Goal: Task Accomplishment & Management: Manage account settings

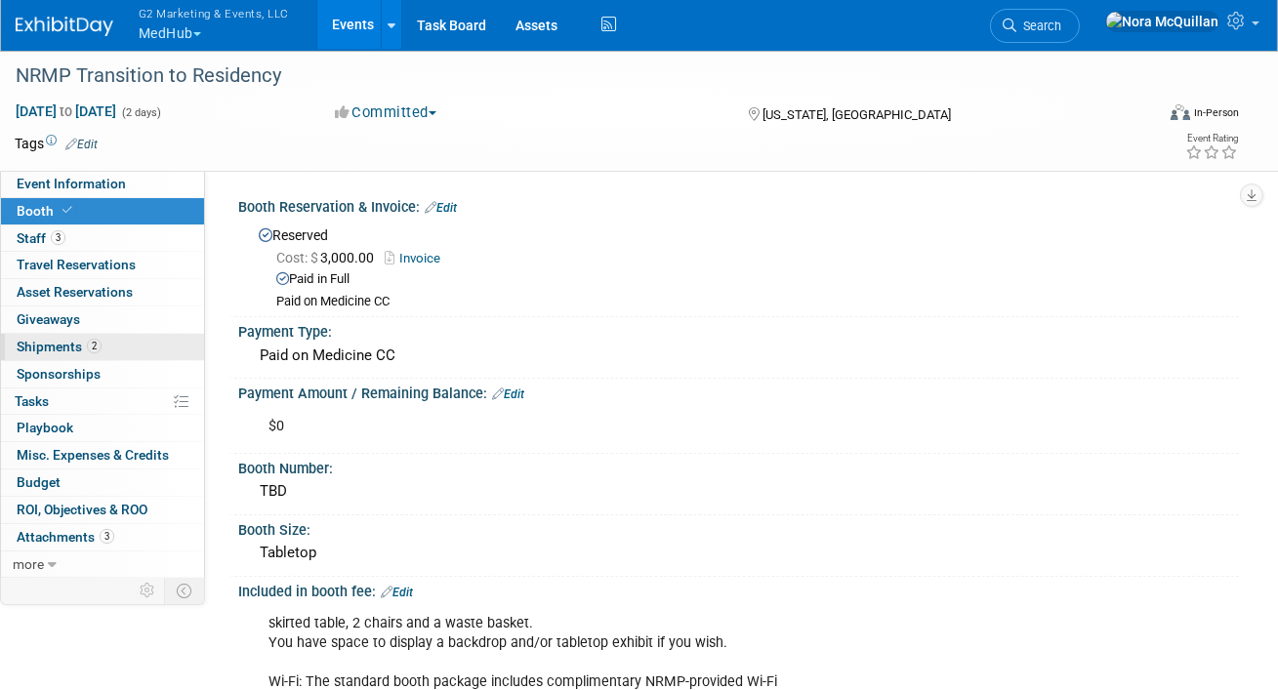
click at [30, 349] on span "Shipments 2" at bounding box center [59, 347] width 85 height 16
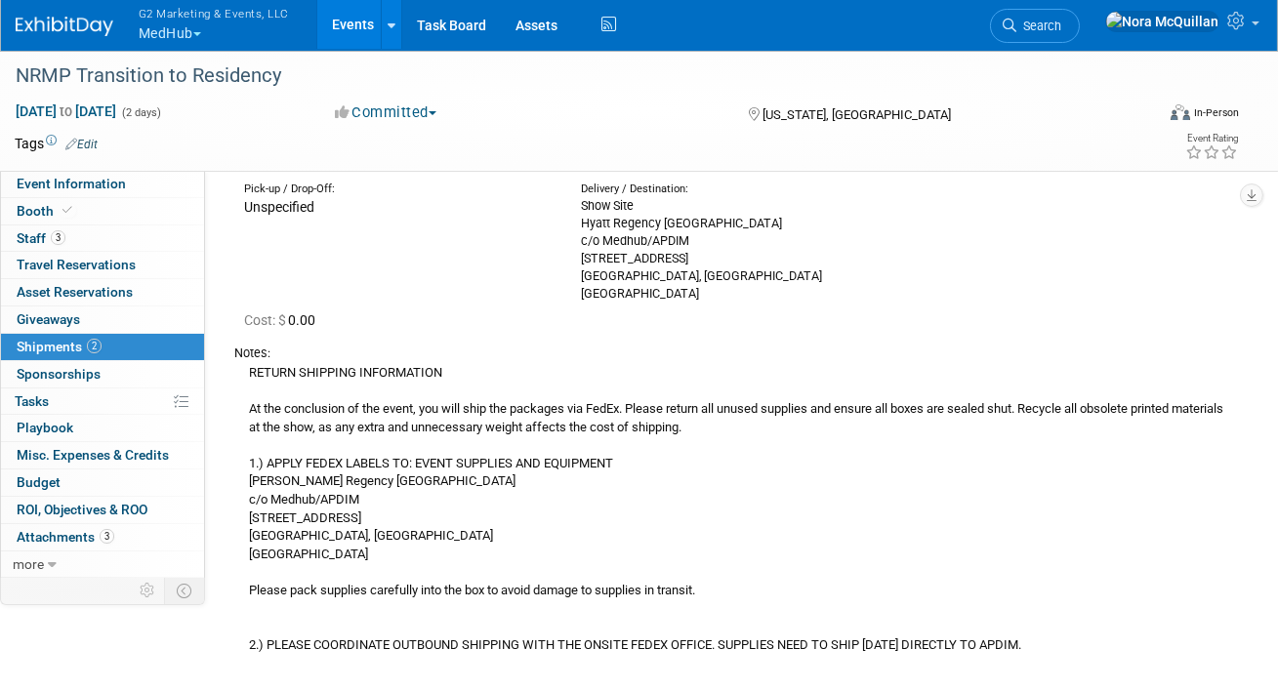
scroll to position [579, 0]
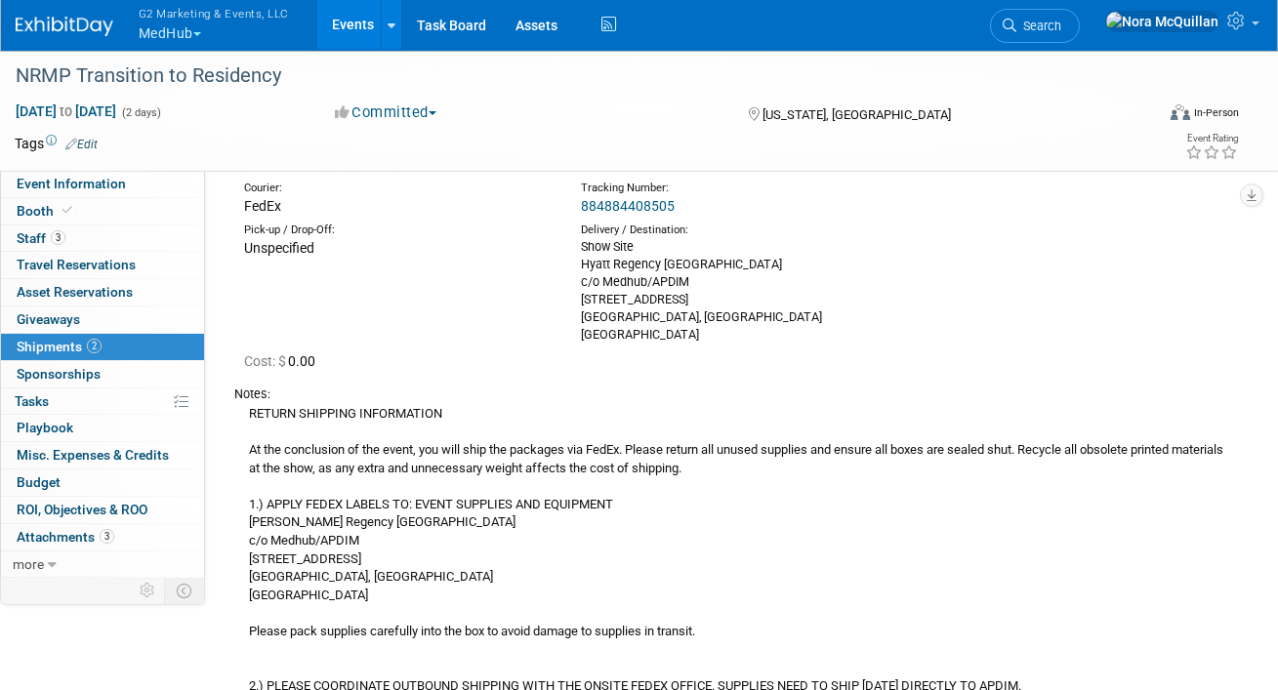
click at [592, 204] on link "884884408505" at bounding box center [628, 206] width 94 height 16
click at [188, 31] on button "G2 Marketing & Events, LLC MedHub" at bounding box center [225, 25] width 177 height 51
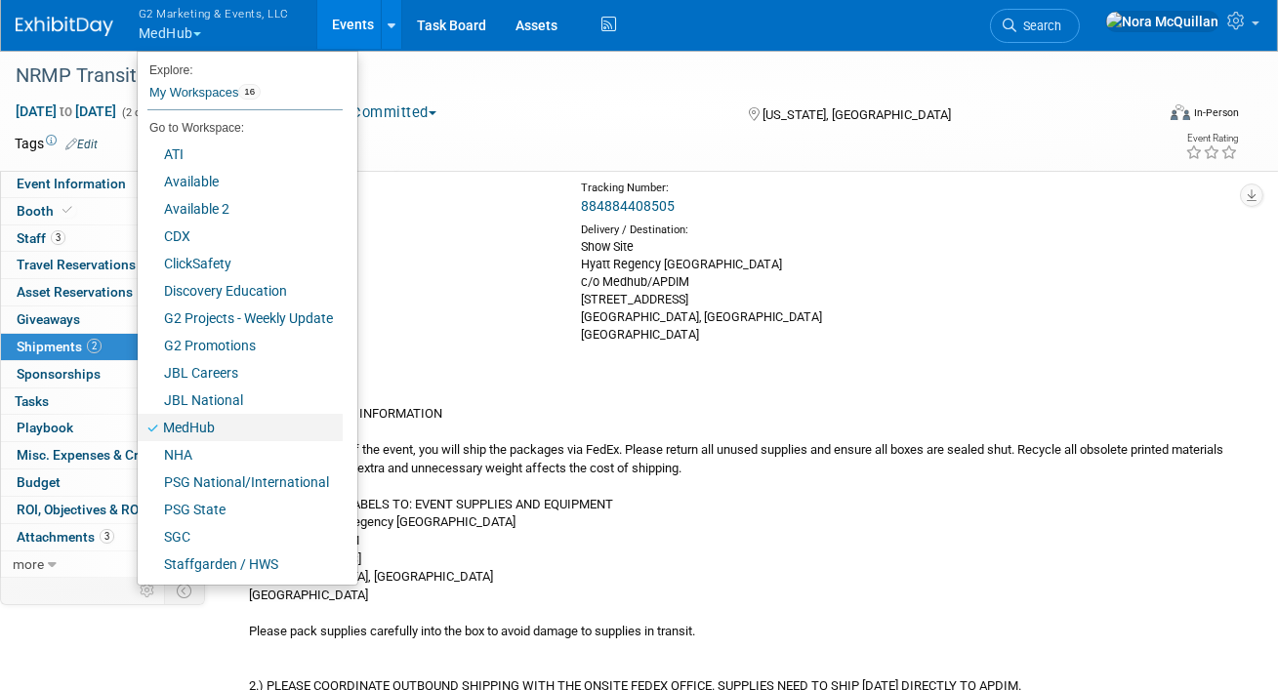
click at [207, 425] on link "MedHub" at bounding box center [240, 427] width 205 height 27
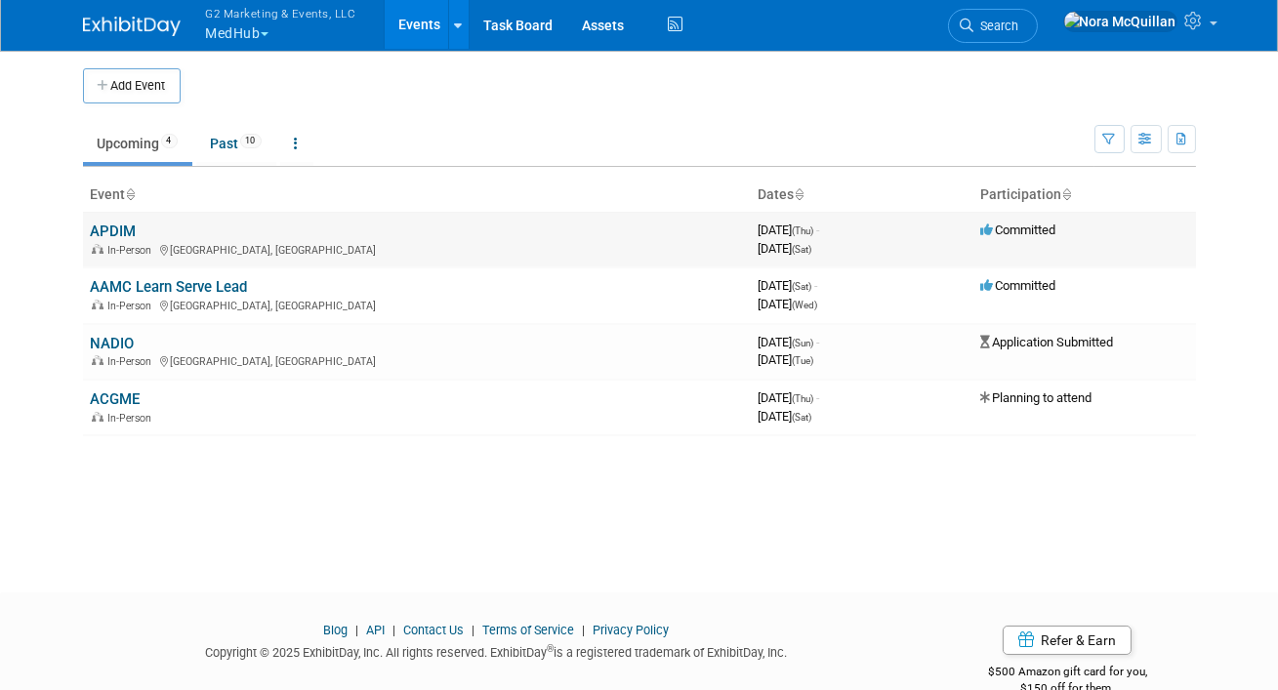
click at [108, 233] on link "APDIM" at bounding box center [114, 232] width 46 height 18
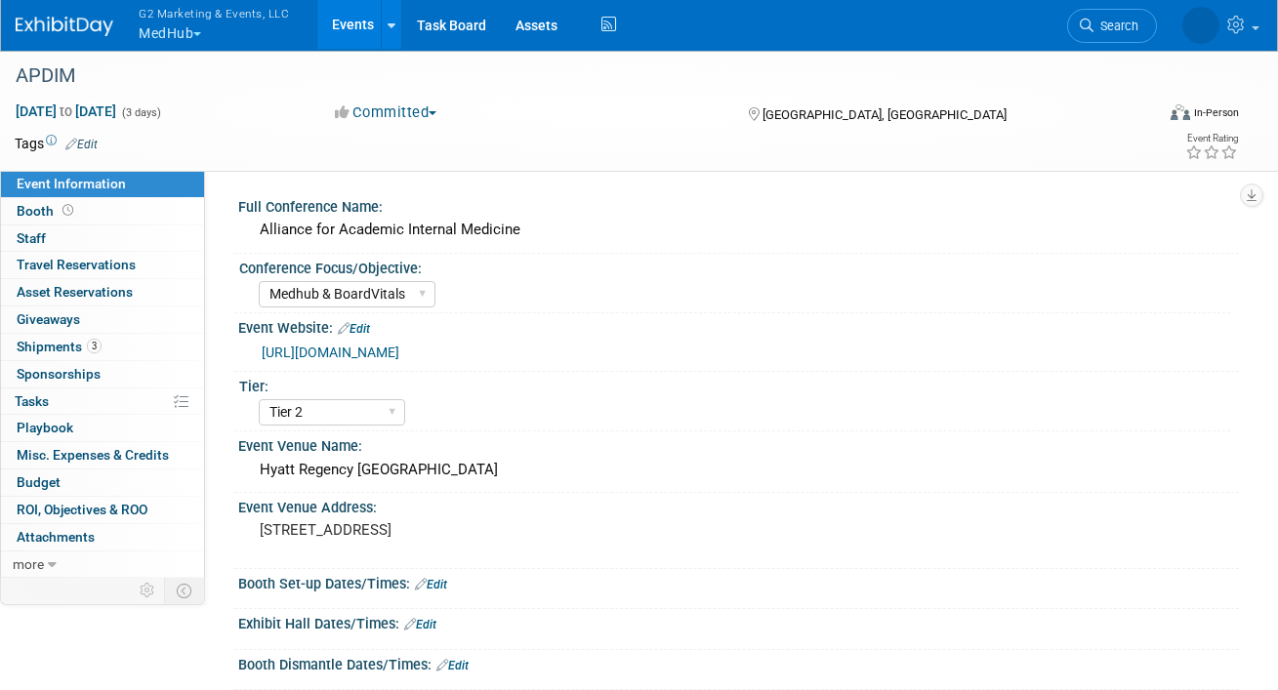
select select "Medhub & BoardVitals"
select select "Tier 2"
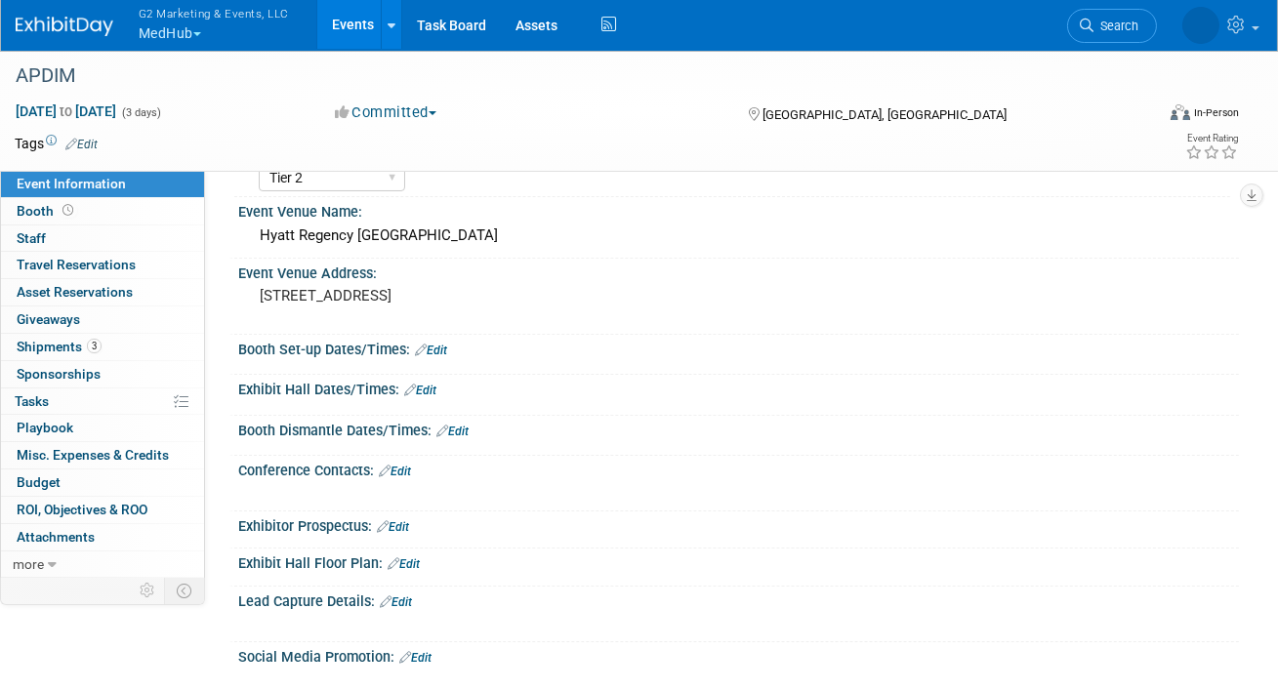
scroll to position [323, 0]
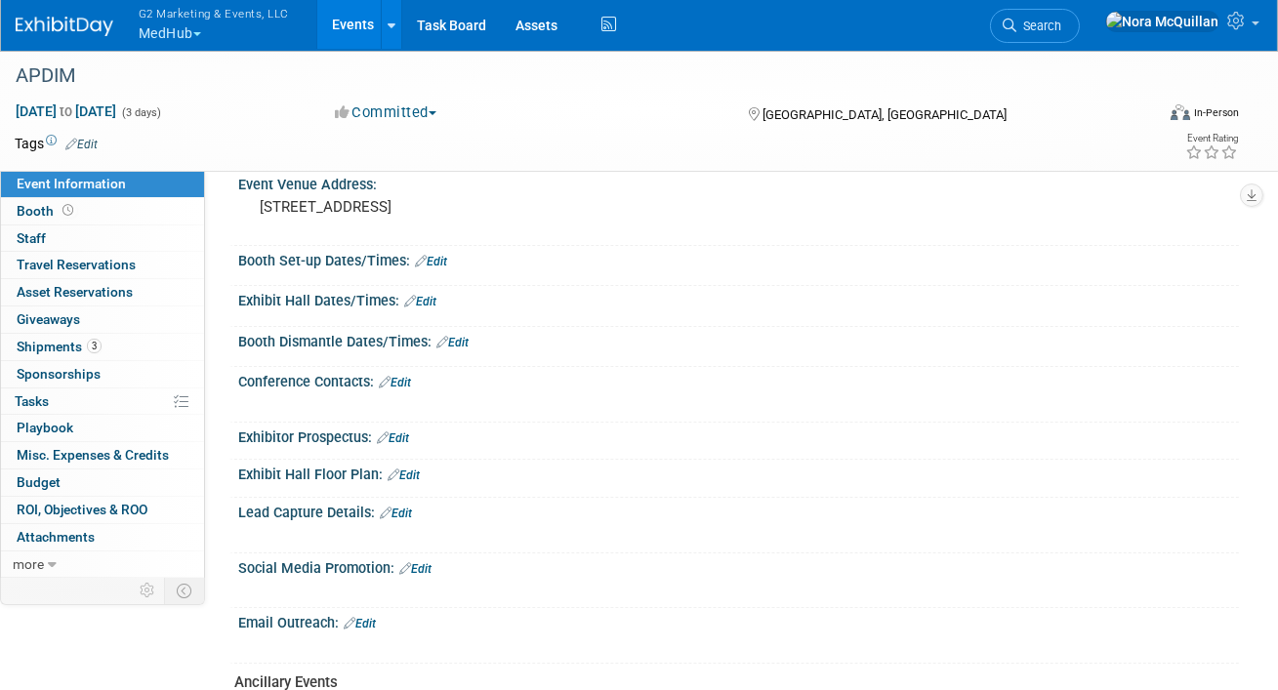
click at [437, 258] on link "Edit" at bounding box center [431, 262] width 32 height 14
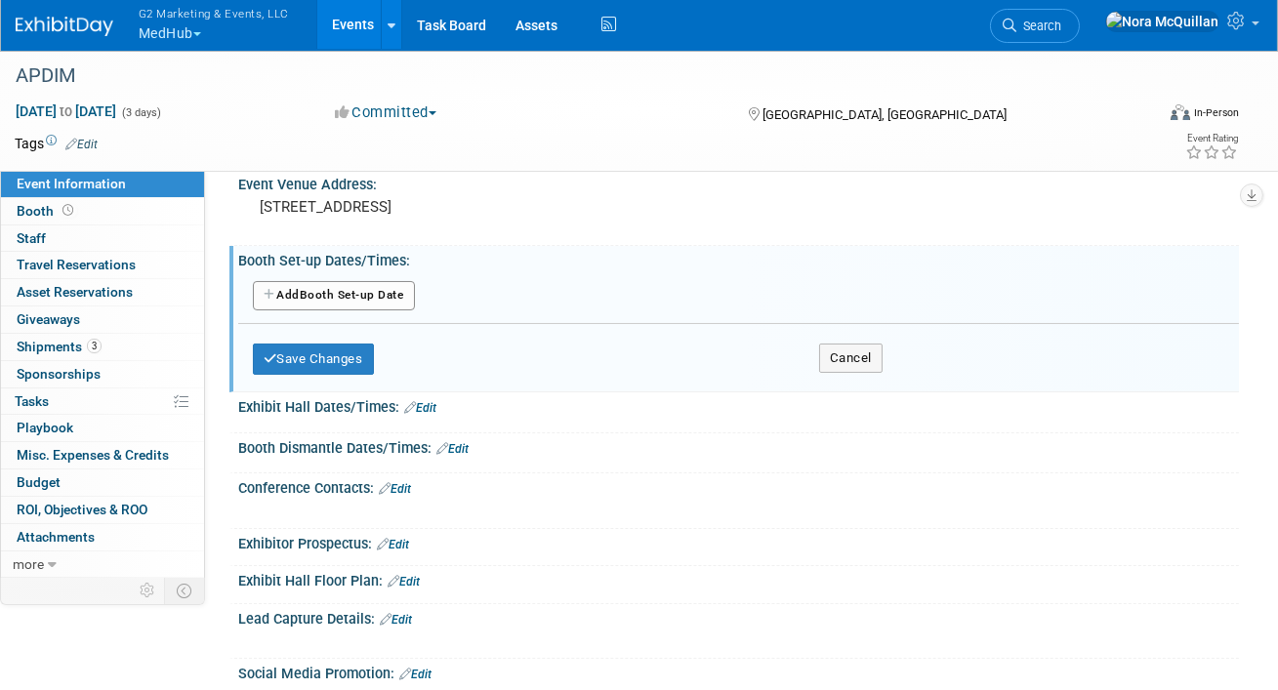
click at [349, 293] on button "Add Another Booth Set-up Date" at bounding box center [334, 295] width 162 height 29
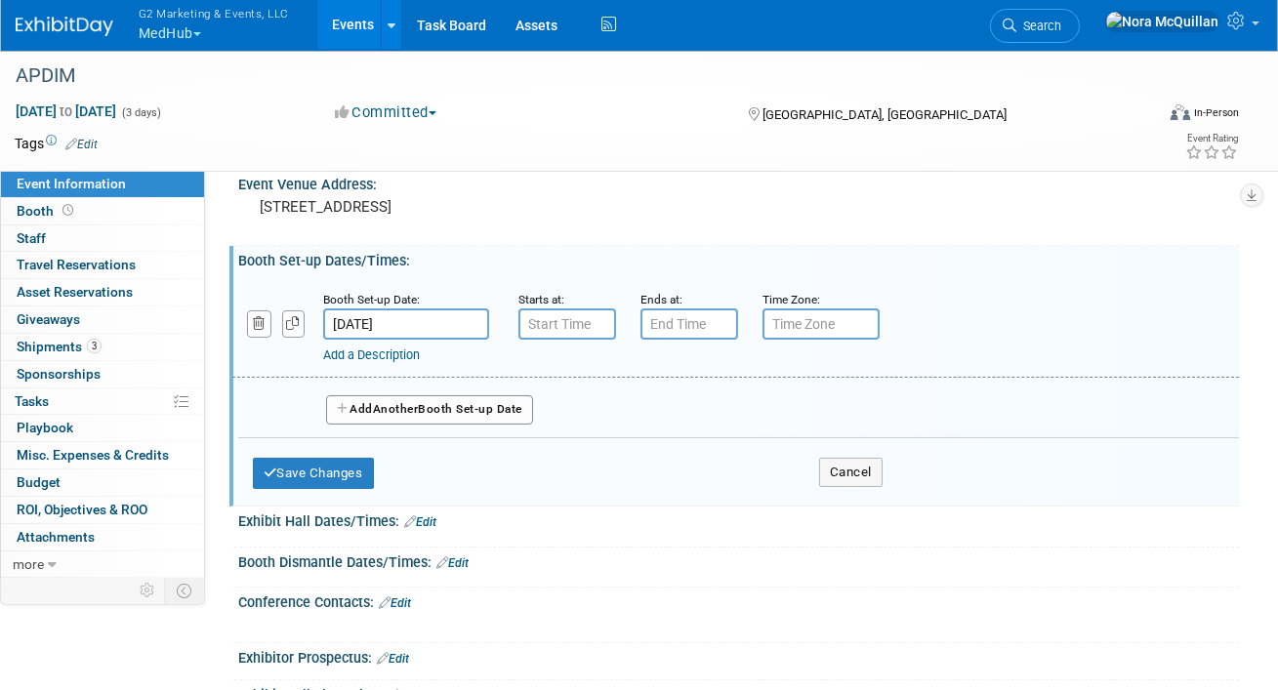
type input "7:00 AM"
click at [557, 315] on input "7:00 AM" at bounding box center [568, 324] width 98 height 31
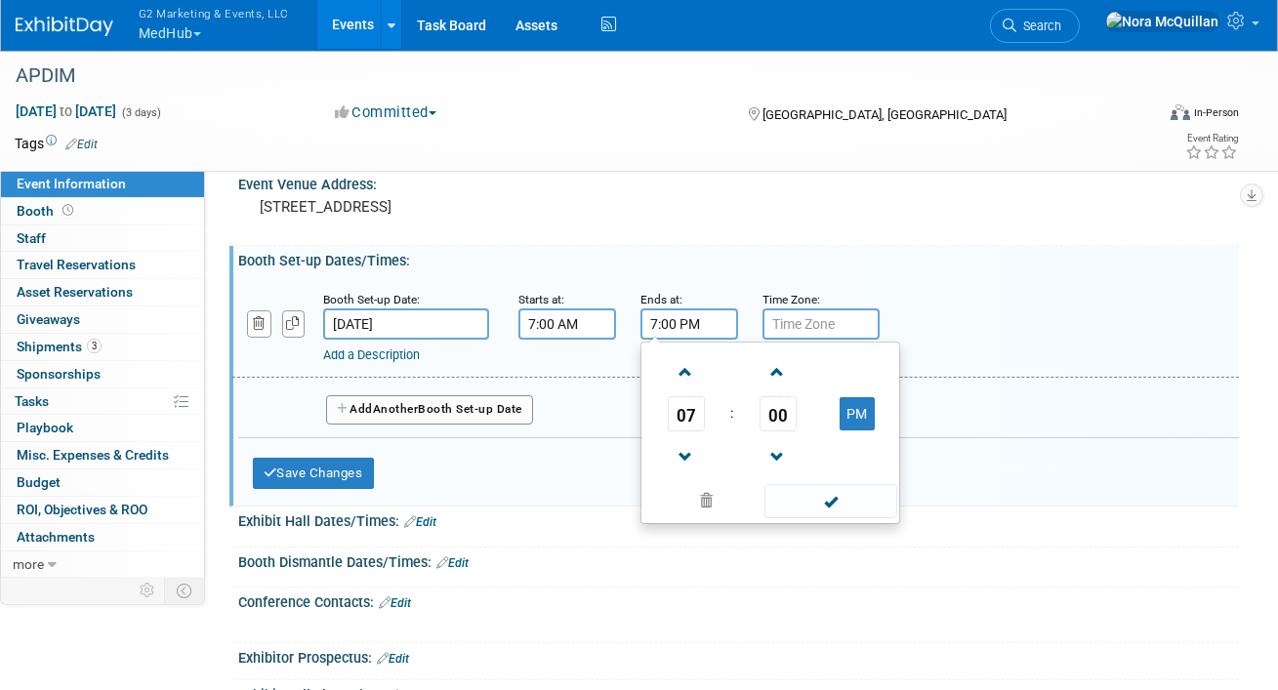
click at [690, 327] on input "7:00 PM" at bounding box center [690, 324] width 98 height 31
click at [653, 318] on input "7:00 PM" at bounding box center [690, 324] width 98 height 31
click at [689, 417] on span "07" at bounding box center [686, 413] width 37 height 35
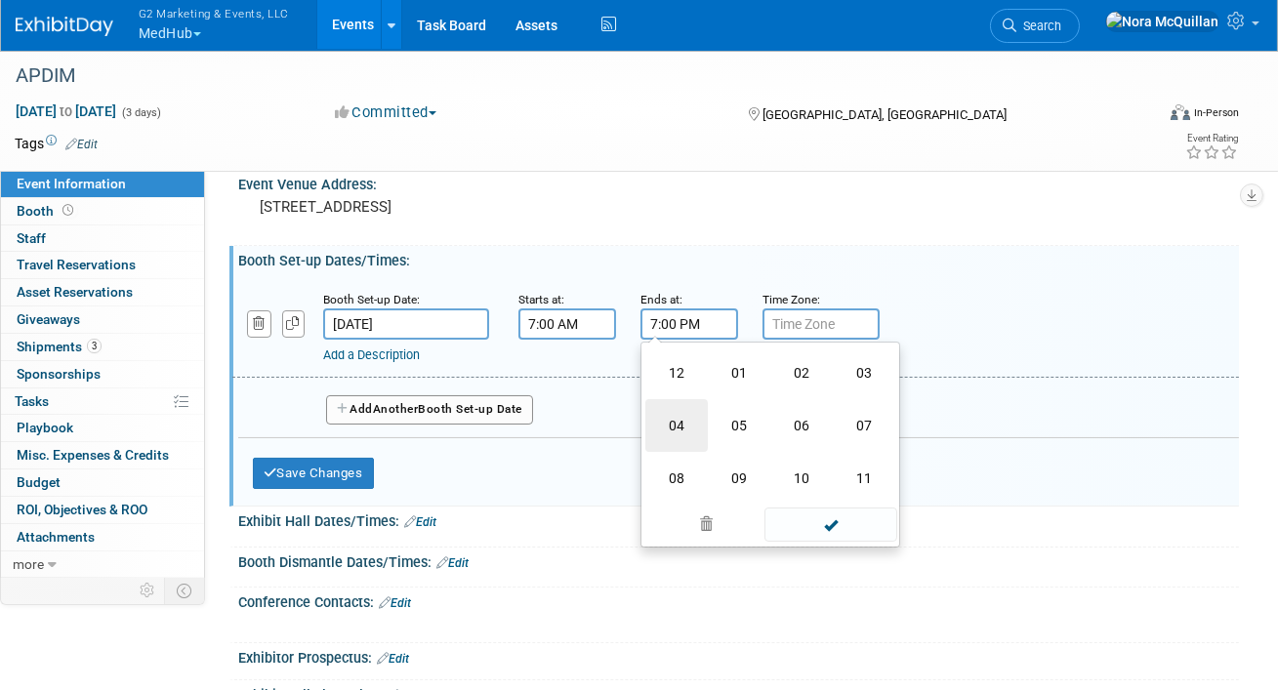
click at [688, 416] on td "04" at bounding box center [677, 425] width 62 height 53
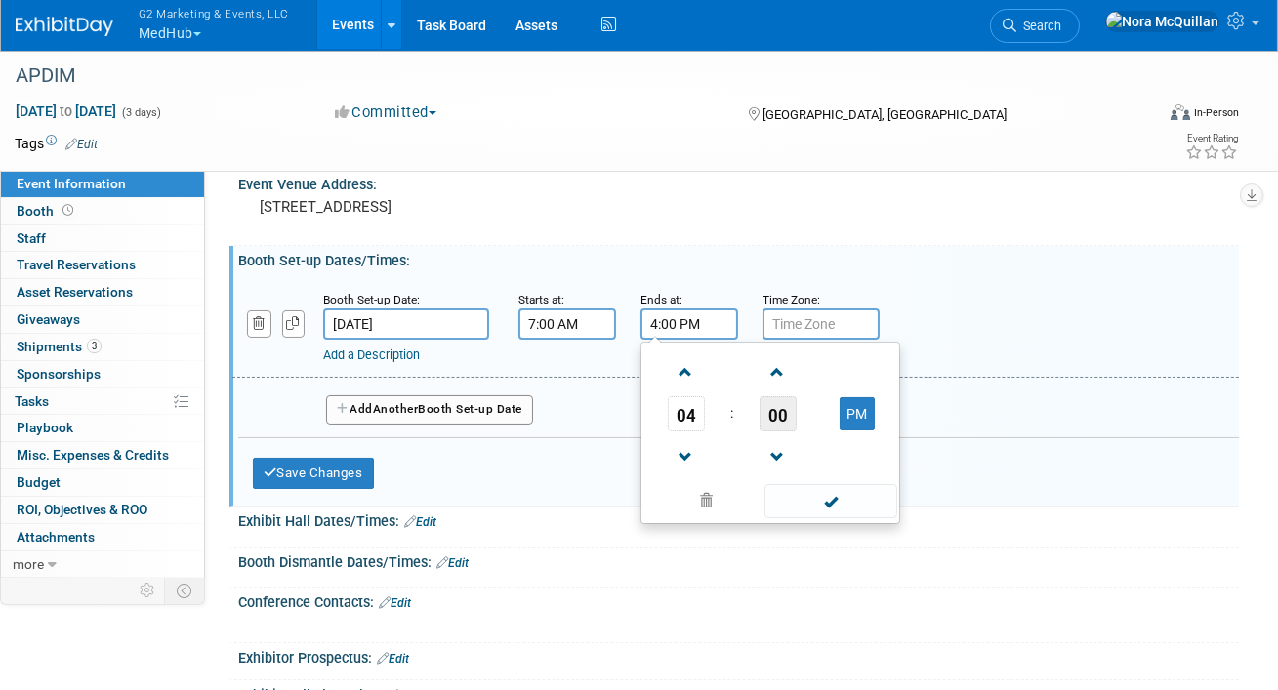
click at [769, 418] on span "00" at bounding box center [778, 413] width 37 height 35
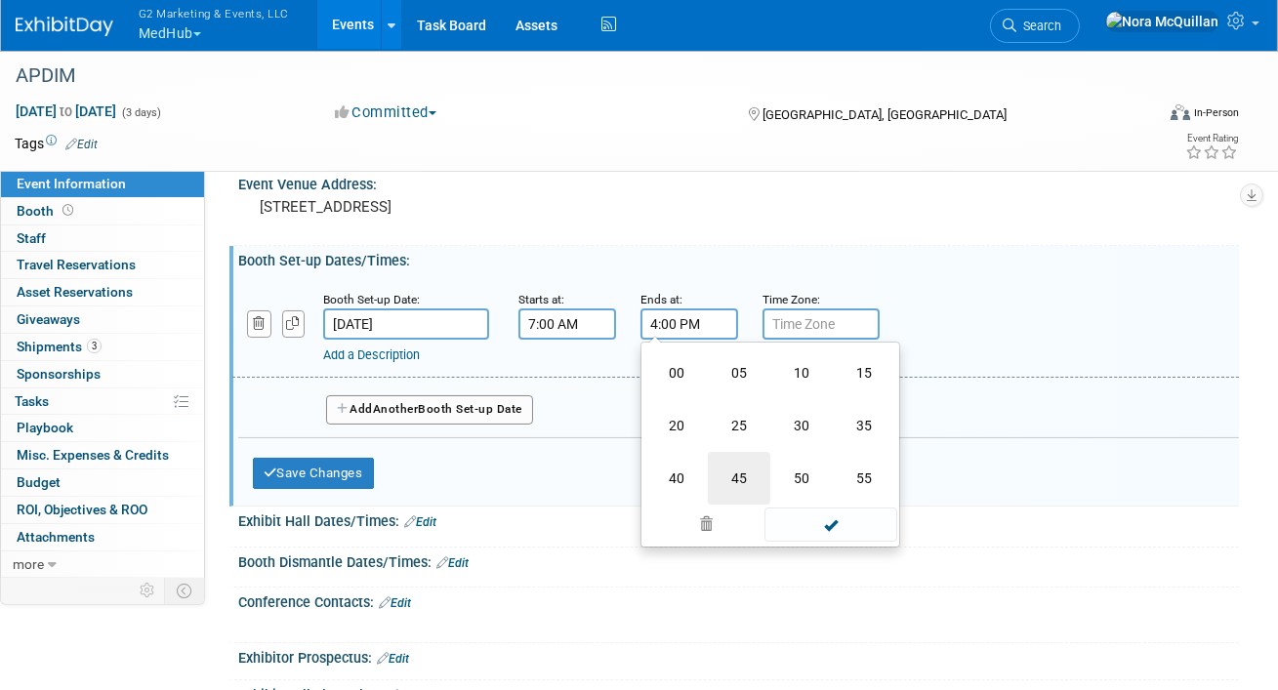
click at [753, 473] on td "45" at bounding box center [739, 478] width 62 height 53
type input "4:45 PM"
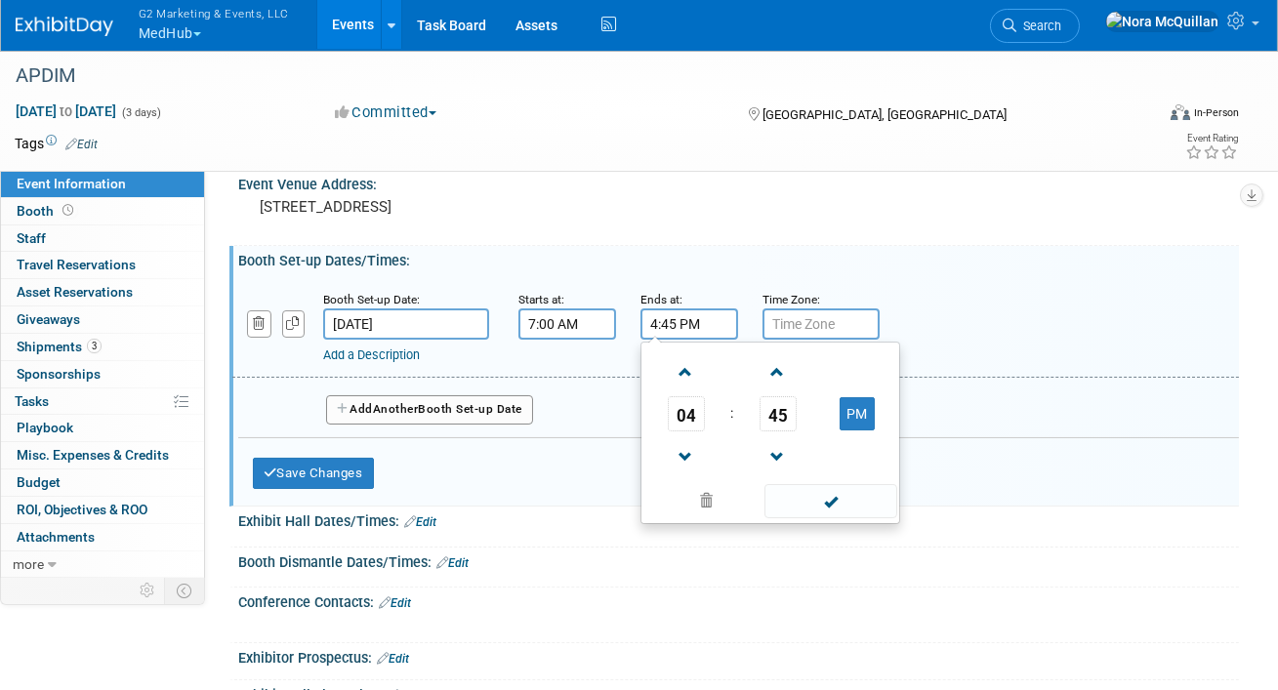
click at [812, 324] on input "text" at bounding box center [821, 324] width 117 height 31
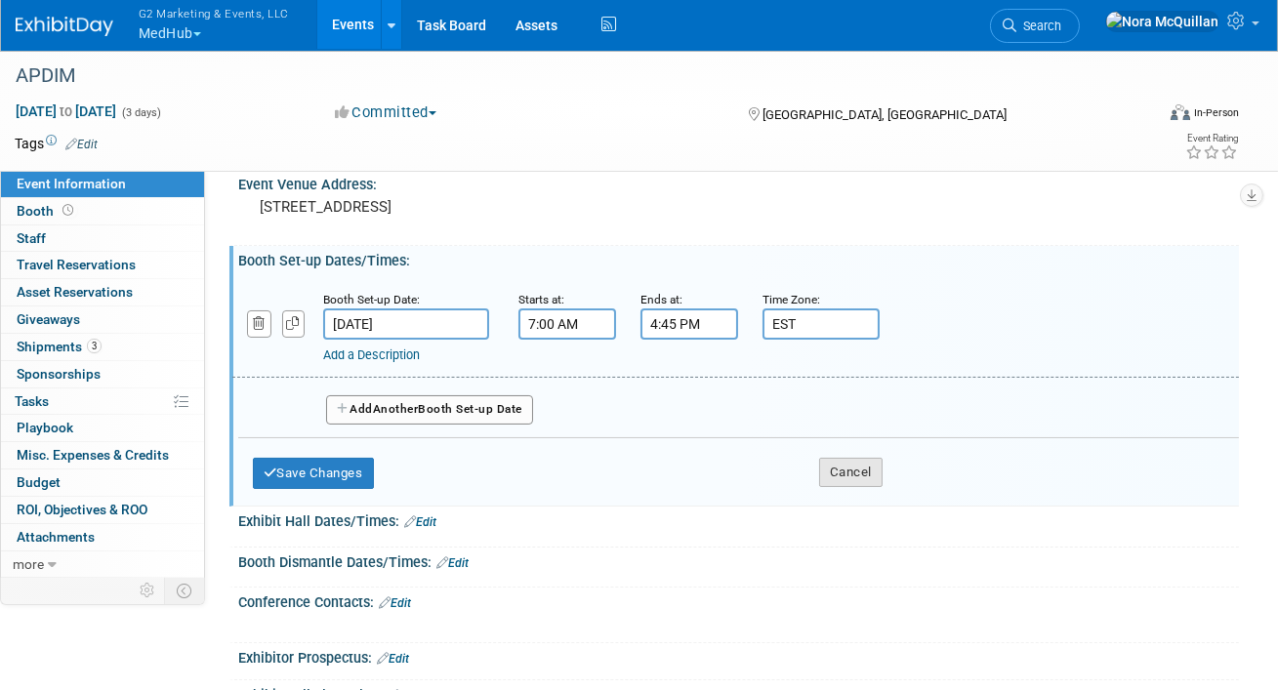
type input "EST"
click at [870, 472] on button "Cancel" at bounding box center [850, 472] width 63 height 29
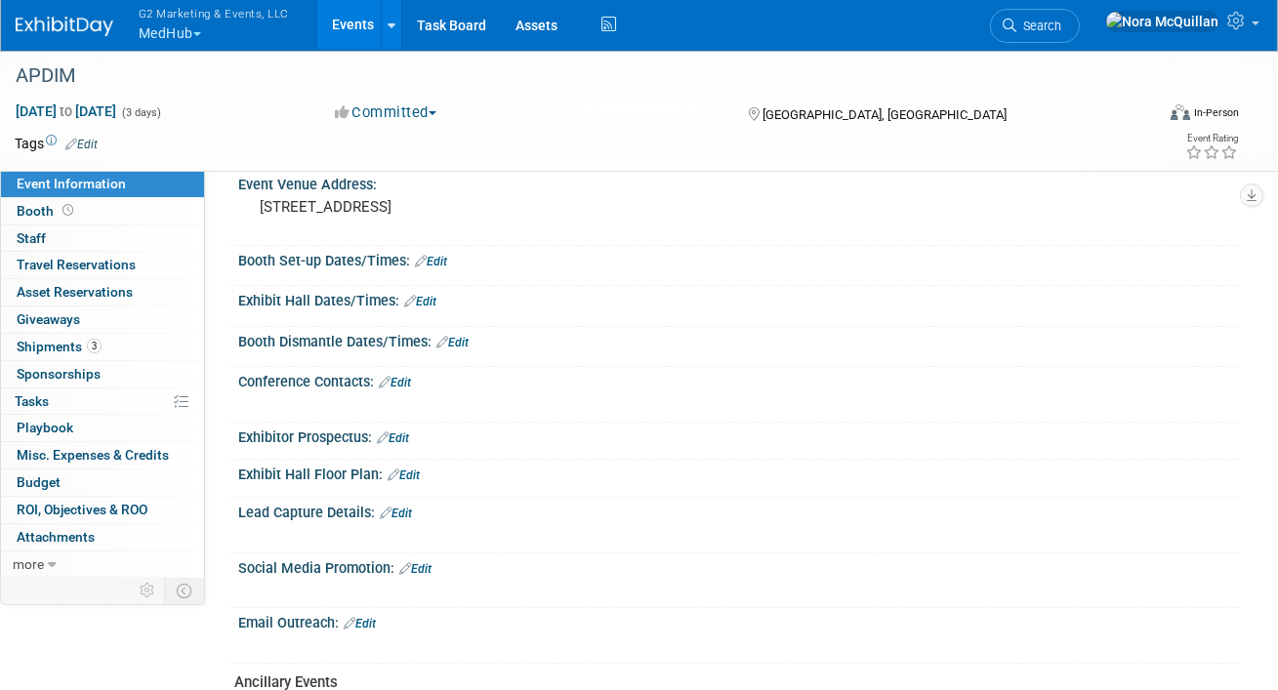
click at [431, 300] on link "Edit" at bounding box center [420, 302] width 32 height 14
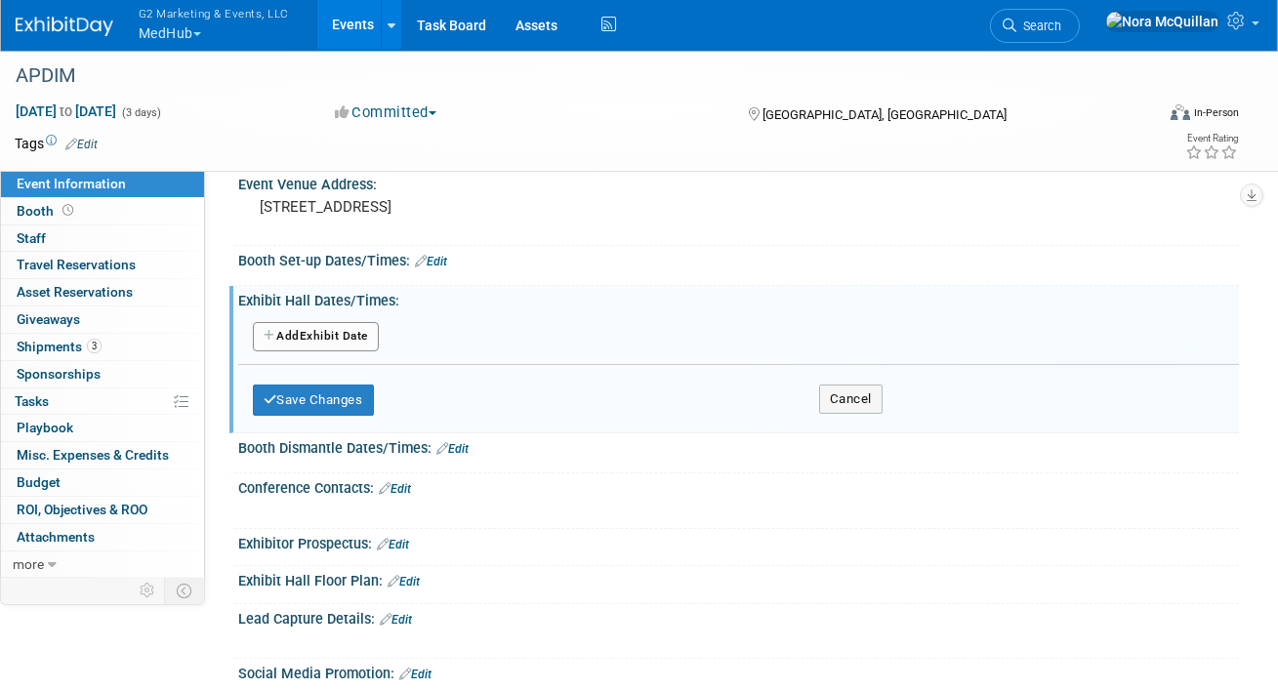
click at [360, 332] on button "Add Another Exhibit Date" at bounding box center [316, 336] width 126 height 29
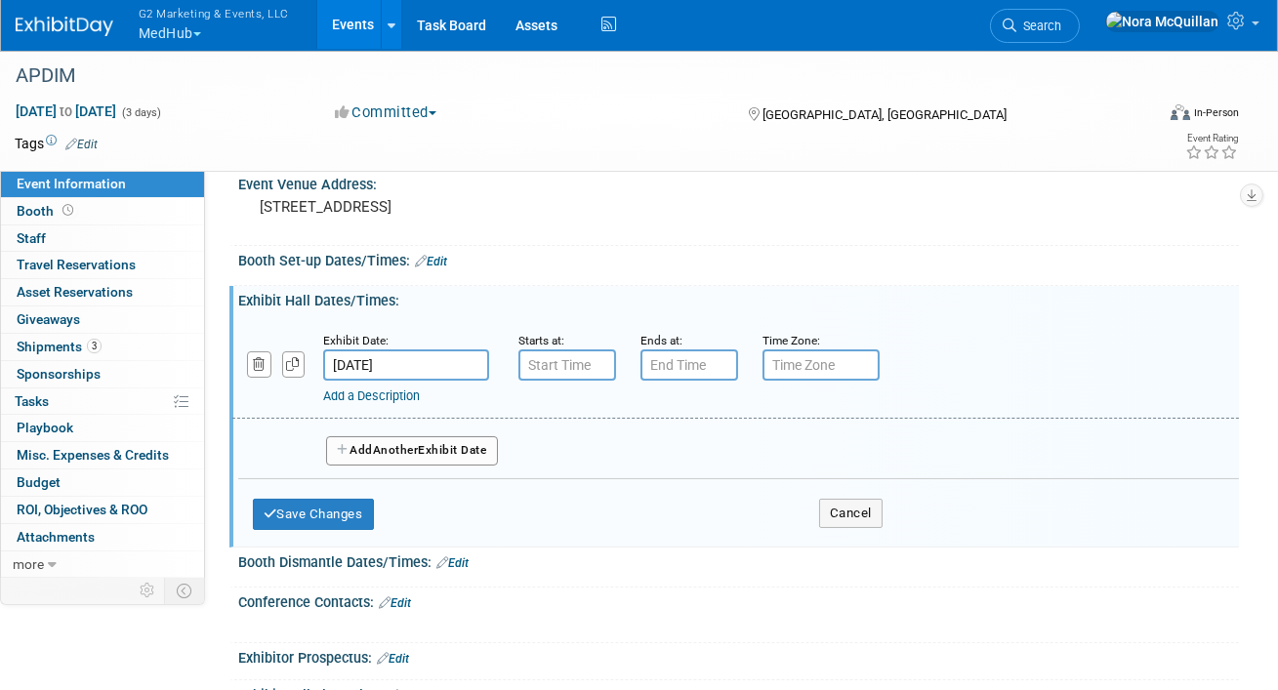
type input "7:00 AM"
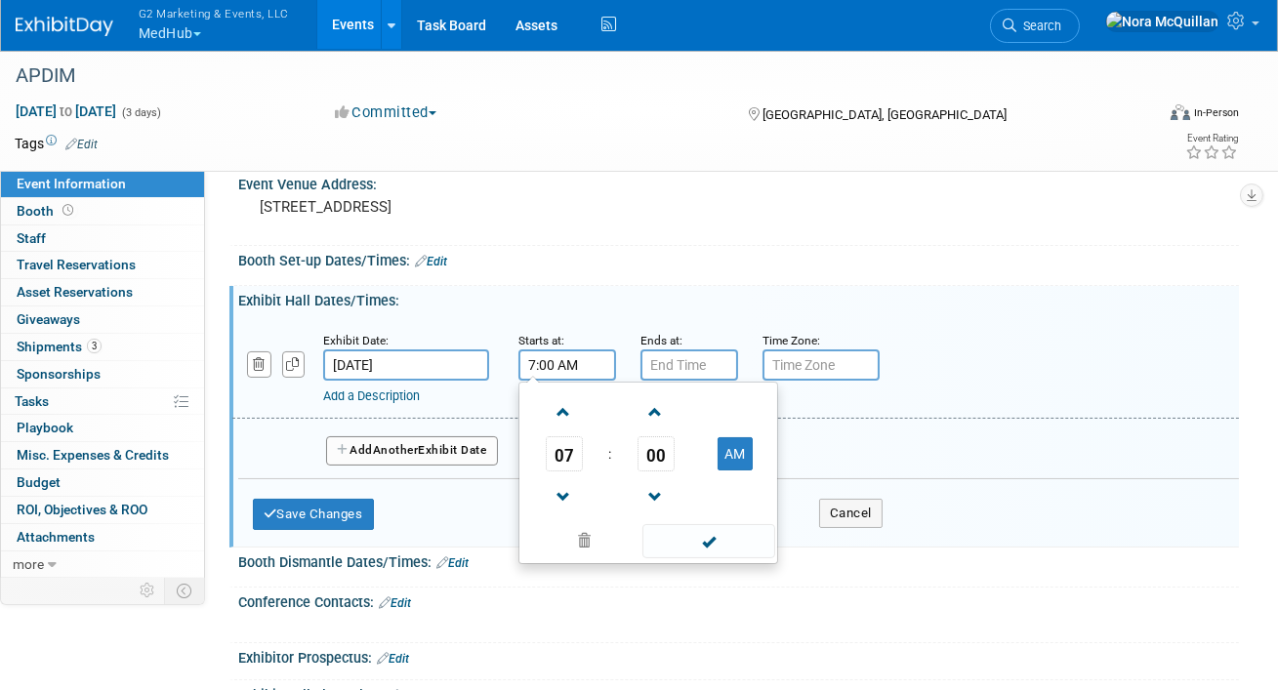
click at [535, 368] on input "7:00 AM" at bounding box center [568, 365] width 98 height 31
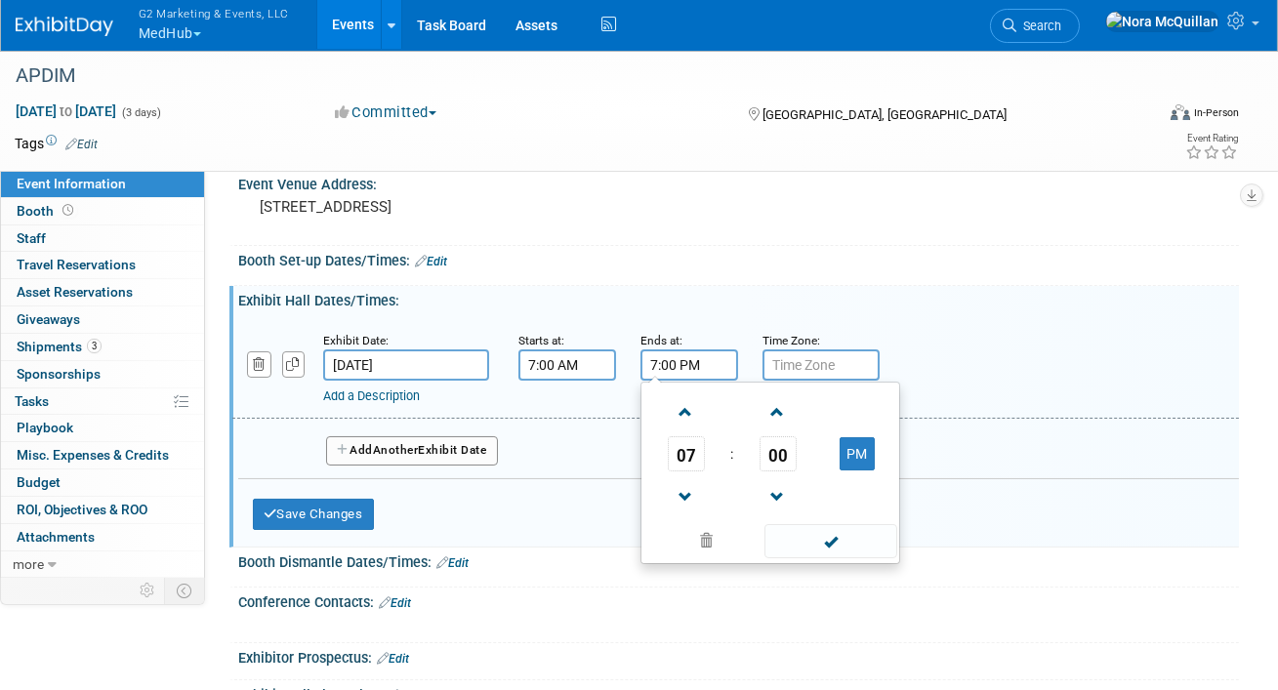
click at [700, 369] on input "7:00 PM" at bounding box center [690, 365] width 98 height 31
click at [691, 447] on span "07" at bounding box center [686, 454] width 37 height 35
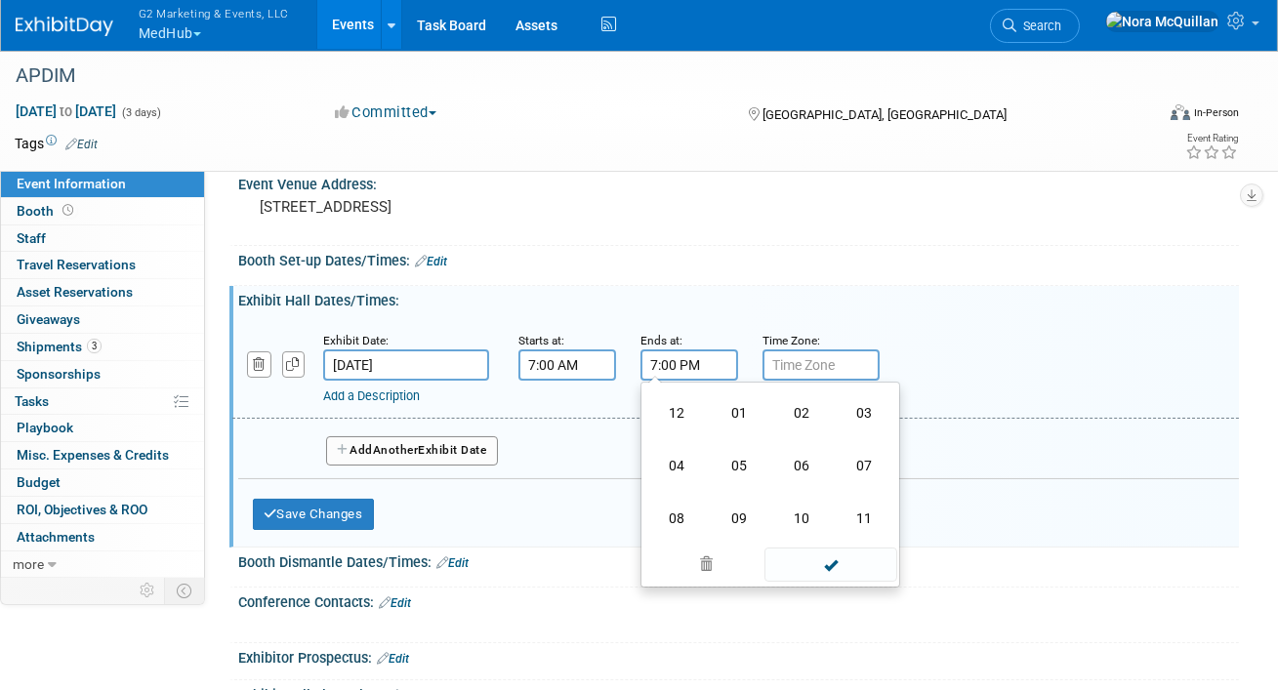
click at [691, 447] on td "04" at bounding box center [677, 465] width 62 height 53
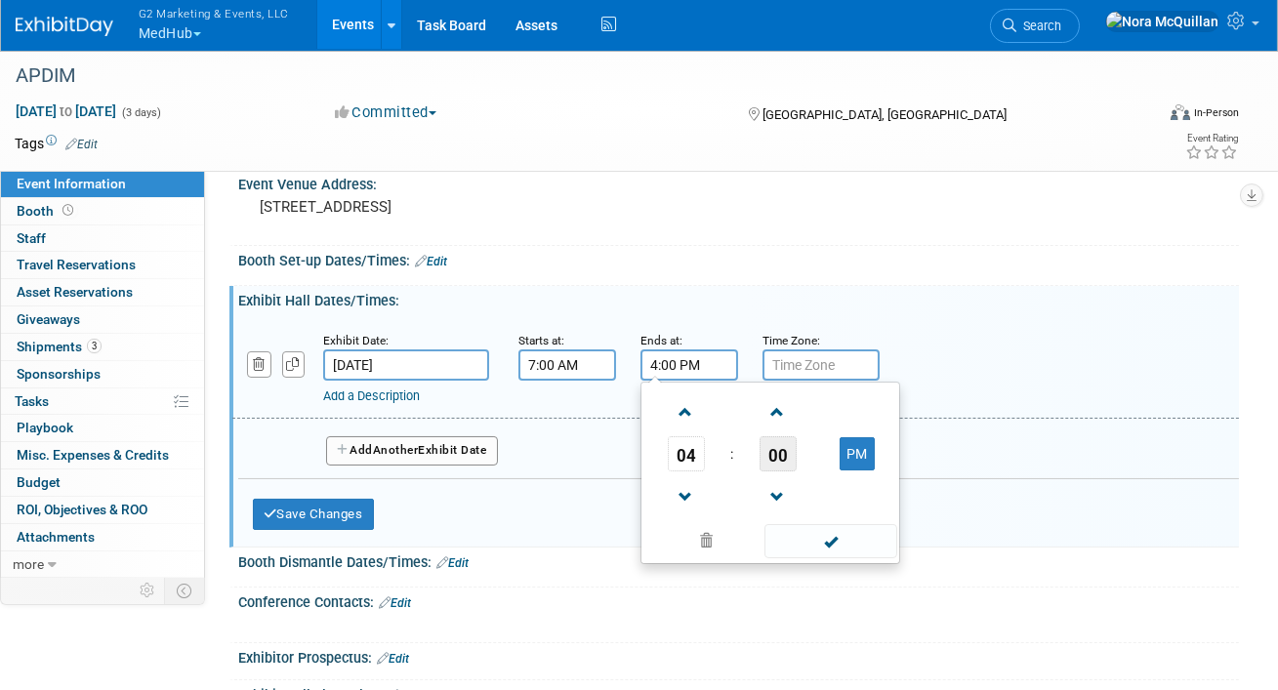
click at [786, 449] on span "00" at bounding box center [778, 454] width 37 height 35
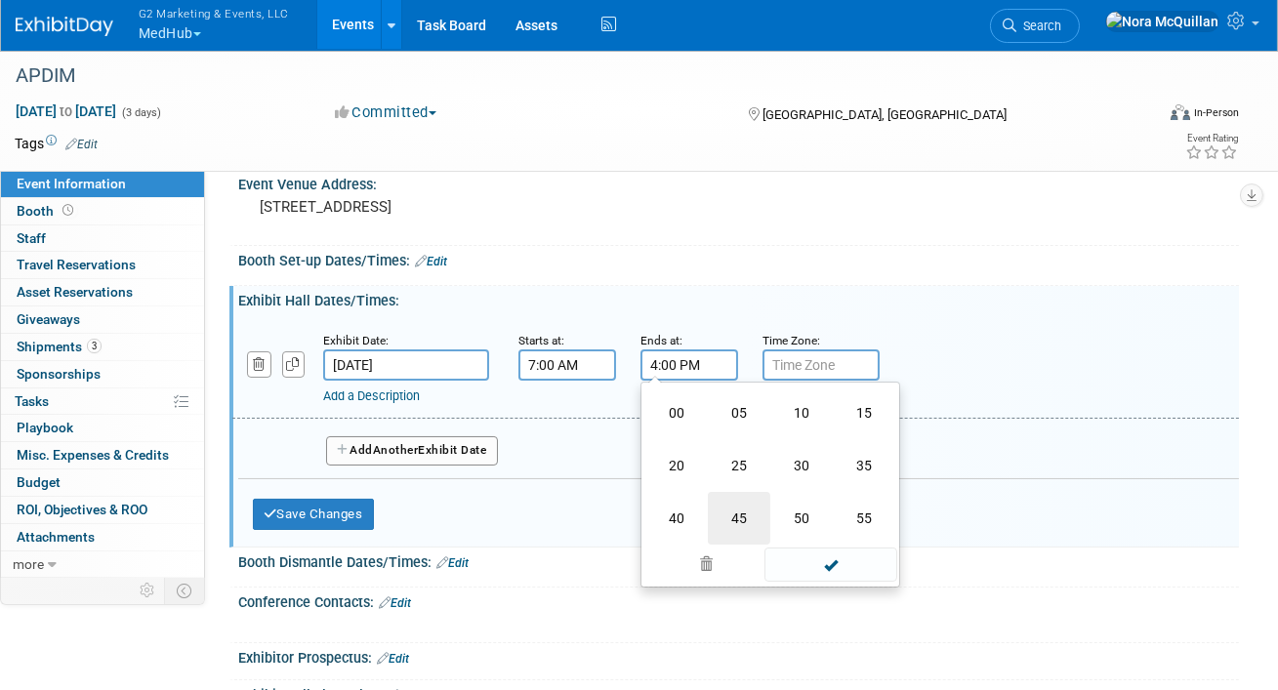
click at [753, 508] on td "45" at bounding box center [739, 518] width 62 height 53
type input "4:45 PM"
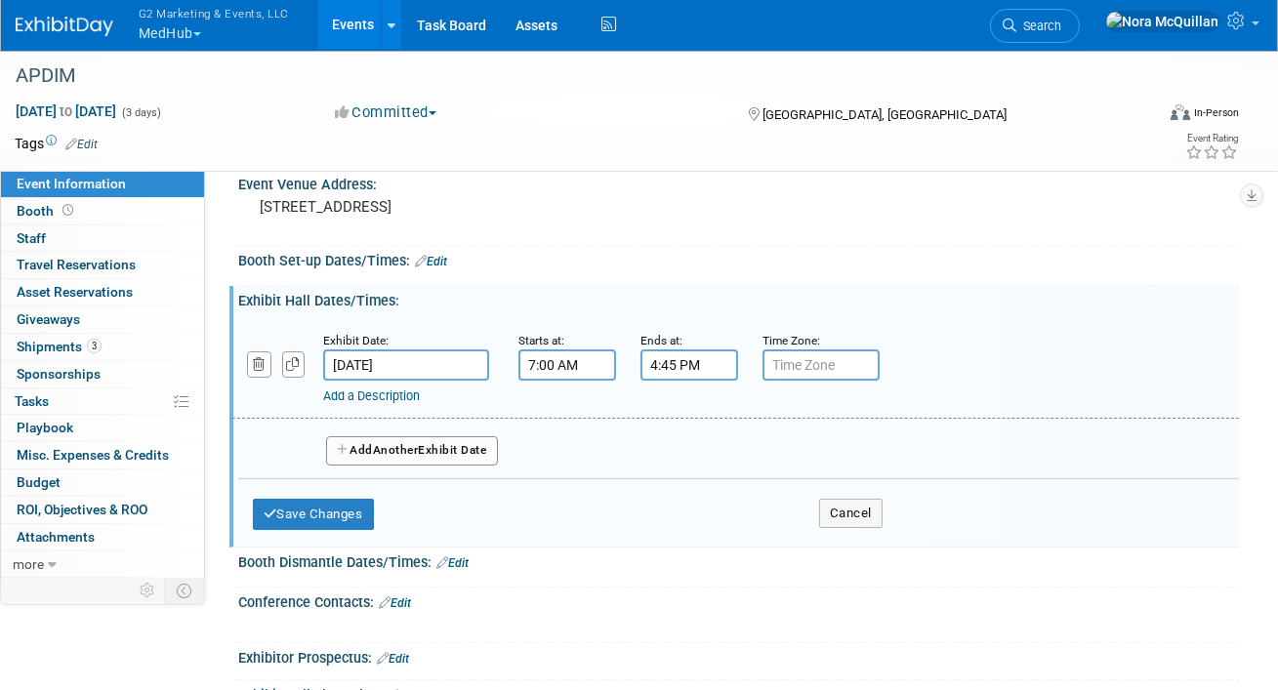
click at [782, 373] on input "text" at bounding box center [821, 365] width 117 height 31
type input "EST"
click at [480, 450] on button "Add Another Exhibit Date" at bounding box center [412, 451] width 172 height 29
select select "9"
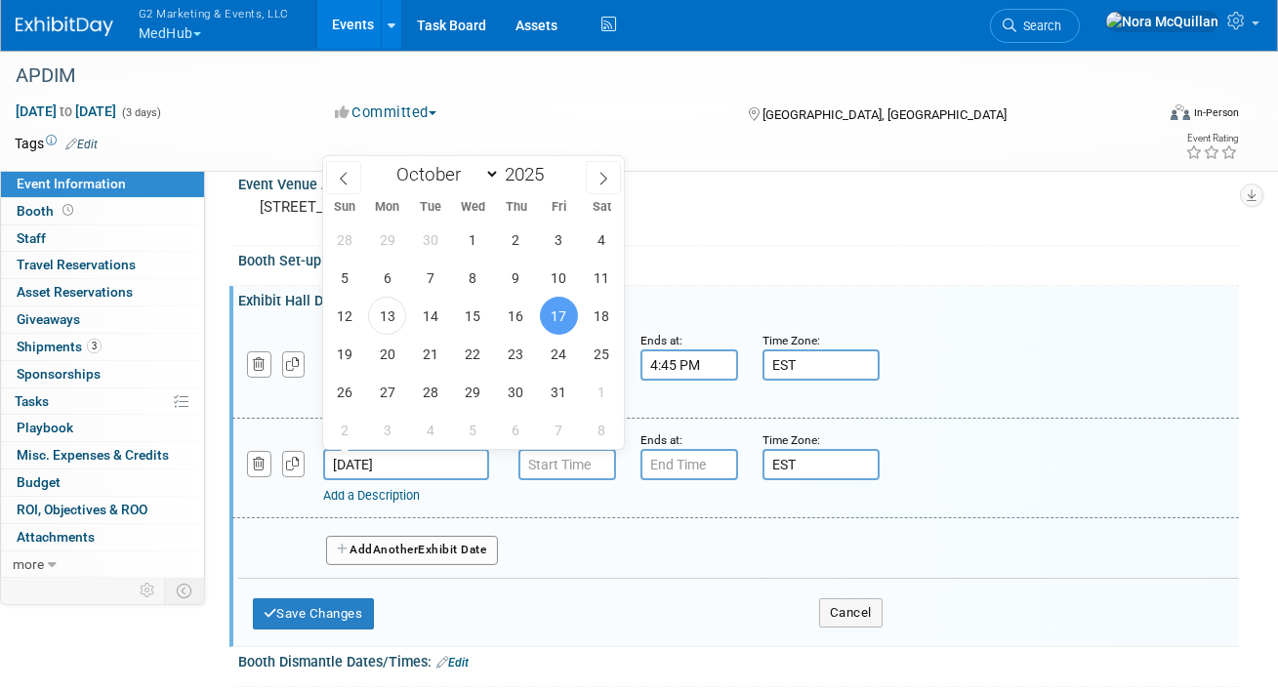
click at [413, 454] on input "Oct 17, 2025" at bounding box center [406, 464] width 166 height 31
click at [501, 324] on span "16" at bounding box center [516, 316] width 38 height 38
type input "Oct 16, 2025"
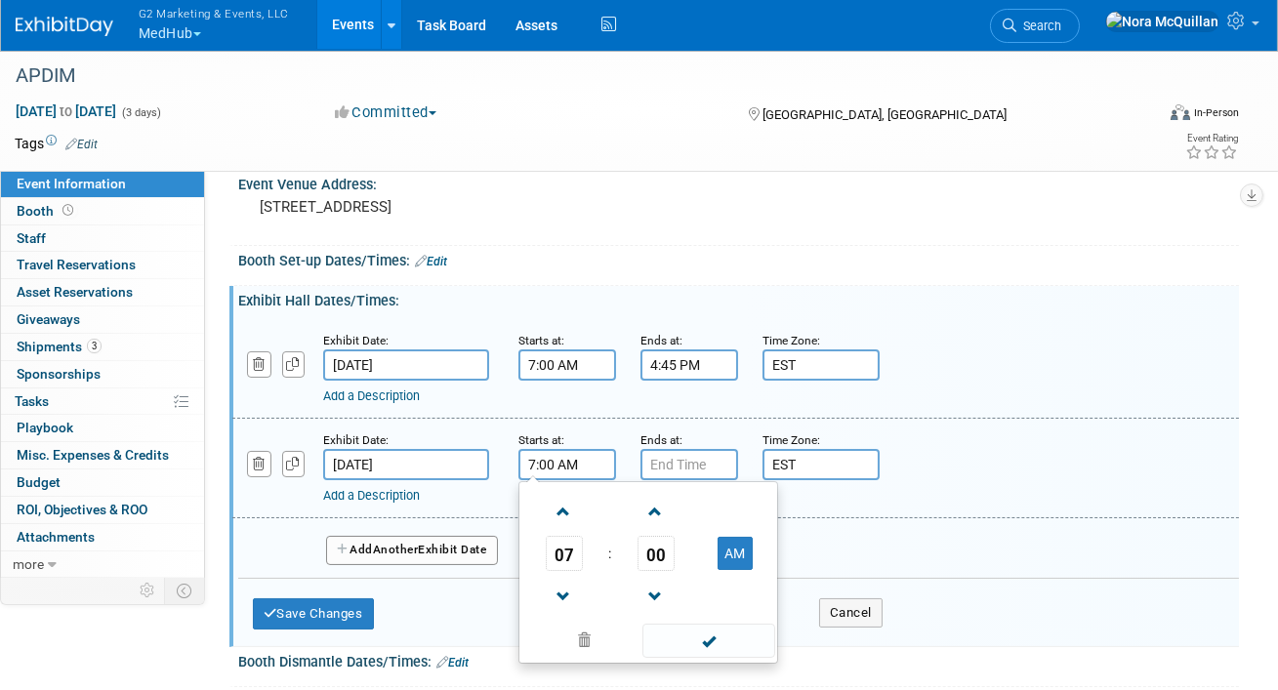
click at [567, 468] on input "7:00 AM" at bounding box center [568, 464] width 98 height 31
click at [562, 543] on span "07" at bounding box center [564, 553] width 37 height 35
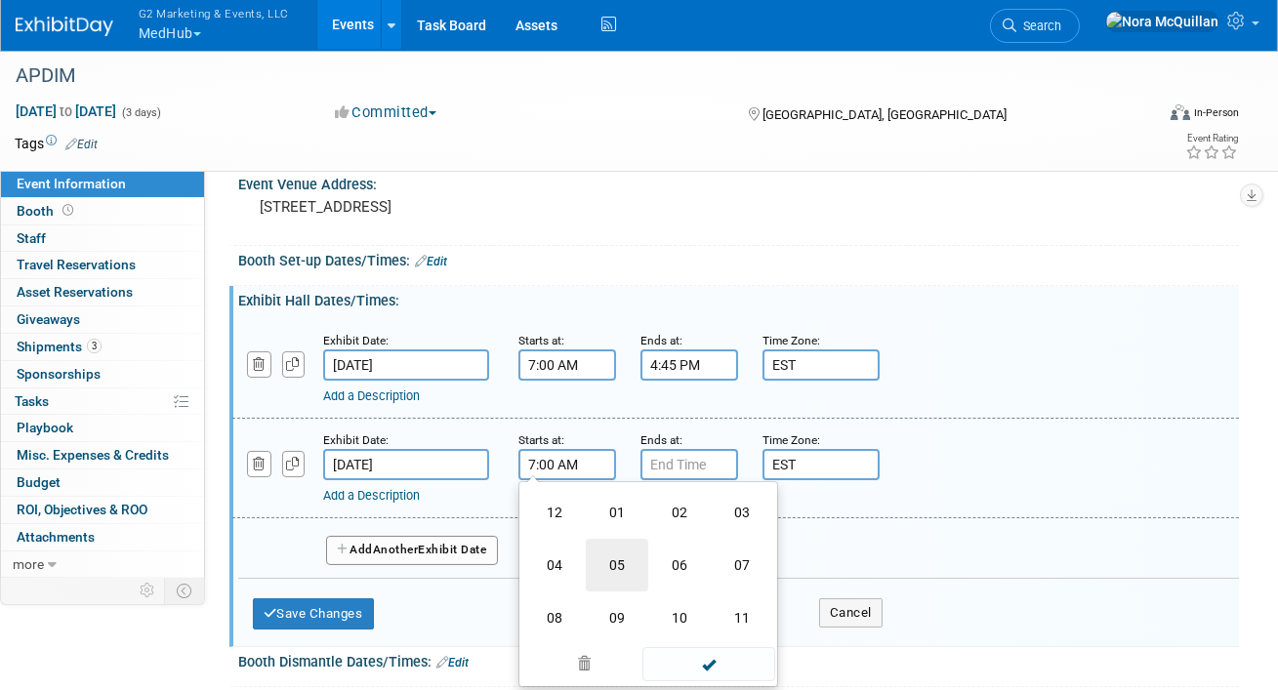
click at [617, 566] on td "05" at bounding box center [617, 565] width 62 height 53
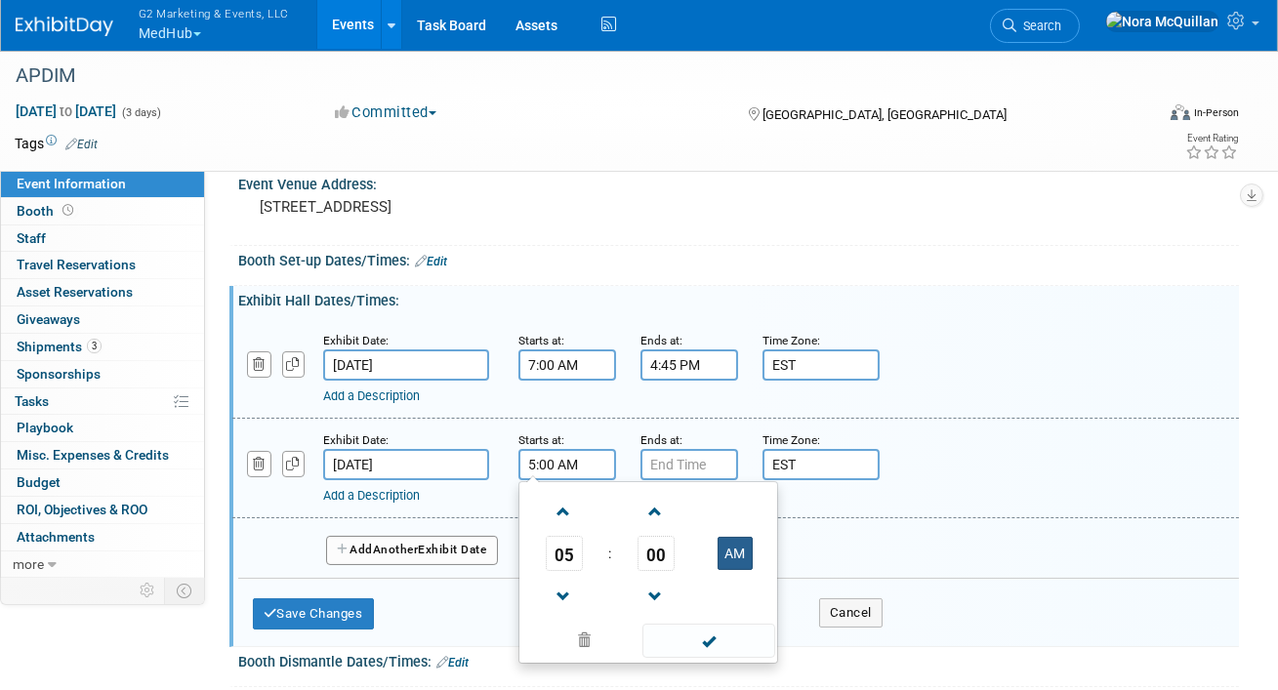
click at [731, 546] on button "AM" at bounding box center [735, 553] width 35 height 33
type input "5:00 PM"
click at [710, 472] on input "7:00 PM" at bounding box center [690, 464] width 98 height 31
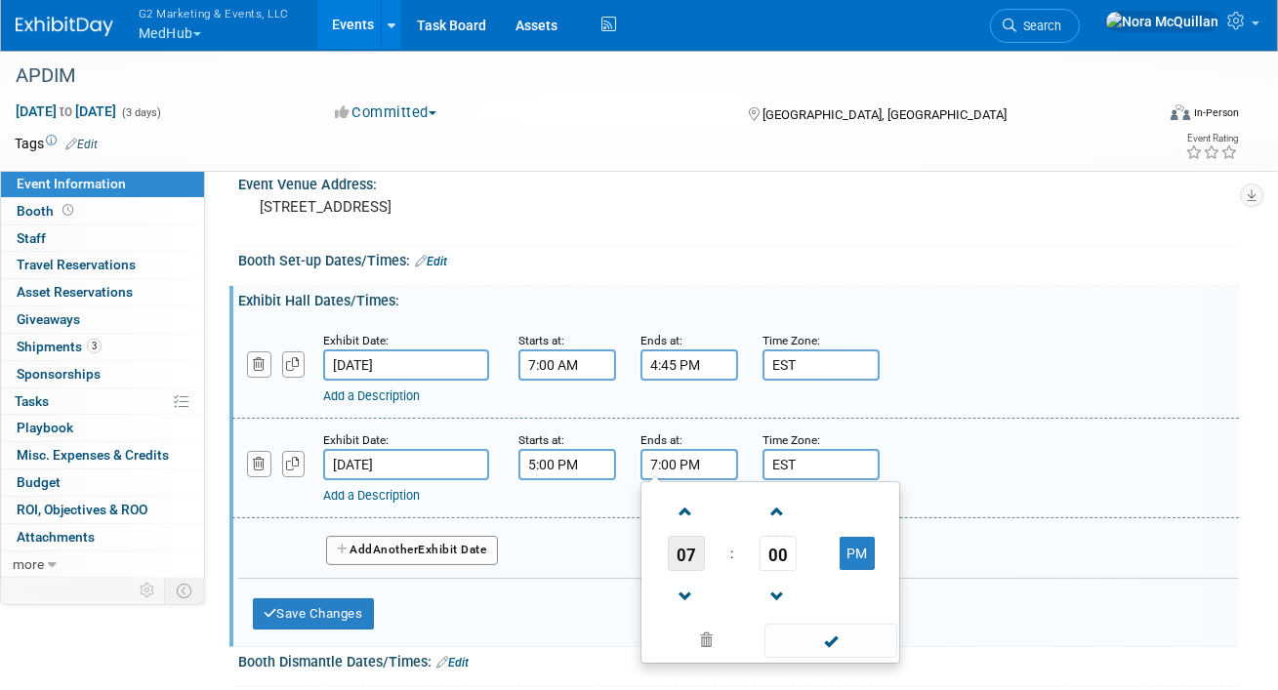
click at [678, 557] on span "07" at bounding box center [686, 553] width 37 height 35
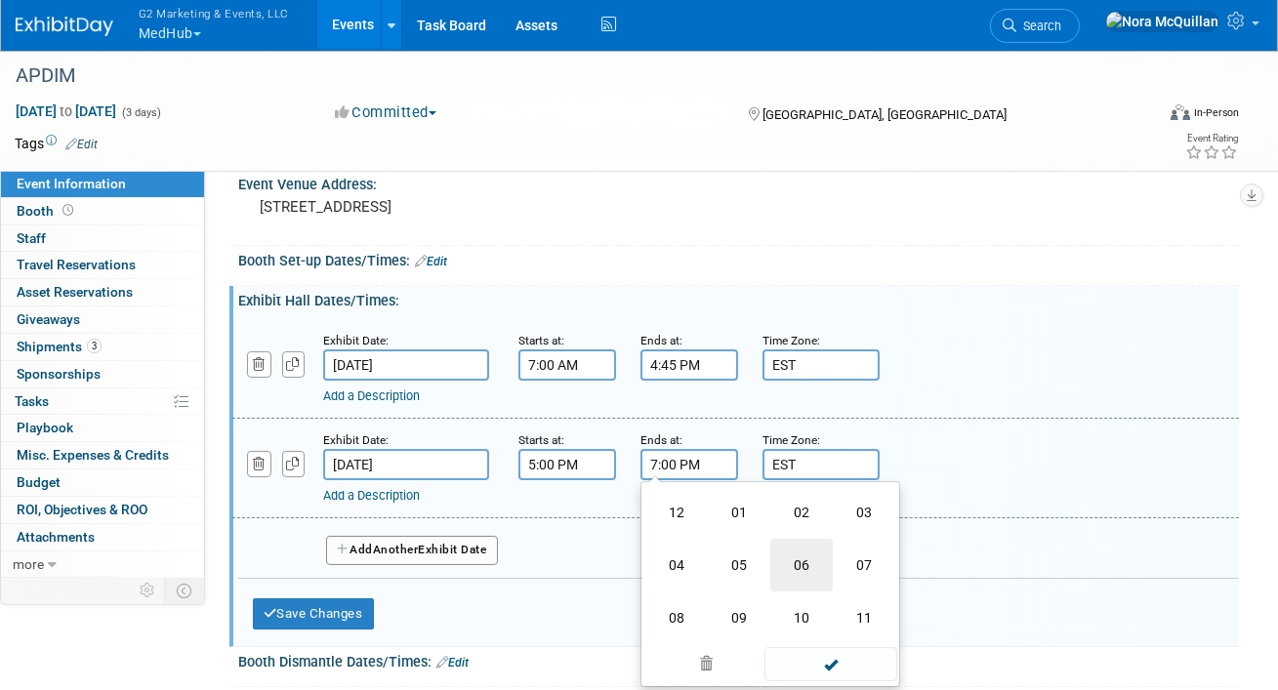
click at [789, 568] on td "06" at bounding box center [802, 565] width 62 height 53
type input "6:00 PM"
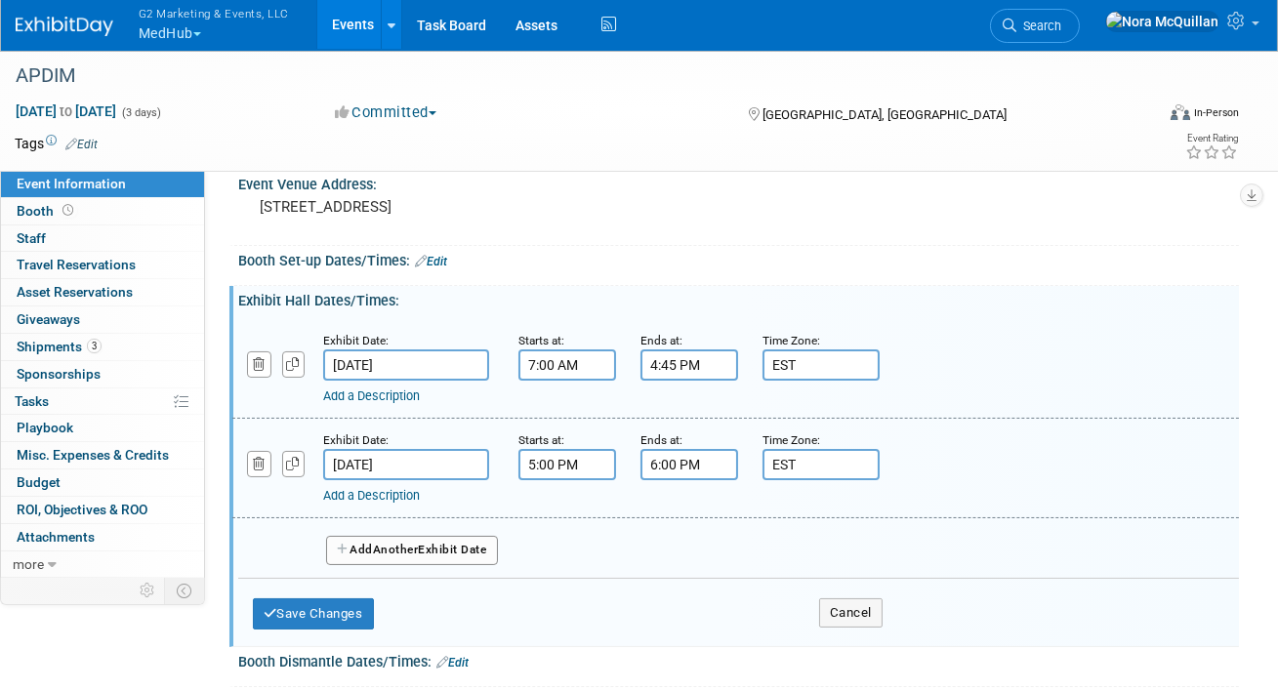
click at [351, 496] on link "Add a Description" at bounding box center [371, 495] width 97 height 15
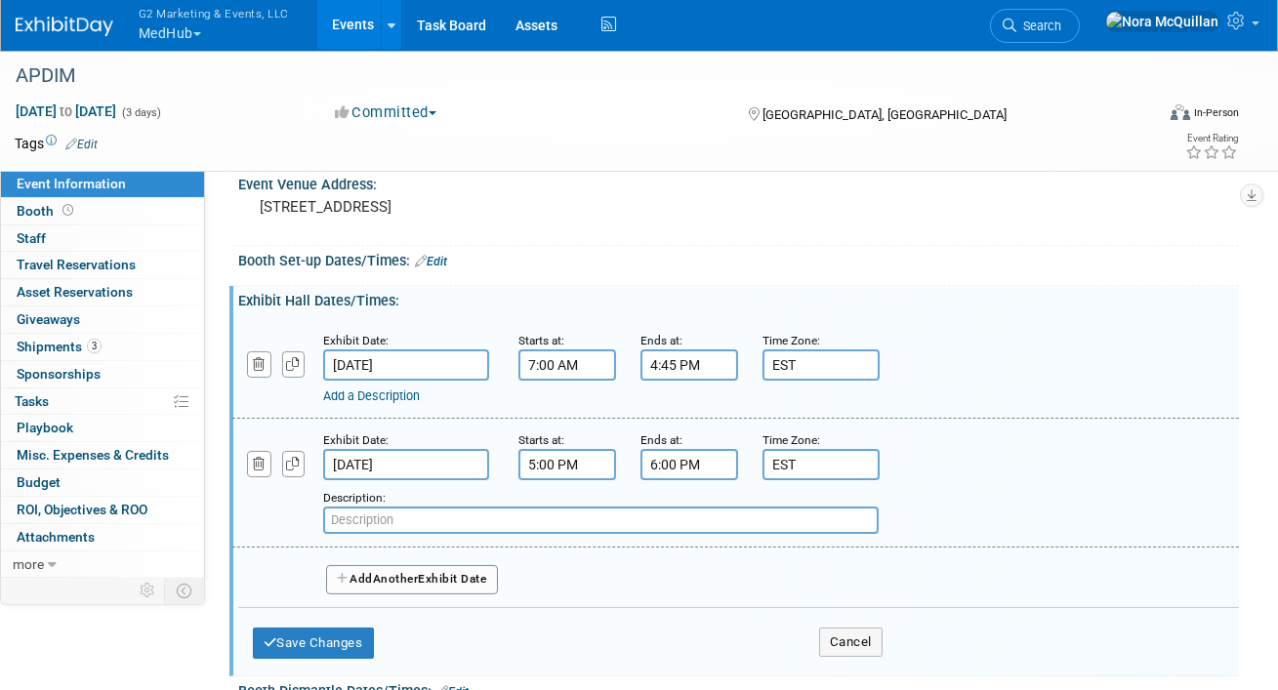
paste input "Grand Hall East Foyer (Exhibit Level)"
type input "Grand Hall East Foyer (Exhibit Level)"
click at [352, 393] on link "Add a Description" at bounding box center [371, 396] width 97 height 15
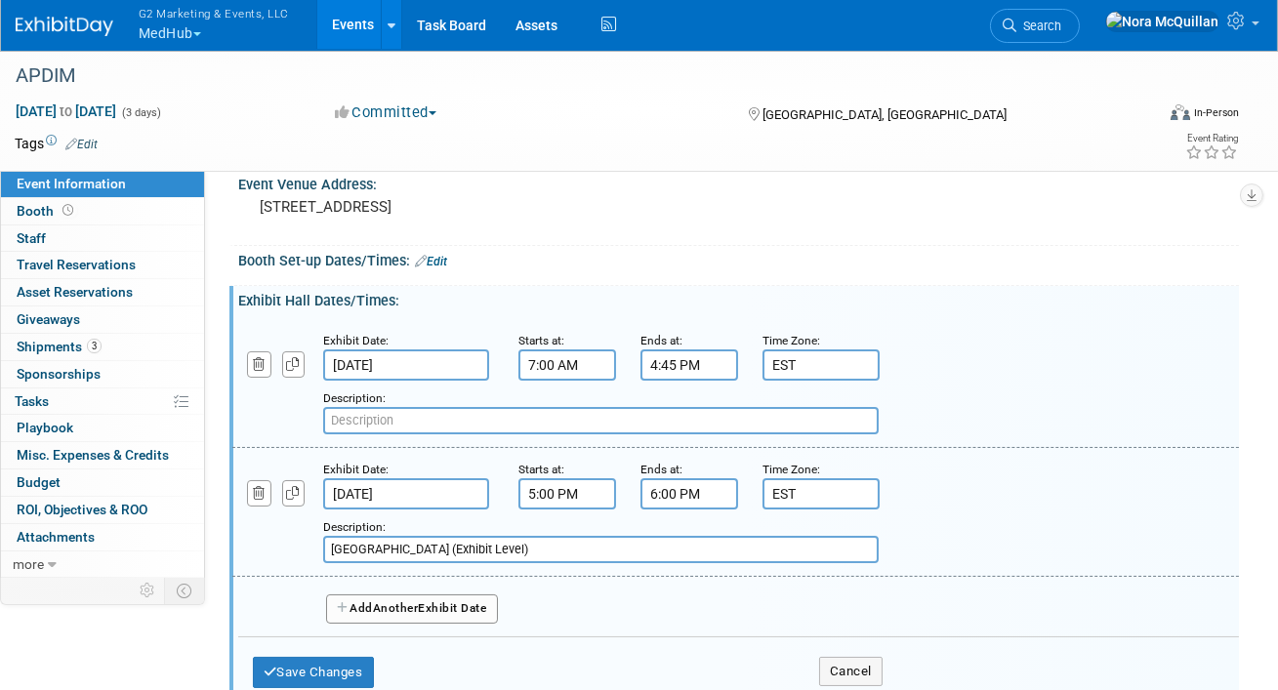
paste input "Regency VI (Ballroom Level)"
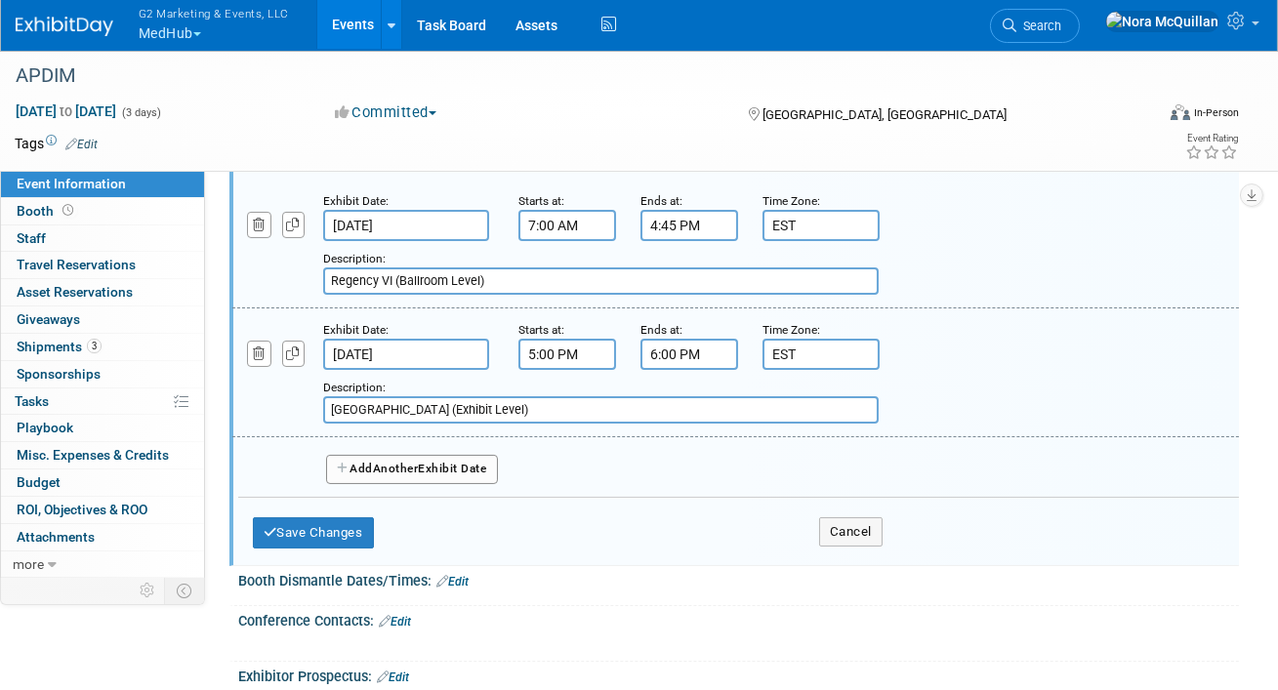
scroll to position [475, 0]
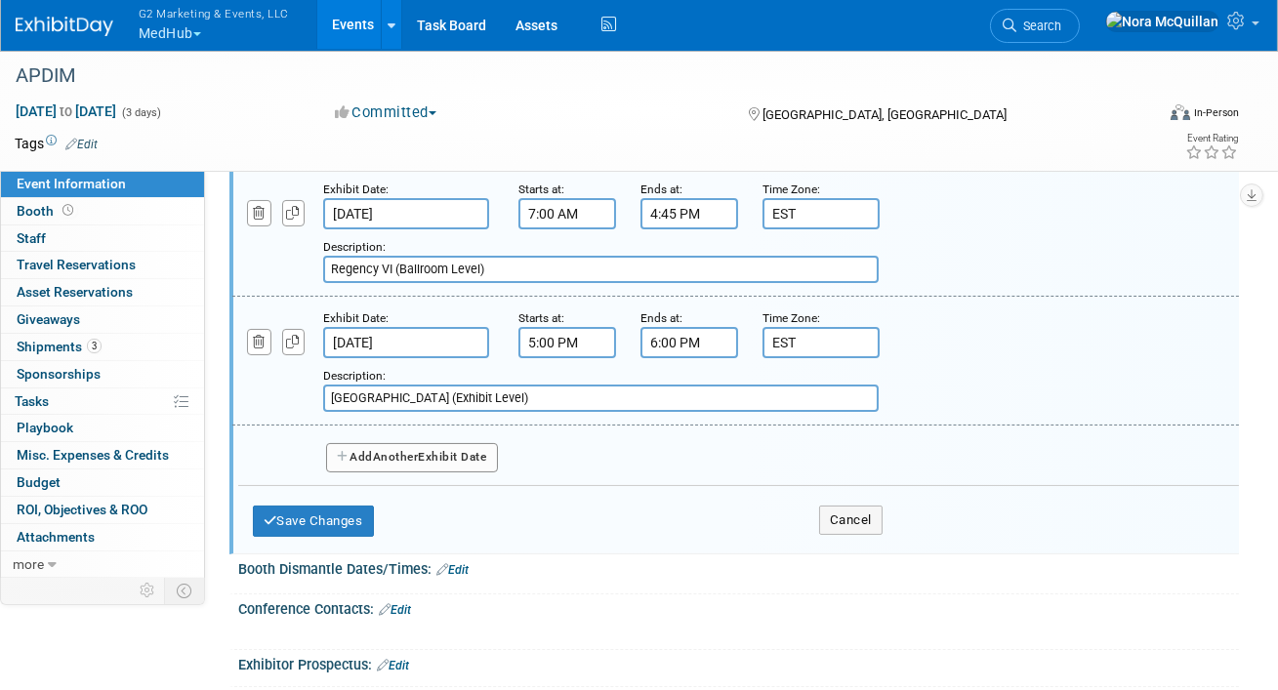
type input "Regency VI (Ballroom Level)"
click at [357, 453] on button "Add Another Exhibit Date" at bounding box center [412, 457] width 172 height 29
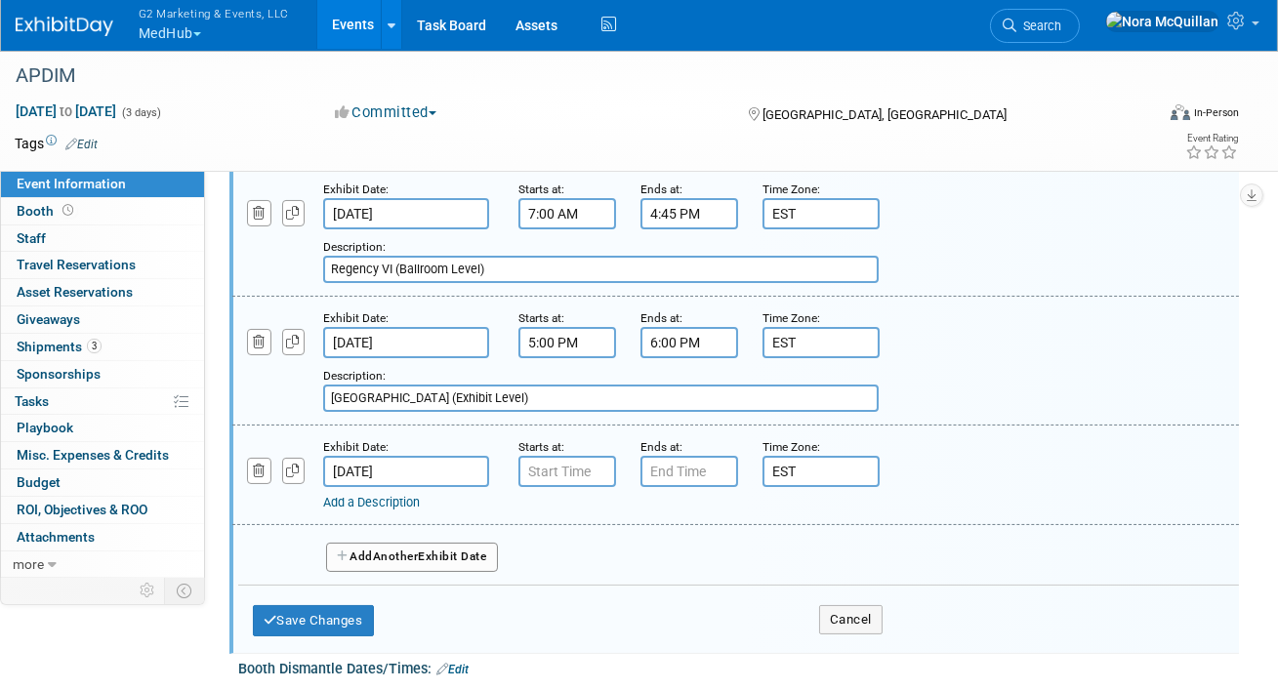
type input "7:00 AM"
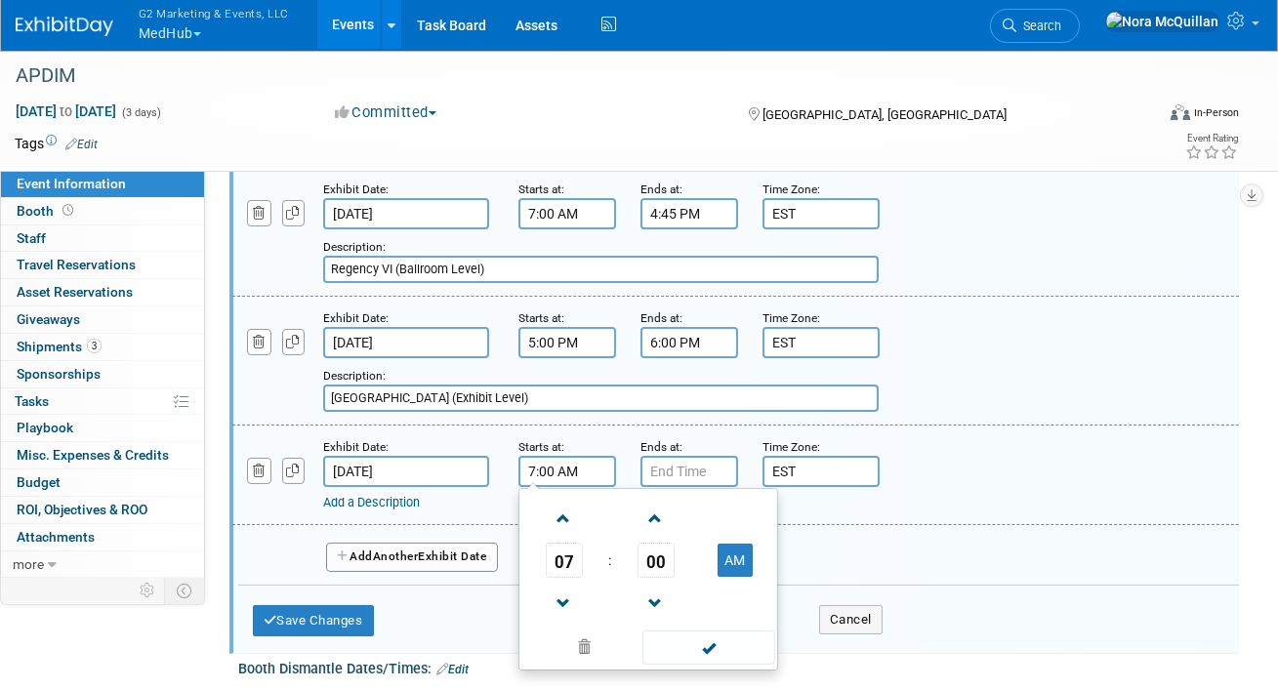
click at [577, 474] on input "7:00 AM" at bounding box center [568, 471] width 98 height 31
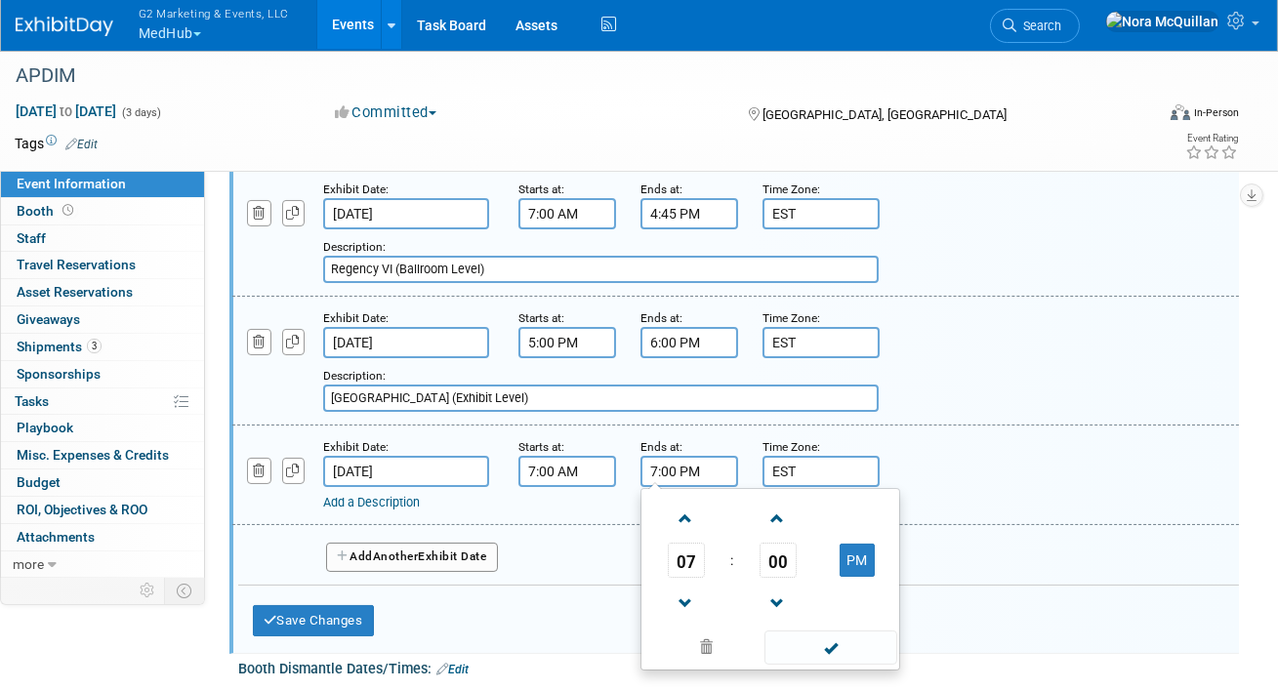
click at [686, 479] on input "7:00 PM" at bounding box center [690, 471] width 98 height 31
click at [687, 551] on span "07" at bounding box center [686, 560] width 37 height 35
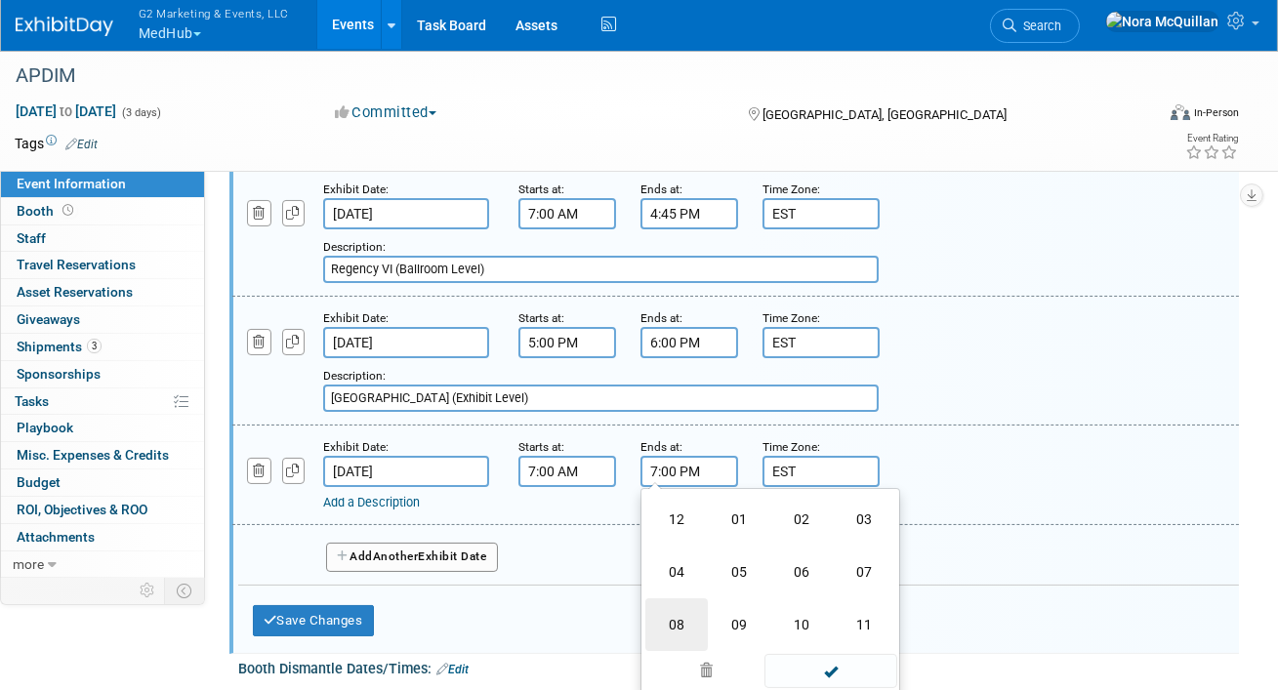
click at [672, 618] on td "08" at bounding box center [677, 625] width 62 height 53
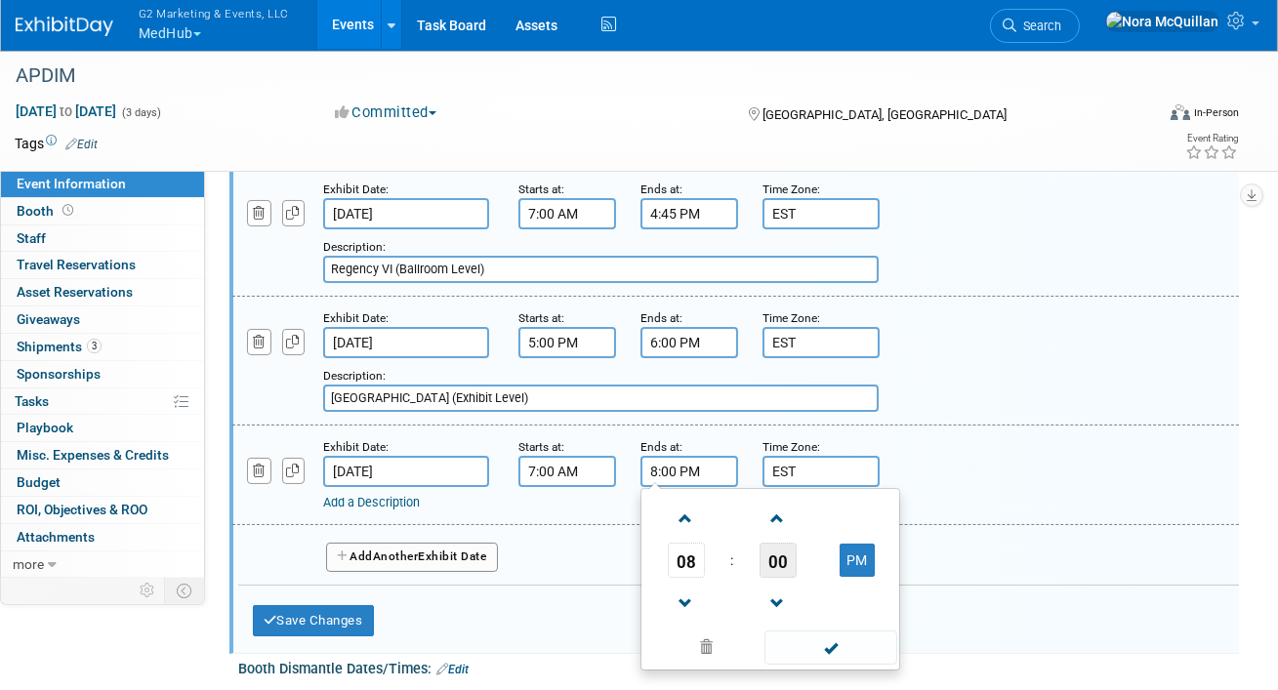
click at [783, 555] on span "00" at bounding box center [778, 560] width 37 height 35
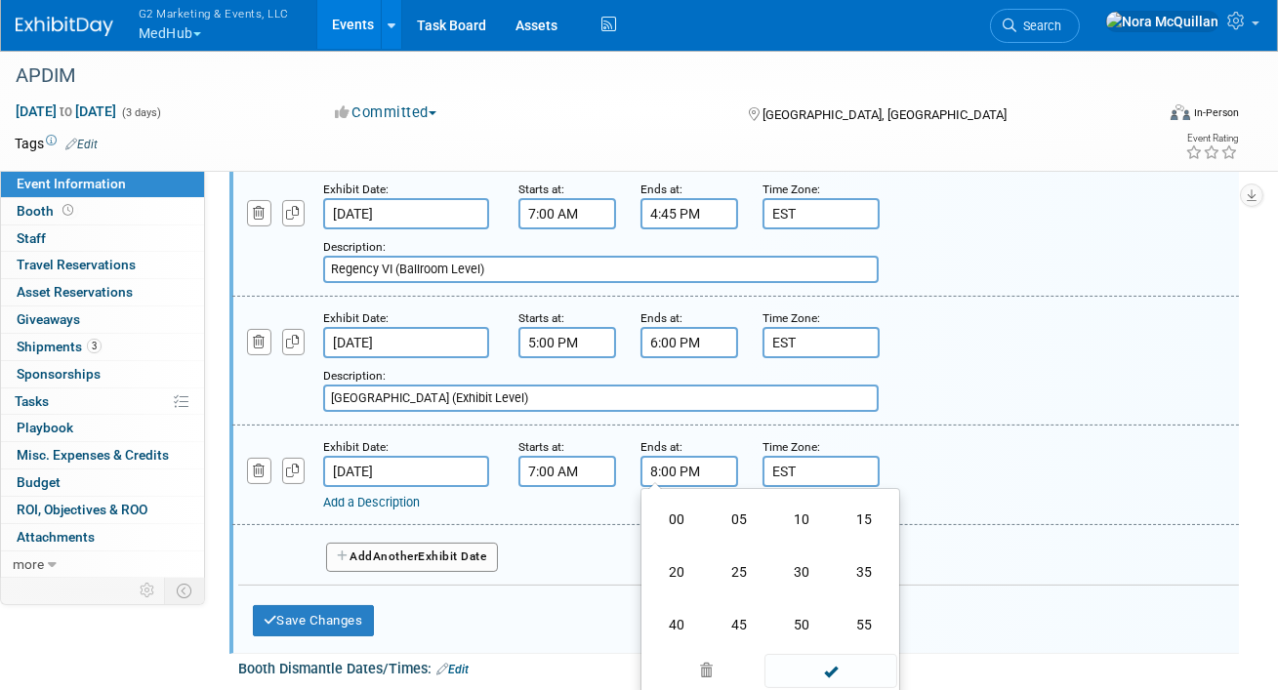
click at [799, 568] on td "30" at bounding box center [802, 572] width 62 height 53
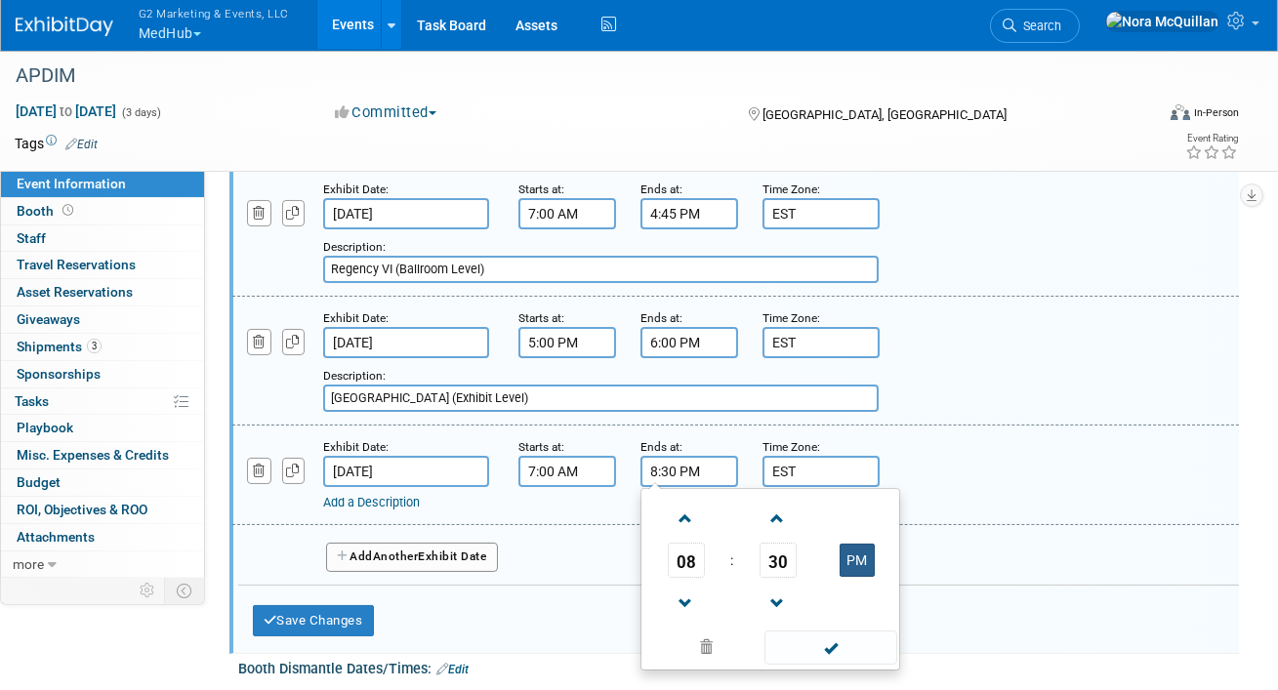
click at [863, 558] on button "PM" at bounding box center [857, 560] width 35 height 33
type input "8:30 AM"
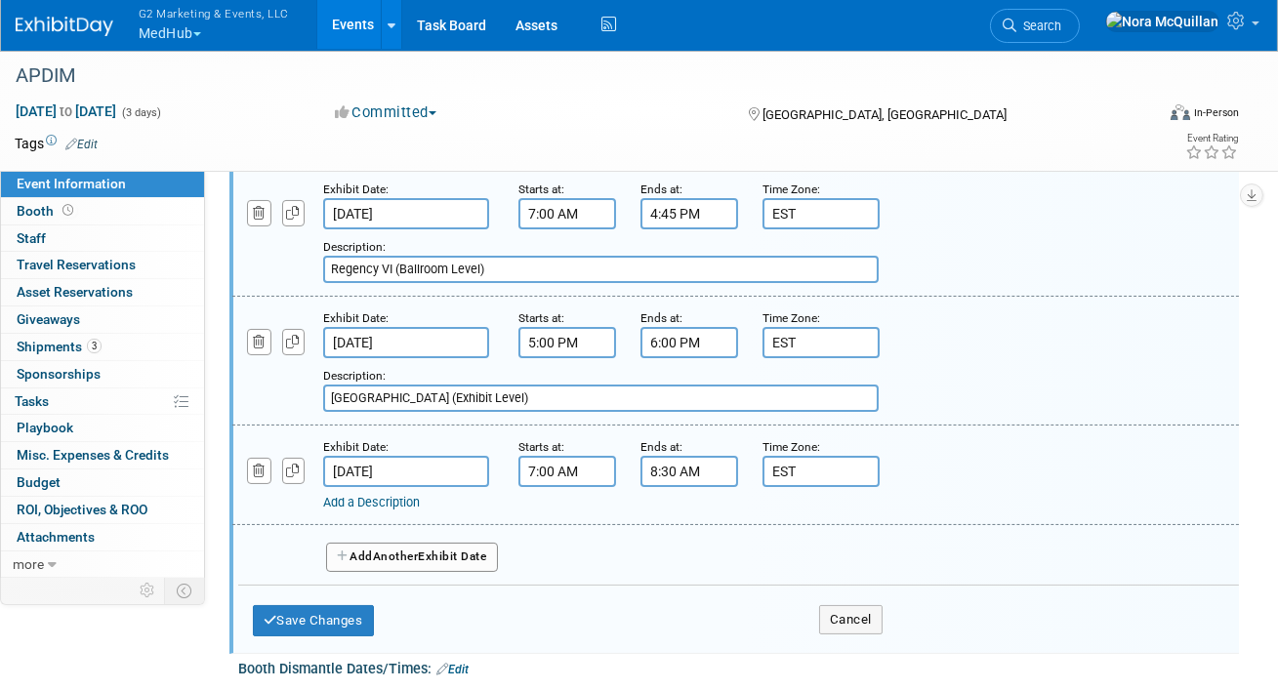
click at [365, 504] on link "Add a Description" at bounding box center [371, 502] width 97 height 15
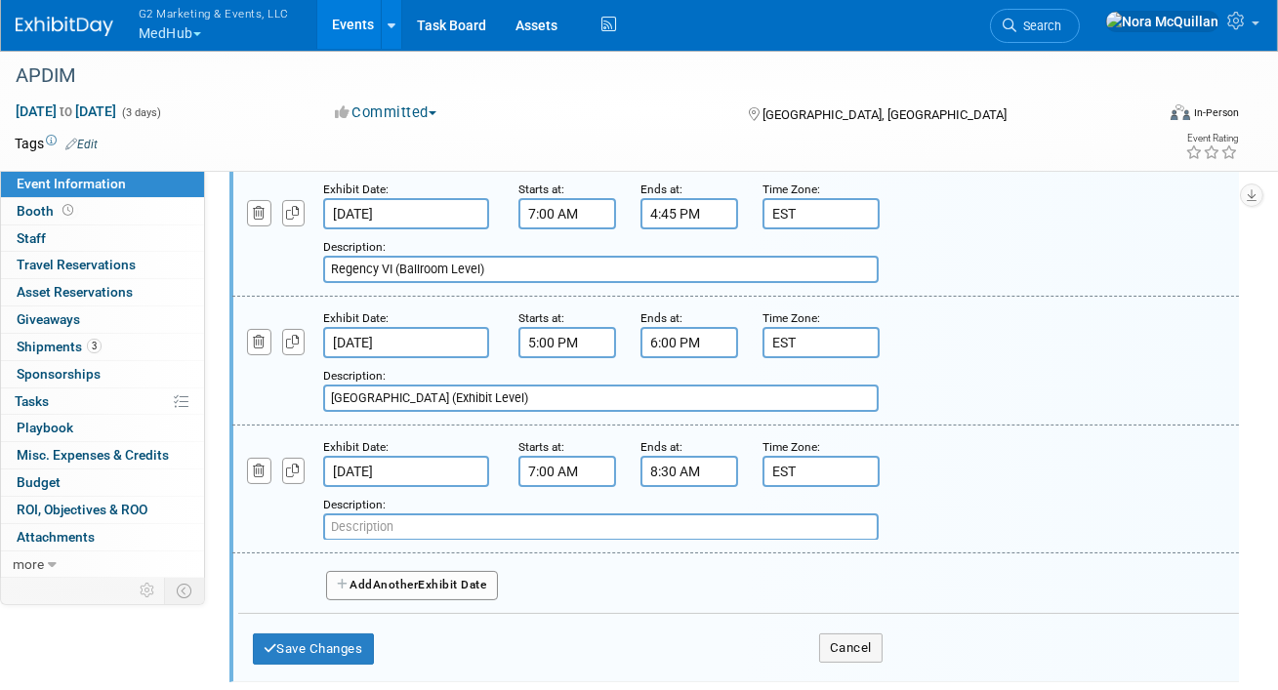
paste input "Grand Hall East Foyer (Exhibit Level)"
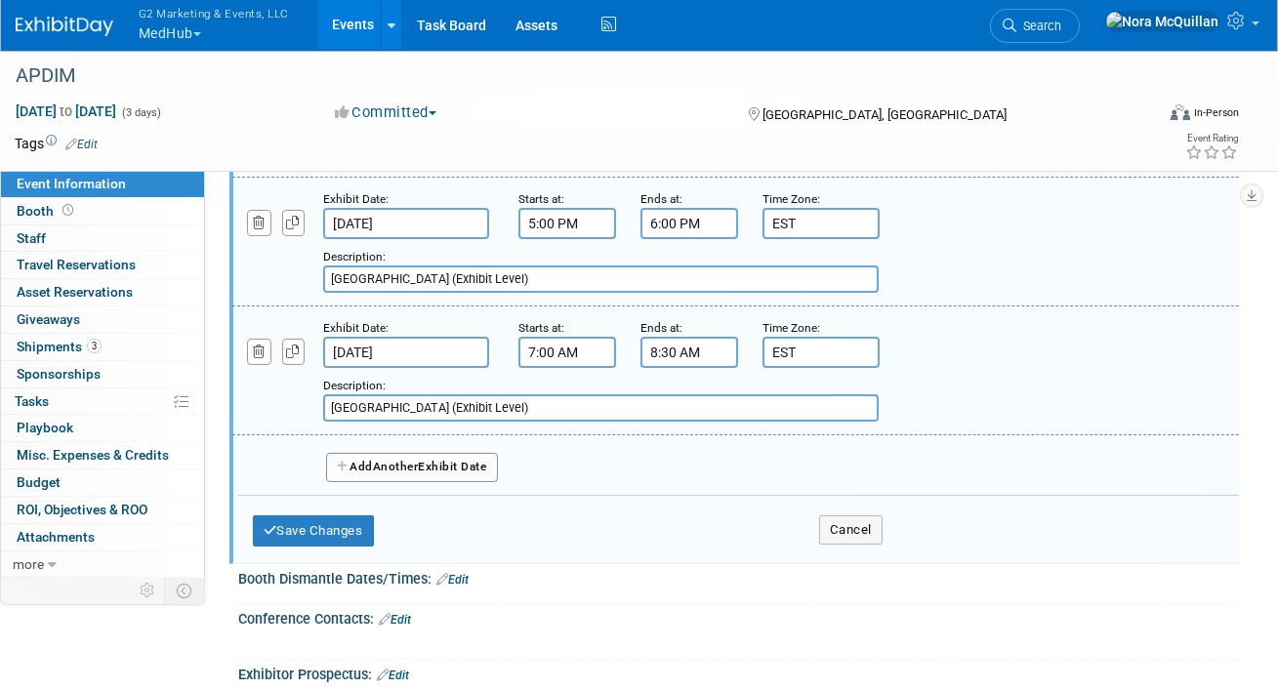
scroll to position [622, 0]
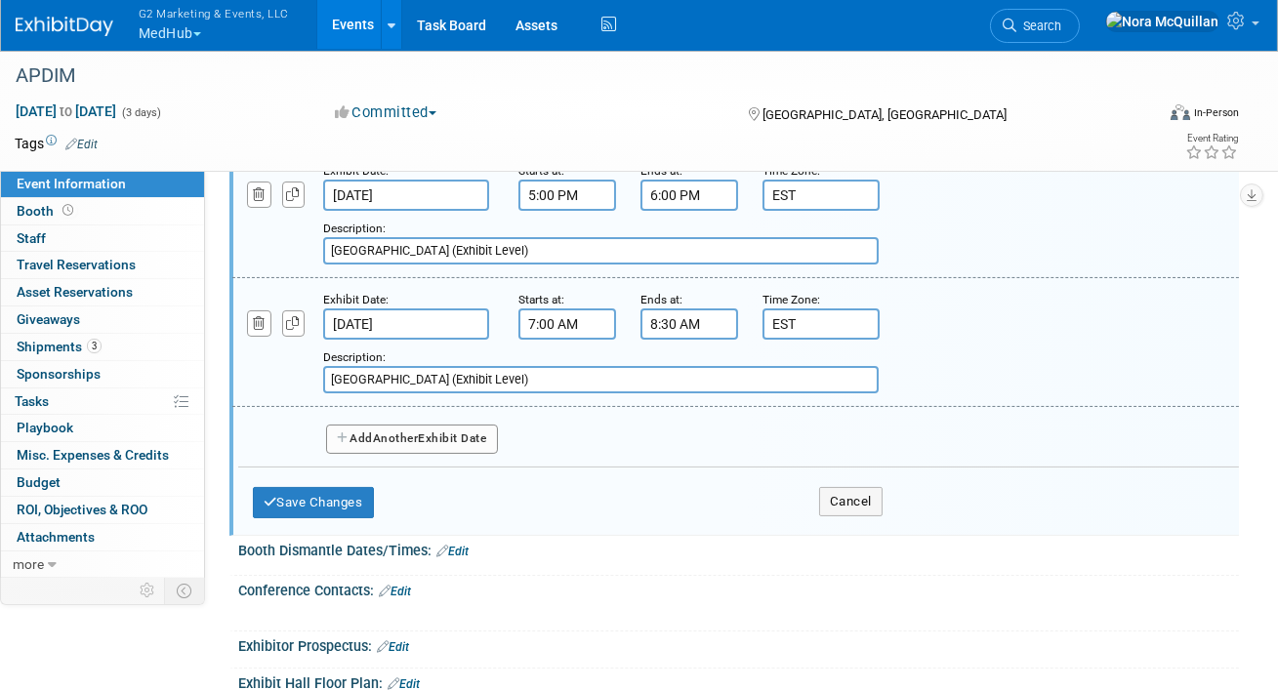
type input "Grand Hall East Foyer (Exhibit Level)"
click at [390, 433] on span "Another" at bounding box center [396, 439] width 46 height 14
select select "9"
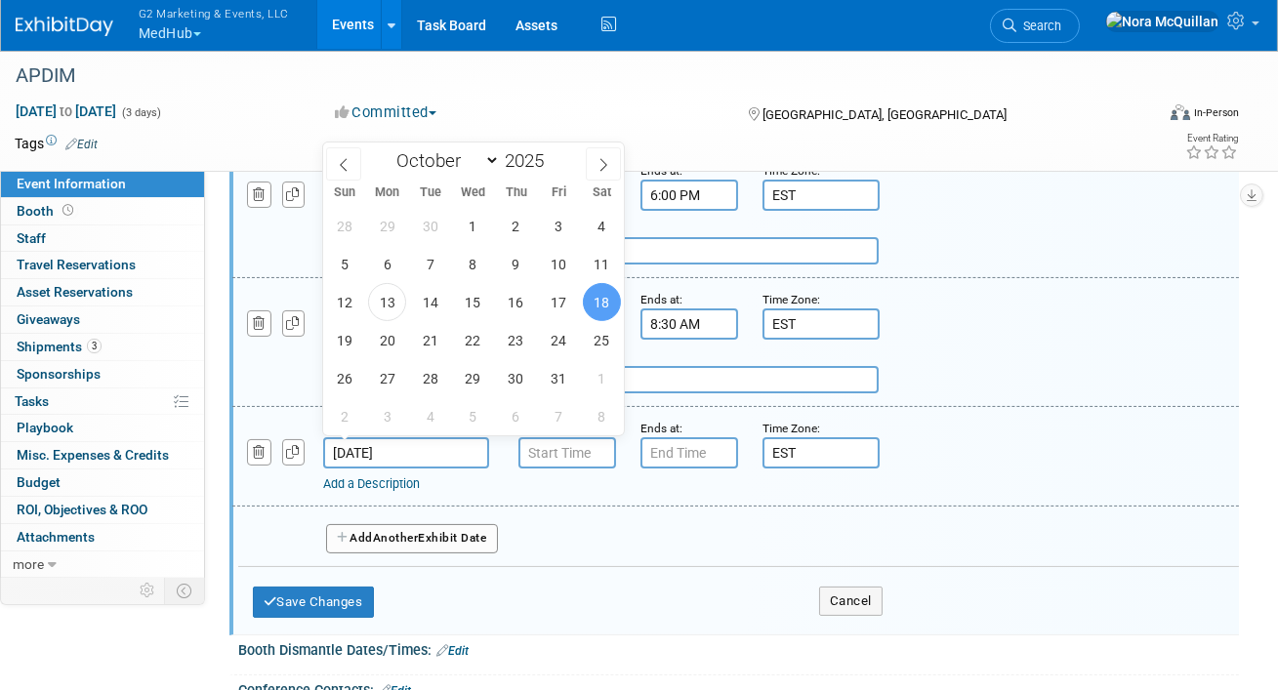
click at [374, 445] on input "Oct 18, 2025" at bounding box center [406, 452] width 166 height 31
click at [556, 294] on span "17" at bounding box center [559, 302] width 38 height 38
type input "Oct 17, 2025"
type input "7:00 AM"
click at [557, 438] on input "7:00 AM" at bounding box center [568, 452] width 98 height 31
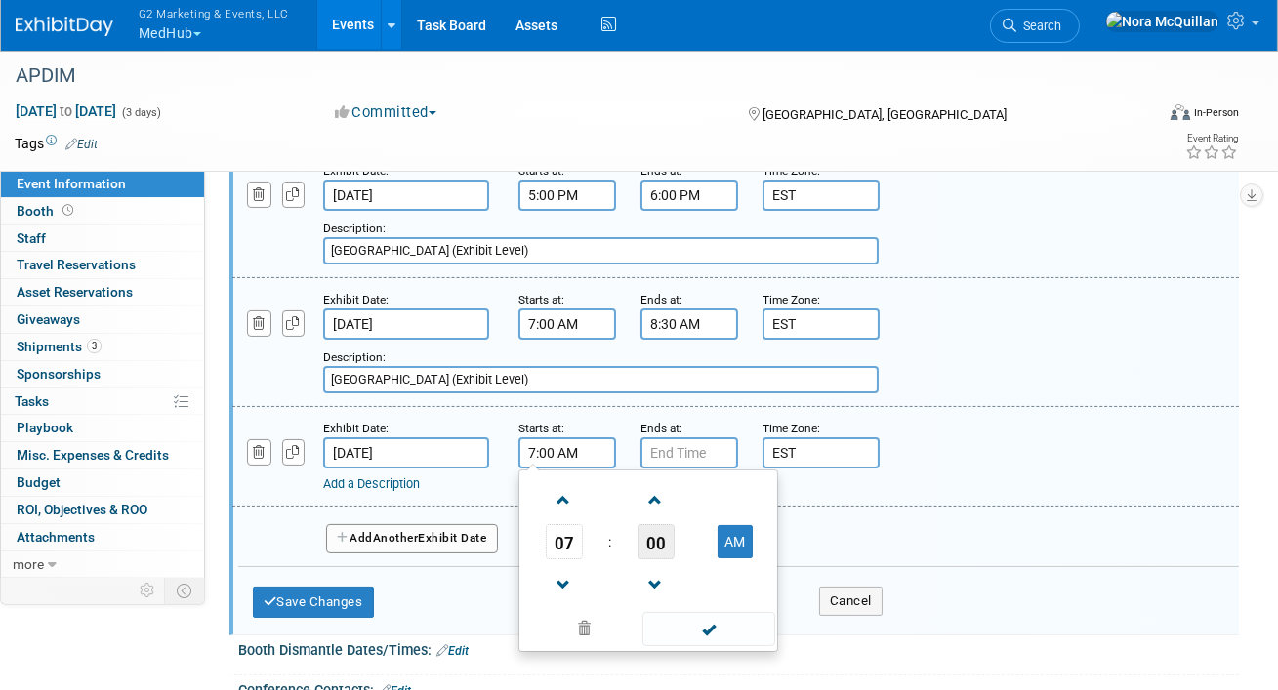
click at [650, 543] on span "00" at bounding box center [656, 541] width 37 height 35
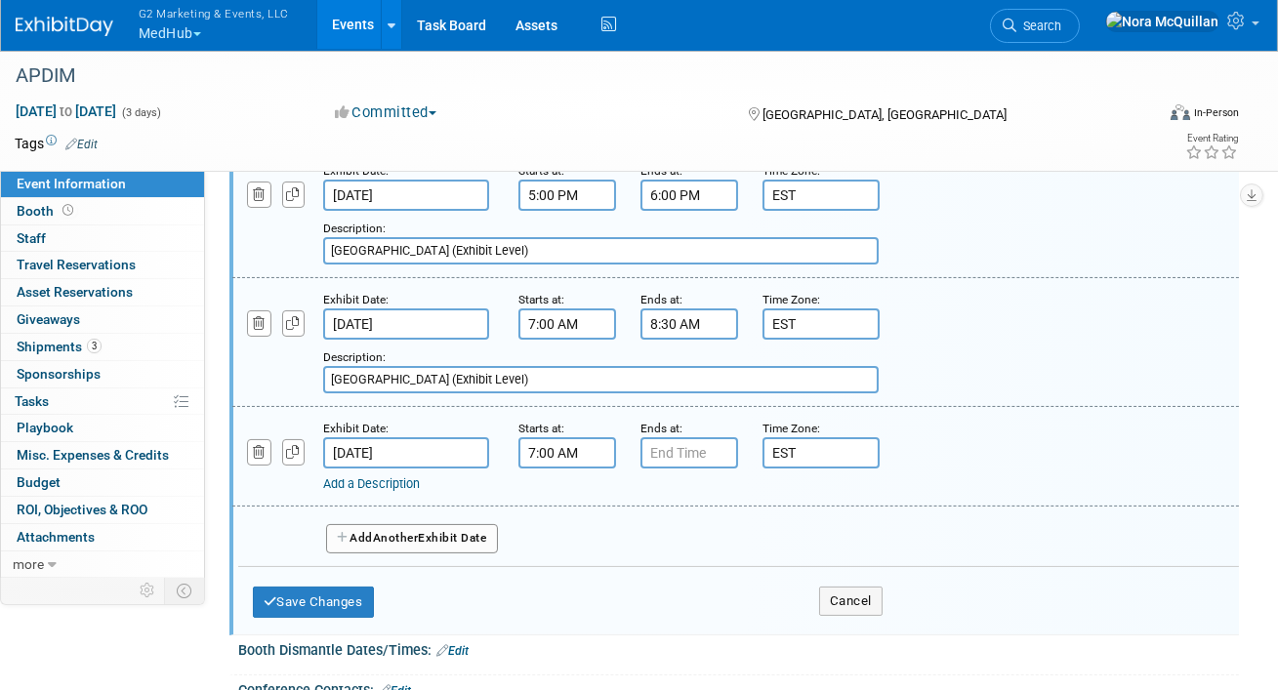
click at [538, 380] on input "Grand Hall East Foyer (Exhibit Level)" at bounding box center [601, 379] width 556 height 27
type input "Grand Hall East Foyer (Exhibit Level) | AMBOSS Product Learning Session"
click at [442, 448] on input "Oct 17, 2025" at bounding box center [406, 452] width 166 height 31
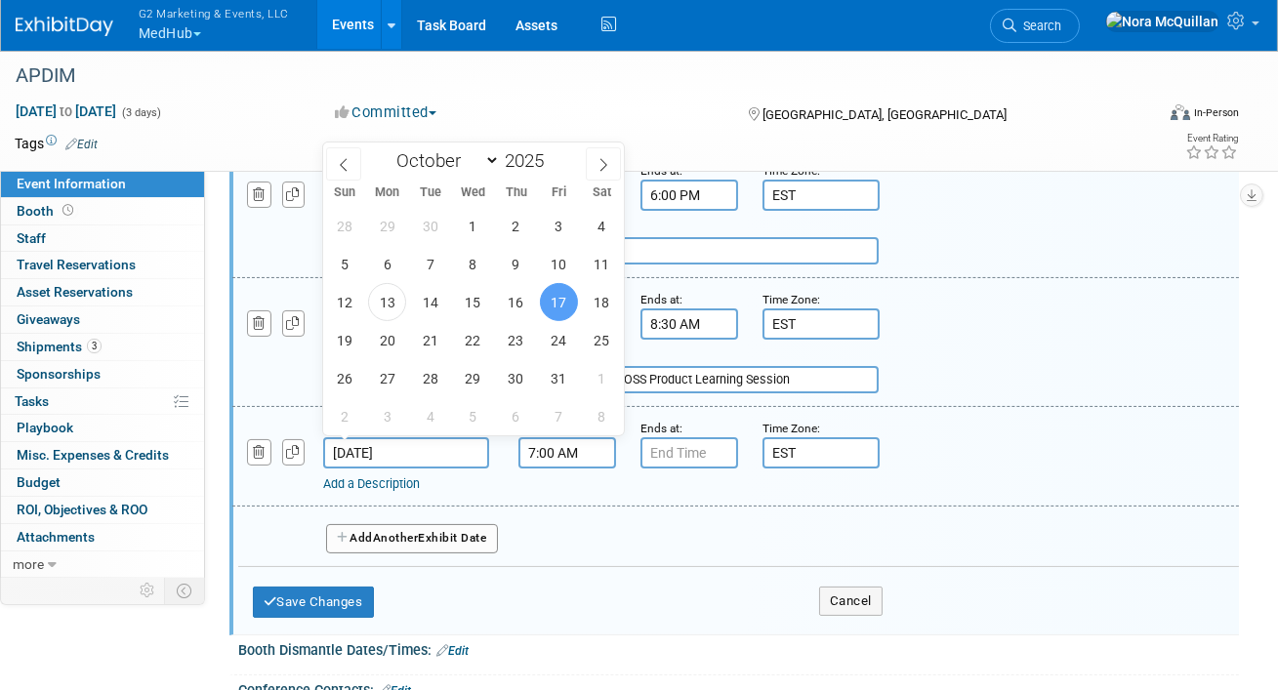
click at [556, 452] on input "7:00 AM" at bounding box center [568, 452] width 98 height 31
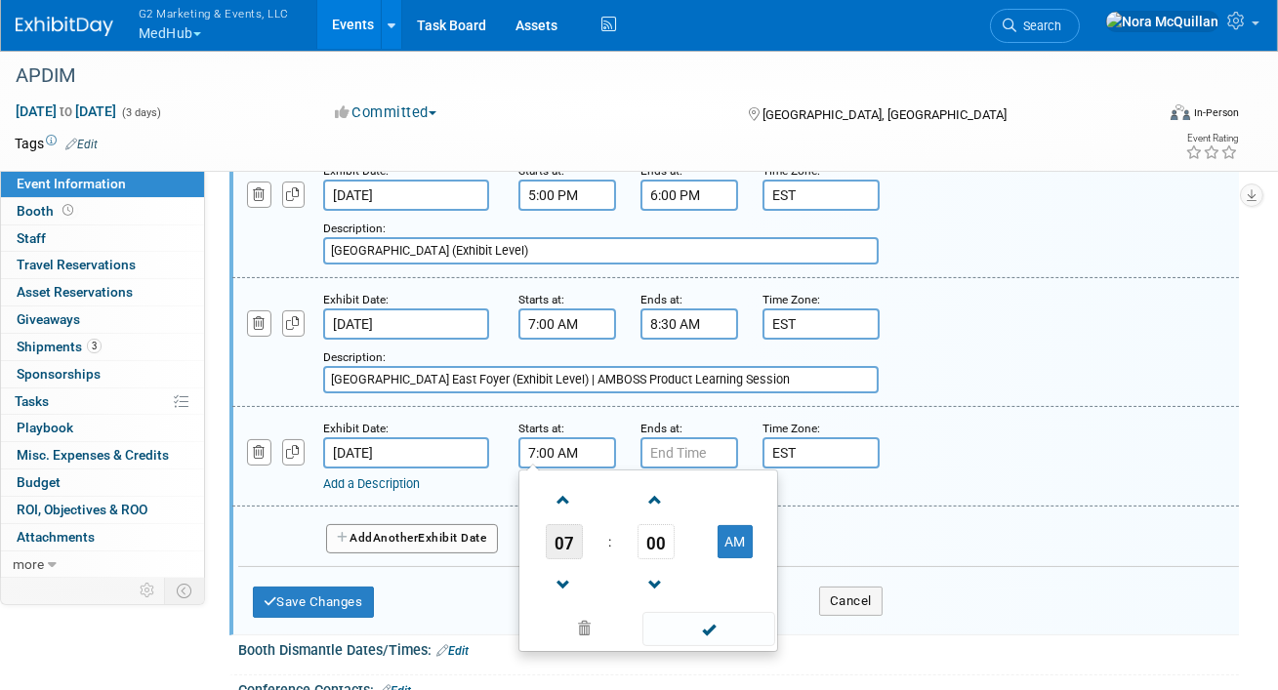
click at [562, 537] on span "07" at bounding box center [564, 541] width 37 height 35
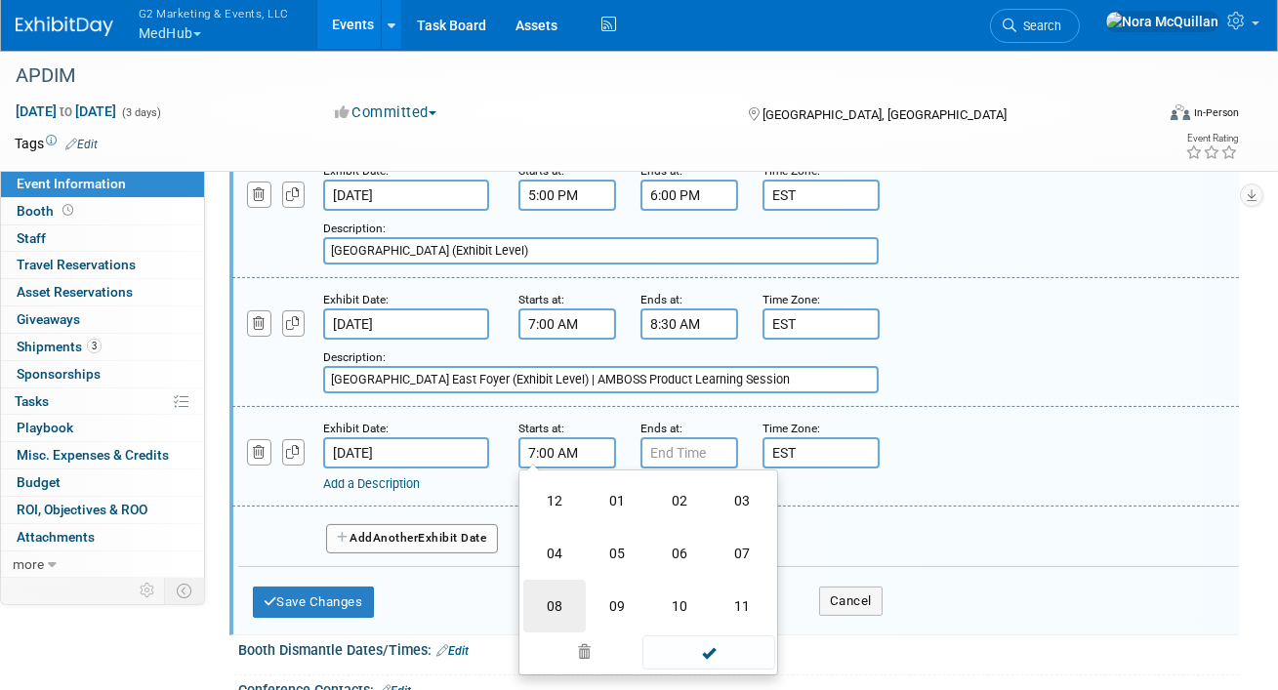
click at [558, 595] on td "08" at bounding box center [554, 606] width 62 height 53
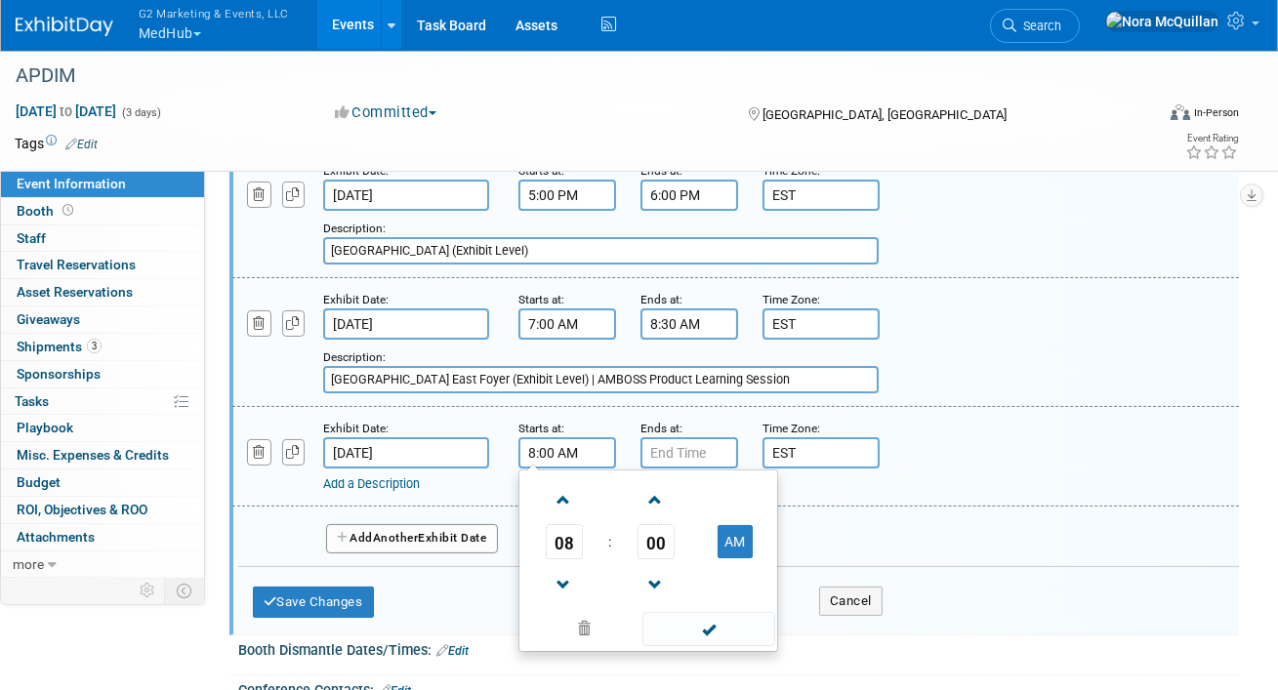
click at [654, 540] on span "00" at bounding box center [656, 541] width 37 height 35
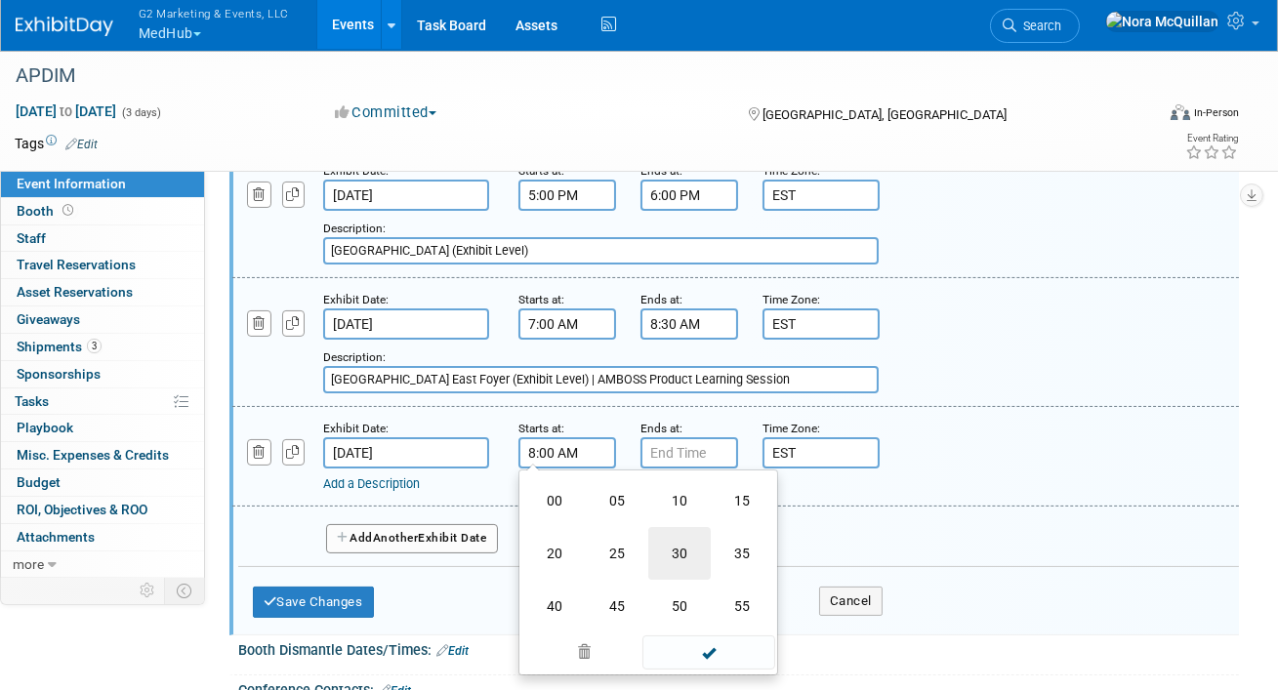
click at [684, 555] on td "30" at bounding box center [679, 553] width 62 height 53
type input "8:30 AM"
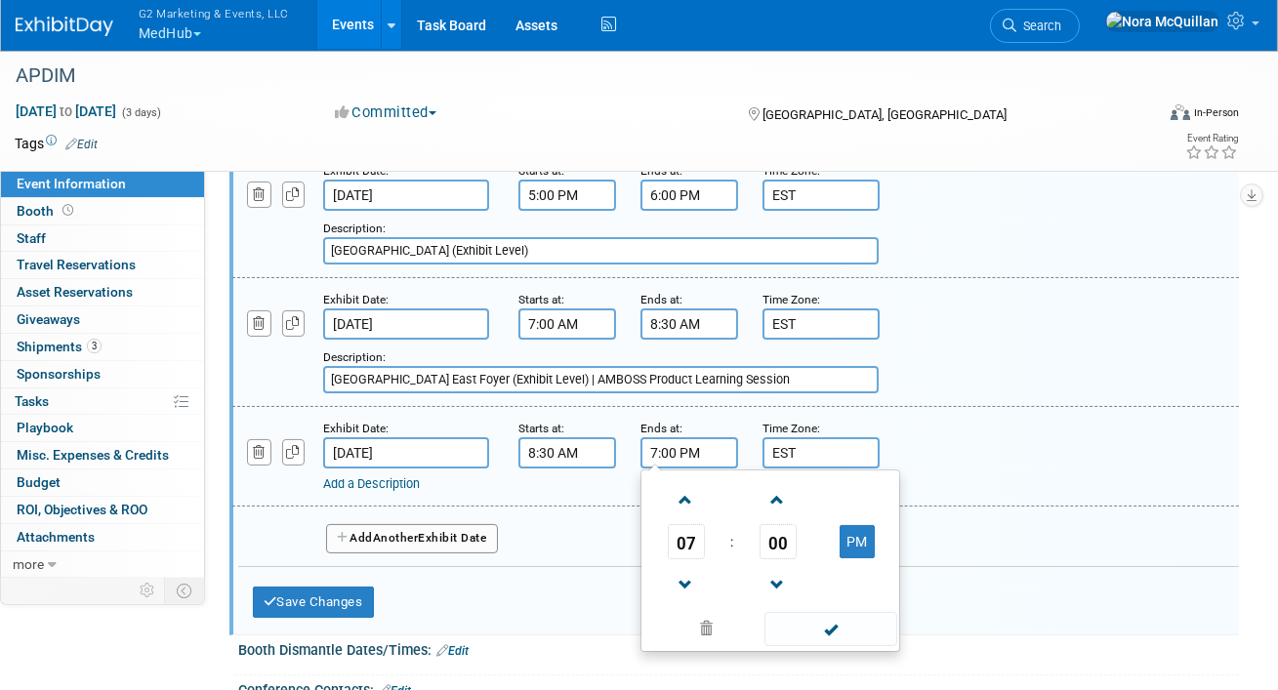
click at [668, 456] on input "7:00 PM" at bounding box center [690, 452] width 98 height 31
click at [682, 539] on span "07" at bounding box center [686, 541] width 37 height 35
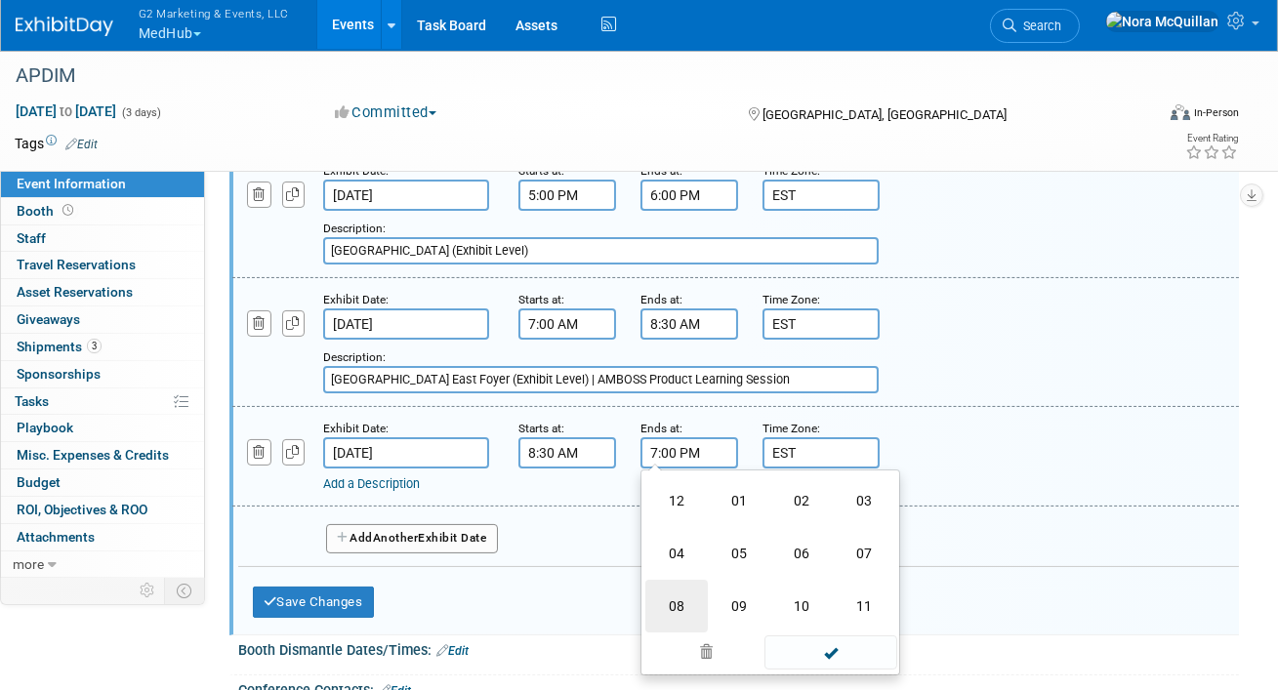
click at [681, 586] on td "08" at bounding box center [677, 606] width 62 height 53
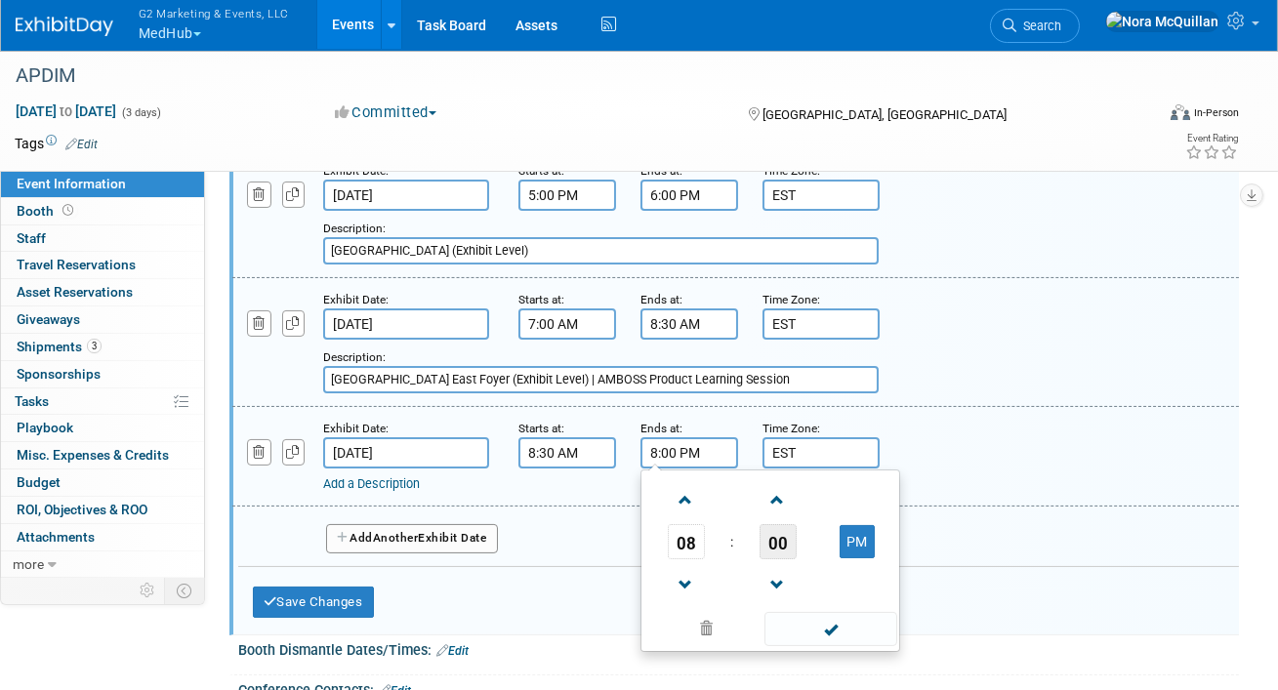
click at [782, 533] on span "00" at bounding box center [778, 541] width 37 height 35
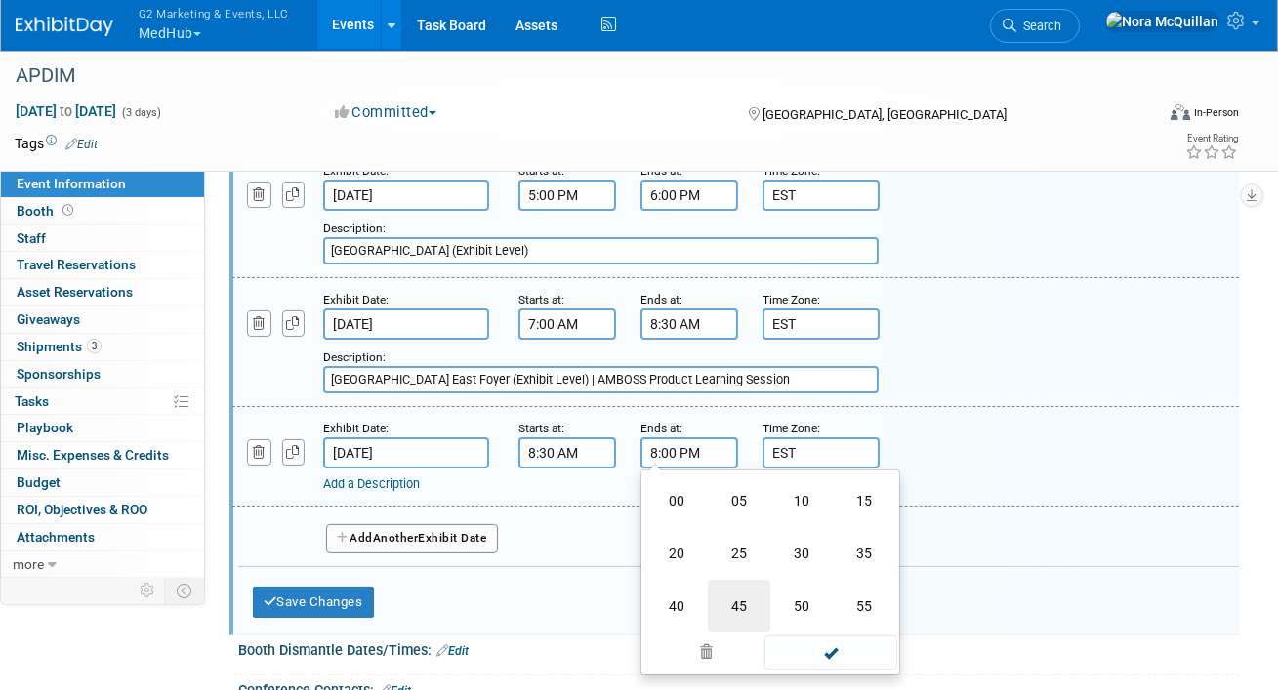
click at [740, 602] on td "45" at bounding box center [739, 606] width 62 height 53
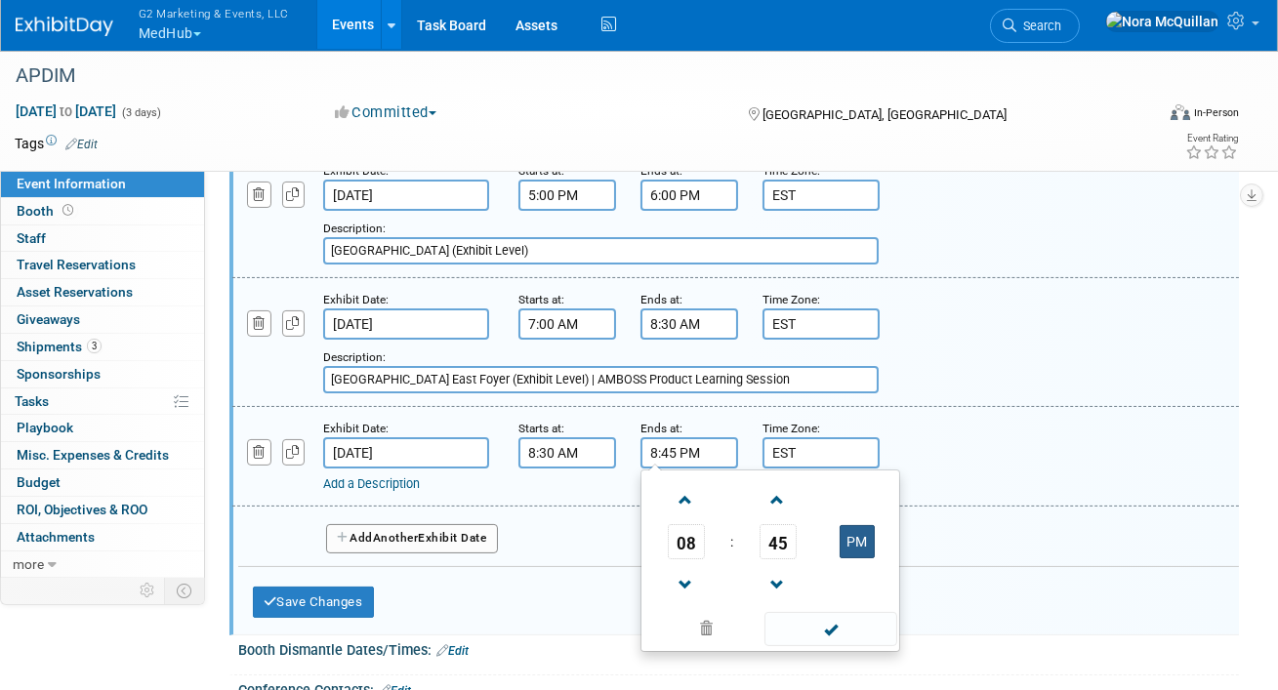
click at [860, 541] on button "PM" at bounding box center [857, 541] width 35 height 33
type input "8:45 AM"
click at [392, 481] on link "Add a Description" at bounding box center [371, 484] width 97 height 15
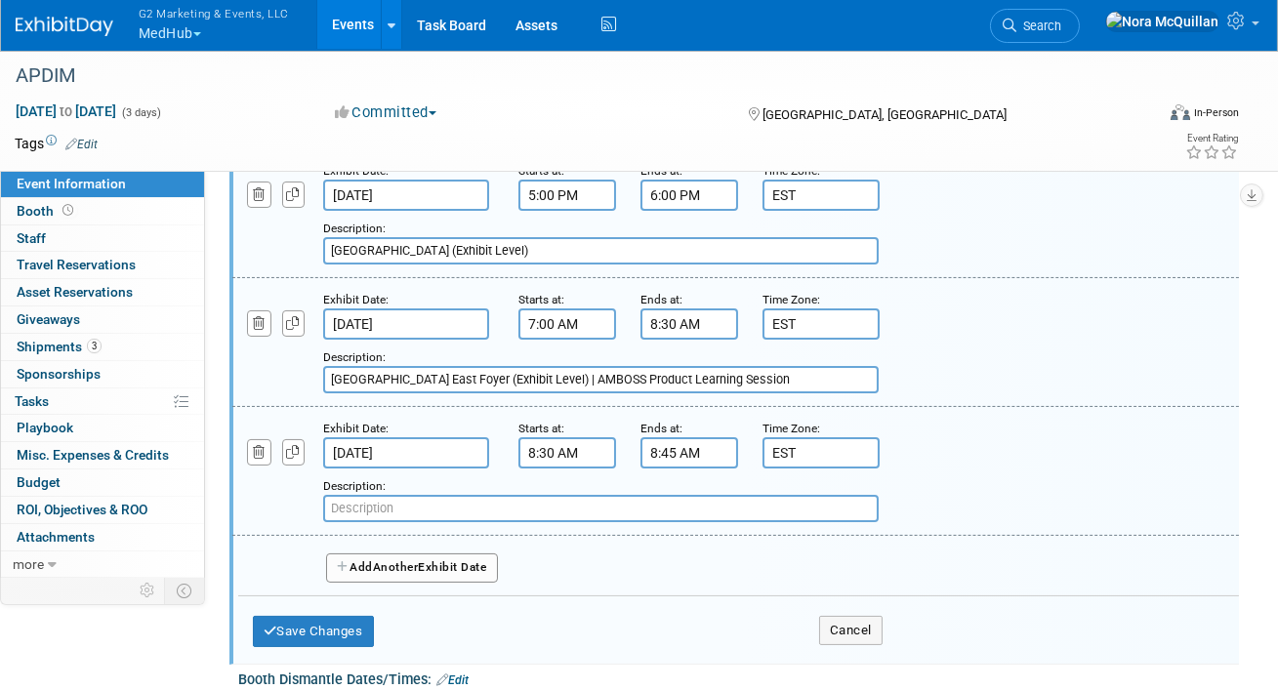
paste input "Regency VII (Ballroom Level)"
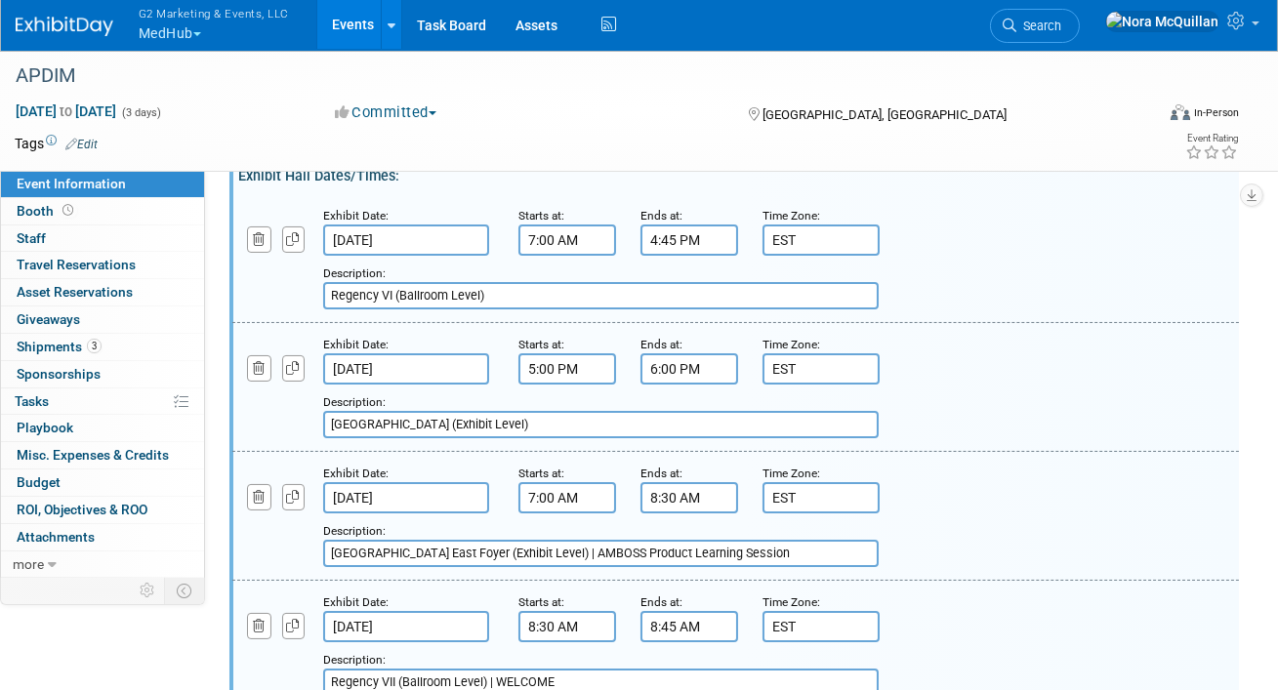
scroll to position [454, 0]
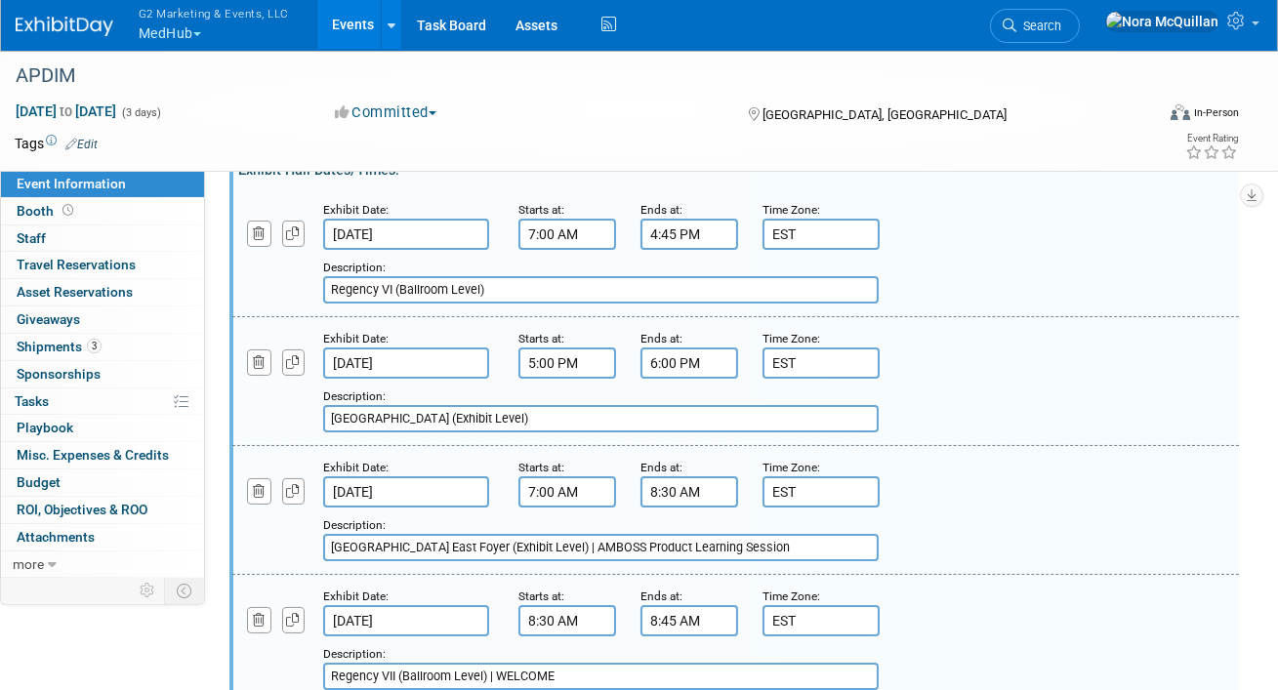
type input "Regency VII (Ballroom Level) | WELCOME"
click at [549, 425] on input "Grand Hall East Foyer (Exhibit Level)" at bounding box center [601, 418] width 556 height 27
type input "Grand Hall East Foyer (Exhibit Level) | Welcome Reception"
click at [536, 286] on input "Regency VI (Ballroom Level)" at bounding box center [601, 289] width 556 height 27
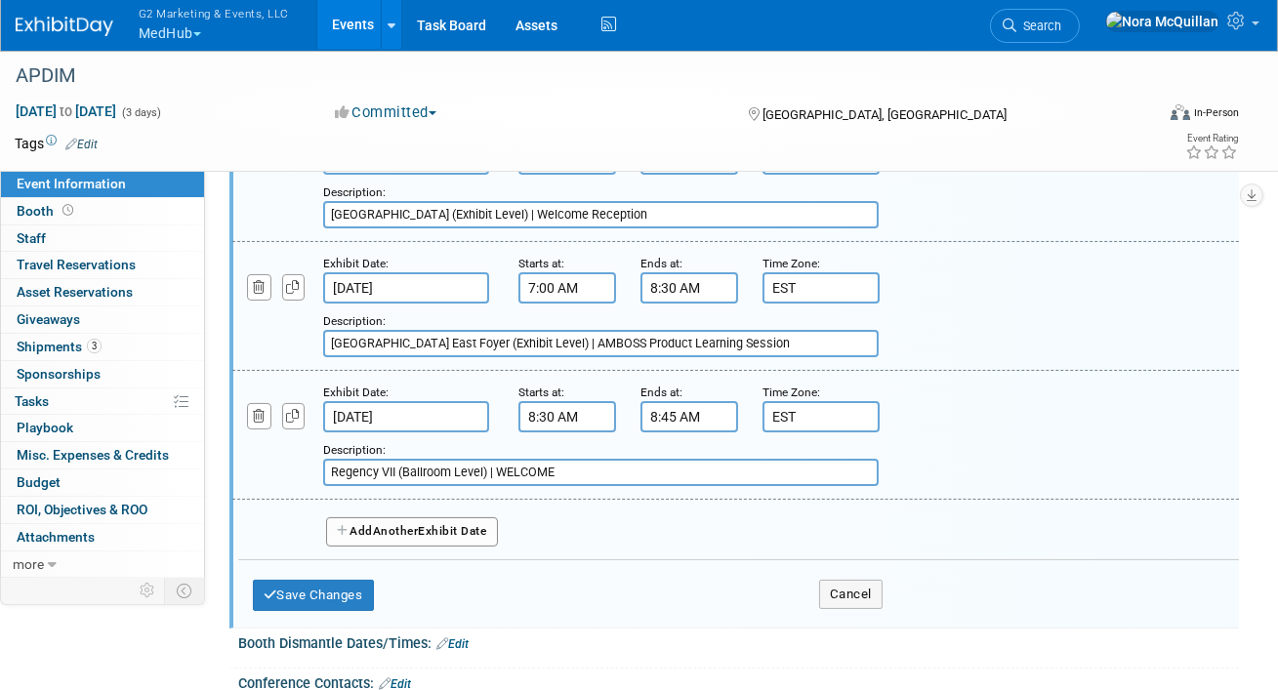
scroll to position [687, 0]
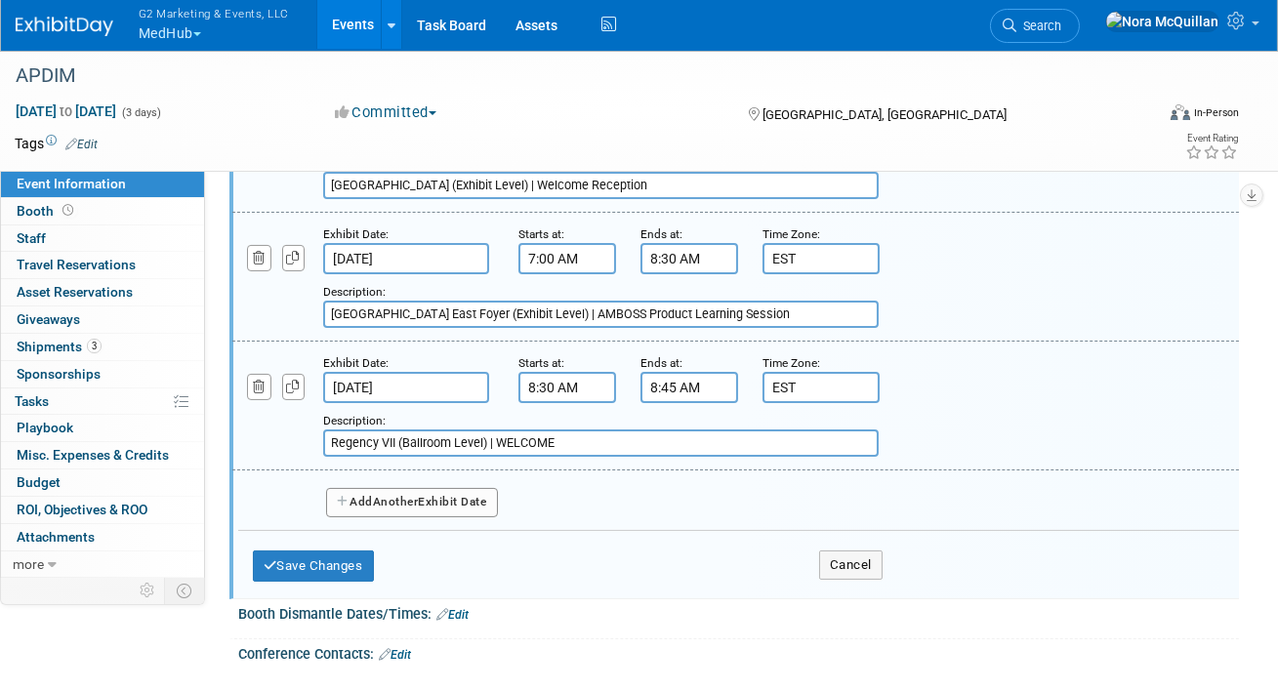
type input "Regency VI (Ballroom Level) | Sub-sessions"
click at [373, 503] on button "Add Another Exhibit Date" at bounding box center [412, 502] width 172 height 29
select select "9"
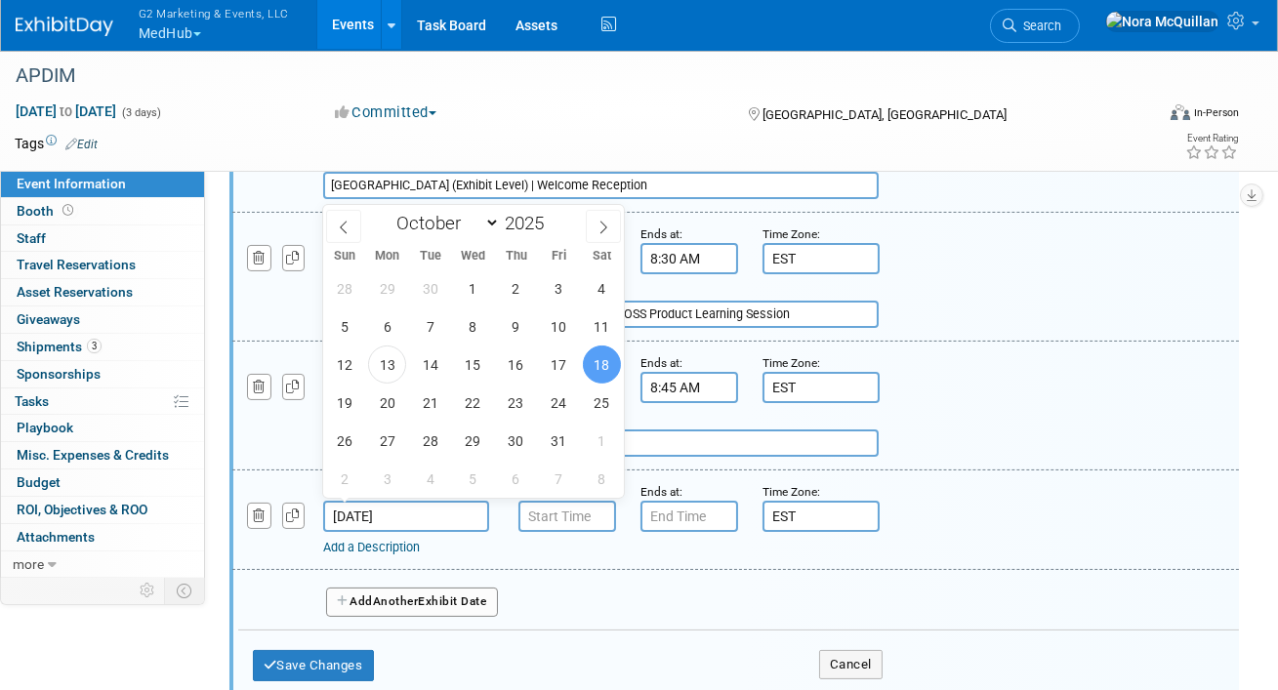
click at [352, 504] on input "Oct 18, 2025" at bounding box center [406, 516] width 166 height 31
click at [547, 370] on span "17" at bounding box center [559, 365] width 38 height 38
type input "Oct 17, 2025"
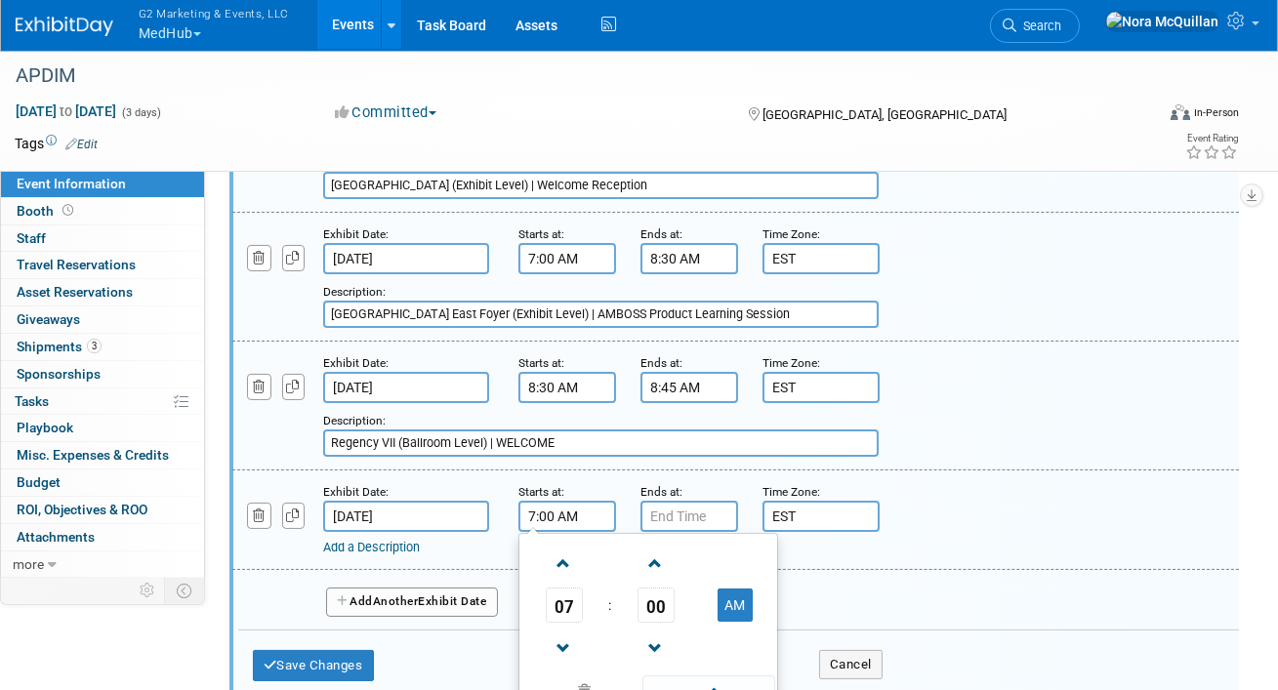
click at [538, 506] on input "7:00 AM" at bounding box center [568, 516] width 98 height 31
click at [571, 611] on span "07" at bounding box center [564, 605] width 37 height 35
click at [562, 658] on td "08" at bounding box center [554, 670] width 62 height 53
click at [660, 602] on span "00" at bounding box center [656, 605] width 37 height 35
click at [614, 650] on td "45" at bounding box center [617, 670] width 62 height 53
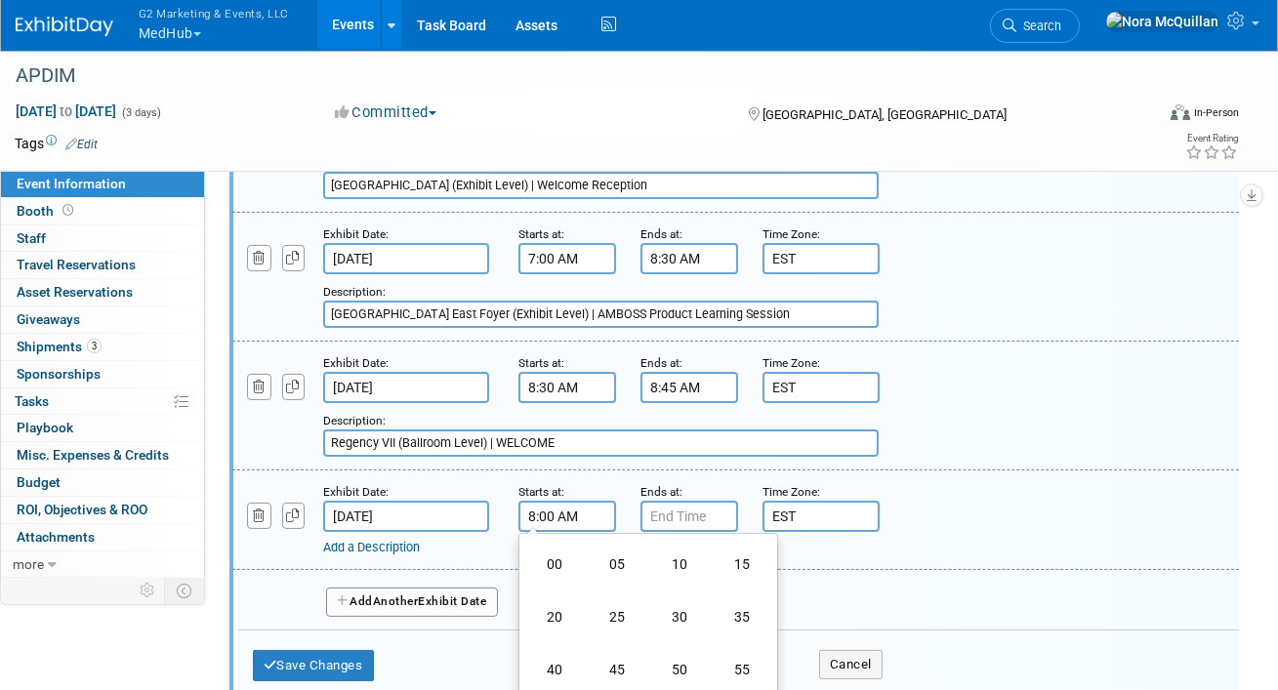
type input "8:45 AM"
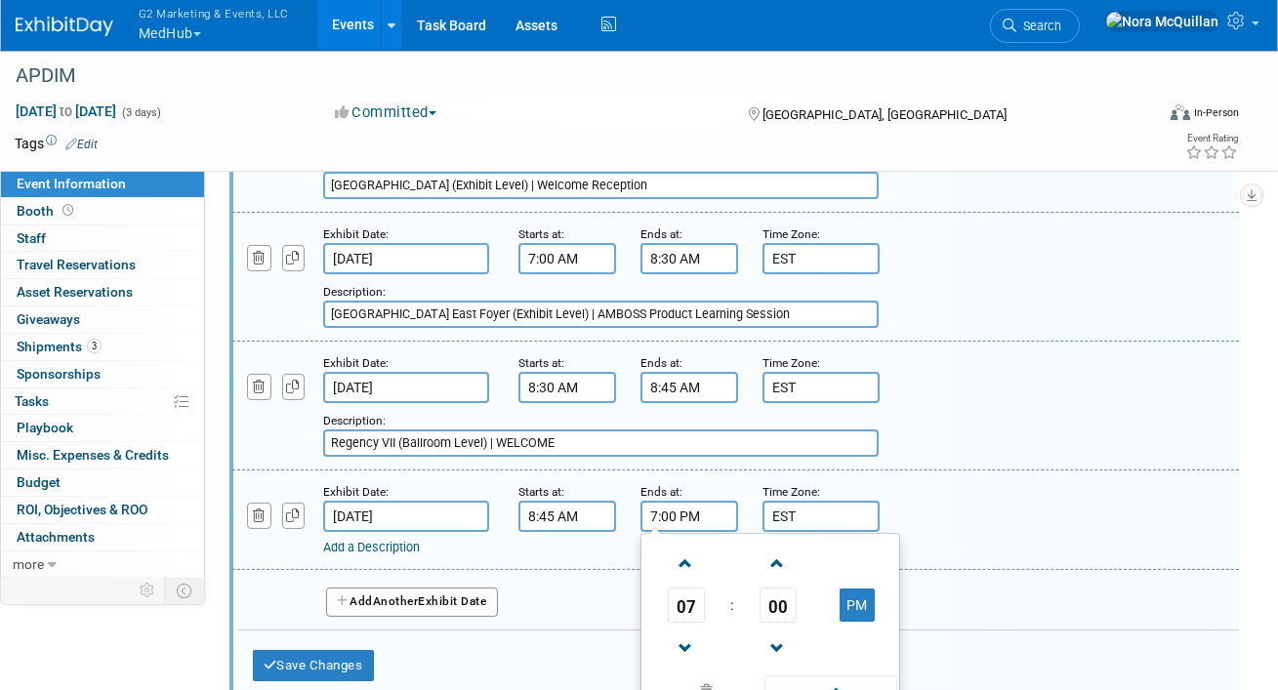
click at [685, 525] on input "7:00 PM" at bounding box center [690, 516] width 98 height 31
click at [679, 594] on span "07" at bounding box center [686, 605] width 37 height 35
click at [816, 662] on td "10" at bounding box center [802, 670] width 62 height 53
click at [876, 599] on td "PM" at bounding box center [856, 605] width 77 height 35
click at [864, 612] on button "PM" at bounding box center [857, 605] width 35 height 33
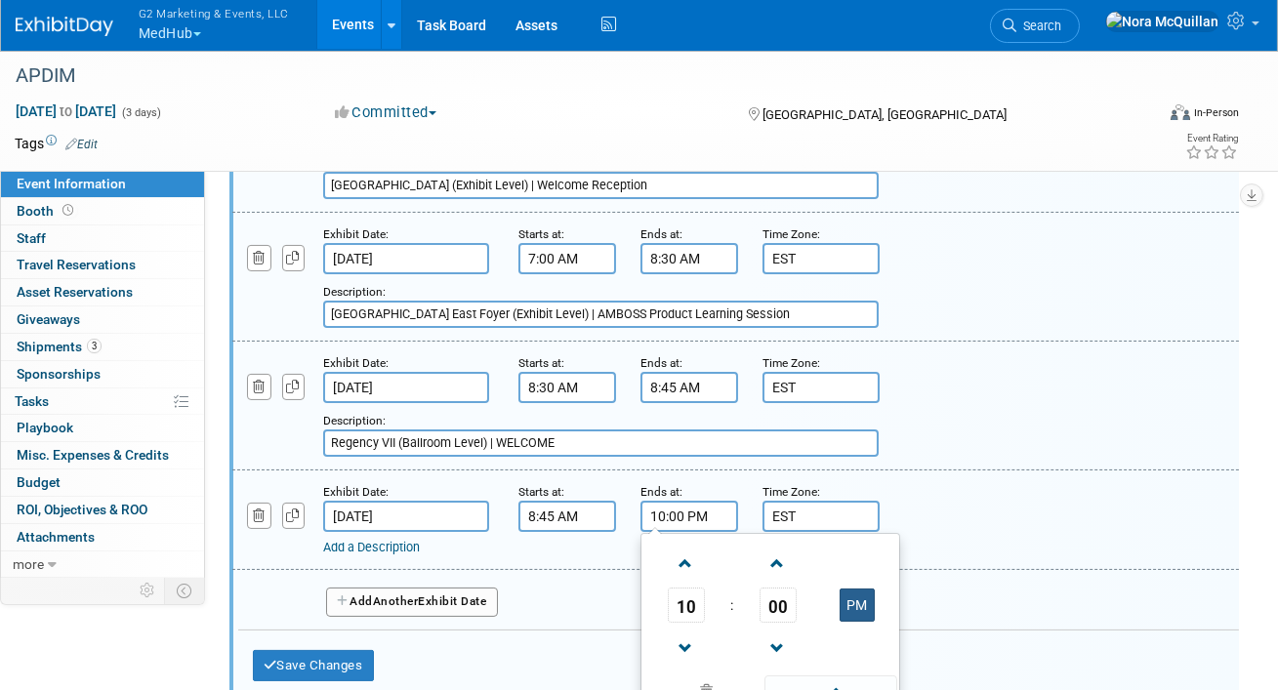
type input "10:00 AM"
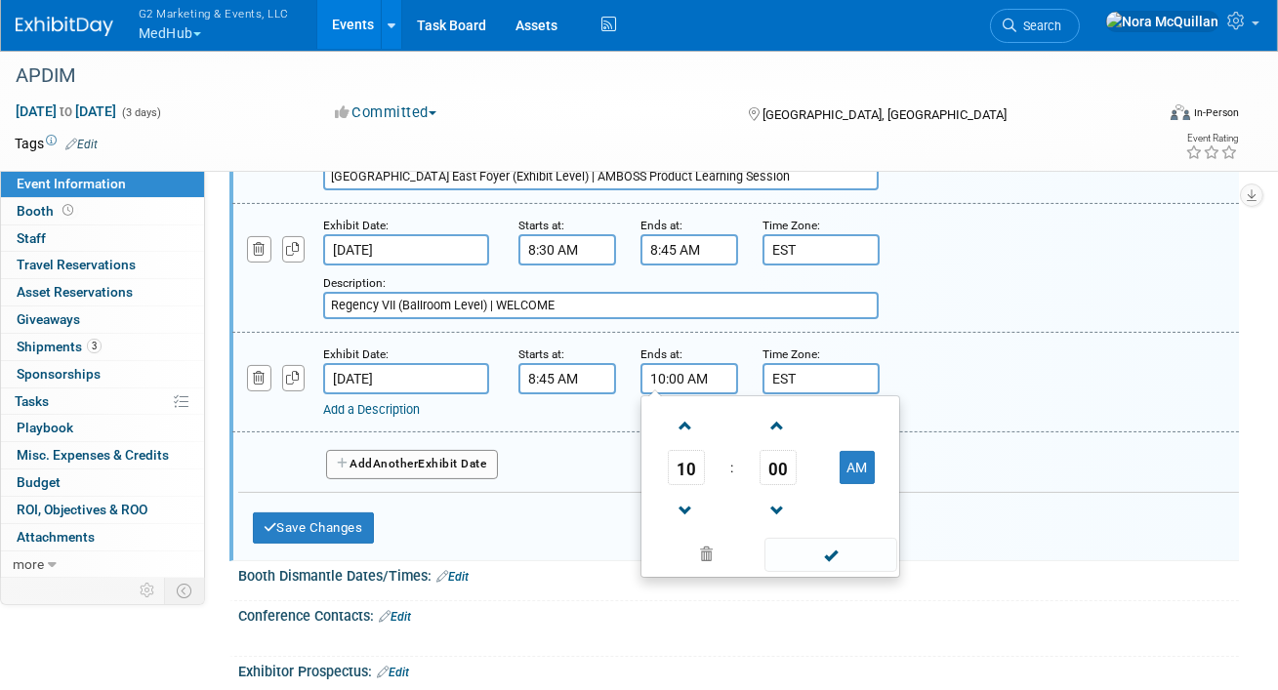
scroll to position [842, 0]
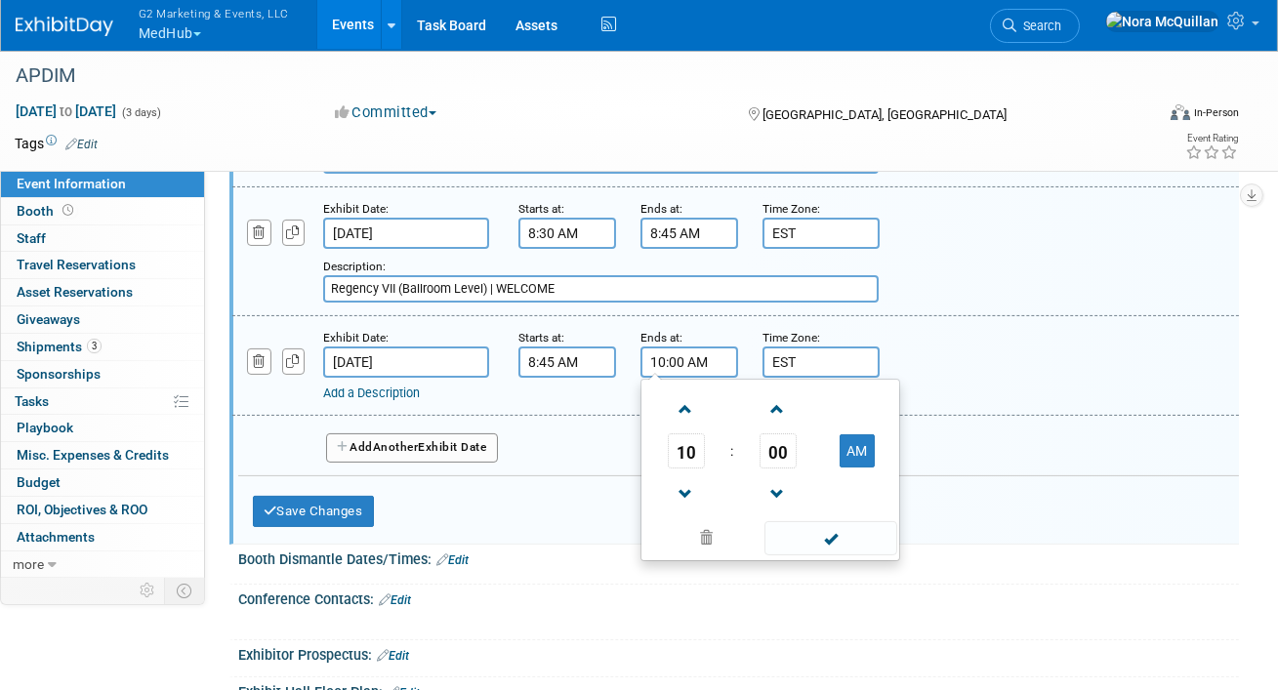
click at [373, 390] on link "Add a Description" at bounding box center [371, 393] width 97 height 15
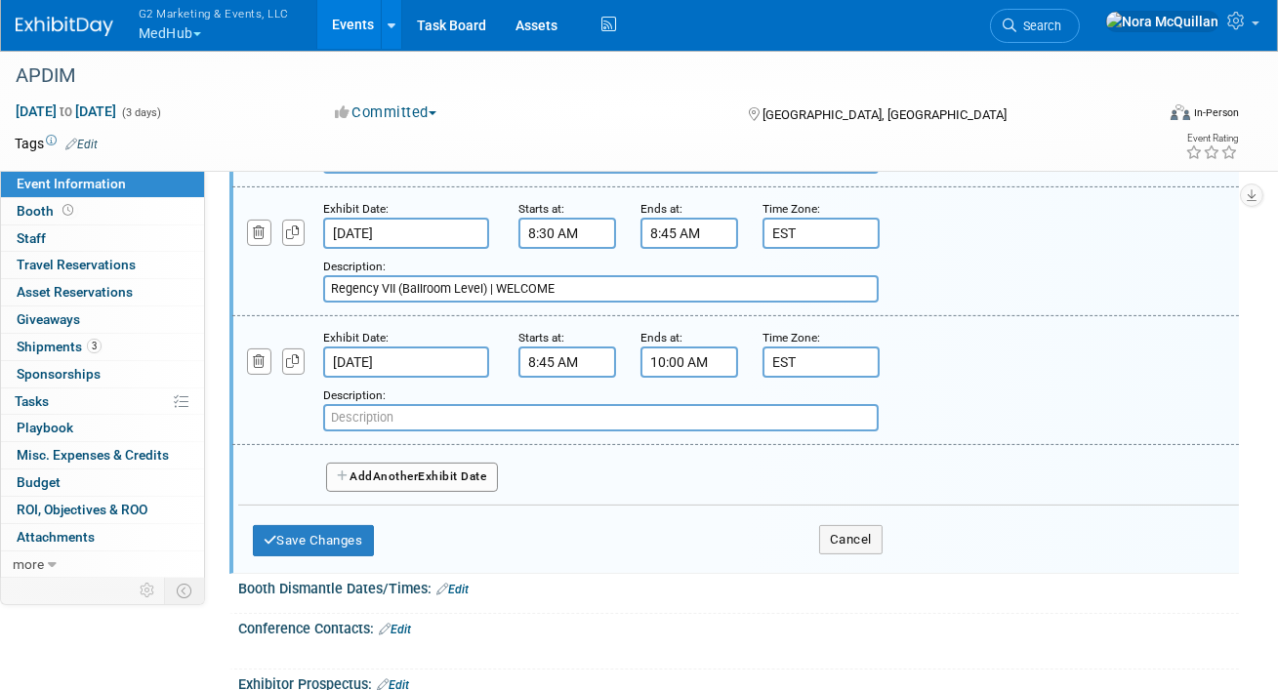
paste input "Regency VII (Ballroom Level)"
type input "Regency VII (Ballroom Level) | Opening Plenary"
click at [363, 475] on button "Add Another Exhibit Date" at bounding box center [412, 477] width 172 height 29
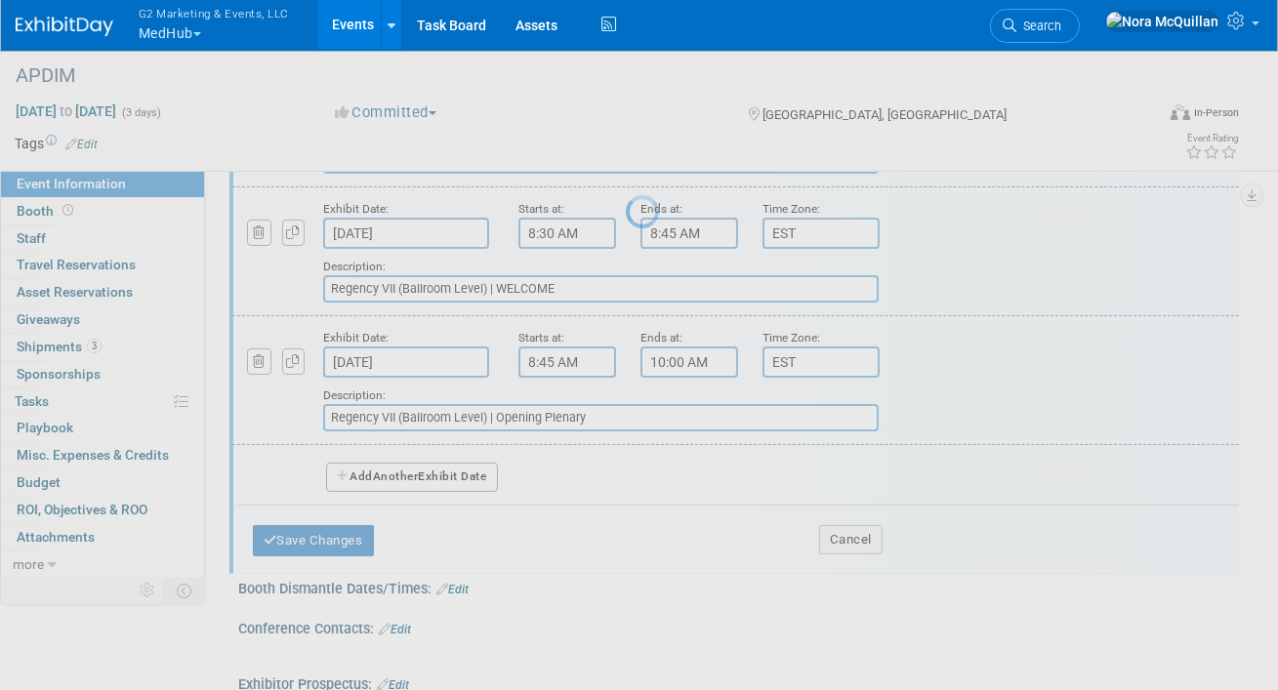
select select "9"
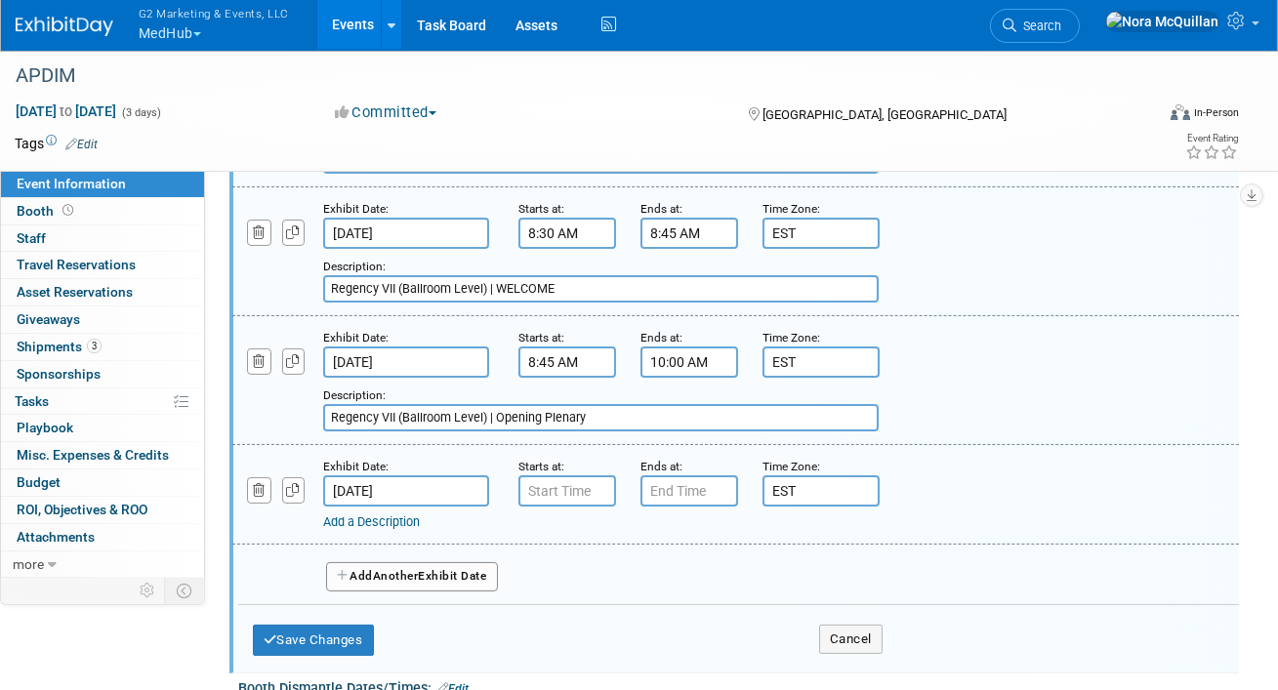
click at [380, 483] on input "Oct 18, 2025" at bounding box center [406, 491] width 166 height 31
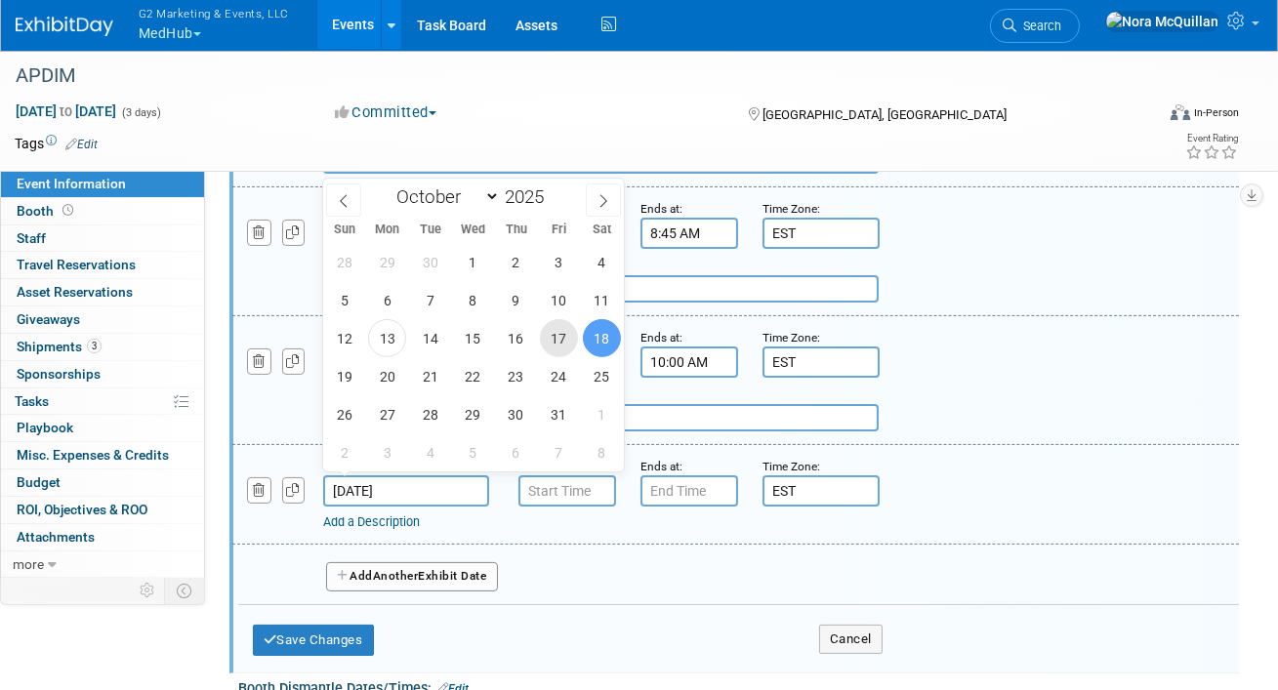
click at [563, 337] on span "17" at bounding box center [559, 338] width 38 height 38
type input "Oct 17, 2025"
click at [561, 485] on input "7:00 AM" at bounding box center [568, 491] width 98 height 31
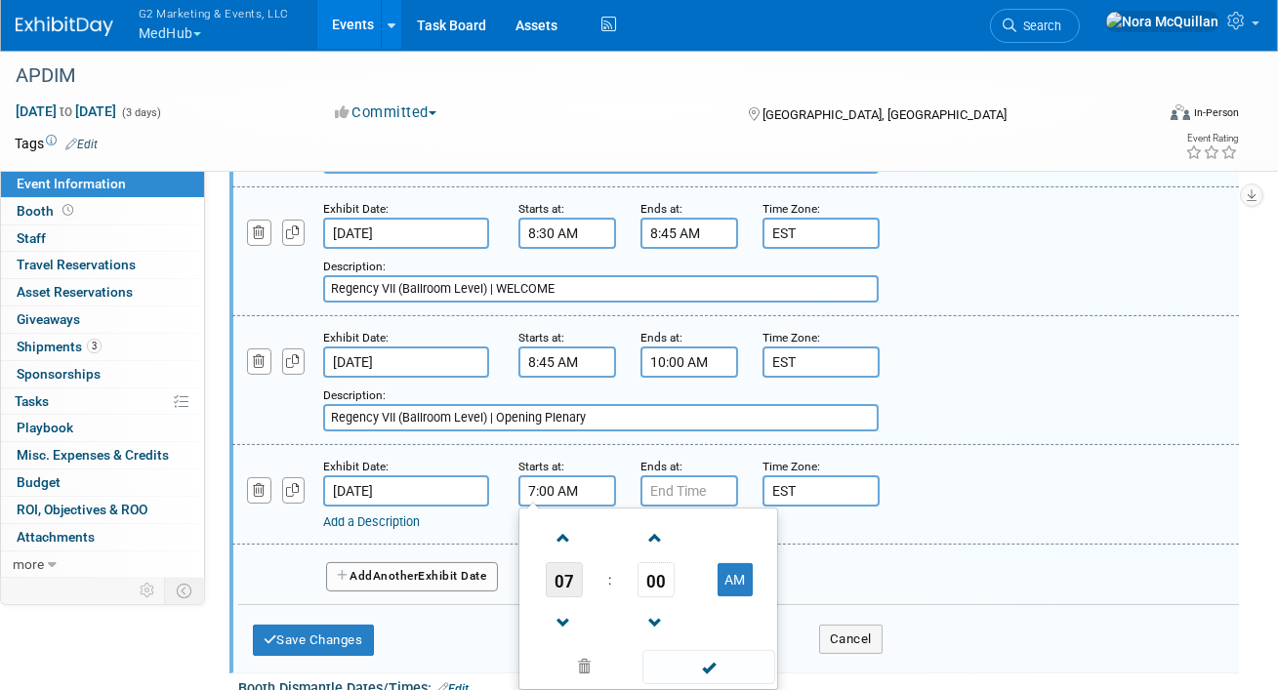
click at [568, 569] on span "07" at bounding box center [564, 579] width 37 height 35
click at [692, 631] on td "10" at bounding box center [679, 644] width 62 height 53
click at [740, 575] on button "AM" at bounding box center [735, 579] width 35 height 33
click at [740, 575] on button "PM" at bounding box center [735, 579] width 35 height 33
type input "10:00 AM"
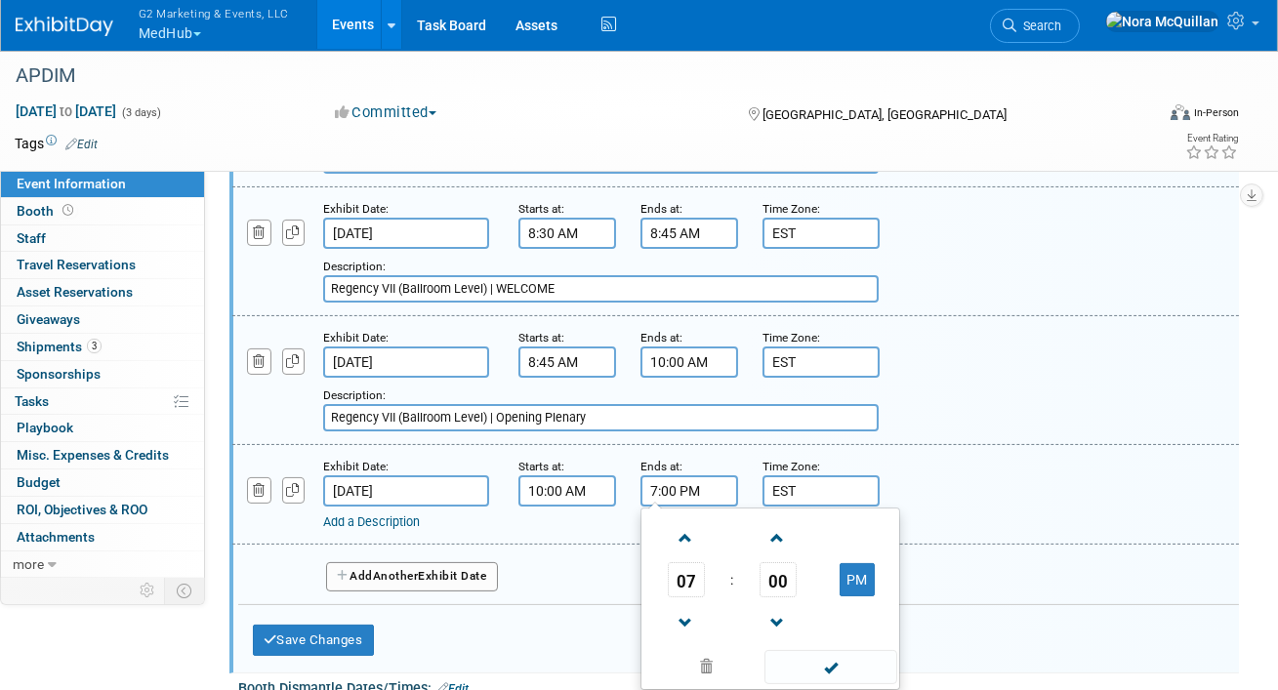
click at [699, 489] on input "7:00 PM" at bounding box center [690, 491] width 98 height 31
click at [687, 569] on span "07" at bounding box center [686, 579] width 37 height 35
click at [800, 646] on td "10" at bounding box center [802, 644] width 62 height 53
click at [773, 576] on span "00" at bounding box center [778, 579] width 37 height 35
click at [795, 589] on td "30" at bounding box center [802, 591] width 62 height 53
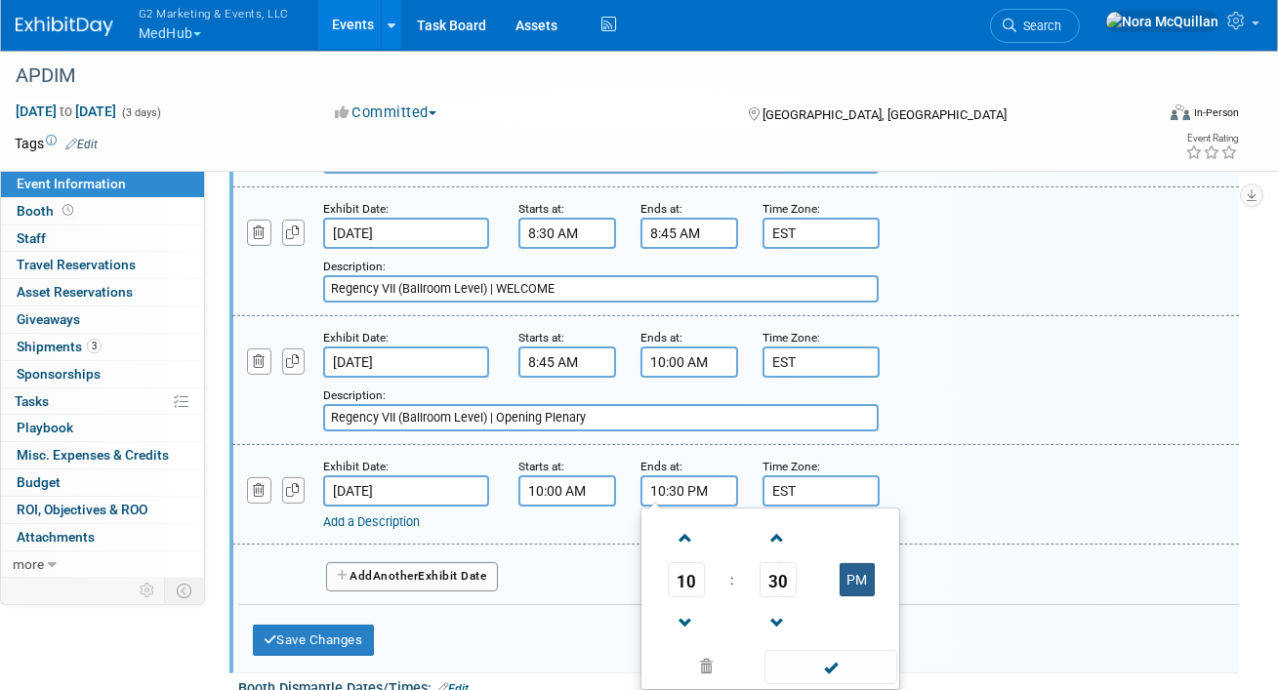
click at [854, 567] on button "PM" at bounding box center [857, 579] width 35 height 33
type input "10:30 AM"
click at [404, 521] on link "Add a Description" at bounding box center [371, 522] width 97 height 15
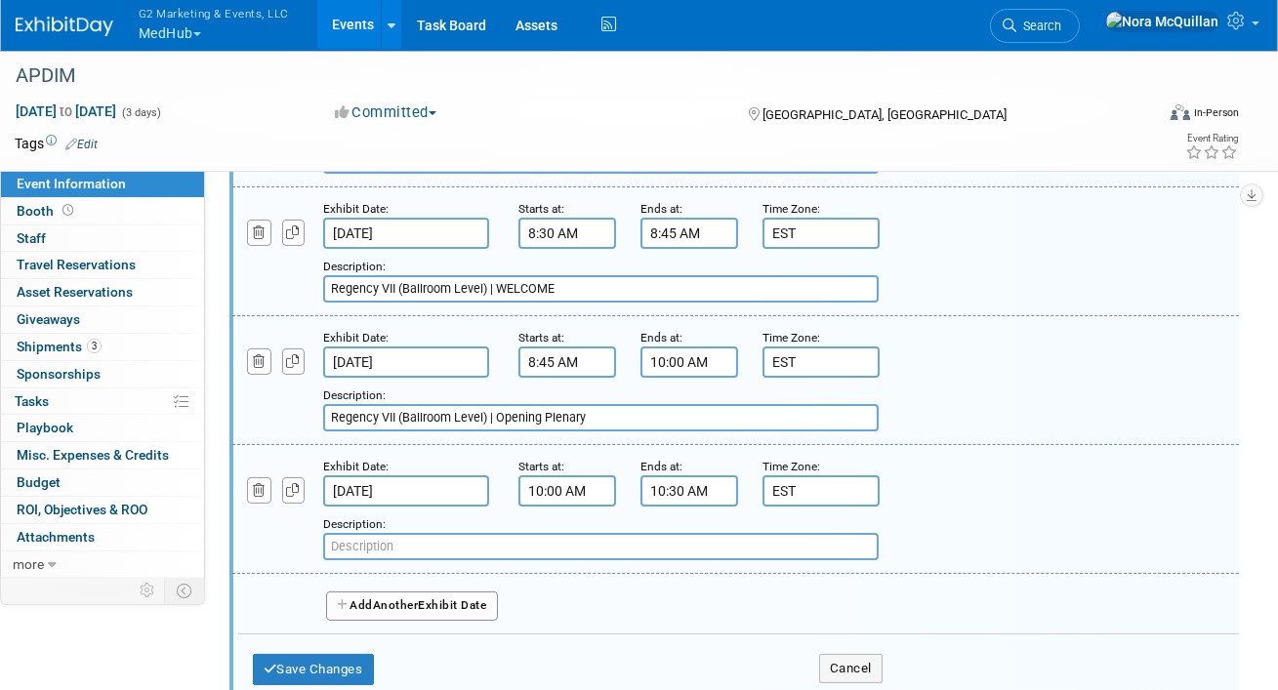
paste input "Grand Hall East Foyer (Exhibit Level)"
type input "Grand Hall East Foyer (Exhibit Level) | BREAK"
click at [366, 600] on button "Add Another Exhibit Date" at bounding box center [412, 606] width 172 height 29
select select "9"
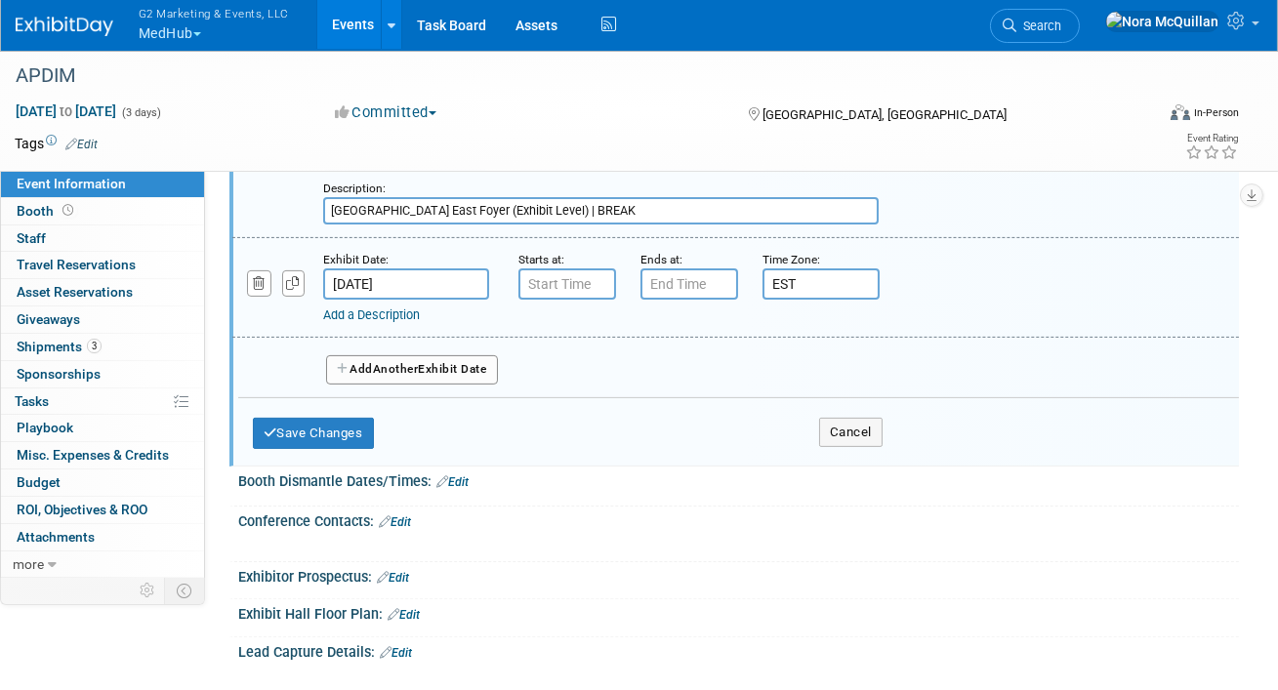
scroll to position [1177, 0]
click at [391, 274] on input "Oct 18, 2025" at bounding box center [406, 285] width 166 height 31
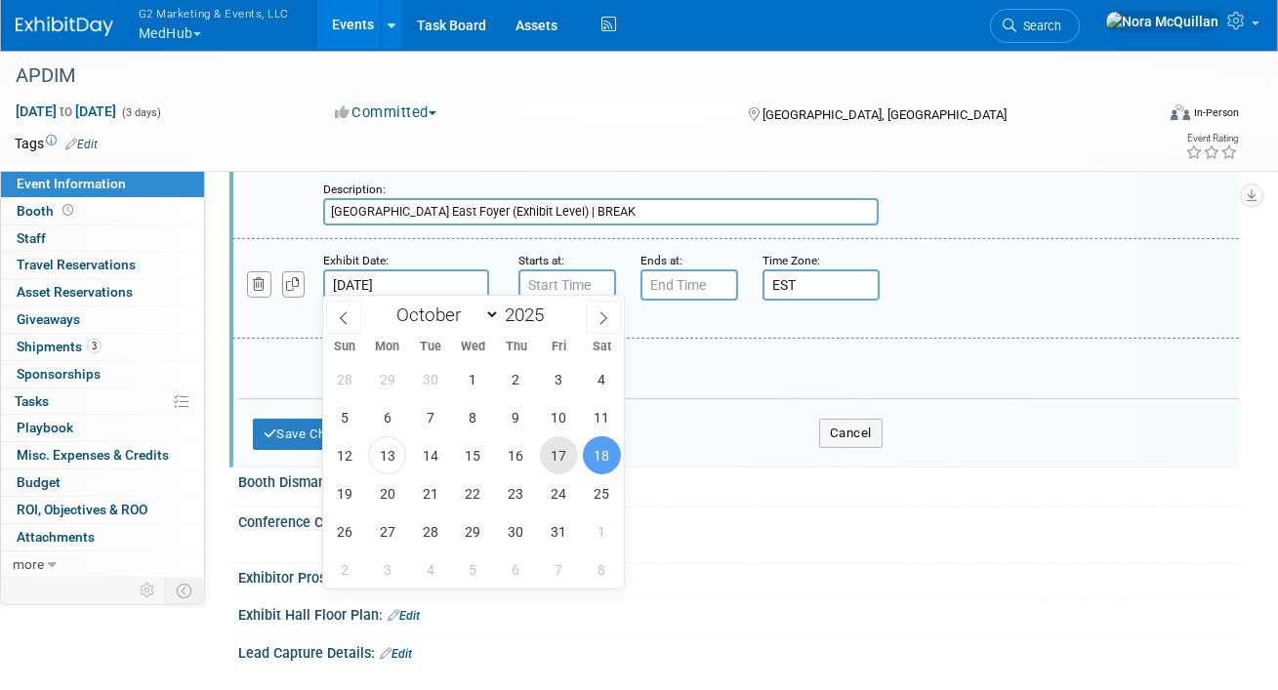
click at [560, 459] on span "17" at bounding box center [559, 456] width 38 height 38
type input "Oct 17, 2025"
click at [680, 363] on div "Add Another Exhibit Date" at bounding box center [738, 365] width 1001 height 52
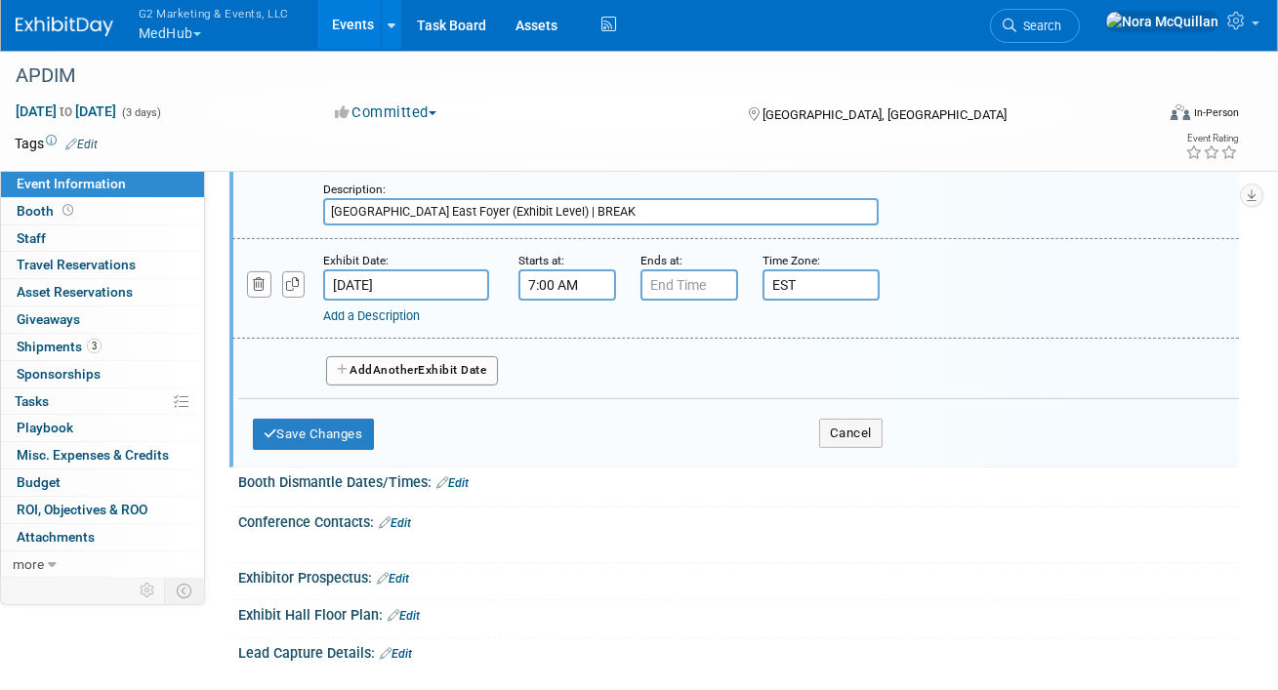
click at [559, 270] on input "7:00 AM" at bounding box center [568, 285] width 98 height 31
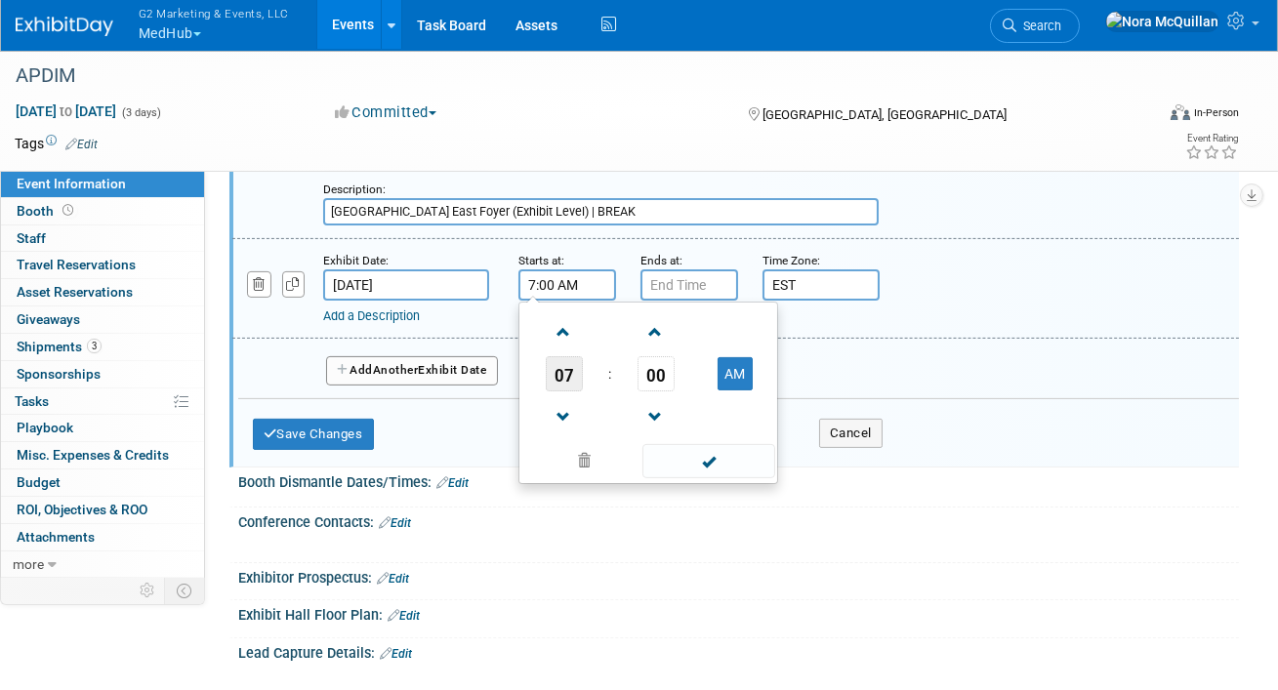
click at [562, 367] on span "07" at bounding box center [564, 373] width 37 height 35
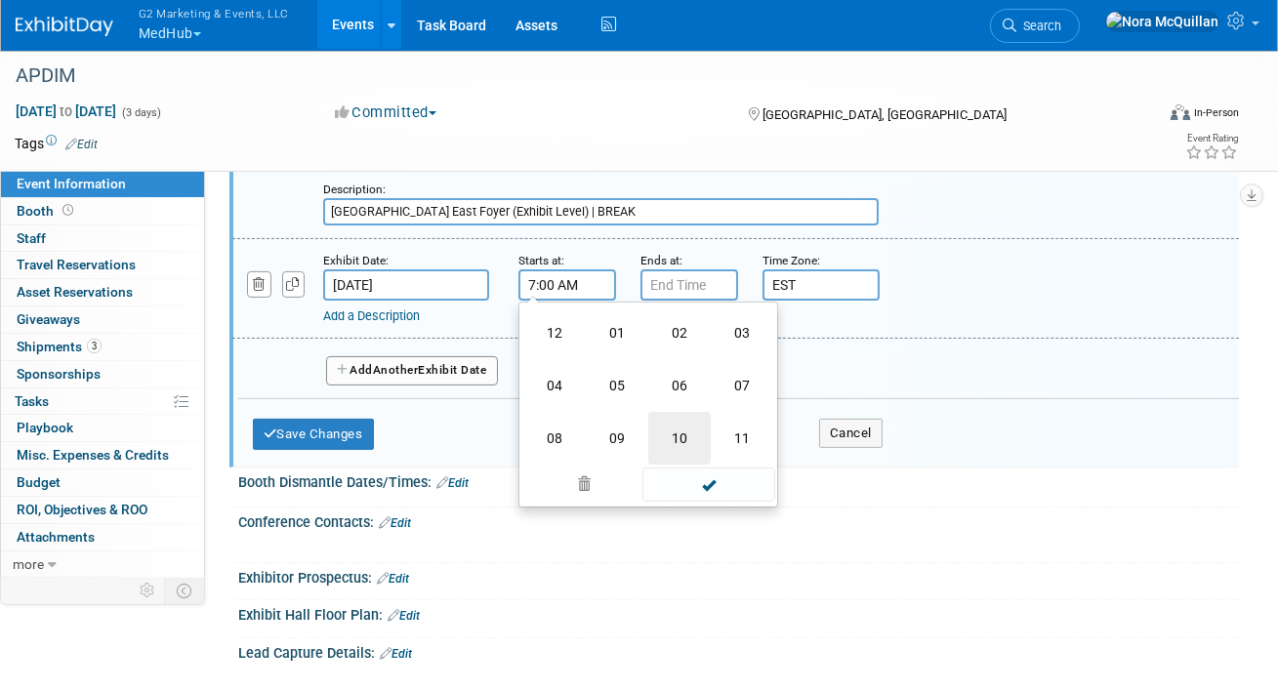
click at [668, 432] on td "10" at bounding box center [679, 438] width 62 height 53
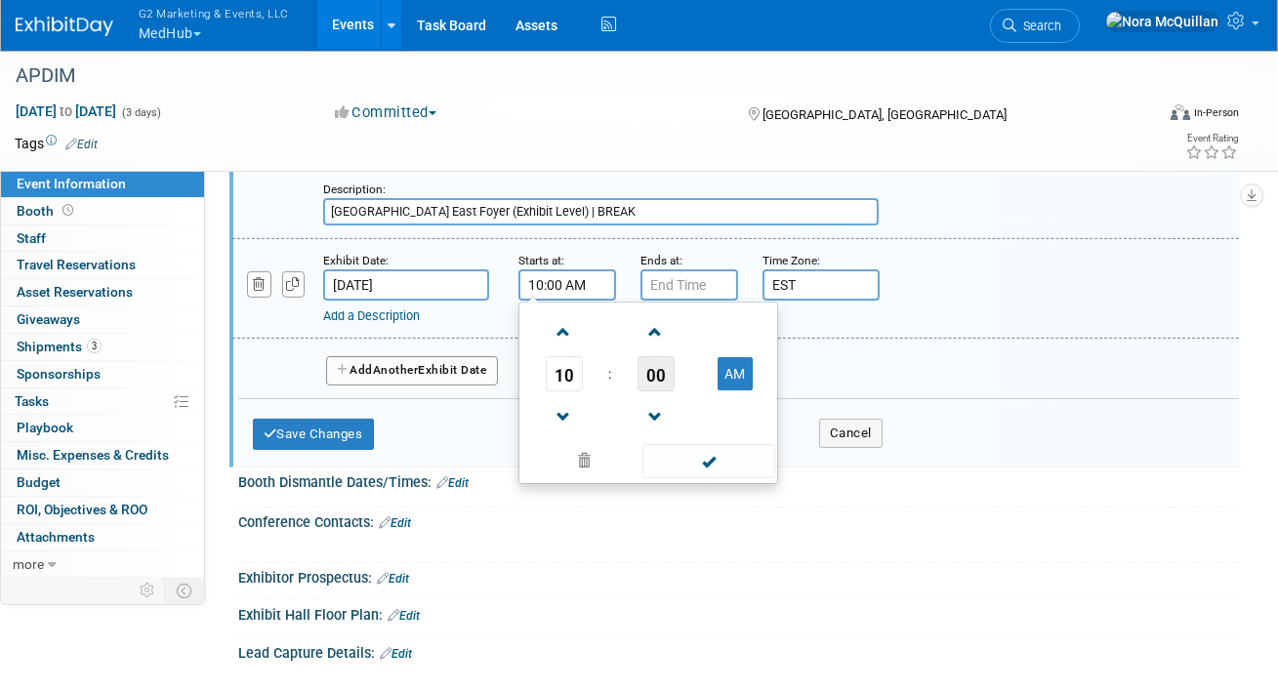
click at [654, 378] on span "00" at bounding box center [656, 373] width 37 height 35
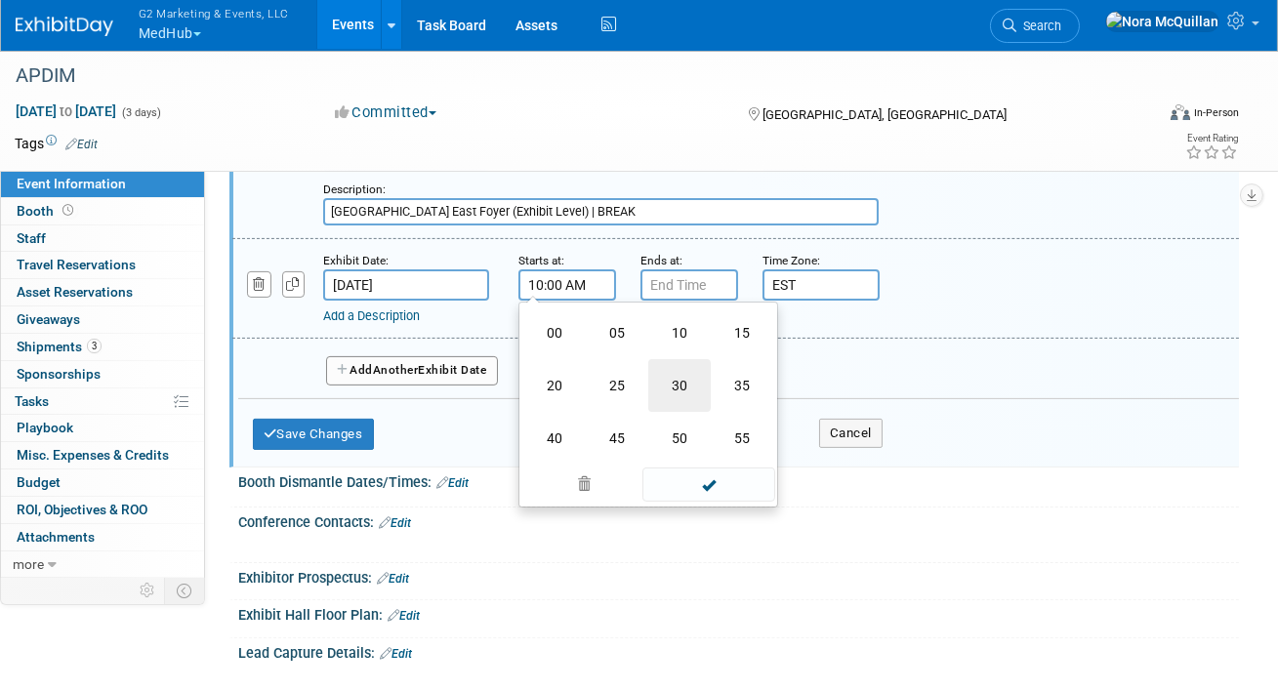
click at [679, 387] on td "30" at bounding box center [679, 385] width 62 height 53
type input "10:30 AM"
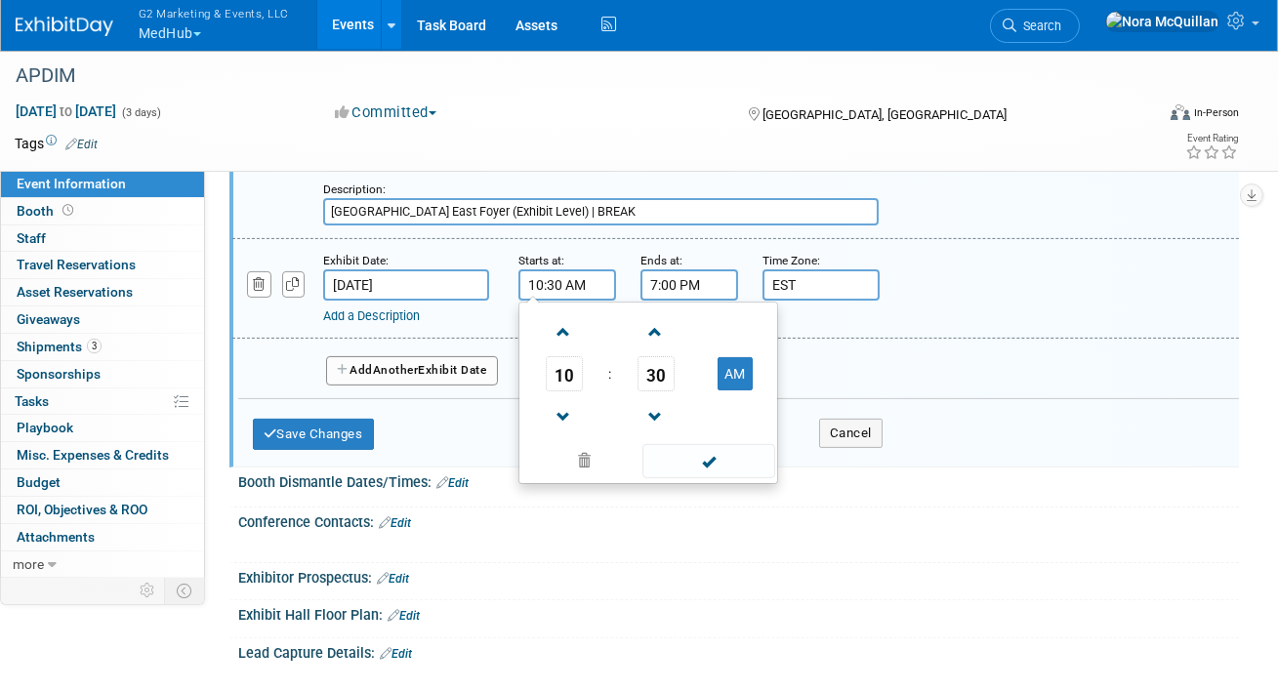
click at [673, 275] on input "7:00 PM" at bounding box center [690, 285] width 98 height 31
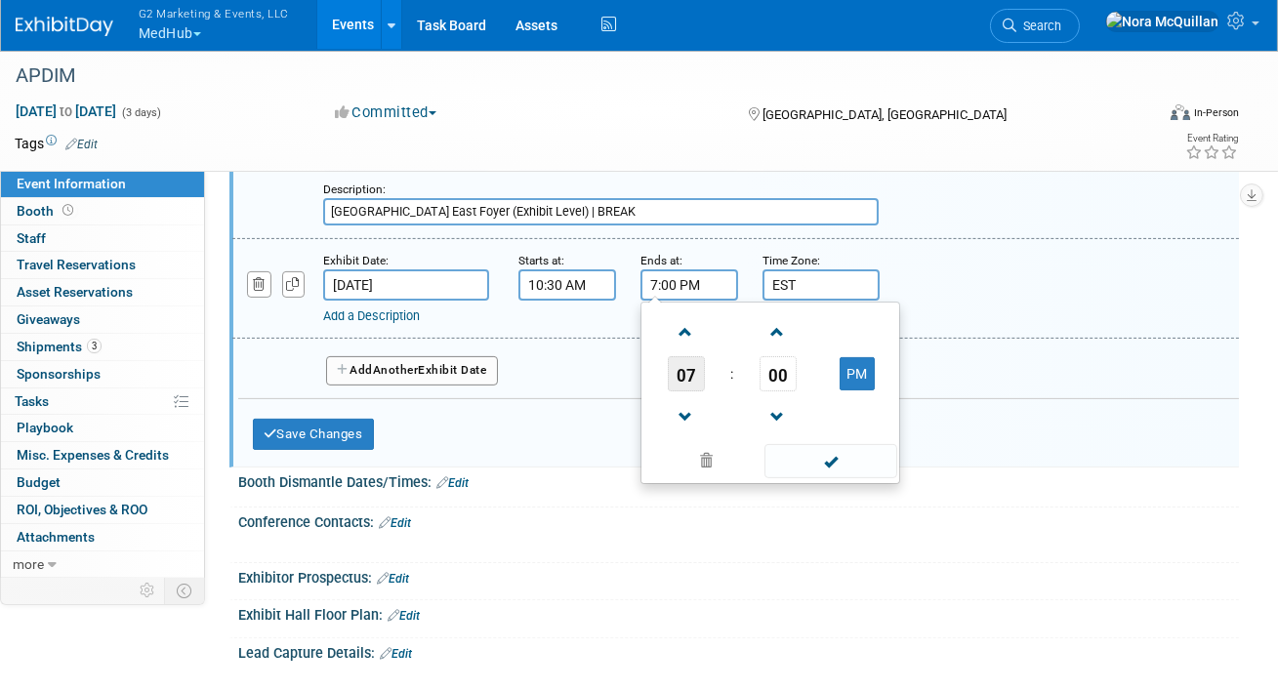
click at [690, 376] on span "07" at bounding box center [686, 373] width 37 height 35
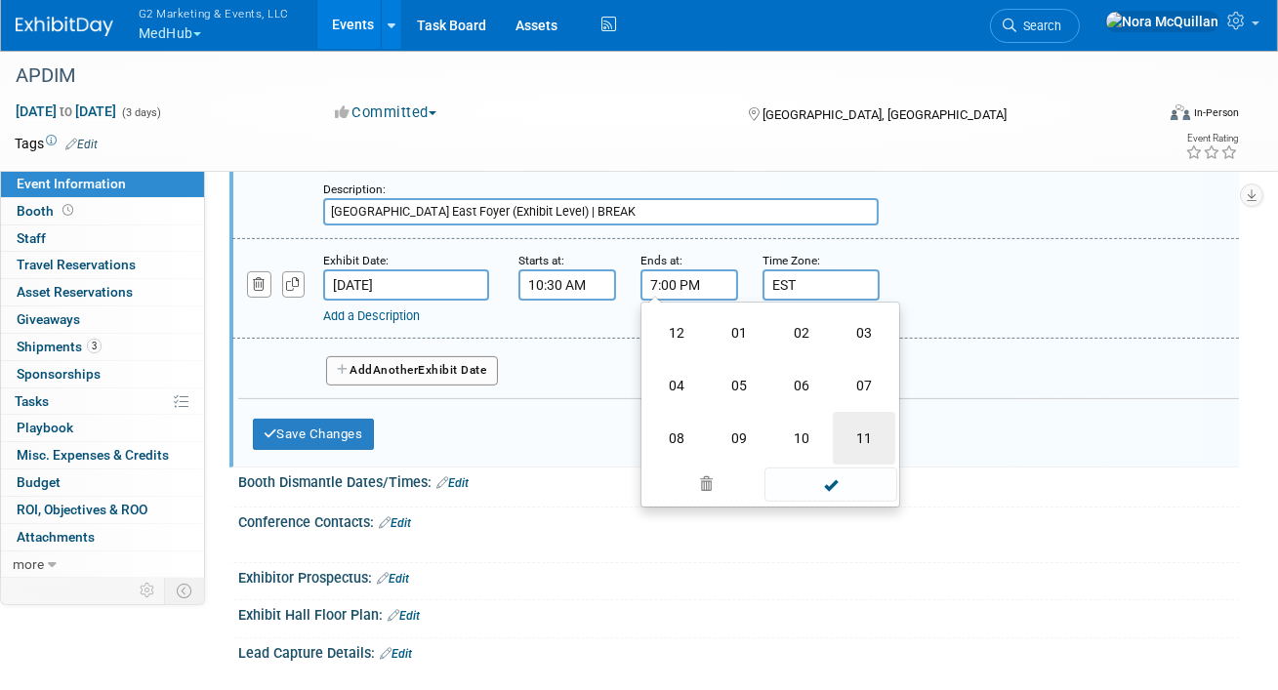
click at [853, 425] on td "11" at bounding box center [864, 438] width 62 height 53
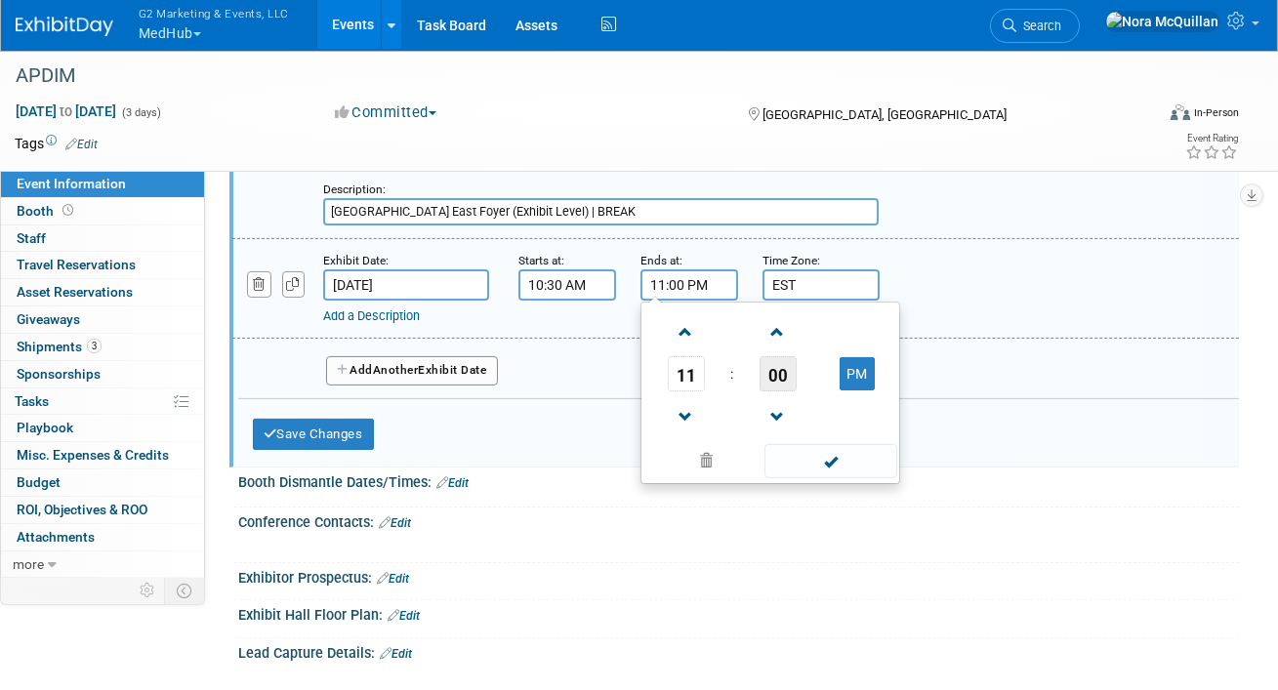
click at [772, 371] on span "00" at bounding box center [778, 373] width 37 height 35
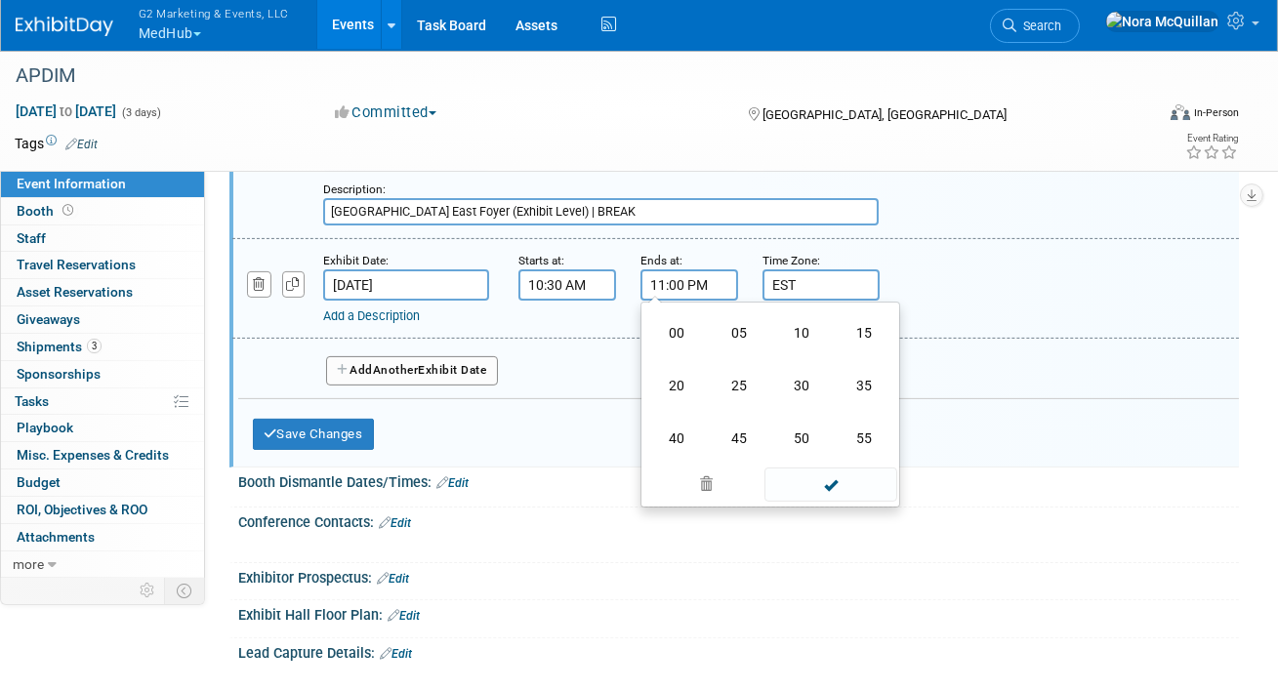
click at [795, 379] on td "30" at bounding box center [802, 385] width 62 height 53
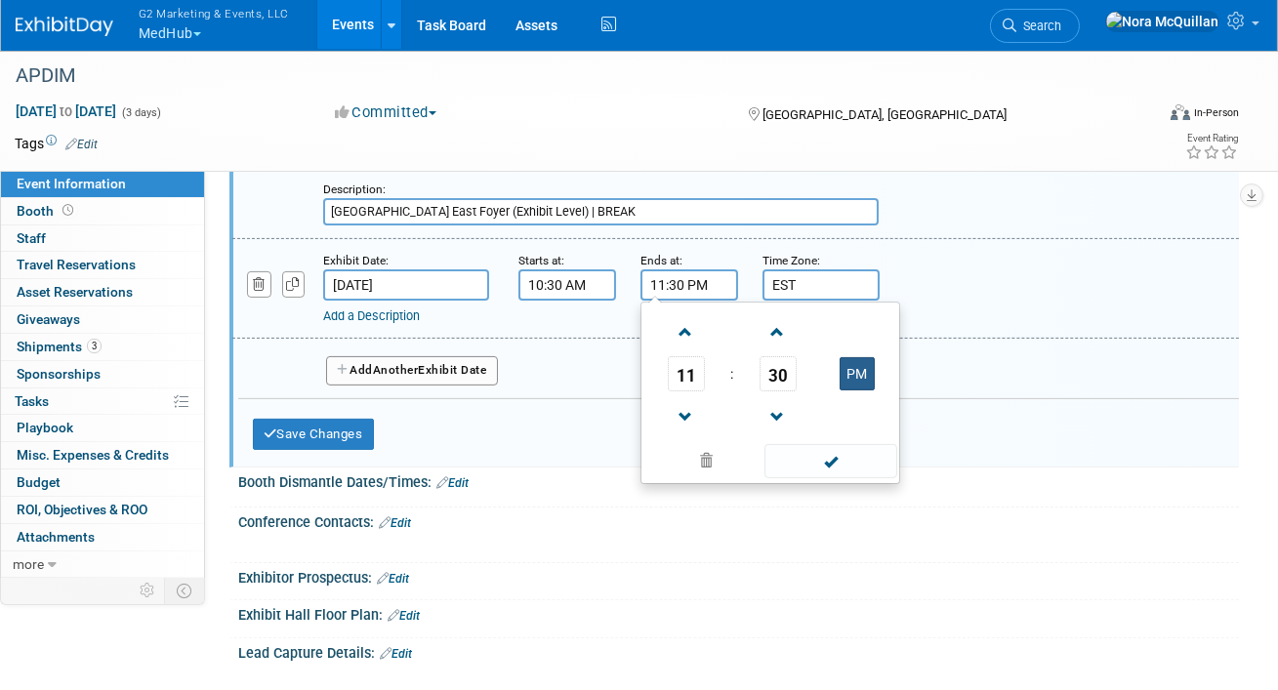
click at [851, 369] on button "PM" at bounding box center [857, 373] width 35 height 33
type input "11:30 AM"
click at [403, 309] on link "Add a Description" at bounding box center [371, 316] width 97 height 15
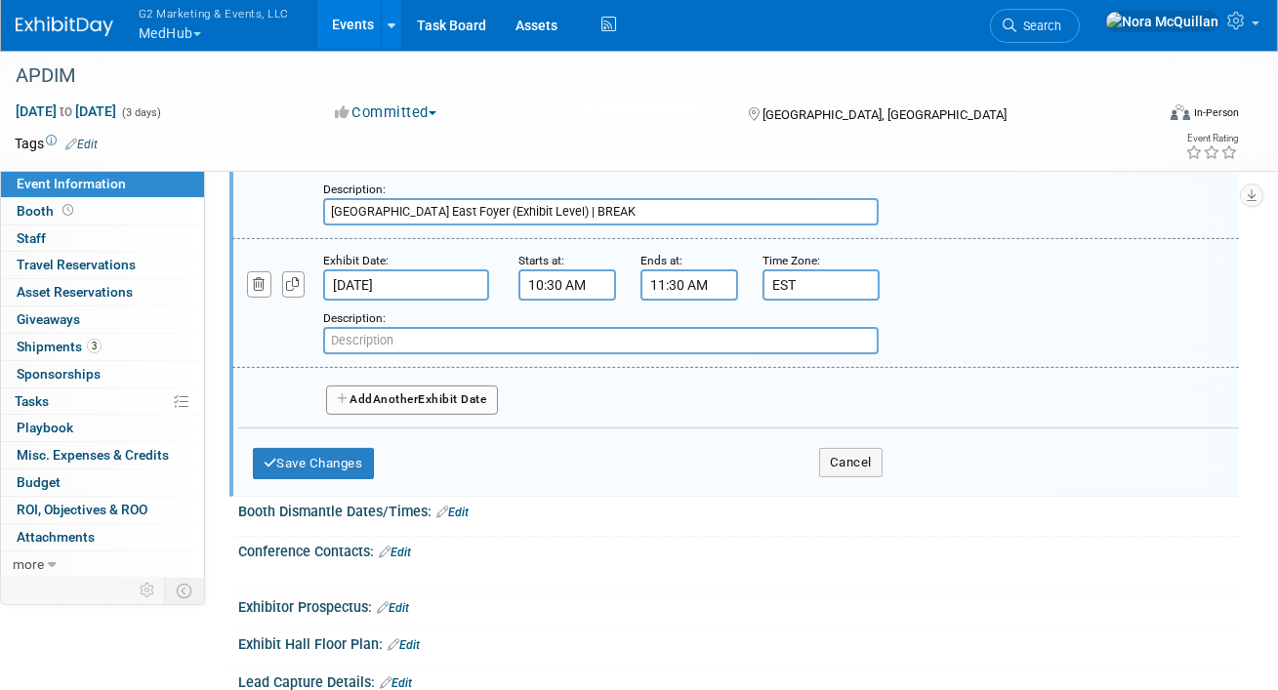
paste input "5 Sub-sessions"
type input "5 Sub-sessions"
click at [384, 397] on span "Another" at bounding box center [396, 400] width 46 height 14
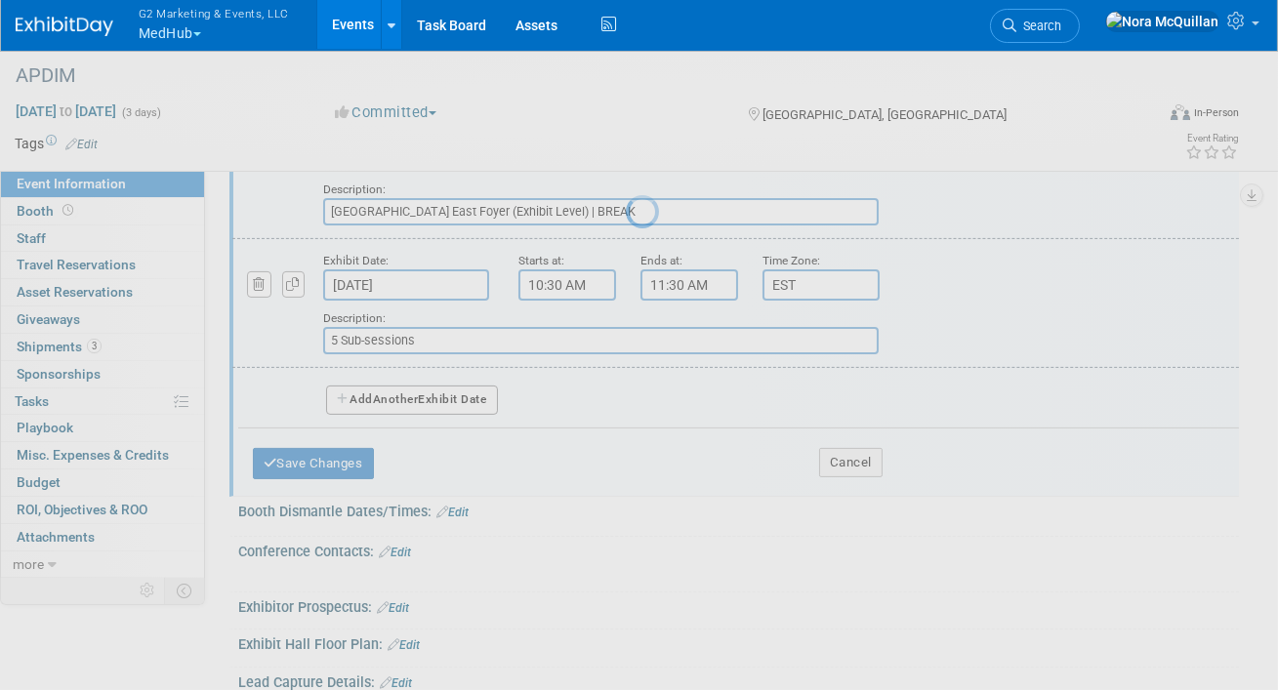
select select "9"
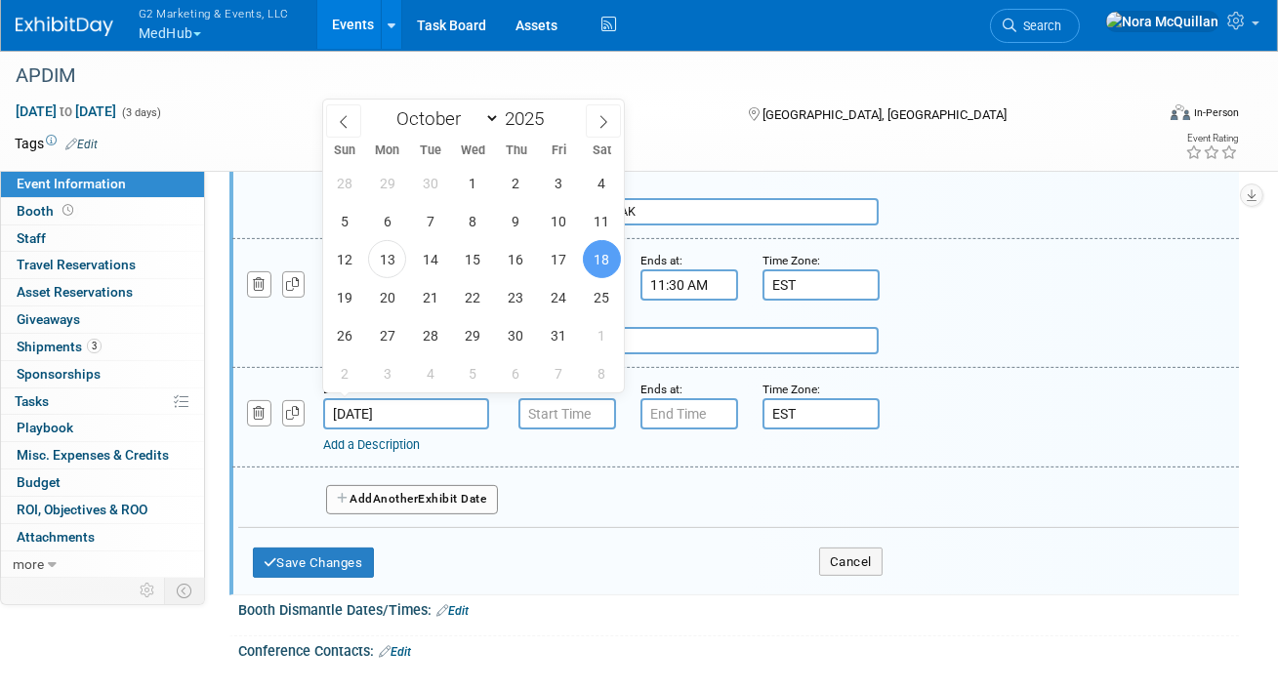
click at [377, 398] on input "Oct 18, 2025" at bounding box center [406, 413] width 166 height 31
click at [563, 262] on span "17" at bounding box center [559, 259] width 38 height 38
type input "Oct 17, 2025"
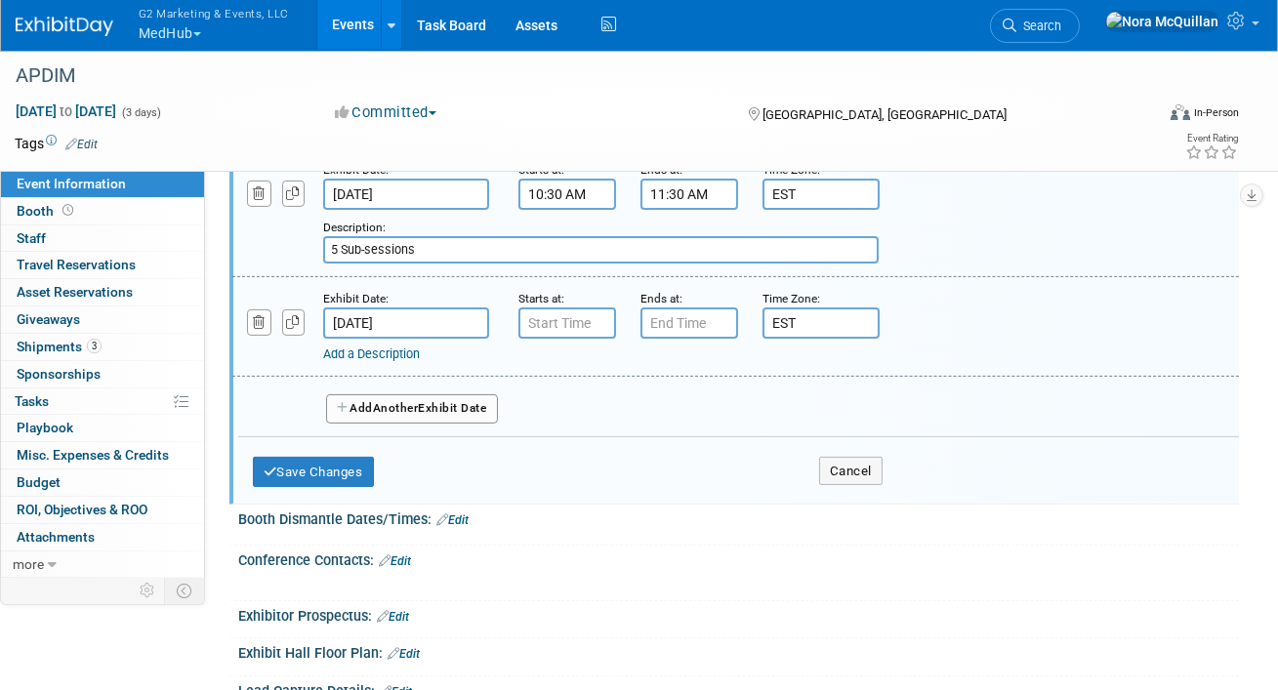
scroll to position [1298, 0]
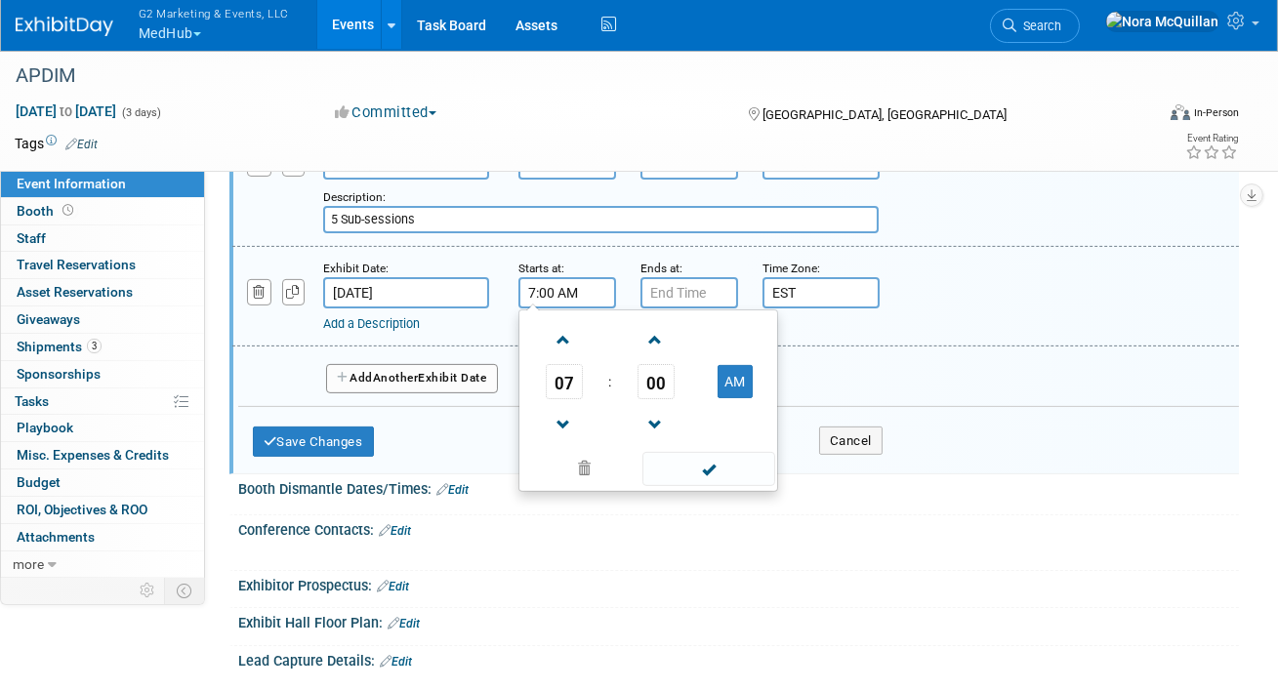
click at [557, 289] on input "7:00 AM" at bounding box center [568, 292] width 98 height 31
click at [556, 366] on span "07" at bounding box center [564, 381] width 37 height 35
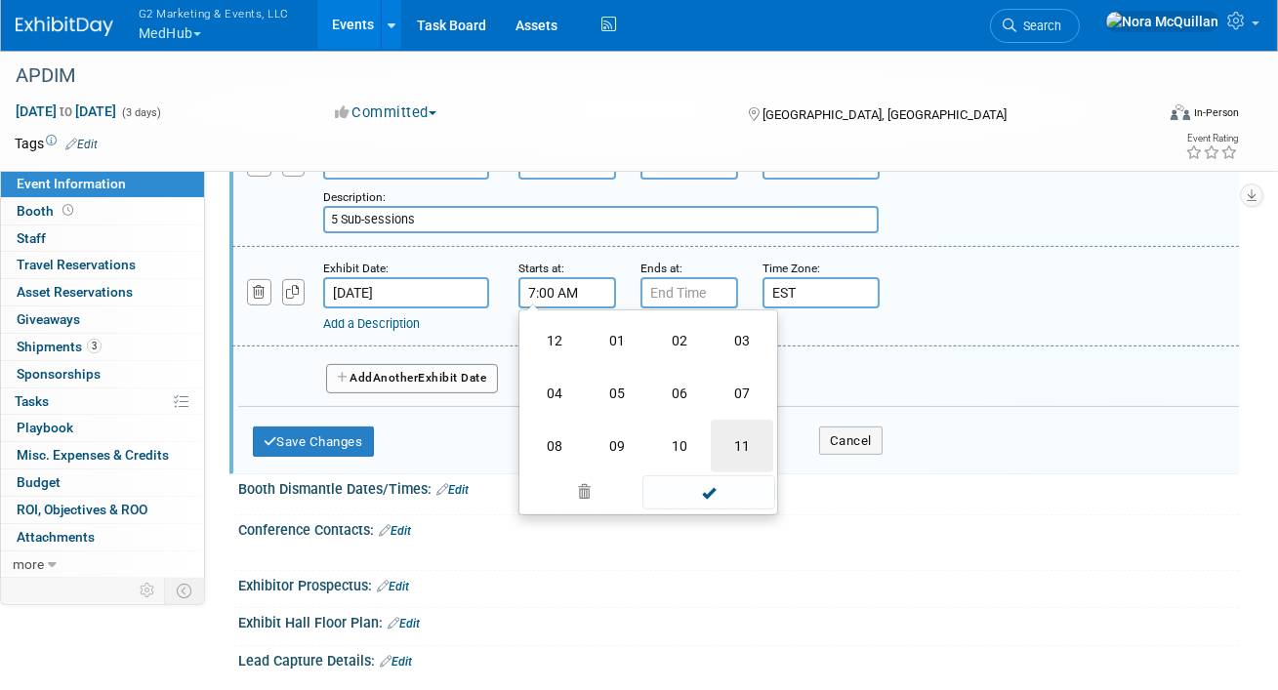
click at [729, 439] on td "11" at bounding box center [742, 446] width 62 height 53
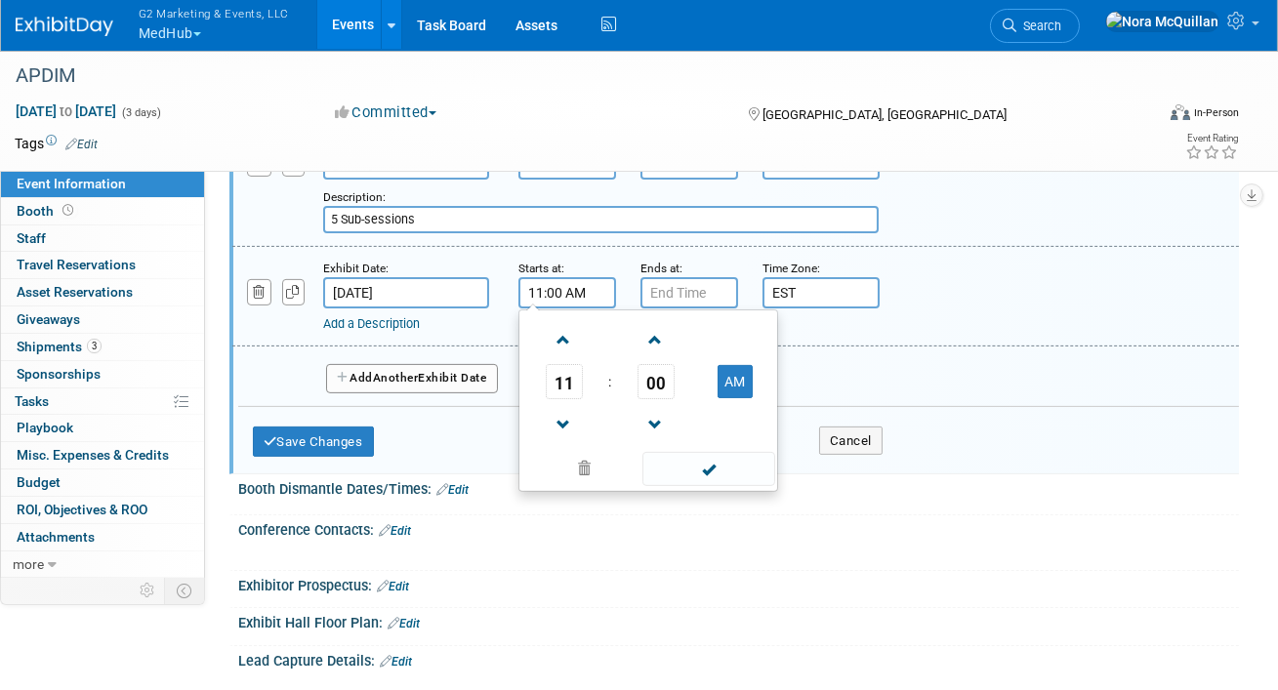
click at [646, 372] on span "00" at bounding box center [656, 381] width 37 height 35
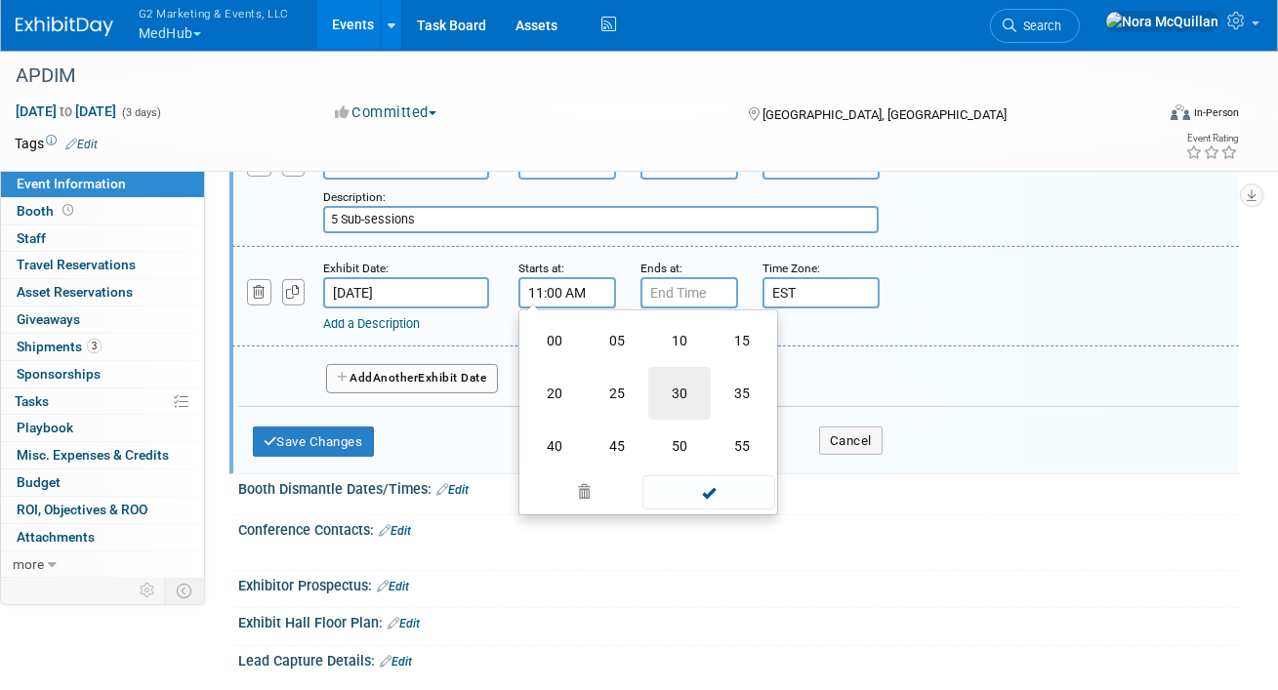
click at [694, 396] on td "30" at bounding box center [679, 393] width 62 height 53
type input "11:30 AM"
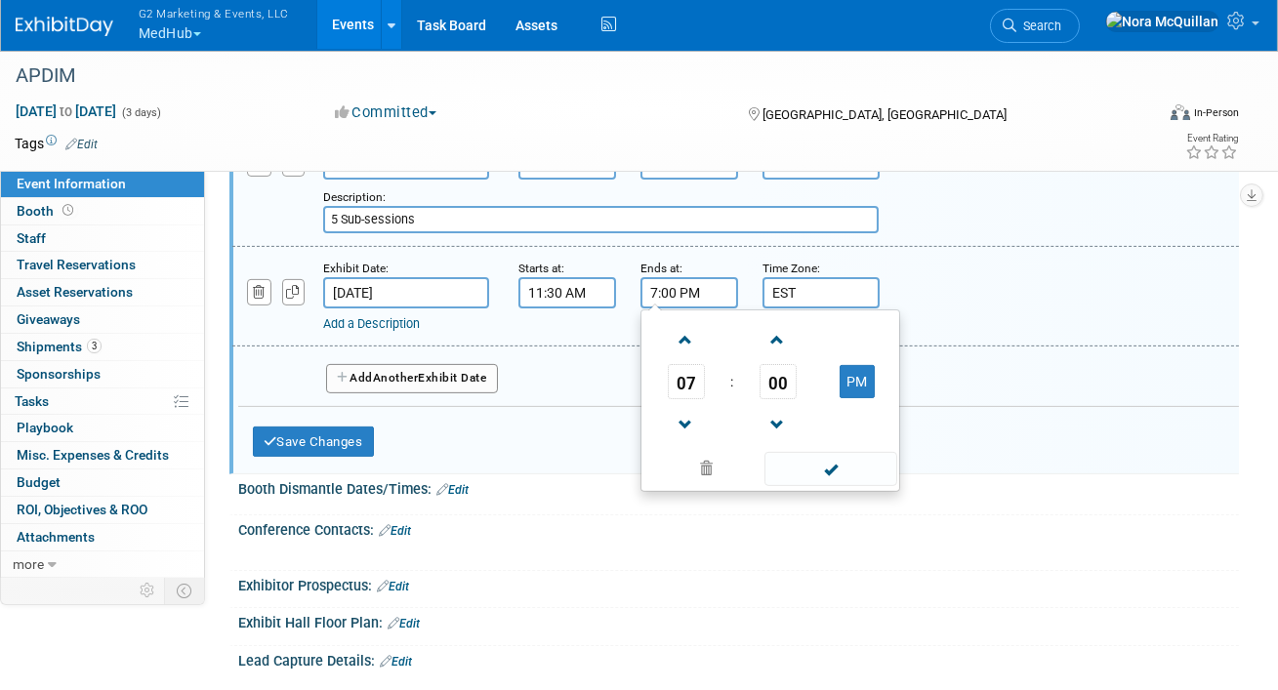
click at [690, 284] on input "7:00 PM" at bounding box center [690, 292] width 98 height 31
click at [678, 378] on span "07" at bounding box center [686, 381] width 37 height 35
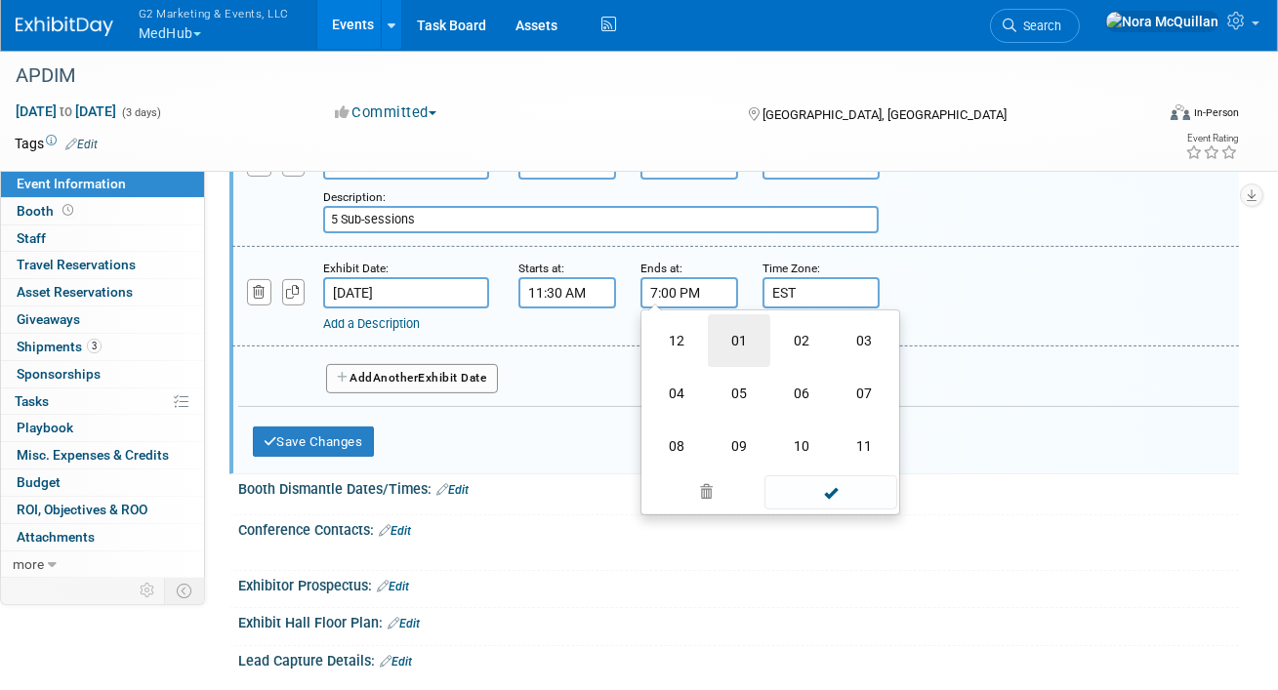
click at [739, 340] on td "01" at bounding box center [739, 340] width 62 height 53
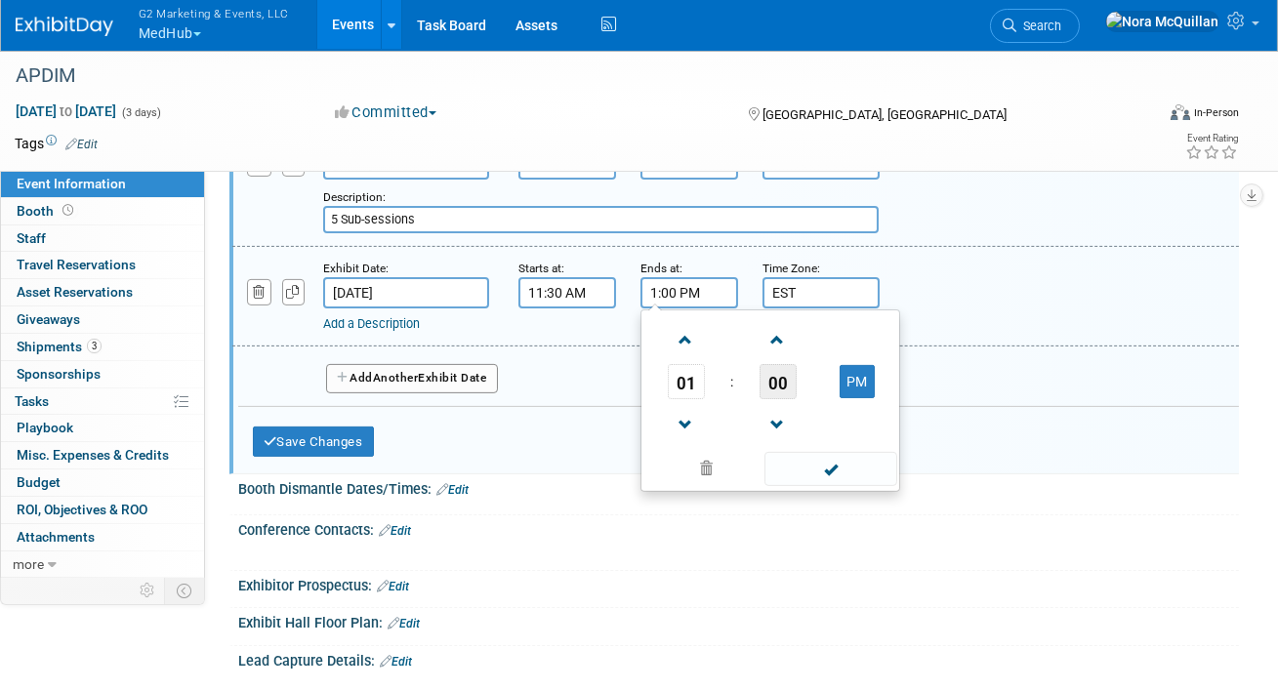
click at [783, 369] on span "00" at bounding box center [778, 381] width 37 height 35
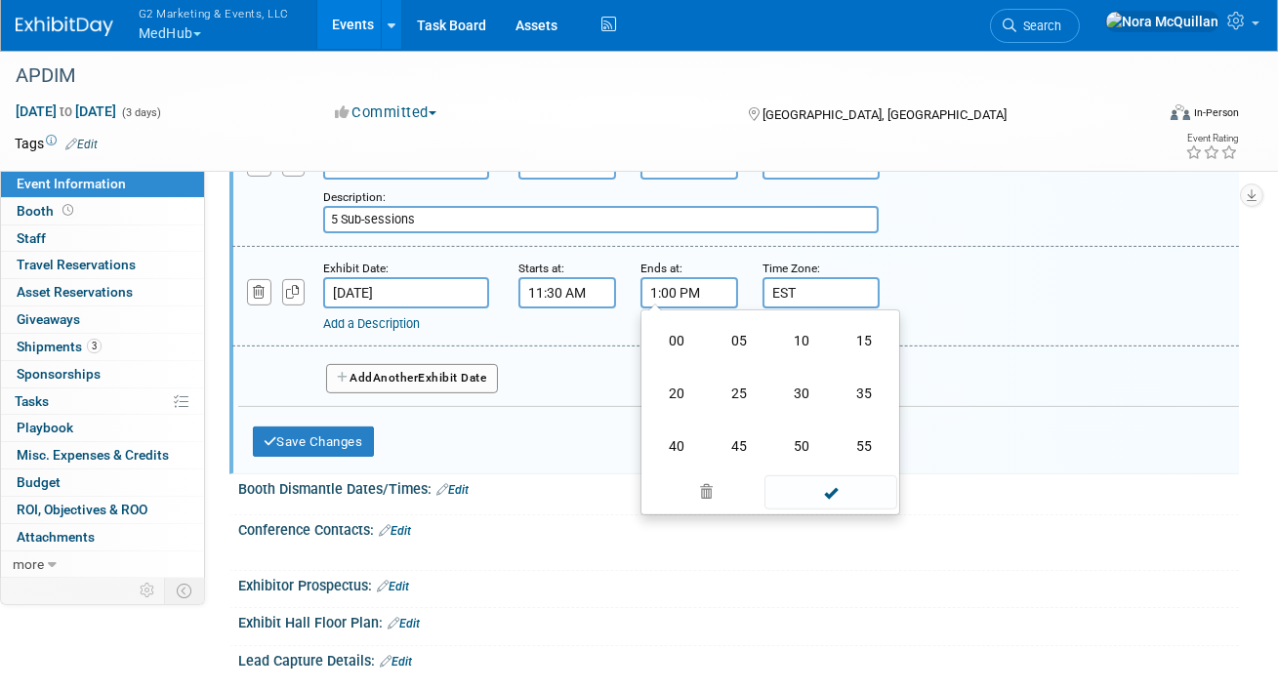
click at [804, 393] on td "30" at bounding box center [802, 393] width 62 height 53
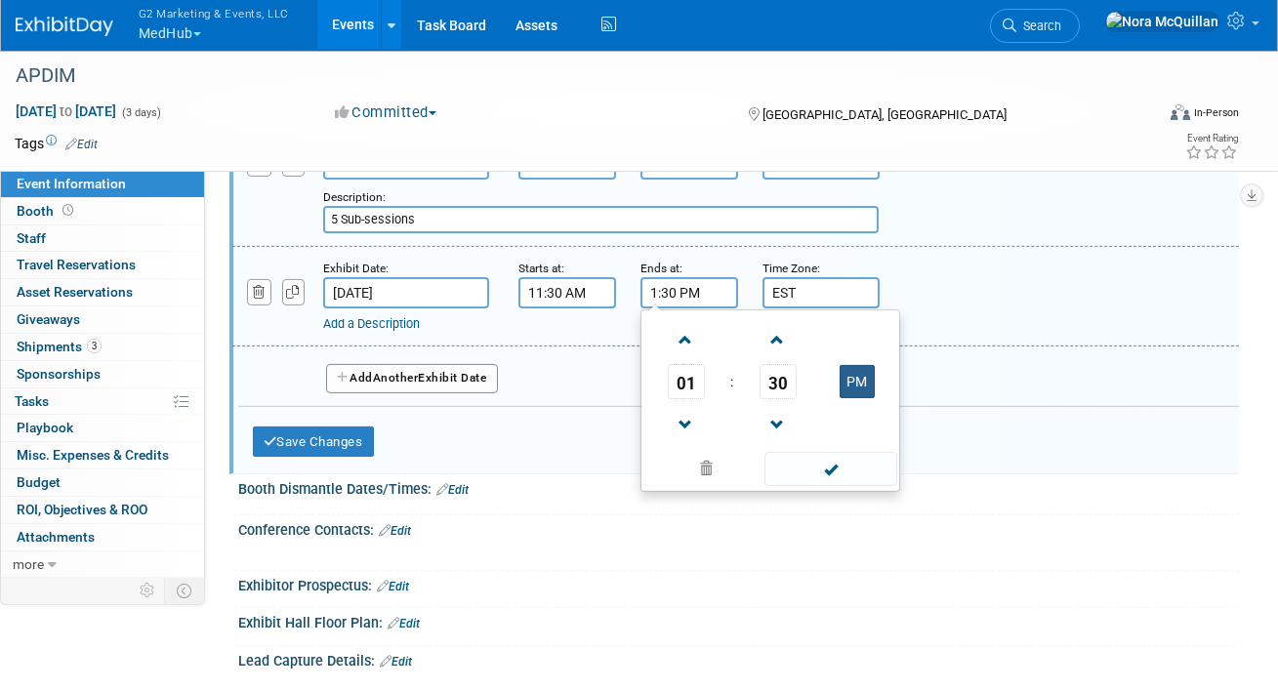
click at [863, 371] on button "PM" at bounding box center [857, 381] width 35 height 33
type input "1:30 AM"
click at [380, 316] on link "Add a Description" at bounding box center [371, 323] width 97 height 15
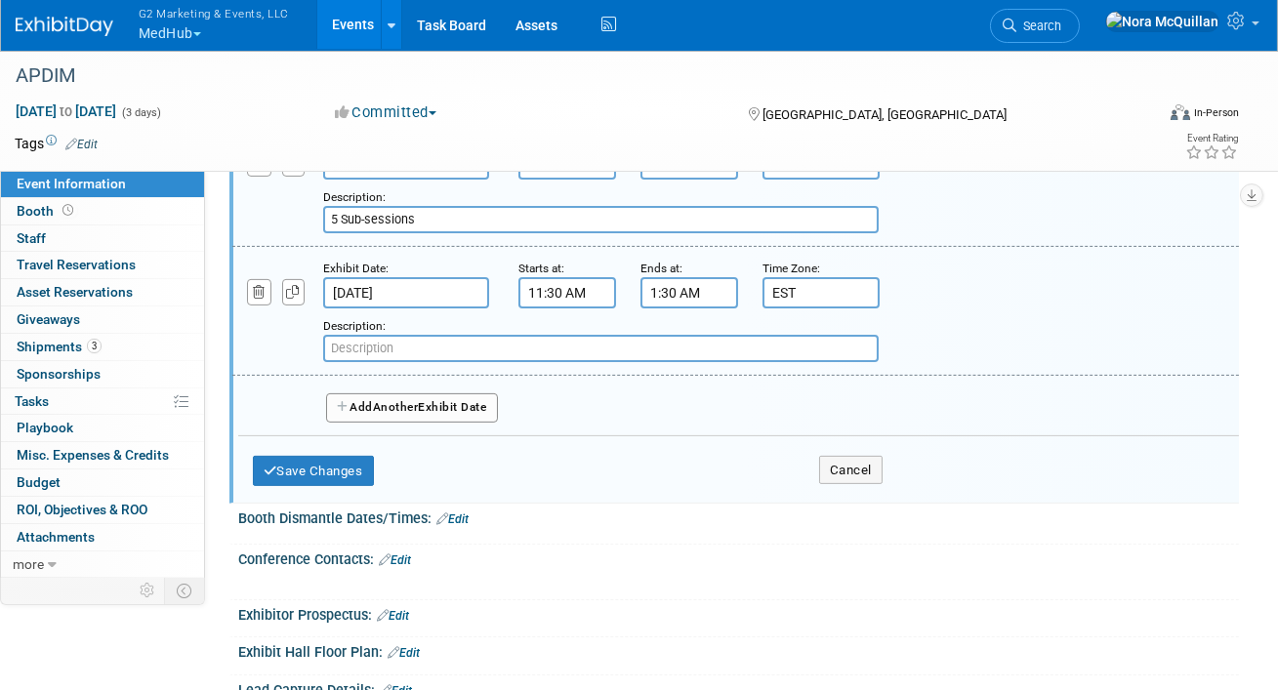
paste input "Grand Hall East Foyer (Exhibit Level)"
type input "Grand Hall East Foyer (Exhibit Level) | Networking Lunch"
click at [365, 399] on button "Add Another Exhibit Date" at bounding box center [412, 408] width 172 height 29
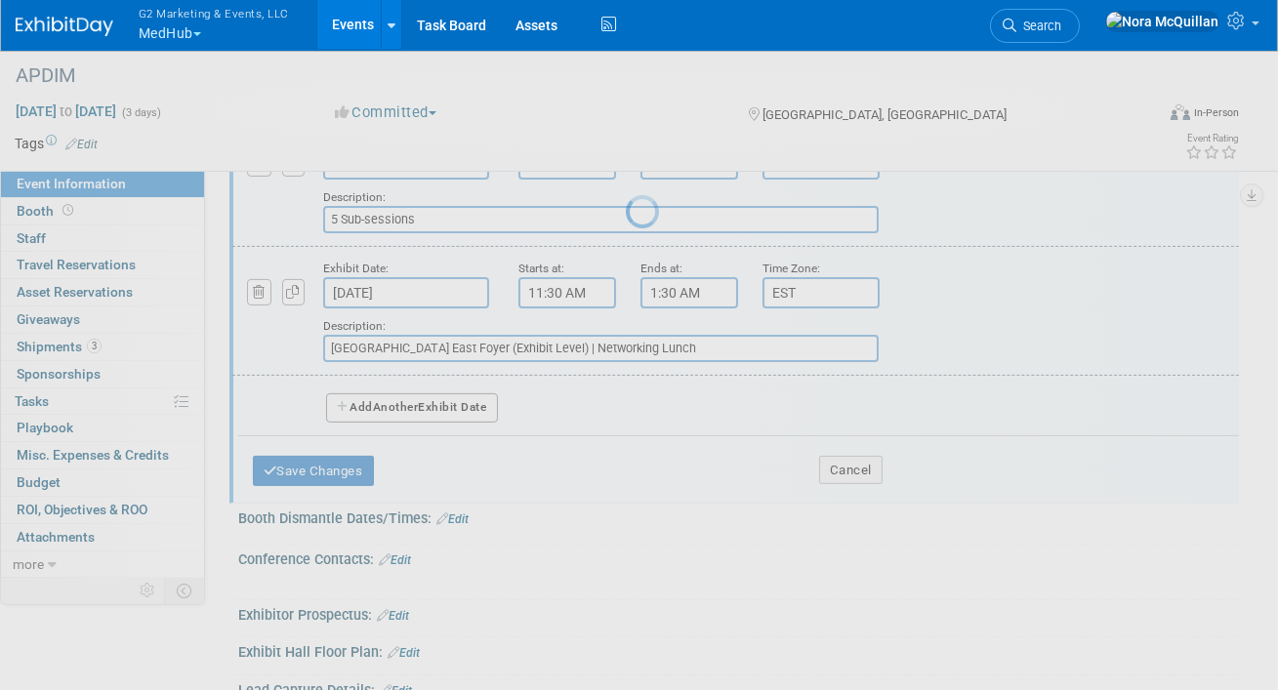
select select "9"
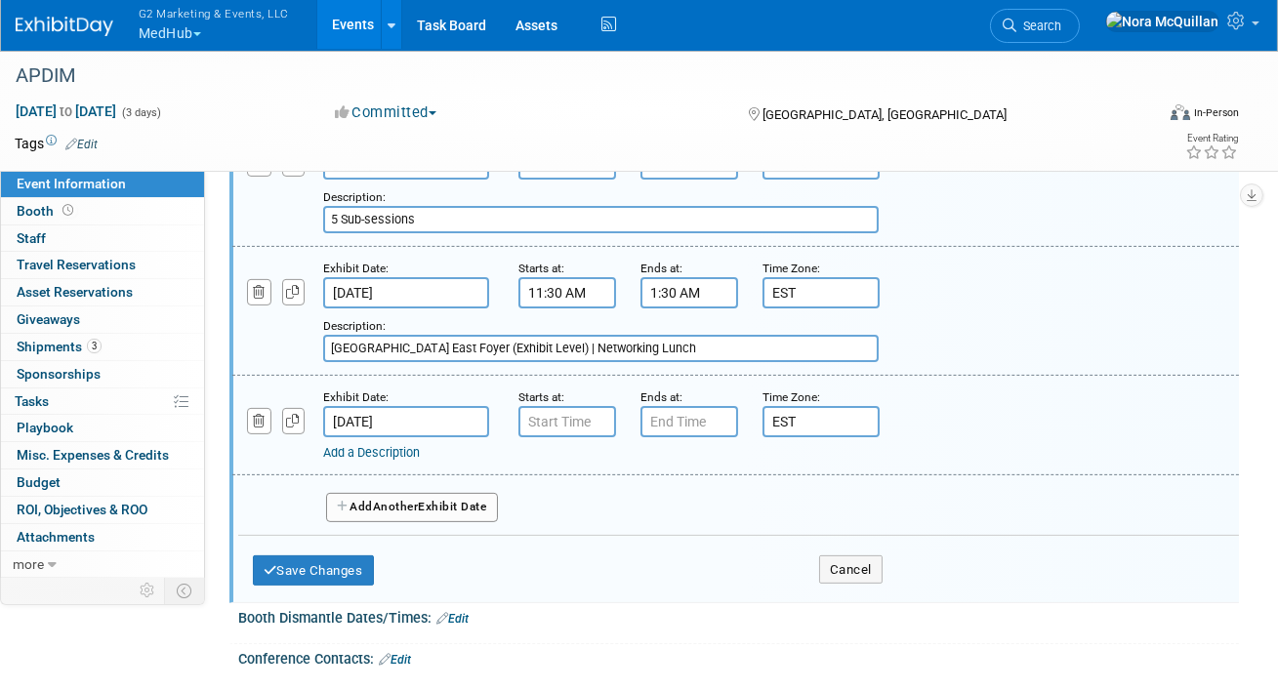
click at [430, 407] on input "Oct 18, 2025" at bounding box center [406, 421] width 166 height 31
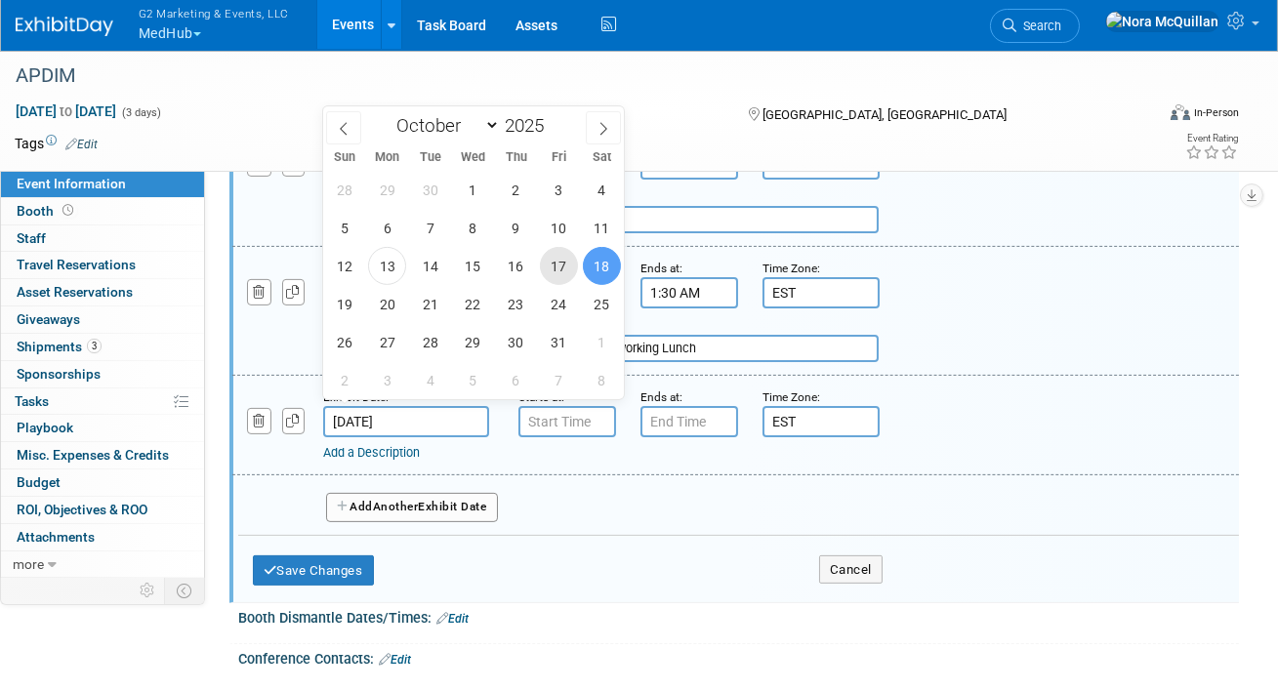
click at [559, 274] on span "17" at bounding box center [559, 266] width 38 height 38
type input "Oct 17, 2025"
click at [556, 424] on input "7:00 AM" at bounding box center [568, 421] width 98 height 31
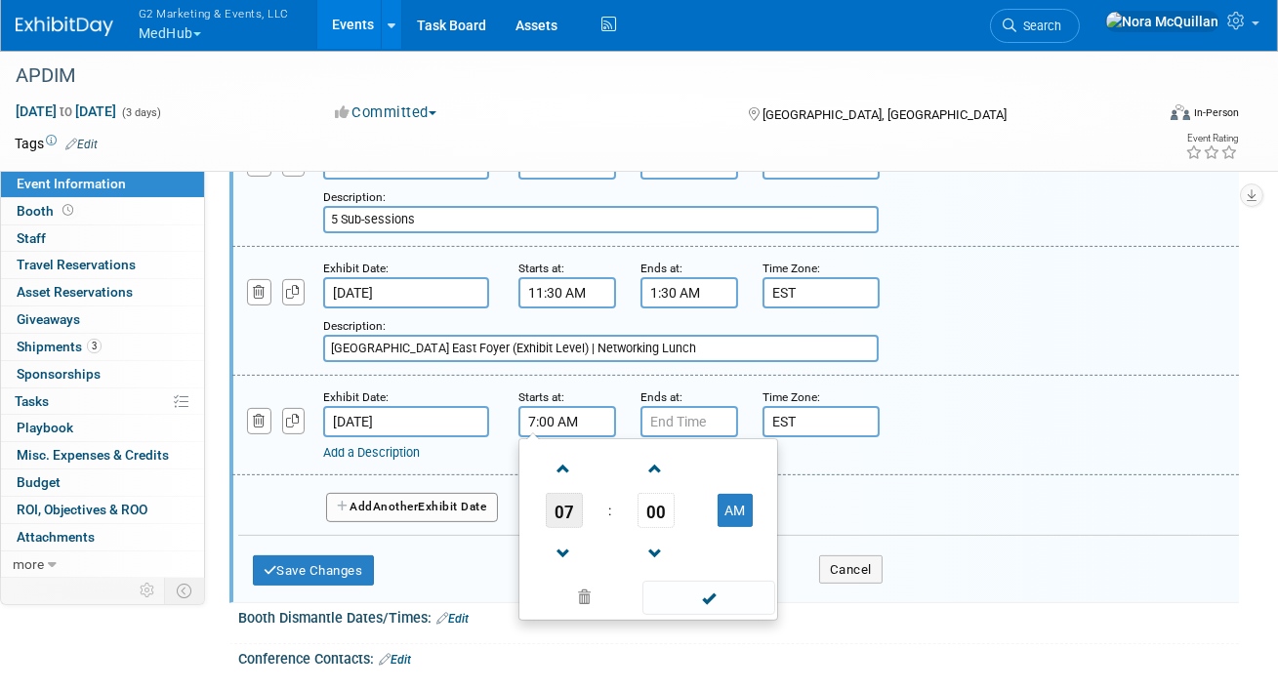
click at [561, 497] on span "07" at bounding box center [564, 510] width 37 height 35
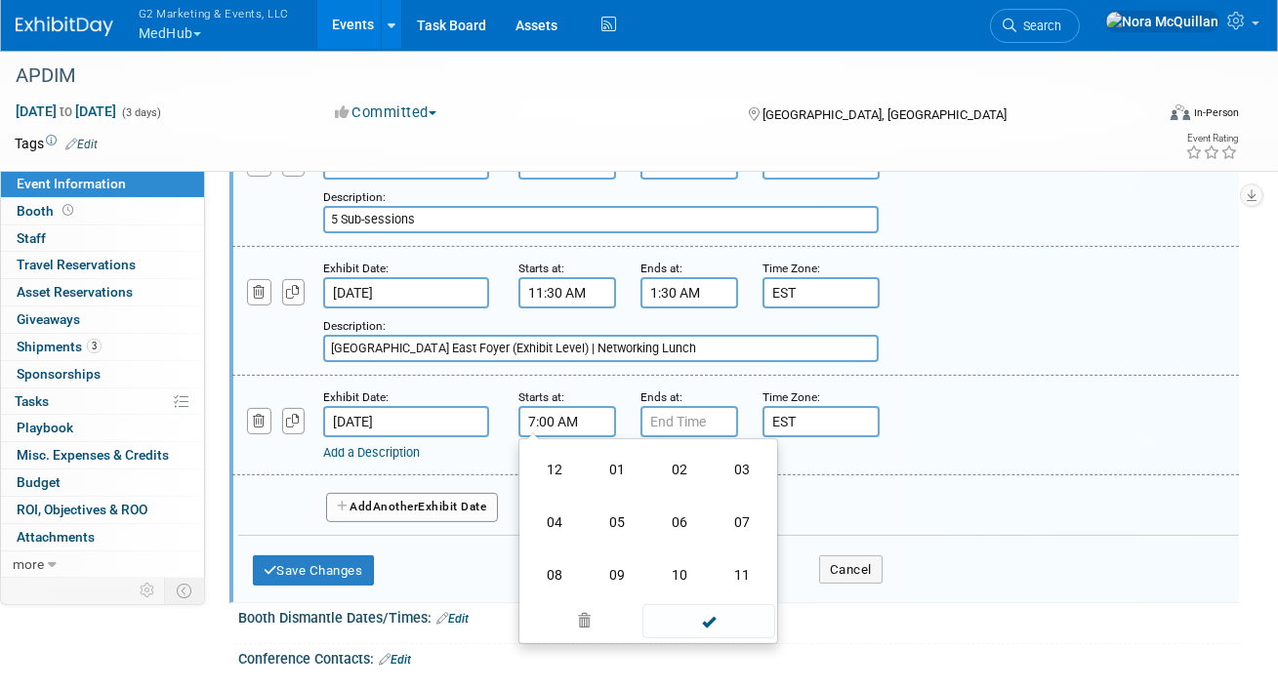
click at [732, 558] on td "11" at bounding box center [742, 575] width 62 height 53
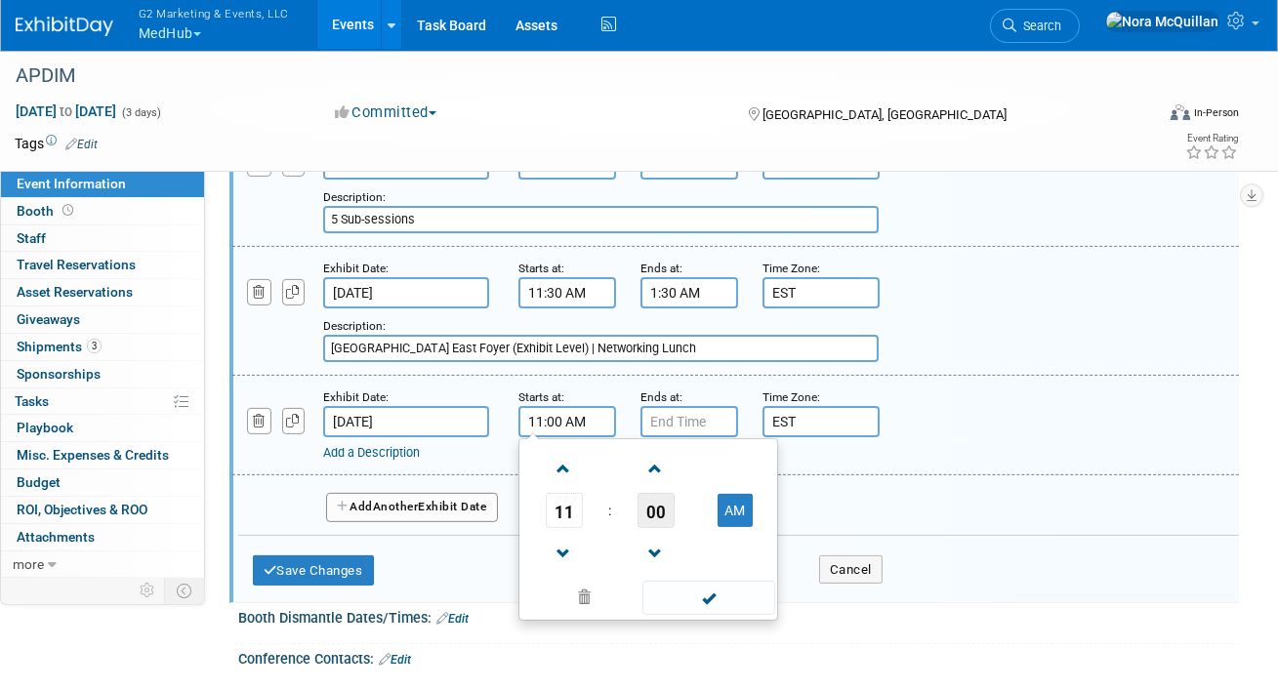
click at [647, 510] on span "00" at bounding box center [656, 510] width 37 height 35
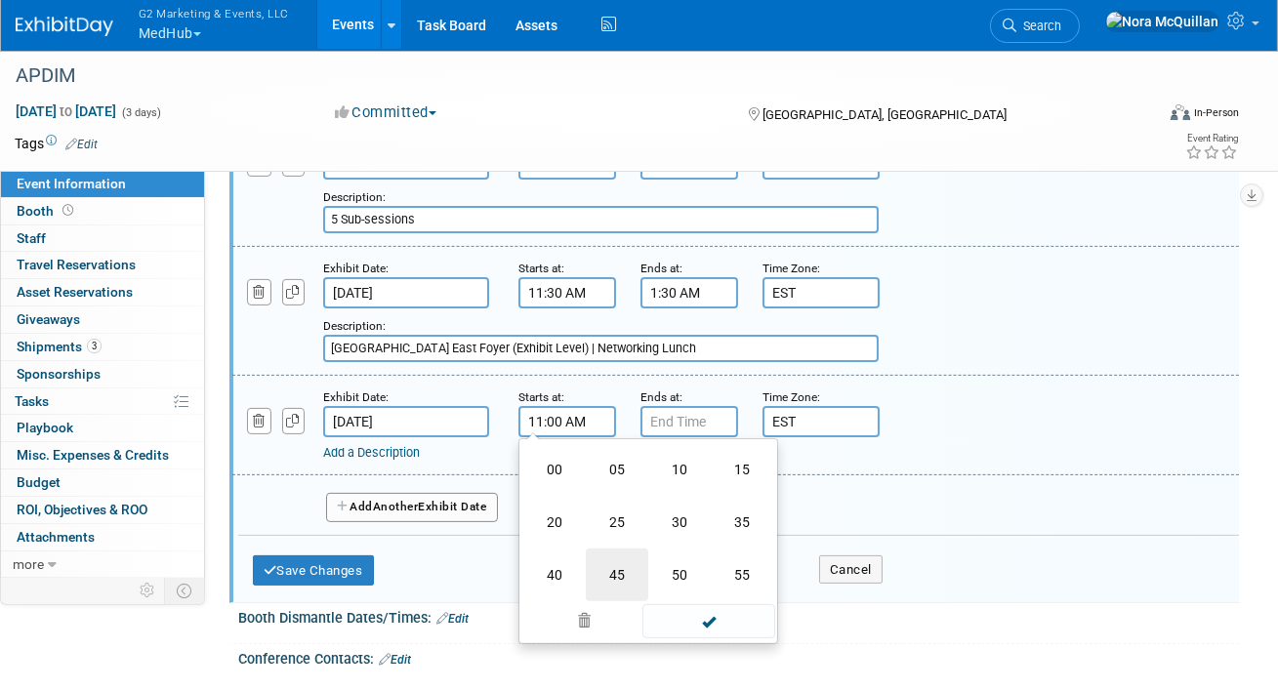
click at [600, 571] on td "45" at bounding box center [617, 575] width 62 height 53
type input "11:45 AM"
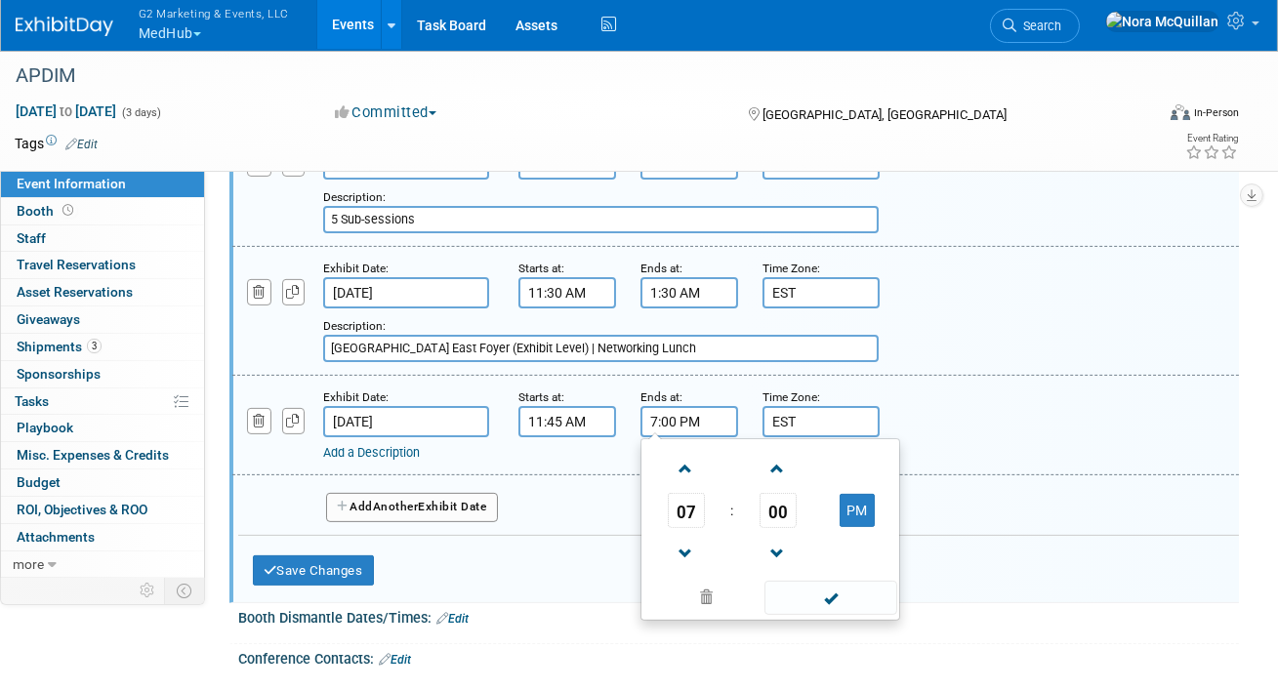
click at [663, 414] on input "7:00 PM" at bounding box center [690, 421] width 98 height 31
click at [687, 503] on span "07" at bounding box center [686, 510] width 37 height 35
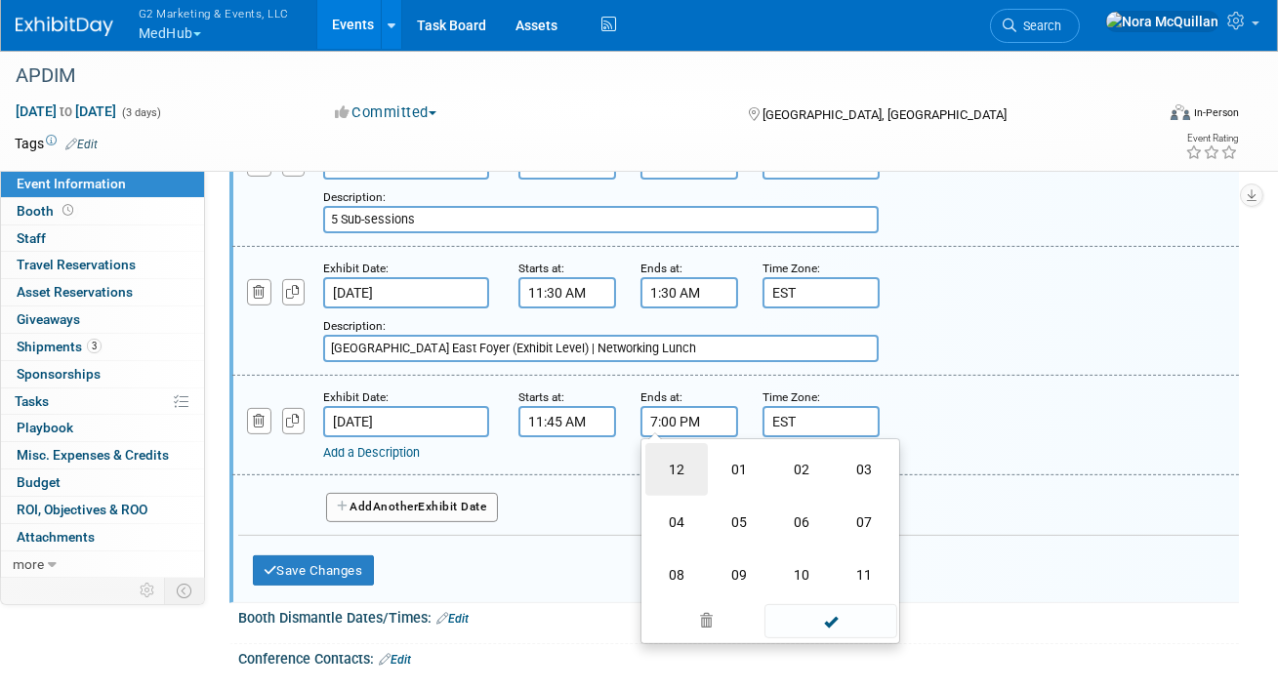
click at [692, 470] on td "12" at bounding box center [677, 469] width 62 height 53
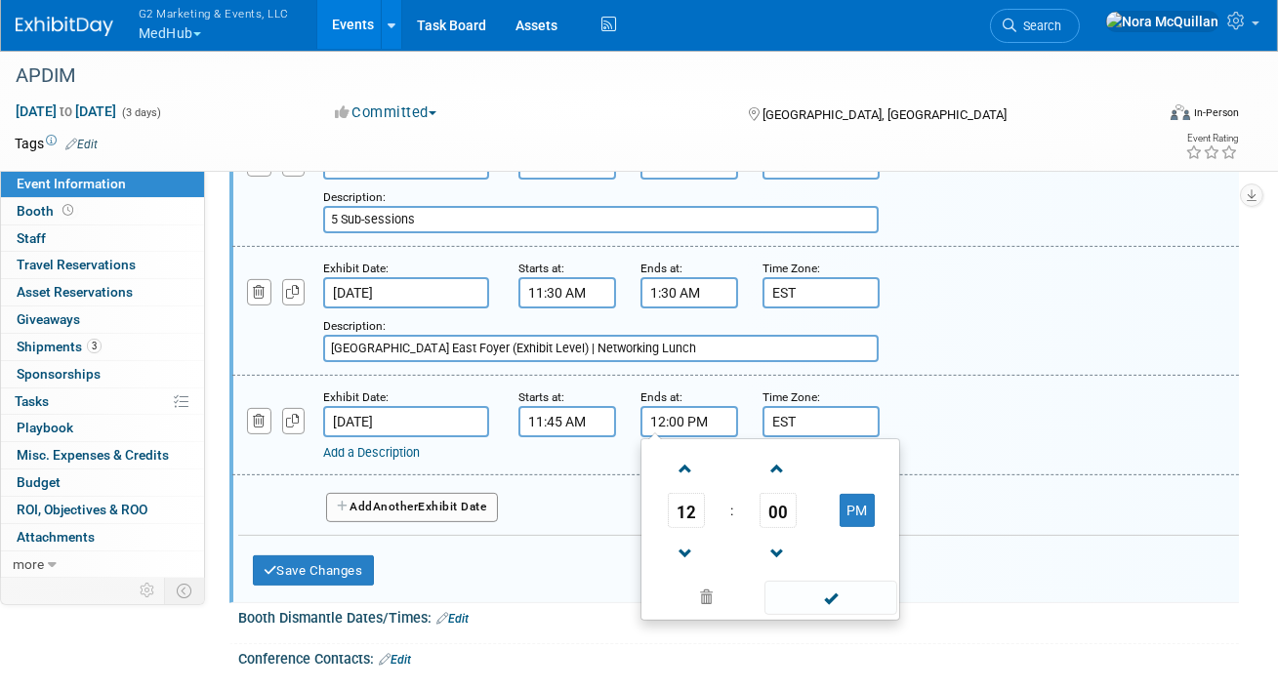
click at [784, 493] on span "00" at bounding box center [778, 510] width 37 height 35
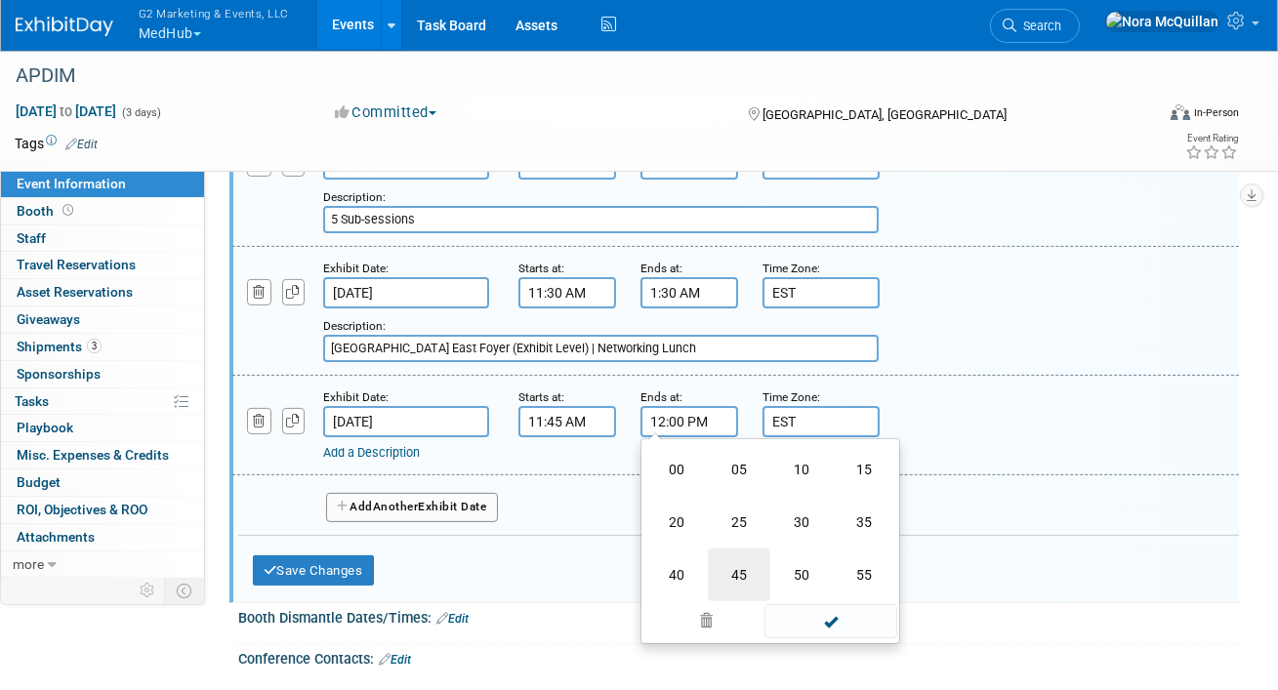
click at [742, 555] on td "45" at bounding box center [739, 575] width 62 height 53
type input "12:45 PM"
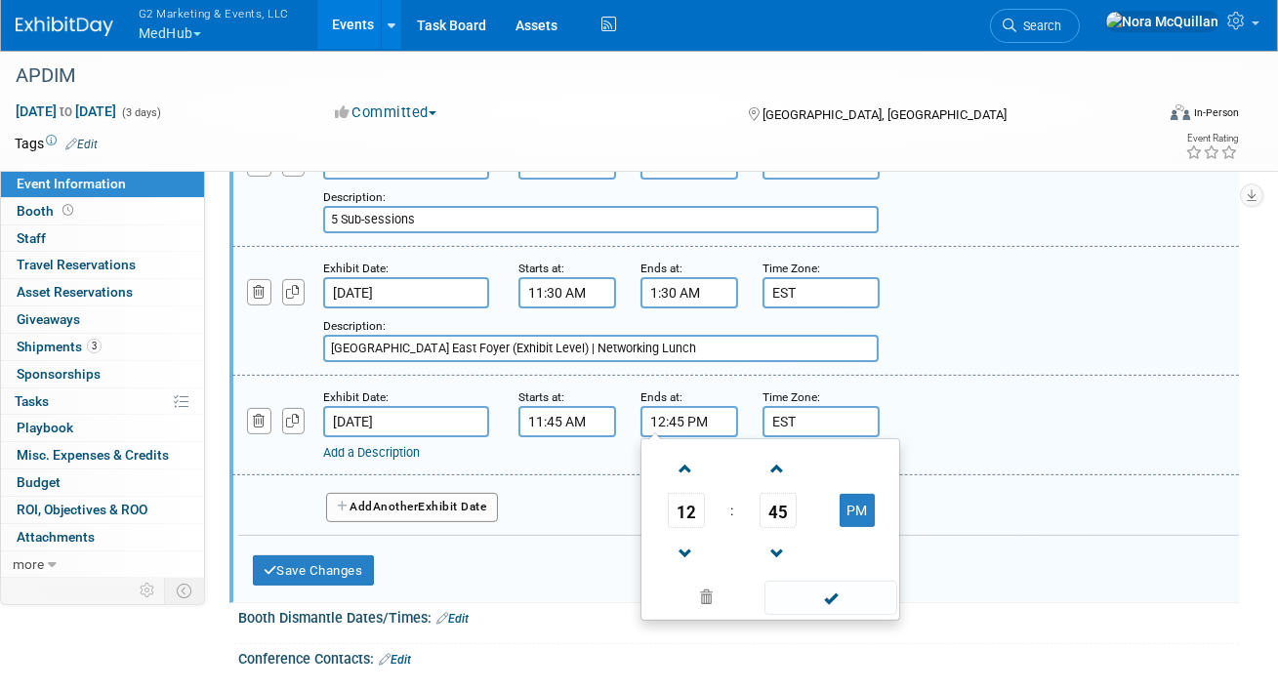
click at [363, 445] on link "Add a Description" at bounding box center [371, 452] width 97 height 15
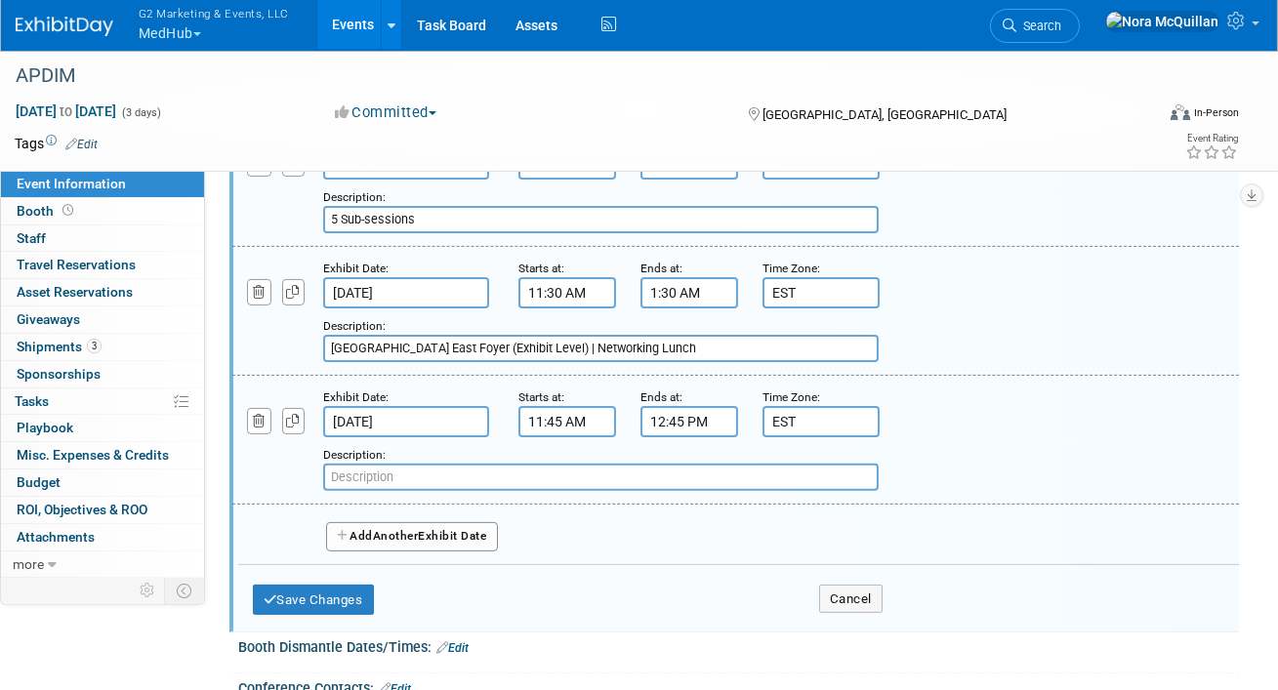
paste input "Open Forum: Primary Care"
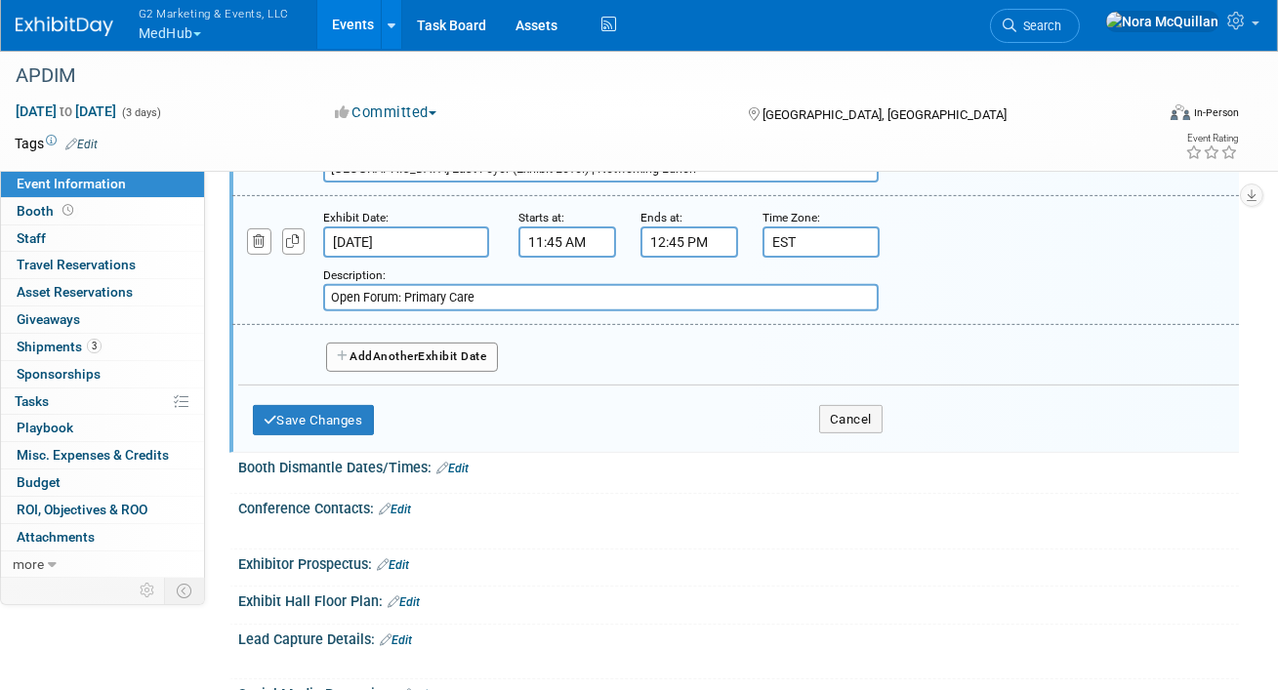
scroll to position [1477, 0]
type input "Open Forum: Primary Care"
click at [419, 351] on span "Another" at bounding box center [396, 358] width 46 height 14
select select "9"
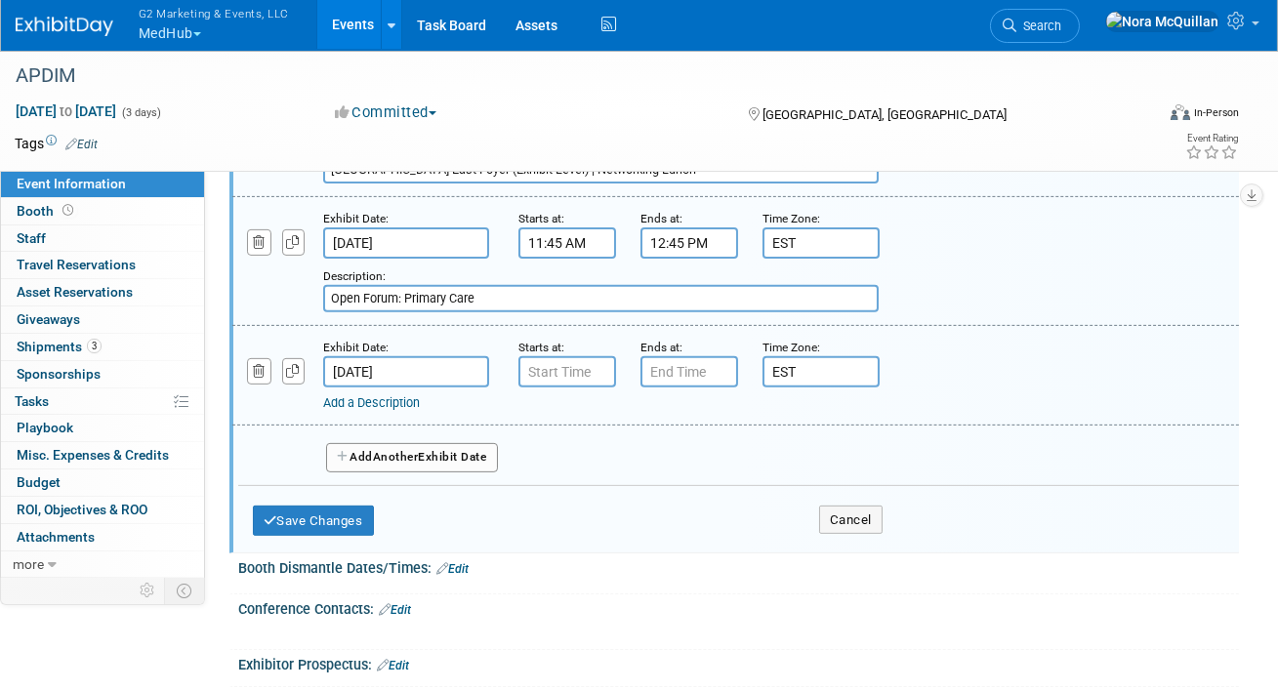
click at [379, 364] on input "Oct 18, 2025" at bounding box center [406, 371] width 166 height 31
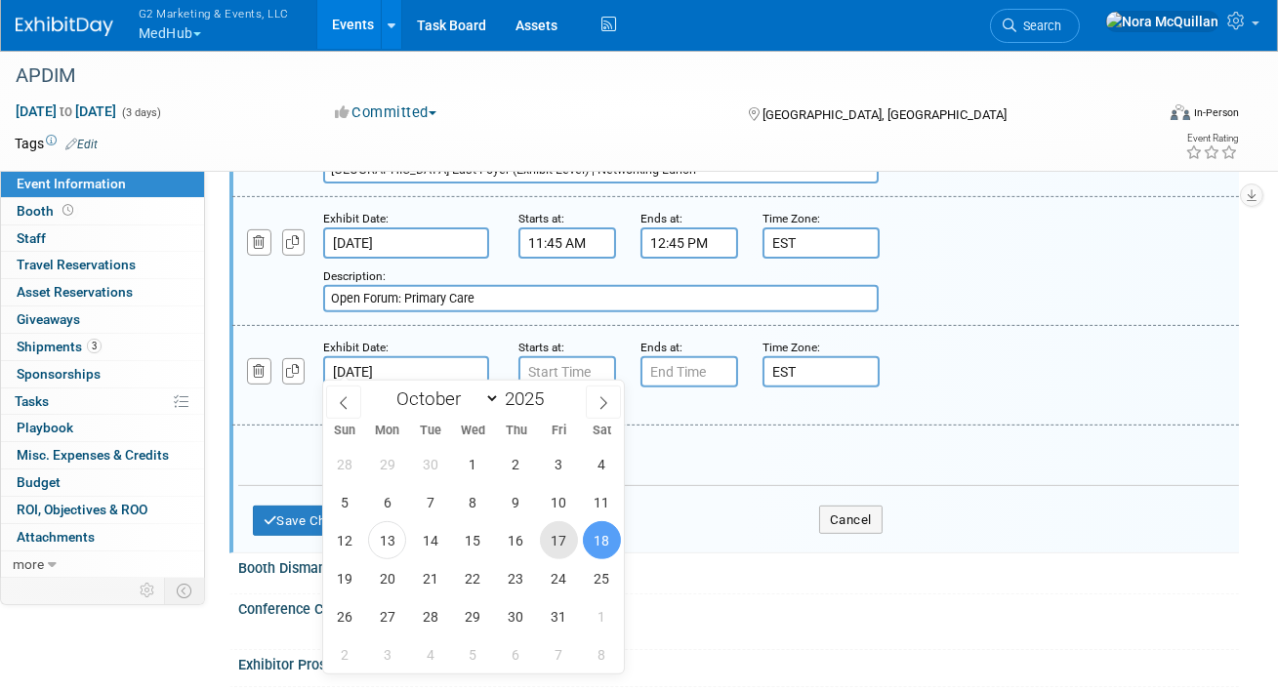
click at [557, 533] on span "17" at bounding box center [559, 540] width 38 height 38
type input "Oct 17, 2025"
click at [544, 356] on input "7:00 AM" at bounding box center [568, 371] width 98 height 31
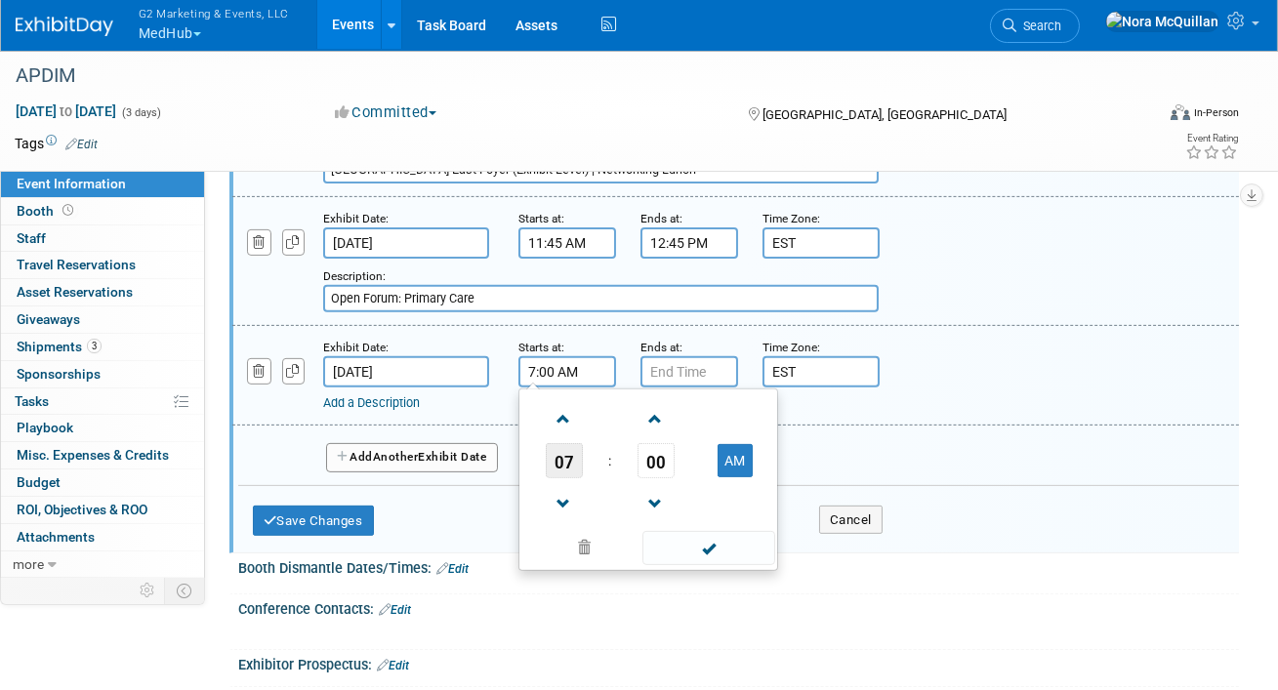
click at [562, 458] on span "07" at bounding box center [564, 460] width 37 height 35
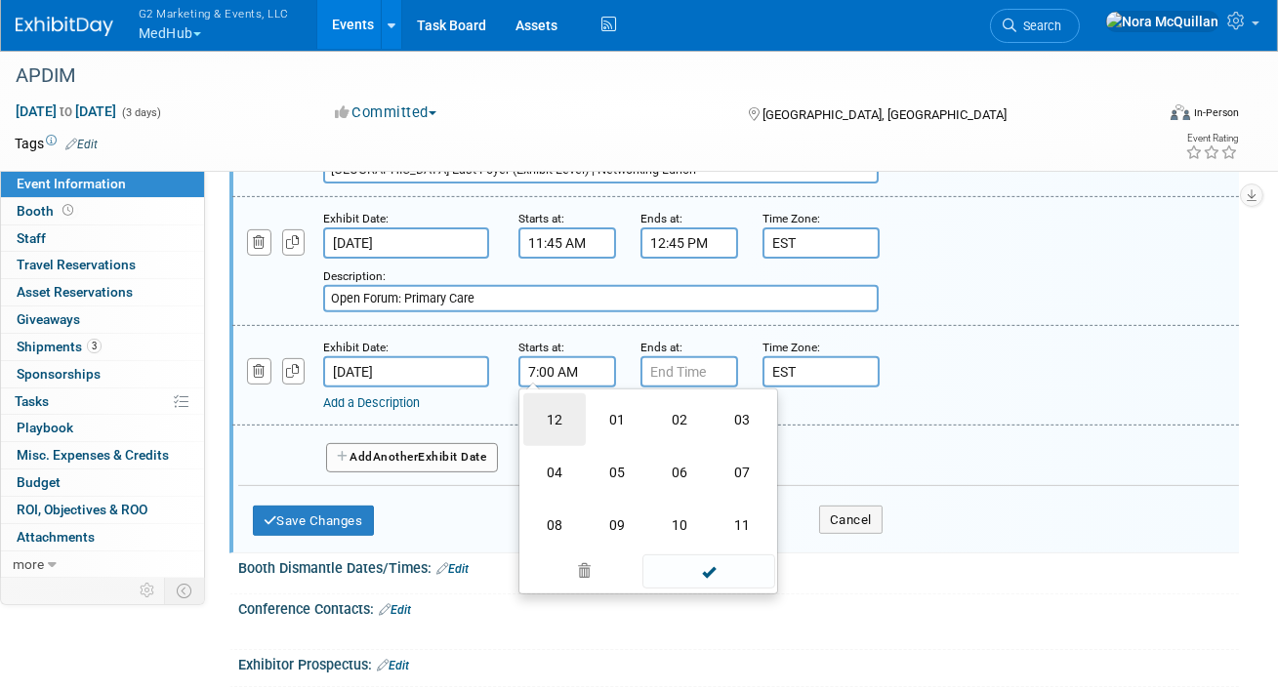
click at [558, 426] on td "12" at bounding box center [554, 420] width 62 height 53
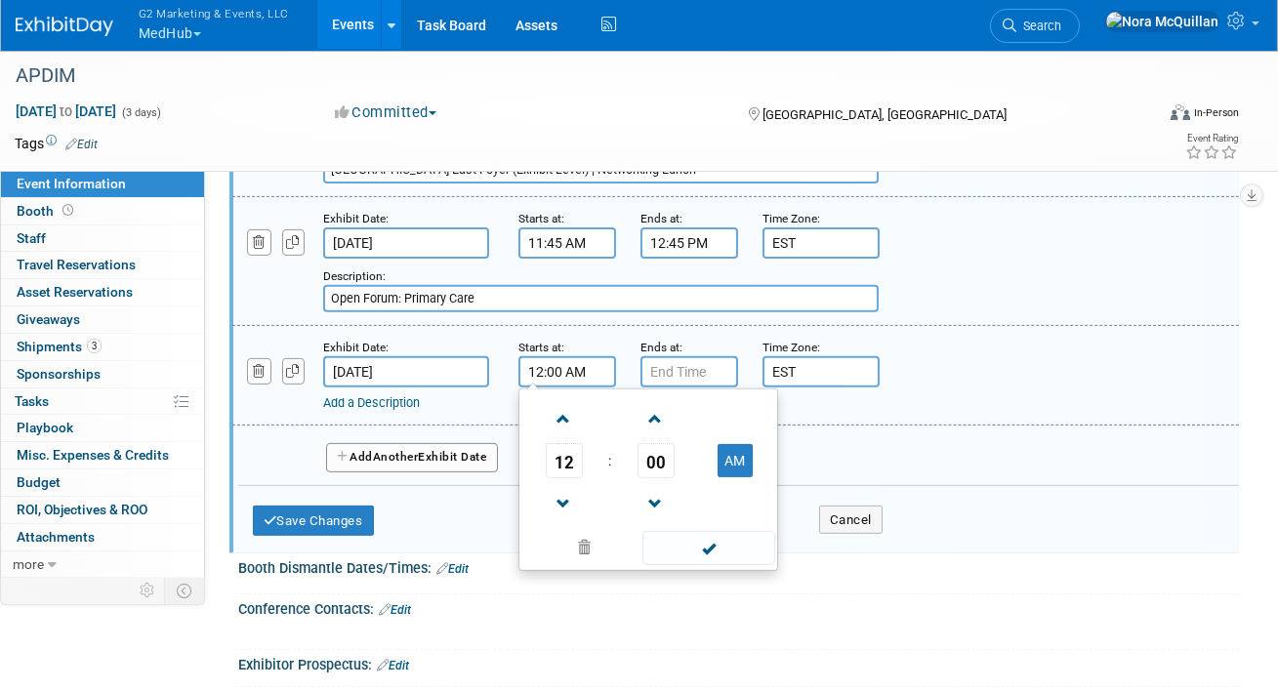
click at [756, 453] on td "AM" at bounding box center [734, 460] width 77 height 35
click at [736, 452] on button "AM" at bounding box center [735, 460] width 35 height 33
type input "12:00 PM"
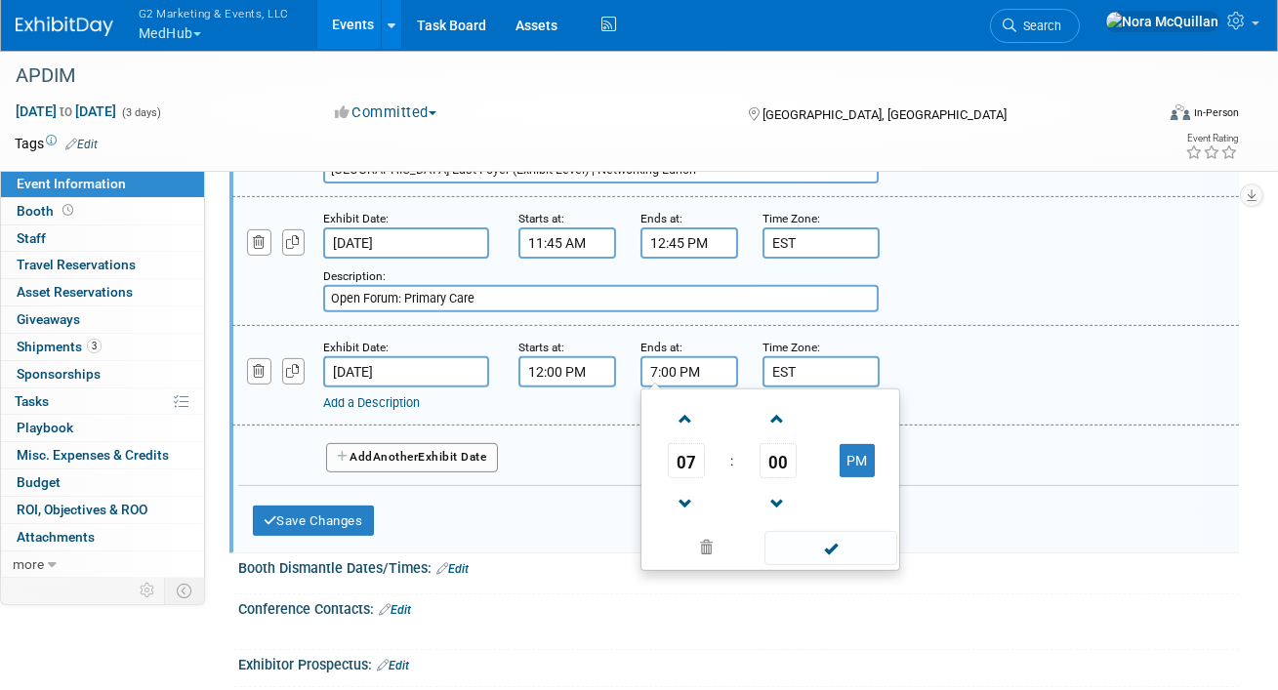
click at [677, 368] on input "7:00 PM" at bounding box center [690, 371] width 98 height 31
click at [678, 450] on span "07" at bounding box center [686, 460] width 37 height 35
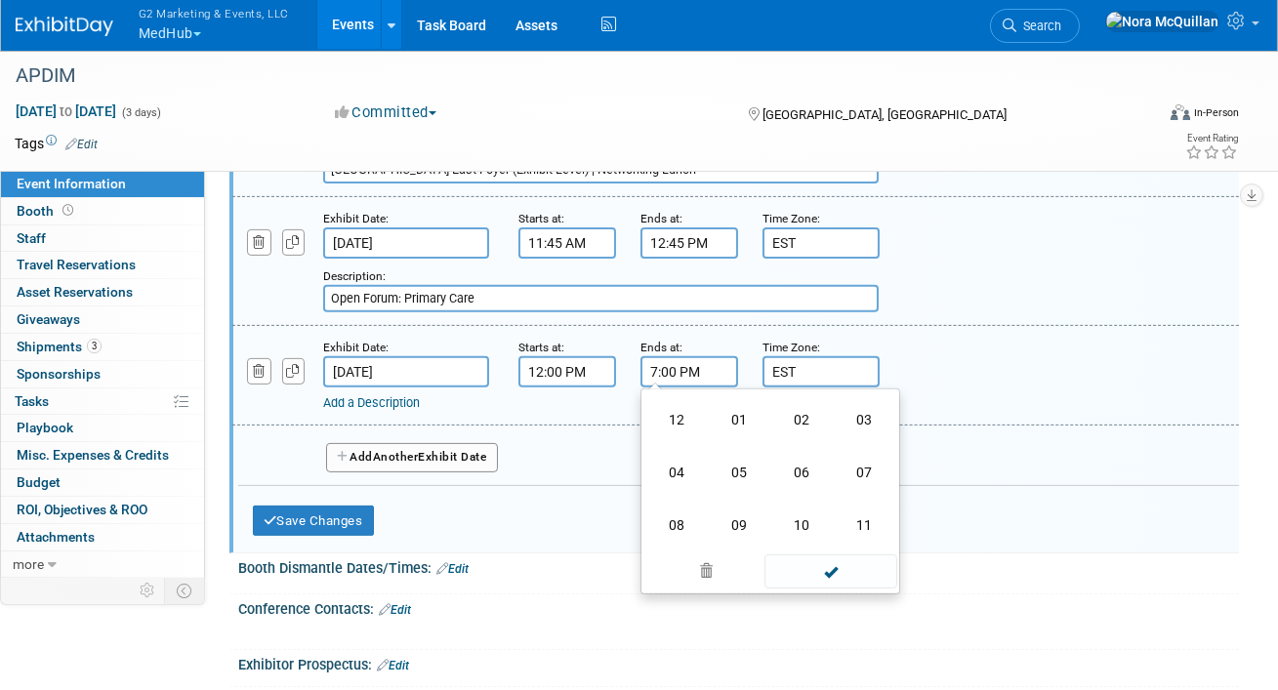
click at [730, 428] on td "01" at bounding box center [739, 420] width 62 height 53
type input "1:00 PM"
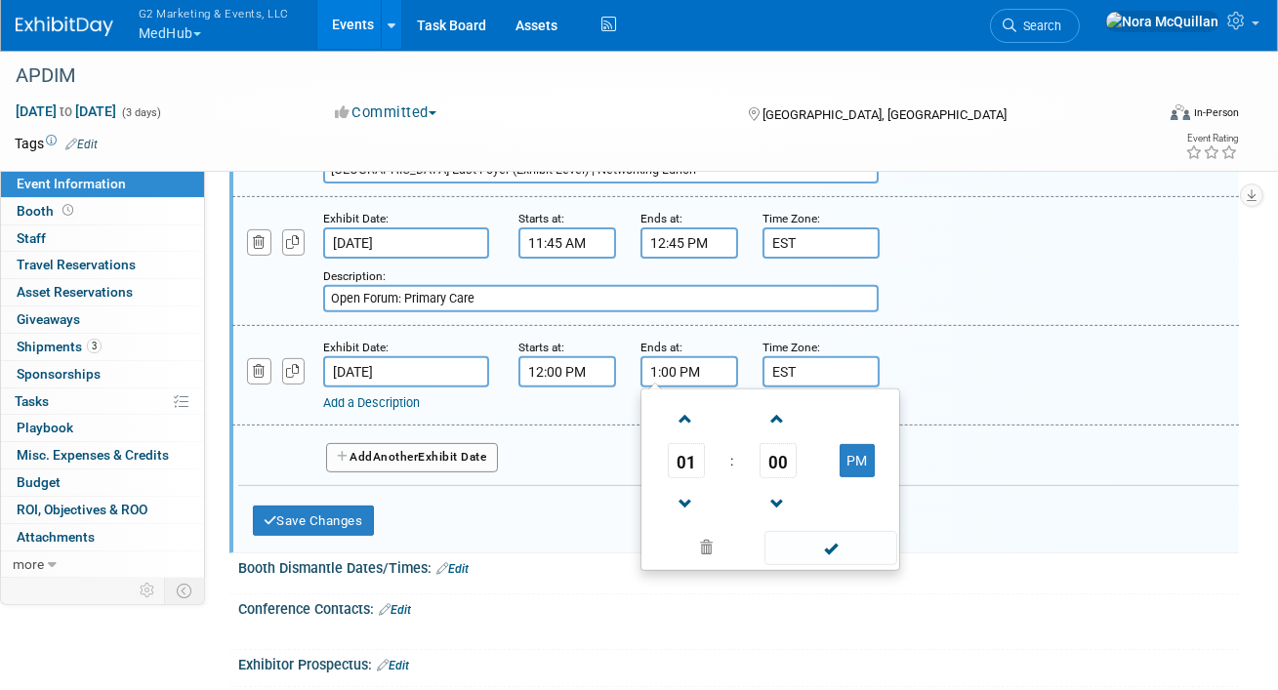
click at [369, 399] on link "Add a Description" at bounding box center [371, 403] width 97 height 15
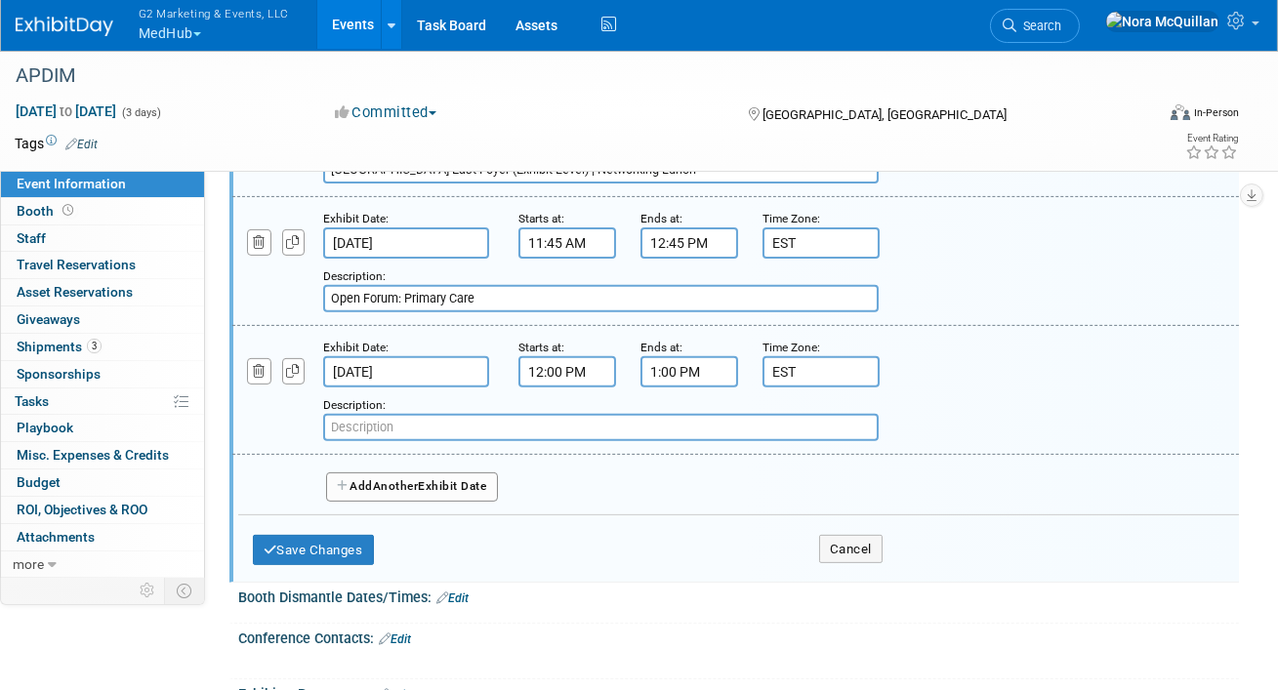
paste input "Grand Hall A (Exhibit Level)"
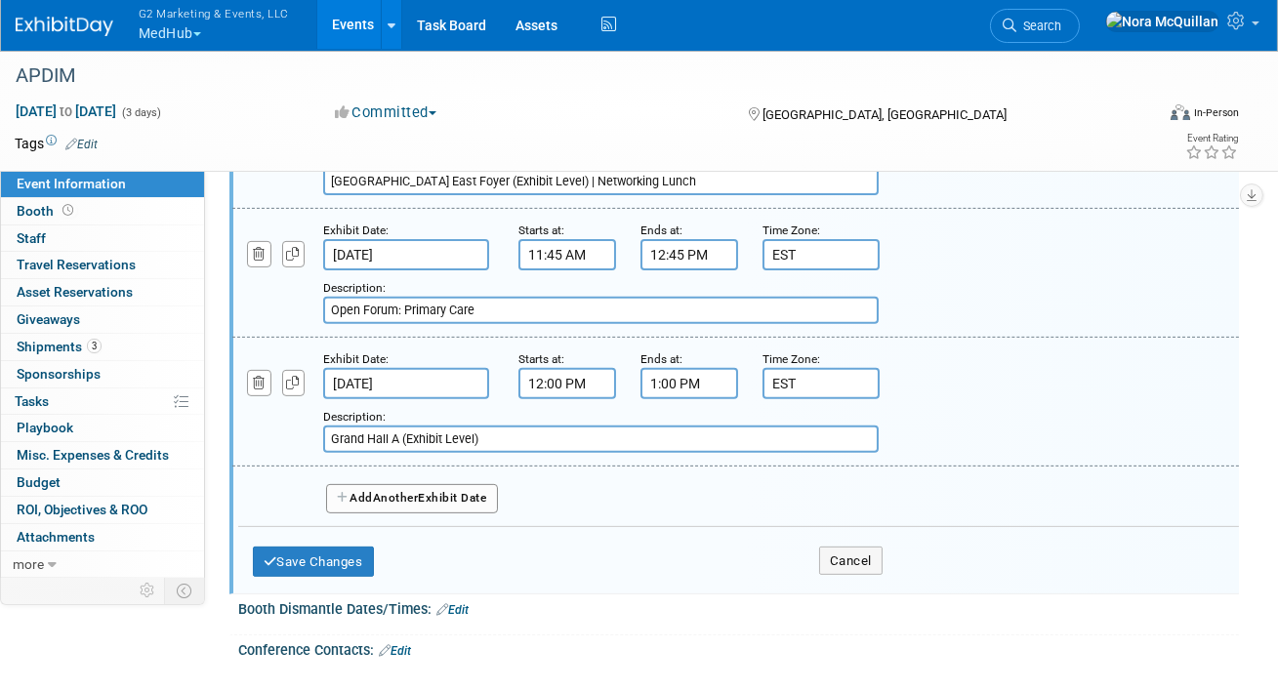
scroll to position [1523, 0]
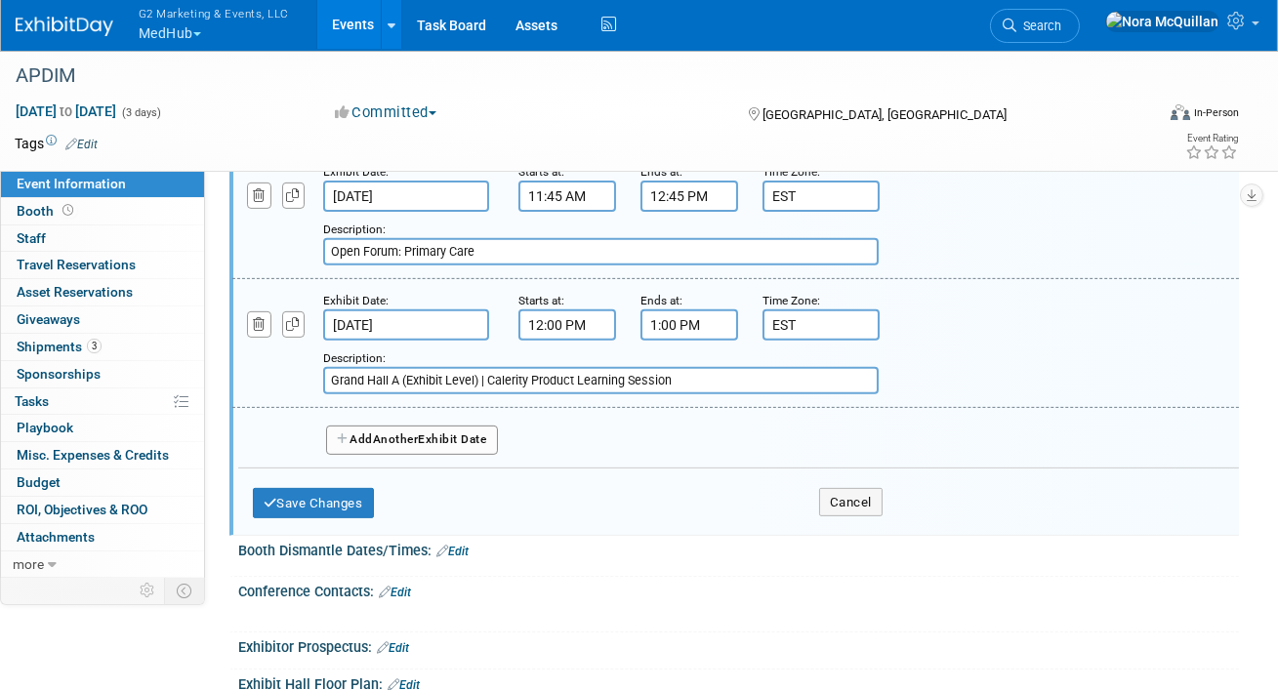
type input "Grand Hall A (Exhibit Level) | Calerity Product Learning Session"
click at [380, 433] on span "Another" at bounding box center [396, 440] width 46 height 14
select select "9"
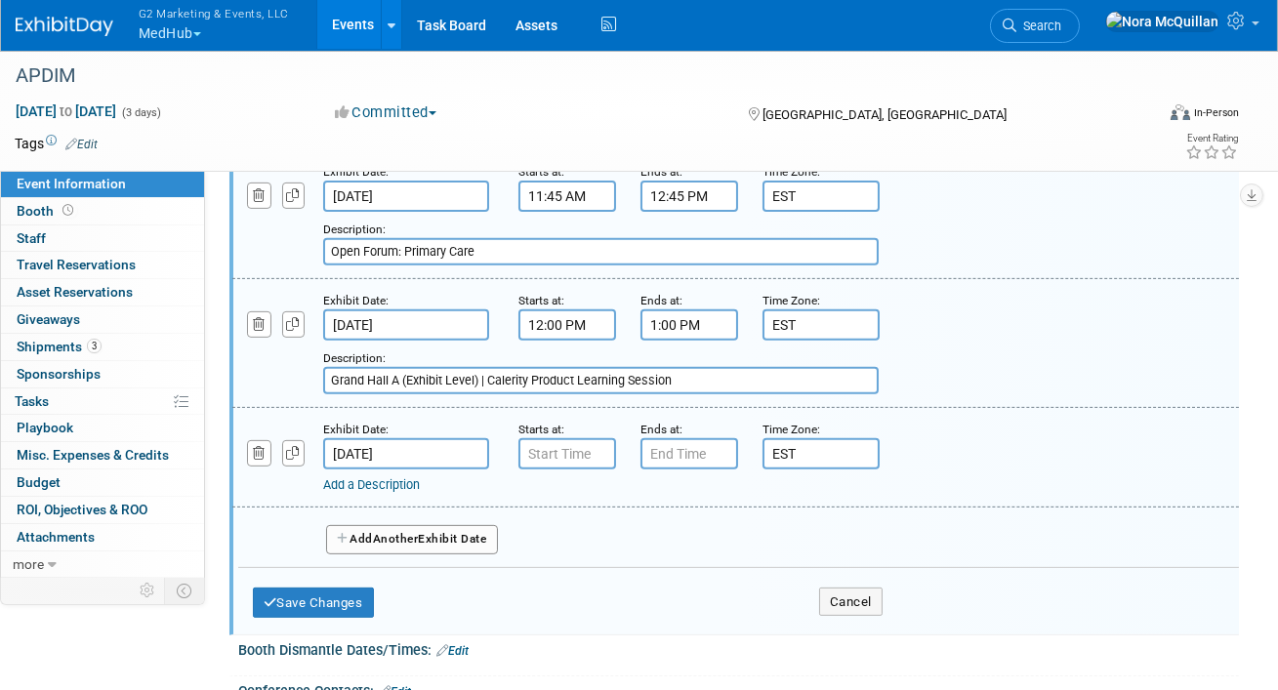
click at [375, 439] on input "Oct 18, 2025" at bounding box center [406, 453] width 166 height 31
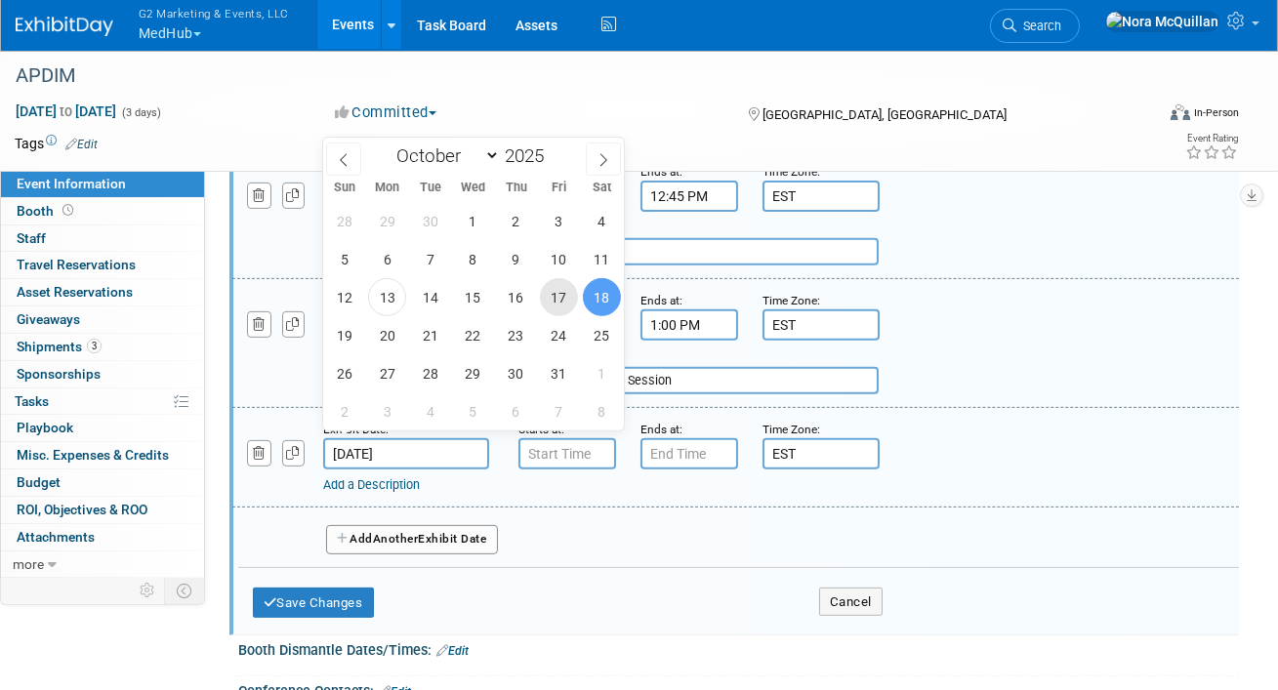
click at [560, 300] on span "17" at bounding box center [559, 297] width 38 height 38
type input "Oct 17, 2025"
click at [570, 445] on input "7:00 AM" at bounding box center [568, 453] width 98 height 31
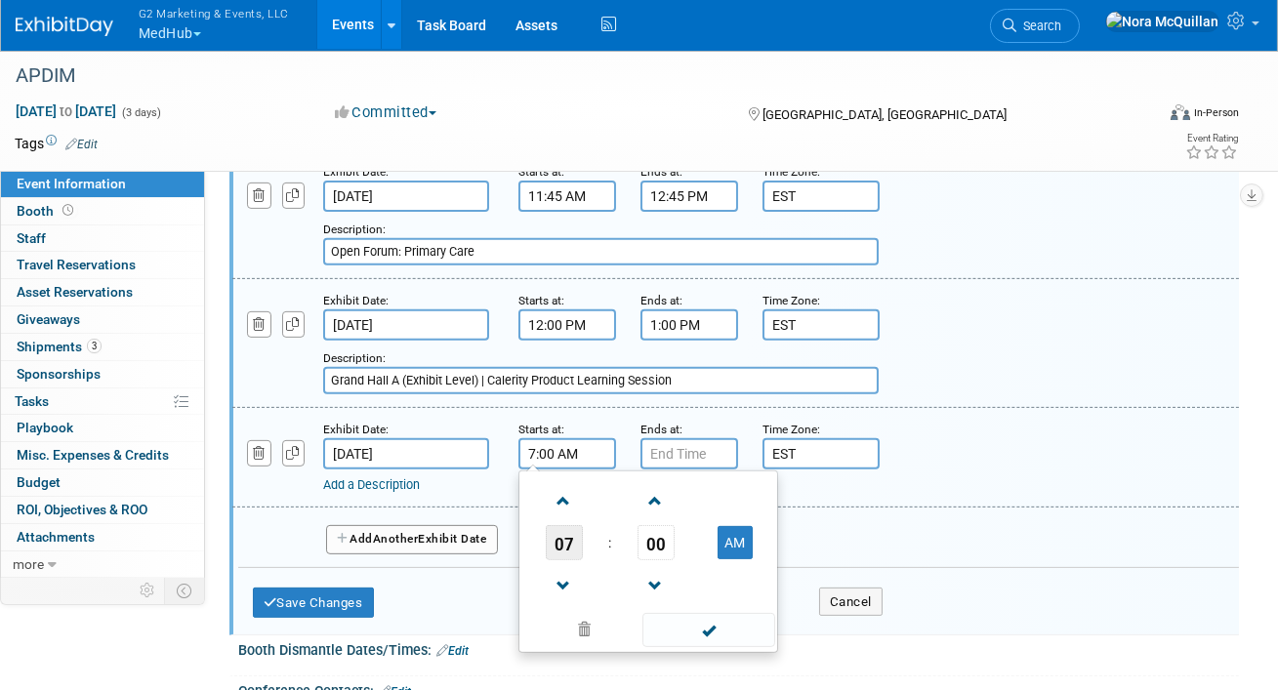
click at [570, 544] on span "07" at bounding box center [564, 542] width 37 height 35
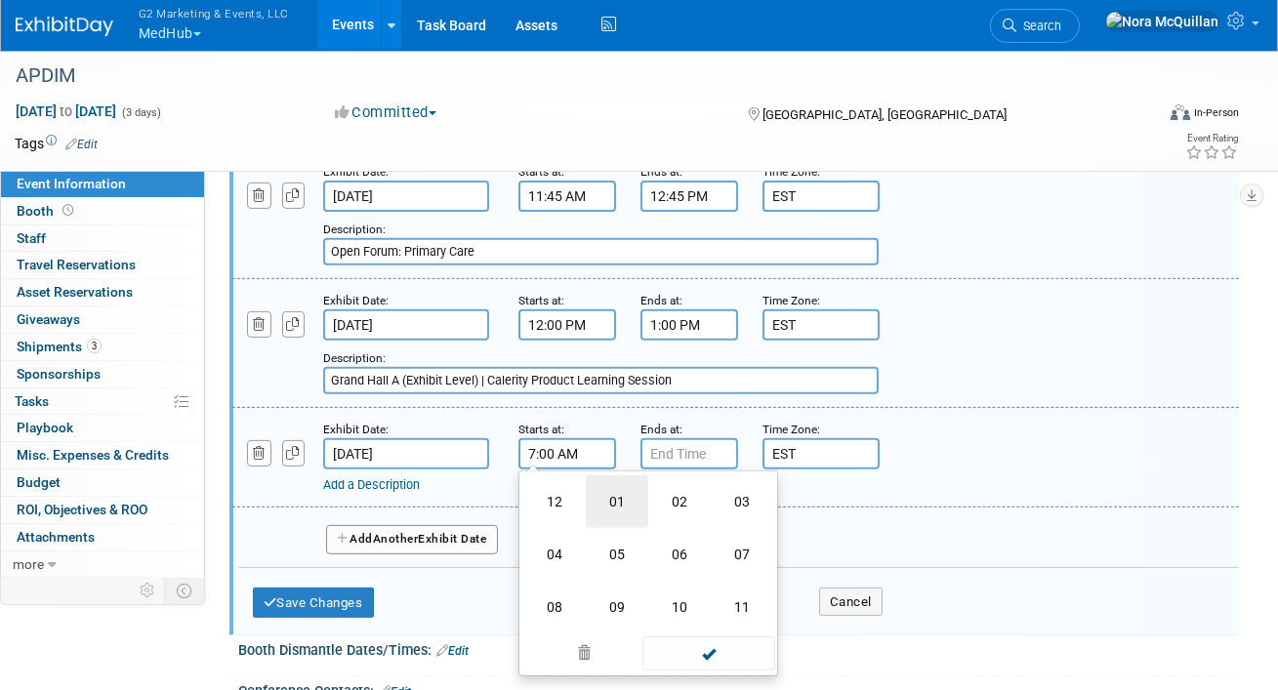
click at [617, 497] on td "01" at bounding box center [617, 502] width 62 height 53
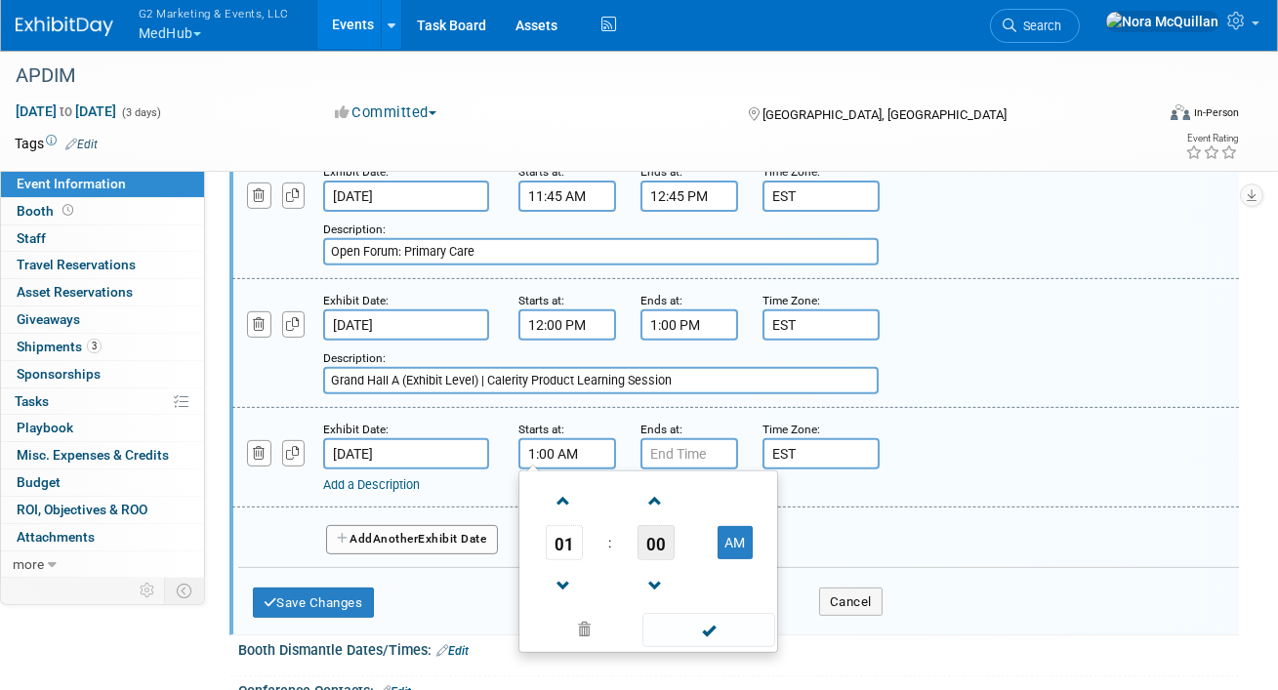
click at [663, 538] on span "00" at bounding box center [656, 542] width 37 height 35
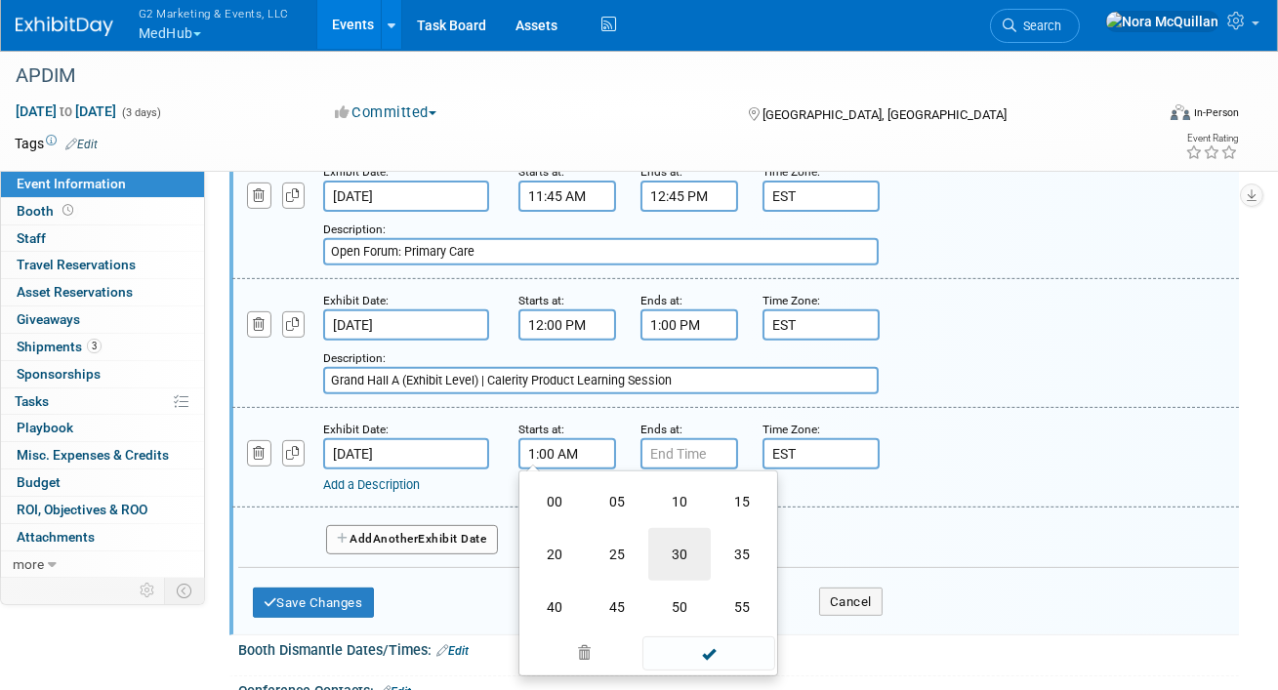
click at [691, 553] on td "30" at bounding box center [679, 554] width 62 height 53
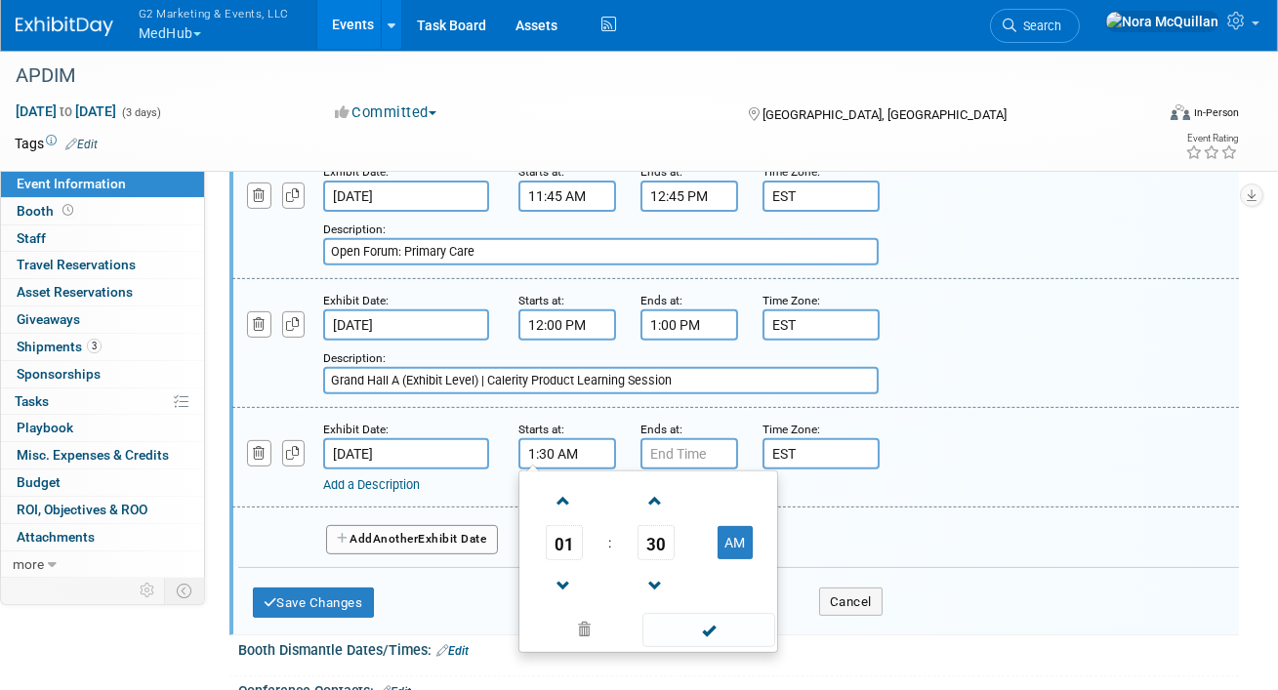
click at [752, 532] on td "AM" at bounding box center [734, 542] width 77 height 35
click at [742, 531] on button "AM" at bounding box center [735, 542] width 35 height 33
type input "1:30 PM"
click at [690, 458] on input "7:00 PM" at bounding box center [690, 453] width 98 height 31
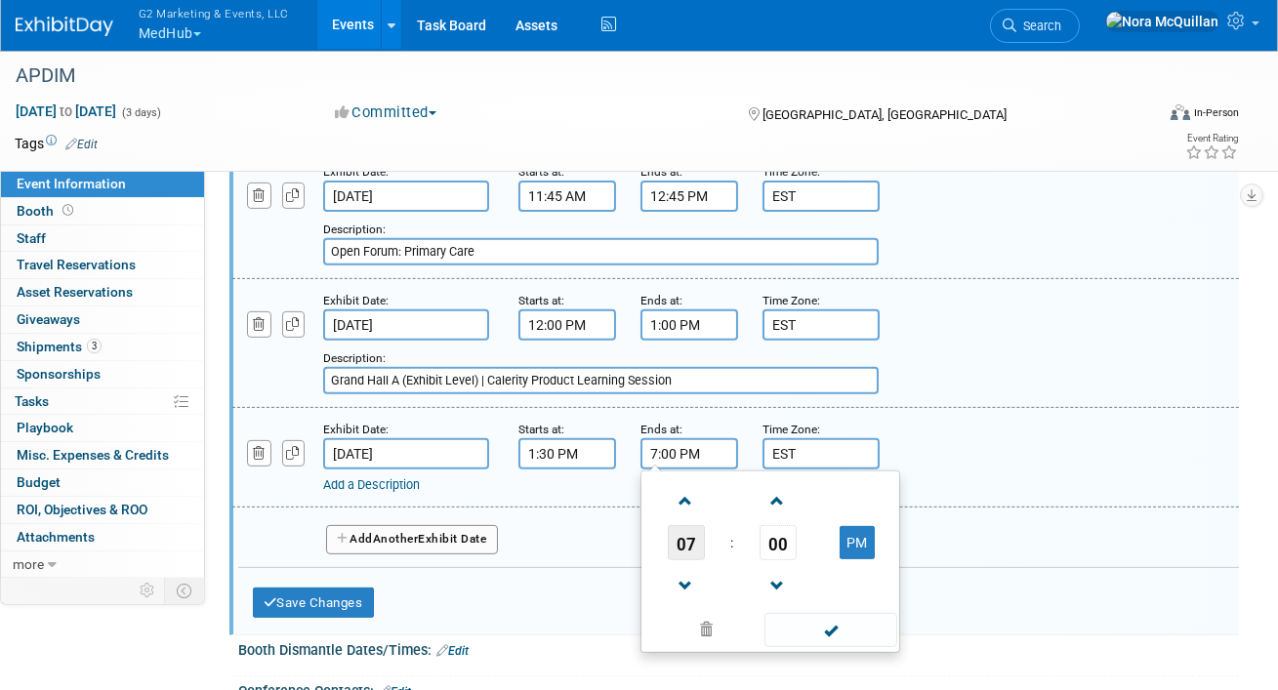
click at [687, 532] on span "07" at bounding box center [686, 542] width 37 height 35
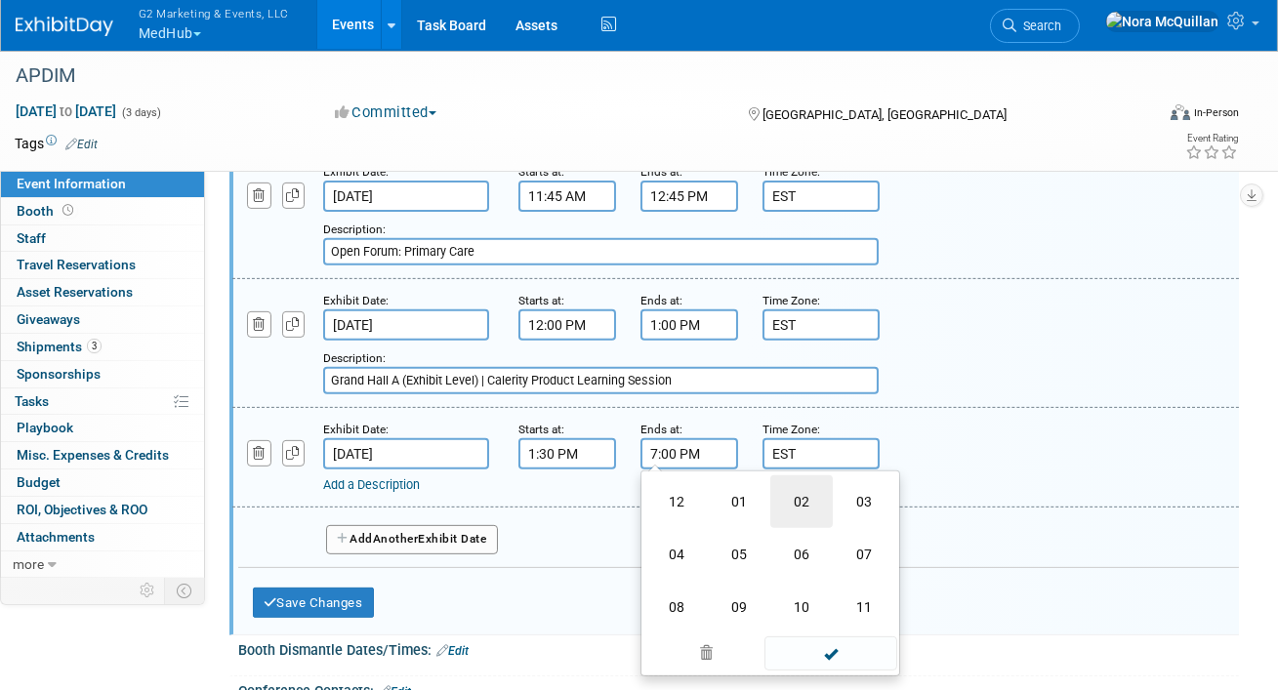
click at [796, 504] on td "02" at bounding box center [802, 502] width 62 height 53
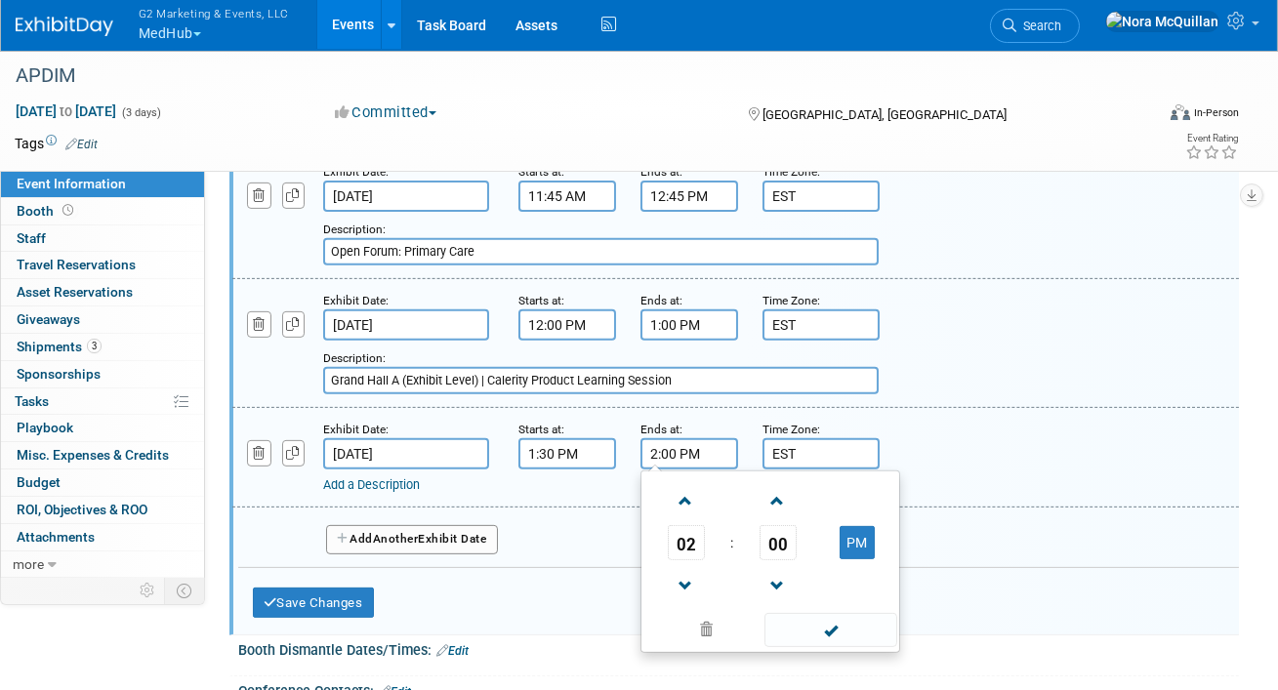
click at [774, 528] on span "00" at bounding box center [778, 542] width 37 height 35
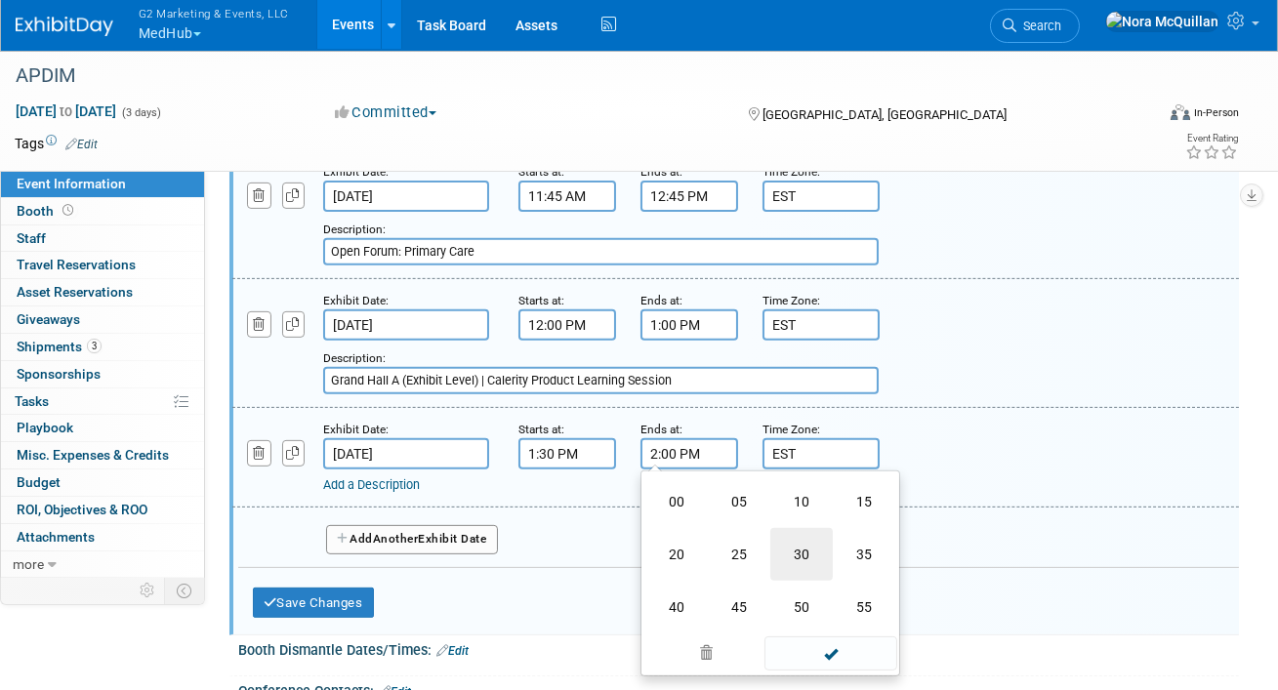
click at [812, 539] on td "30" at bounding box center [802, 554] width 62 height 53
type input "2:30 PM"
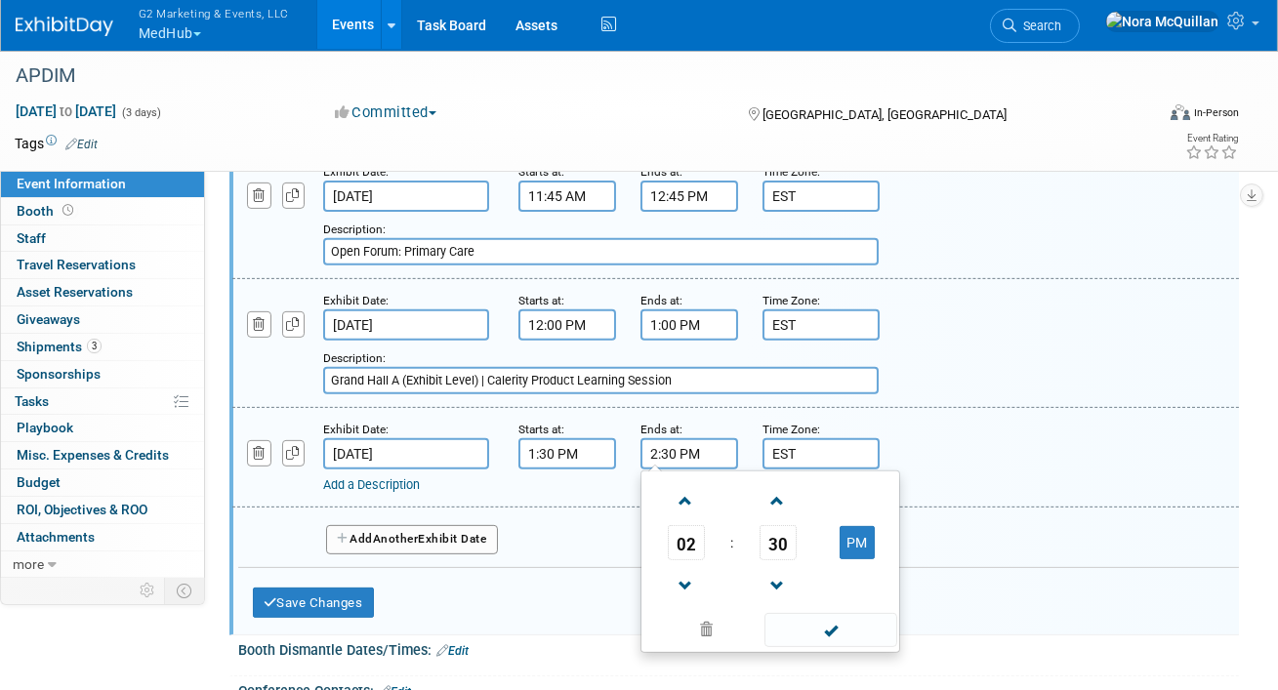
click at [372, 479] on link "Add a Description" at bounding box center [371, 485] width 97 height 15
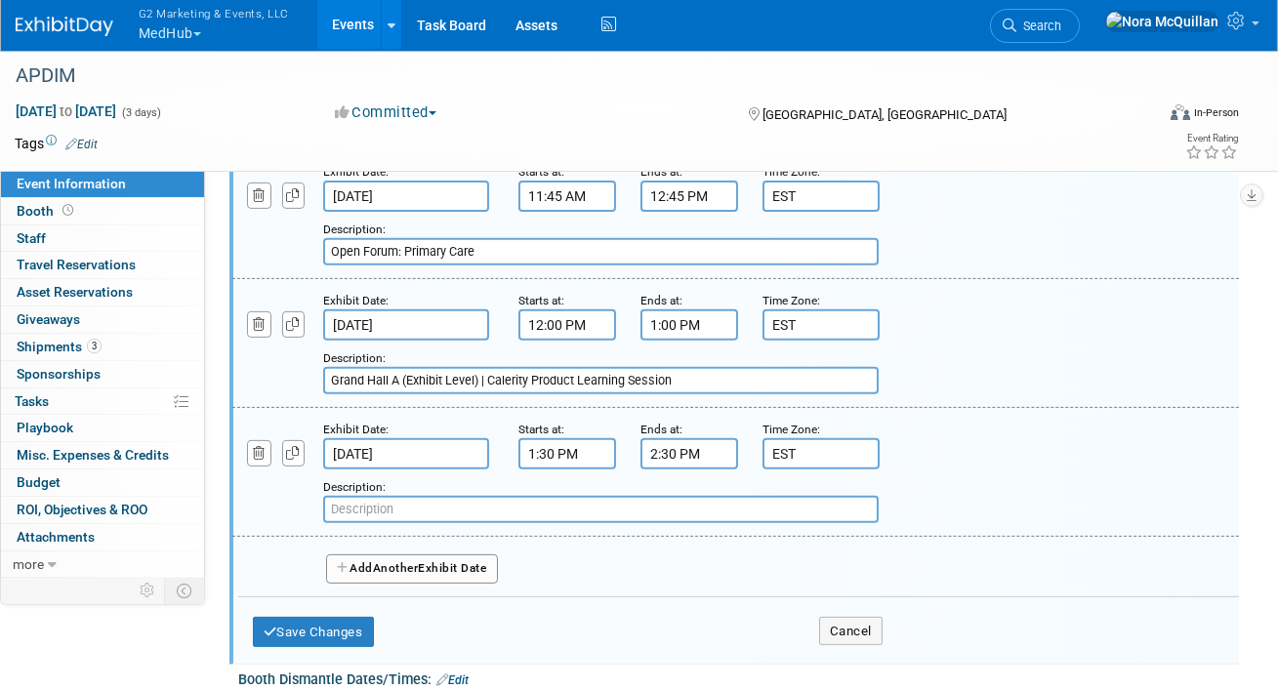
paste input "5 Sub-sessions"
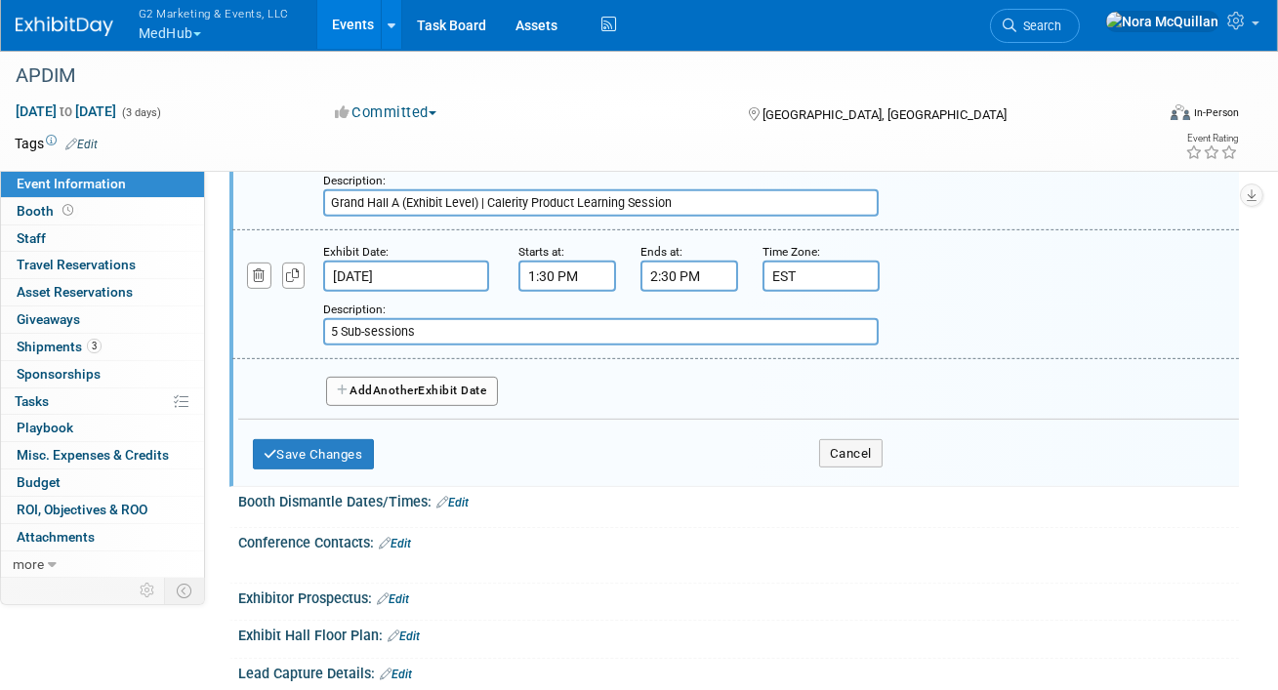
scroll to position [1729, 0]
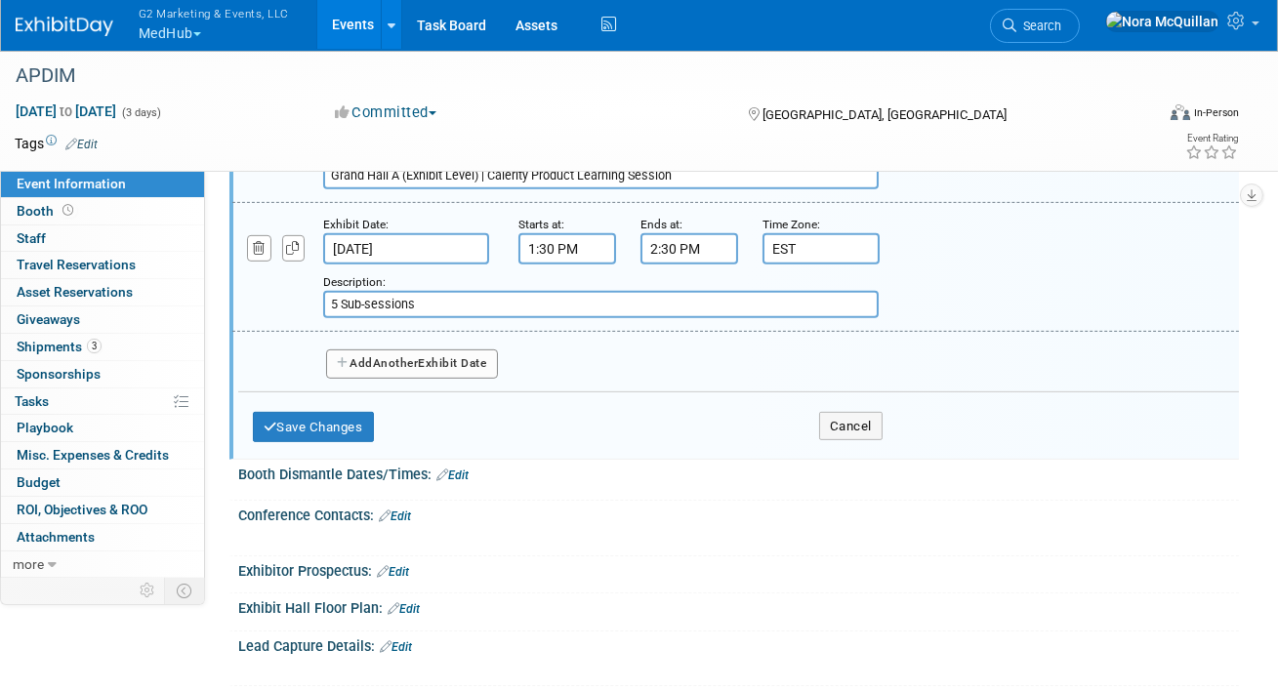
type input "5 Sub-sessions"
click at [417, 359] on button "Add Another Exhibit Date" at bounding box center [412, 364] width 172 height 29
select select "9"
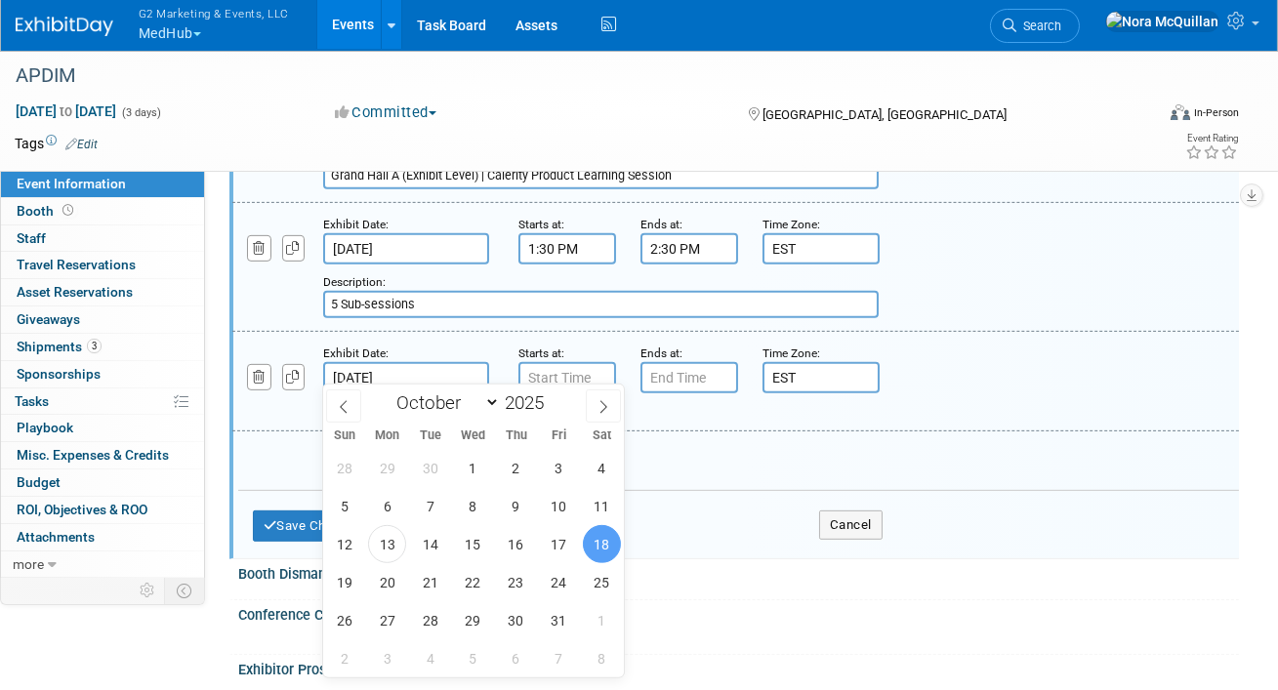
click at [395, 369] on input "Oct 18, 2025" at bounding box center [406, 377] width 166 height 31
click at [565, 544] on span "17" at bounding box center [559, 544] width 38 height 38
type input "Oct 17, 2025"
click at [536, 371] on input "7:00 AM" at bounding box center [568, 377] width 98 height 31
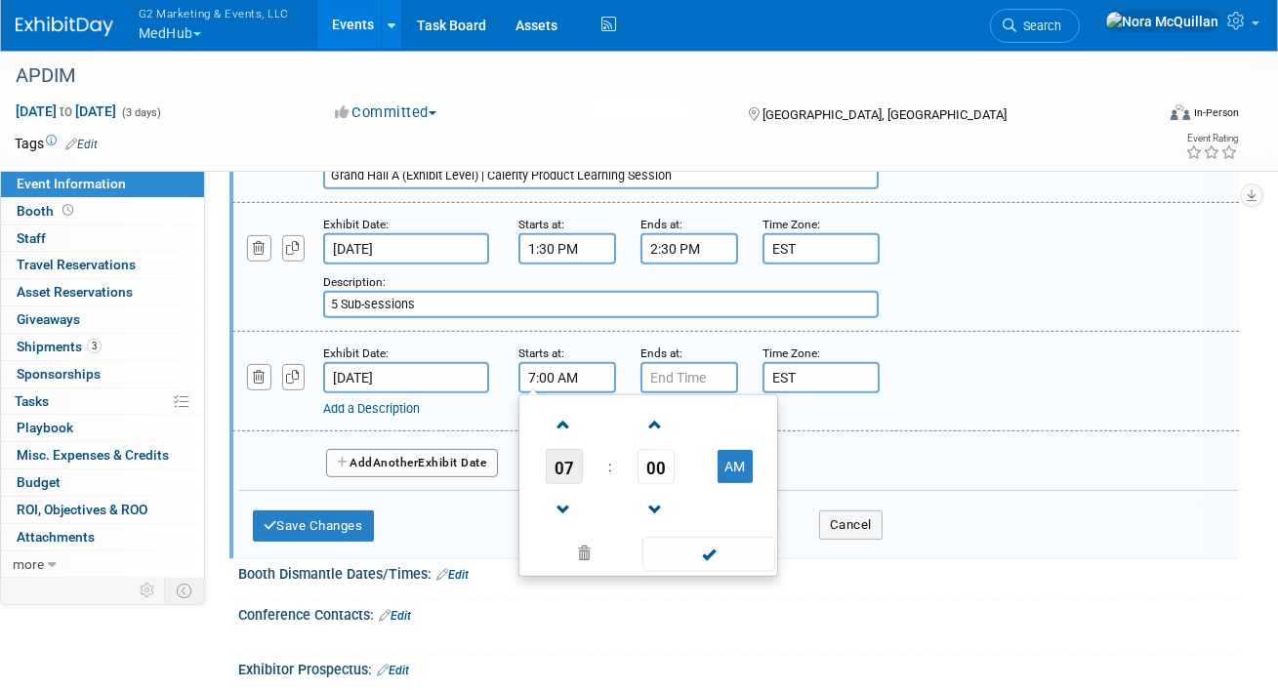
click at [559, 462] on span "07" at bounding box center [564, 466] width 37 height 35
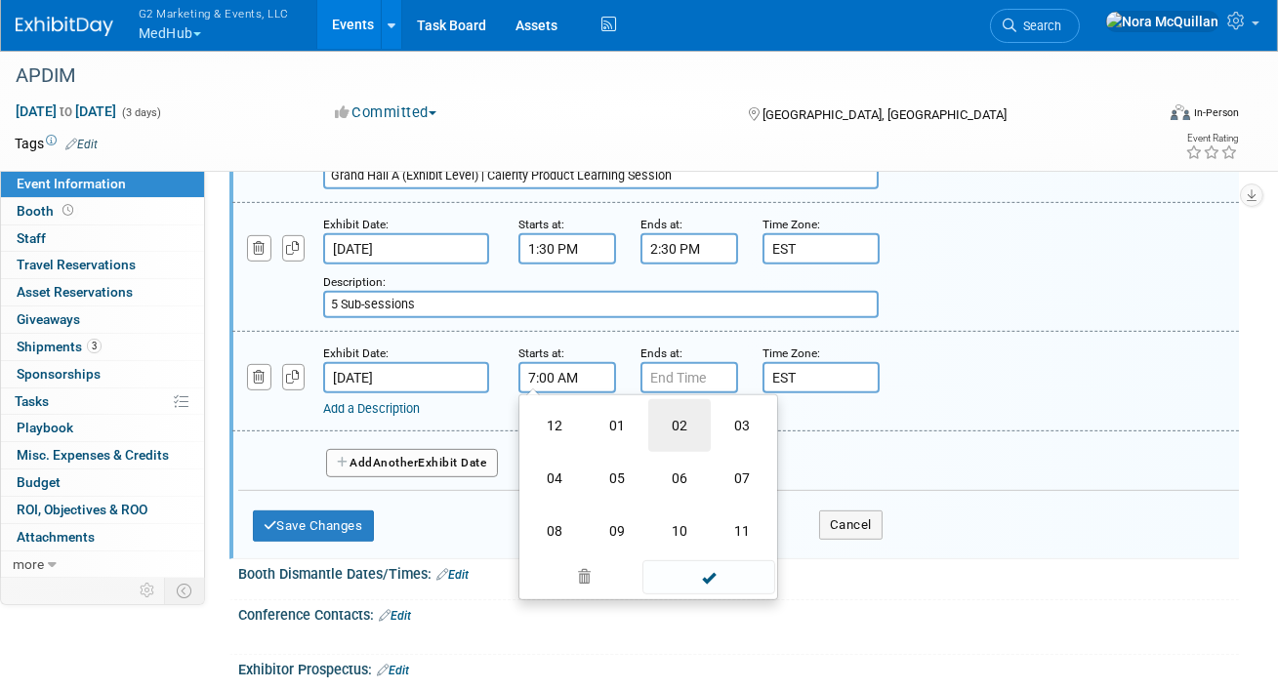
click at [671, 413] on td "02" at bounding box center [679, 425] width 62 height 53
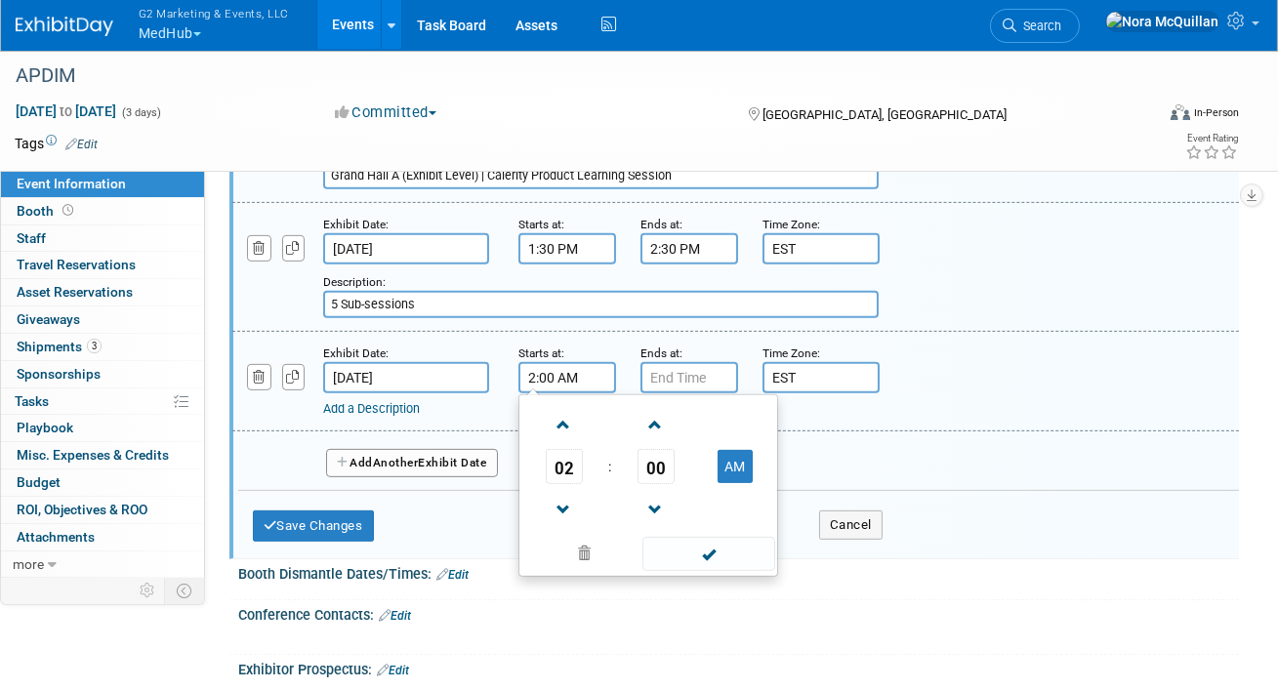
click at [657, 458] on span "00" at bounding box center [656, 466] width 37 height 35
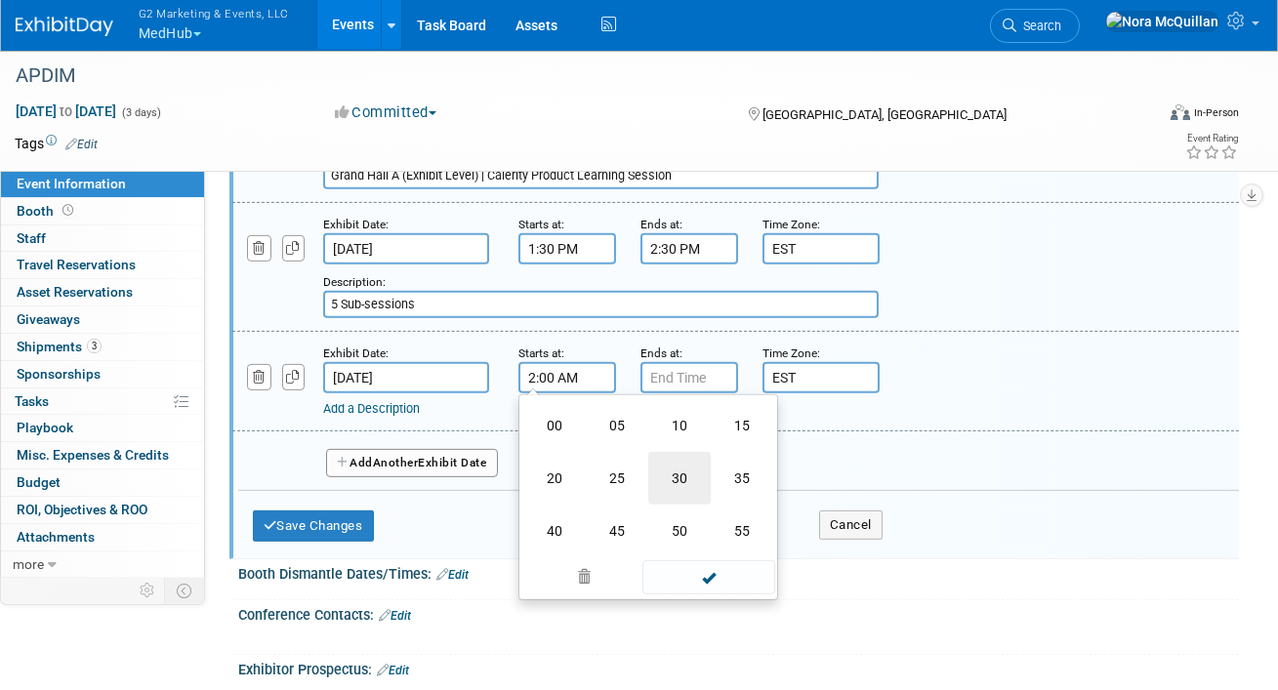
click at [678, 476] on td "30" at bounding box center [679, 478] width 62 height 53
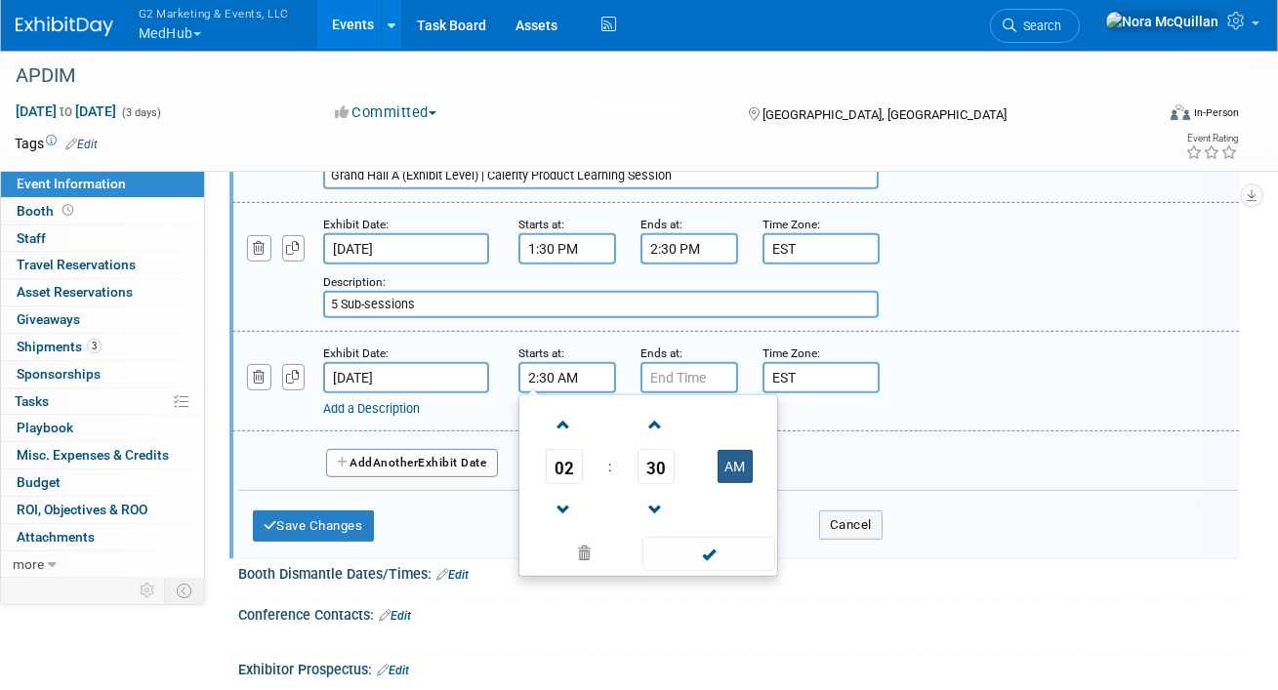
click at [728, 460] on button "AM" at bounding box center [735, 466] width 35 height 33
type input "2:30 PM"
click at [694, 364] on input "7:00 PM" at bounding box center [690, 377] width 98 height 31
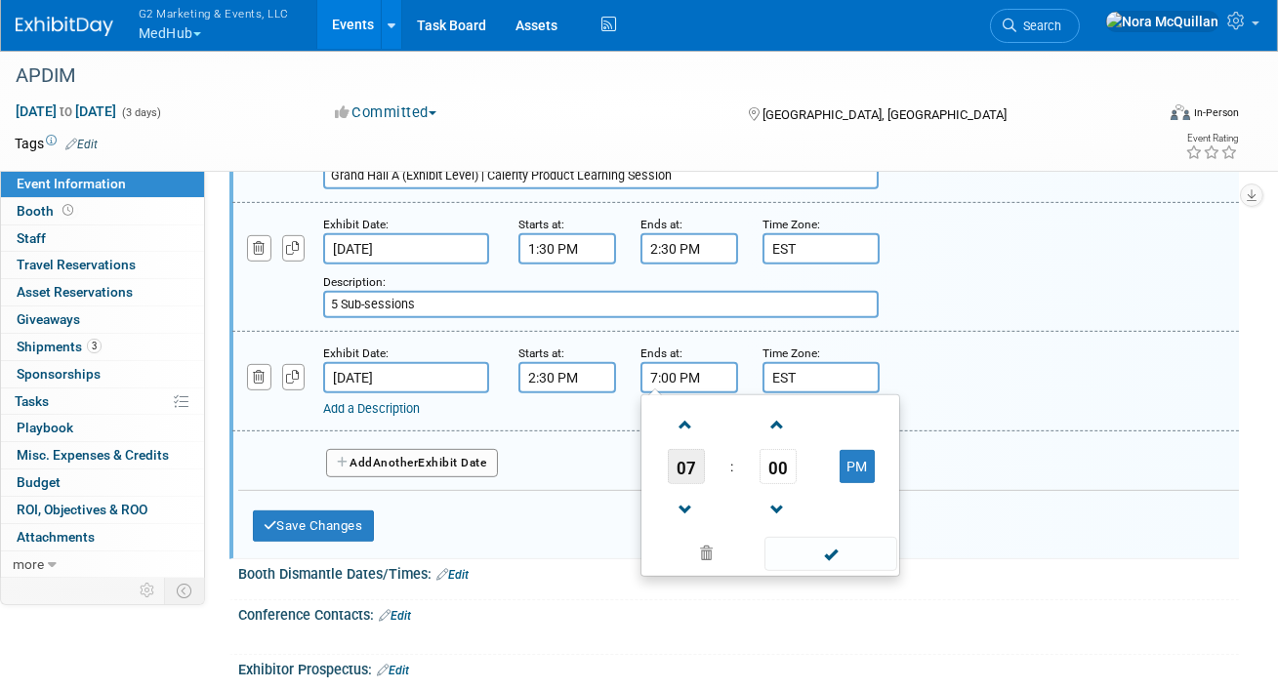
click at [694, 454] on span "07" at bounding box center [686, 466] width 37 height 35
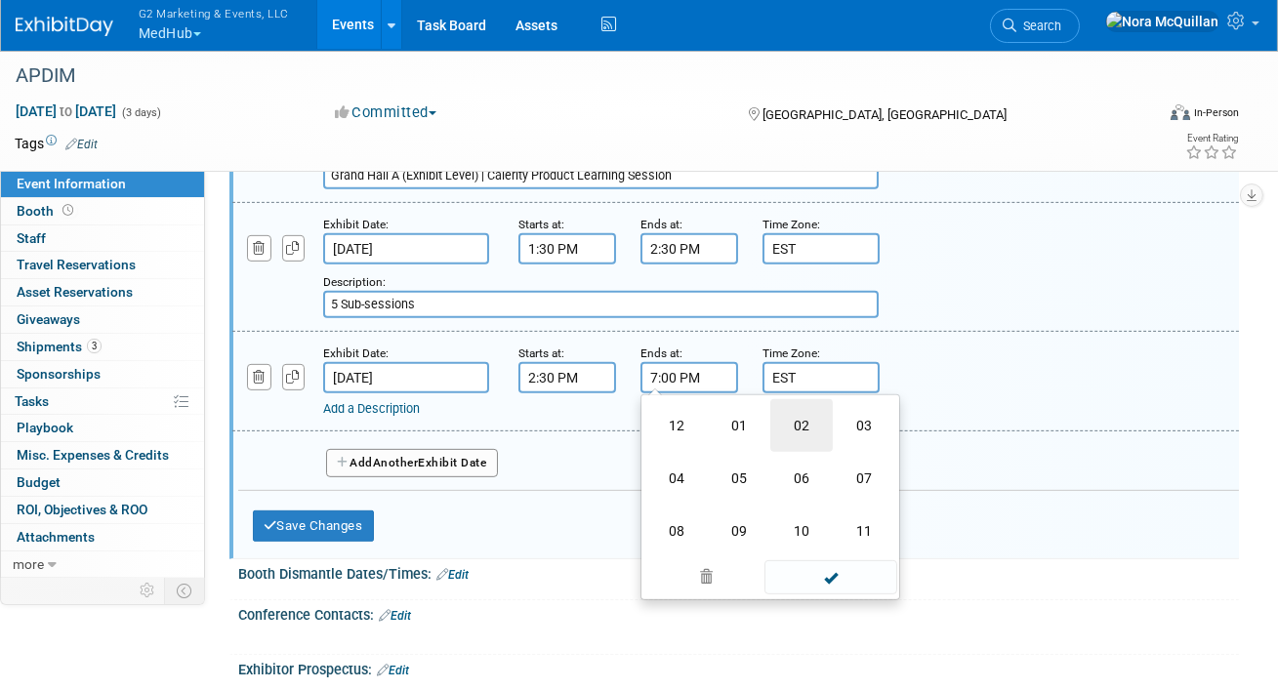
click at [797, 421] on td "02" at bounding box center [802, 425] width 62 height 53
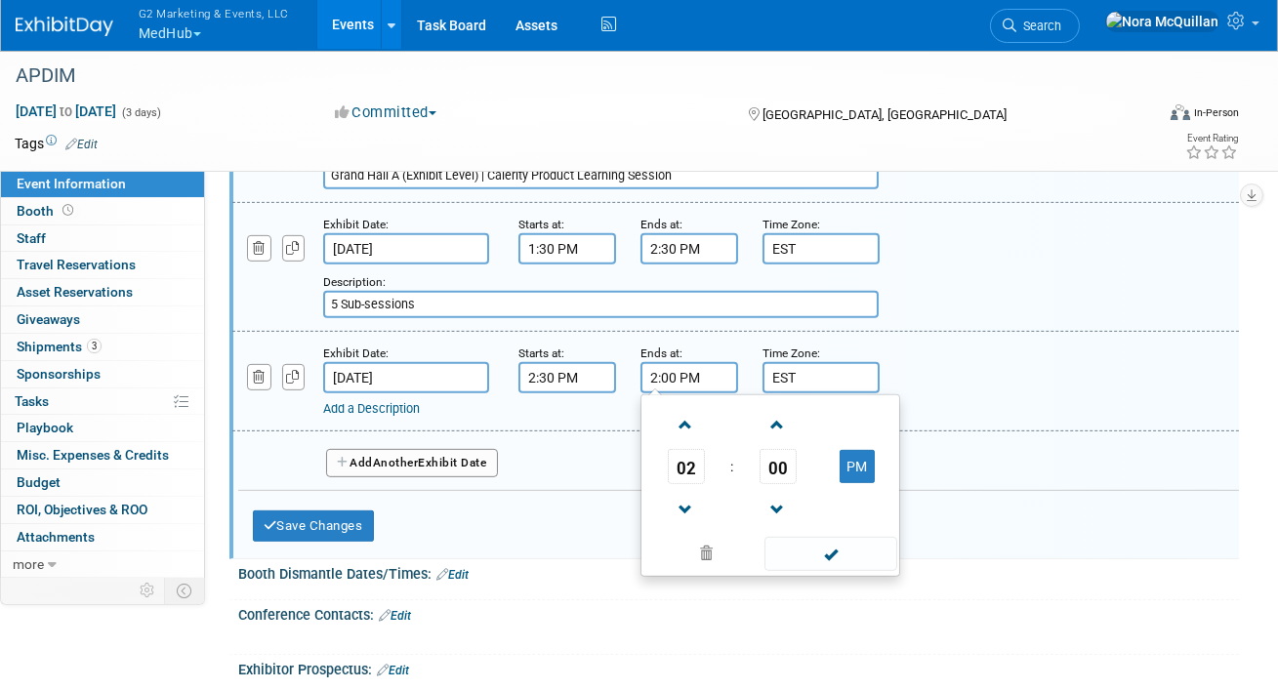
click at [786, 455] on span "00" at bounding box center [778, 466] width 37 height 35
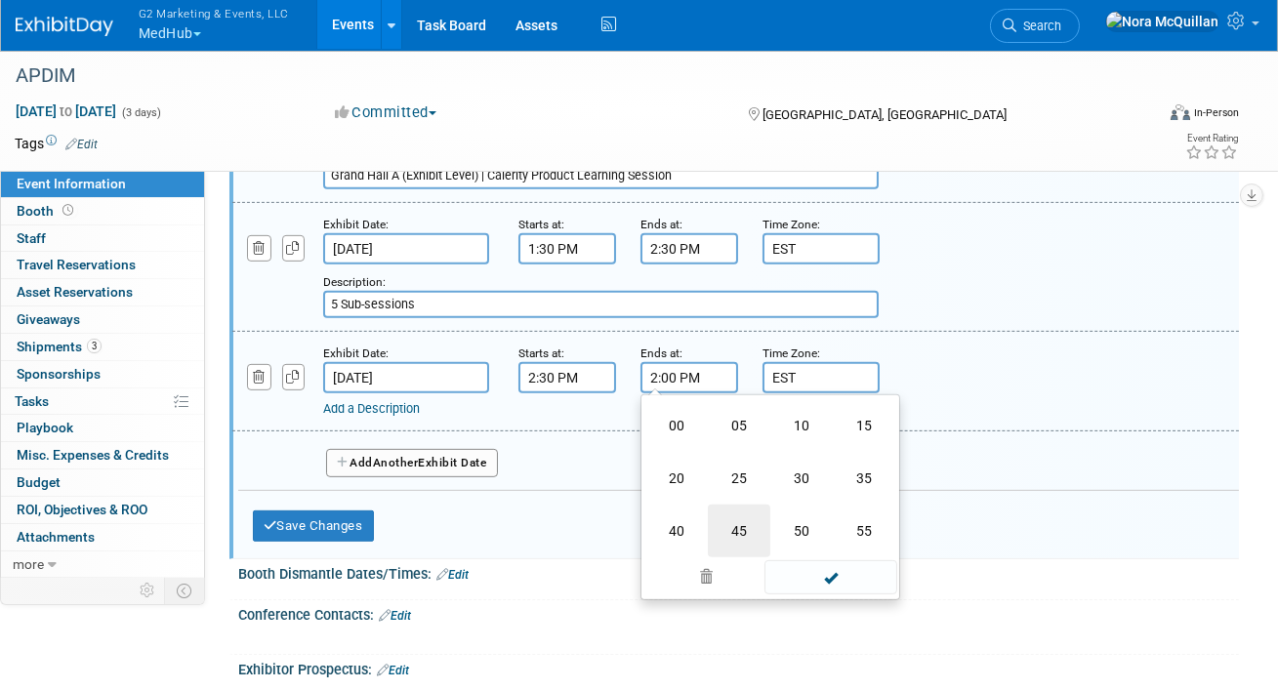
click at [733, 521] on td "45" at bounding box center [739, 531] width 62 height 53
type input "2:45 PM"
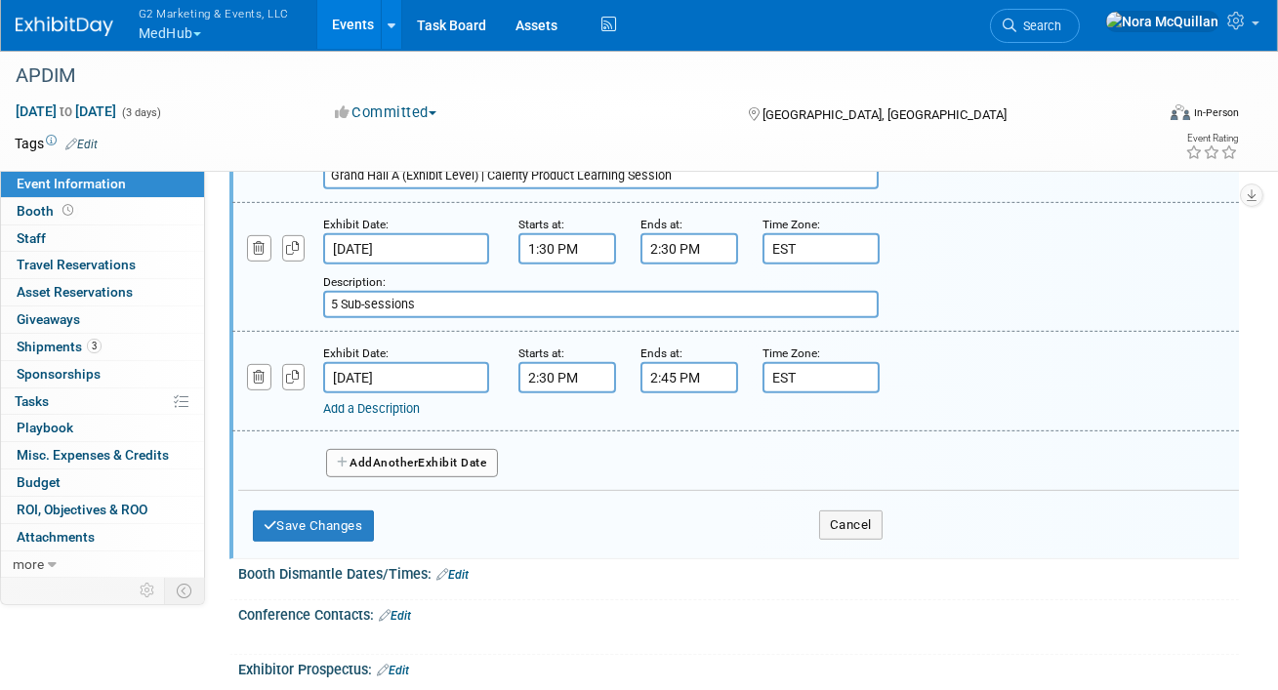
click at [385, 401] on link "Add a Description" at bounding box center [371, 408] width 97 height 15
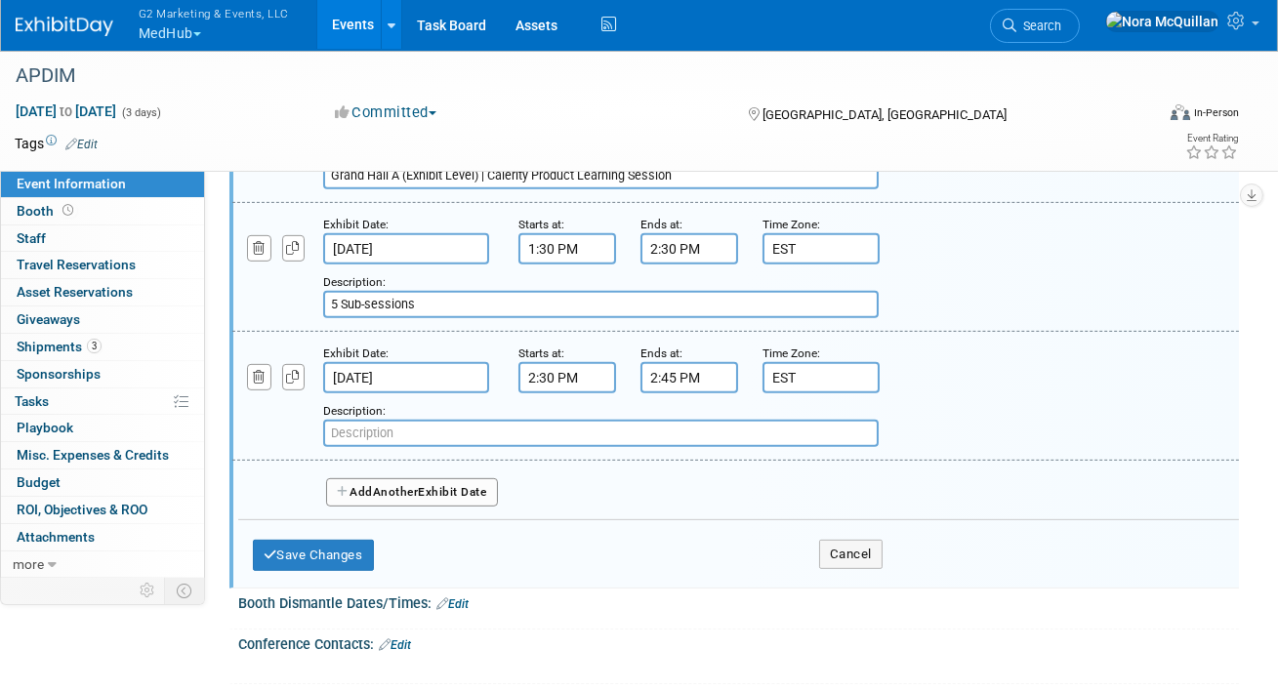
paste input "Grand Hall East Foyer (Exhibit Level)"
type input "Grand Hall East Foyer (Exhibit Level) | Break"
click at [379, 485] on span "Another" at bounding box center [396, 492] width 46 height 14
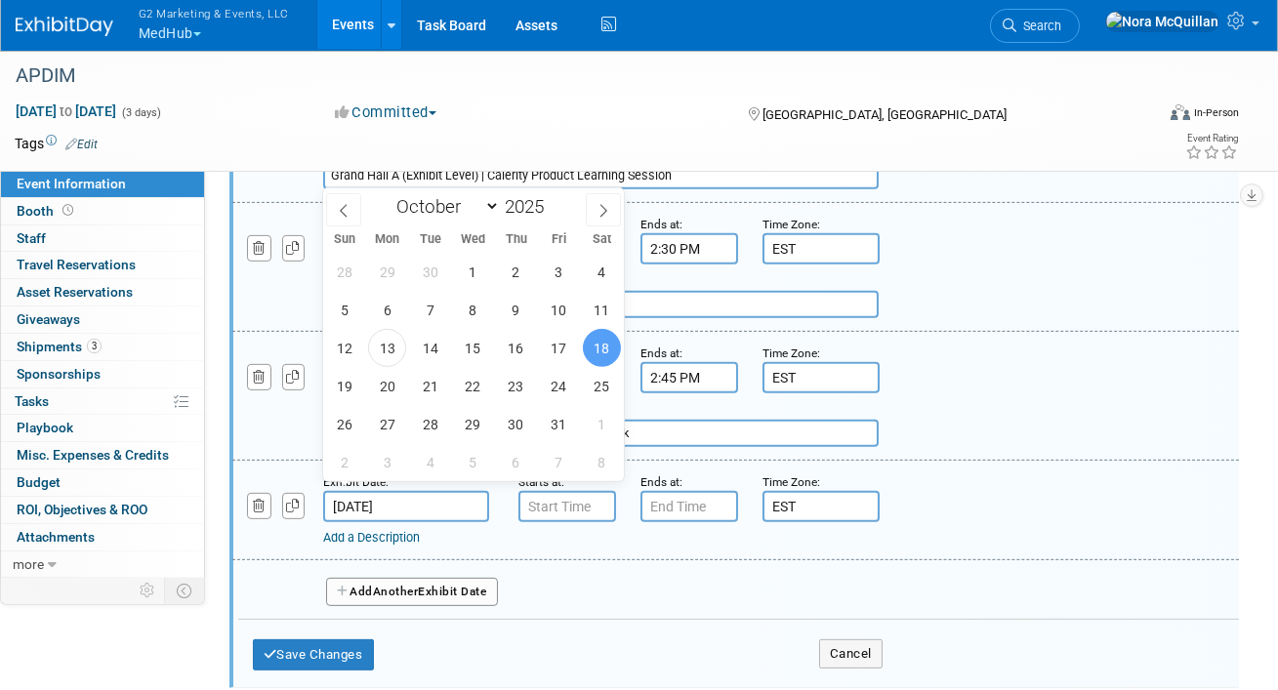
click at [393, 495] on input "Oct 18, 2025" at bounding box center [406, 506] width 166 height 31
click at [568, 353] on span "17" at bounding box center [559, 348] width 38 height 38
type input "Oct 17, 2025"
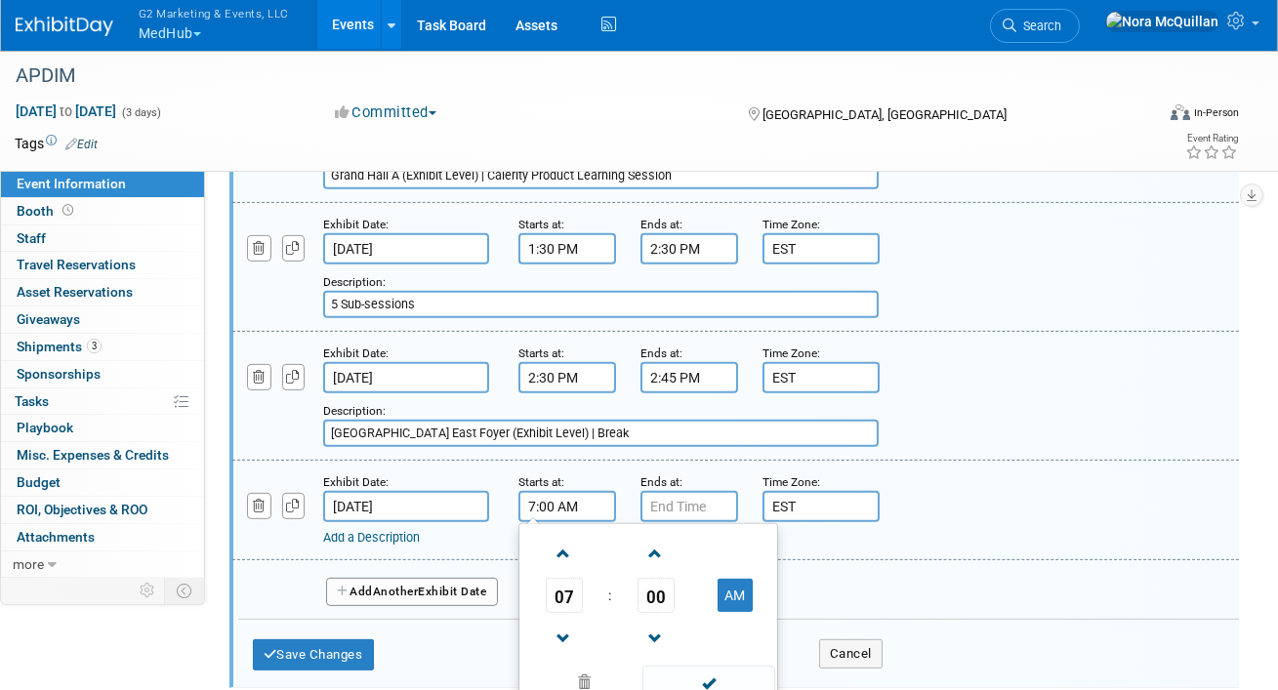
click at [570, 499] on input "7:00 AM" at bounding box center [568, 506] width 98 height 31
click at [558, 580] on span "07" at bounding box center [564, 595] width 37 height 35
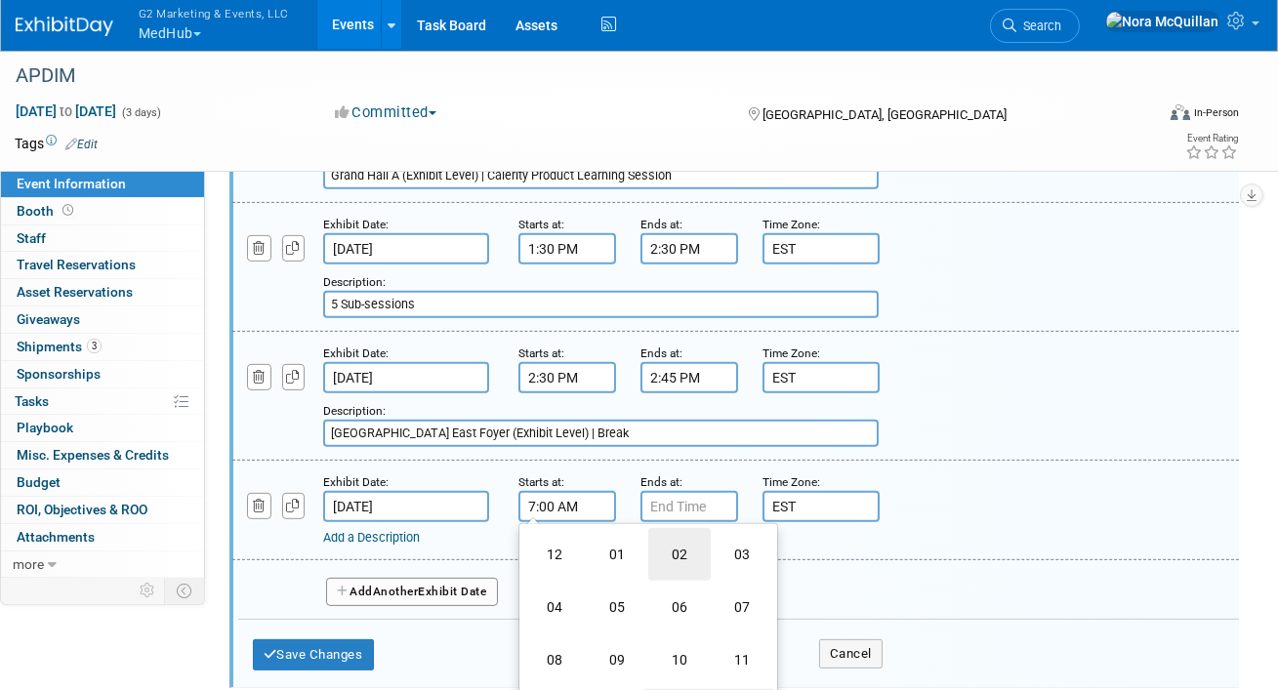
click at [678, 553] on td "02" at bounding box center [679, 554] width 62 height 53
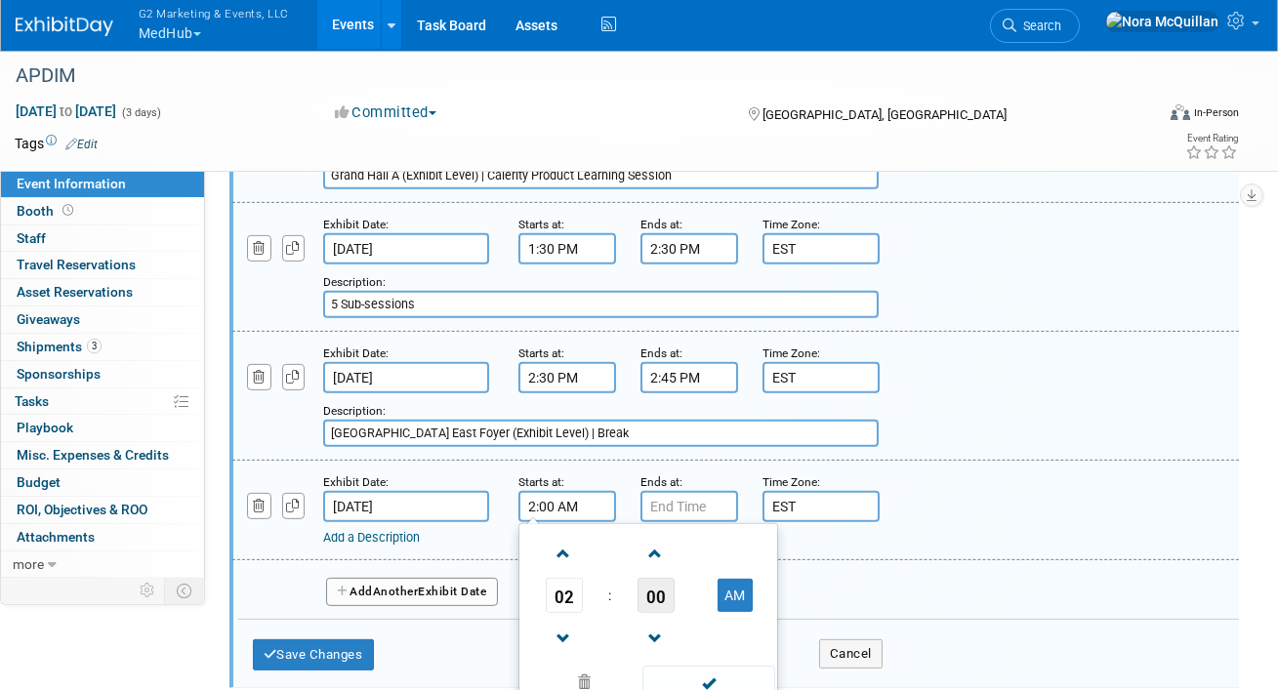
click at [660, 593] on span "00" at bounding box center [656, 595] width 37 height 35
click at [626, 643] on td "45" at bounding box center [617, 660] width 62 height 53
click at [734, 587] on button "AM" at bounding box center [735, 595] width 35 height 33
type input "2:45 PM"
click at [686, 494] on input "7:00 PM" at bounding box center [690, 506] width 98 height 31
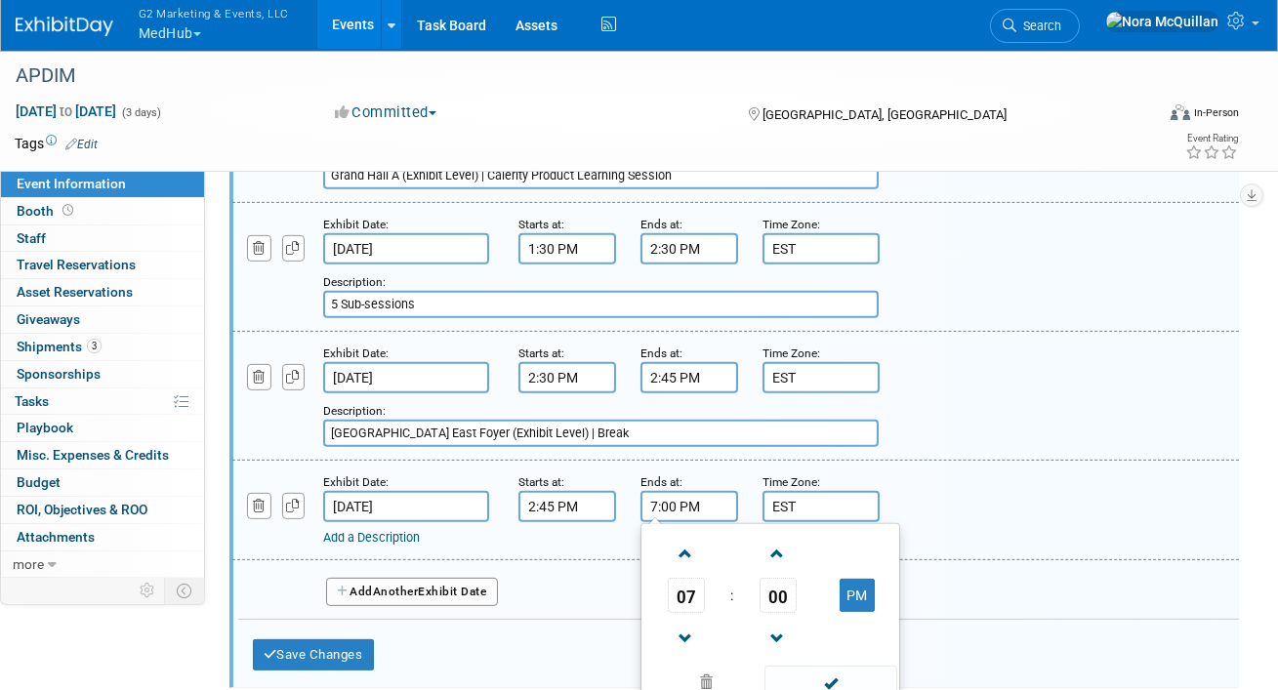
click at [700, 595] on span "07" at bounding box center [686, 595] width 37 height 35
click at [851, 563] on td "03" at bounding box center [864, 554] width 62 height 53
click at [800, 587] on td "00" at bounding box center [777, 595] width 81 height 35
click at [790, 587] on span "00" at bounding box center [778, 595] width 37 height 35
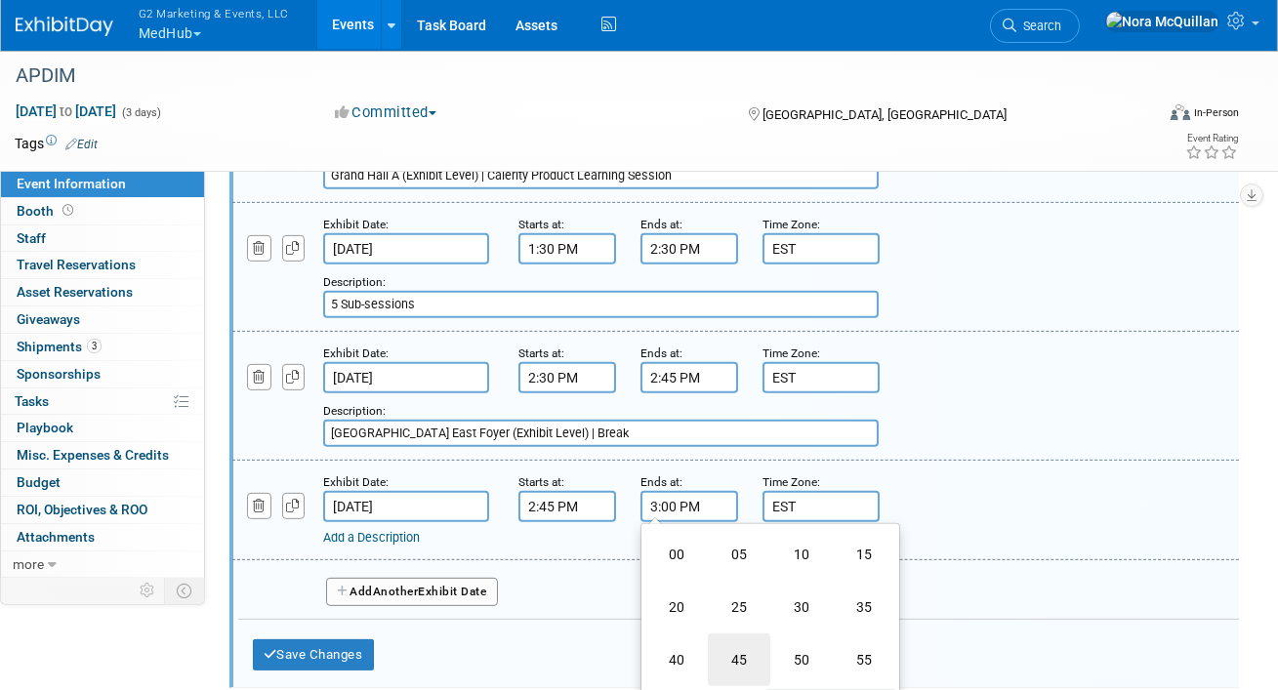
click at [737, 641] on td "45" at bounding box center [739, 660] width 62 height 53
type input "3:45 PM"
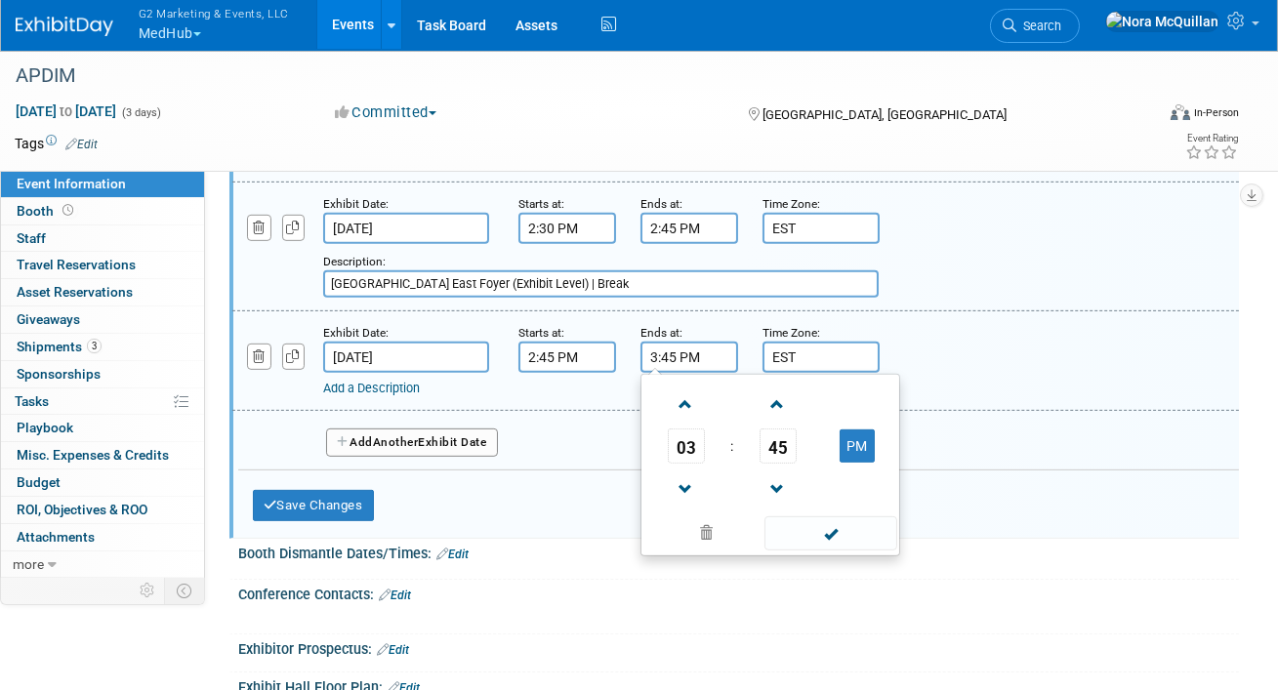
scroll to position [1917, 0]
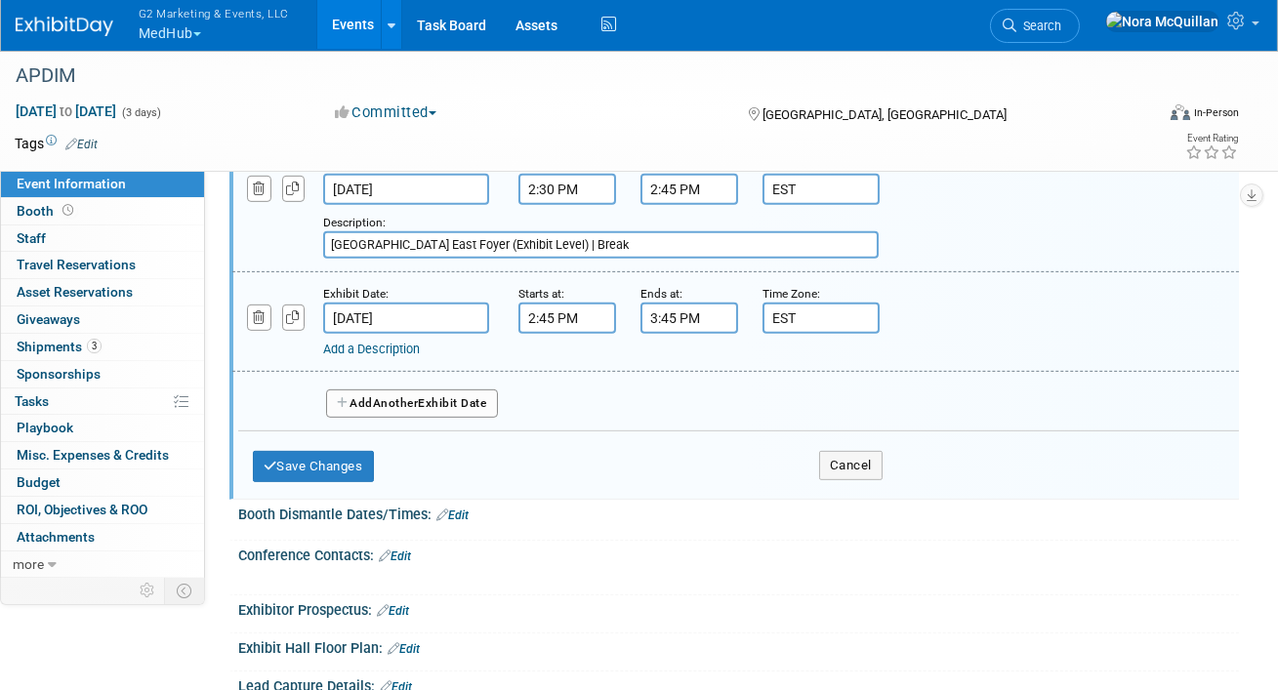
click at [405, 342] on link "Add a Description" at bounding box center [371, 349] width 97 height 15
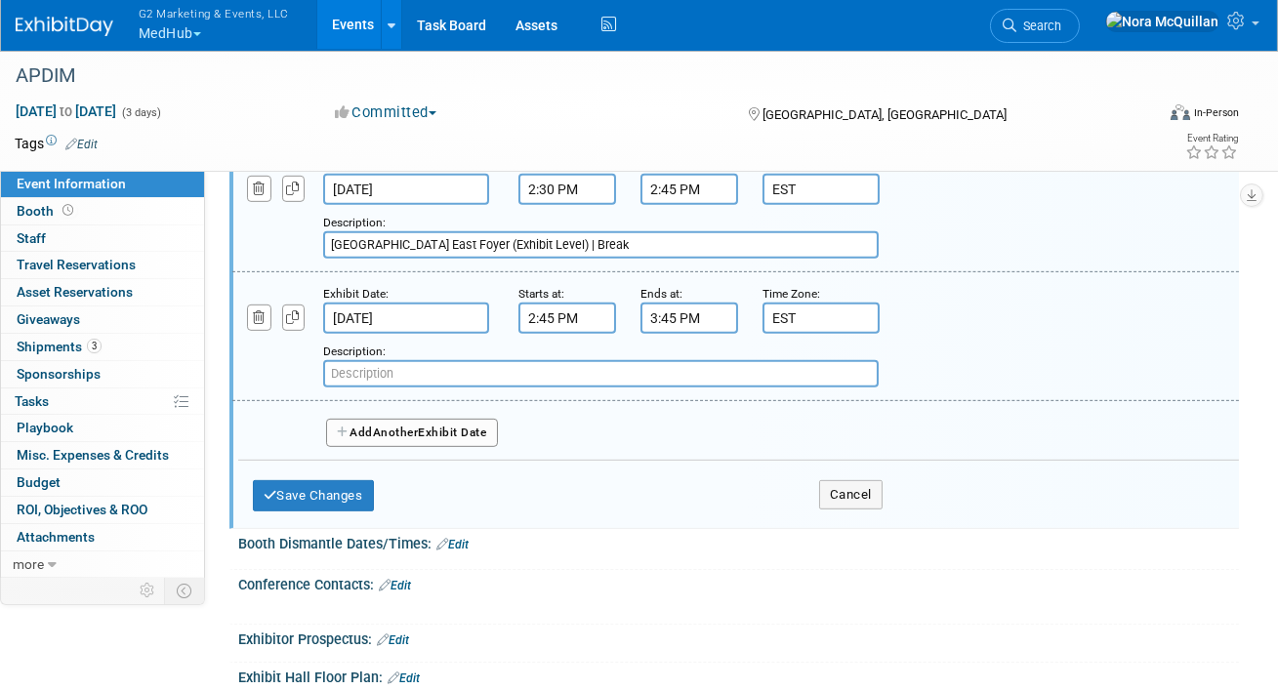
paste input "Regency VII (Ballroom Level)"
type input "Regency VII (Ballroom Level) | Plenary II"
click at [361, 419] on button "Add Another Exhibit Date" at bounding box center [412, 433] width 172 height 29
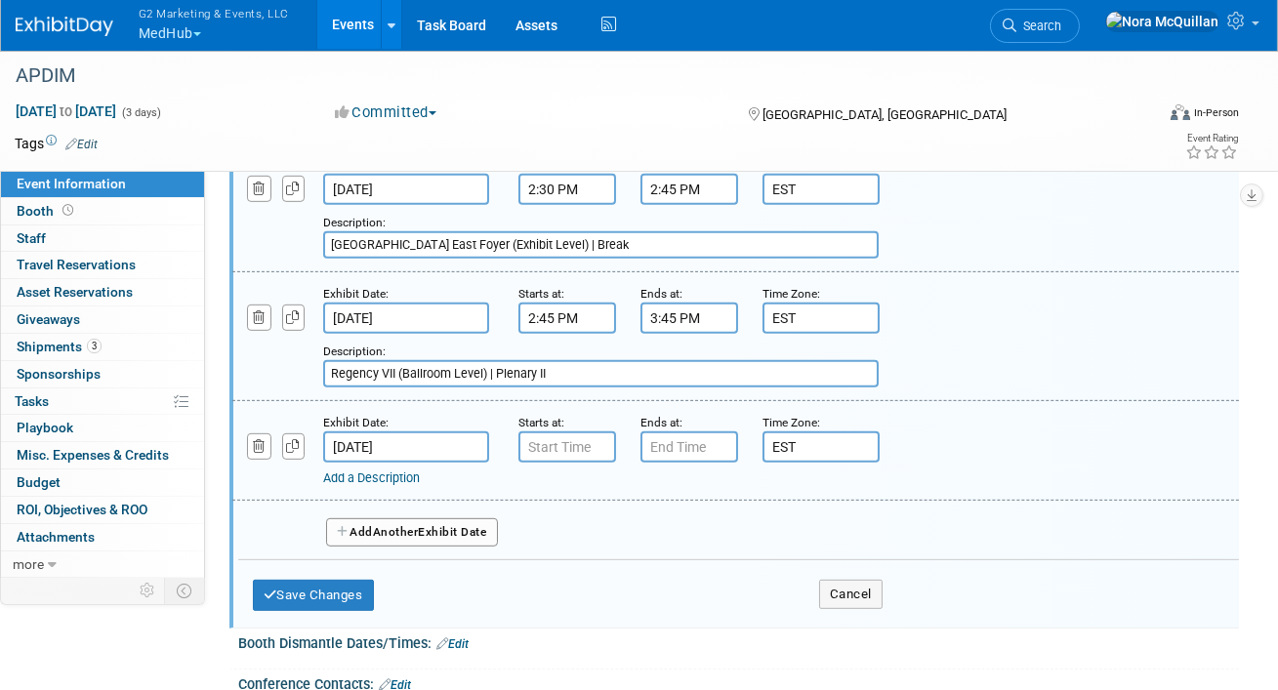
click at [380, 432] on input "Oct 18, 2025" at bounding box center [406, 447] width 166 height 31
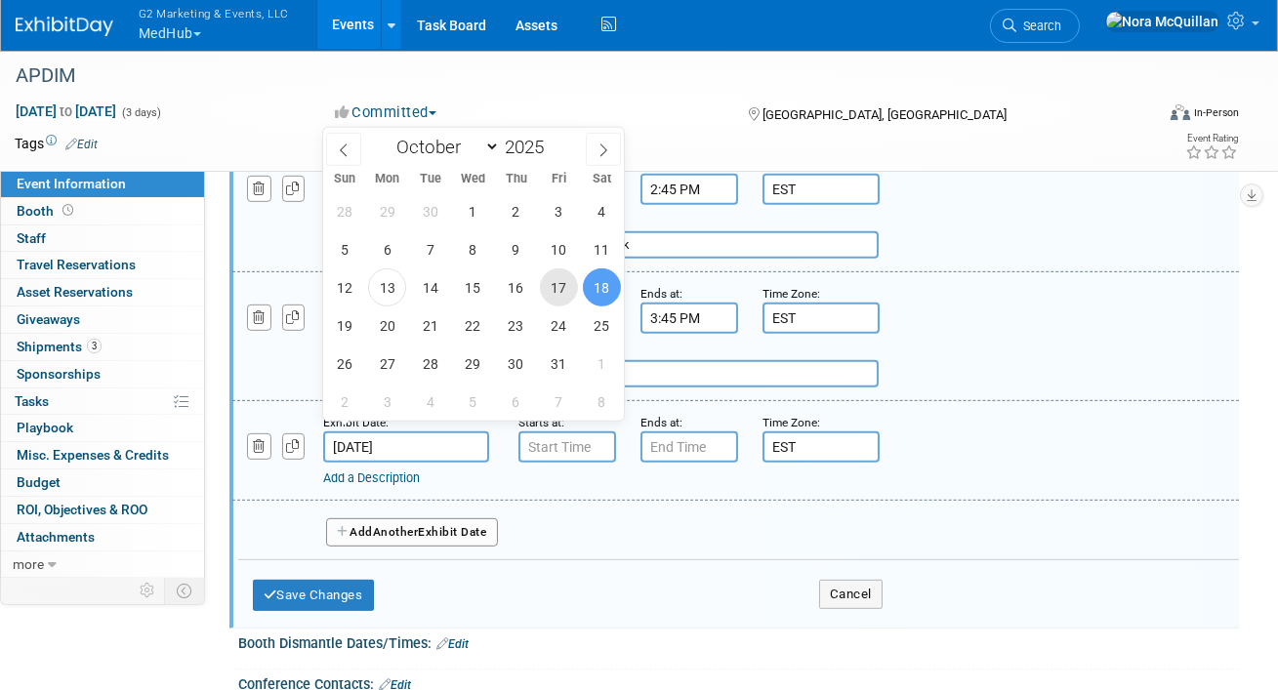
click at [558, 297] on span "17" at bounding box center [559, 288] width 38 height 38
type input "Oct 17, 2025"
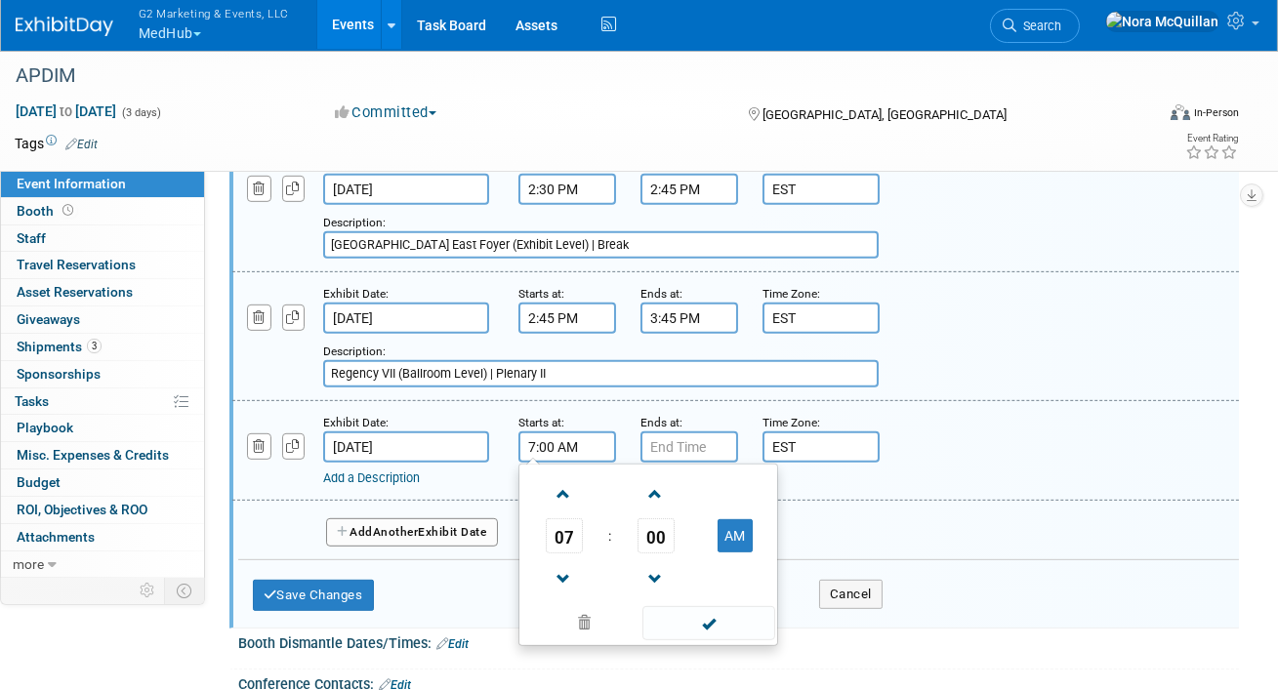
click at [557, 432] on input "7:00 AM" at bounding box center [568, 447] width 98 height 31
click at [573, 530] on span "07" at bounding box center [564, 536] width 37 height 35
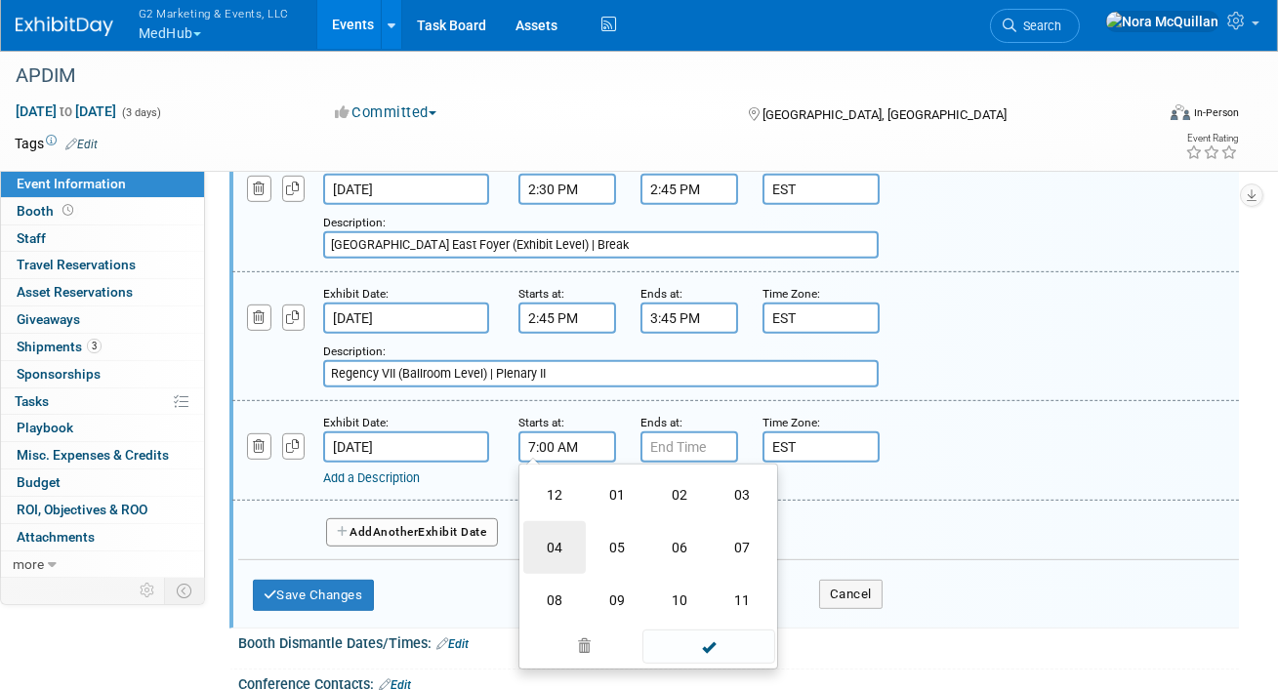
click at [569, 523] on td "04" at bounding box center [554, 547] width 62 height 53
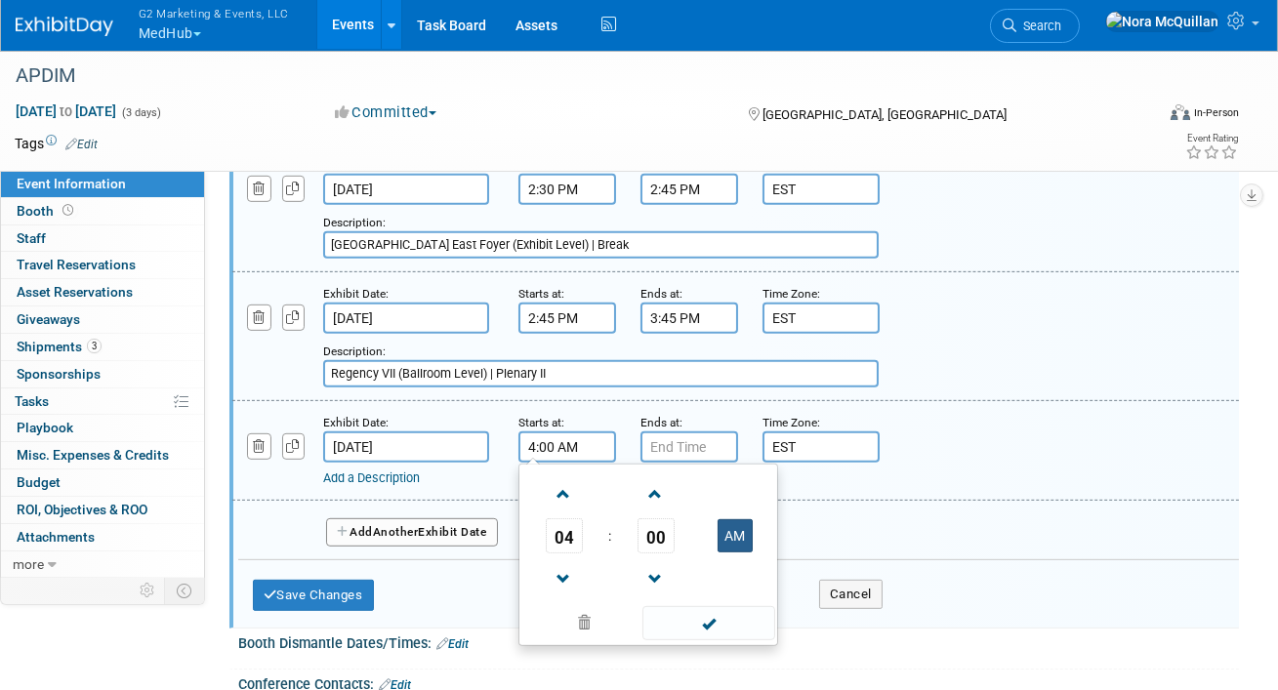
click at [735, 523] on button "AM" at bounding box center [735, 536] width 35 height 33
type input "4:00 PM"
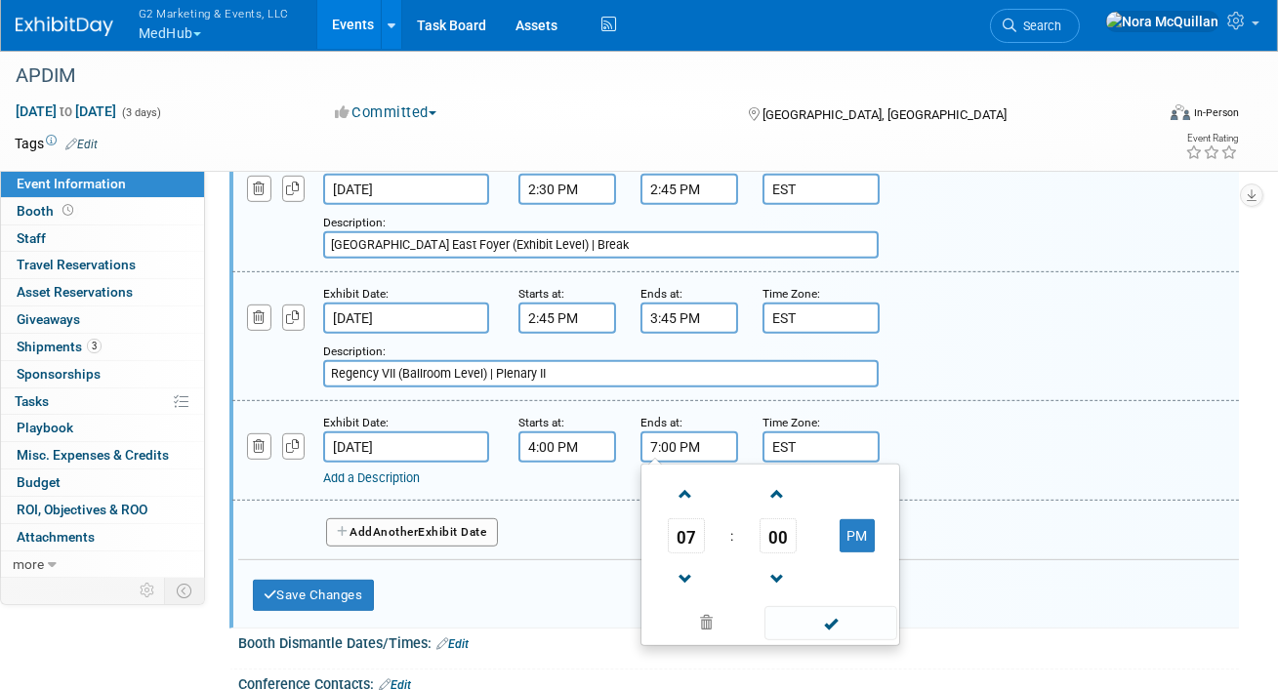
click at [708, 441] on input "7:00 PM" at bounding box center [690, 447] width 98 height 31
click at [687, 525] on span "07" at bounding box center [686, 536] width 37 height 35
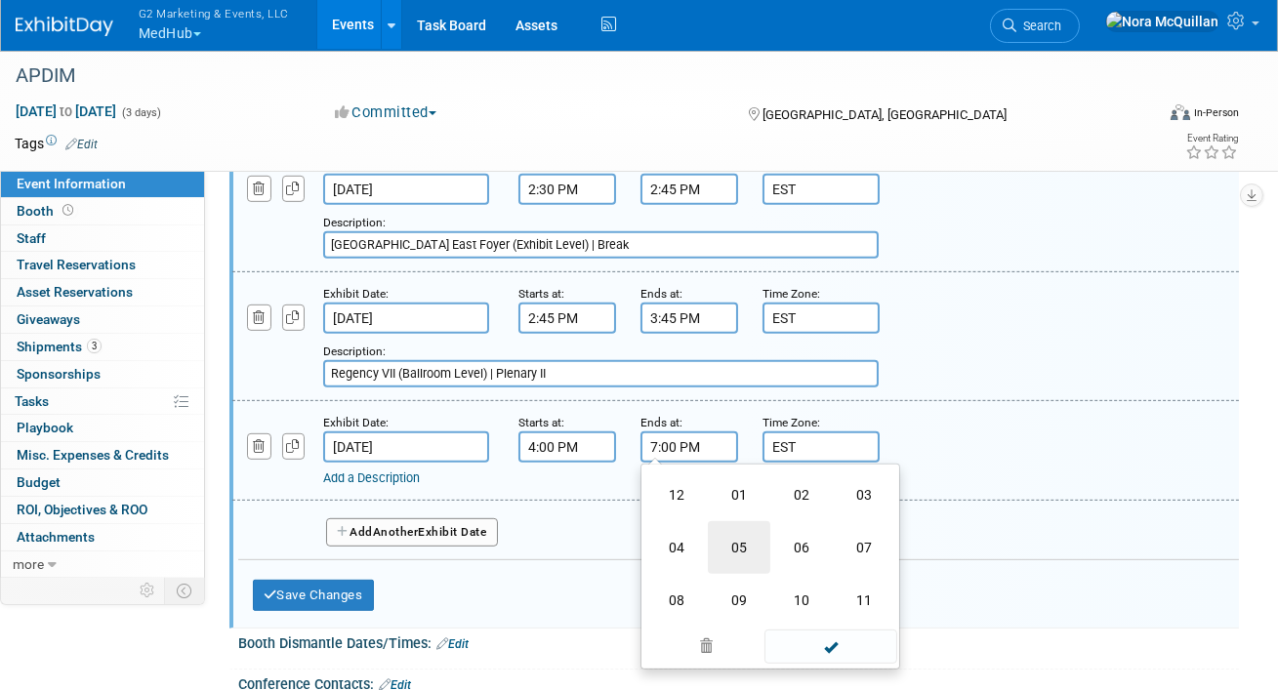
click at [748, 527] on td "05" at bounding box center [739, 547] width 62 height 53
type input "5:00 PM"
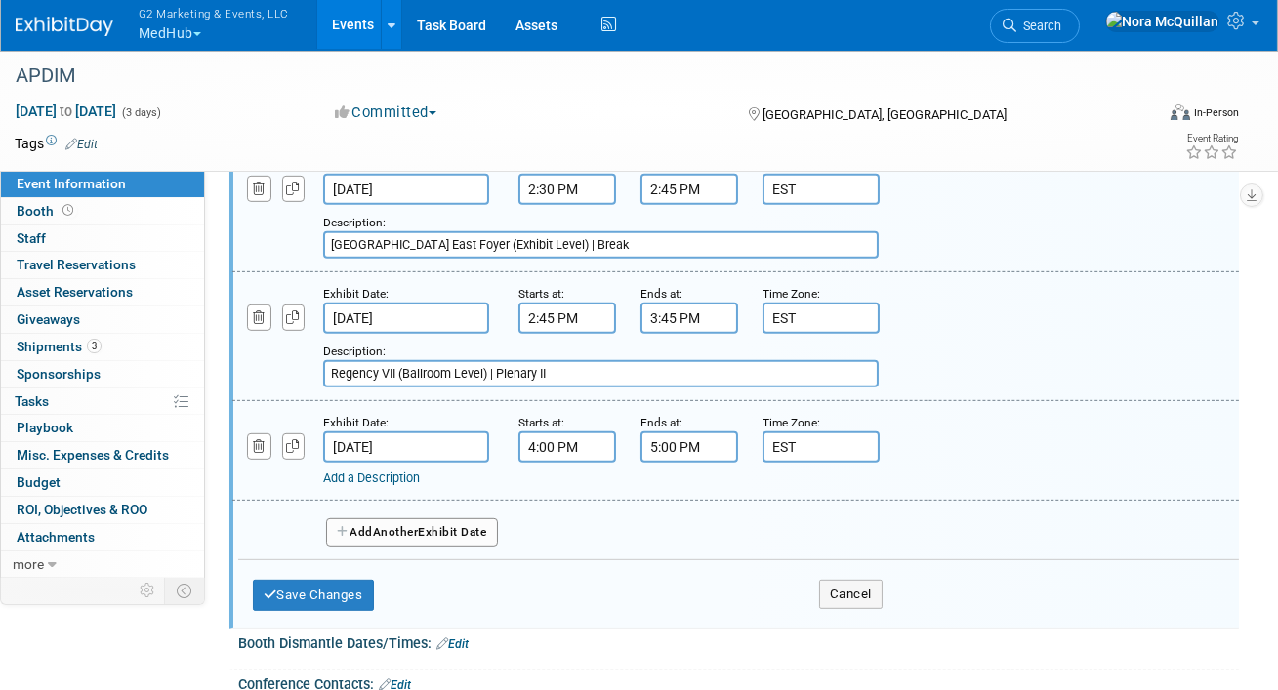
click at [384, 472] on link "Add a Description" at bounding box center [371, 478] width 97 height 15
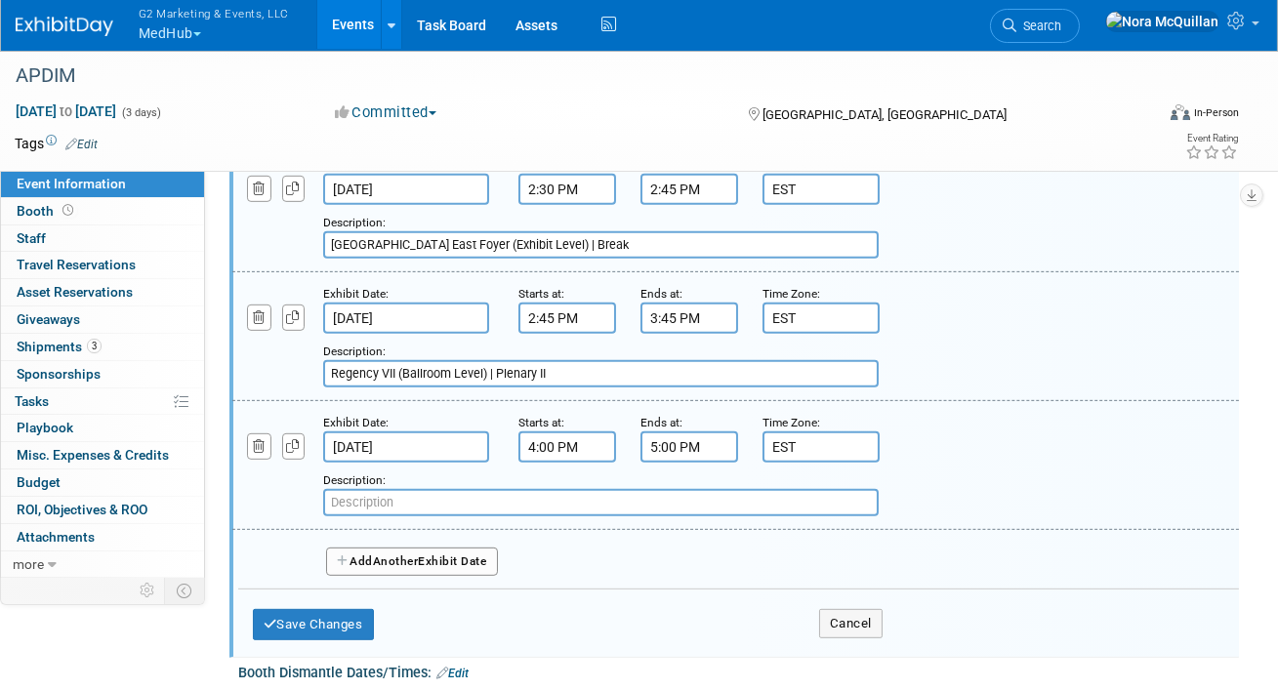
paste input "5 Sub-sessions"
type input "5 Sub-sessions"
click at [377, 548] on button "Add Another Exhibit Date" at bounding box center [412, 562] width 172 height 29
select select "9"
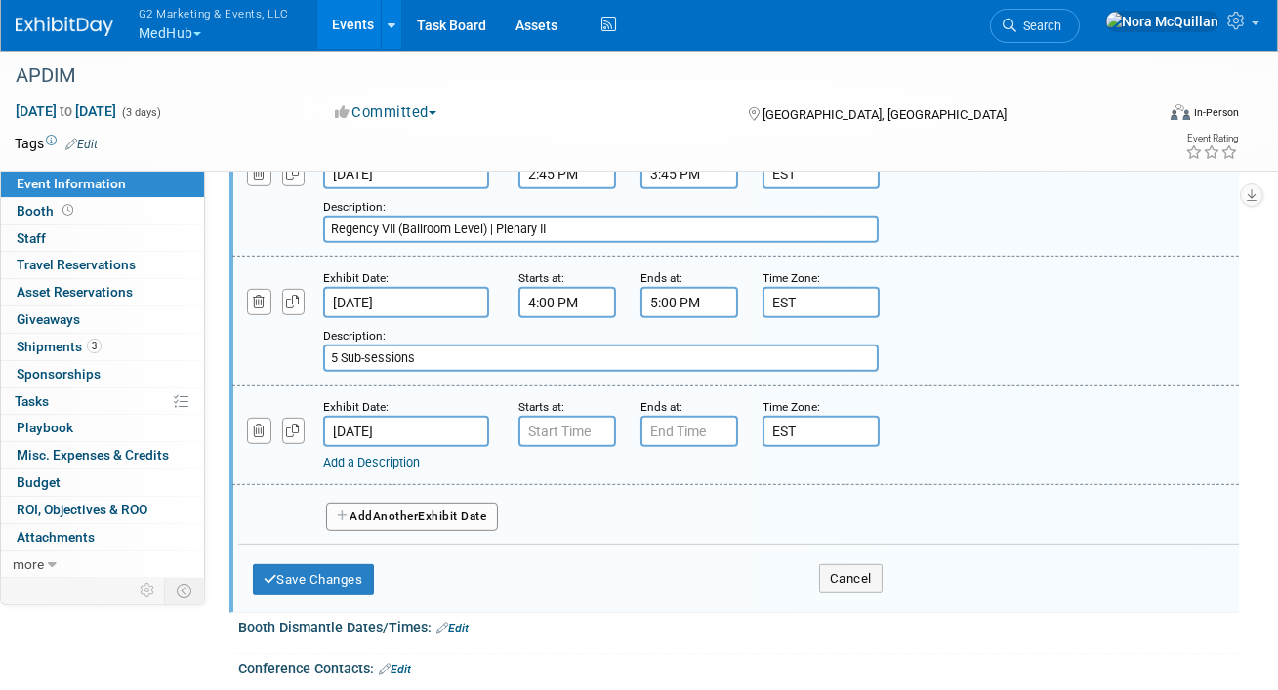
scroll to position [2090, 0]
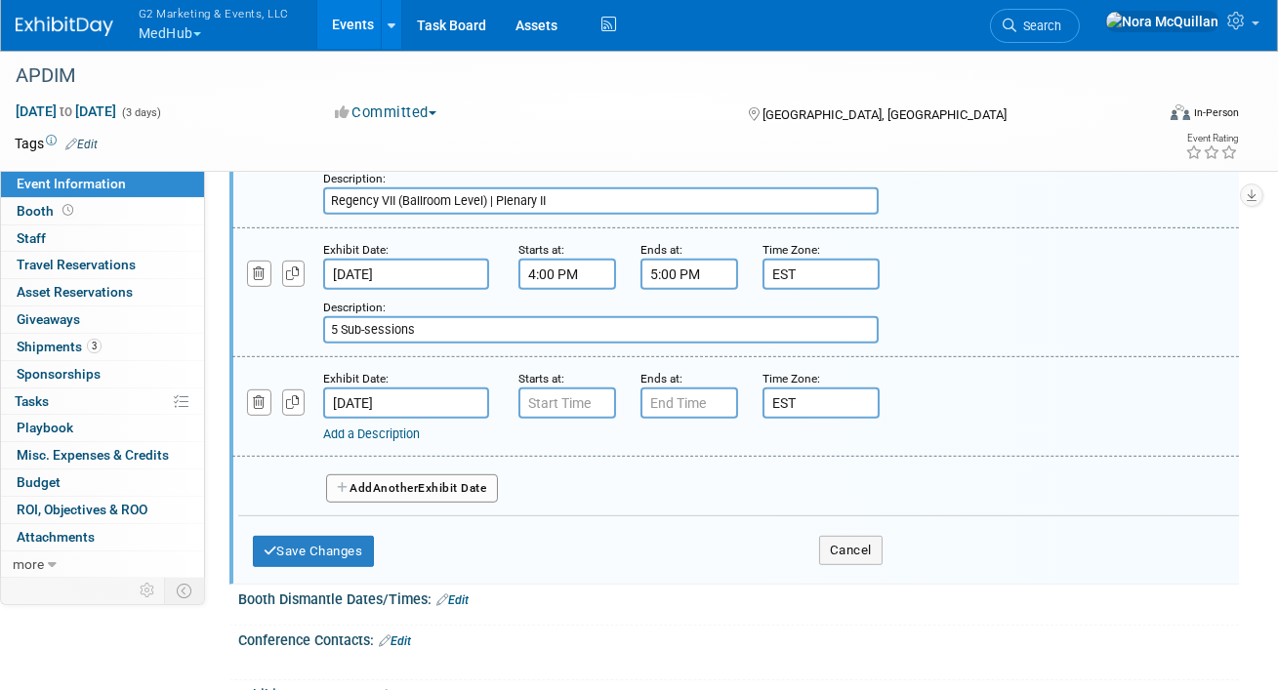
click at [371, 397] on input "Oct 18, 2025" at bounding box center [406, 403] width 166 height 31
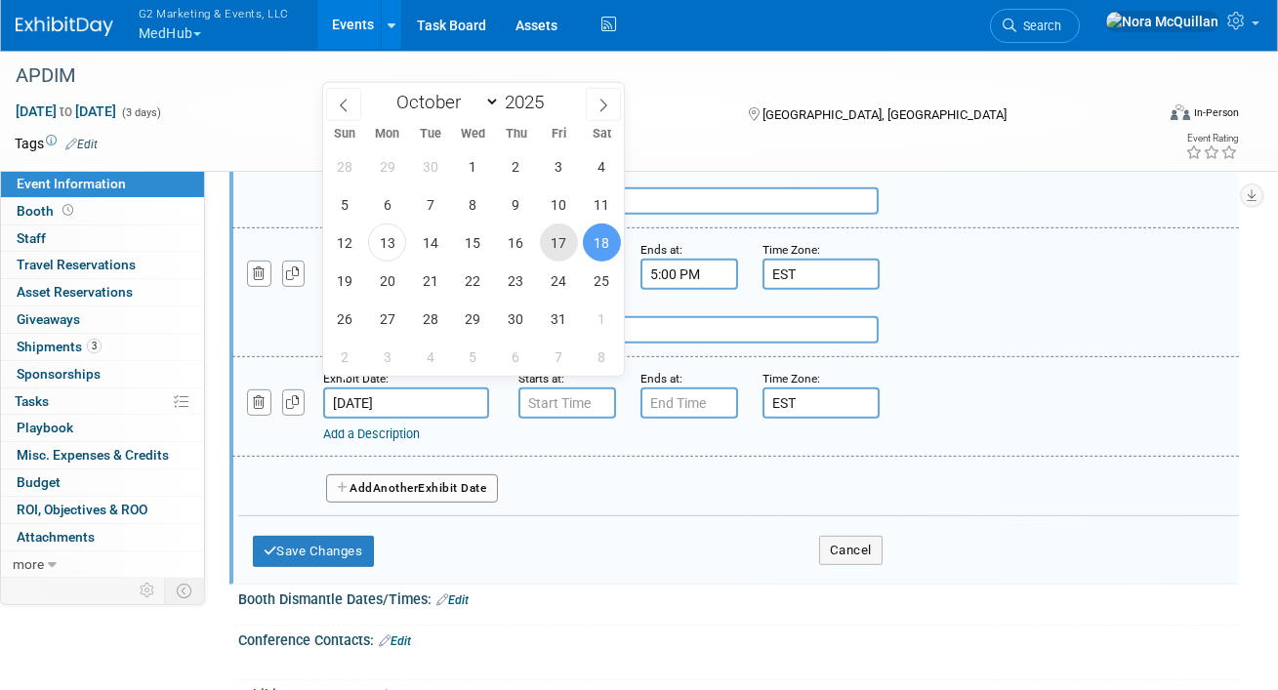
click at [562, 238] on span "17" at bounding box center [559, 243] width 38 height 38
type input "Oct 17, 2025"
click at [542, 388] on input "7:00 AM" at bounding box center [568, 403] width 98 height 31
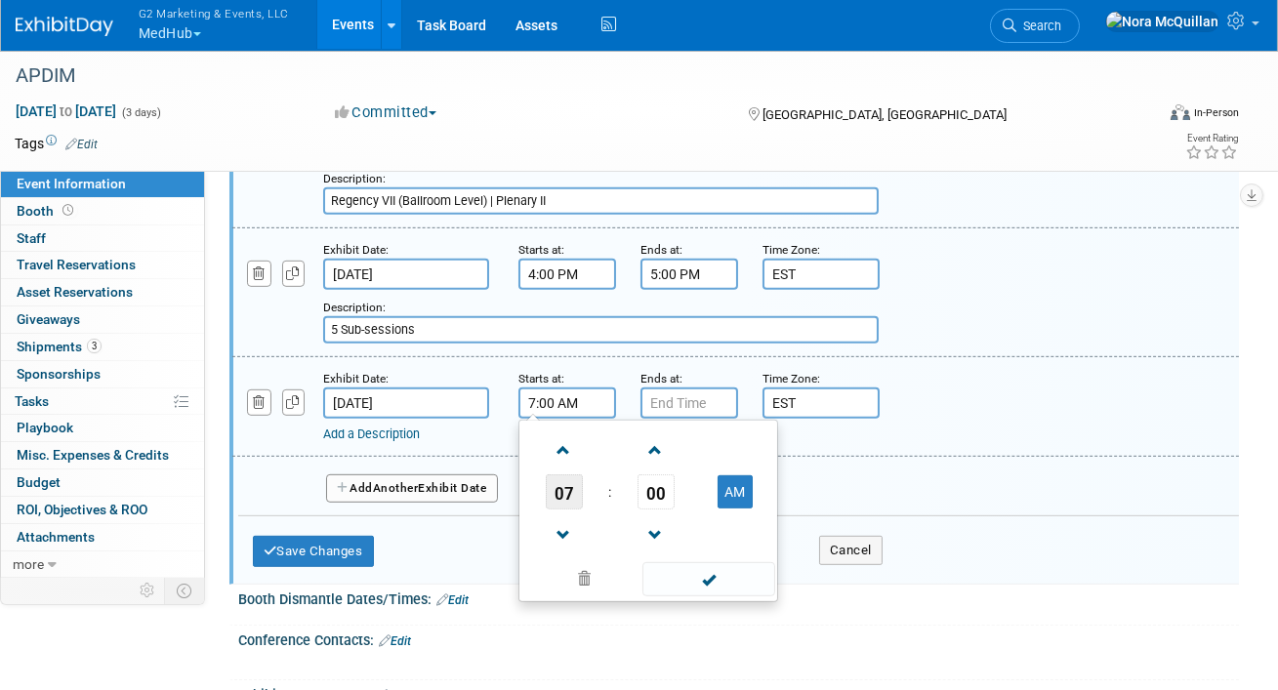
click at [559, 482] on span "07" at bounding box center [564, 492] width 37 height 35
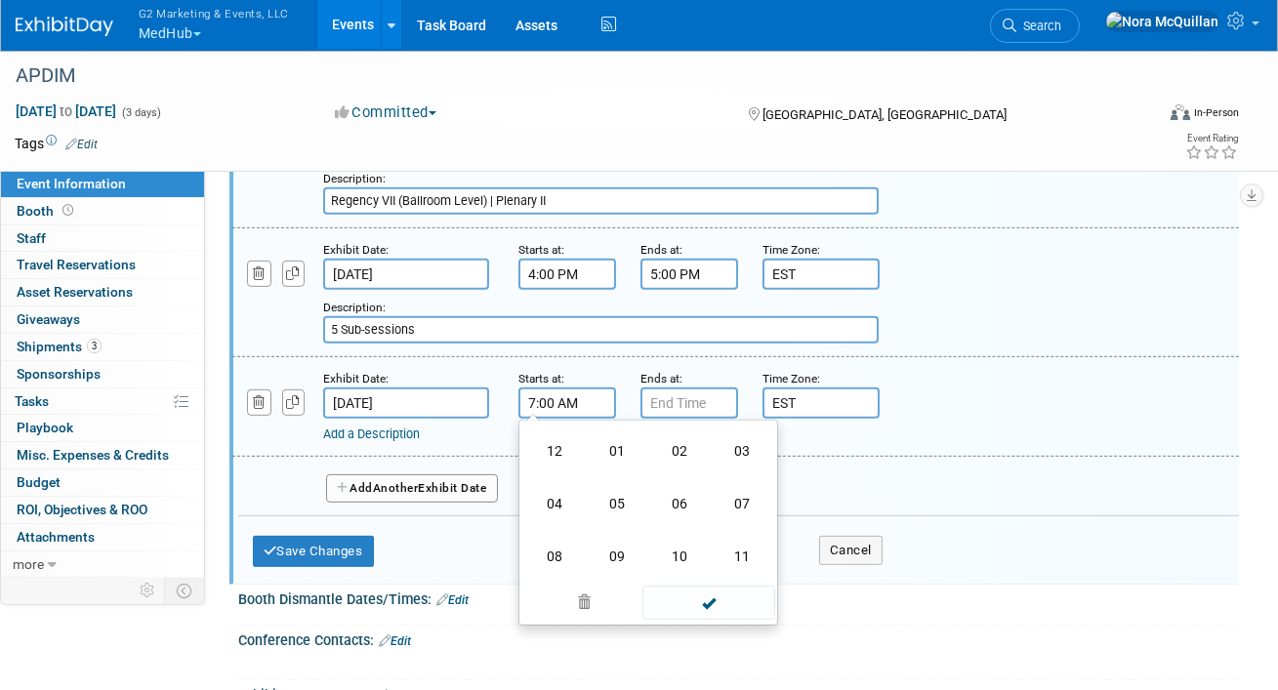
click at [620, 481] on td "05" at bounding box center [617, 504] width 62 height 53
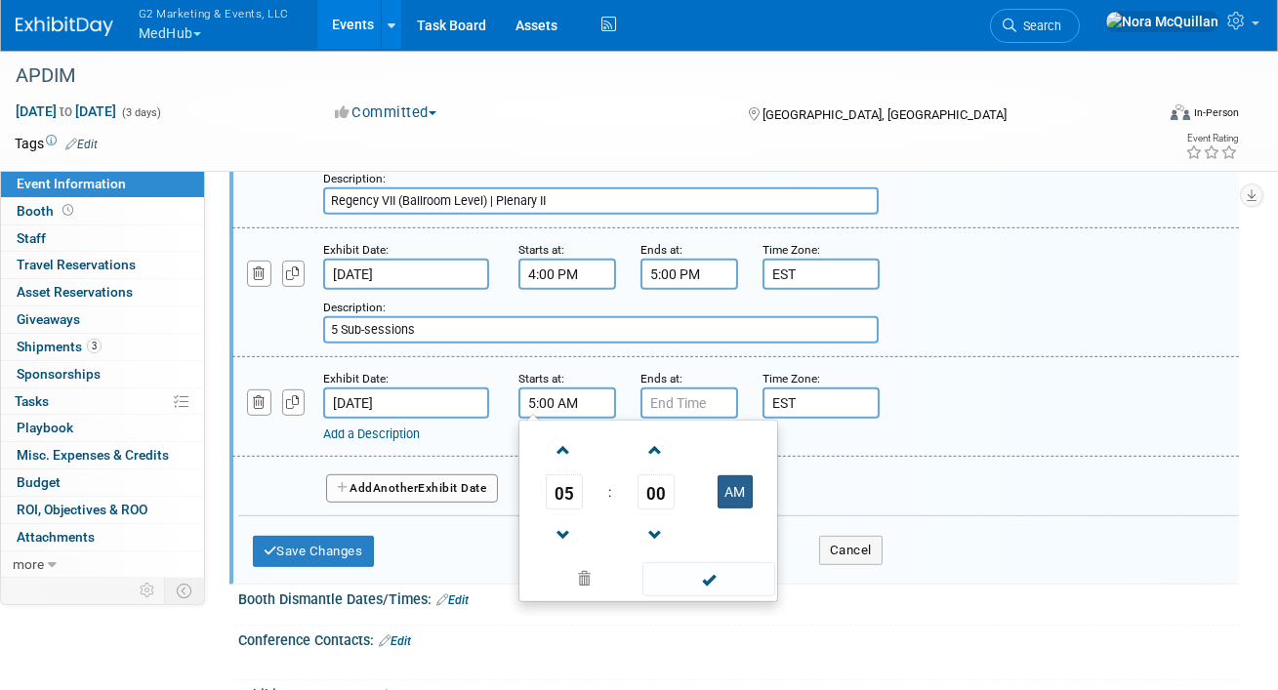
click at [745, 480] on button "AM" at bounding box center [735, 492] width 35 height 33
type input "5:00 PM"
click at [697, 394] on input "7:00 PM" at bounding box center [690, 403] width 98 height 31
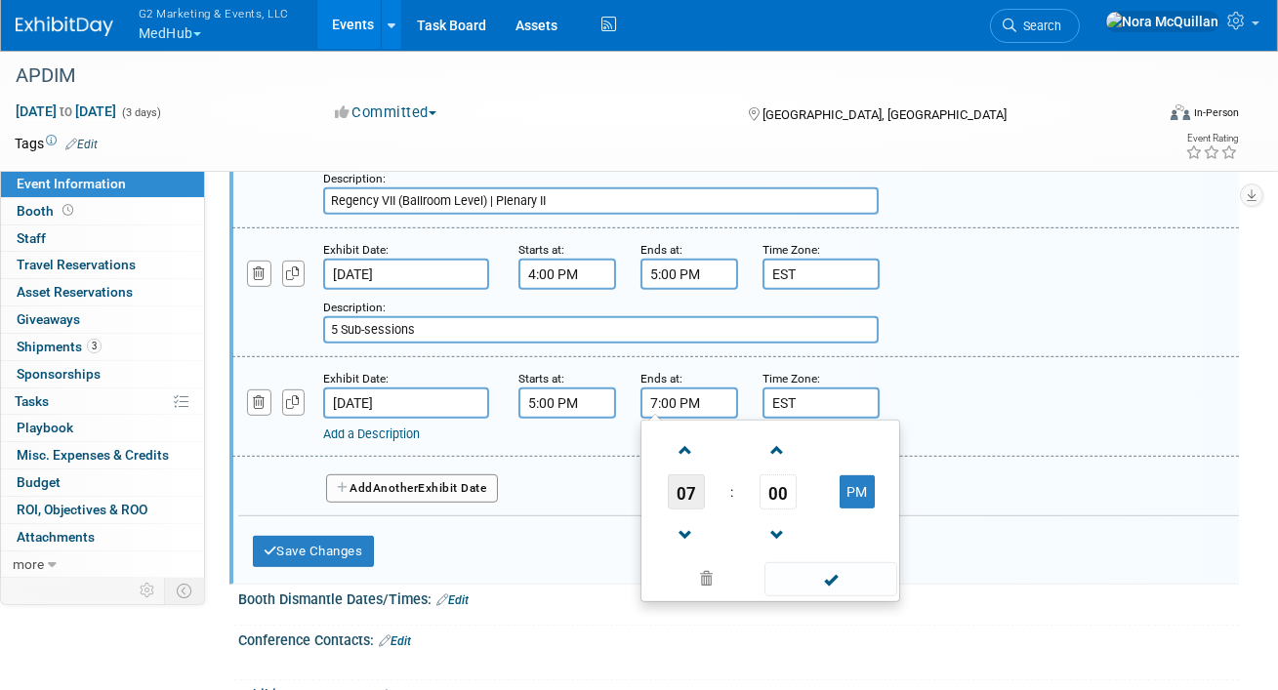
click at [688, 483] on span "07" at bounding box center [686, 492] width 37 height 35
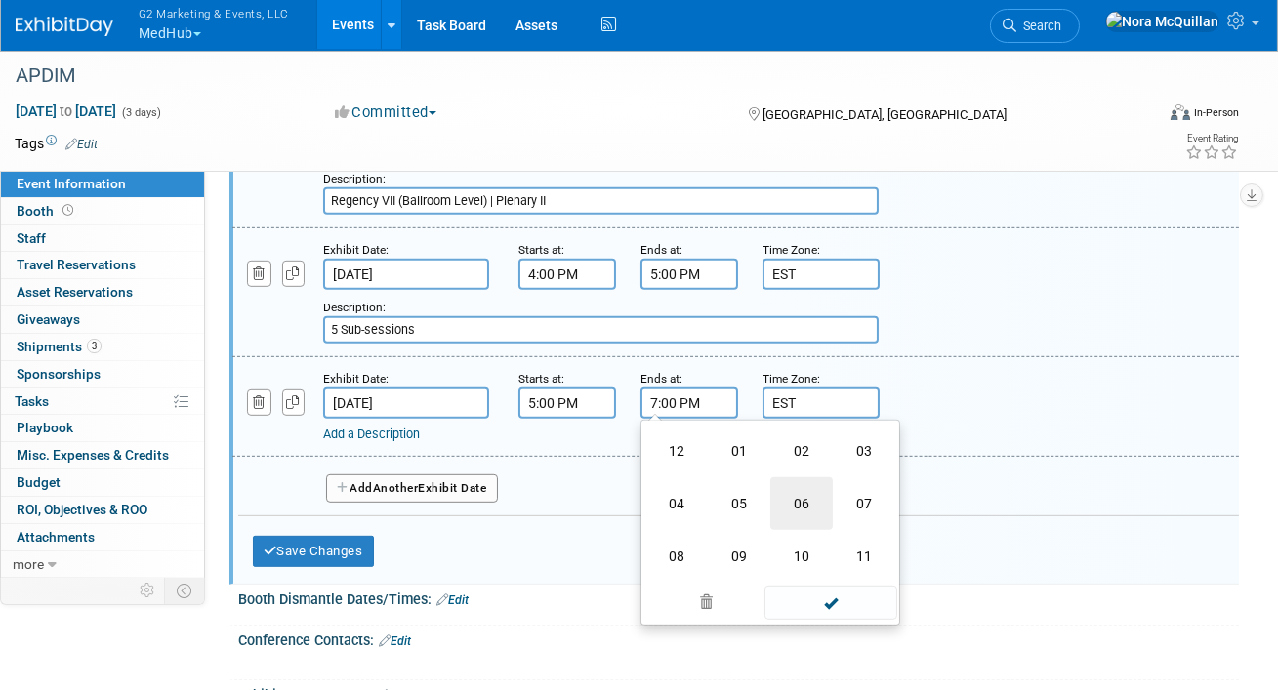
click at [804, 492] on td "06" at bounding box center [802, 504] width 62 height 53
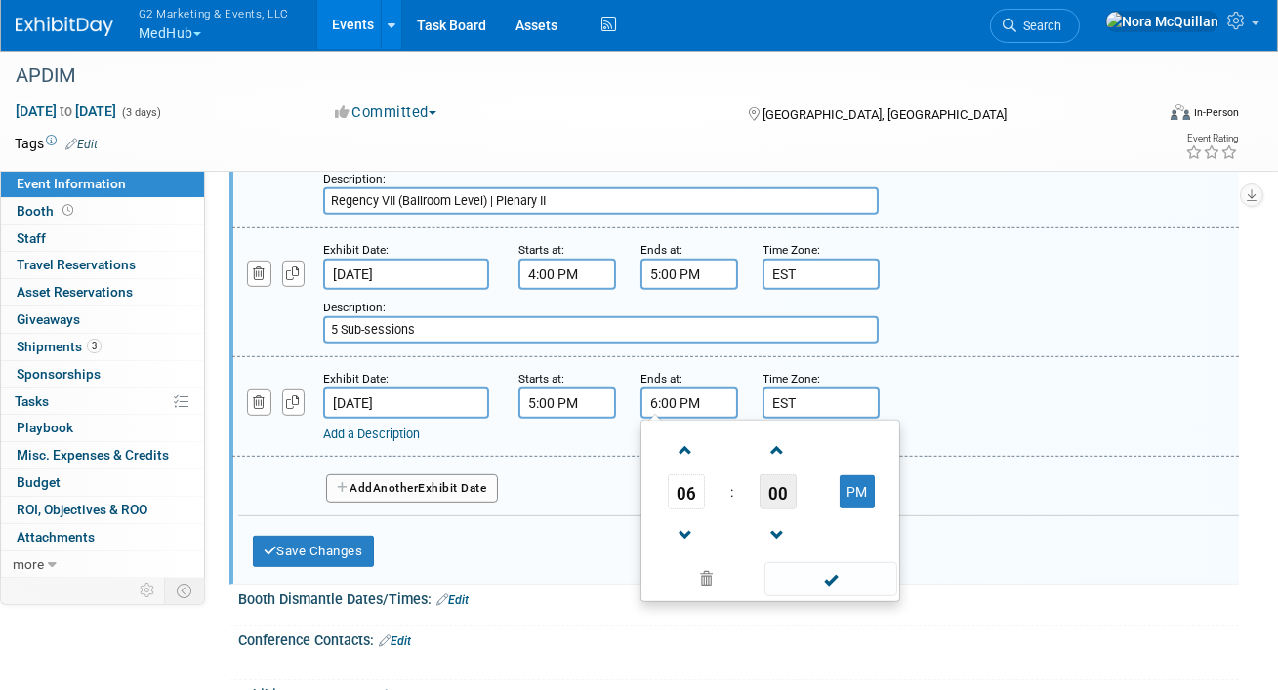
click at [774, 483] on span "00" at bounding box center [778, 492] width 37 height 35
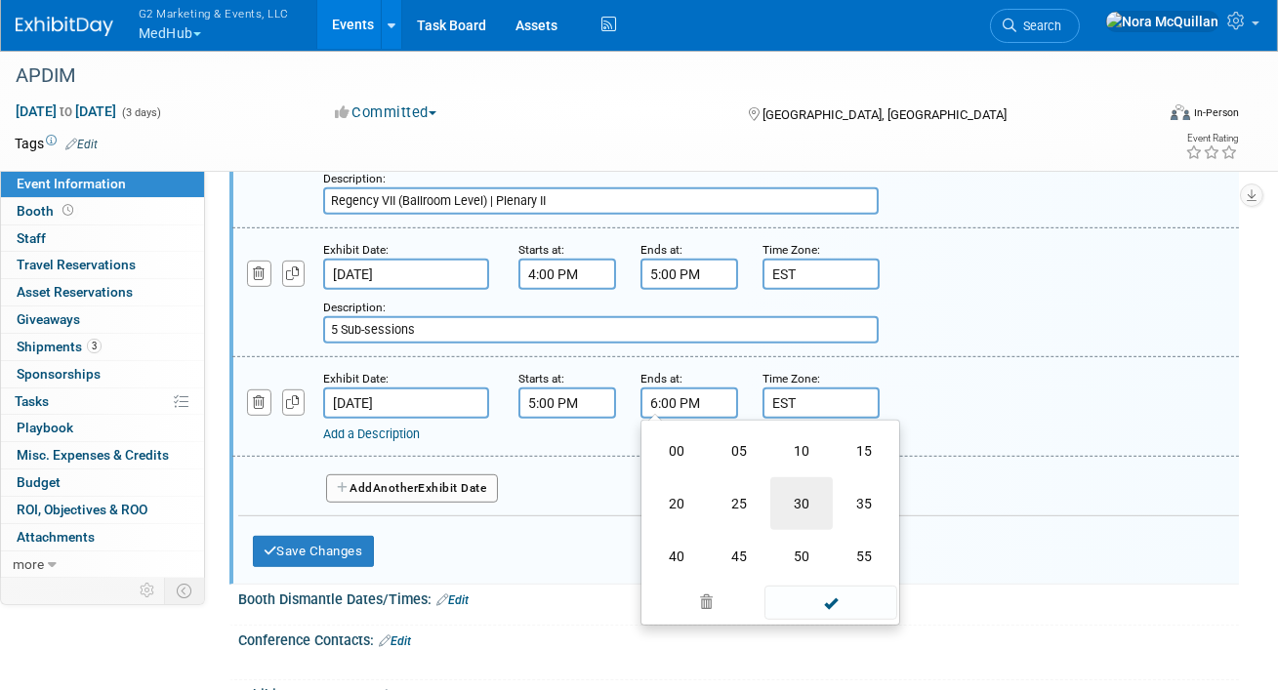
click at [809, 499] on td "30" at bounding box center [802, 504] width 62 height 53
type input "6:30 PM"
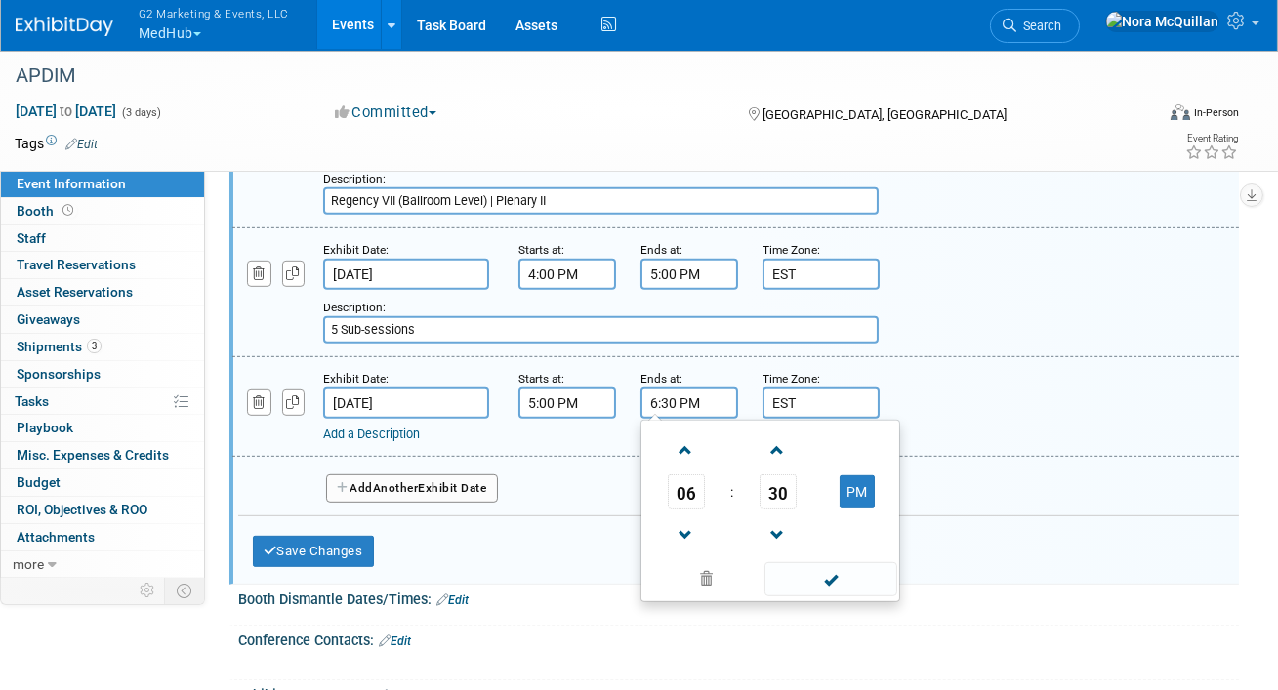
click at [385, 427] on link "Add a Description" at bounding box center [371, 434] width 97 height 15
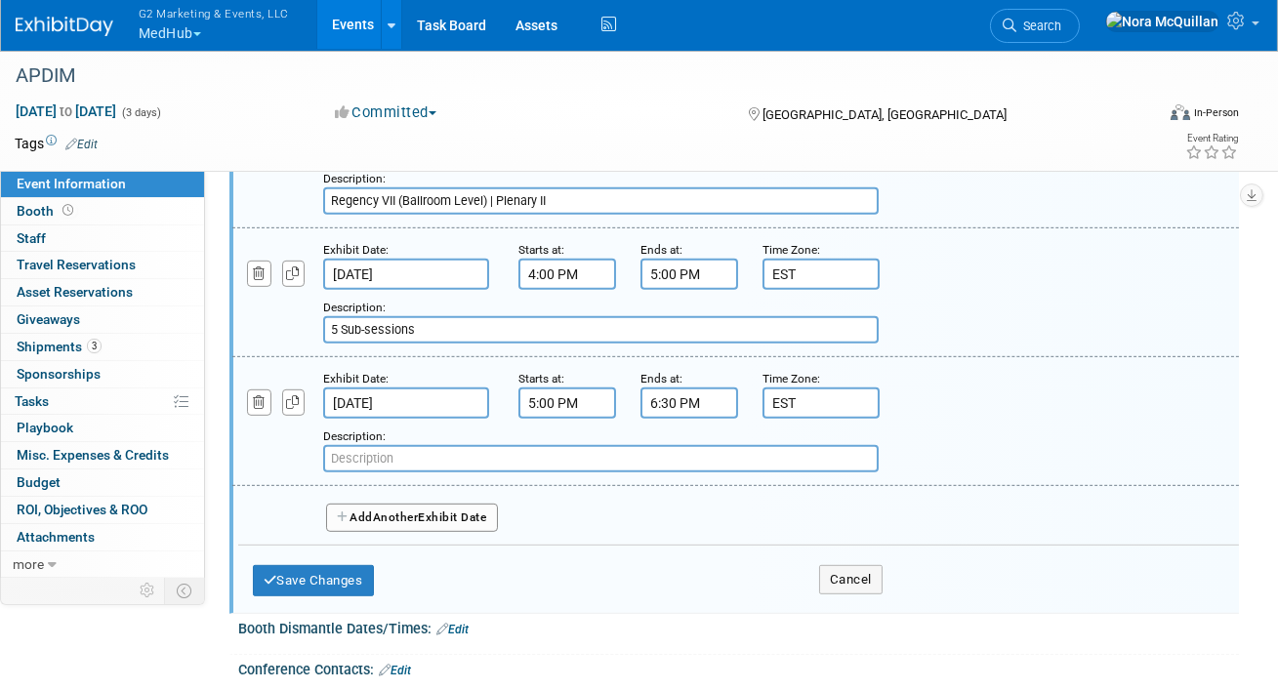
paste input "Grand Hall East Foyer (Exhibit Level)"
type input "Grand Hall East Foyer (Exhibit Level) | Poster Sessions"
click at [354, 512] on button "Add Another Exhibit Date" at bounding box center [412, 518] width 172 height 29
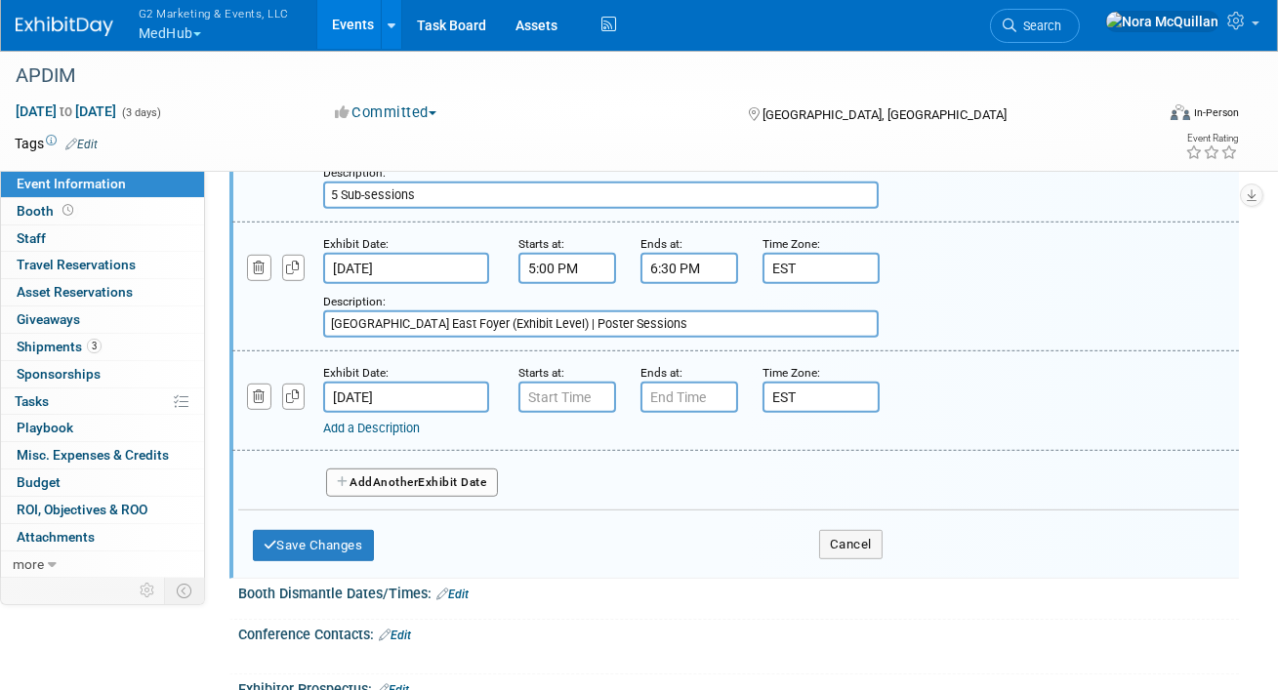
scroll to position [2227, 0]
type input "7:00 AM"
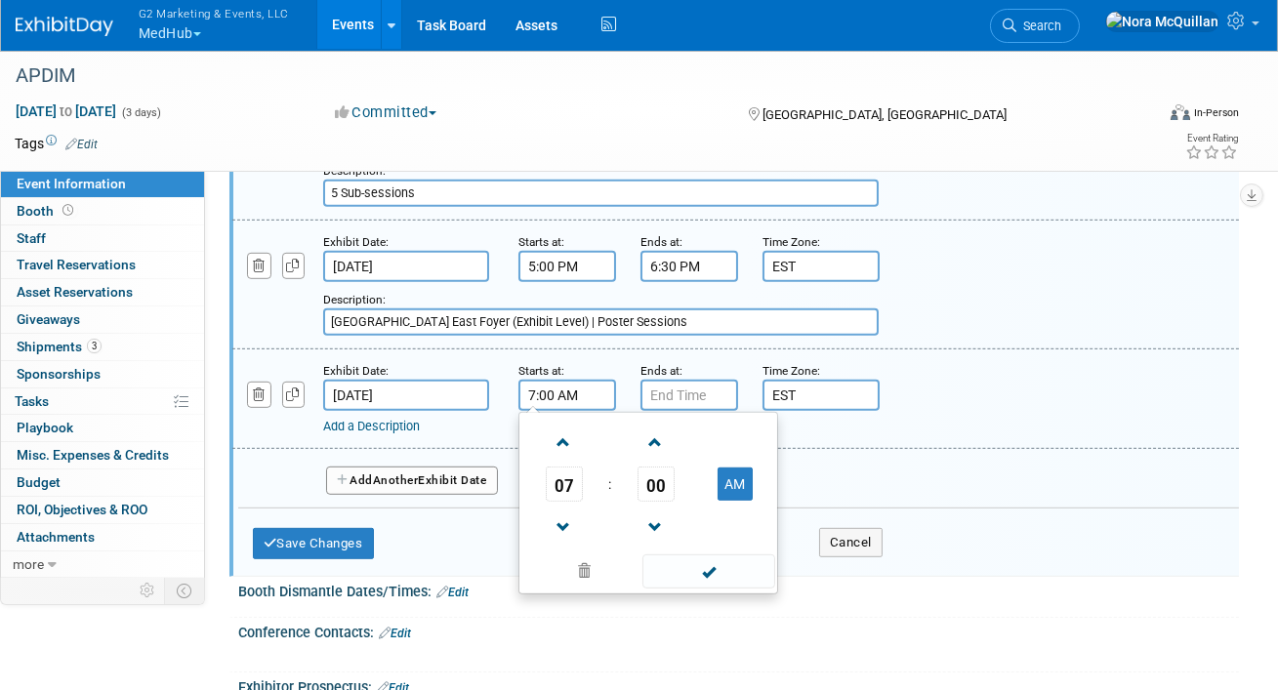
click at [529, 381] on input "7:00 AM" at bounding box center [568, 395] width 98 height 31
click at [687, 385] on input "7:00 PM" at bounding box center [690, 395] width 98 height 31
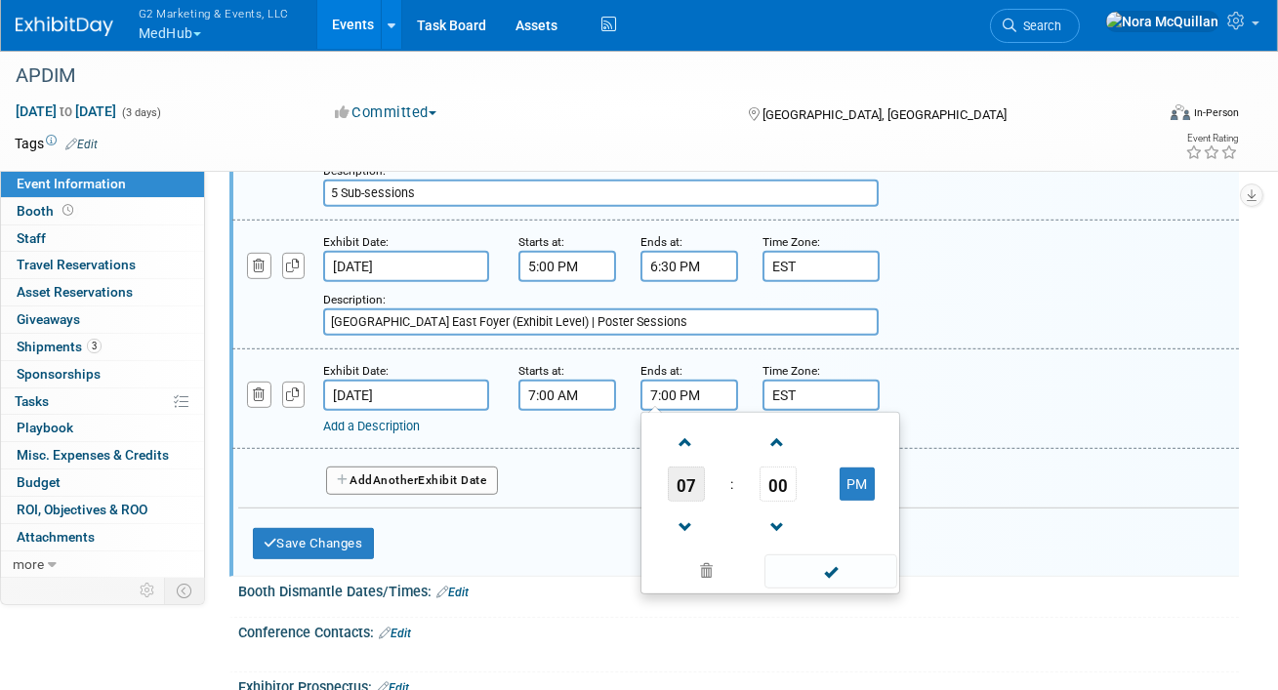
click at [684, 469] on span "07" at bounding box center [686, 484] width 37 height 35
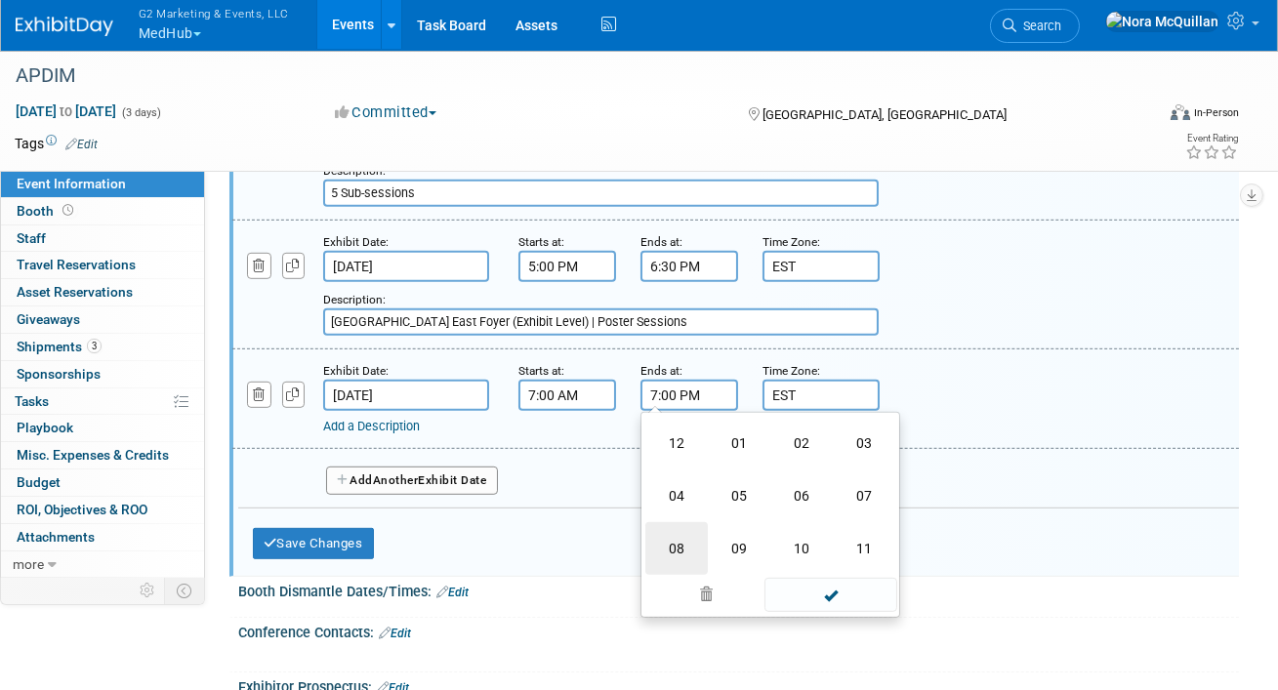
click at [683, 542] on td "08" at bounding box center [677, 548] width 62 height 53
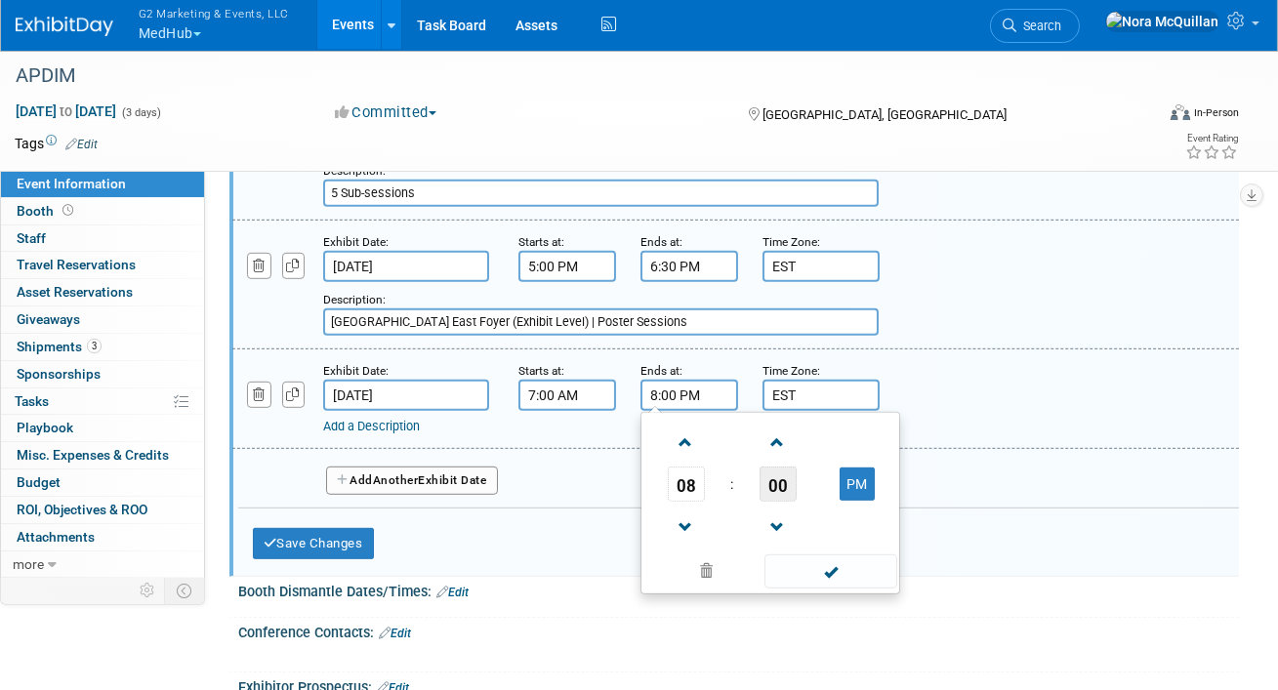
click at [773, 471] on span "00" at bounding box center [778, 484] width 37 height 35
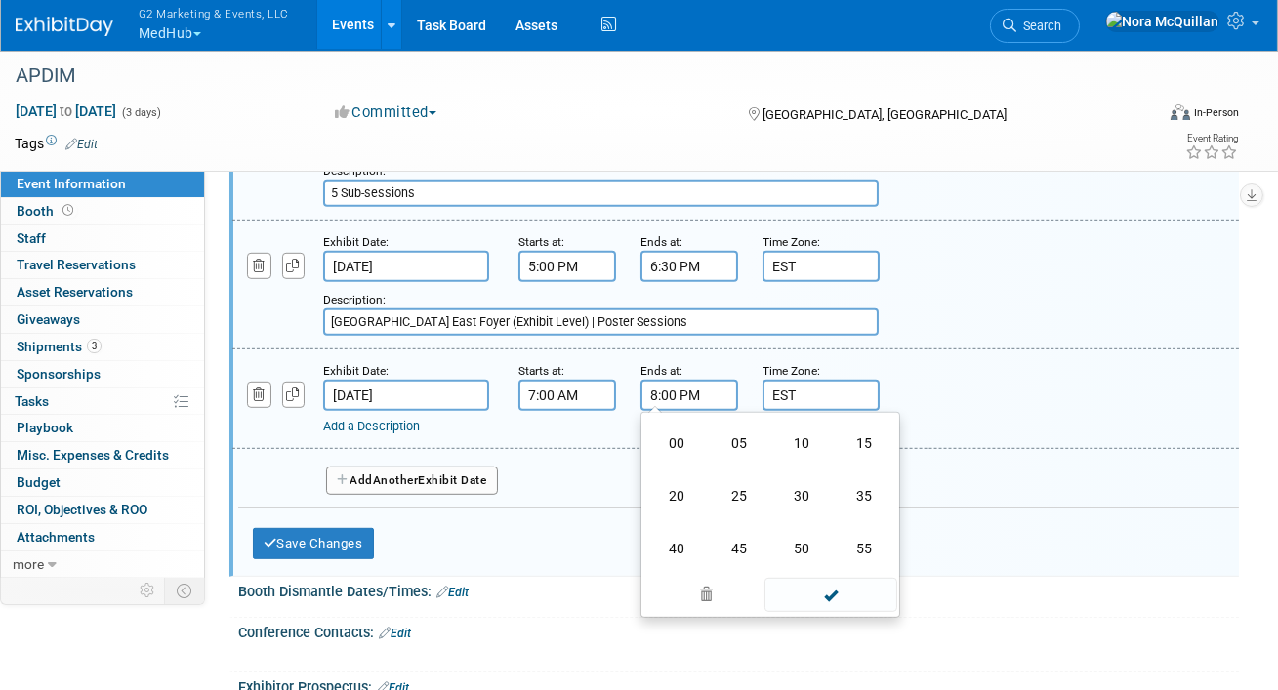
click at [808, 475] on td "30" at bounding box center [802, 496] width 62 height 53
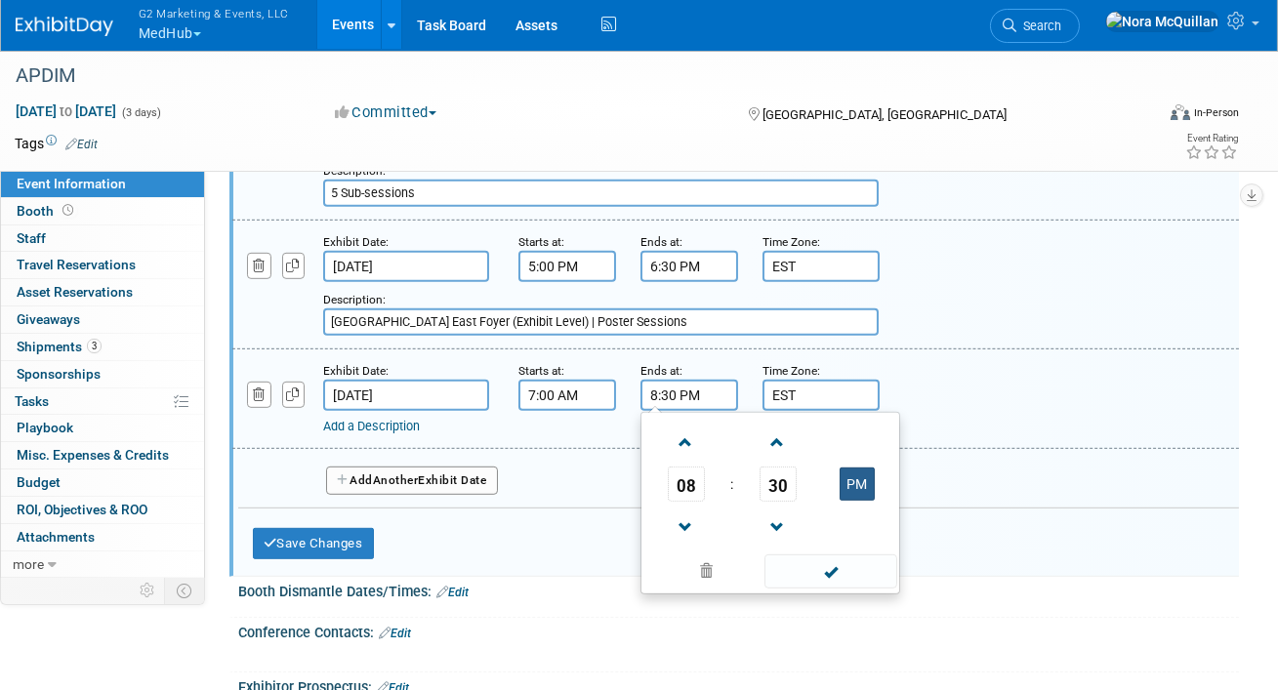
click at [859, 468] on button "PM" at bounding box center [857, 484] width 35 height 33
type input "8:30 AM"
click at [394, 419] on link "Add a Description" at bounding box center [371, 426] width 97 height 15
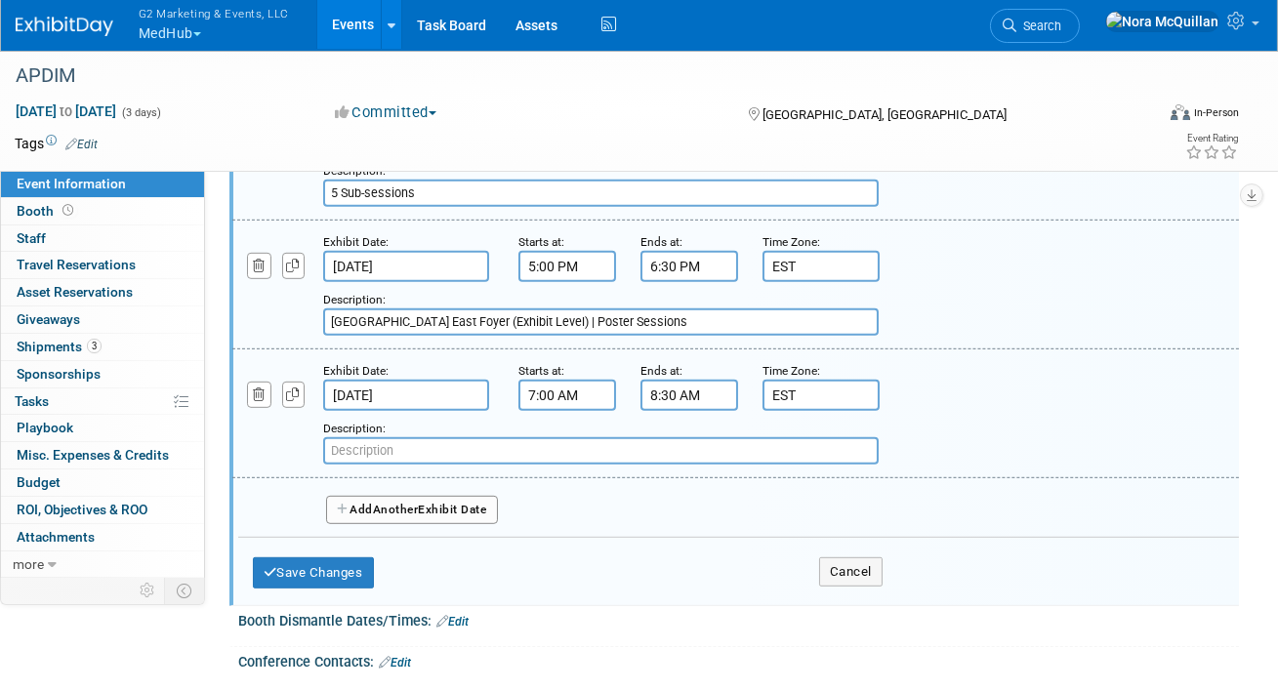
paste input "Grand Hall East Foyer (Exhibit Level)"
type input "Grand Hall East Foyer (Exhibit Level) | Breakfast"
click at [378, 503] on span "Another" at bounding box center [396, 510] width 46 height 14
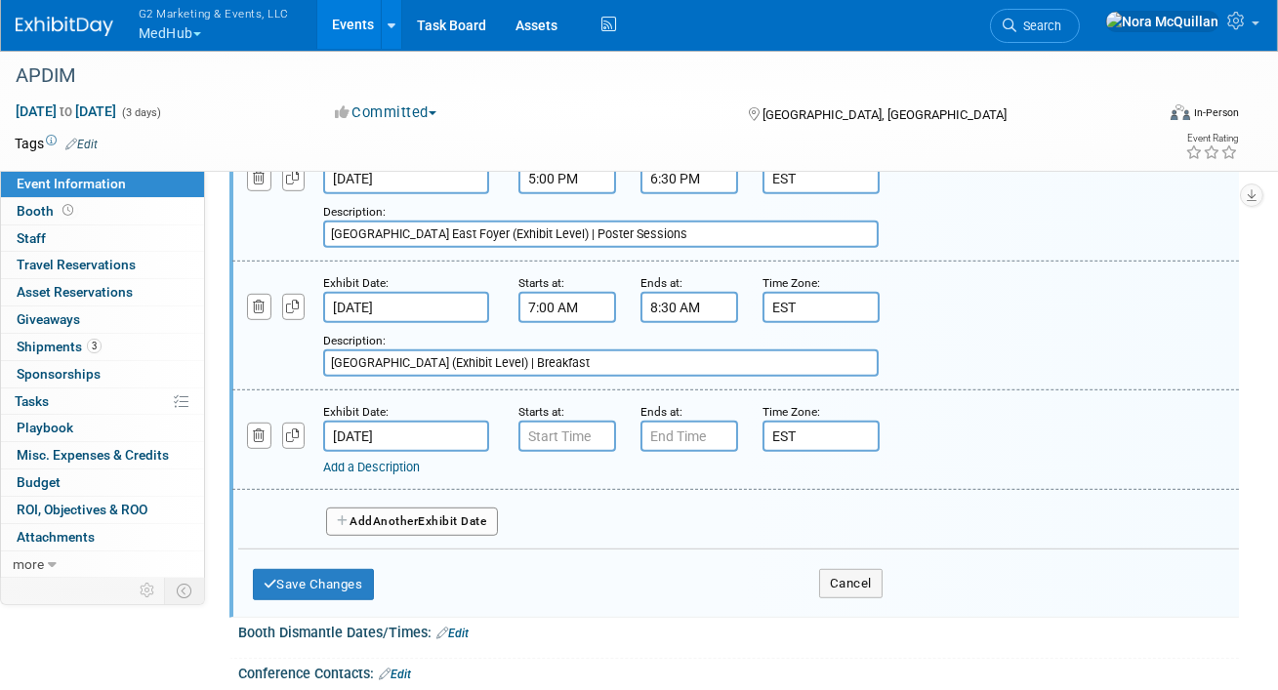
scroll to position [2342, 0]
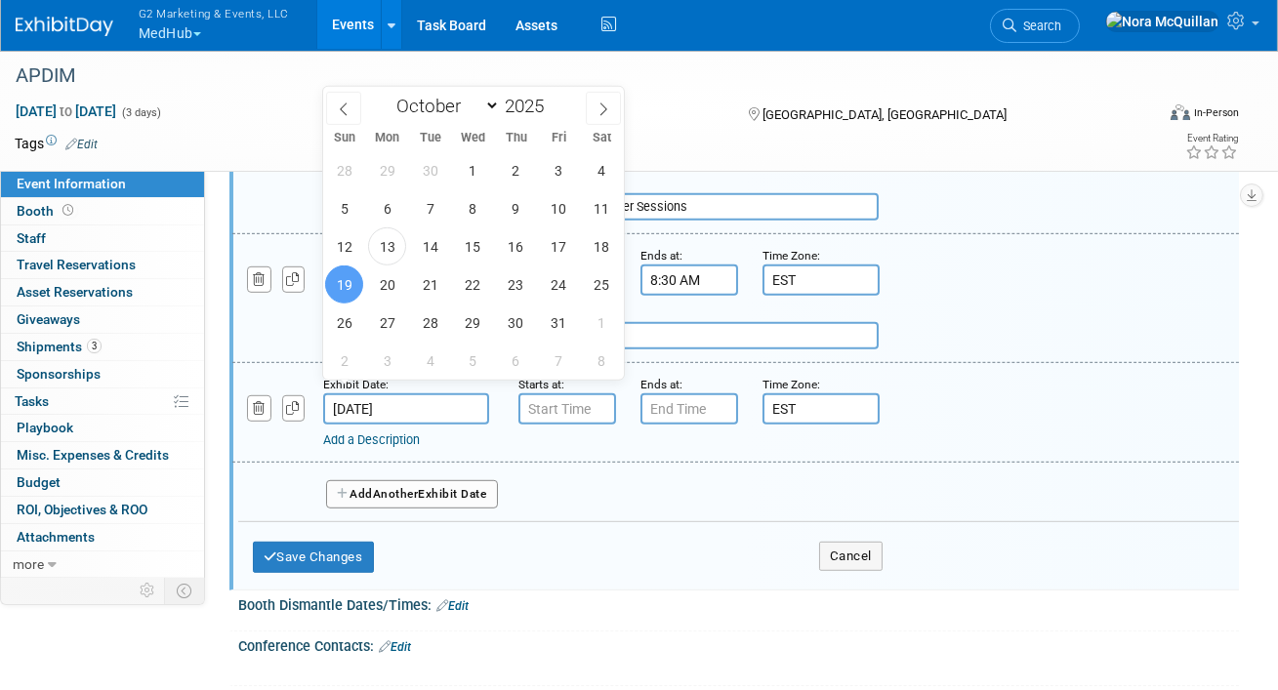
click at [387, 394] on input "Oct 19, 2025" at bounding box center [406, 409] width 166 height 31
click at [607, 252] on span "18" at bounding box center [602, 247] width 38 height 38
type input "Oct 18, 2025"
type input "7:00 AM"
click at [546, 397] on input "7:00 AM" at bounding box center [568, 409] width 98 height 31
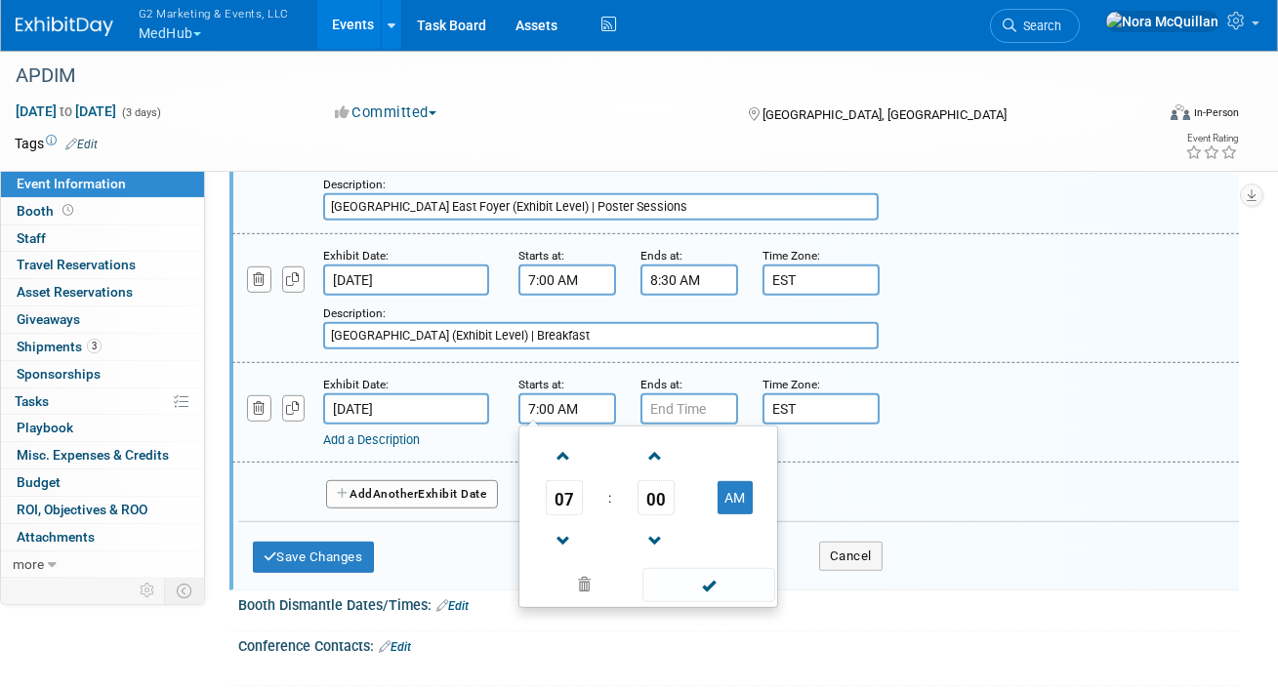
click at [630, 327] on input "Grand Hall East Foyer (Exhibit Level) | Breakfast" at bounding box center [601, 335] width 556 height 27
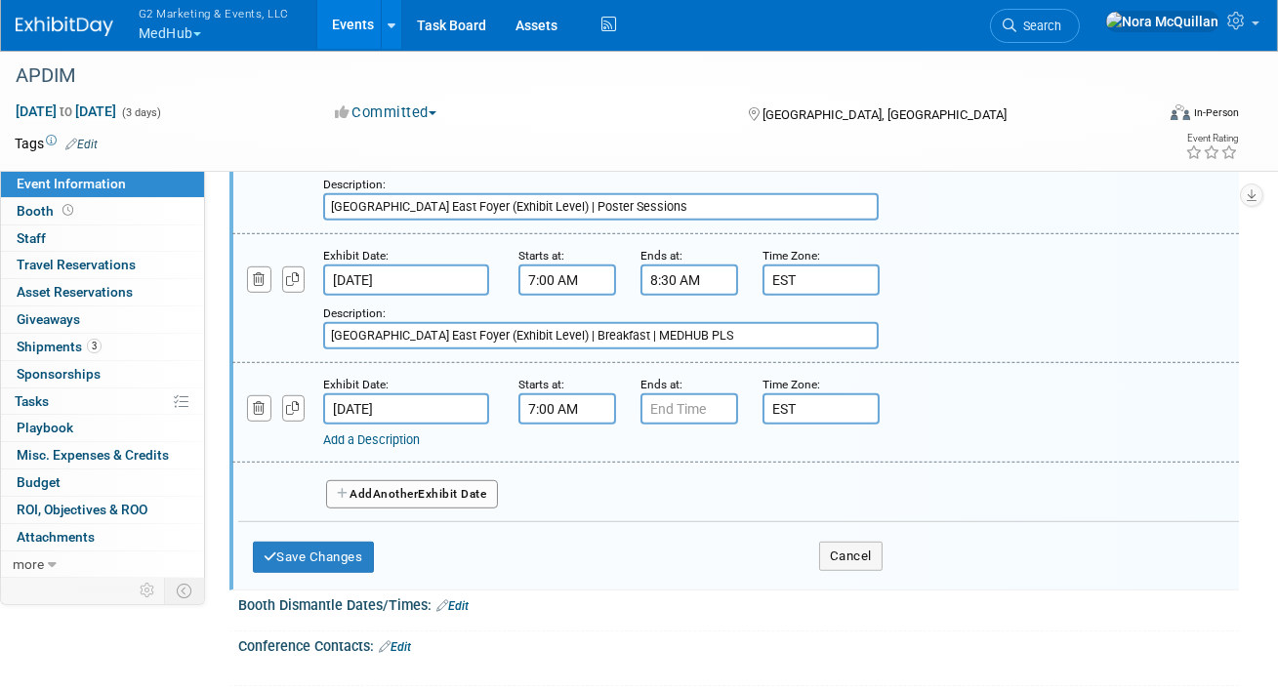
type input "Grand Hall East Foyer (Exhibit Level) | Breakfast | MEDHUB PLS"
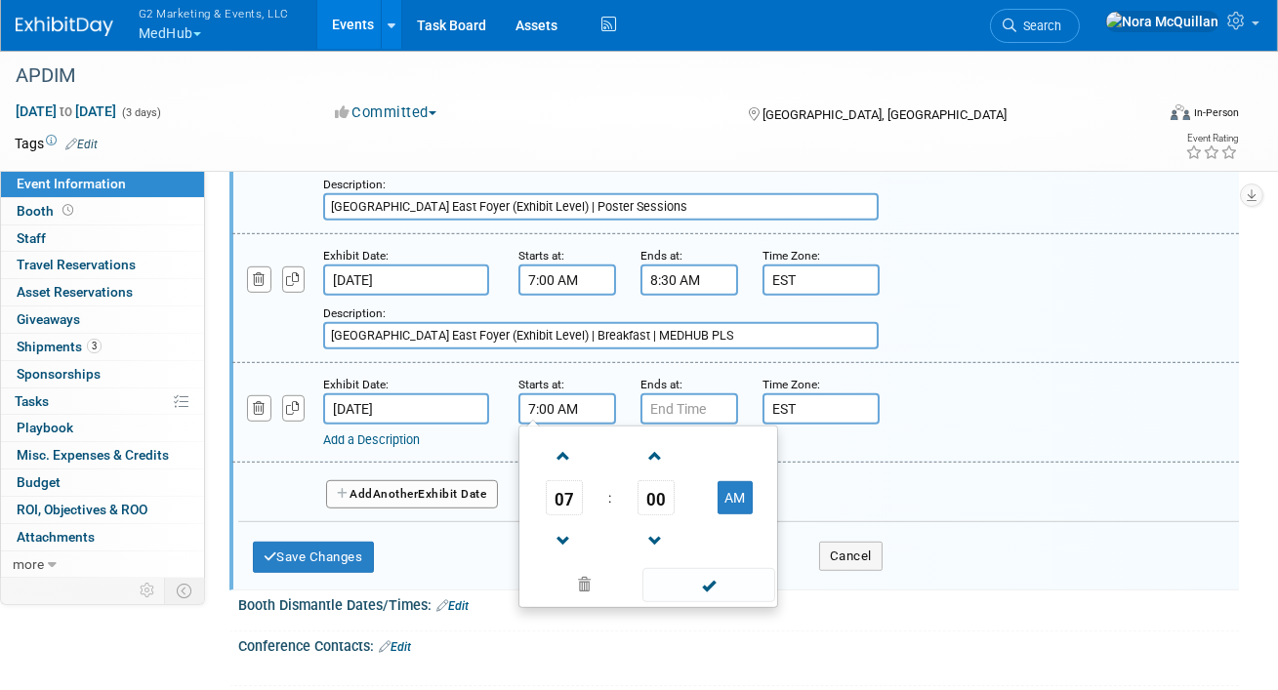
click at [559, 394] on input "7:00 AM" at bounding box center [568, 409] width 98 height 31
click at [568, 480] on span "07" at bounding box center [564, 497] width 37 height 35
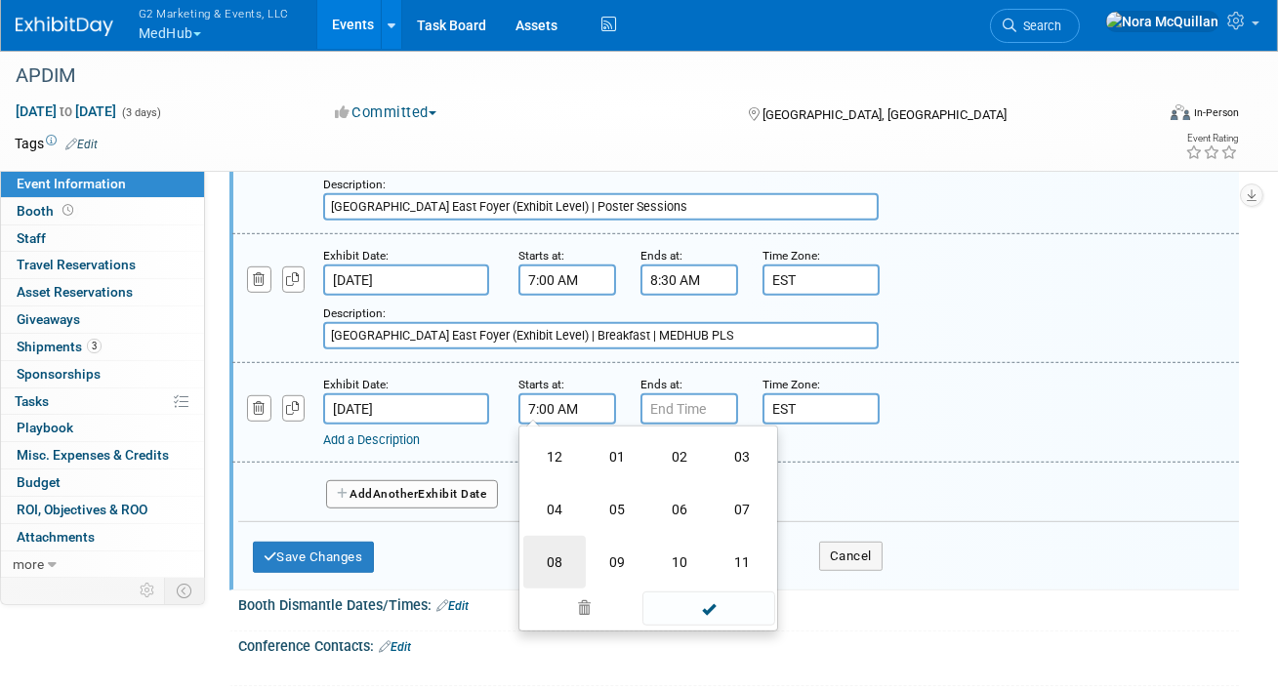
click at [563, 546] on td "08" at bounding box center [554, 562] width 62 height 53
type input "8:00 AM"
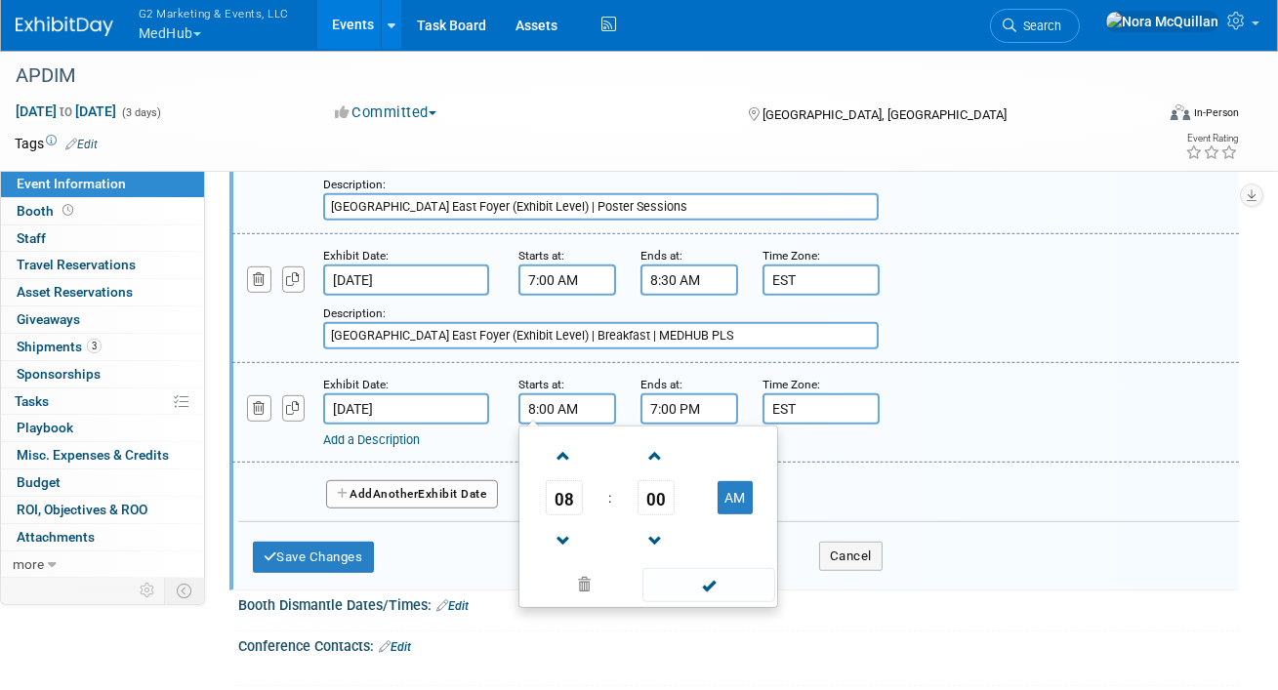
click at [685, 395] on input "7:00 PM" at bounding box center [690, 409] width 98 height 31
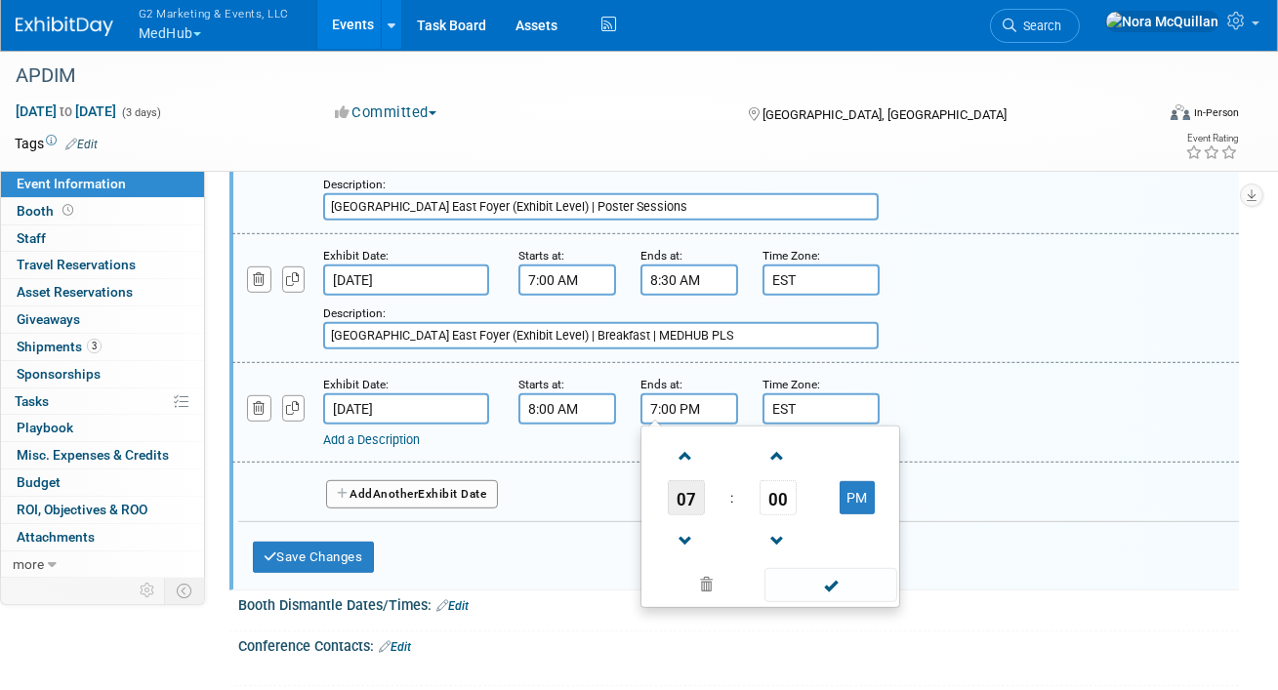
click at [685, 480] on span "07" at bounding box center [686, 497] width 37 height 35
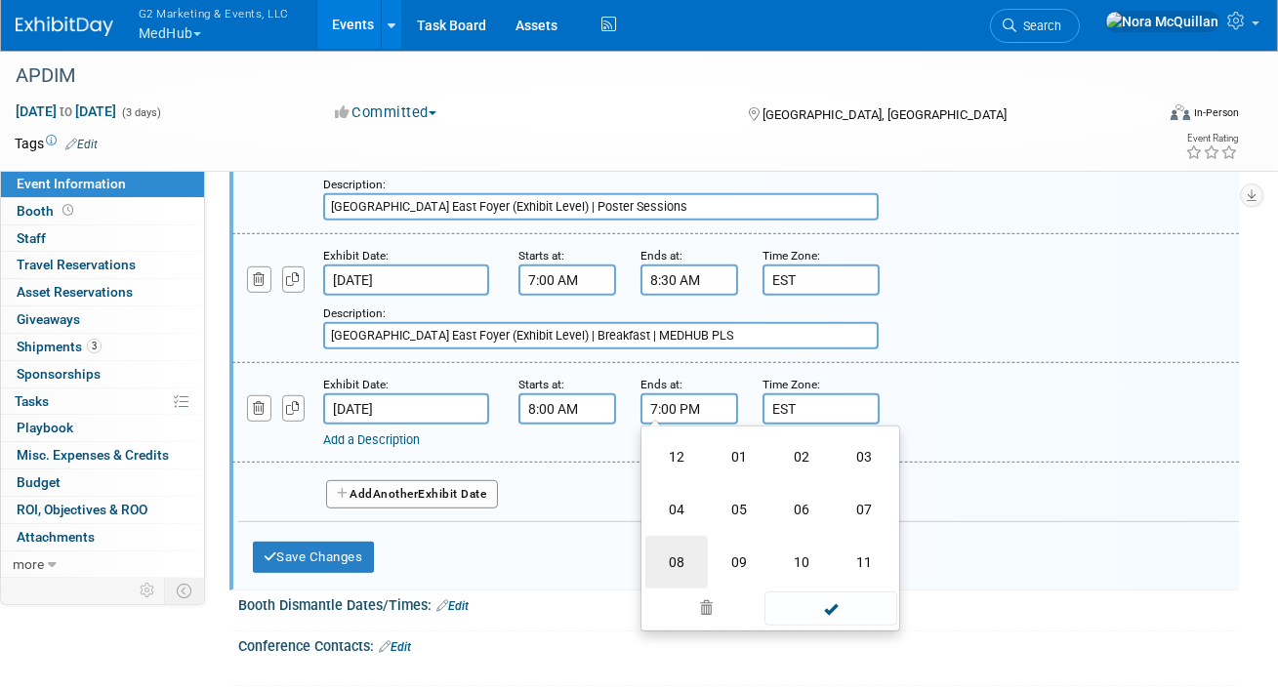
click at [692, 544] on td "08" at bounding box center [677, 562] width 62 height 53
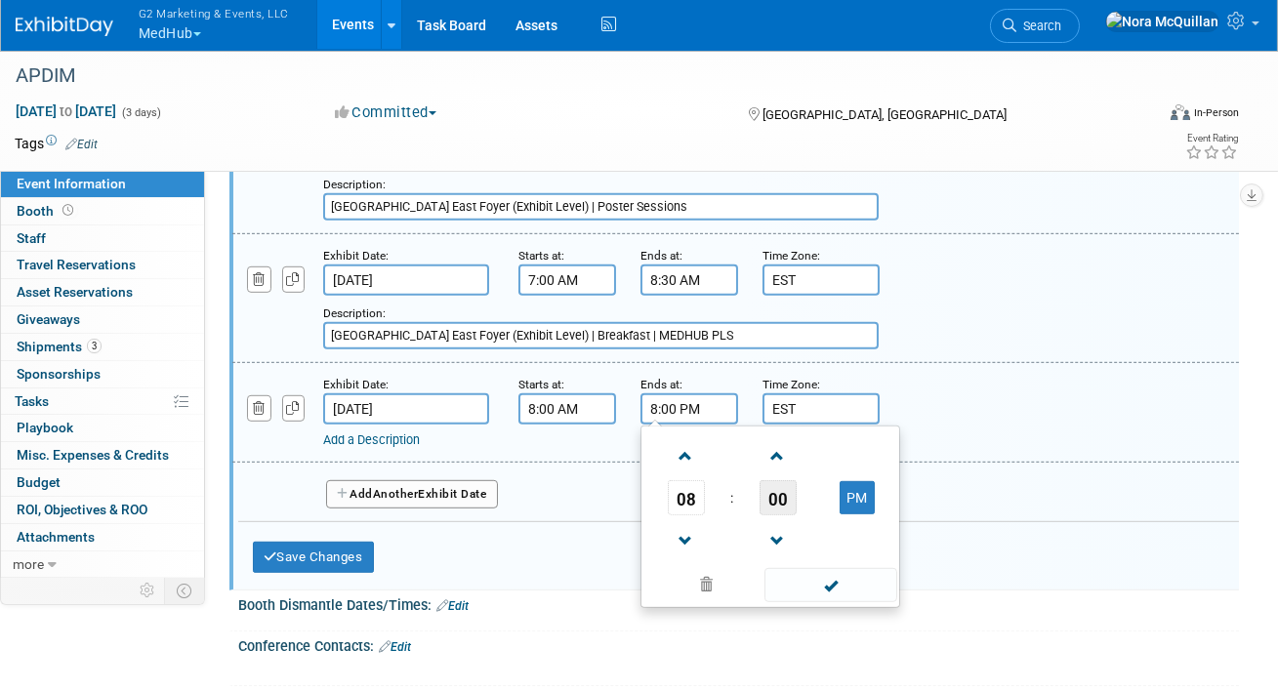
click at [781, 482] on span "00" at bounding box center [778, 497] width 37 height 35
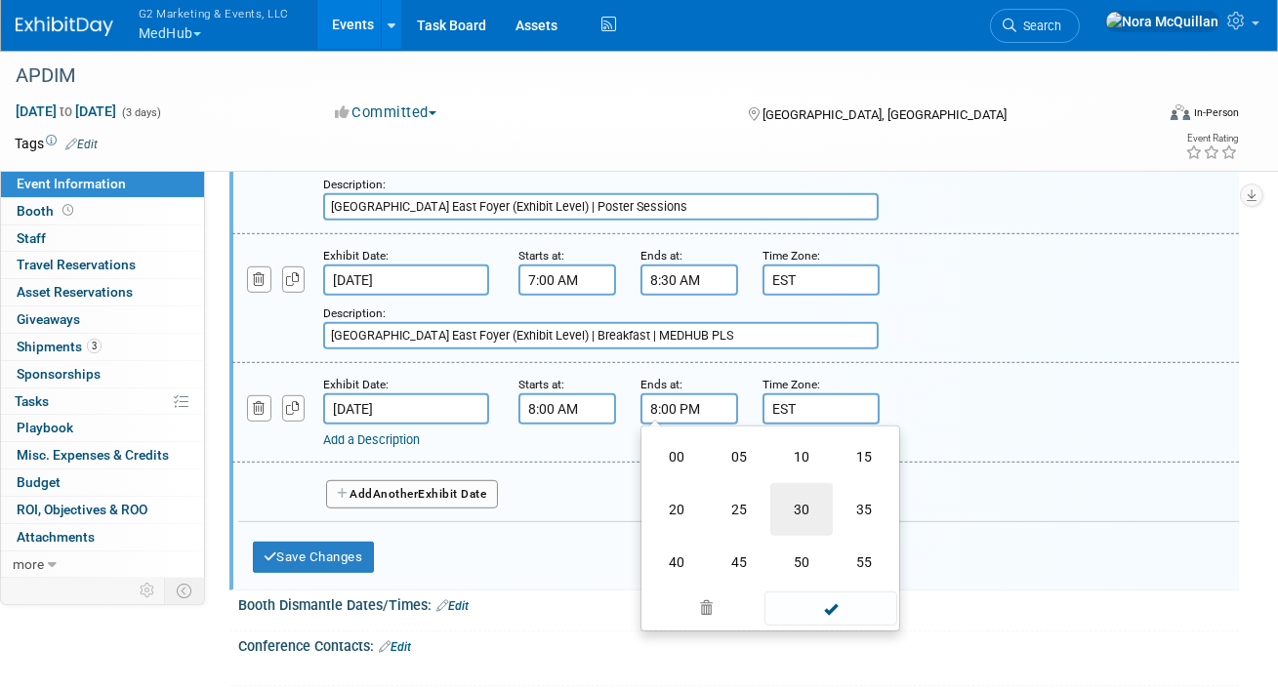
click at [812, 493] on td "30" at bounding box center [802, 509] width 62 height 53
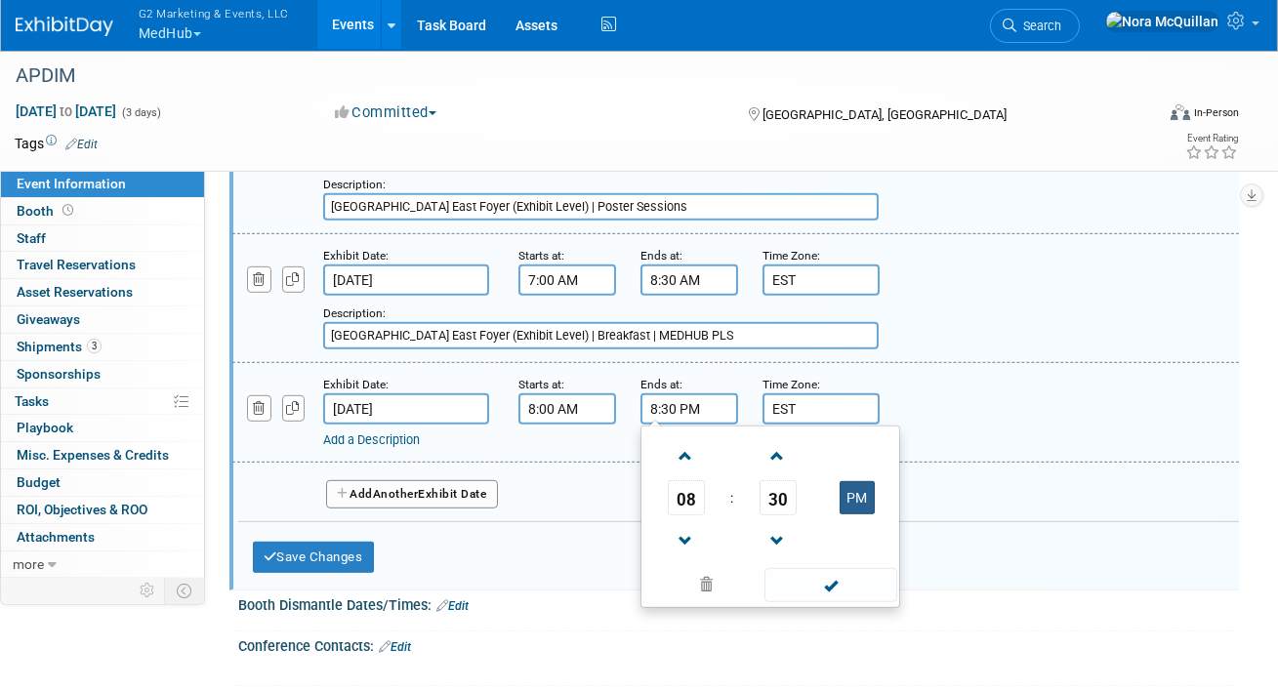
click at [865, 481] on button "PM" at bounding box center [857, 497] width 35 height 33
type input "8:30 AM"
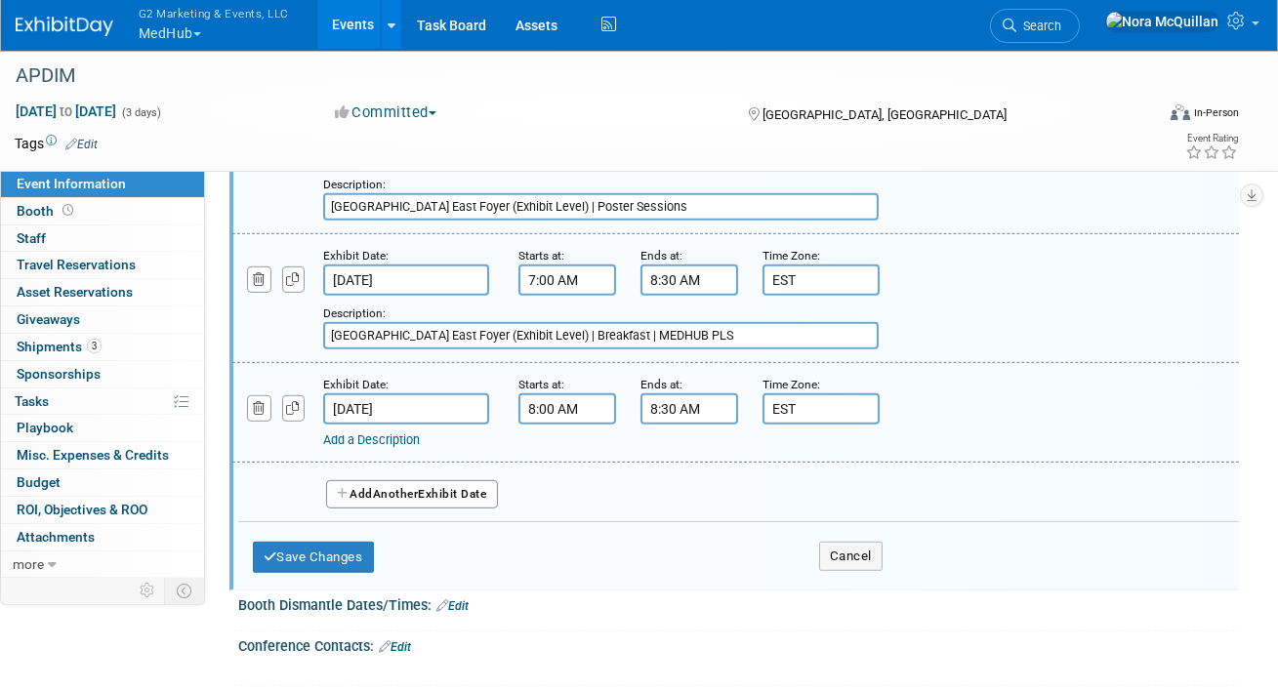
click at [412, 433] on link "Add a Description" at bounding box center [371, 440] width 97 height 15
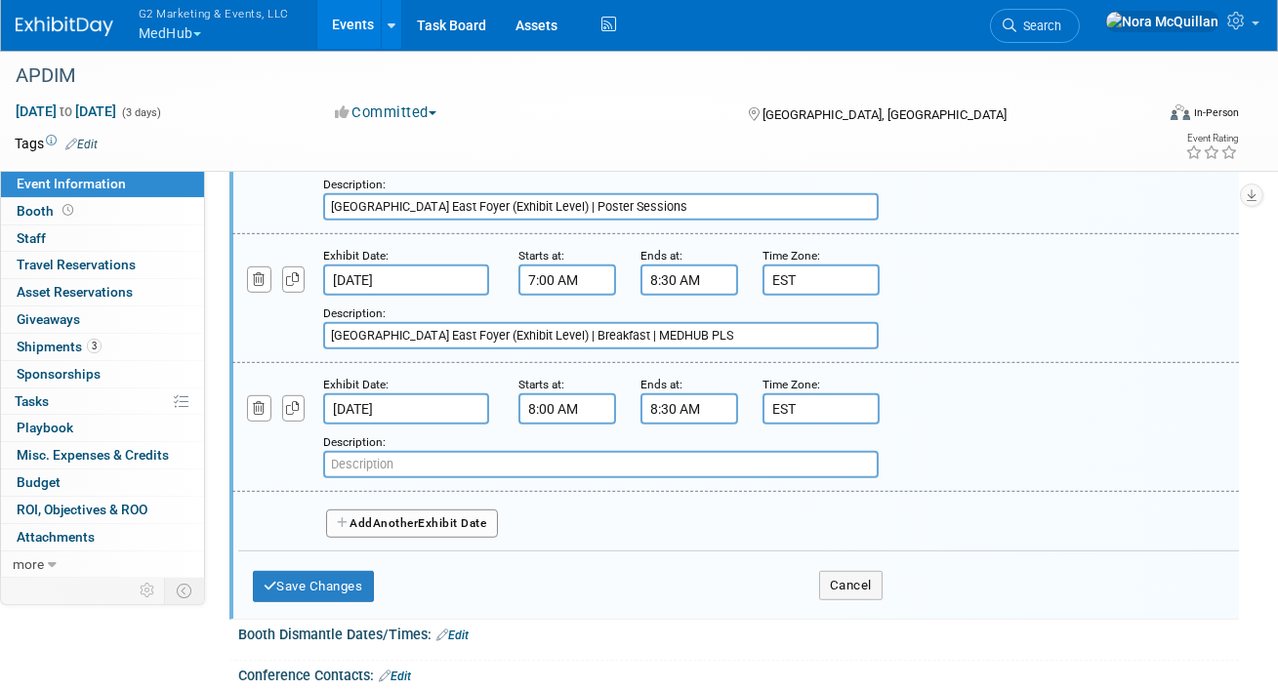
paste input "Regency VII (Ballroom Level)"
type input "Regency VII (Ballroom Level) | APDIM Assembly"
click at [436, 515] on button "Add Another Exhibit Date" at bounding box center [412, 524] width 172 height 29
select select "9"
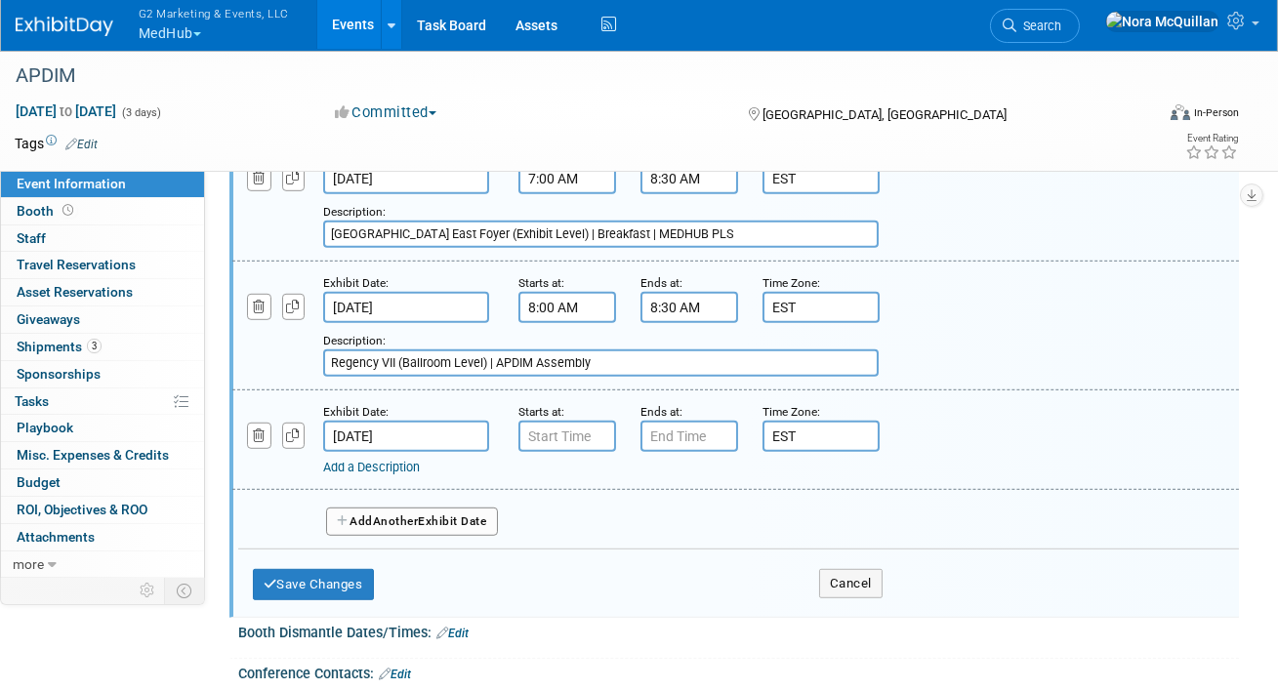
scroll to position [2454, 0]
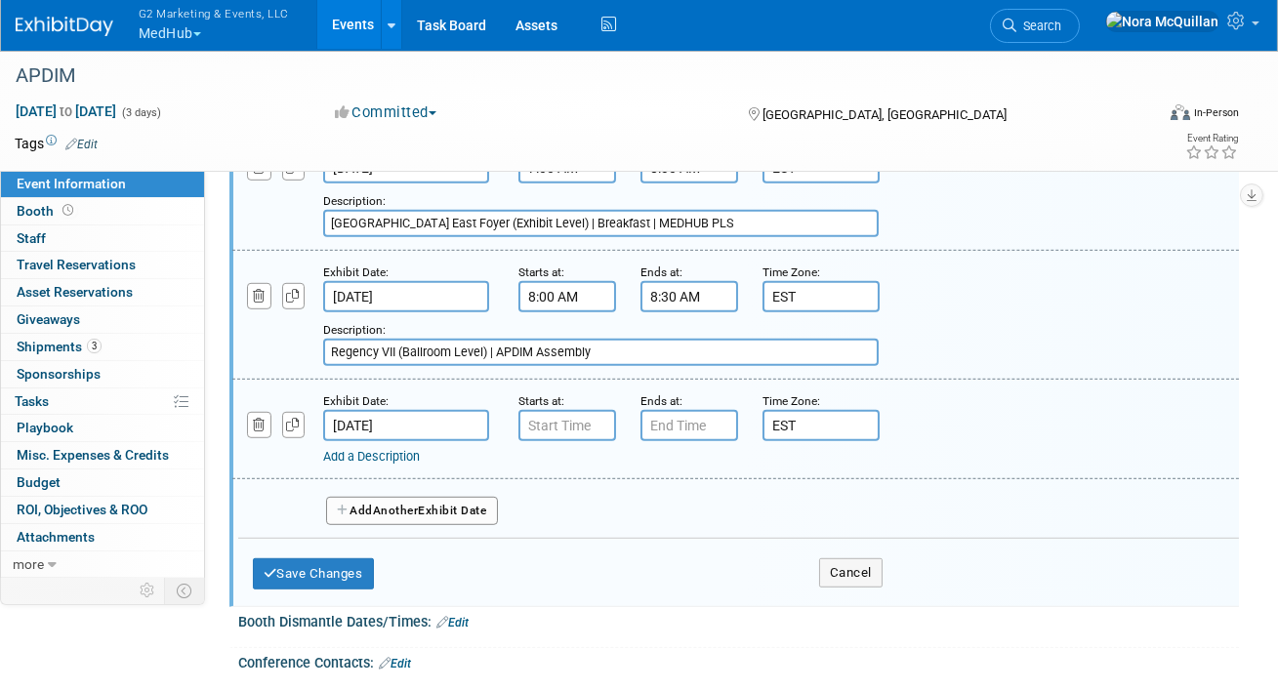
click at [385, 410] on input "Oct 19, 2025" at bounding box center [406, 425] width 166 height 31
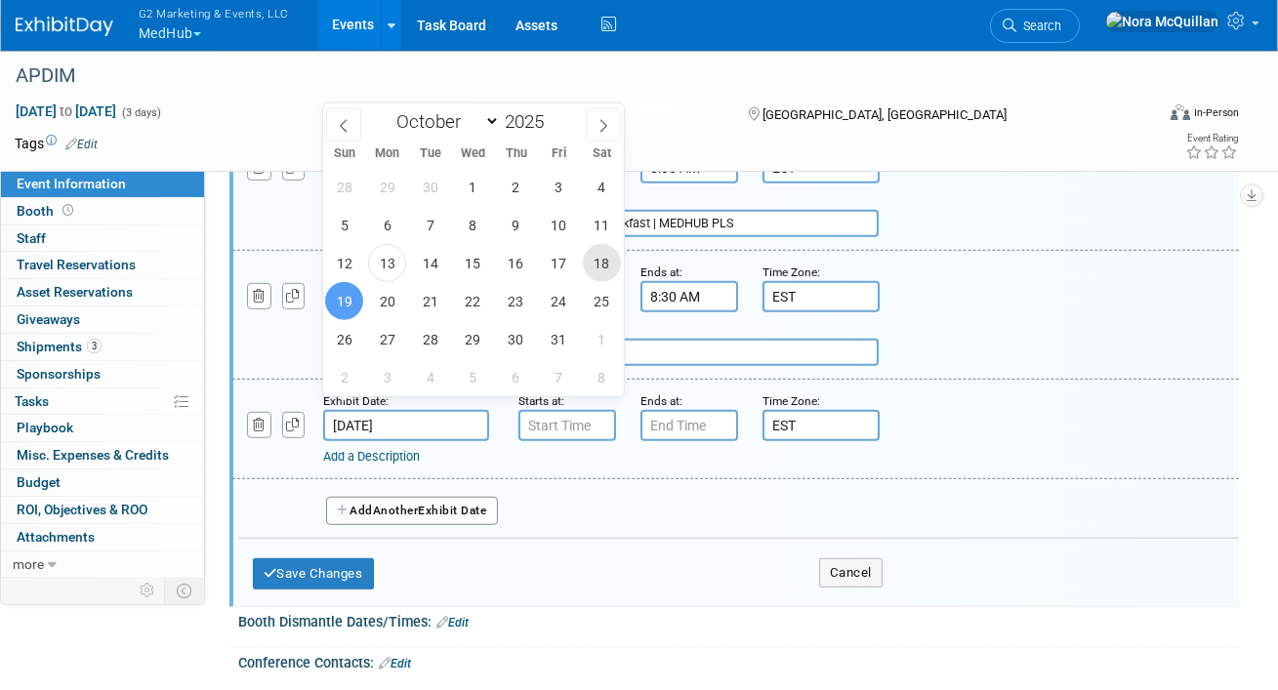
click at [590, 267] on span "18" at bounding box center [602, 263] width 38 height 38
type input "Oct 18, 2025"
click at [550, 413] on input "7:00 AM" at bounding box center [568, 425] width 98 height 31
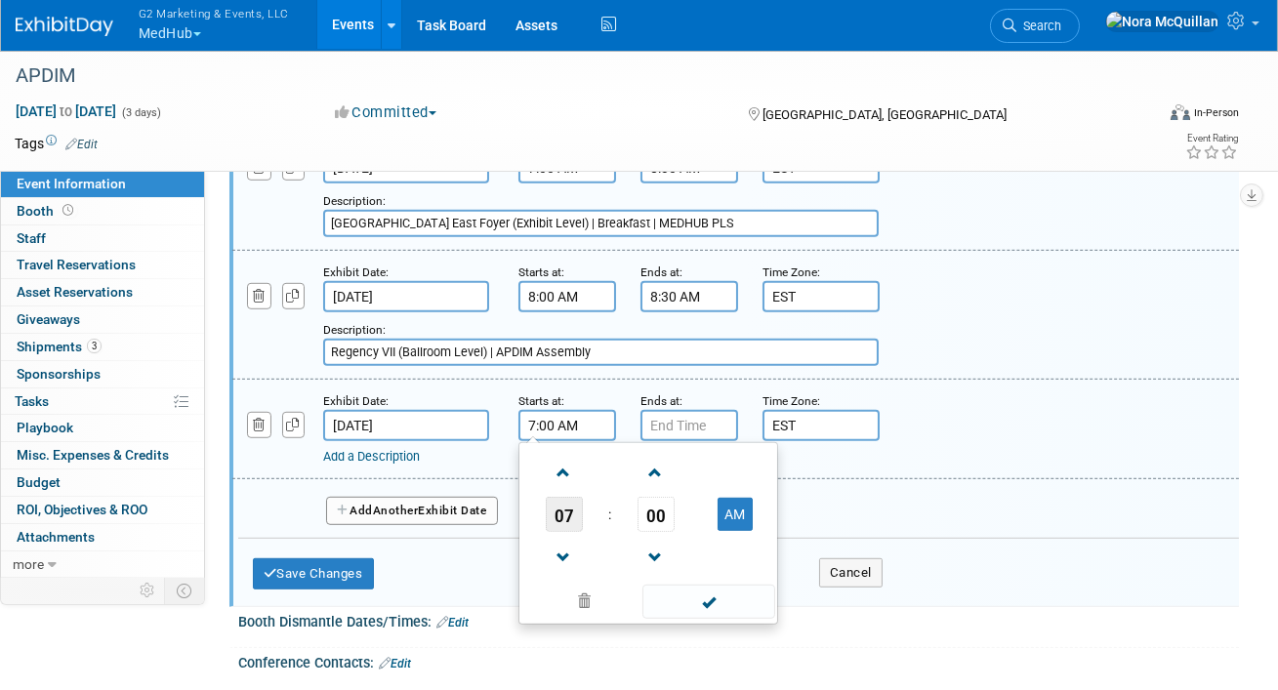
click at [562, 499] on span "07" at bounding box center [564, 514] width 37 height 35
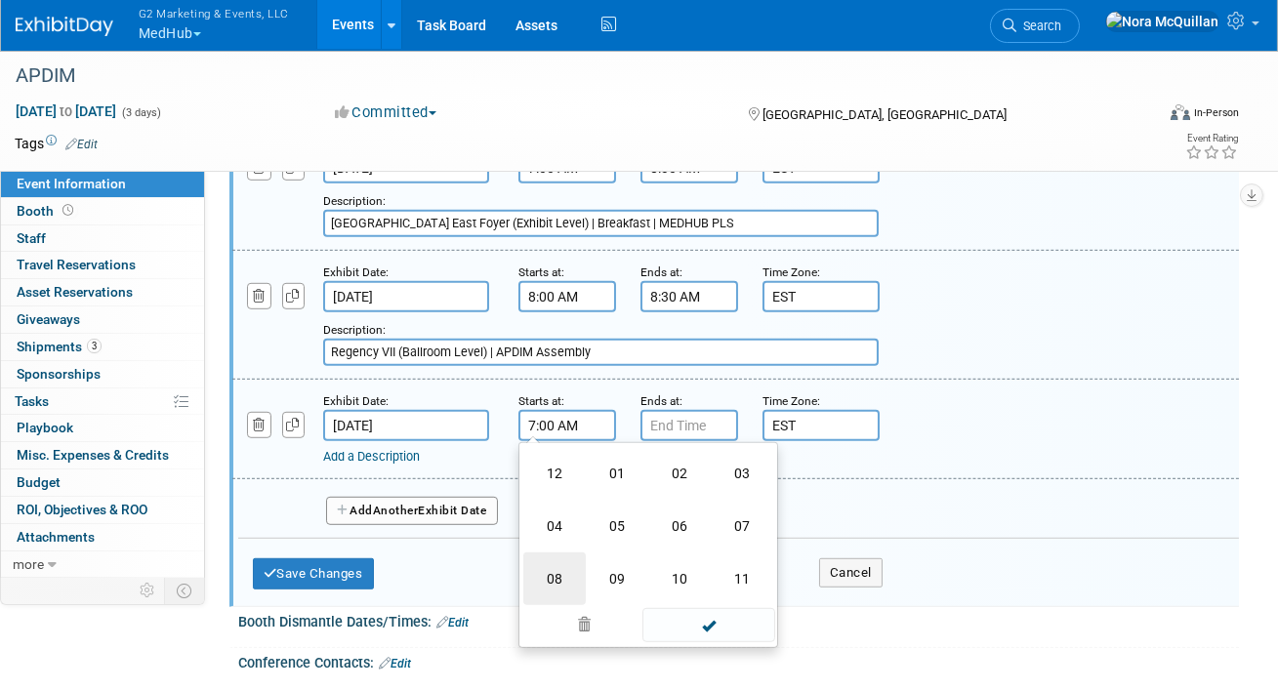
click at [569, 562] on td "08" at bounding box center [554, 579] width 62 height 53
type input "8:00 AM"
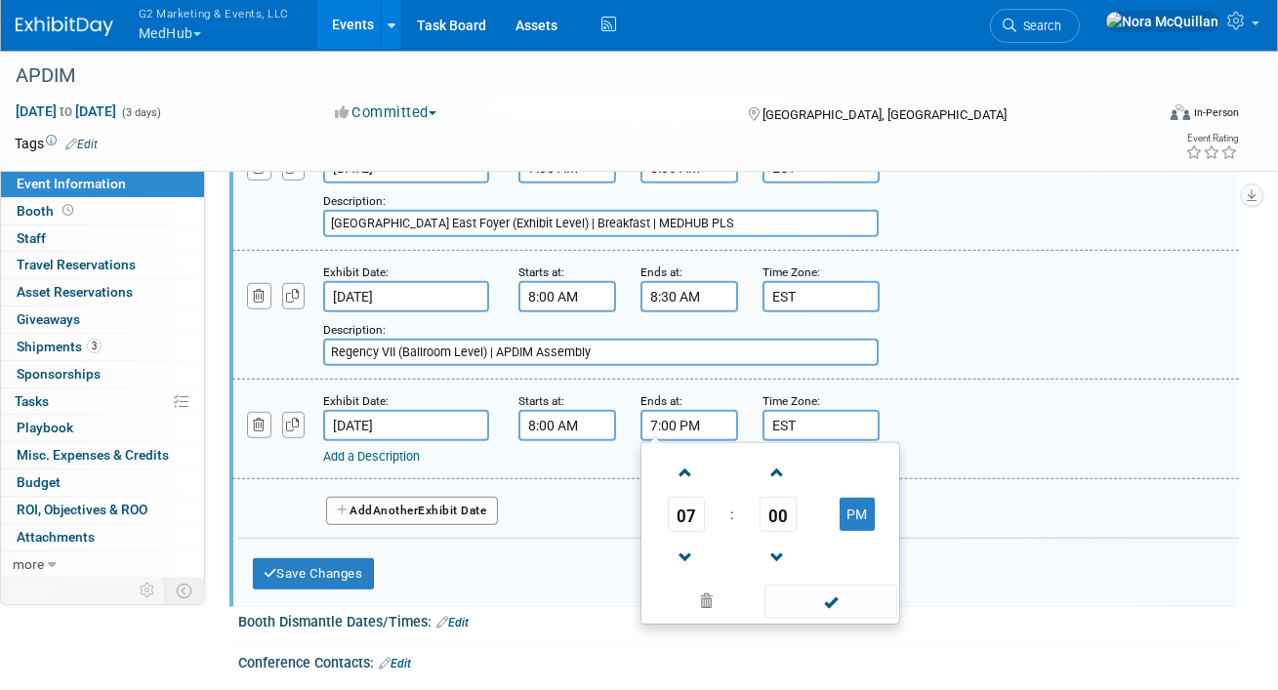
click at [679, 422] on input "7:00 PM" at bounding box center [690, 425] width 98 height 31
click at [682, 497] on span "07" at bounding box center [686, 514] width 37 height 35
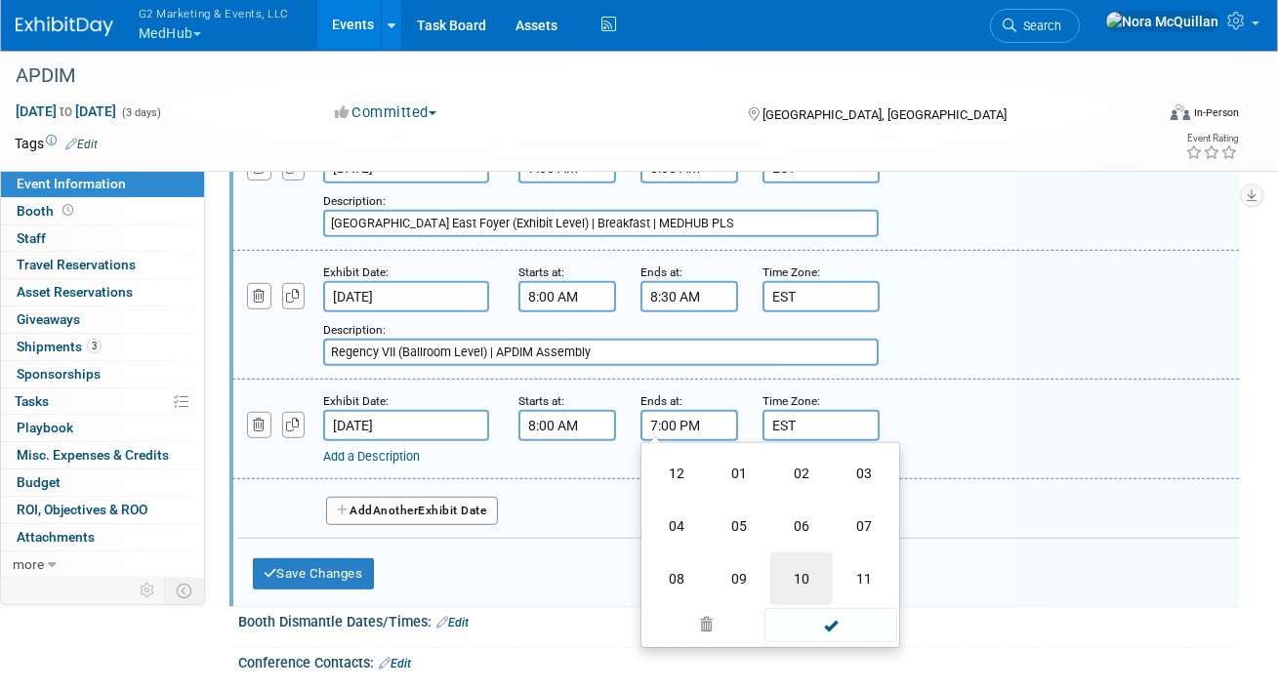
click at [815, 562] on td "10" at bounding box center [802, 579] width 62 height 53
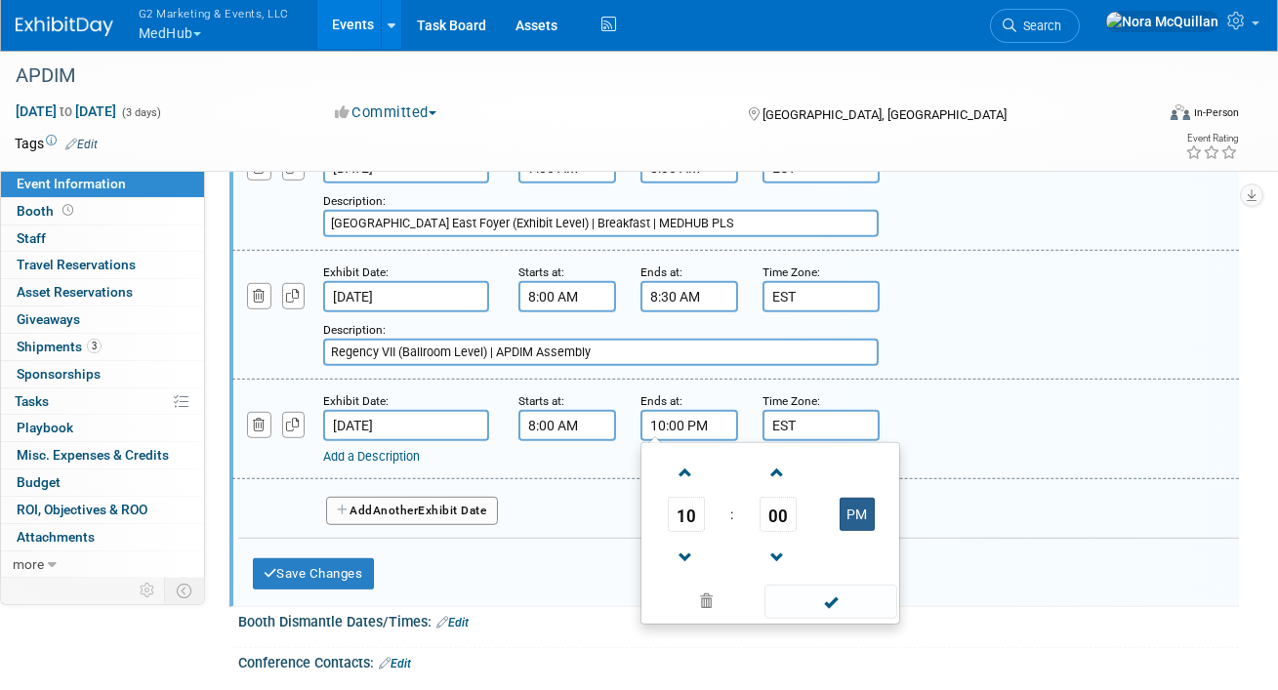
click at [850, 503] on button "PM" at bounding box center [857, 514] width 35 height 33
type input "10:00 AM"
click at [396, 449] on link "Add a Description" at bounding box center [371, 456] width 97 height 15
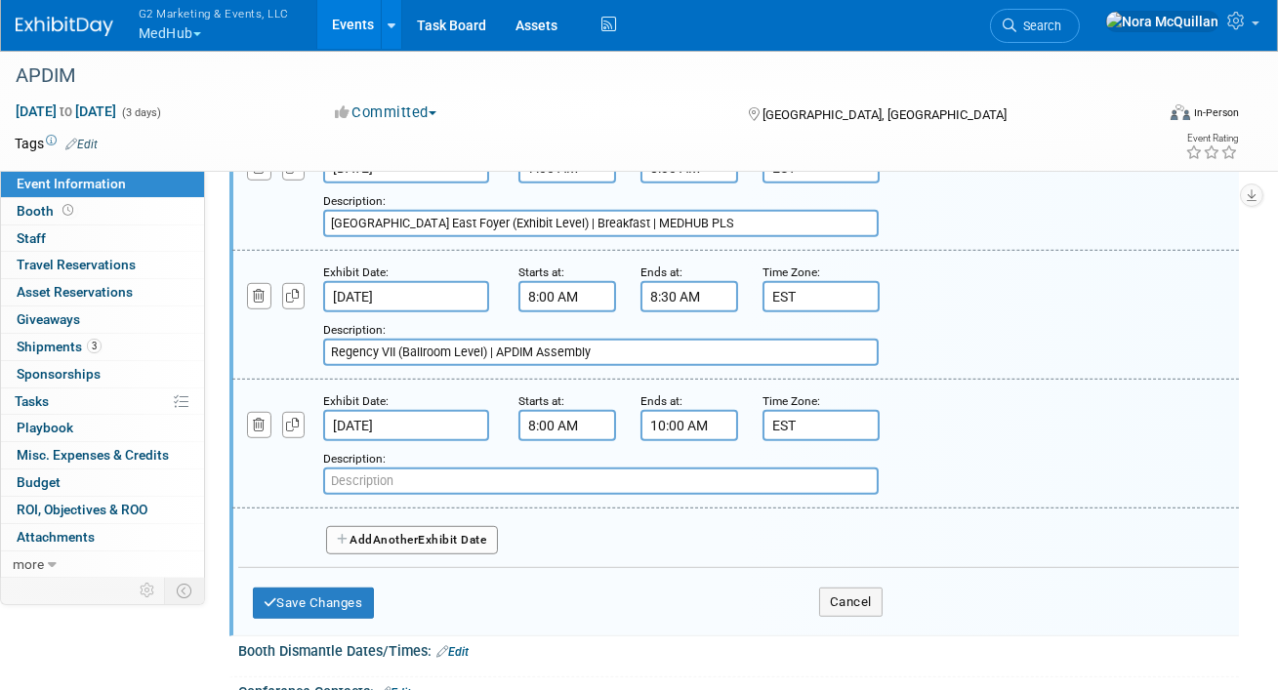
paste input "Baker (Conference Level)"
type input "Baker (Conference Level) | INTEALTH Drop-in Cosultation"
click at [366, 526] on button "Add Another Exhibit Date" at bounding box center [412, 540] width 172 height 29
select select "9"
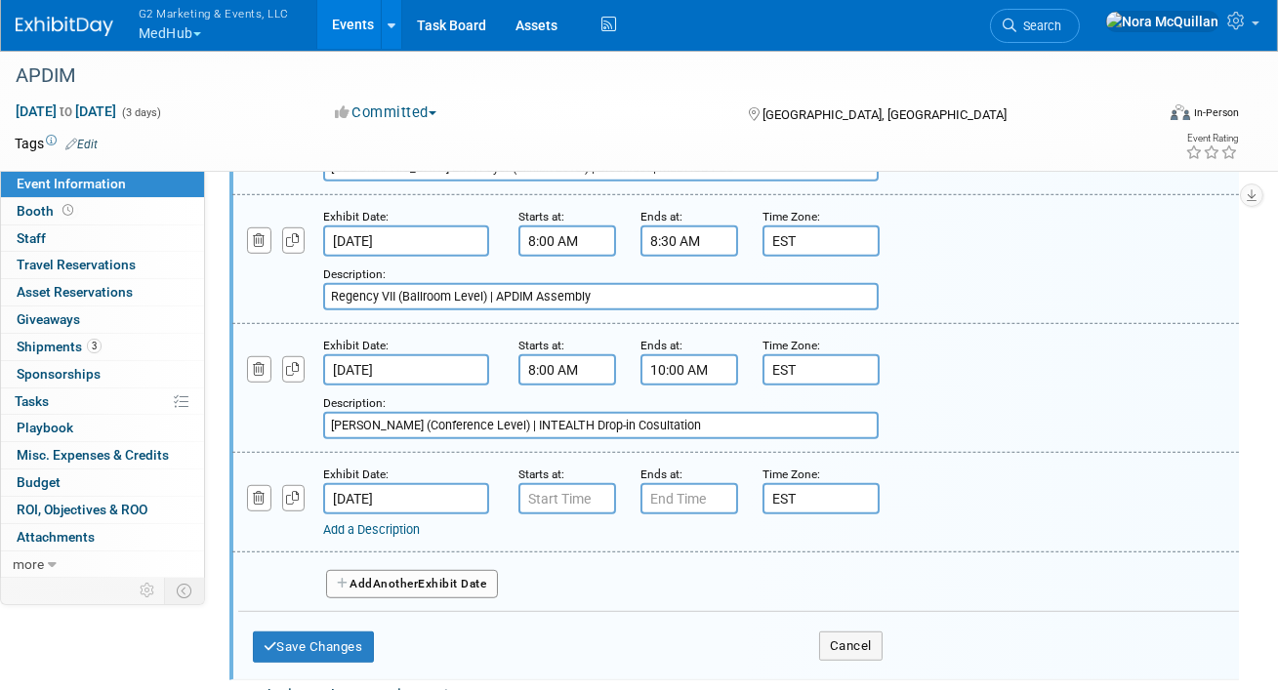
scroll to position [2551, 0]
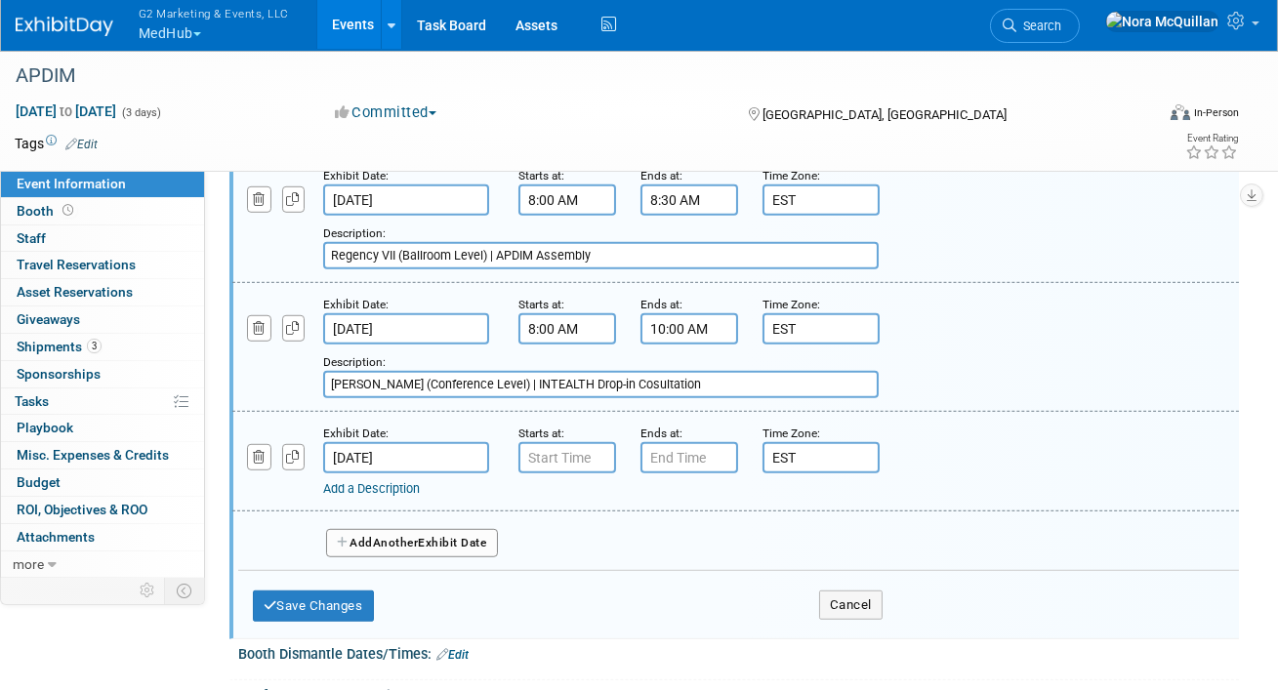
click at [379, 442] on input "Oct 19, 2025" at bounding box center [406, 457] width 166 height 31
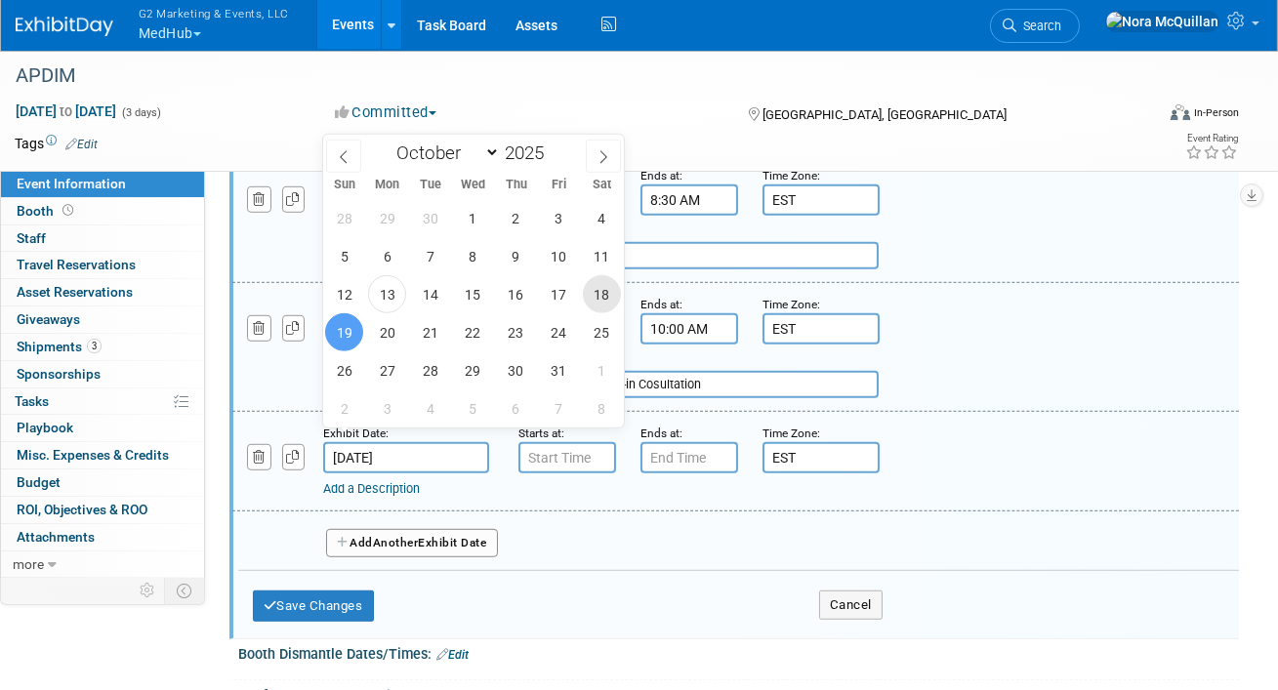
click at [589, 298] on span "18" at bounding box center [602, 294] width 38 height 38
type input "Oct 18, 2025"
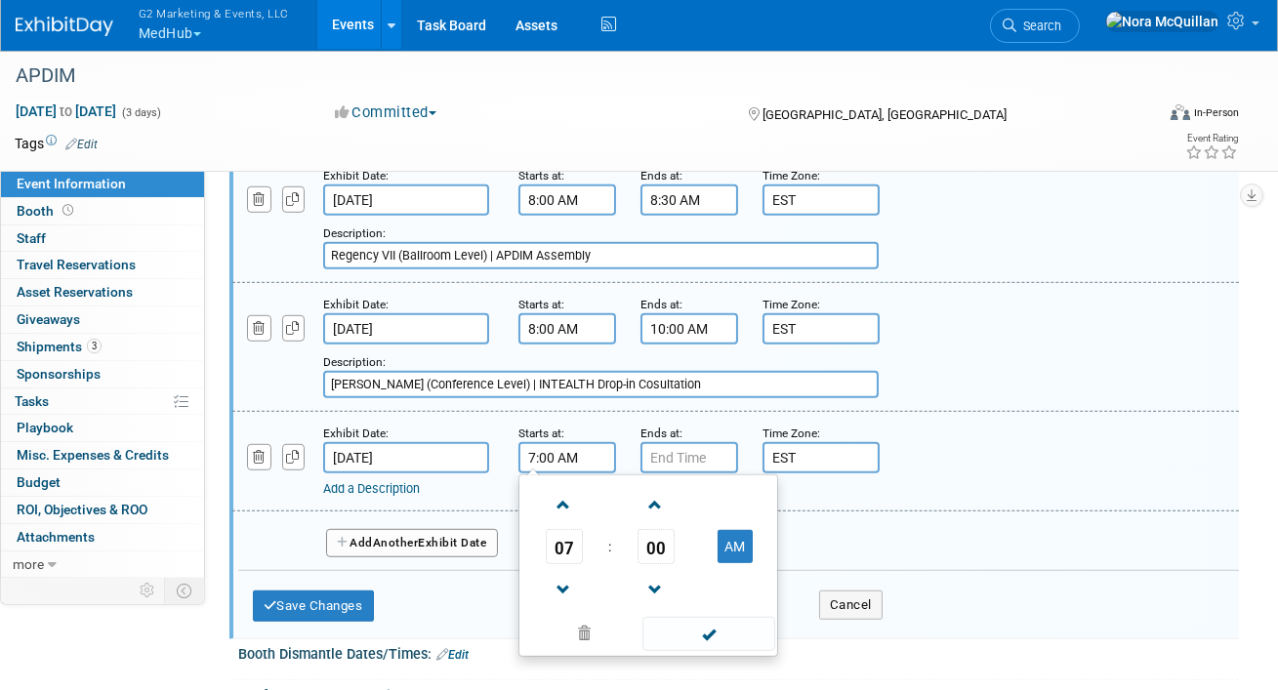
click at [555, 442] on input "7:00 AM" at bounding box center [568, 457] width 98 height 31
click at [555, 529] on span "07" at bounding box center [564, 546] width 37 height 35
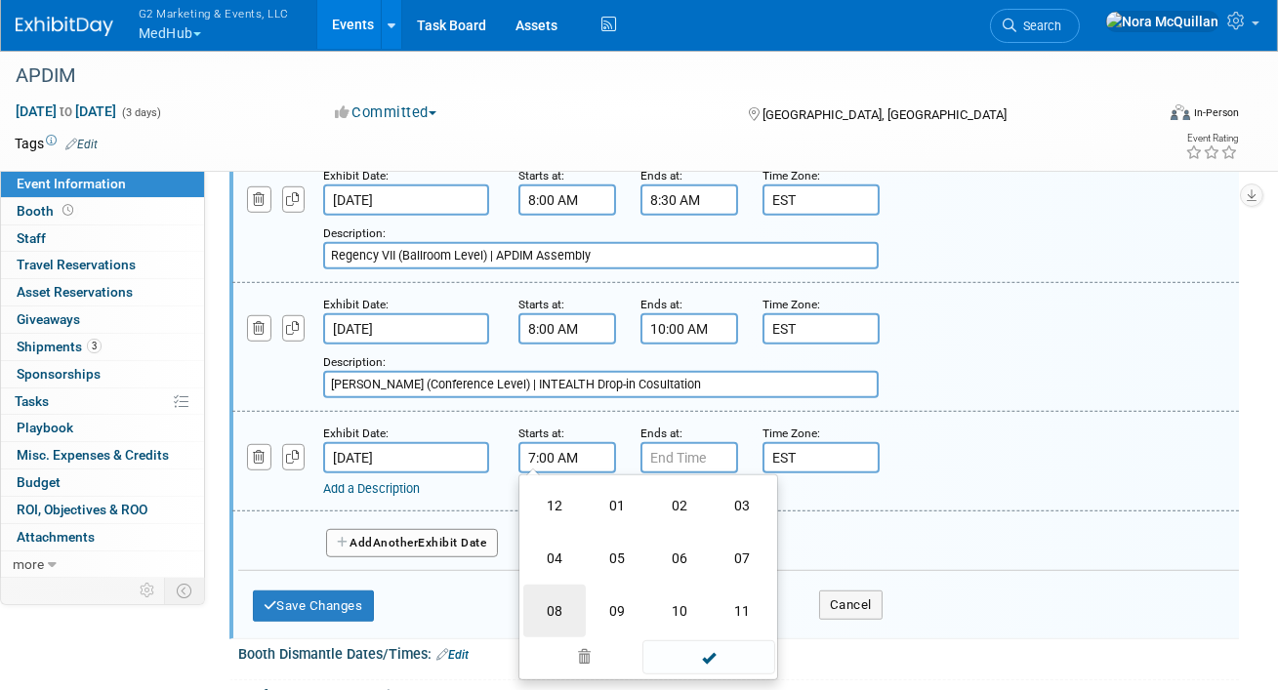
click at [558, 587] on td "08" at bounding box center [554, 611] width 62 height 53
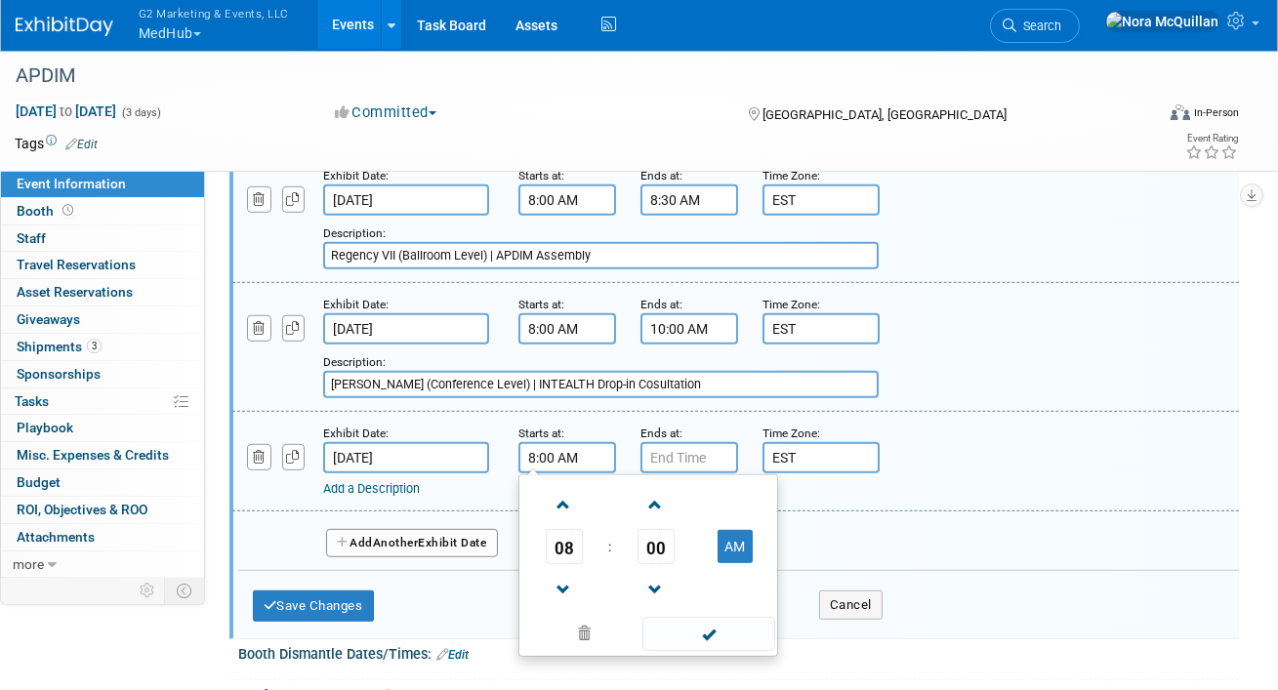
click at [649, 538] on span "00" at bounding box center [656, 546] width 37 height 35
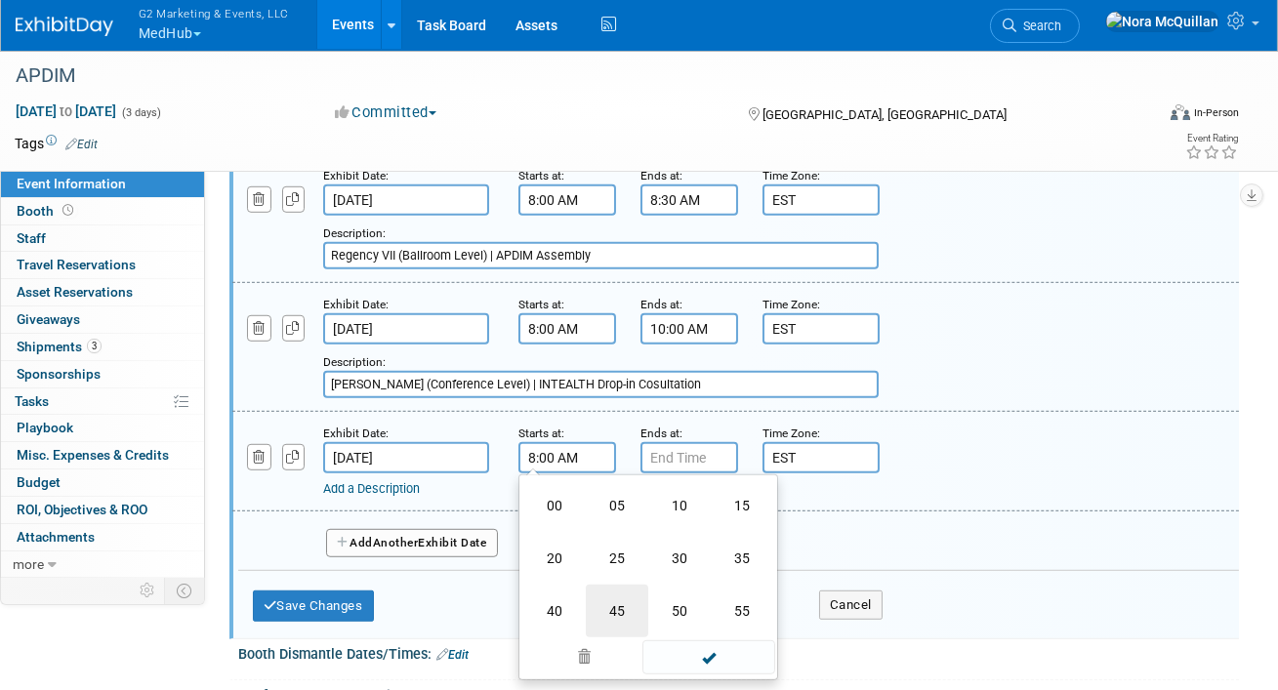
click at [611, 589] on td "45" at bounding box center [617, 611] width 62 height 53
type input "8:45 AM"
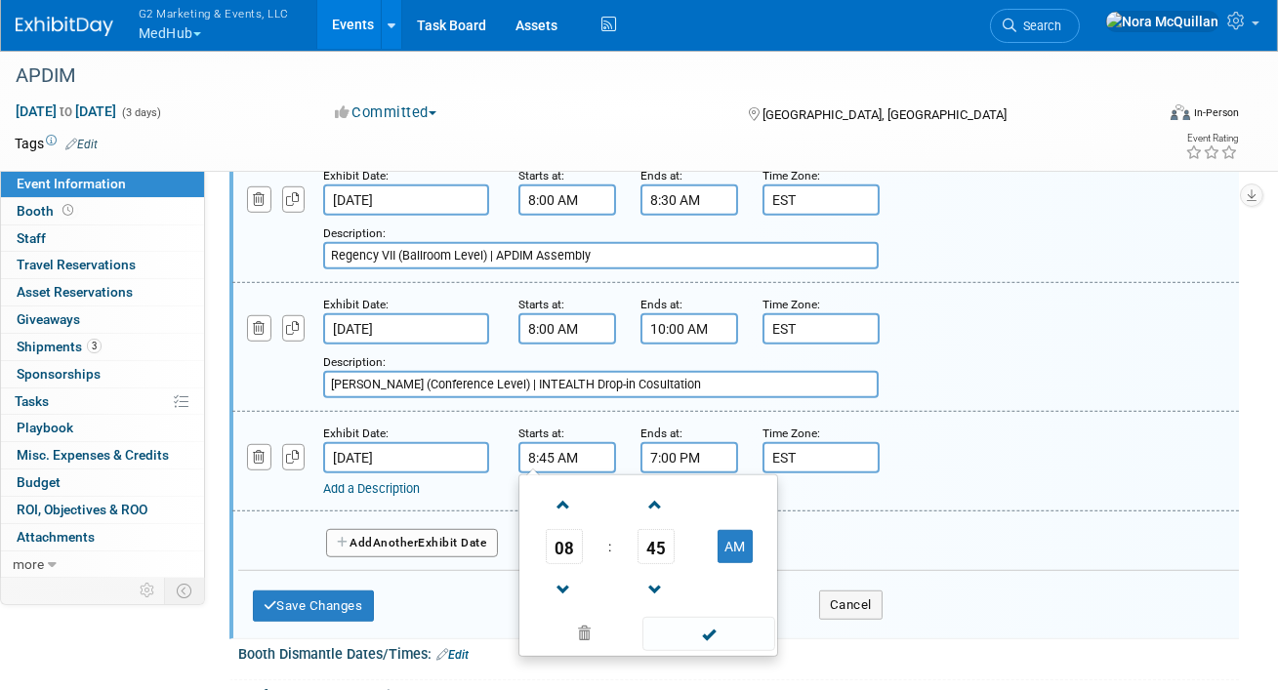
click at [683, 451] on input "7:00 PM" at bounding box center [690, 457] width 98 height 31
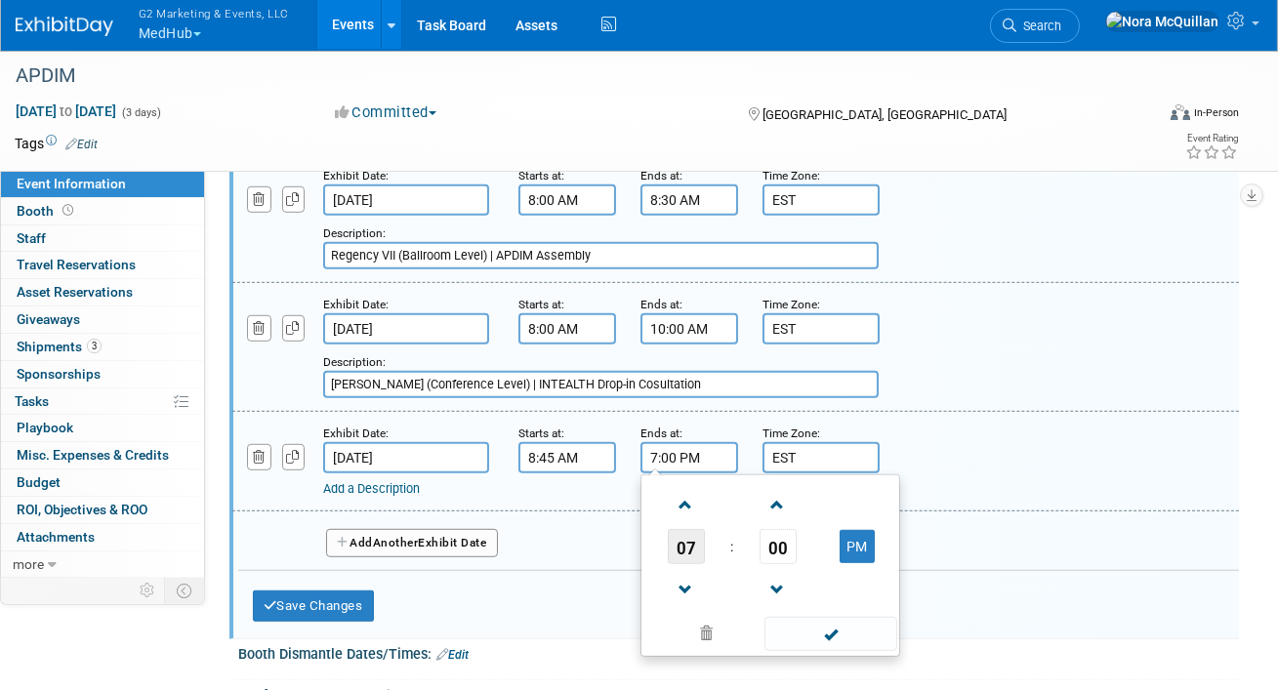
click at [688, 529] on span "07" at bounding box center [686, 546] width 37 height 35
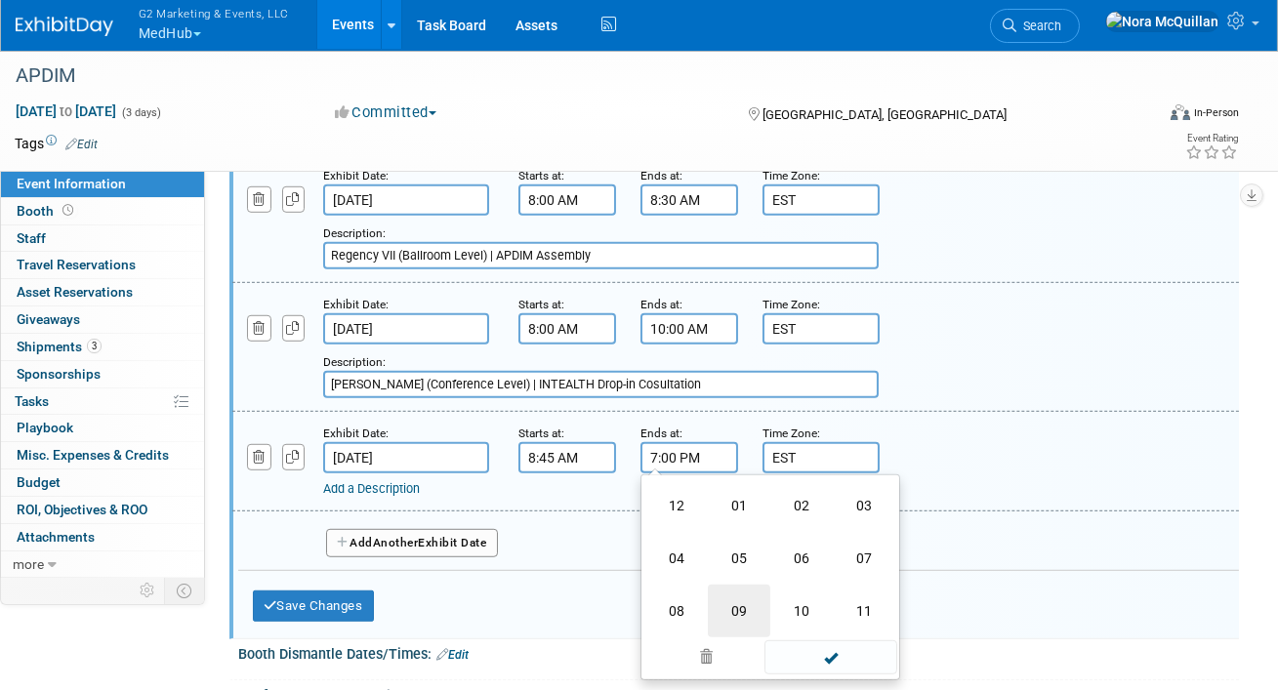
click at [735, 585] on td "09" at bounding box center [739, 611] width 62 height 53
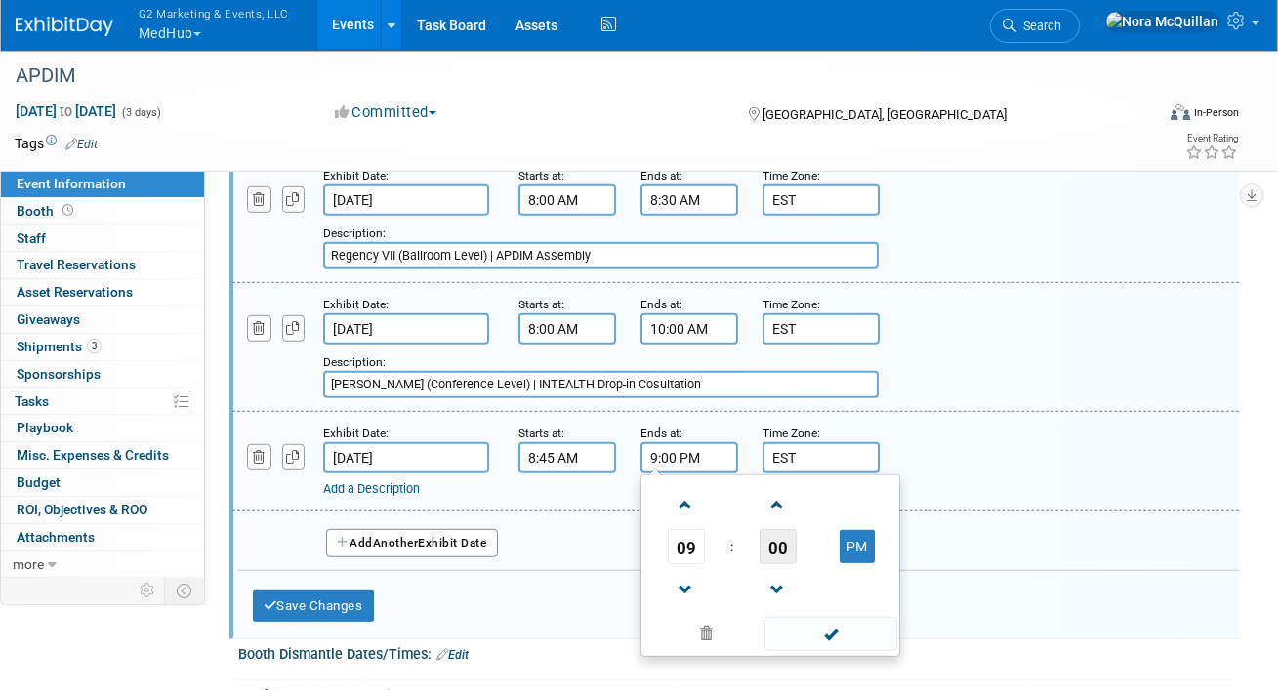
click at [767, 529] on span "00" at bounding box center [778, 546] width 37 height 35
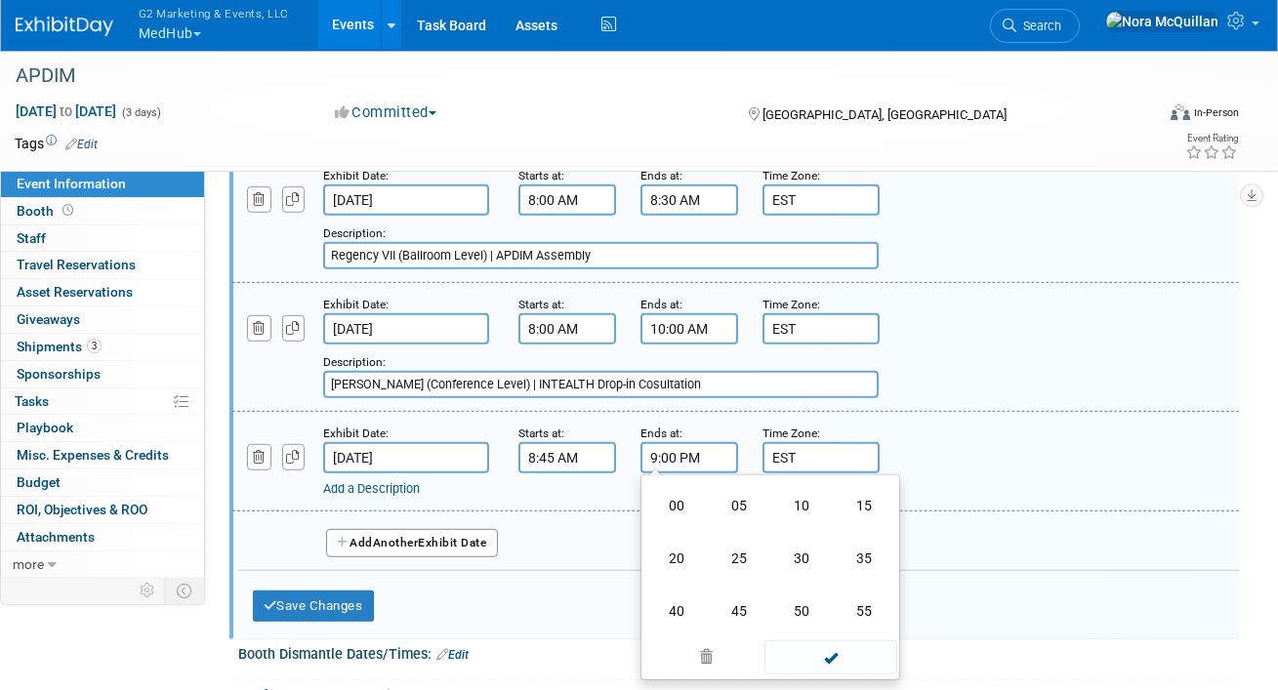
click at [738, 588] on td "45" at bounding box center [739, 611] width 62 height 53
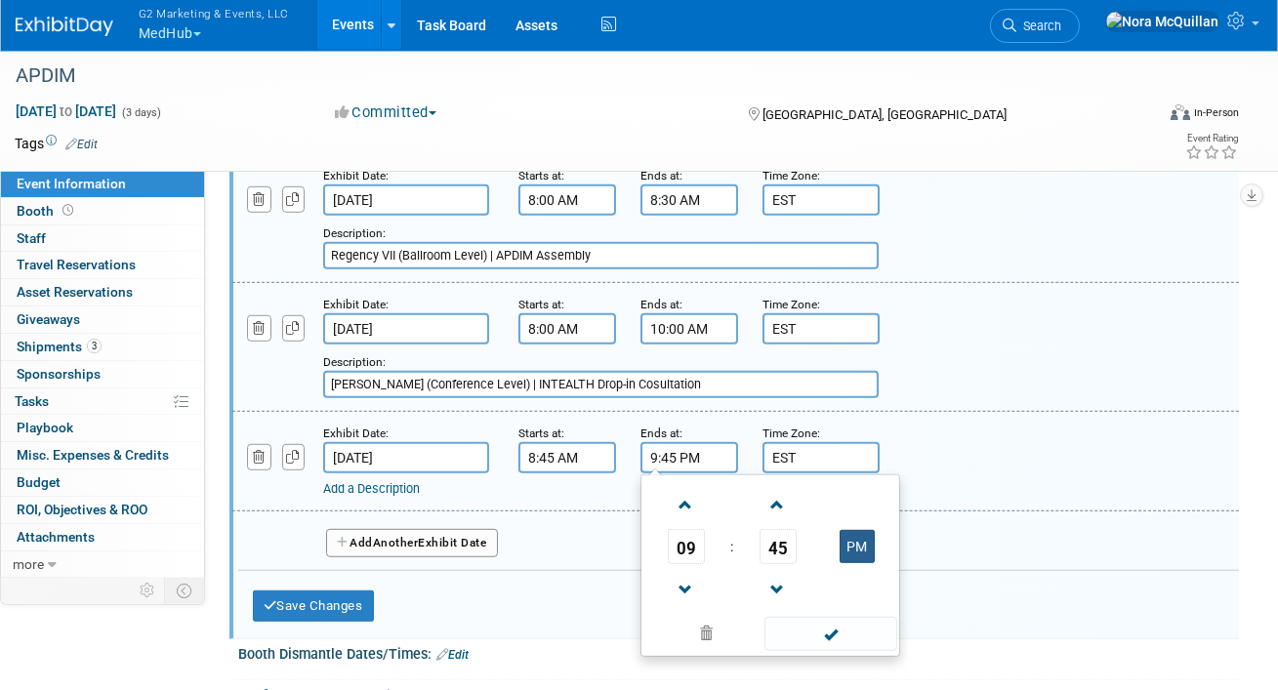
click at [865, 530] on button "PM" at bounding box center [857, 546] width 35 height 33
type input "9:45 AM"
click at [359, 481] on link "Add a Description" at bounding box center [371, 488] width 97 height 15
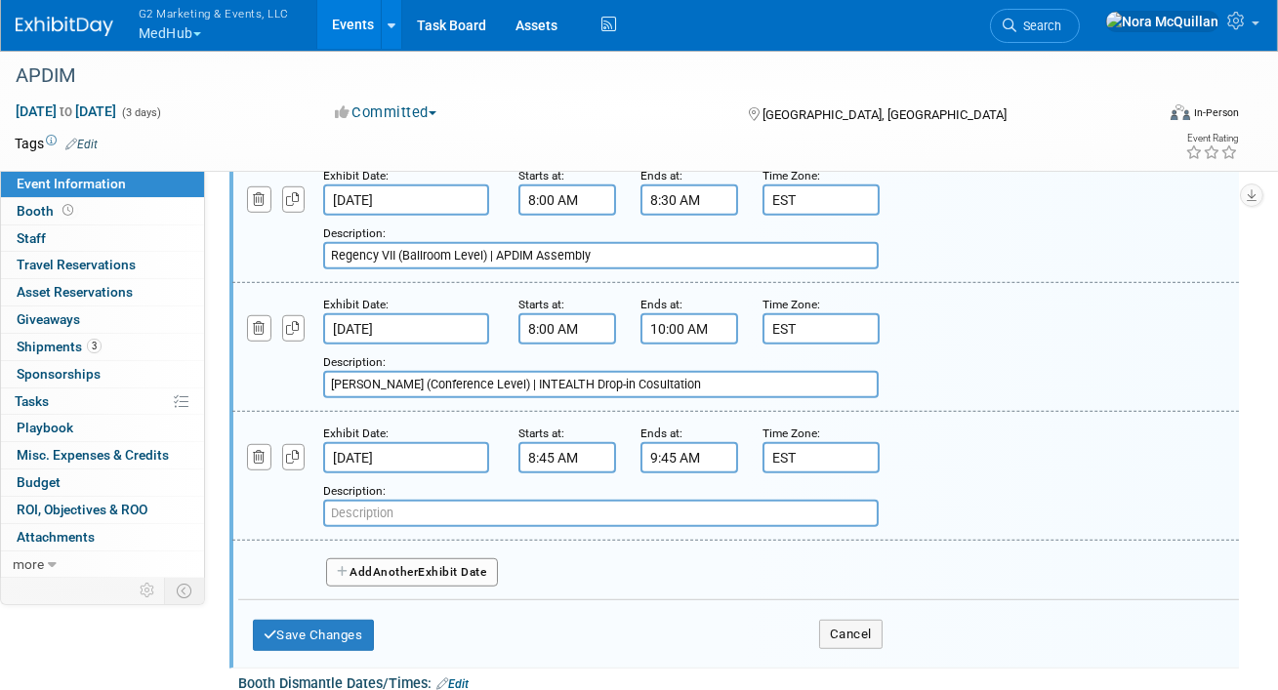
paste input "Regency V (Ballroom Level)"
type input "Regency V (Ballroom Level) | APDIM Assembly"
click at [389, 565] on span "Another" at bounding box center [396, 572] width 46 height 14
select select "9"
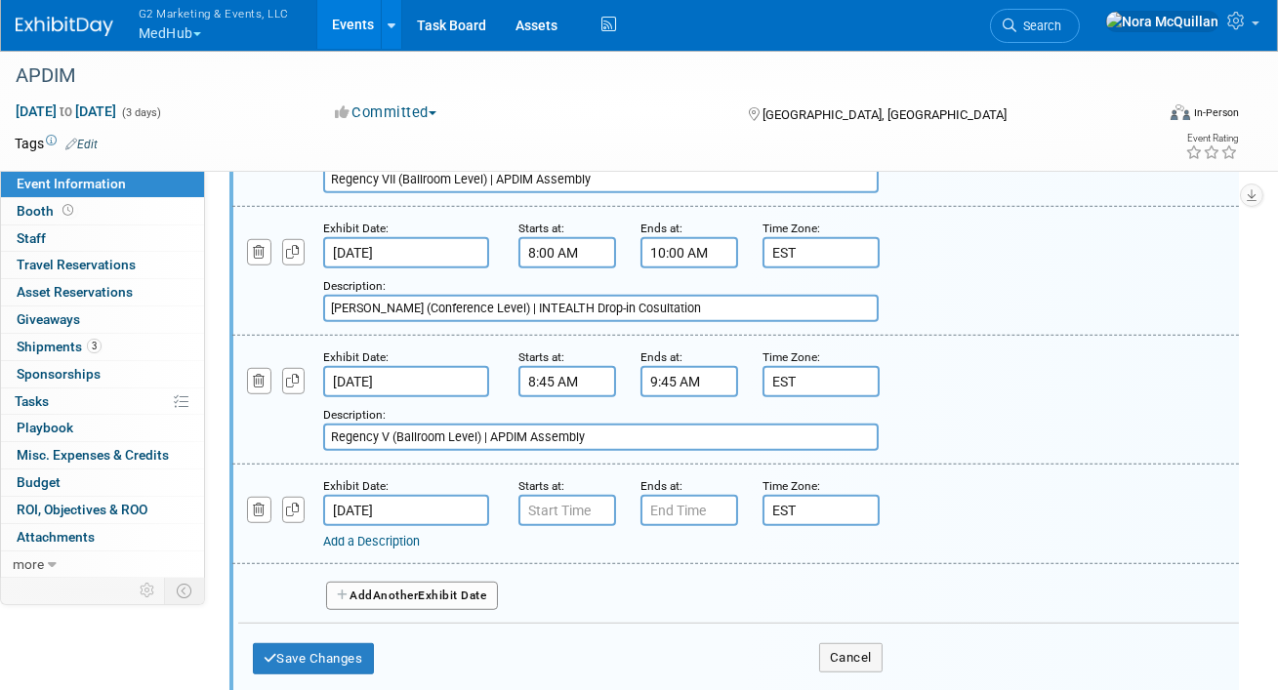
scroll to position [2634, 0]
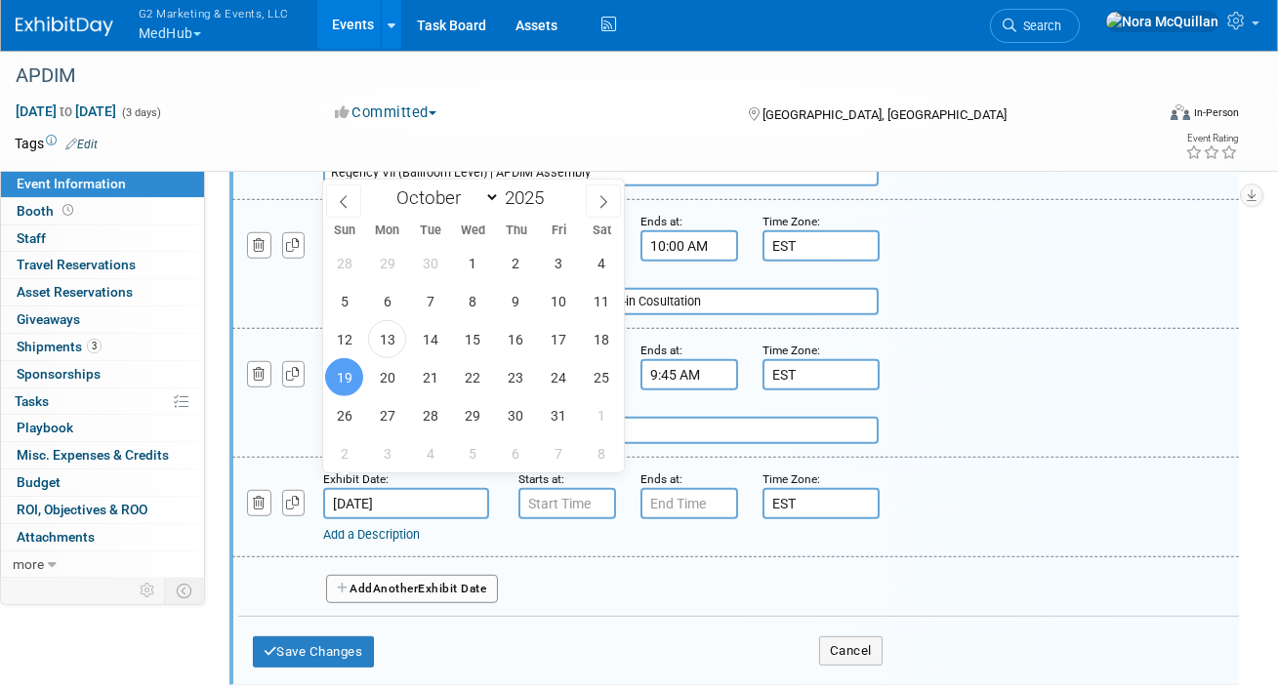
click at [375, 488] on input "Oct 19, 2025" at bounding box center [406, 503] width 166 height 31
click at [595, 343] on span "18" at bounding box center [602, 339] width 38 height 38
type input "Oct 18, 2025"
click at [572, 488] on input "7:00 AM" at bounding box center [568, 503] width 98 height 31
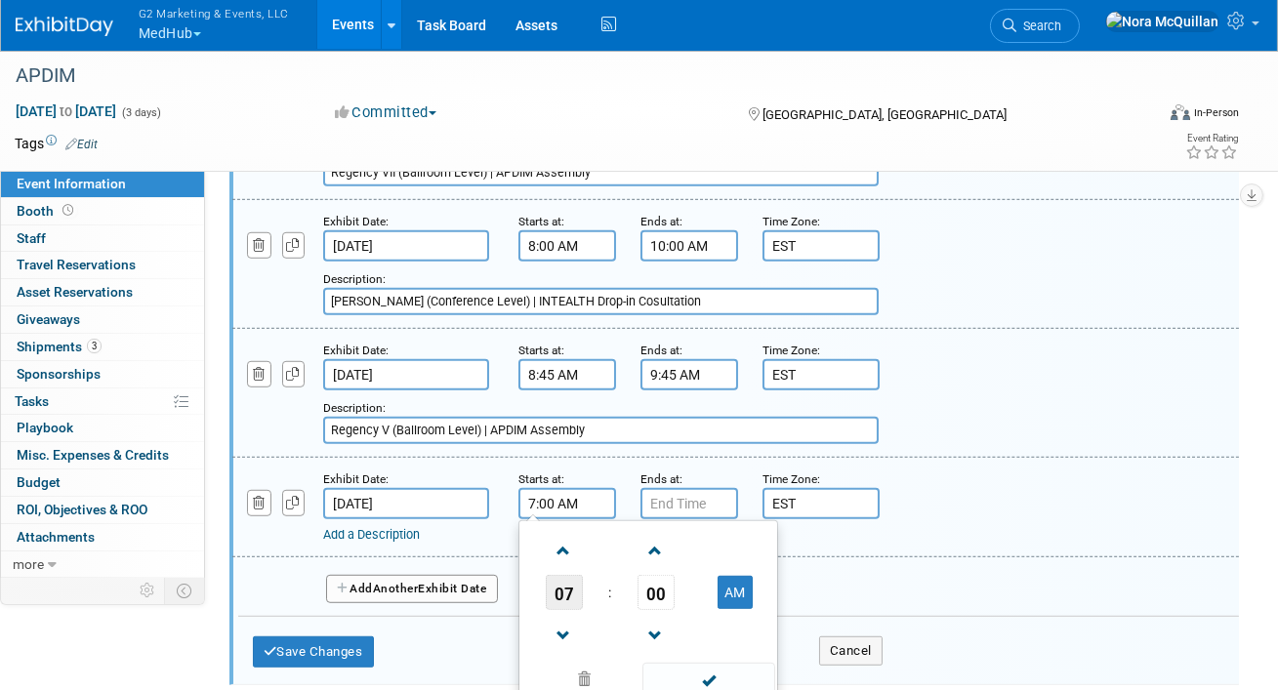
click at [567, 587] on span "07" at bounding box center [564, 592] width 37 height 35
click at [613, 631] on td "09" at bounding box center [617, 657] width 62 height 53
click at [660, 575] on span "00" at bounding box center [656, 592] width 37 height 35
click at [621, 631] on td "45" at bounding box center [617, 657] width 62 height 53
type input "9:45 AM"
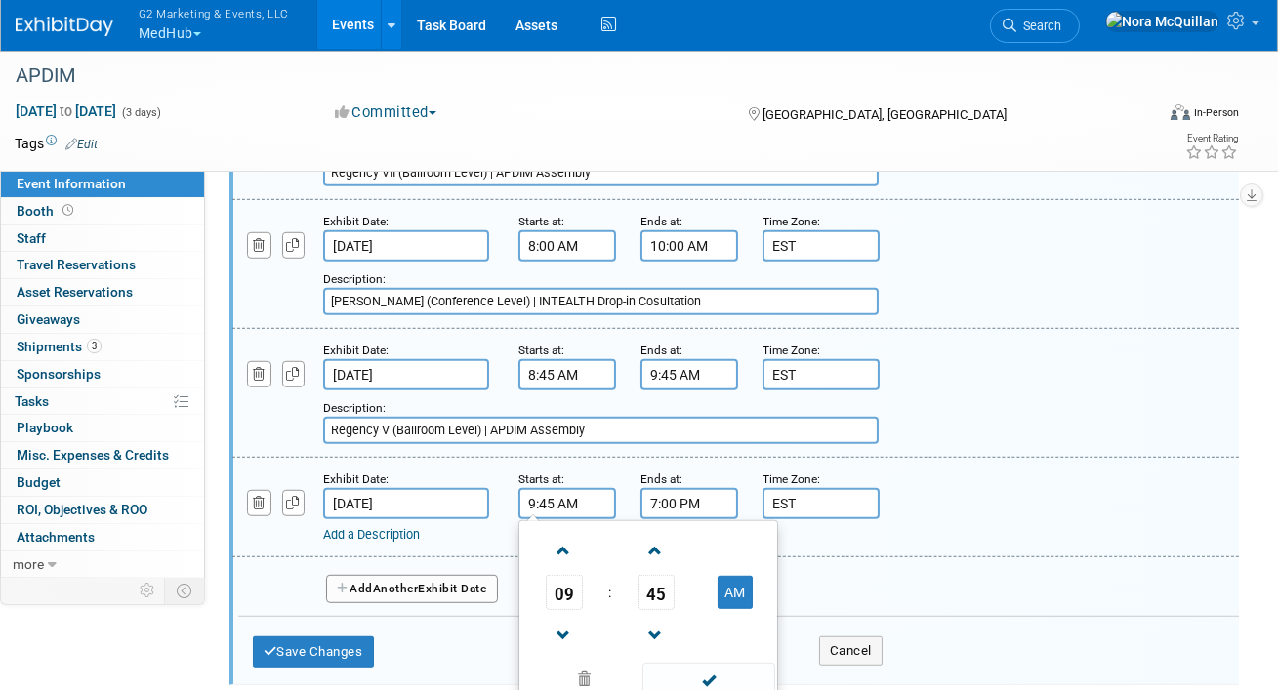
click at [671, 493] on input "7:00 PM" at bounding box center [690, 503] width 98 height 31
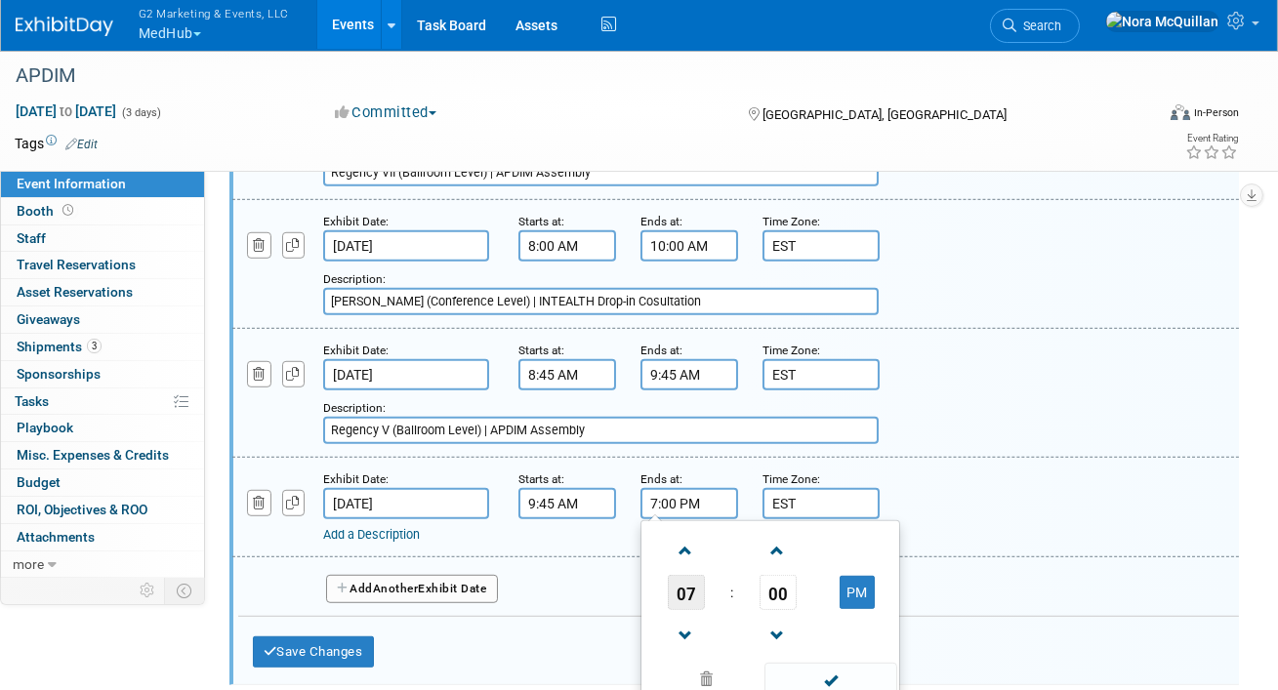
click at [688, 582] on span "07" at bounding box center [686, 592] width 37 height 35
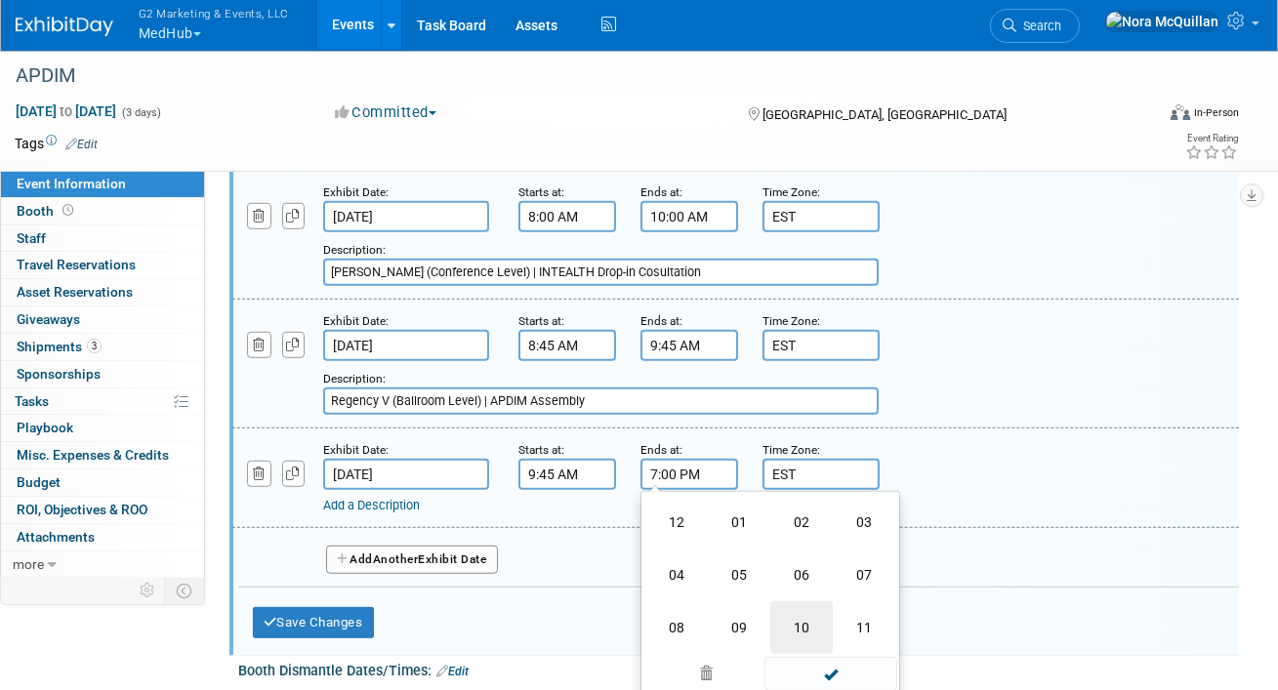
click at [808, 604] on td "10" at bounding box center [802, 628] width 62 height 53
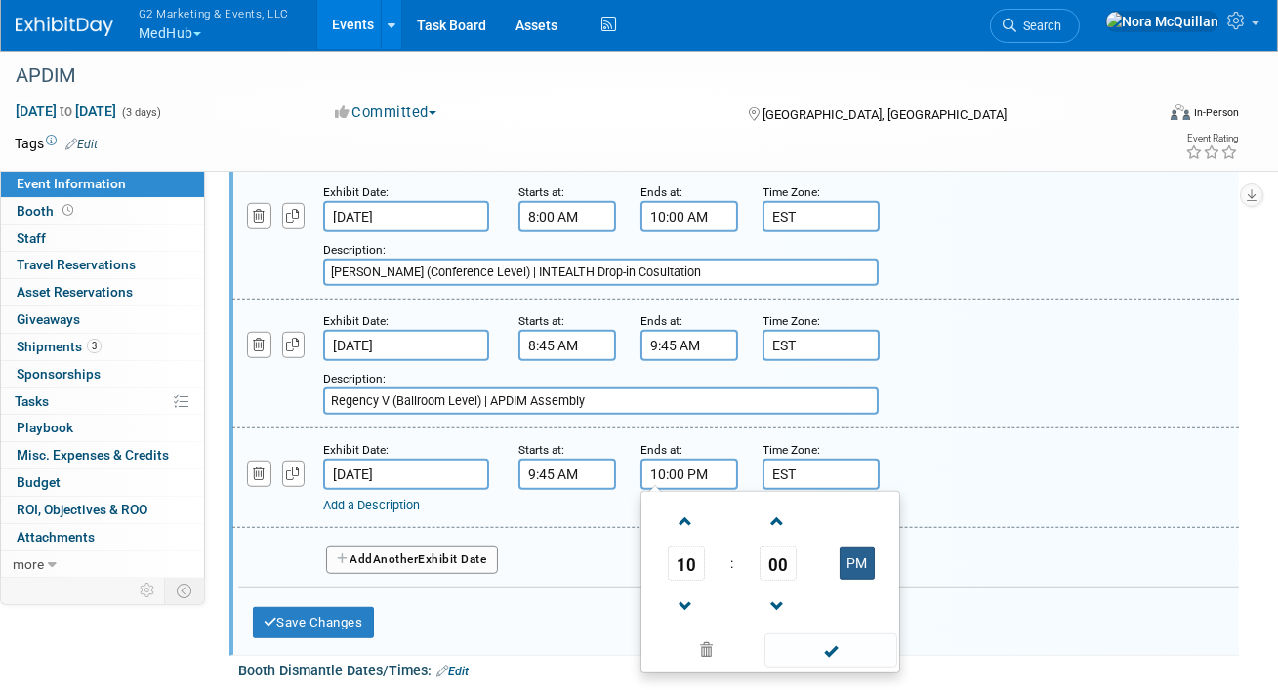
click at [852, 547] on button "PM" at bounding box center [857, 563] width 35 height 33
type input "10:00 AM"
click at [362, 498] on link "Add a Description" at bounding box center [371, 505] width 97 height 15
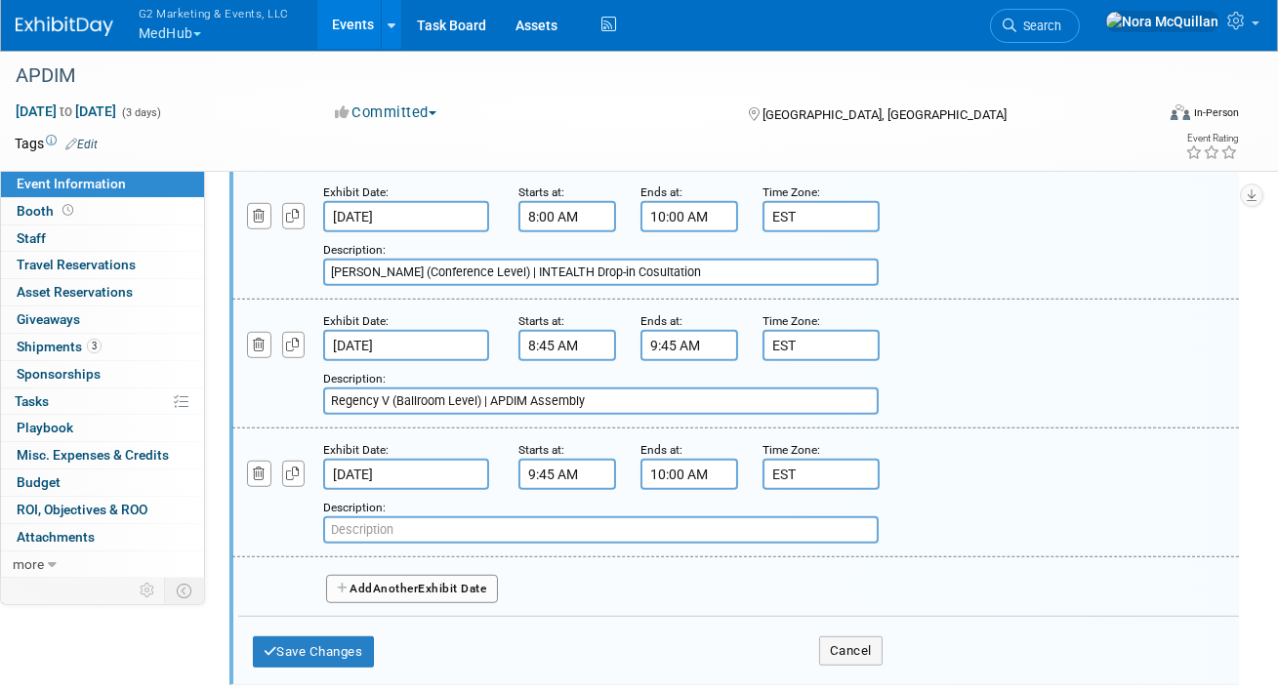
paste input "Grand Hall East Foyer (Exhibit Level)"
type input "Grand Hall East Foyer (Exhibit Level) | Break"
click at [350, 575] on button "Add Another Exhibit Date" at bounding box center [412, 589] width 172 height 29
select select "9"
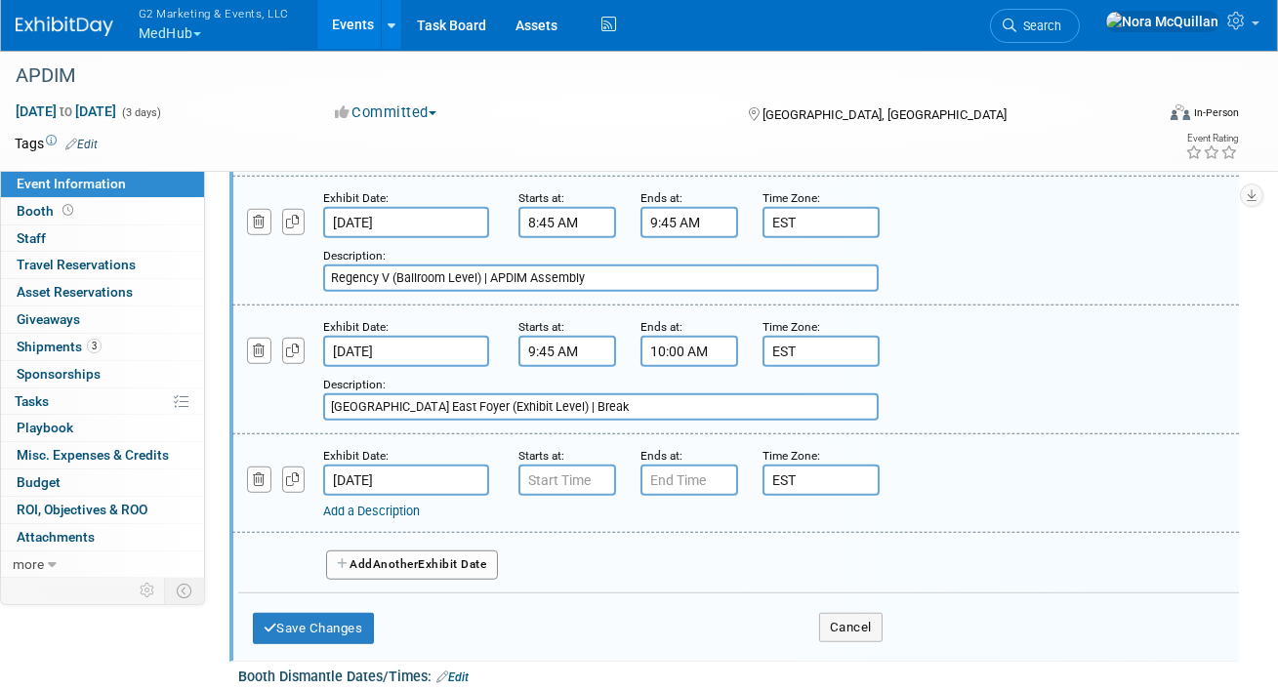
scroll to position [2797, 0]
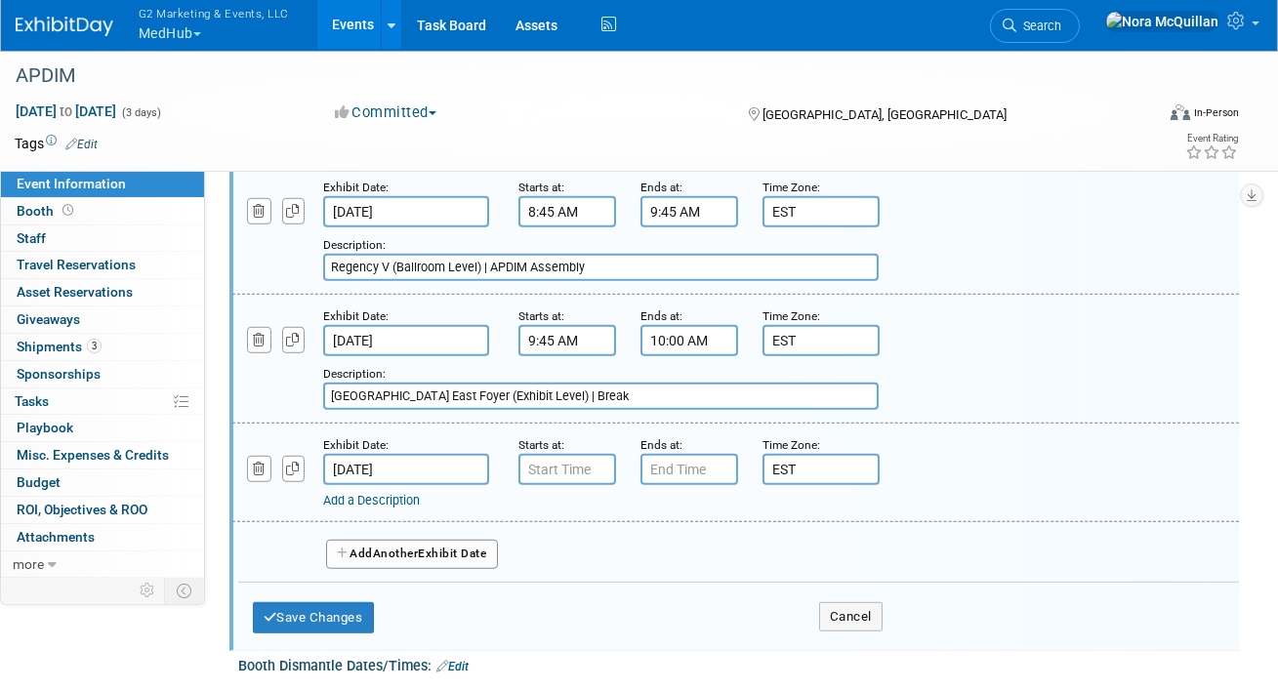
click at [387, 454] on input "Oct 19, 2025" at bounding box center [406, 469] width 166 height 31
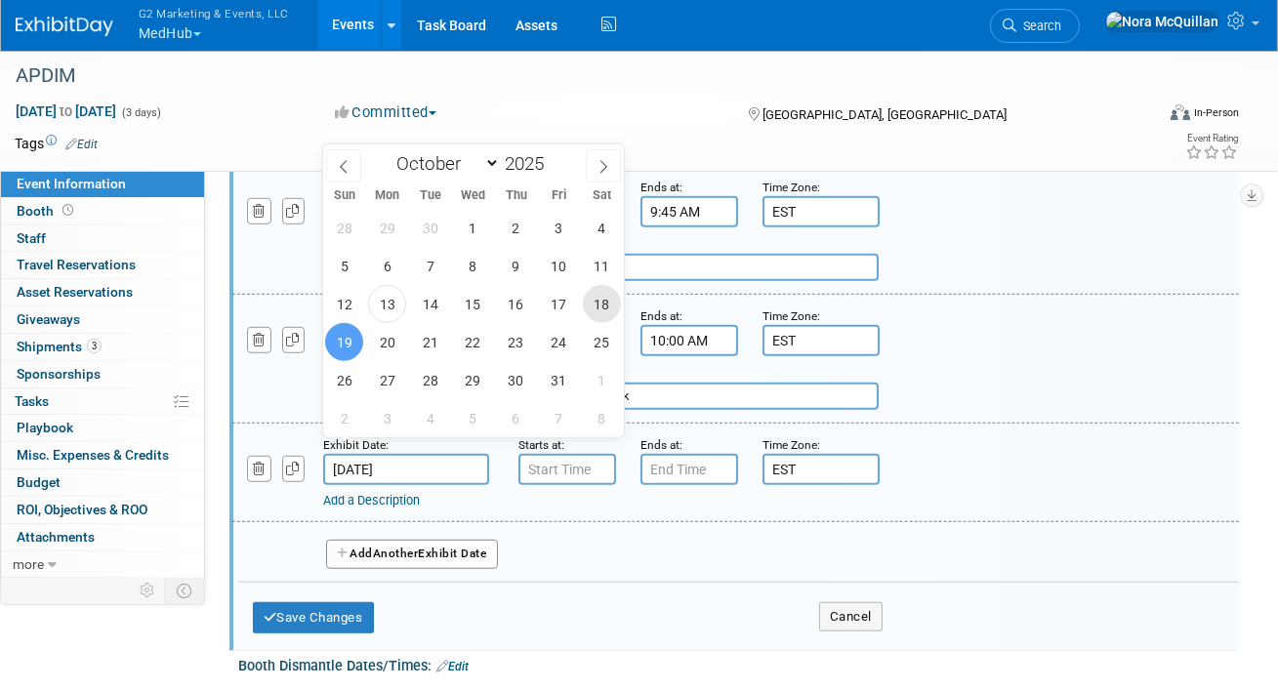
click at [601, 310] on span "18" at bounding box center [602, 304] width 38 height 38
type input "Oct 18, 2025"
click at [542, 458] on input "7:00 AM" at bounding box center [568, 469] width 98 height 31
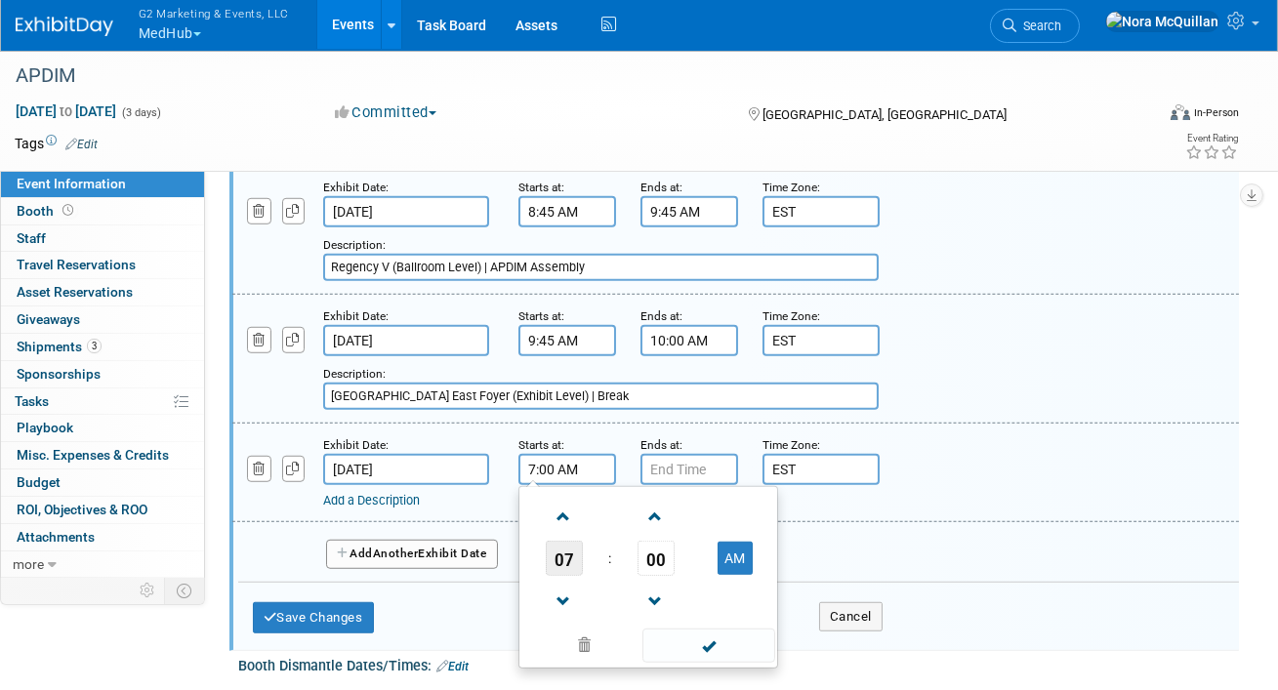
click at [551, 541] on span "07" at bounding box center [564, 558] width 37 height 35
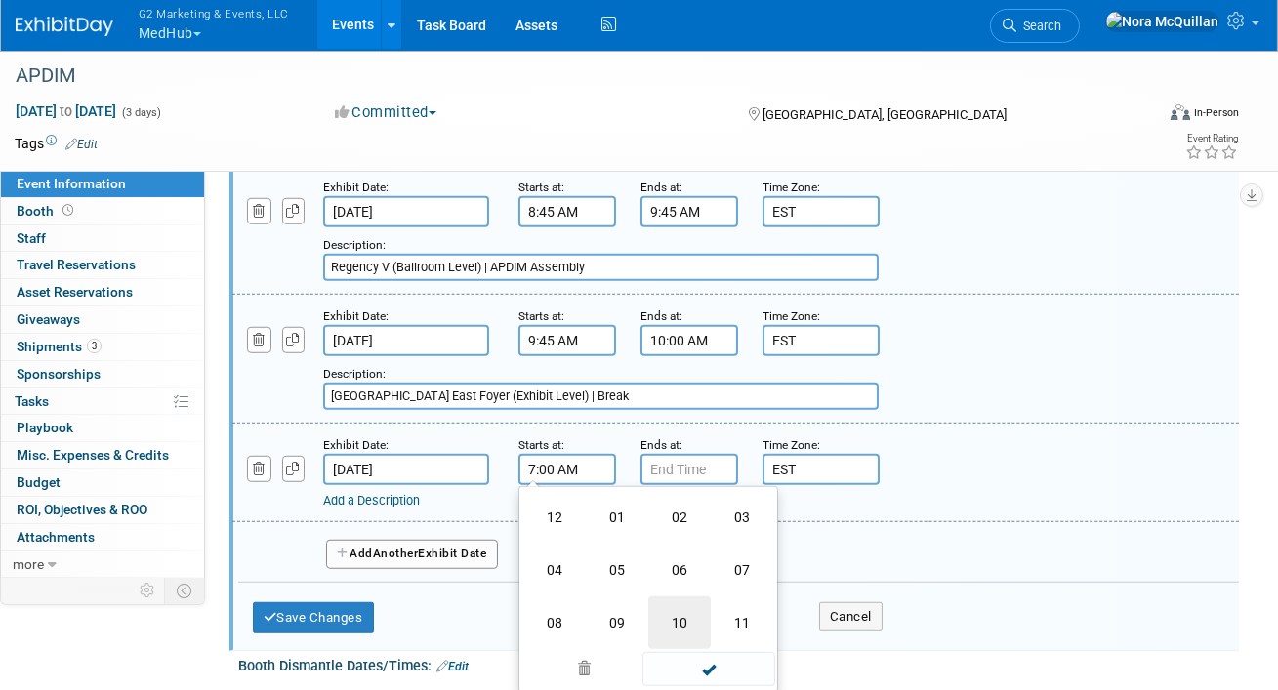
click at [673, 604] on td "10" at bounding box center [679, 623] width 62 height 53
type input "10:00 AM"
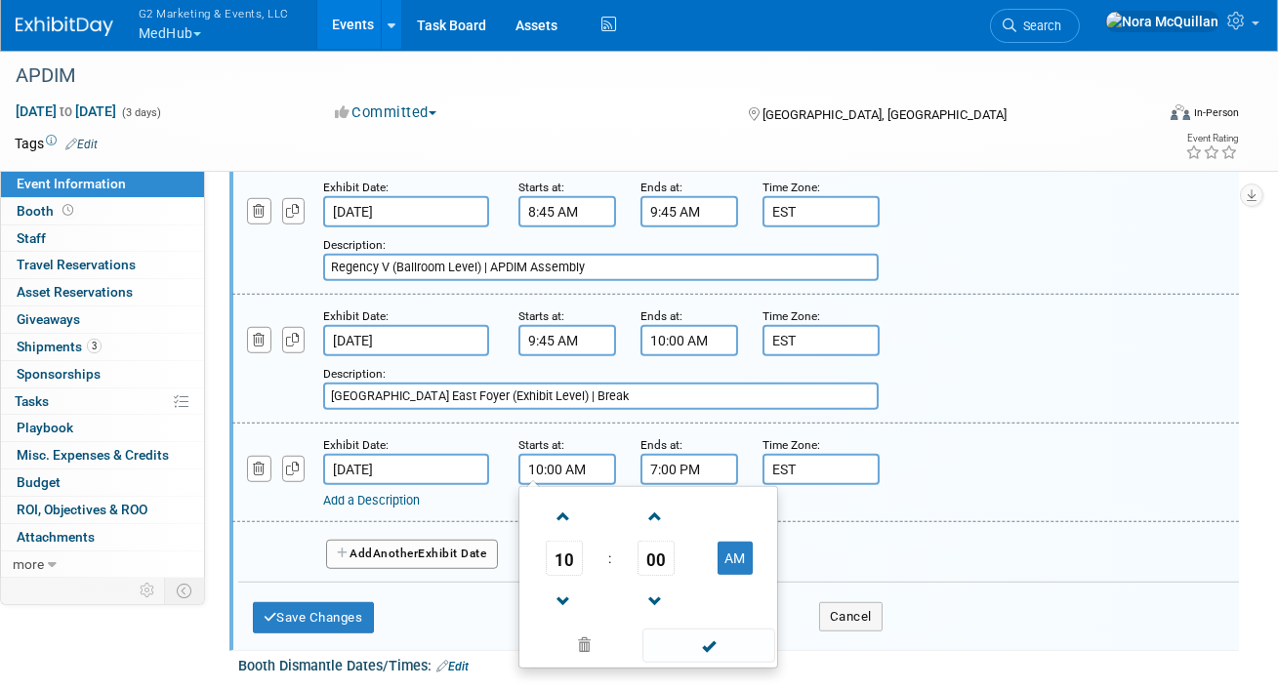
click at [681, 454] on input "7:00 PM" at bounding box center [690, 469] width 98 height 31
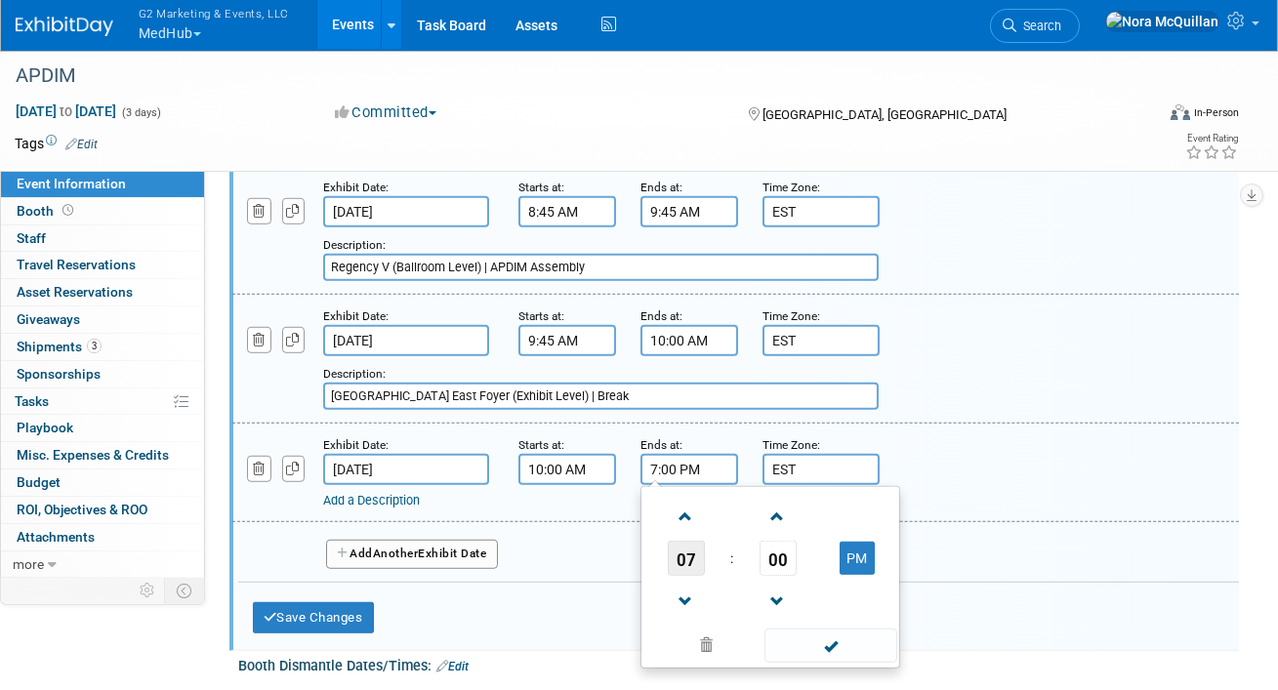
click at [693, 541] on span "07" at bounding box center [686, 558] width 37 height 35
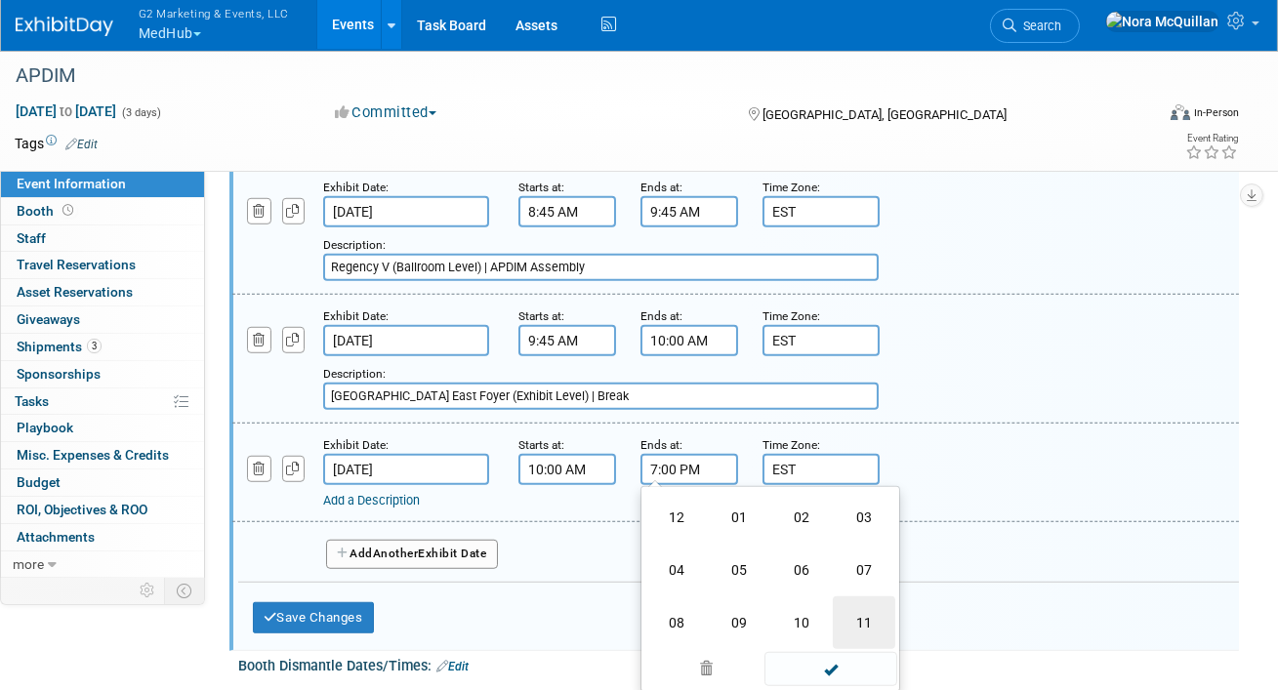
click at [847, 604] on td "11" at bounding box center [864, 623] width 62 height 53
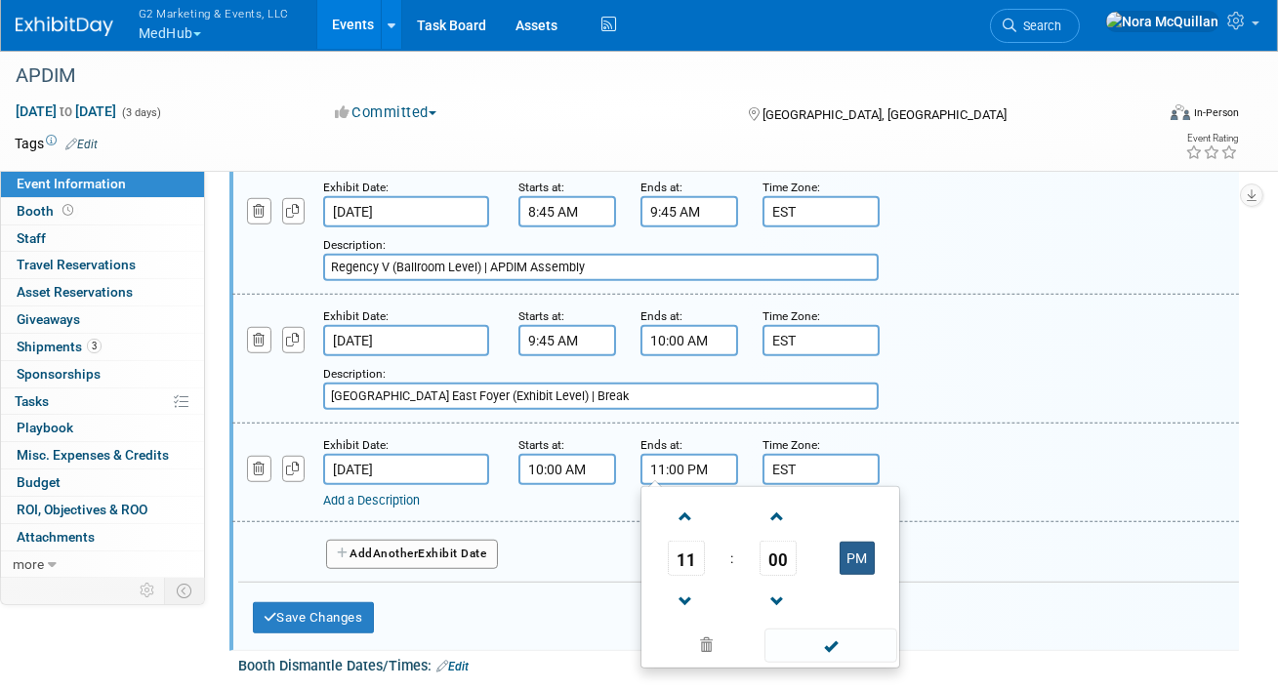
click at [852, 542] on button "PM" at bounding box center [857, 558] width 35 height 33
type input "11:00 AM"
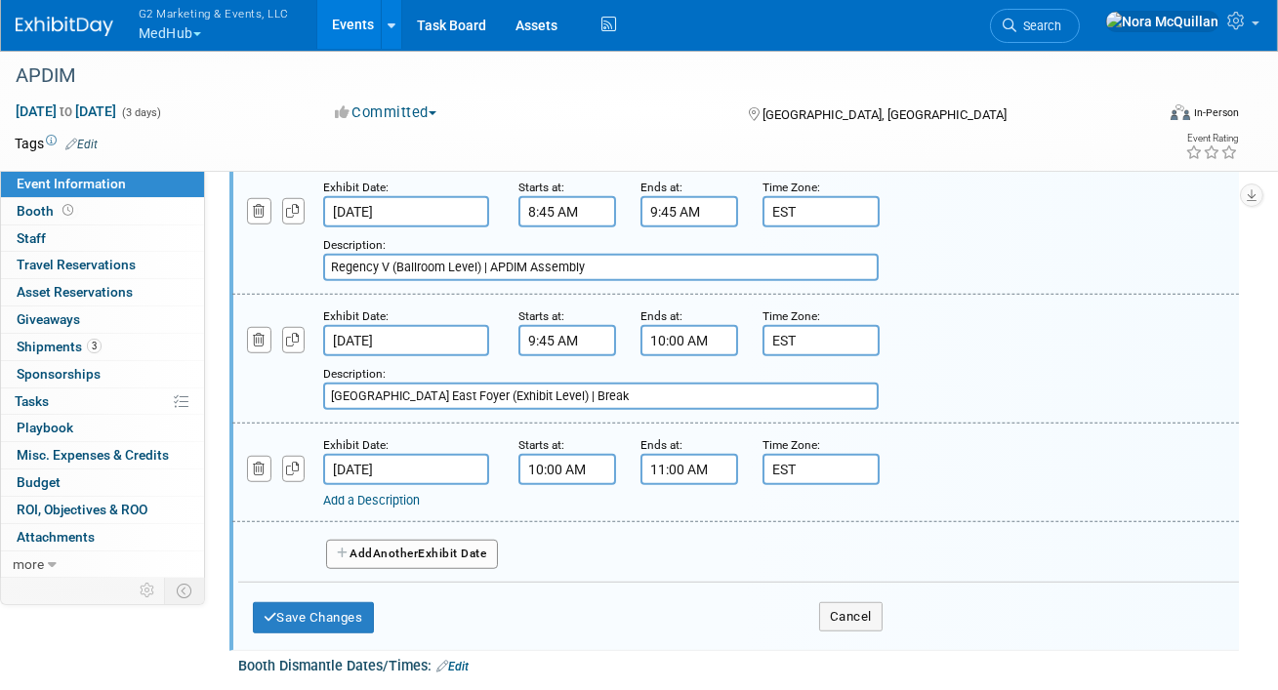
click at [410, 493] on link "Add a Description" at bounding box center [371, 500] width 97 height 15
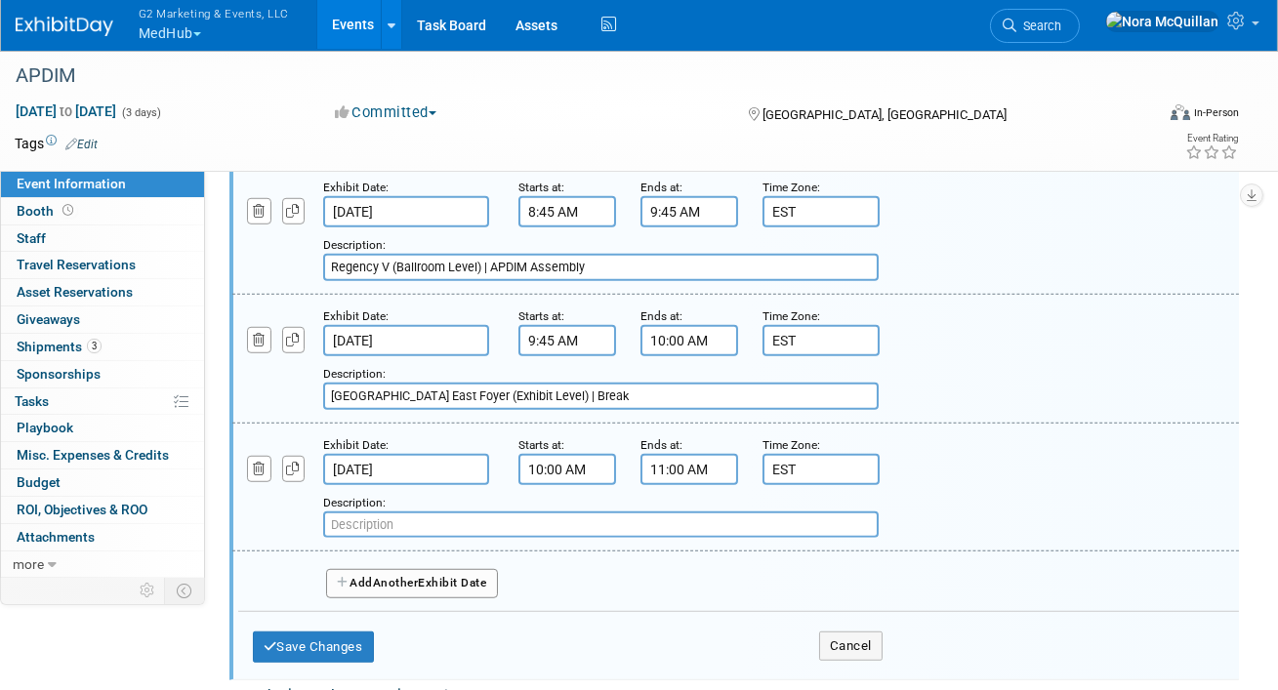
paste input "5 Sub-sessions"
type input "5 Sub-sessions"
click at [396, 573] on button "Add Another Exhibit Date" at bounding box center [412, 583] width 172 height 29
select select "9"
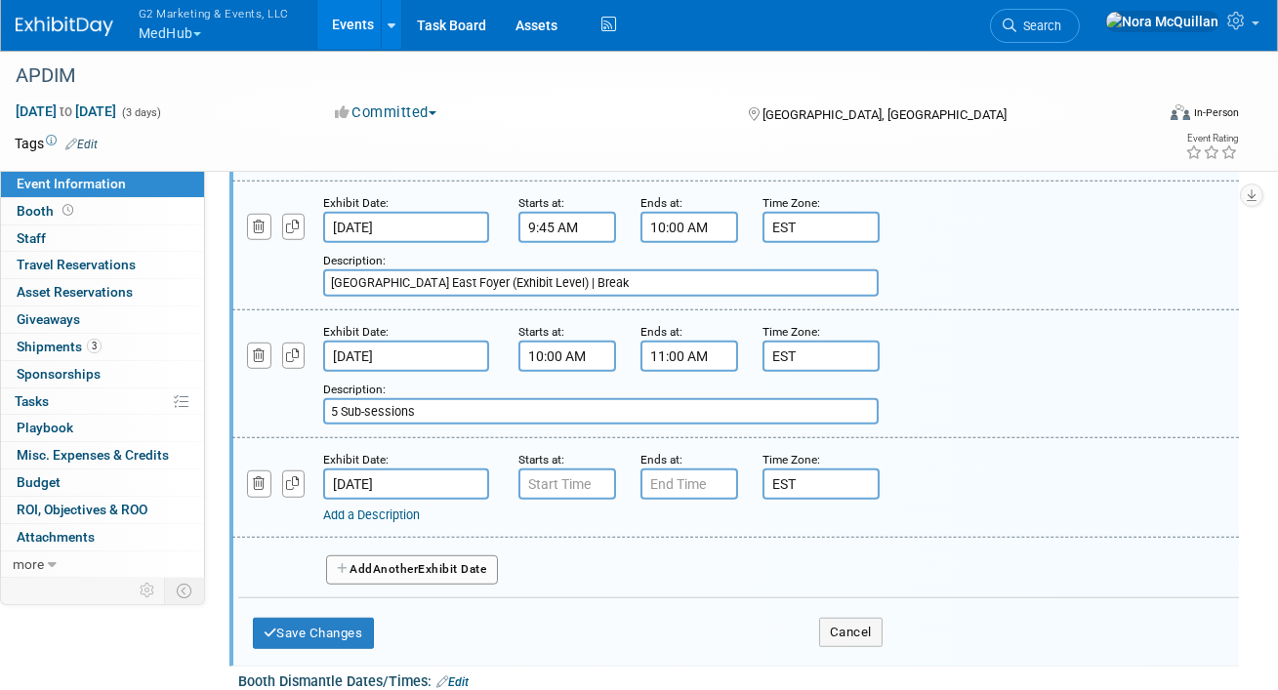
scroll to position [2926, 0]
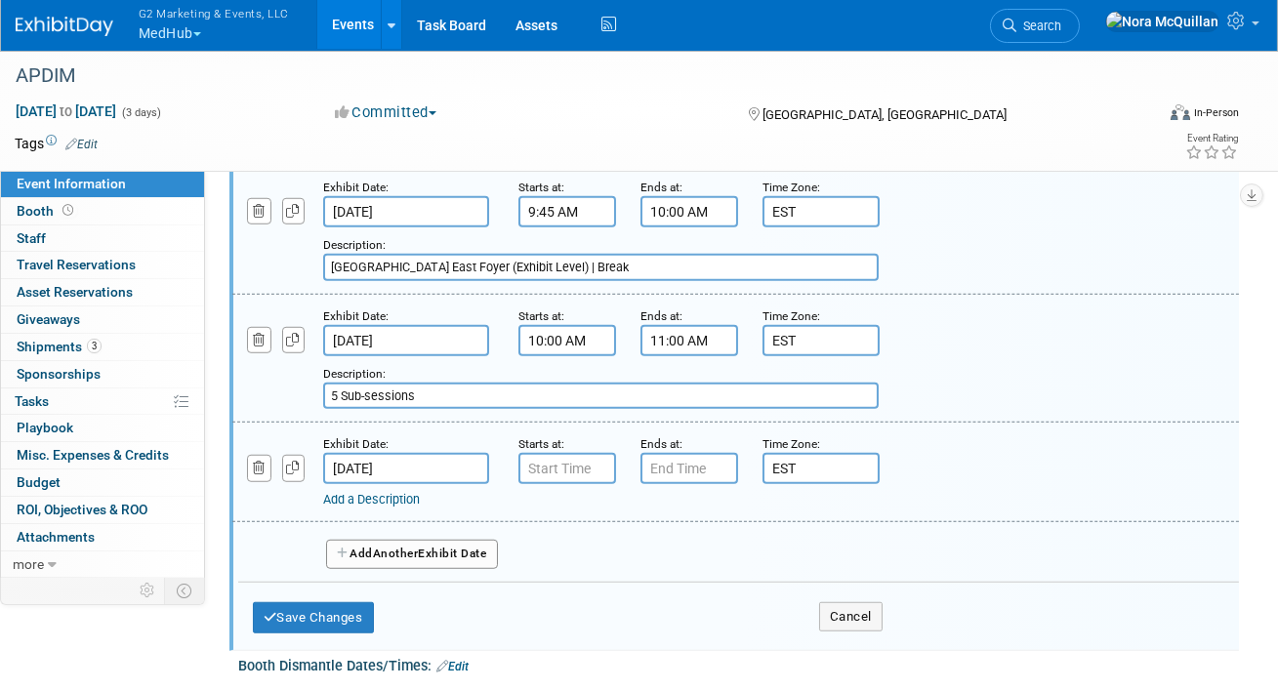
click at [374, 453] on input "Oct 19, 2025" at bounding box center [406, 468] width 166 height 31
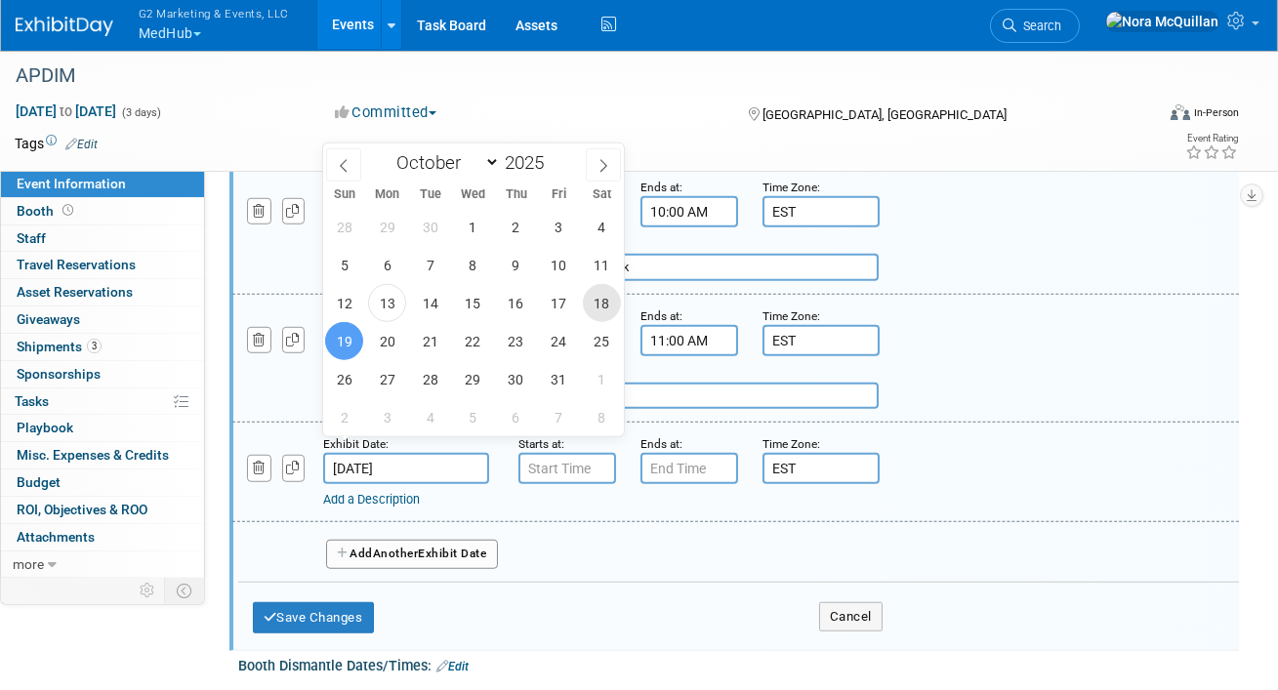
click at [606, 295] on span "18" at bounding box center [602, 303] width 38 height 38
type input "Oct 18, 2025"
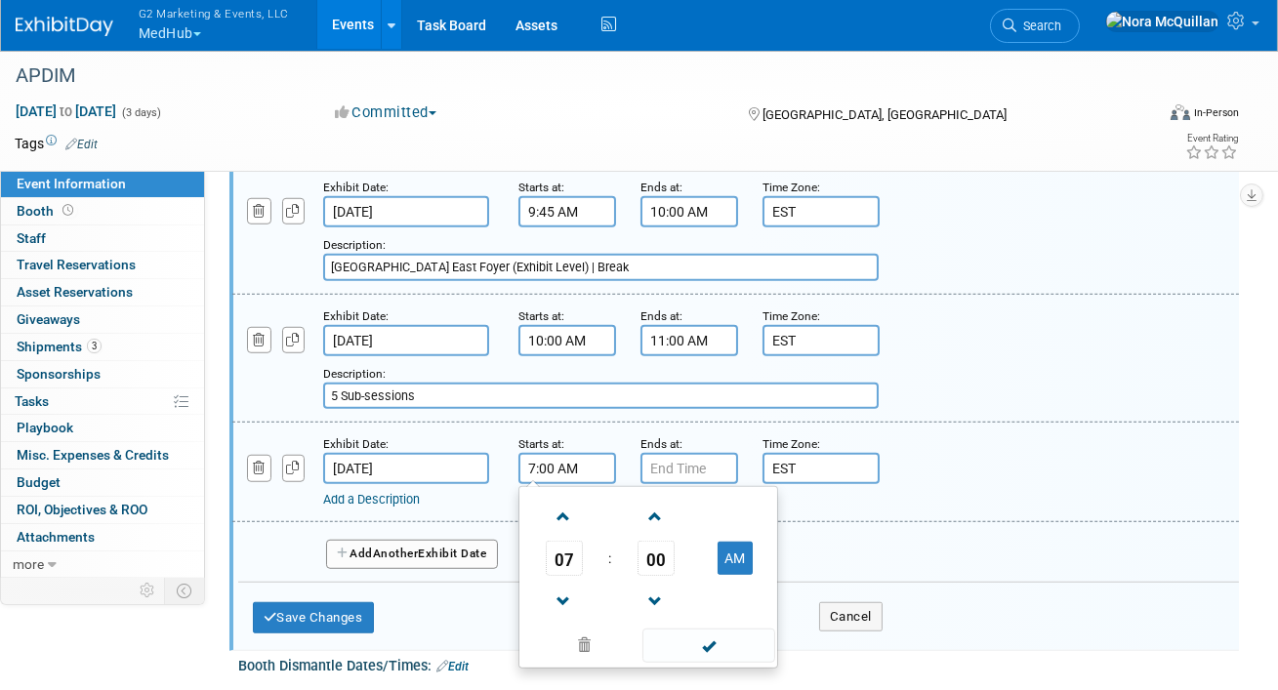
click at [533, 453] on input "7:00 AM" at bounding box center [568, 468] width 98 height 31
click at [557, 541] on span "07" at bounding box center [564, 558] width 37 height 35
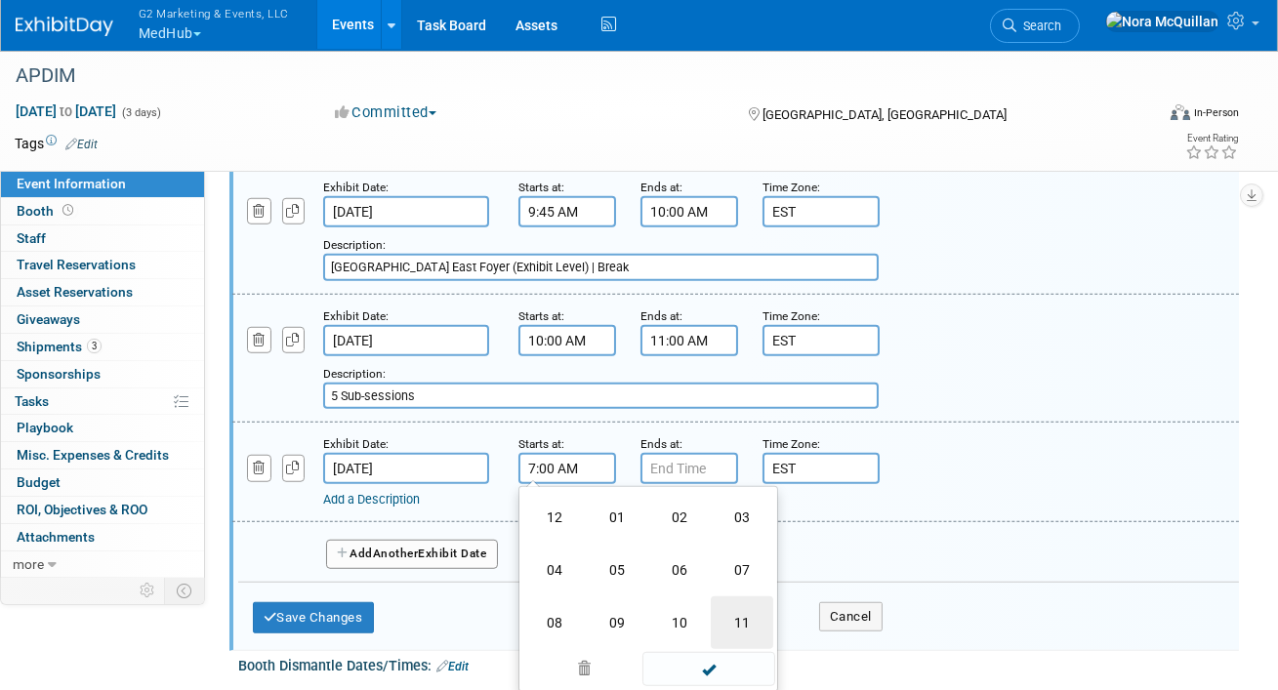
click at [734, 607] on td "11" at bounding box center [742, 623] width 62 height 53
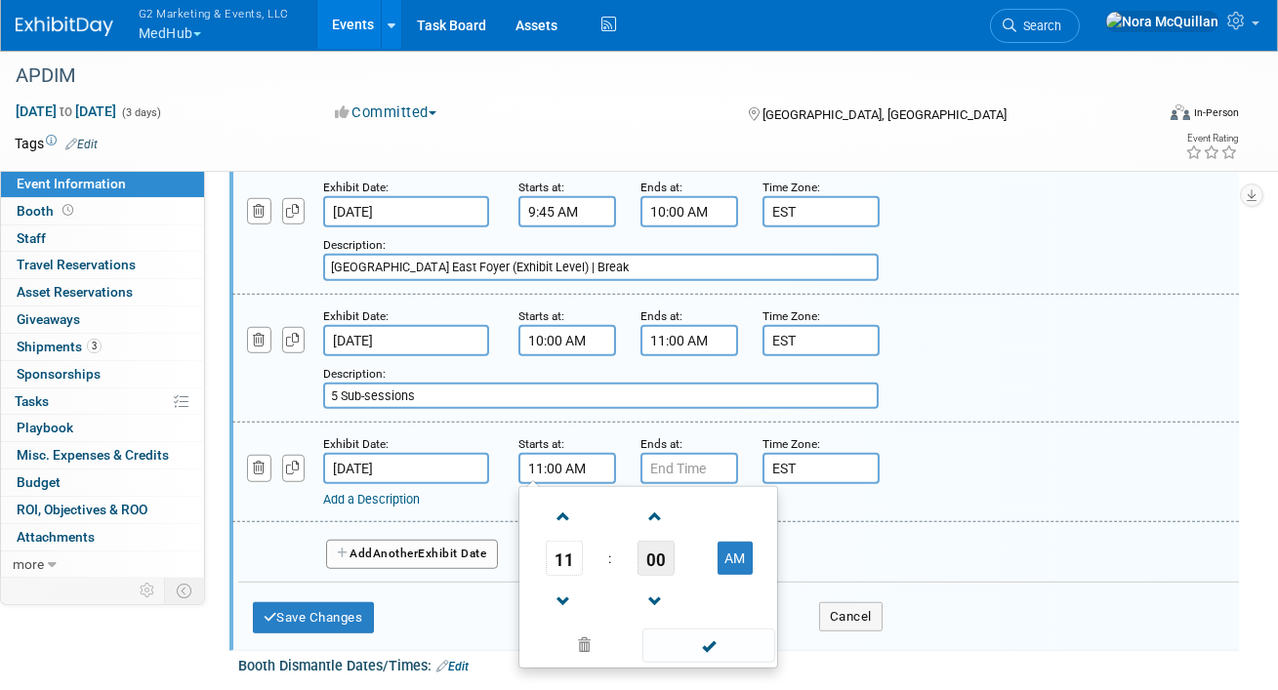
click at [650, 542] on span "00" at bounding box center [656, 558] width 37 height 35
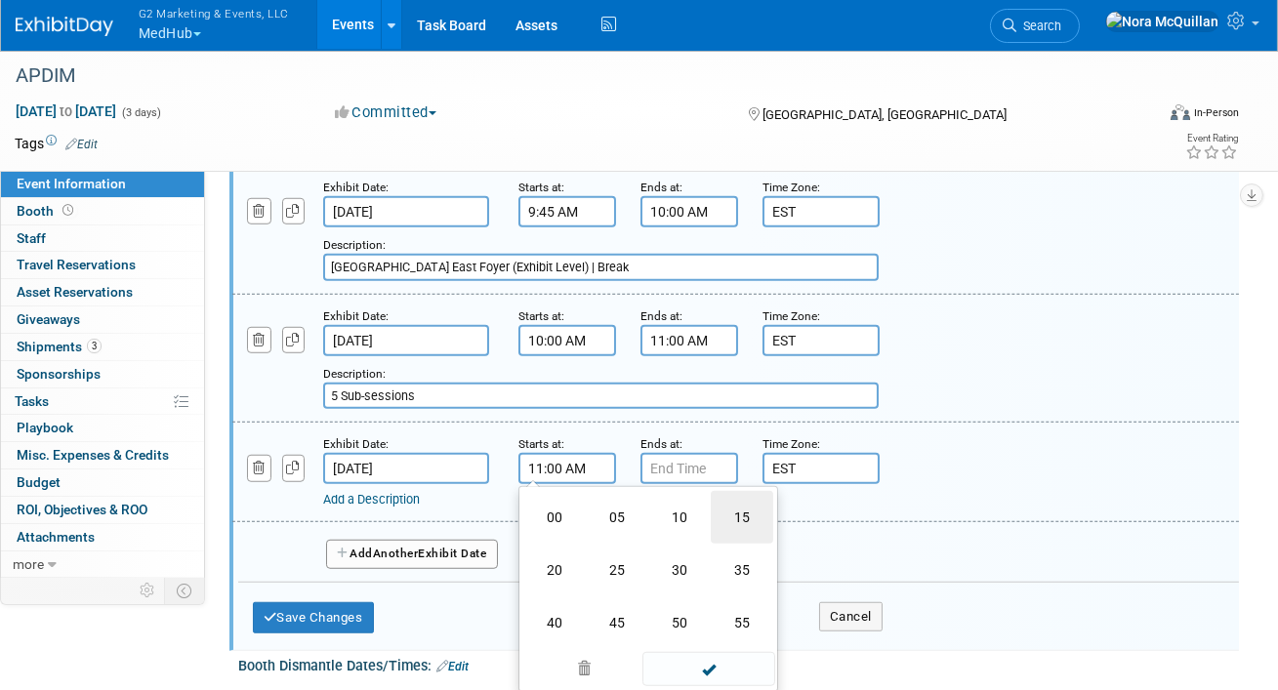
click at [732, 511] on td "15" at bounding box center [742, 517] width 62 height 53
type input "11:15 AM"
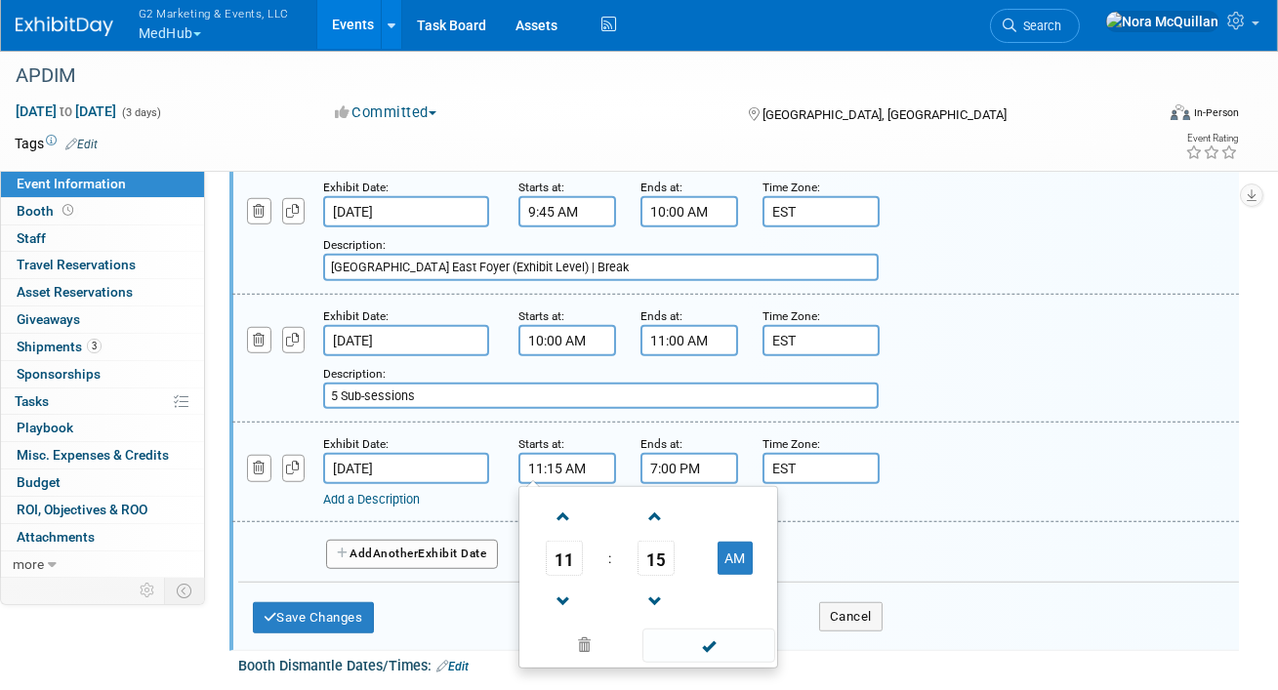
click at [682, 459] on input "7:00 PM" at bounding box center [690, 468] width 98 height 31
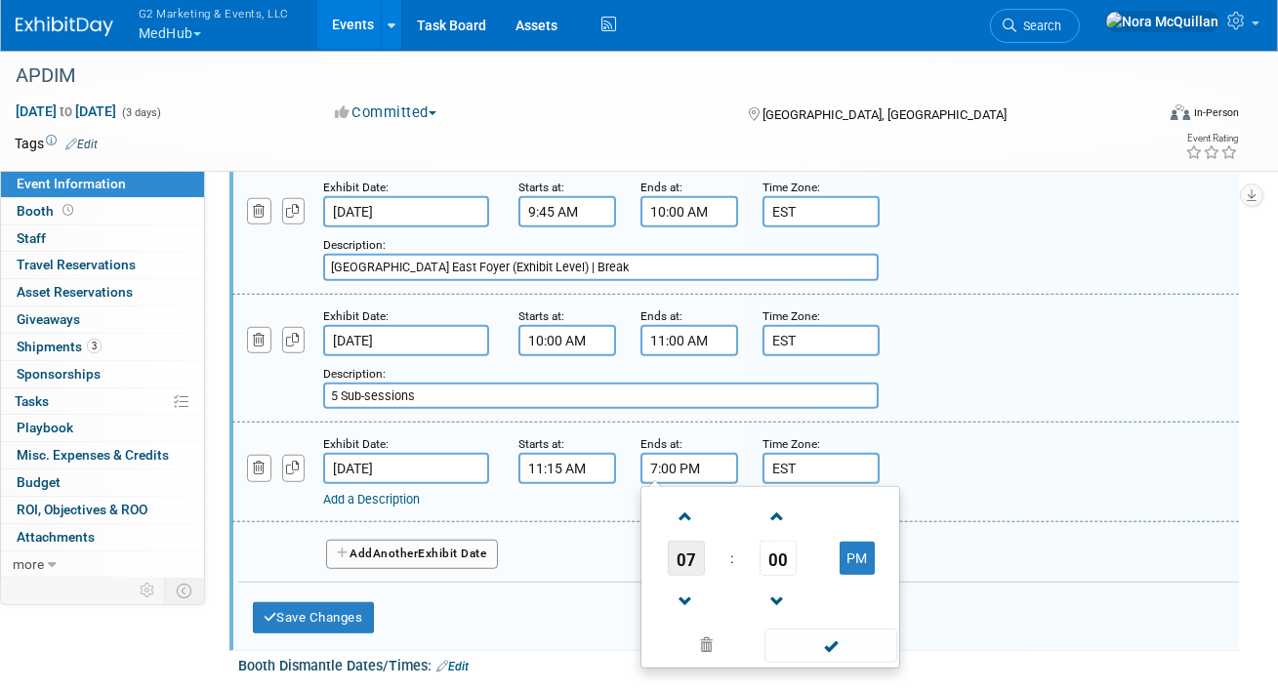
click at [681, 552] on span "07" at bounding box center [686, 558] width 37 height 35
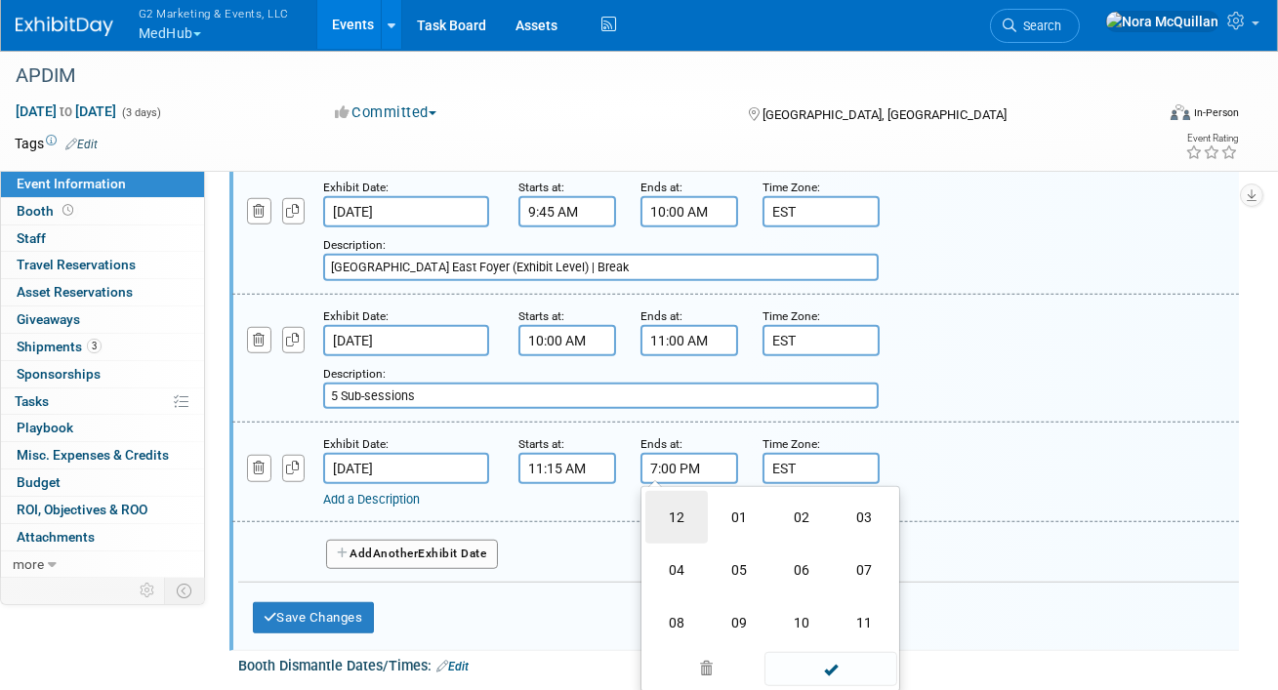
click at [675, 498] on td "12" at bounding box center [677, 517] width 62 height 53
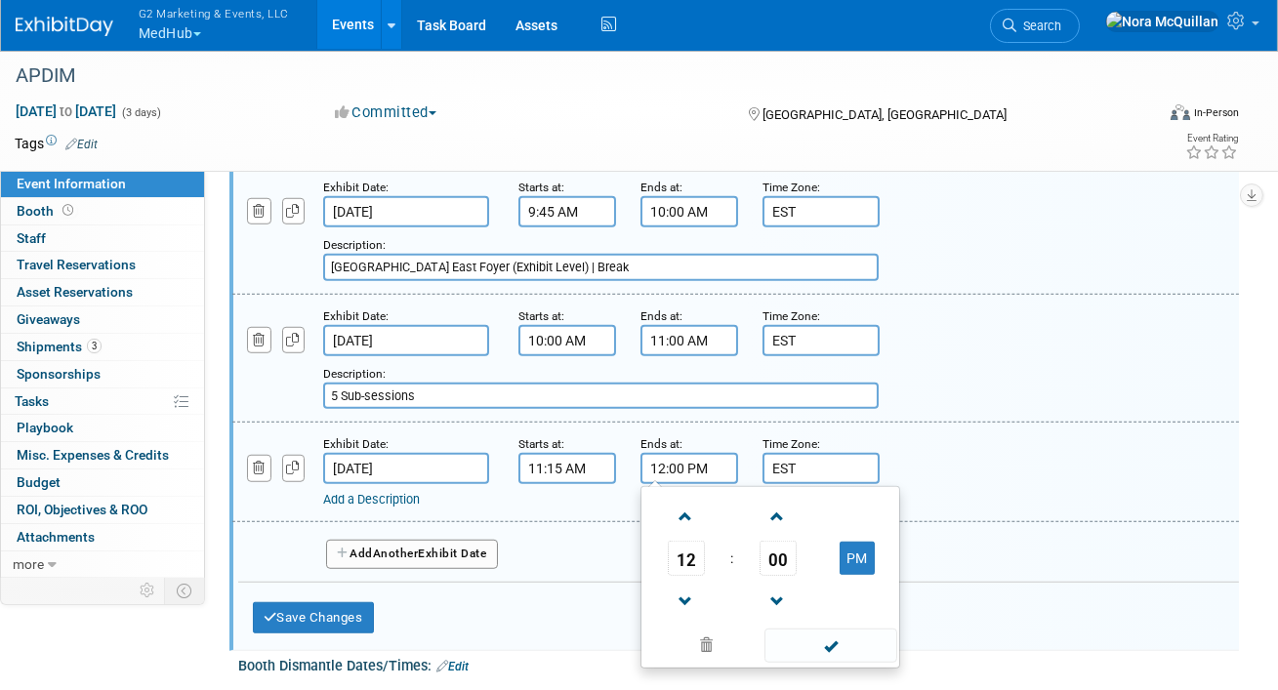
click at [779, 541] on span "00" at bounding box center [778, 558] width 37 height 35
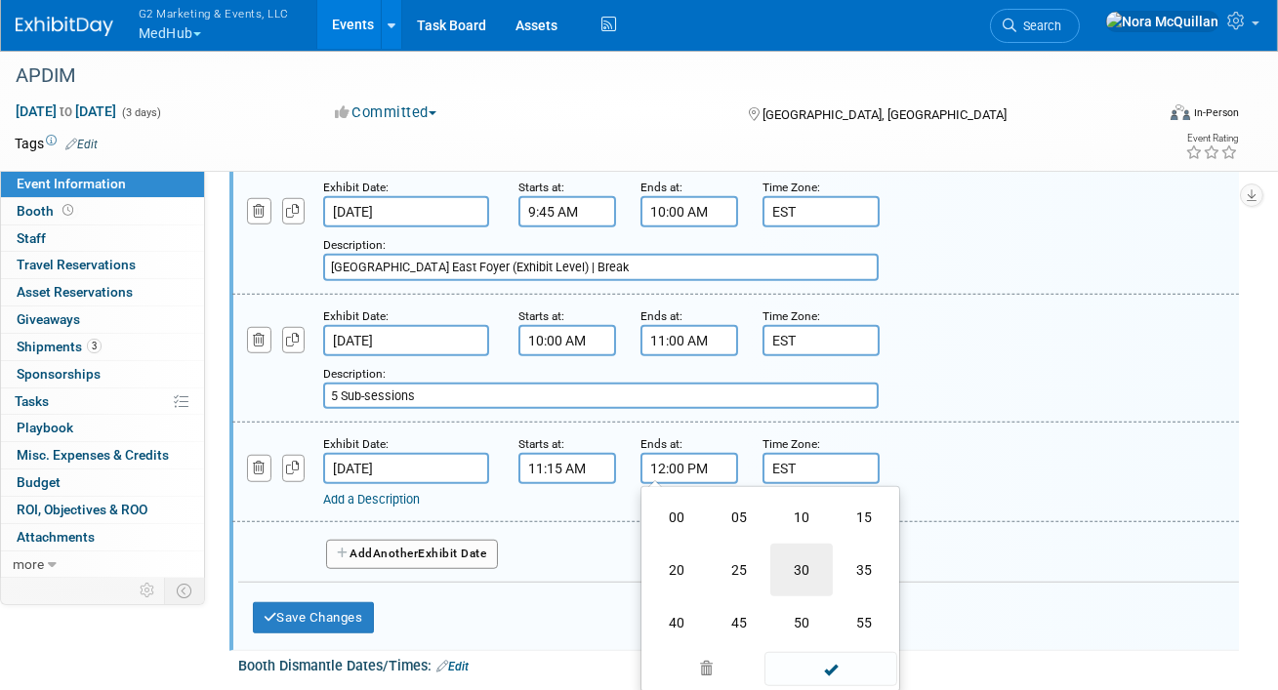
click at [802, 553] on td "30" at bounding box center [802, 570] width 62 height 53
type input "12:30 PM"
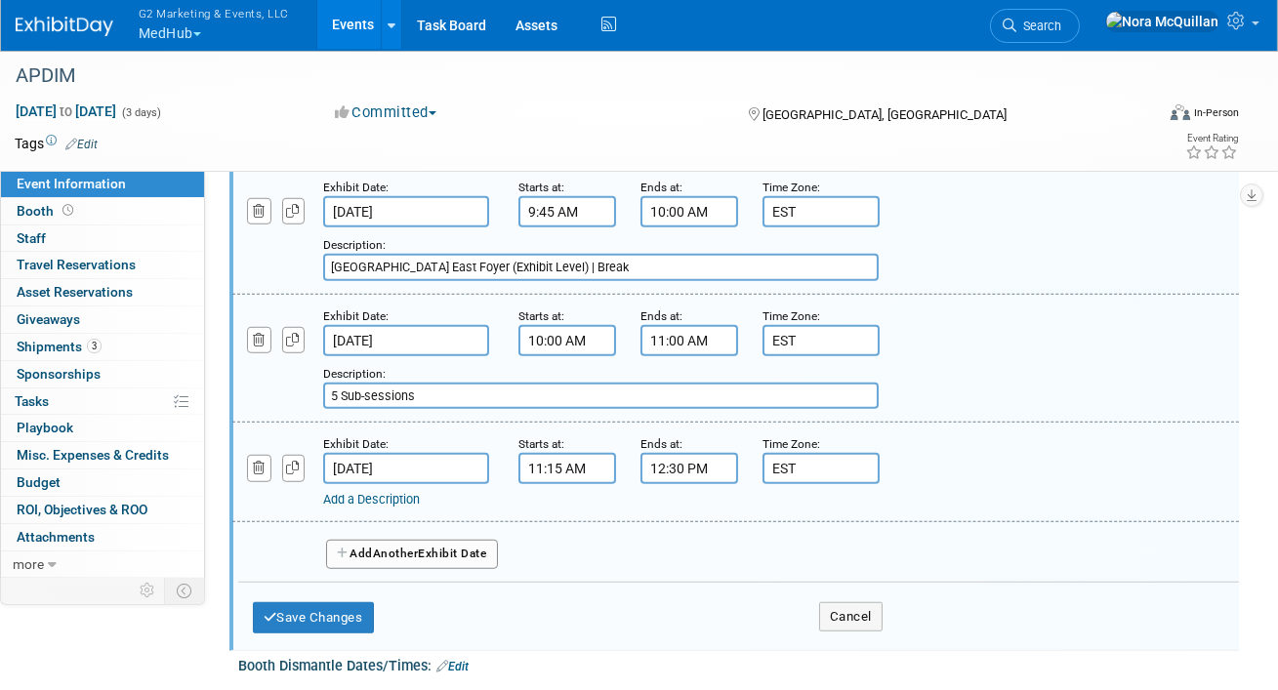
click at [403, 492] on link "Add a Description" at bounding box center [371, 499] width 97 height 15
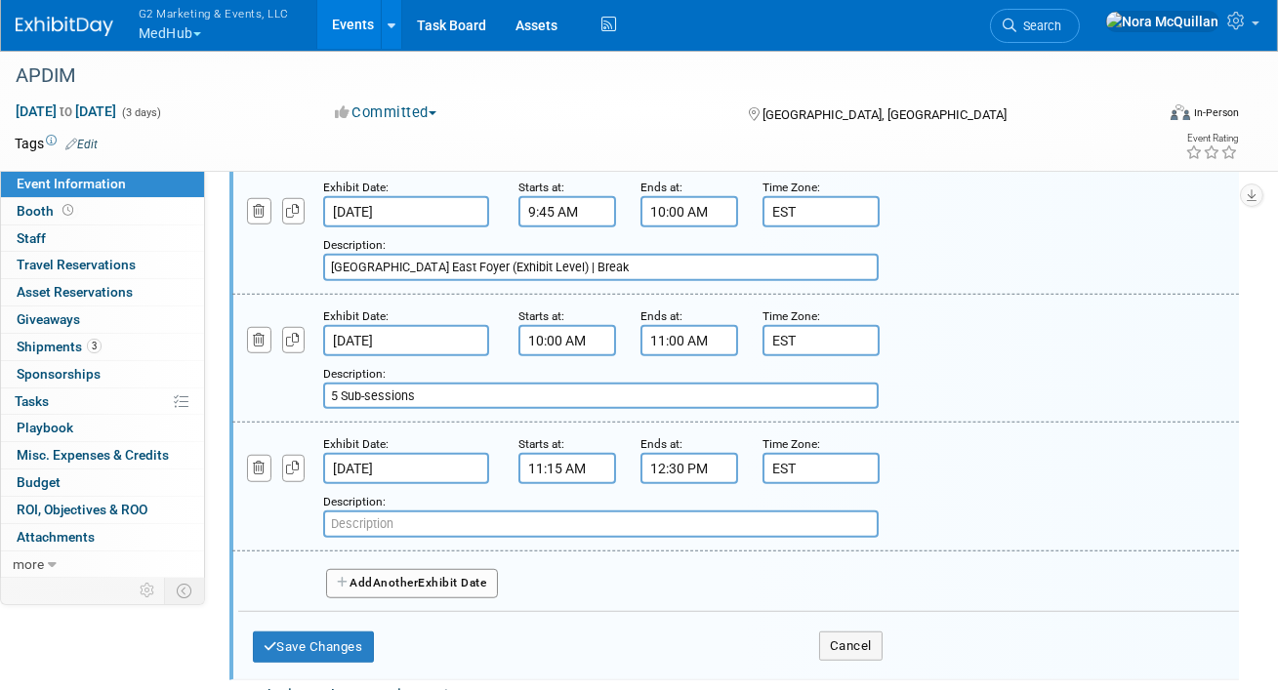
paste input "Regency VII (Ballroom Level)"
type input "Regency VII (Ballroom Level) | Closing Plenary"
click at [346, 632] on button "Save Changes" at bounding box center [313, 647] width 121 height 31
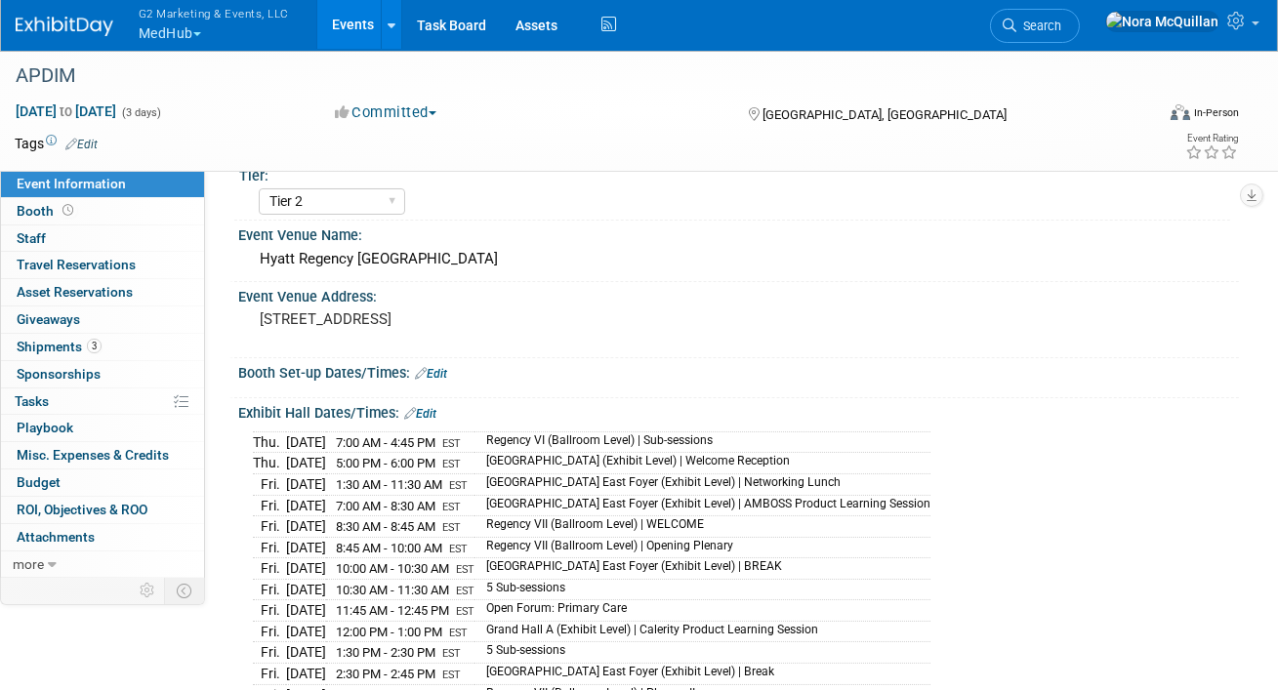
scroll to position [280, 0]
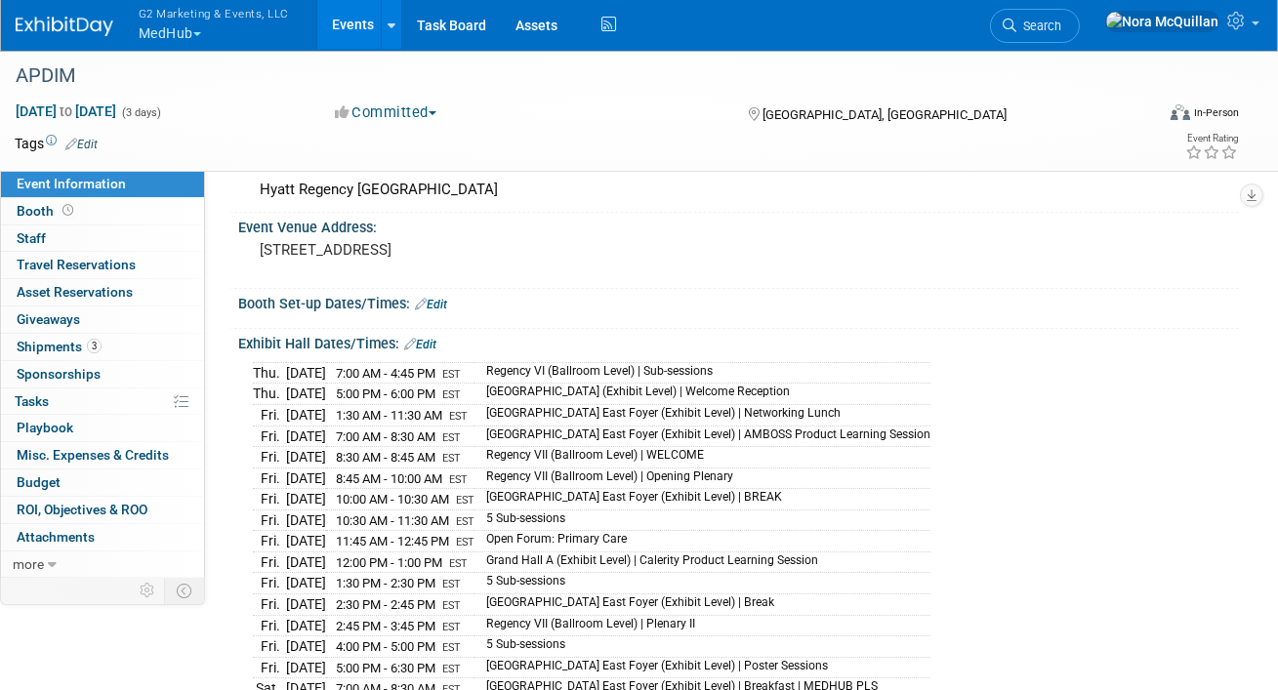
click at [431, 343] on link "Edit" at bounding box center [420, 345] width 32 height 14
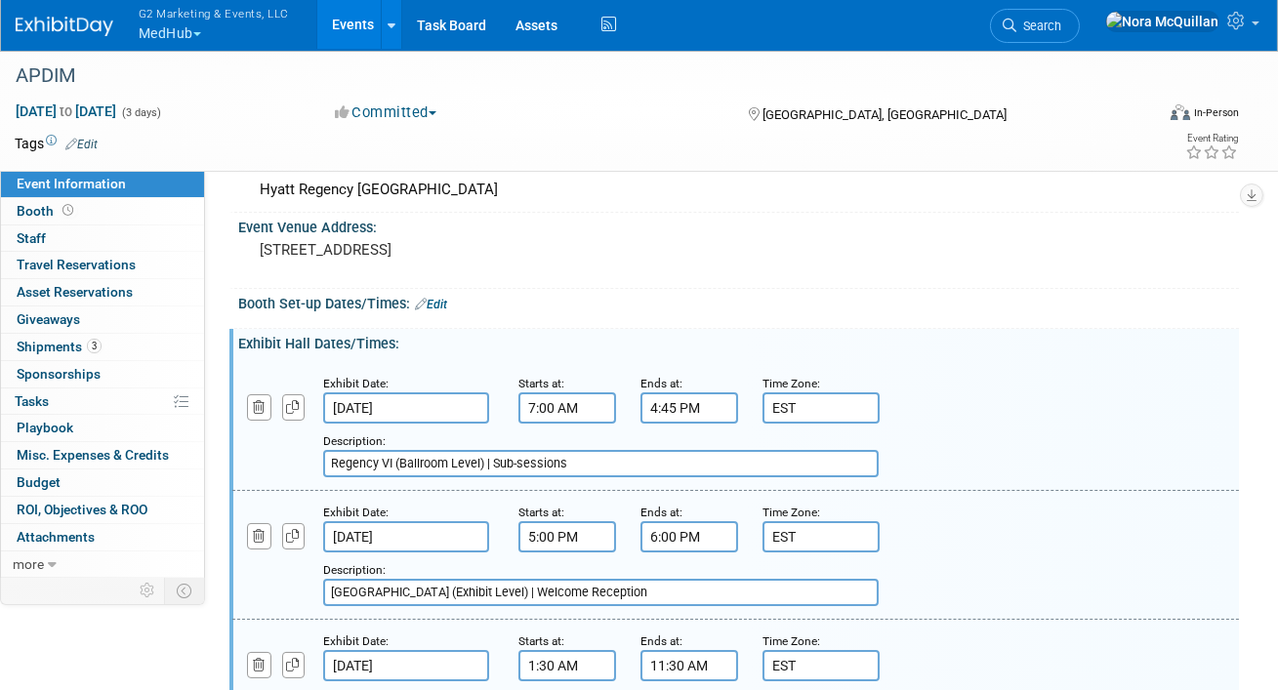
click at [447, 300] on link "Edit" at bounding box center [431, 305] width 32 height 14
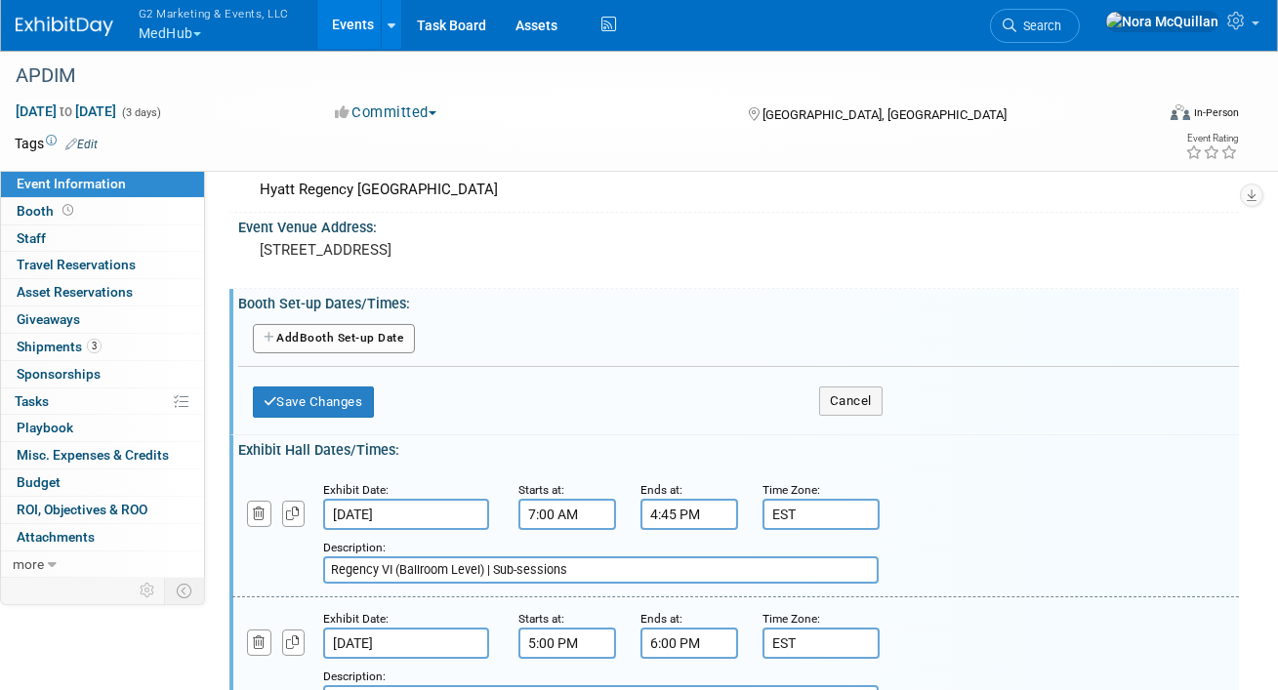
click at [354, 344] on button "Add Another Booth Set-up Date" at bounding box center [334, 338] width 162 height 29
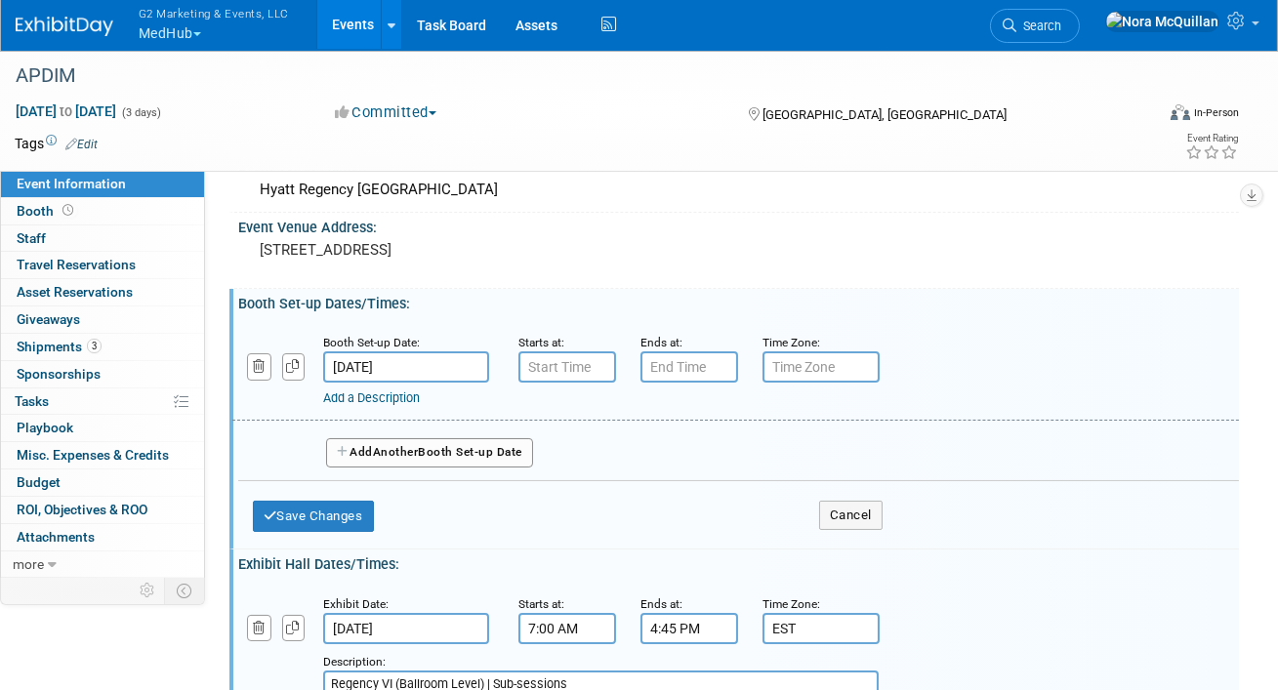
type input "7:00 AM"
click at [549, 361] on input "7:00 AM" at bounding box center [568, 367] width 98 height 31
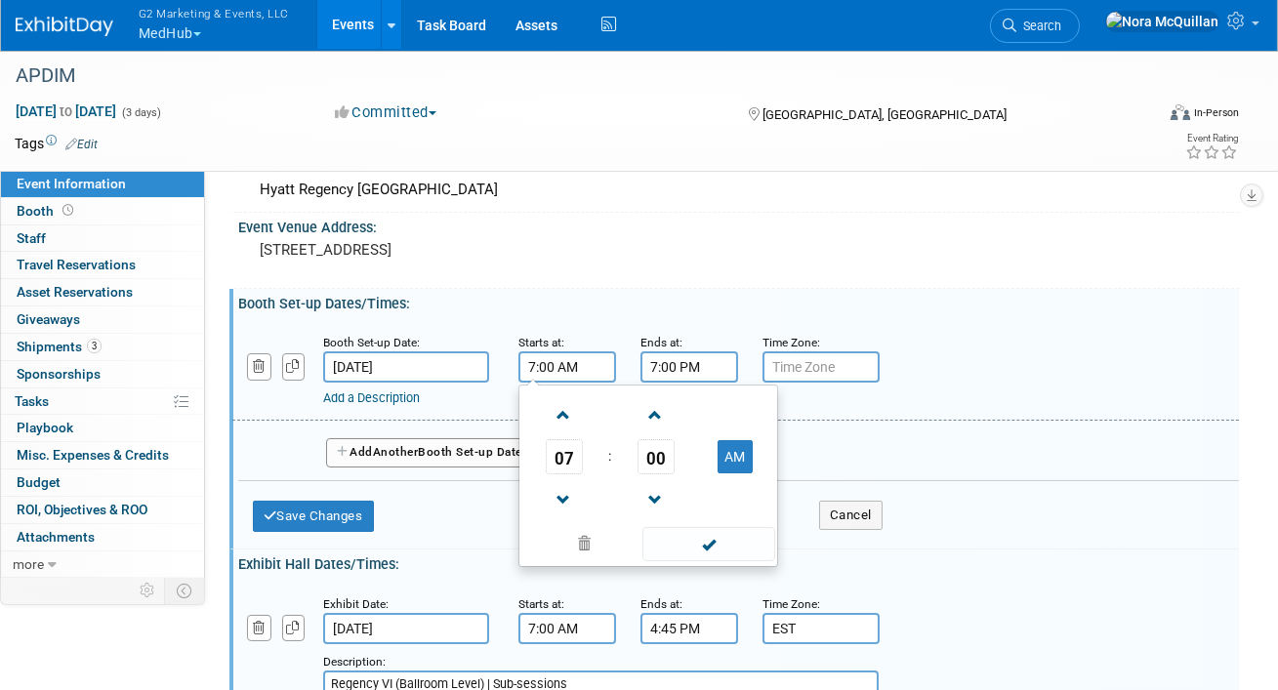
click at [666, 374] on input "7:00 PM" at bounding box center [690, 367] width 98 height 31
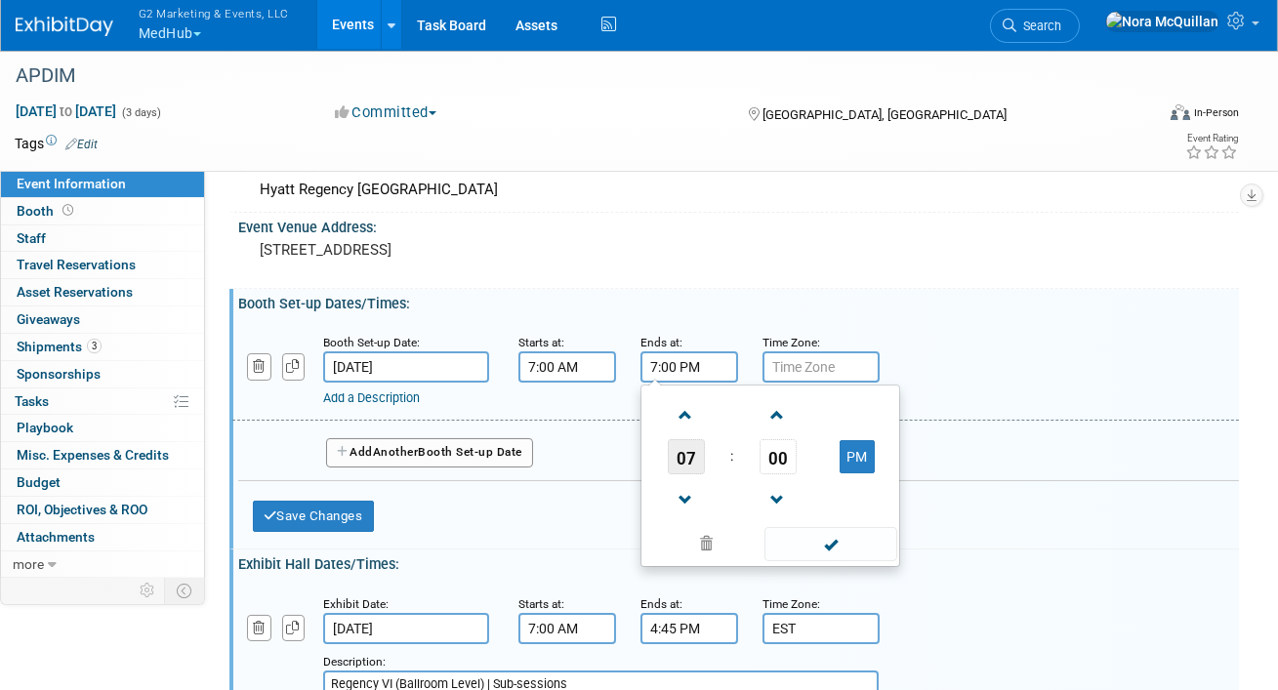
click at [687, 461] on span "07" at bounding box center [686, 456] width 37 height 35
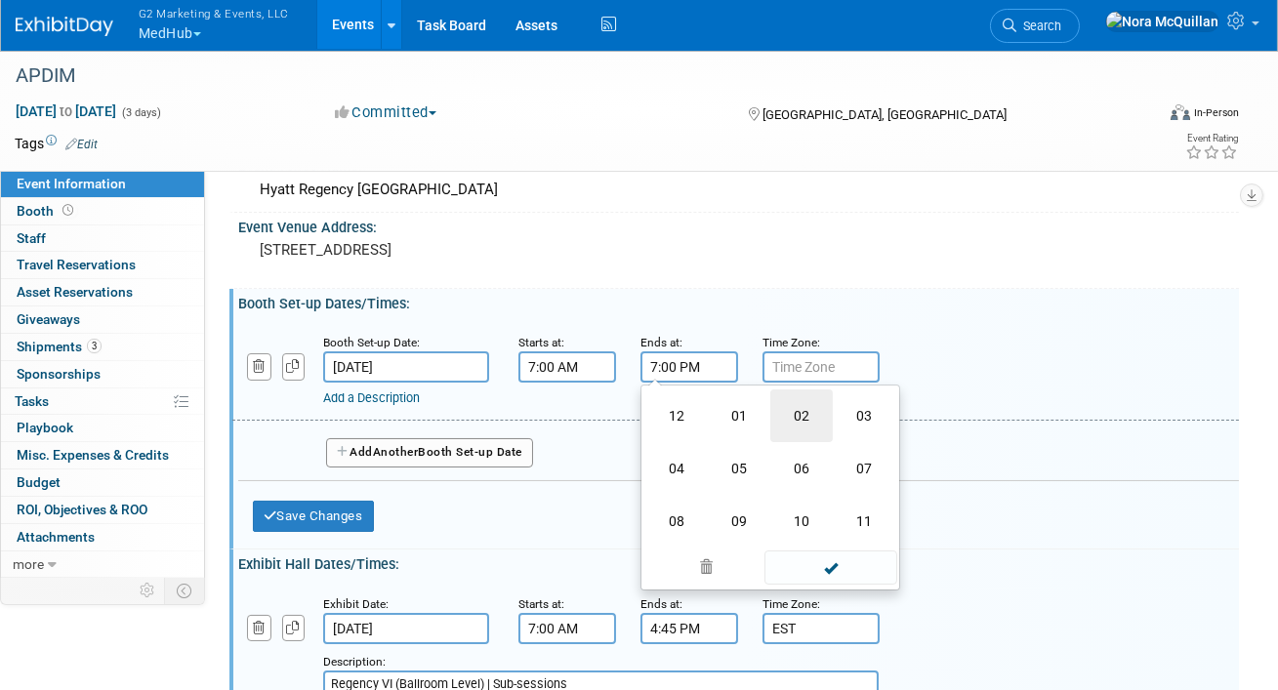
click at [798, 423] on td "02" at bounding box center [802, 416] width 62 height 53
type input "2:00 PM"
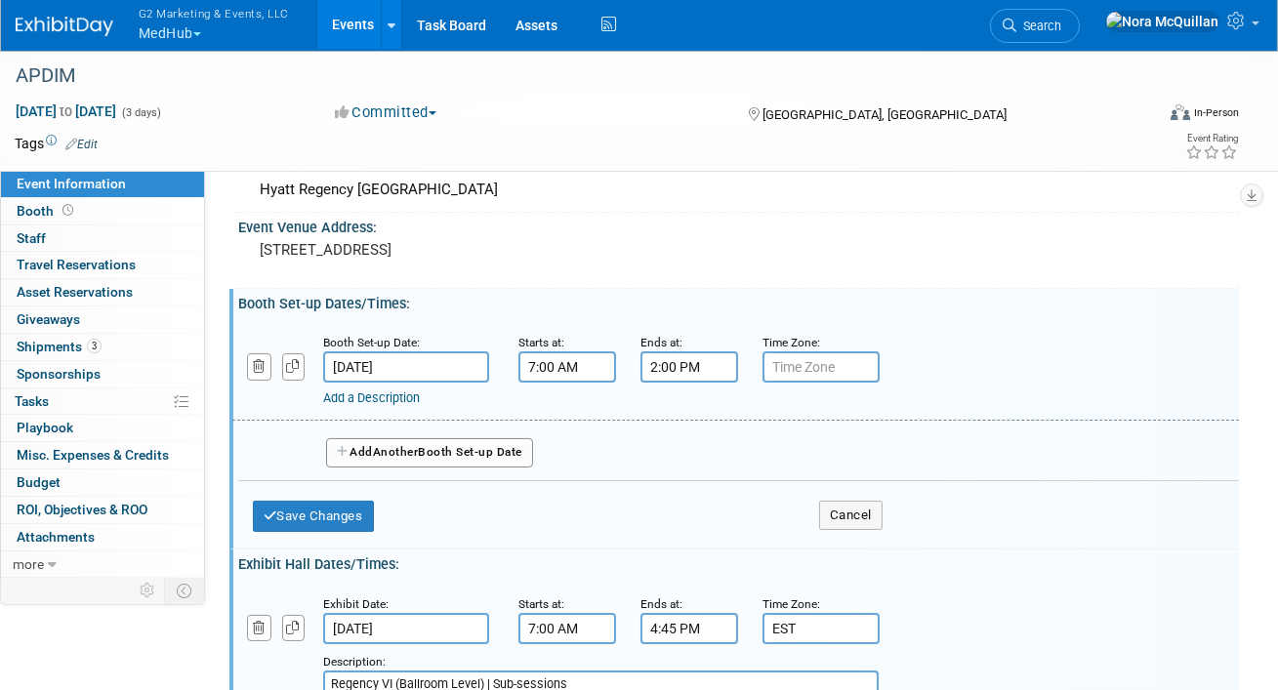
click at [808, 364] on input "text" at bounding box center [821, 367] width 117 height 31
type input "EST"
click at [402, 454] on span "Another" at bounding box center [396, 452] width 46 height 14
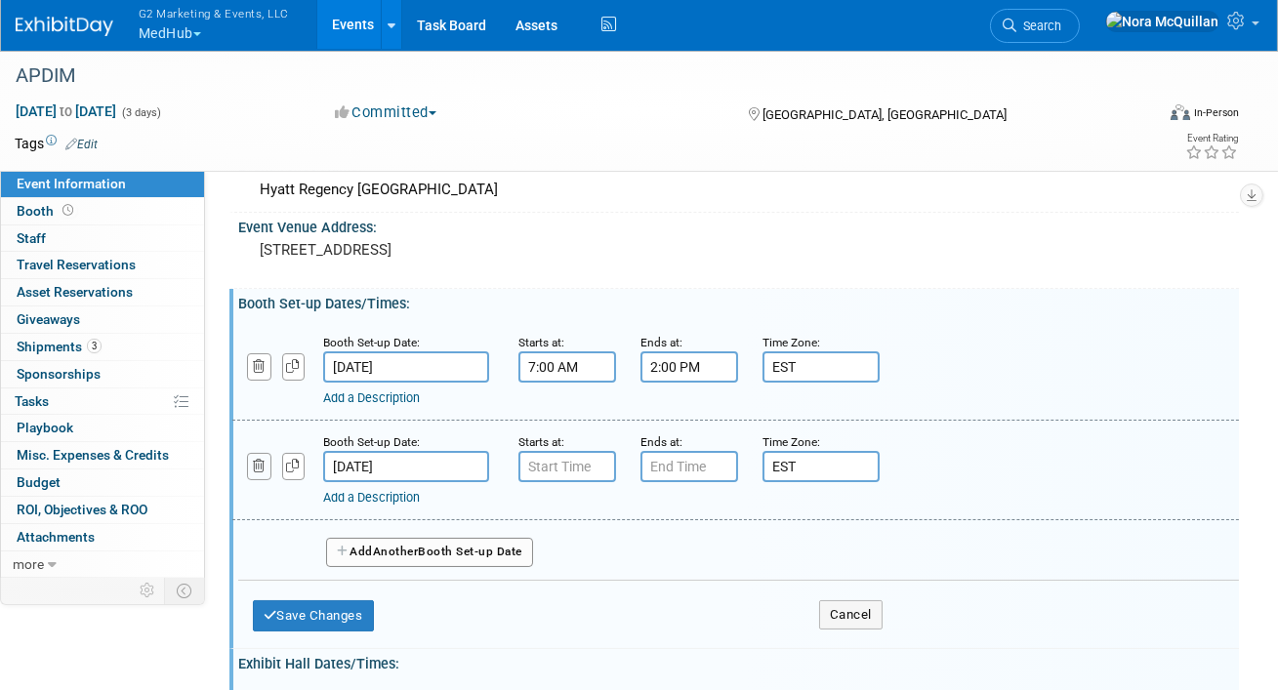
click at [262, 470] on icon "button" at bounding box center [259, 466] width 13 height 13
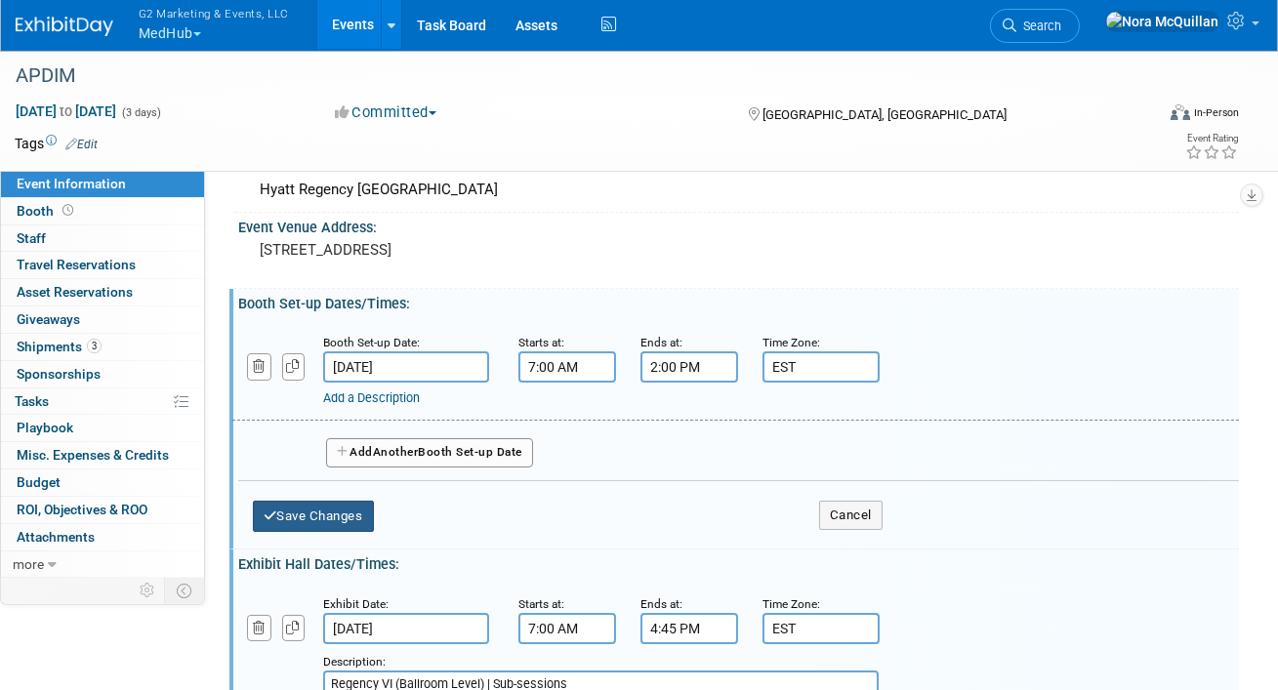
click at [306, 519] on button "Save Changes" at bounding box center [313, 516] width 121 height 31
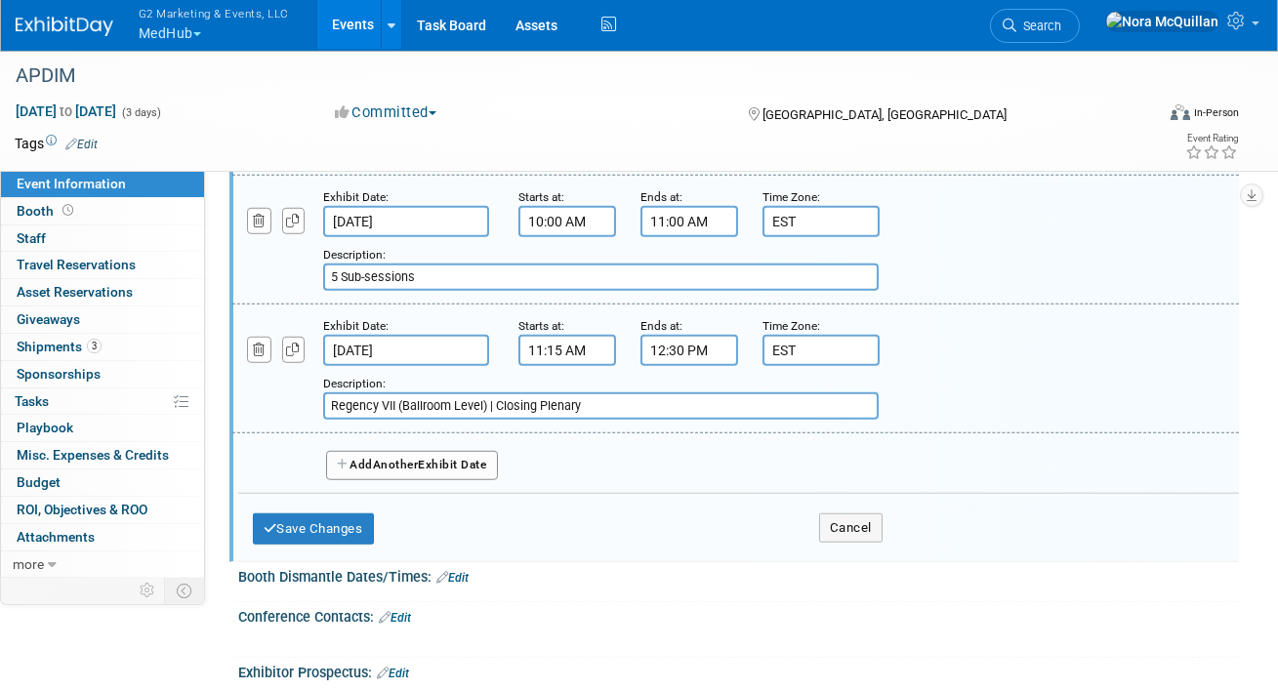
scroll to position [3145, 0]
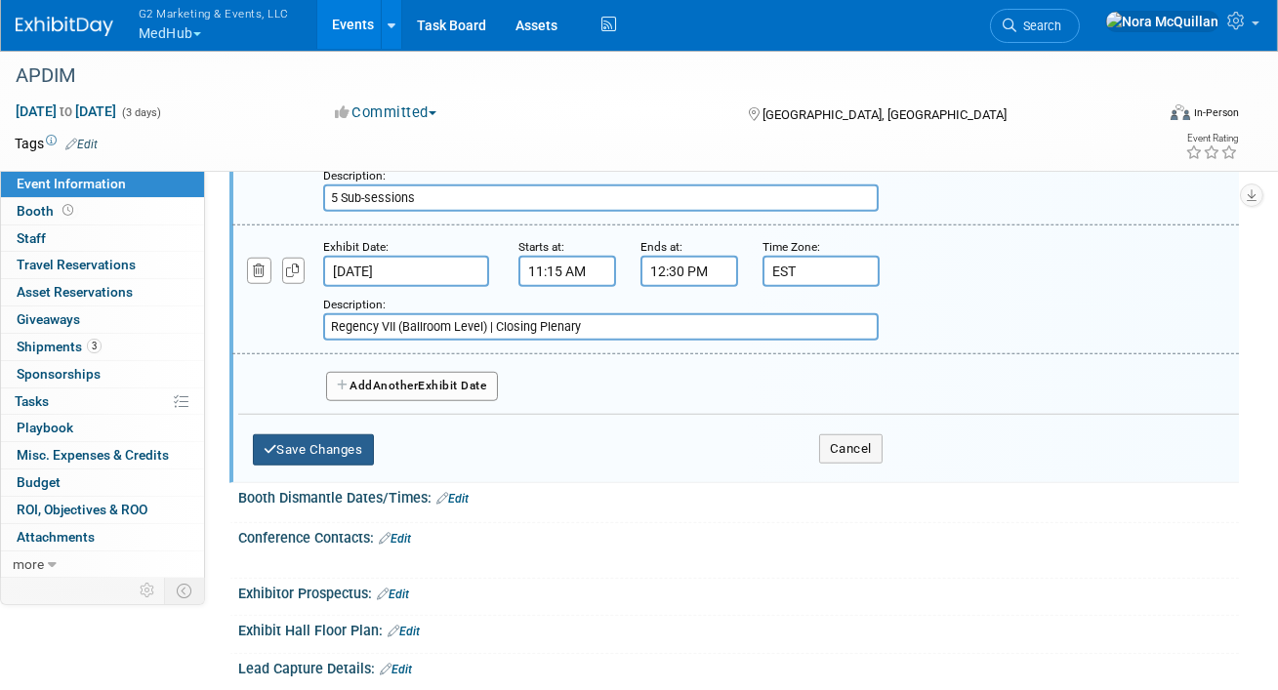
click at [305, 435] on button "Save Changes" at bounding box center [313, 450] width 121 height 31
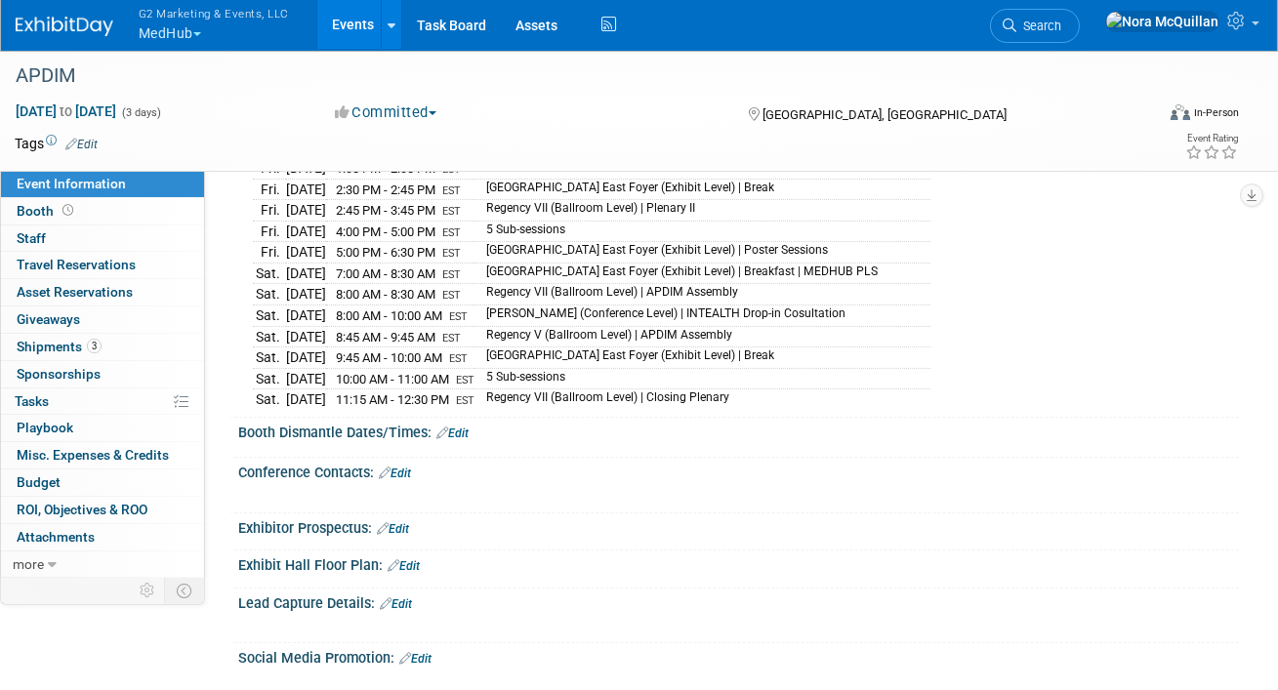
scroll to position [720, 0]
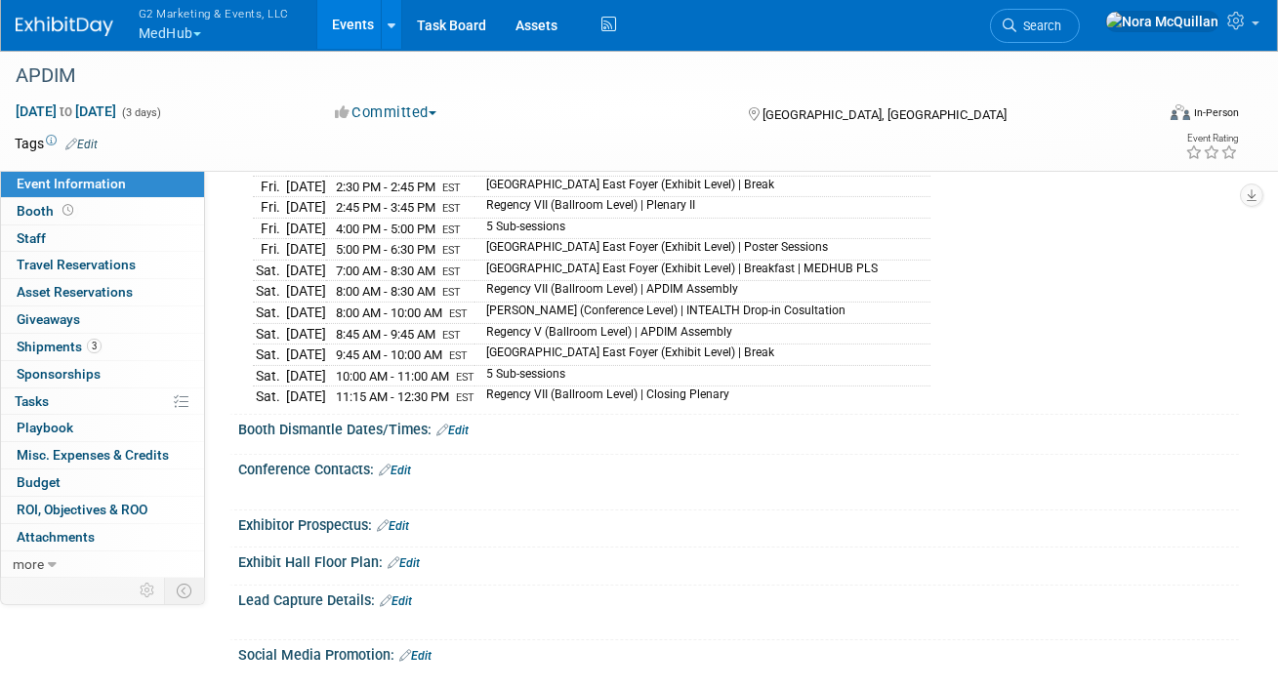
click at [461, 424] on link "Edit" at bounding box center [453, 431] width 32 height 14
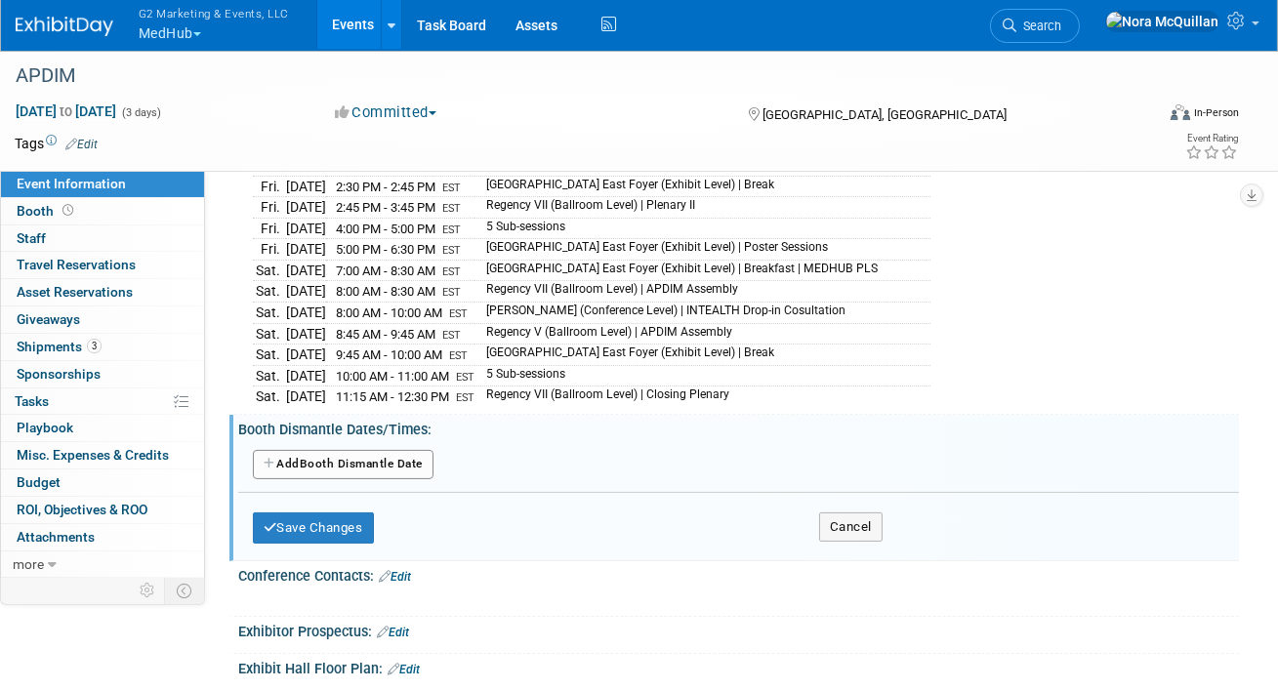
click at [317, 452] on button "Add Another Booth Dismantle Date" at bounding box center [343, 464] width 181 height 29
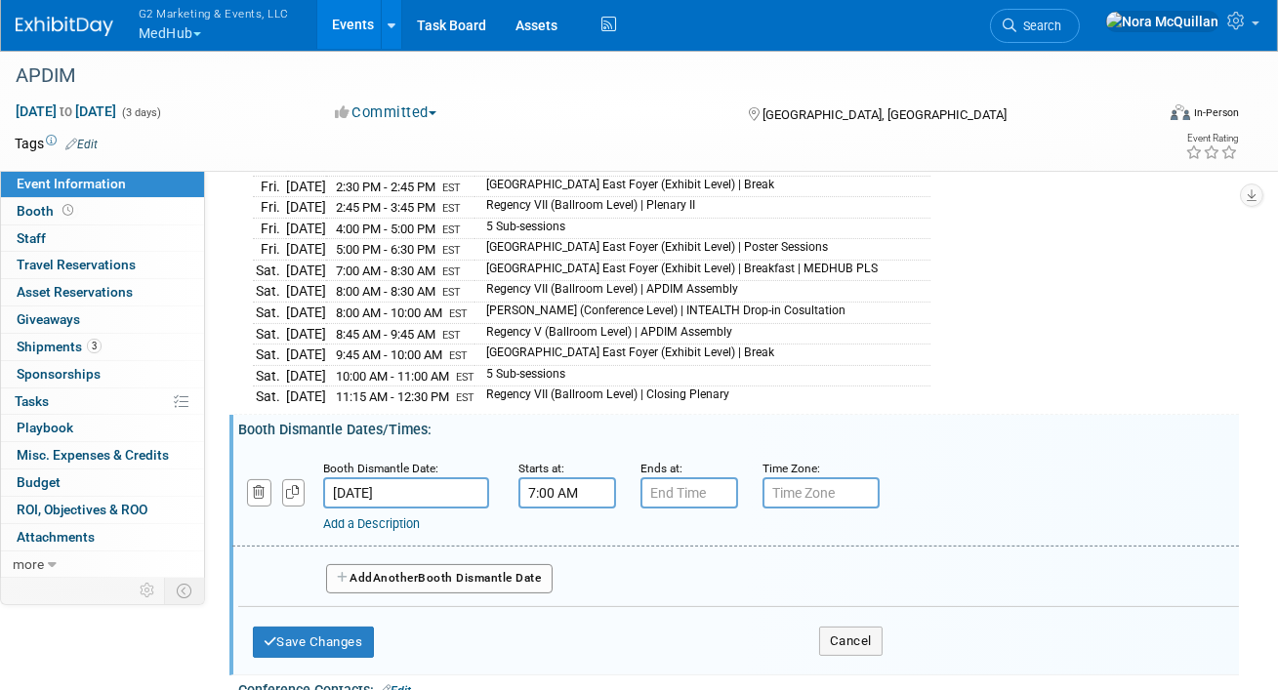
click at [560, 478] on input "7:00 AM" at bounding box center [568, 493] width 98 height 31
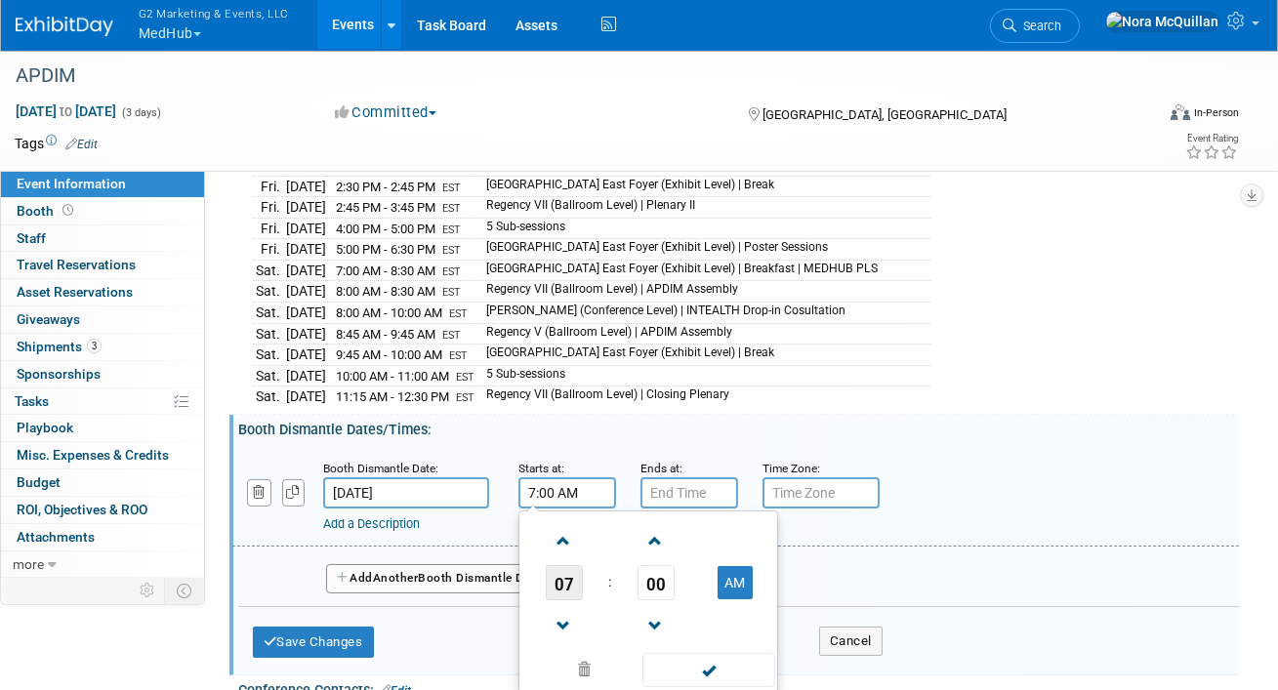
click at [564, 574] on span "07" at bounding box center [564, 582] width 37 height 35
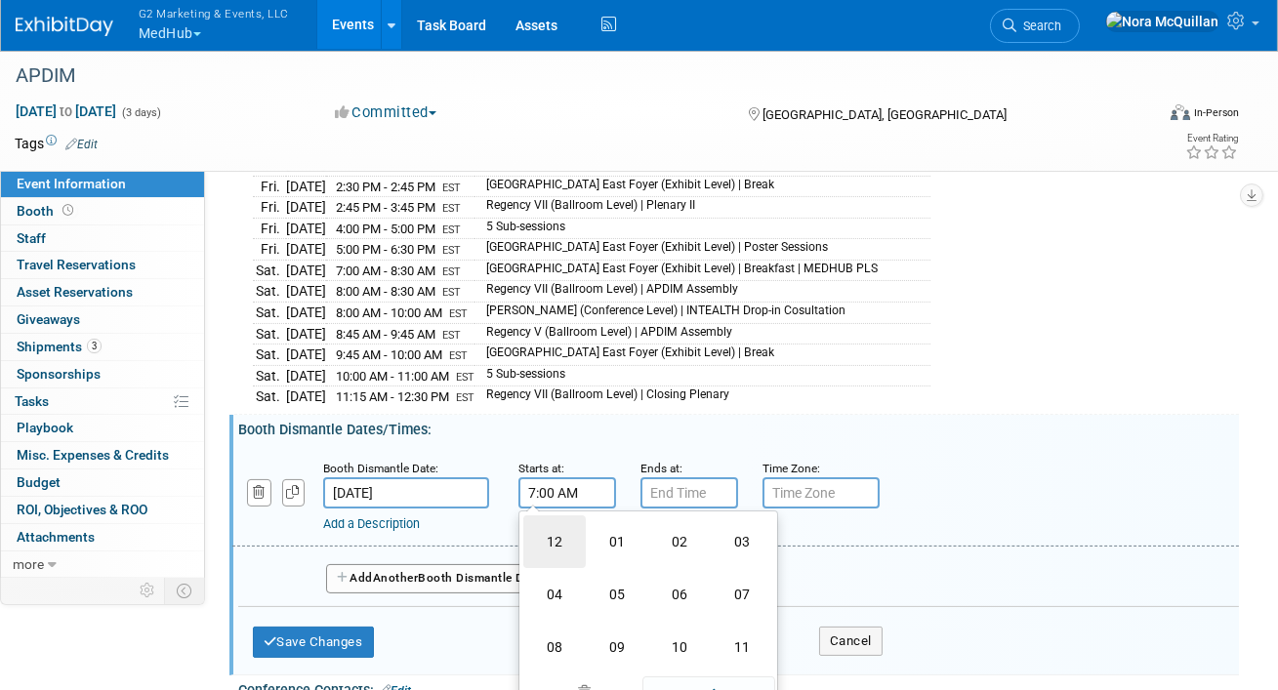
click at [554, 531] on td "12" at bounding box center [554, 542] width 62 height 53
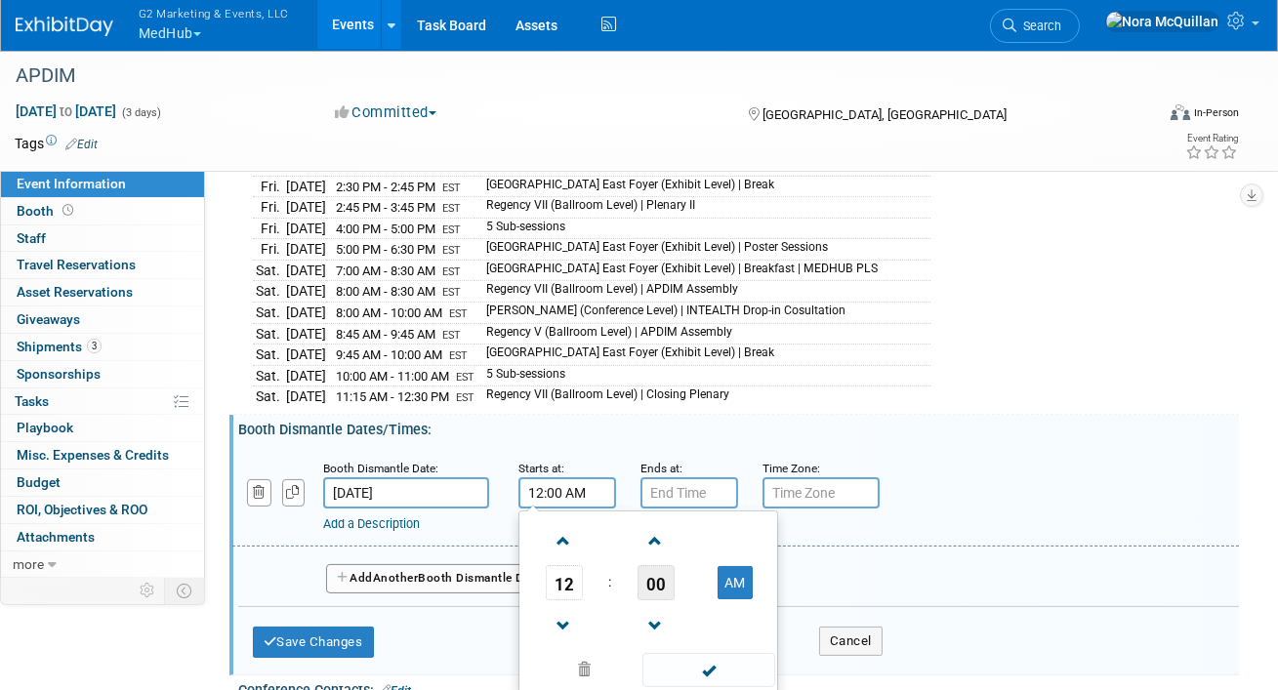
click at [649, 578] on span "00" at bounding box center [656, 582] width 37 height 35
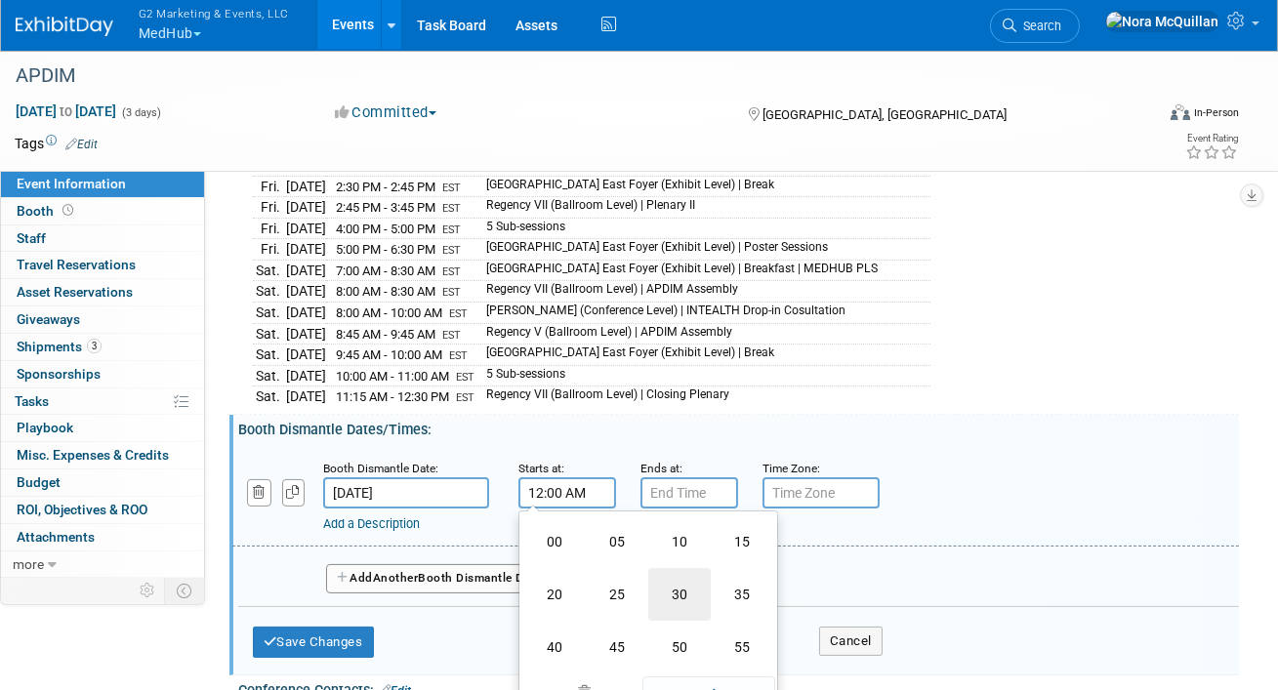
click at [680, 573] on td "30" at bounding box center [679, 594] width 62 height 53
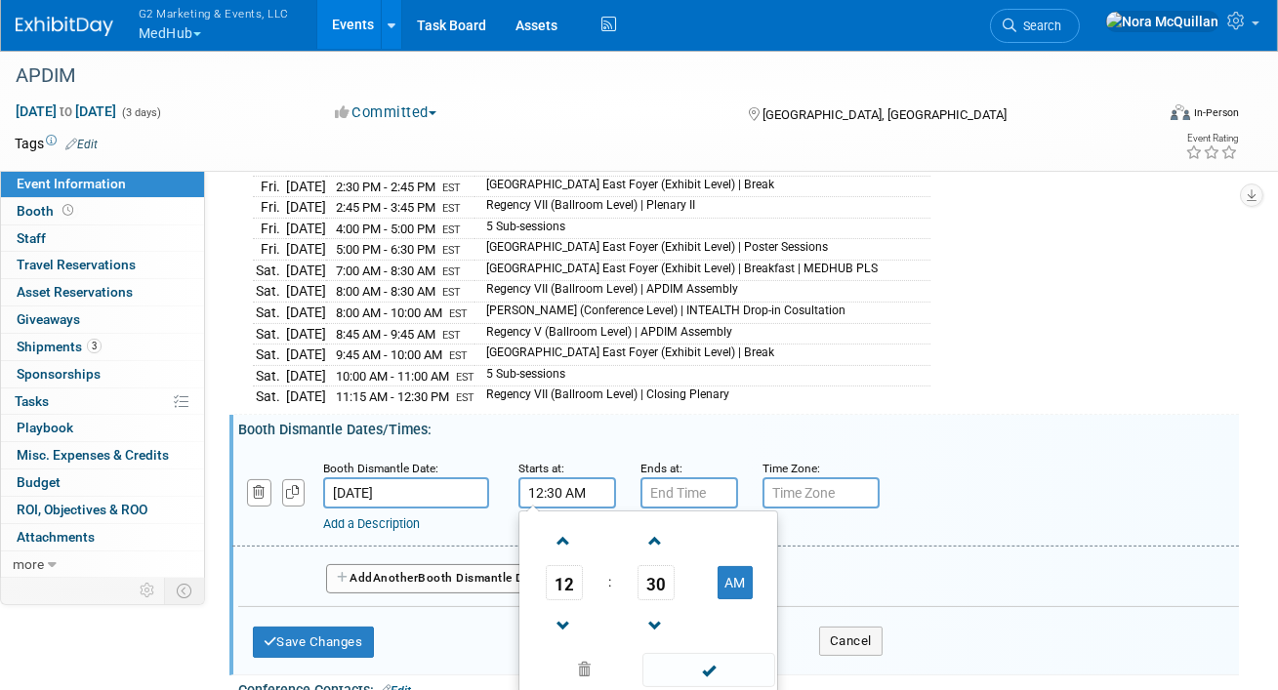
click at [753, 565] on td "AM" at bounding box center [734, 582] width 77 height 35
click at [736, 568] on button "AM" at bounding box center [735, 582] width 35 height 33
type input "12:30 PM"
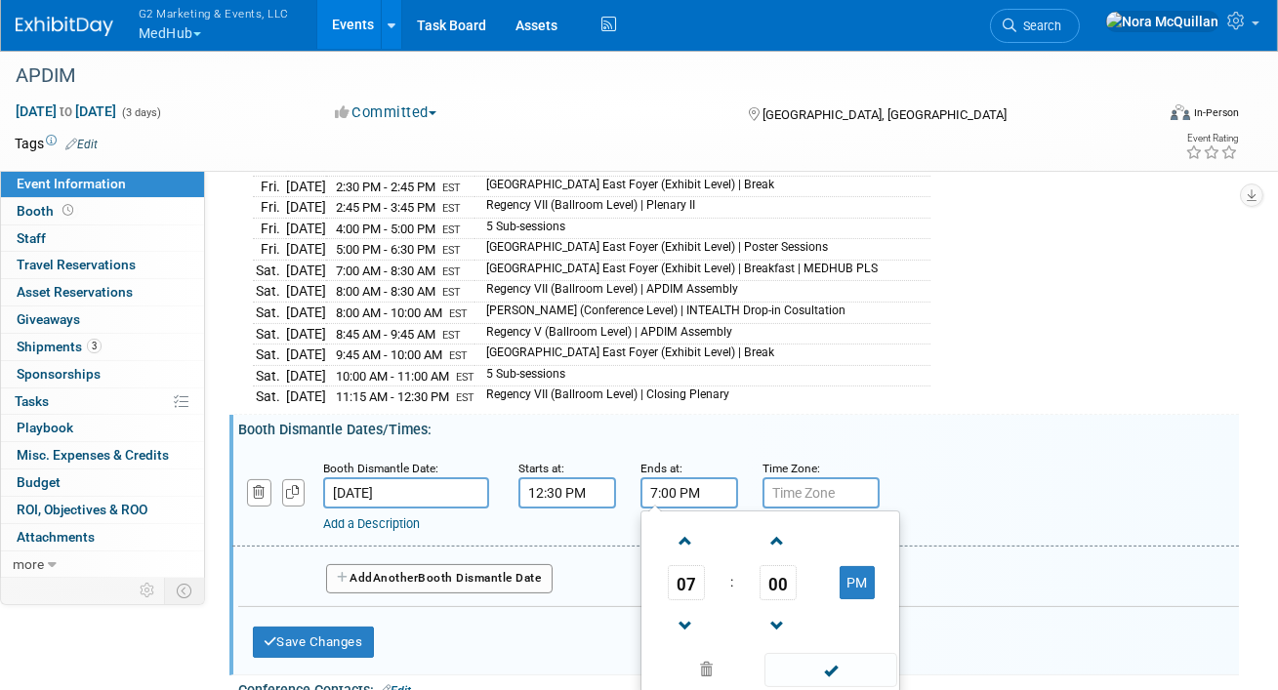
click at [703, 485] on input "7:00 PM" at bounding box center [690, 493] width 98 height 31
click at [679, 570] on span "07" at bounding box center [686, 582] width 37 height 35
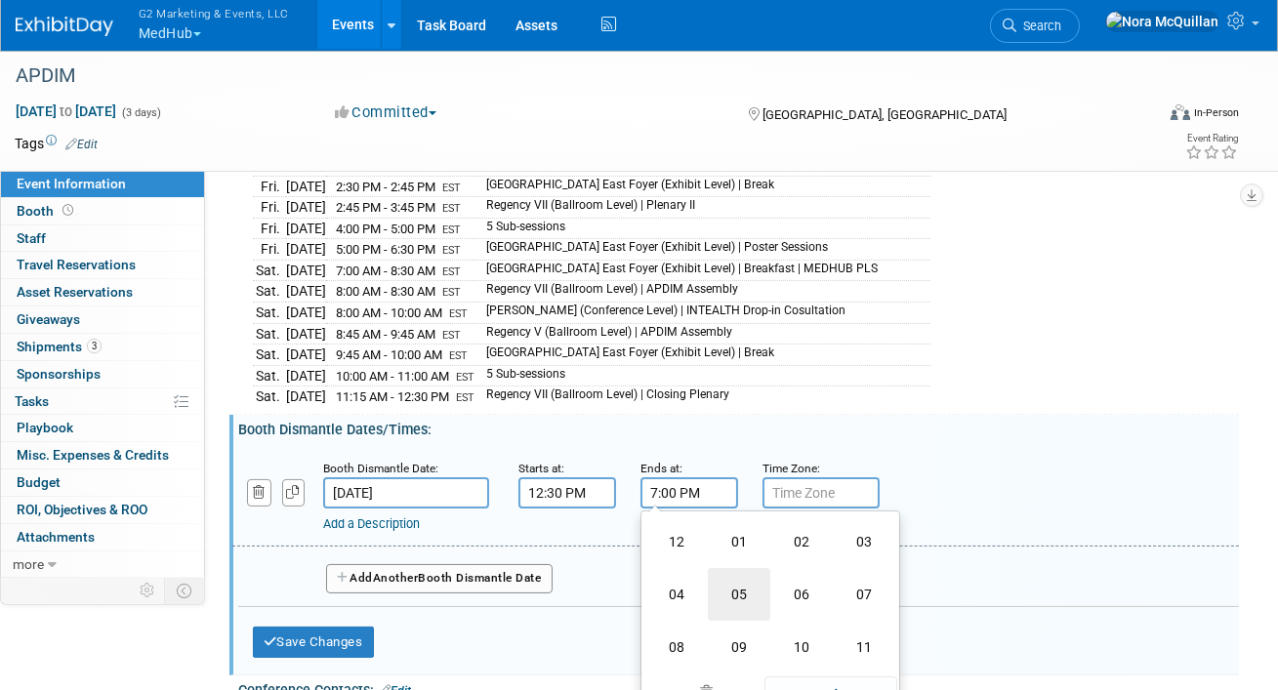
click at [745, 574] on td "05" at bounding box center [739, 594] width 62 height 53
type input "5:00 PM"
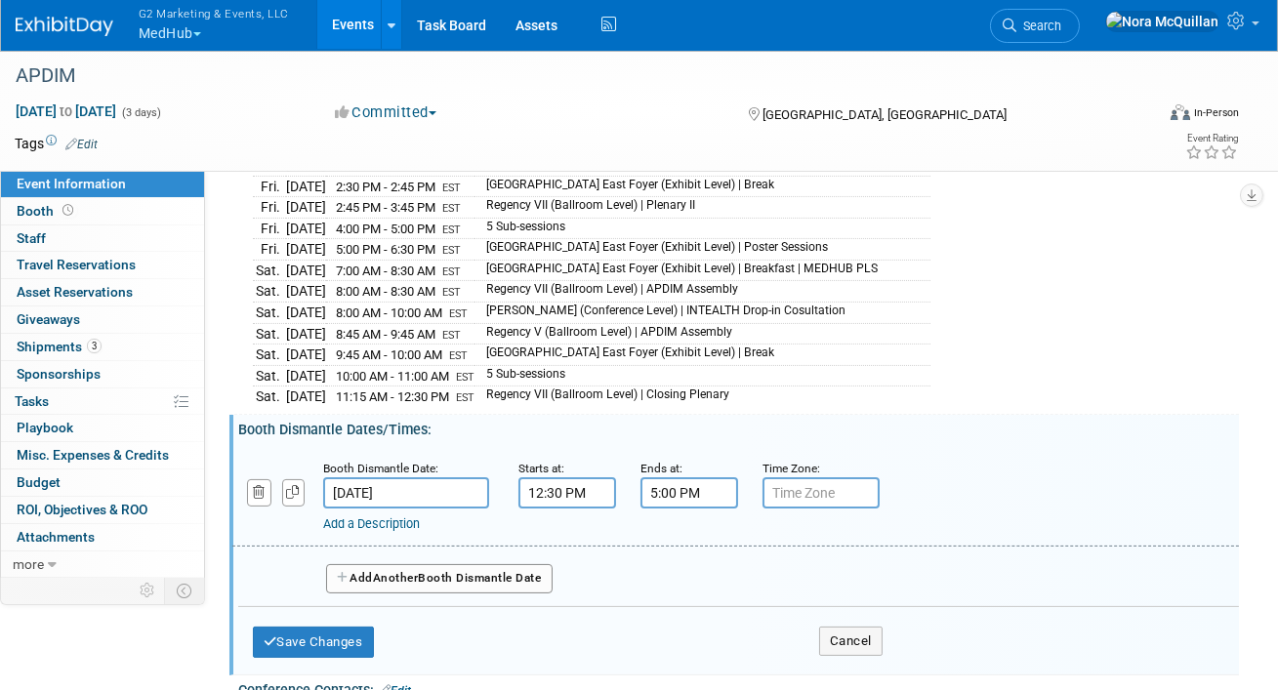
click at [802, 482] on input "text" at bounding box center [821, 493] width 117 height 31
type input "EST"
click at [342, 627] on button "Save Changes" at bounding box center [313, 642] width 121 height 31
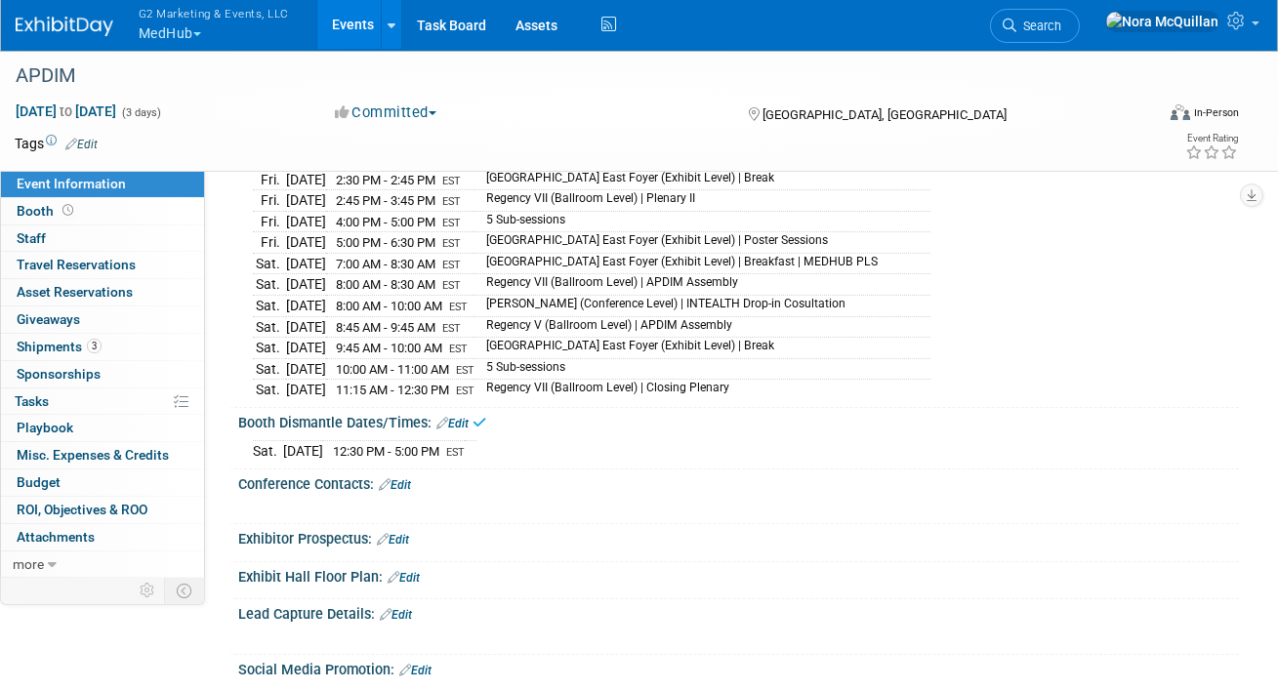
scroll to position [729, 0]
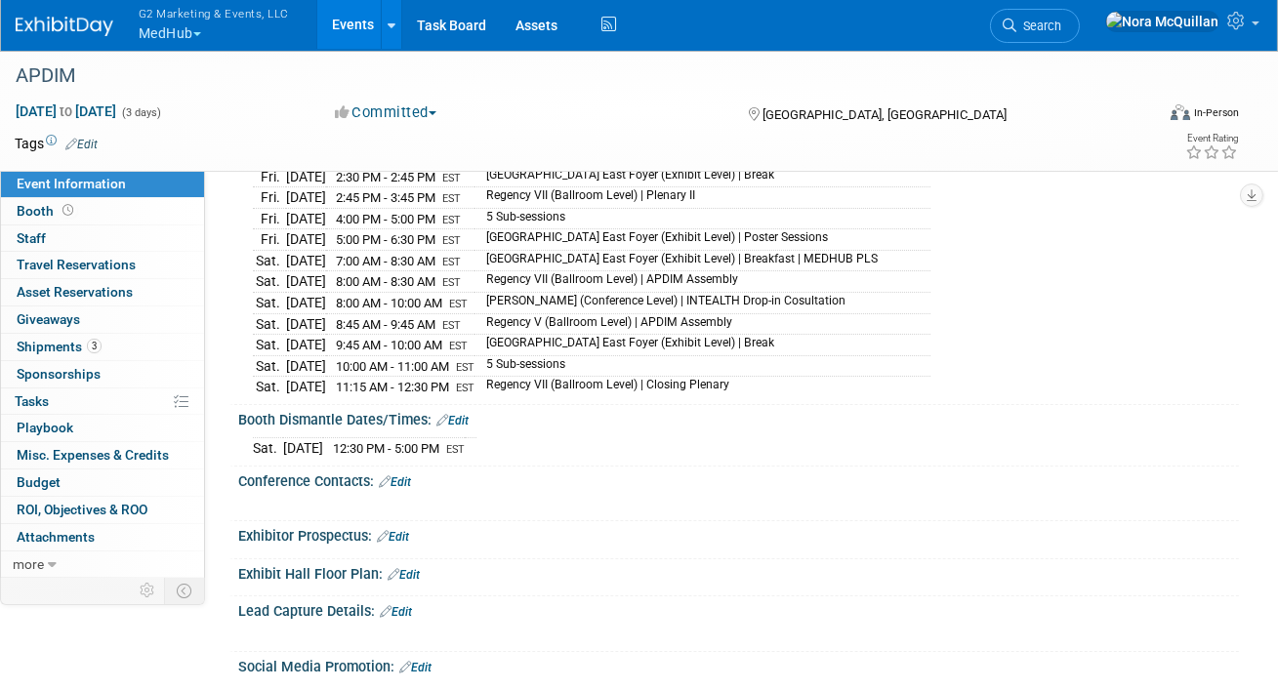
click at [411, 476] on link "Edit" at bounding box center [395, 483] width 32 height 14
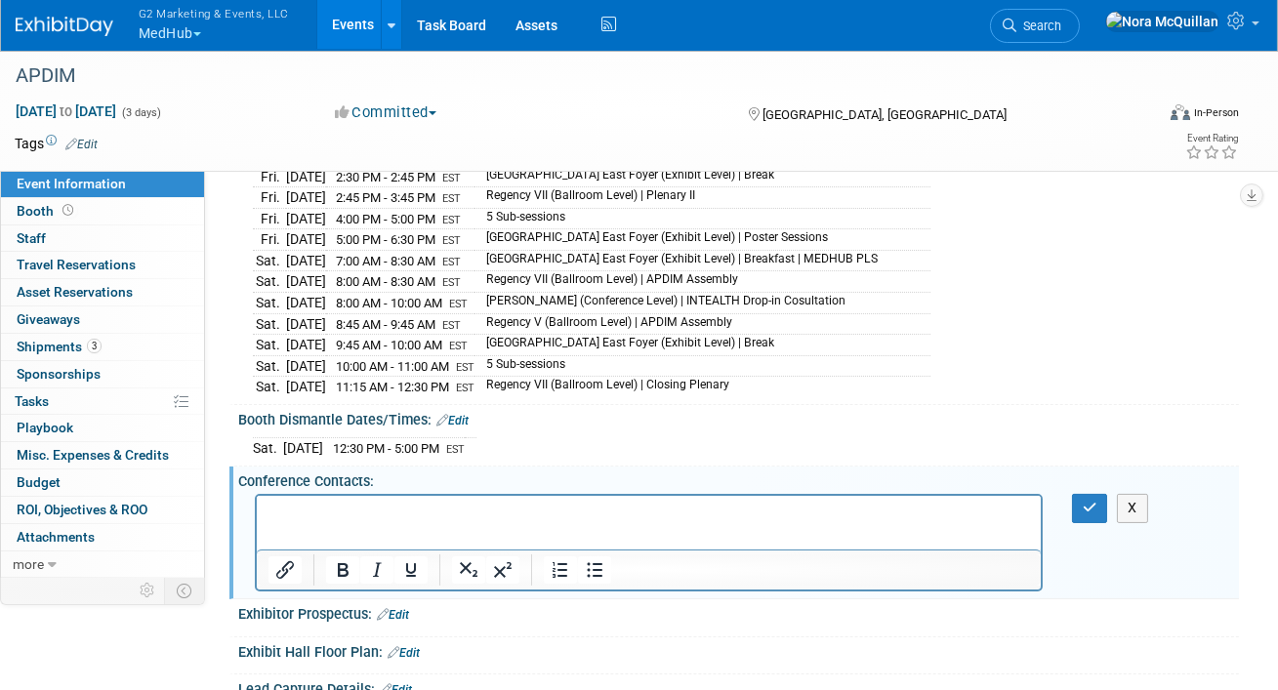
scroll to position [0, 0]
click at [1086, 501] on icon "button" at bounding box center [1090, 508] width 15 height 14
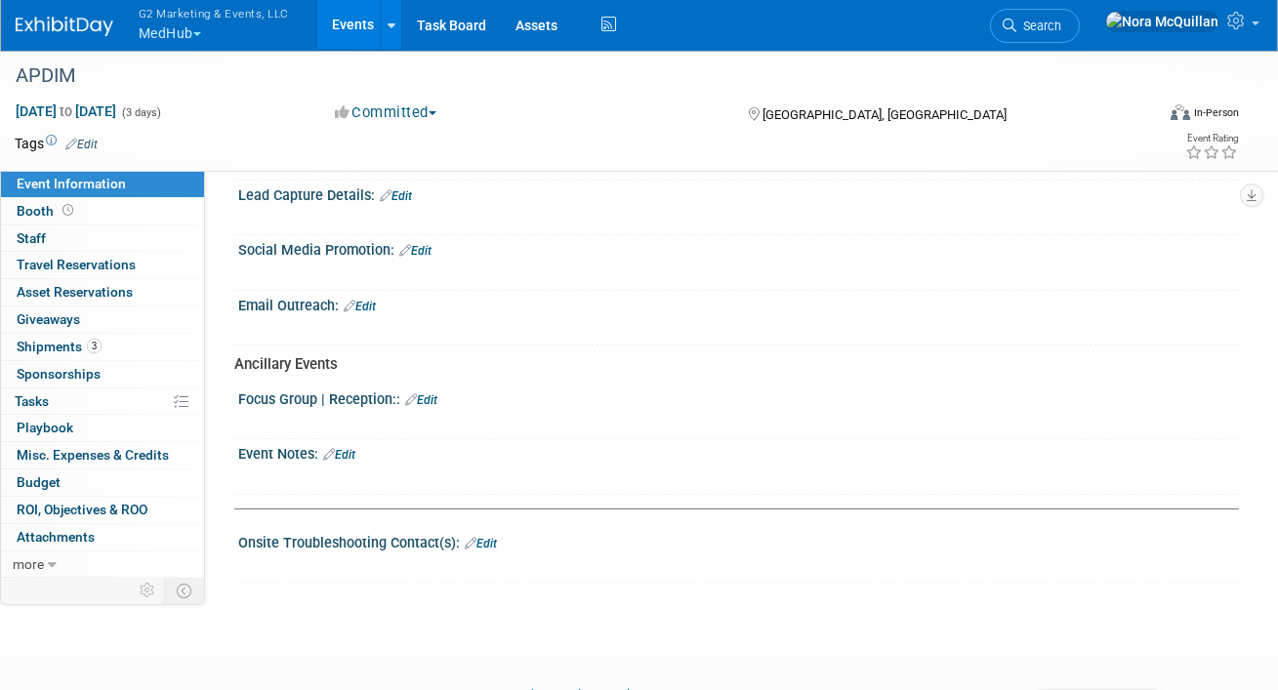
scroll to position [1187, 0]
click at [79, 216] on link "Booth" at bounding box center [102, 211] width 203 height 26
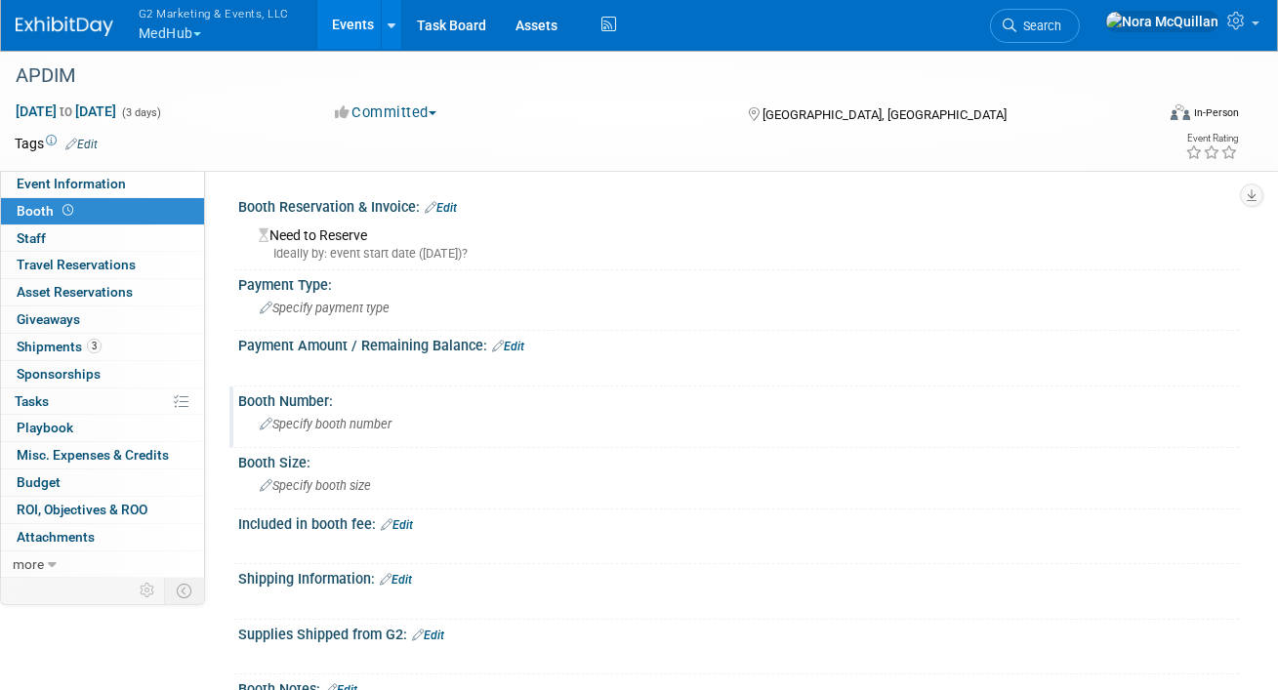
click at [339, 419] on span "Specify booth number" at bounding box center [326, 424] width 132 height 15
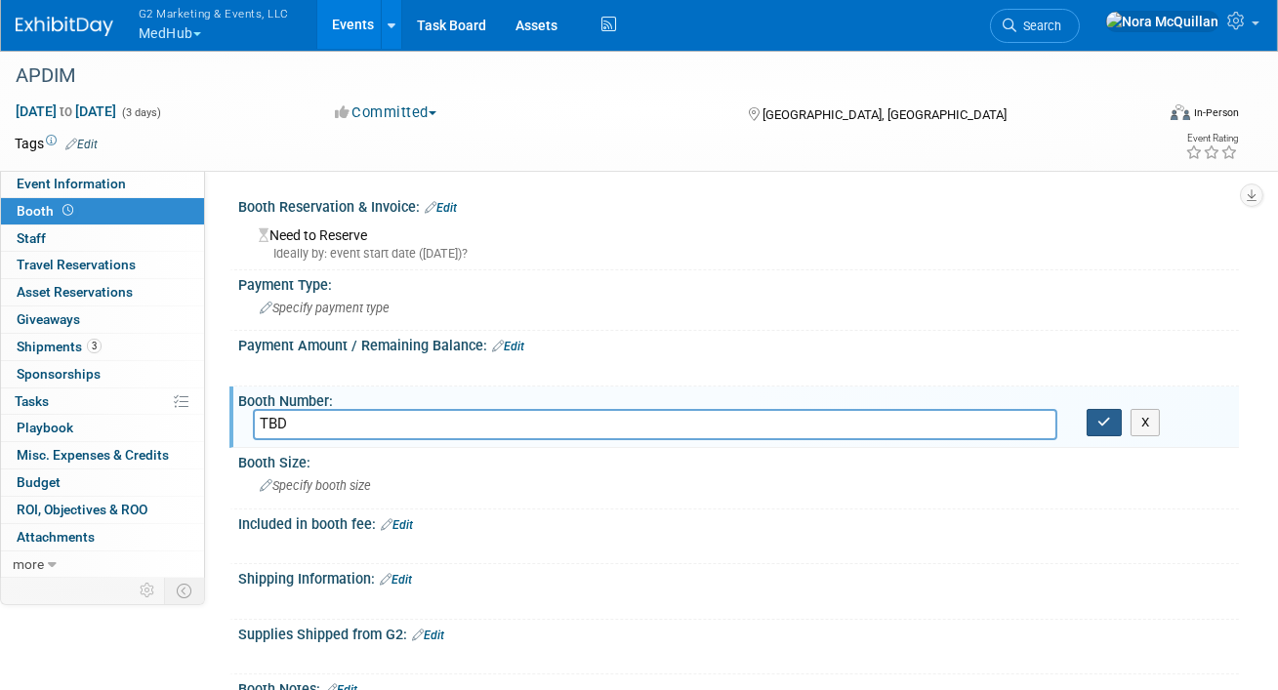
type input "TBD"
click at [1099, 426] on icon "button" at bounding box center [1105, 422] width 14 height 13
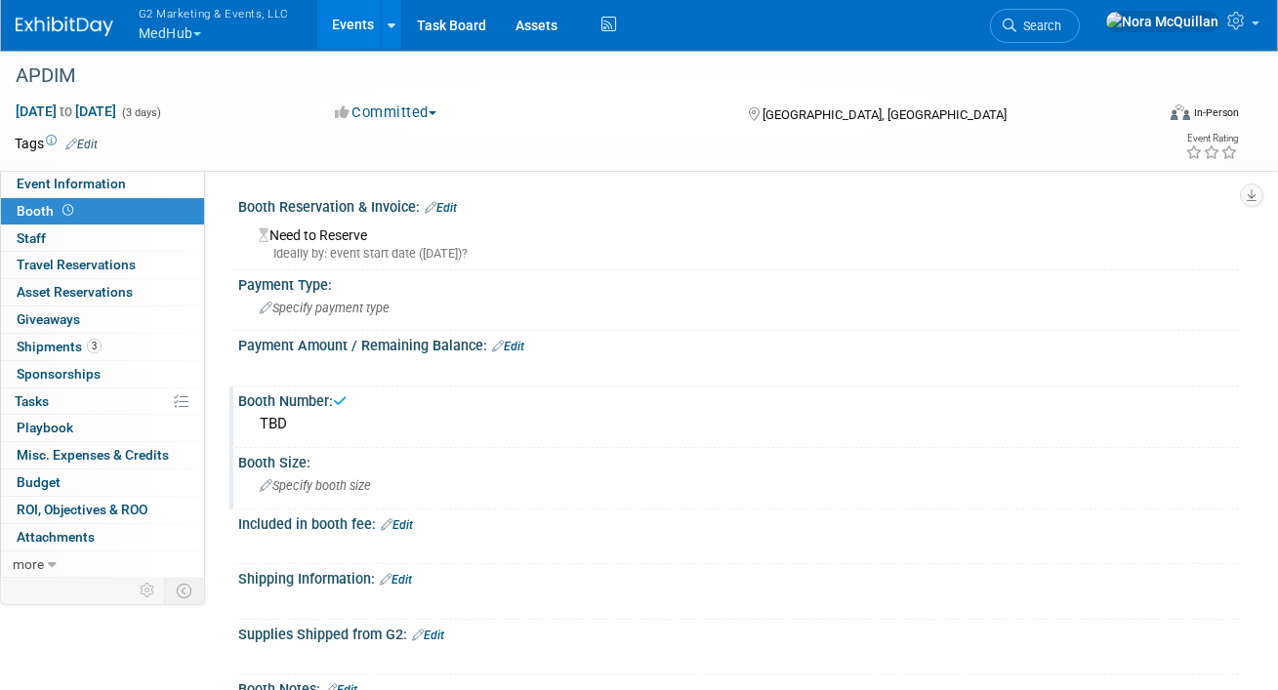
click at [308, 488] on span "Specify booth size" at bounding box center [315, 486] width 111 height 15
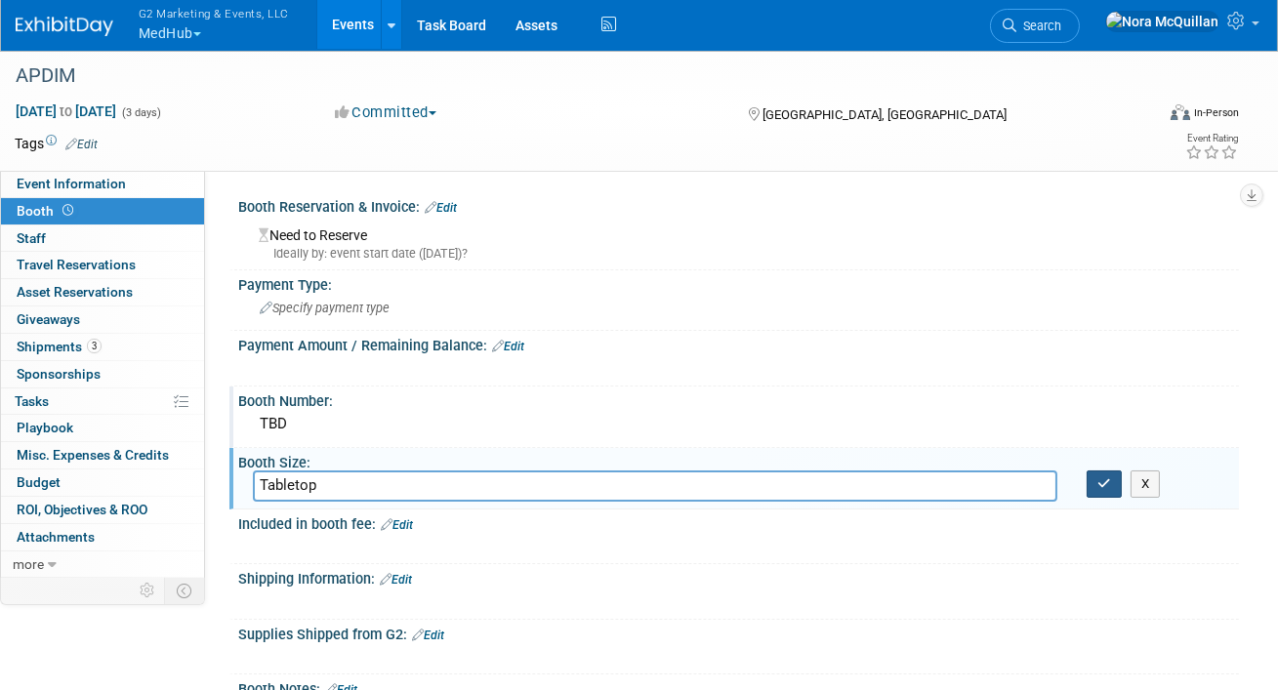
type input "Tabletop"
click at [1109, 479] on icon "button" at bounding box center [1105, 484] width 14 height 13
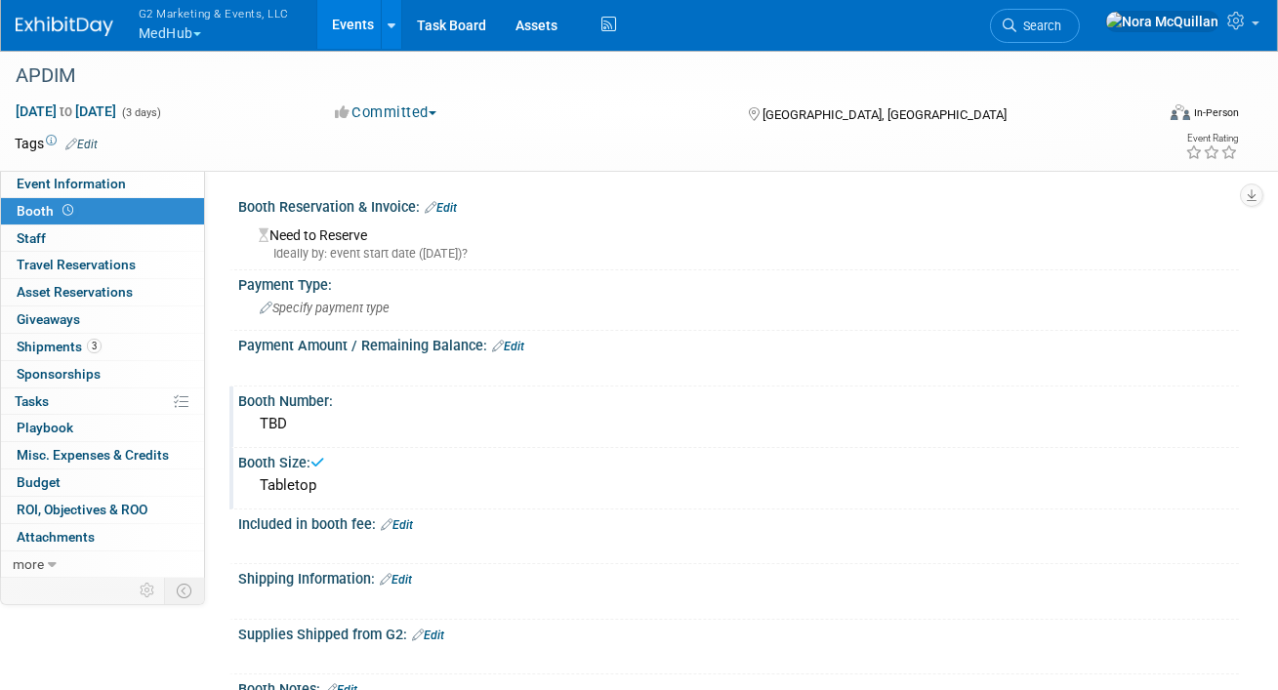
click at [450, 207] on link "Edit" at bounding box center [441, 208] width 32 height 14
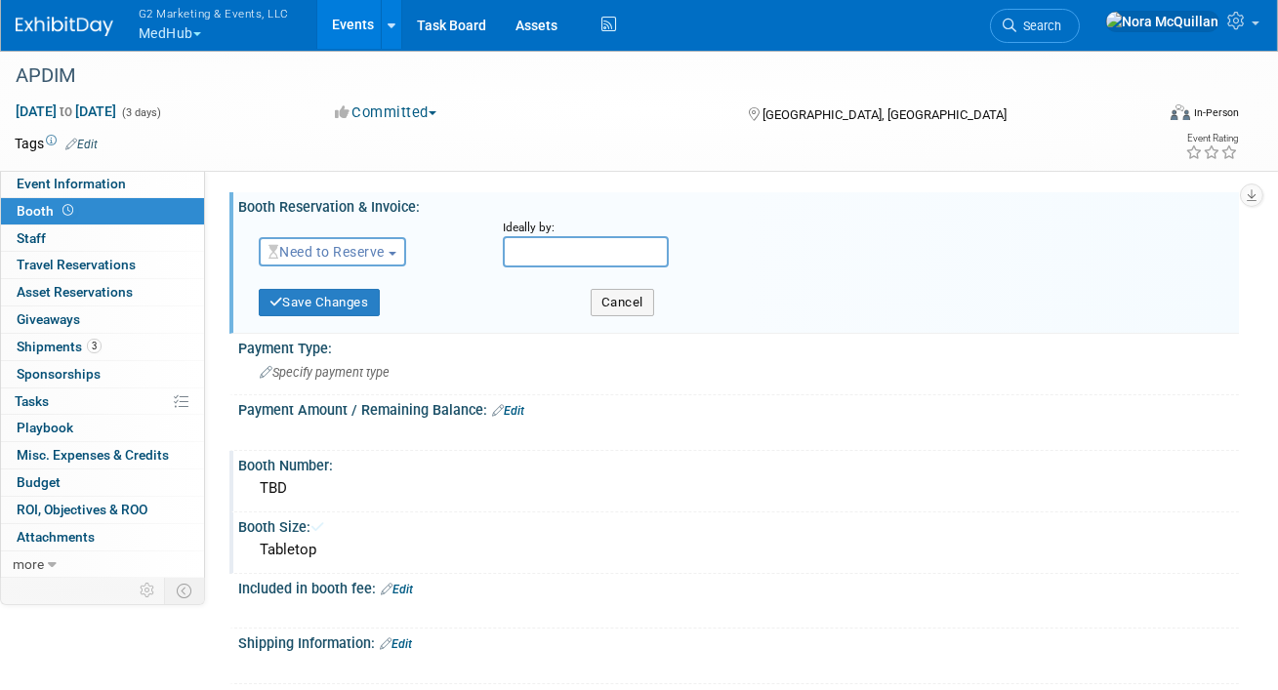
click at [348, 262] on button "Need to Reserve" at bounding box center [332, 251] width 147 height 29
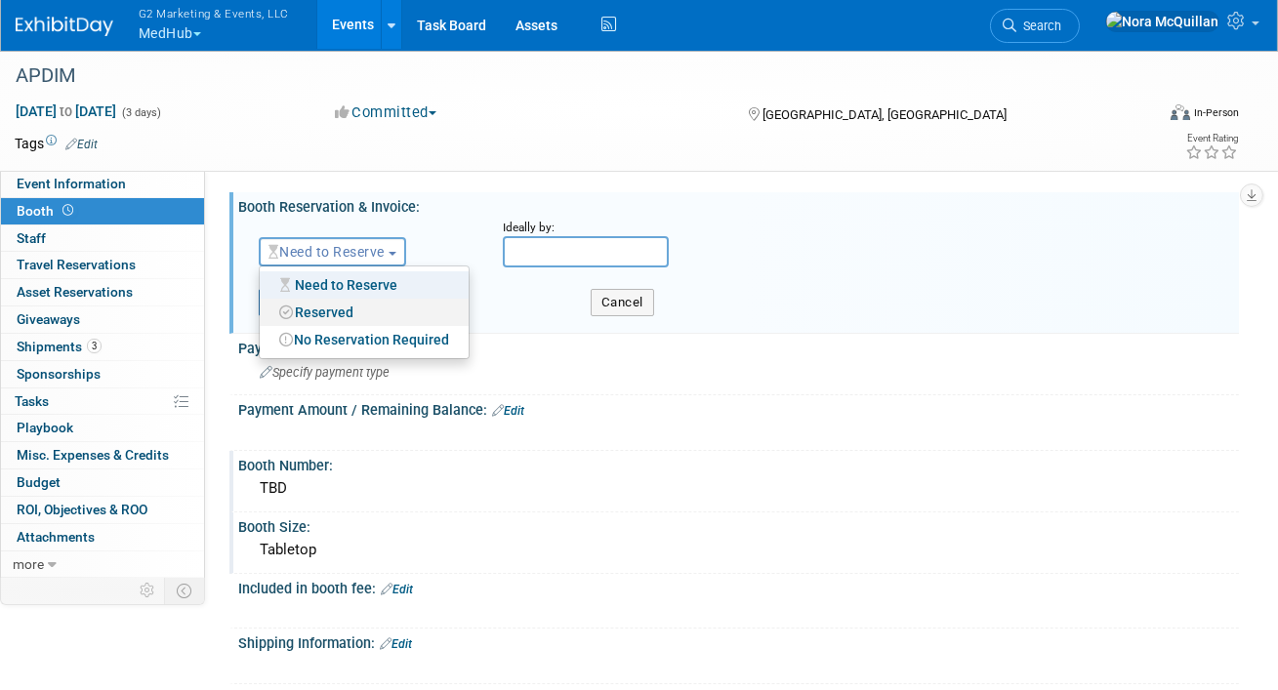
click at [316, 306] on link "Reserved" at bounding box center [364, 312] width 209 height 27
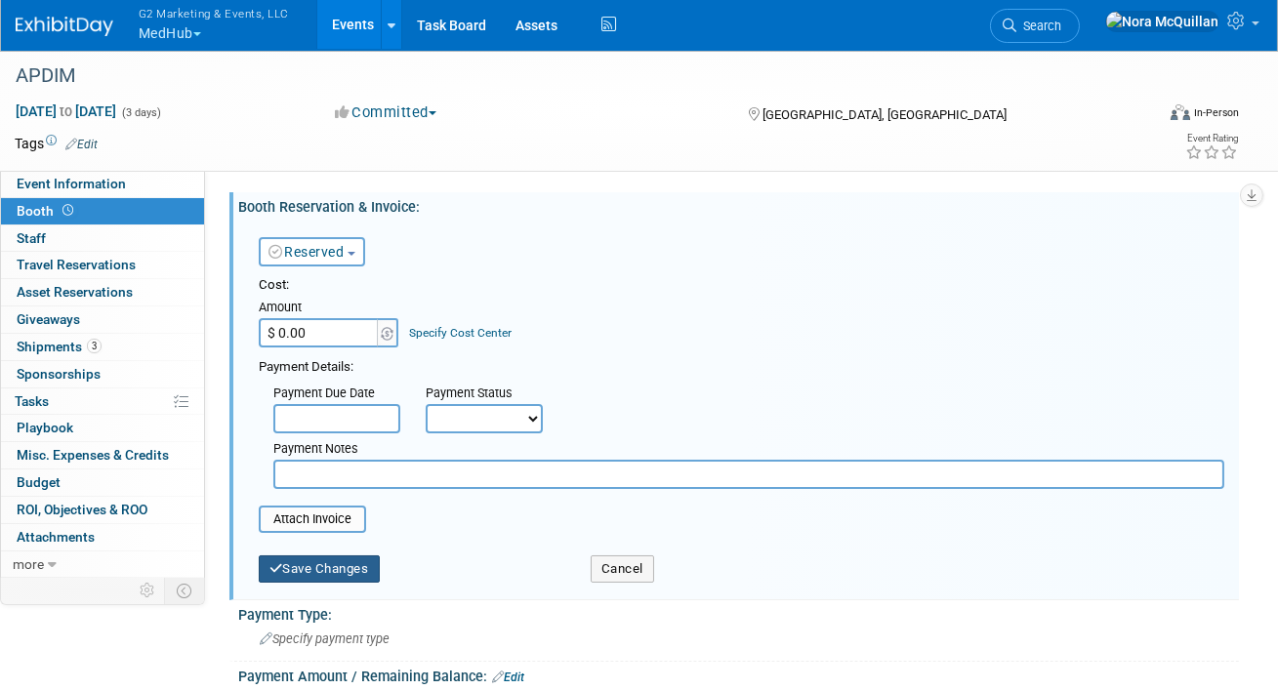
click at [297, 572] on button "Save Changes" at bounding box center [319, 569] width 121 height 27
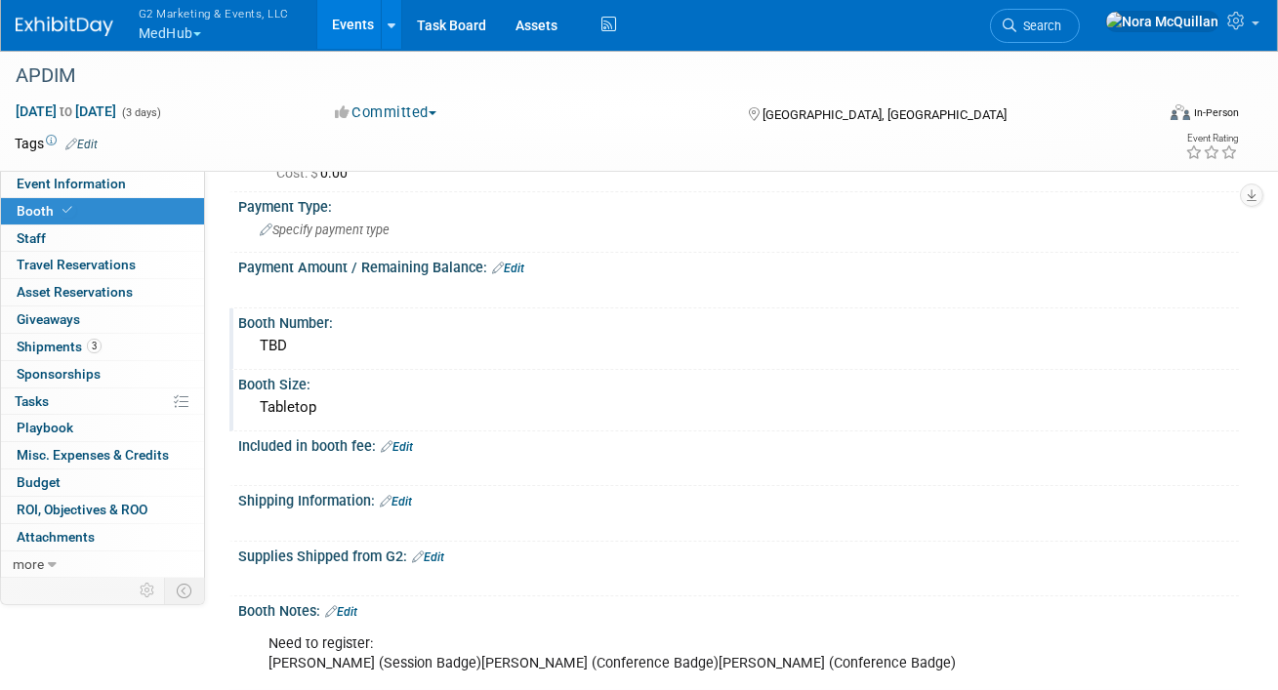
scroll to position [186, 0]
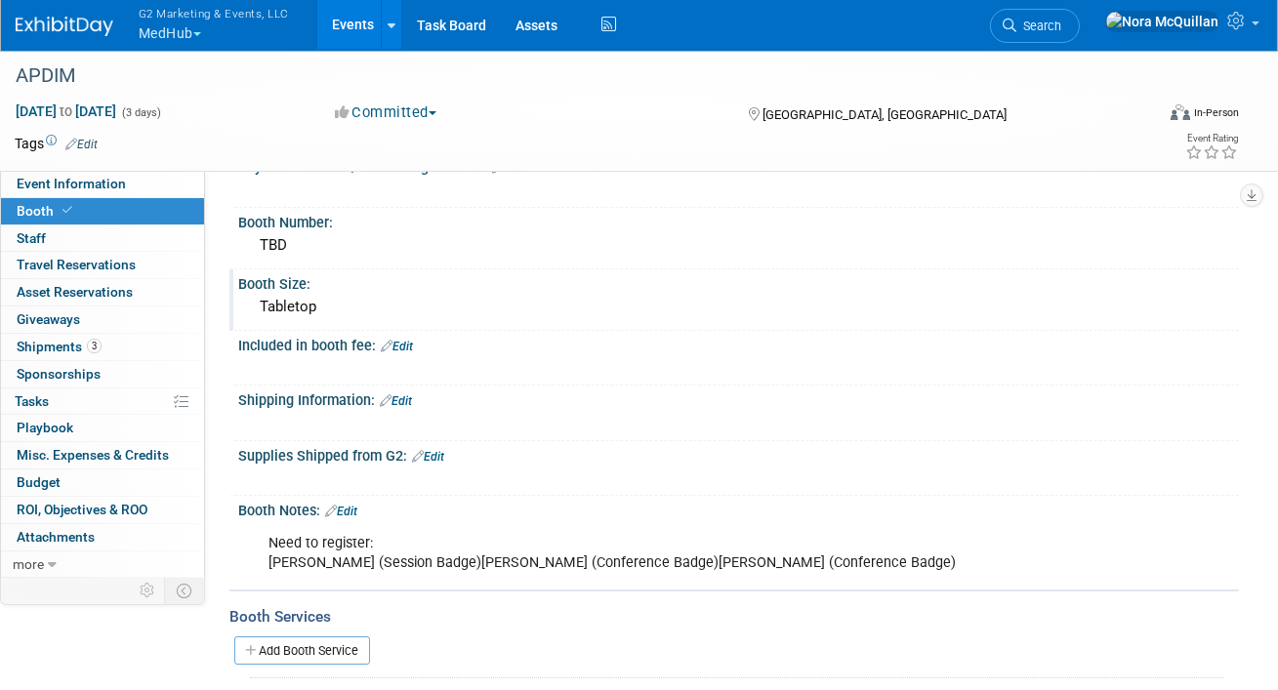
click at [400, 347] on link "Edit" at bounding box center [397, 347] width 32 height 14
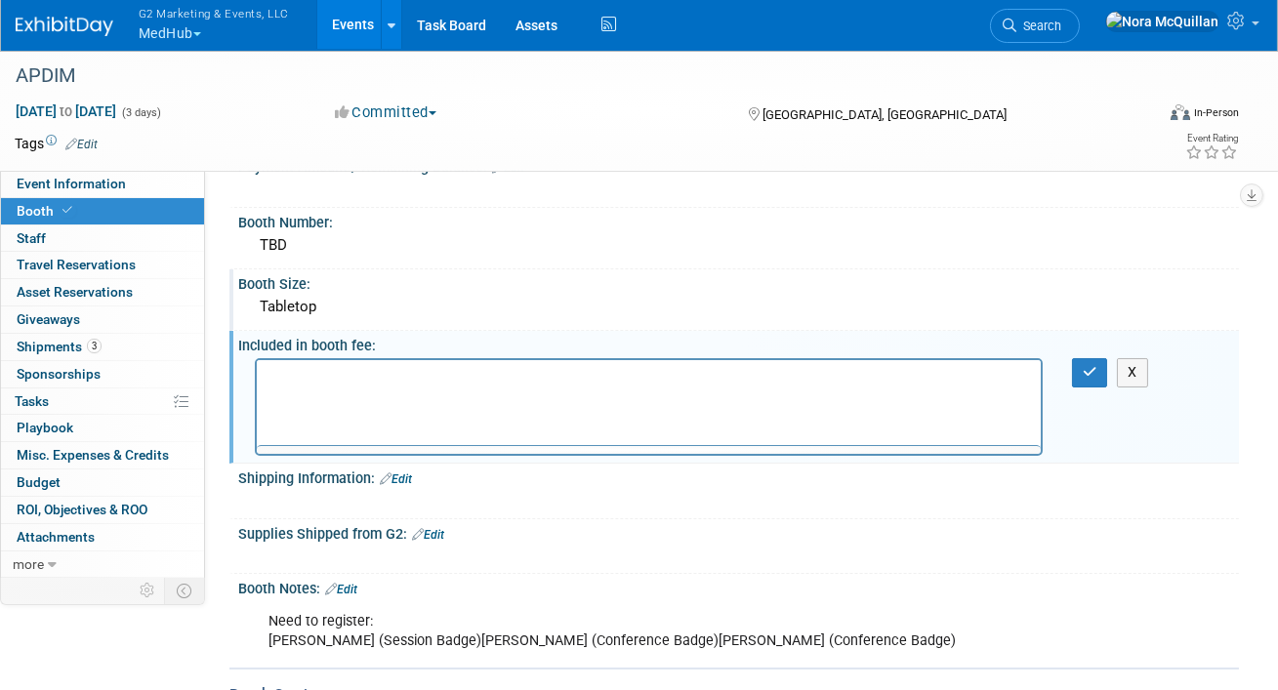
scroll to position [0, 0]
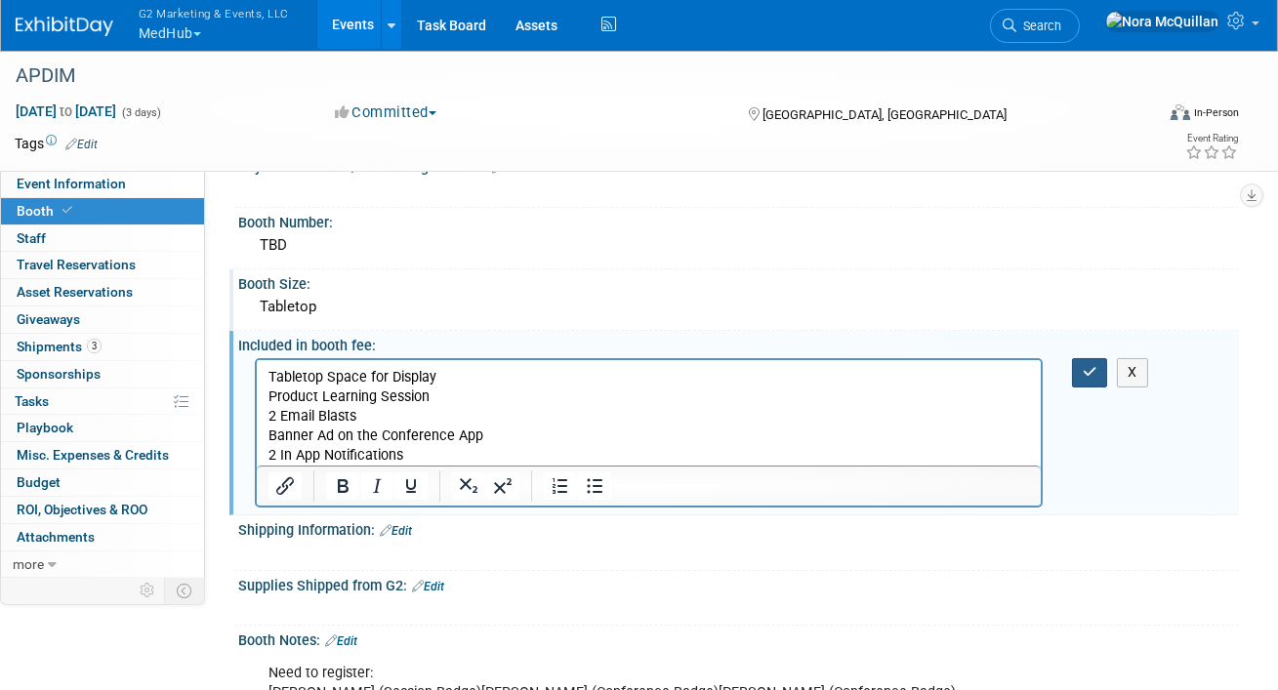
click at [1092, 365] on icon "button" at bounding box center [1090, 372] width 15 height 14
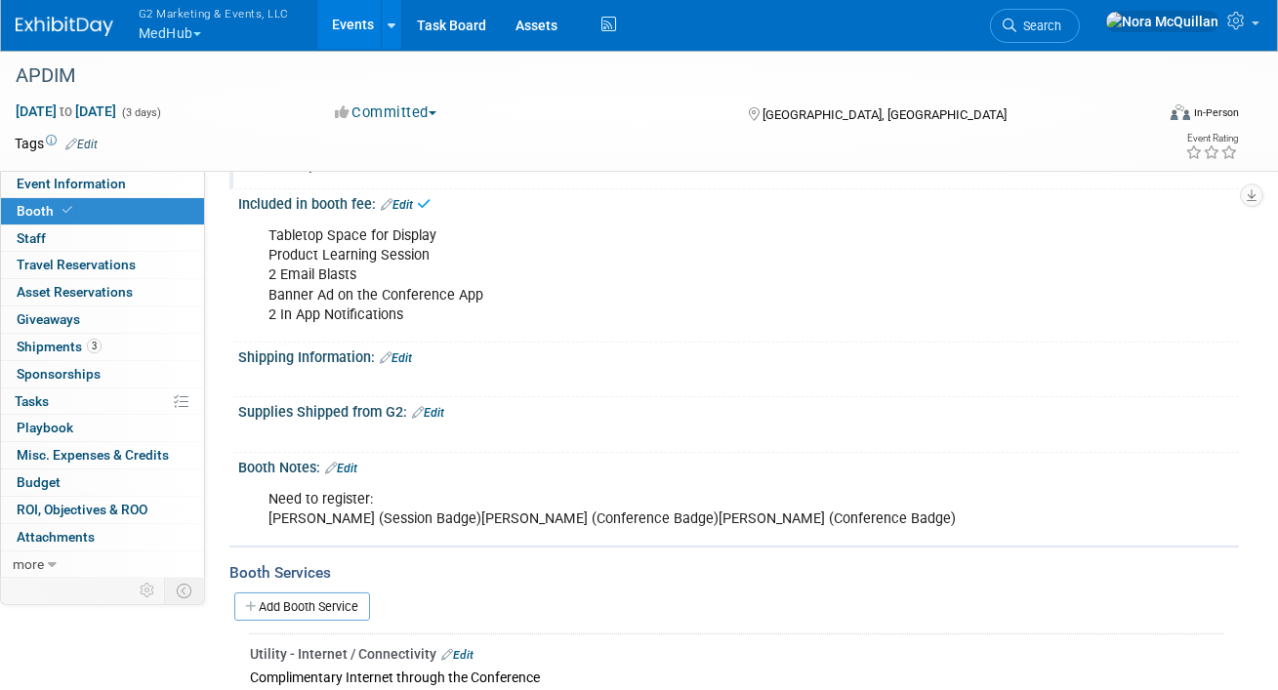
scroll to position [330, 0]
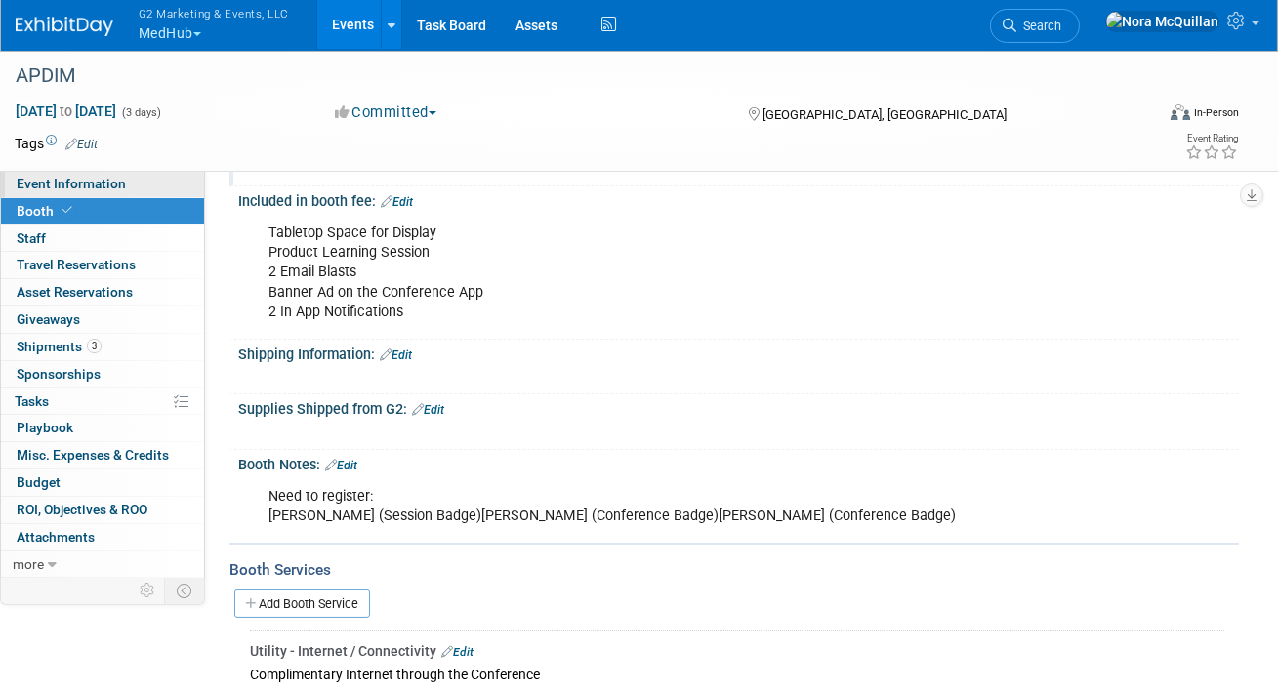
click at [77, 185] on span "Event Information" at bounding box center [71, 184] width 109 height 16
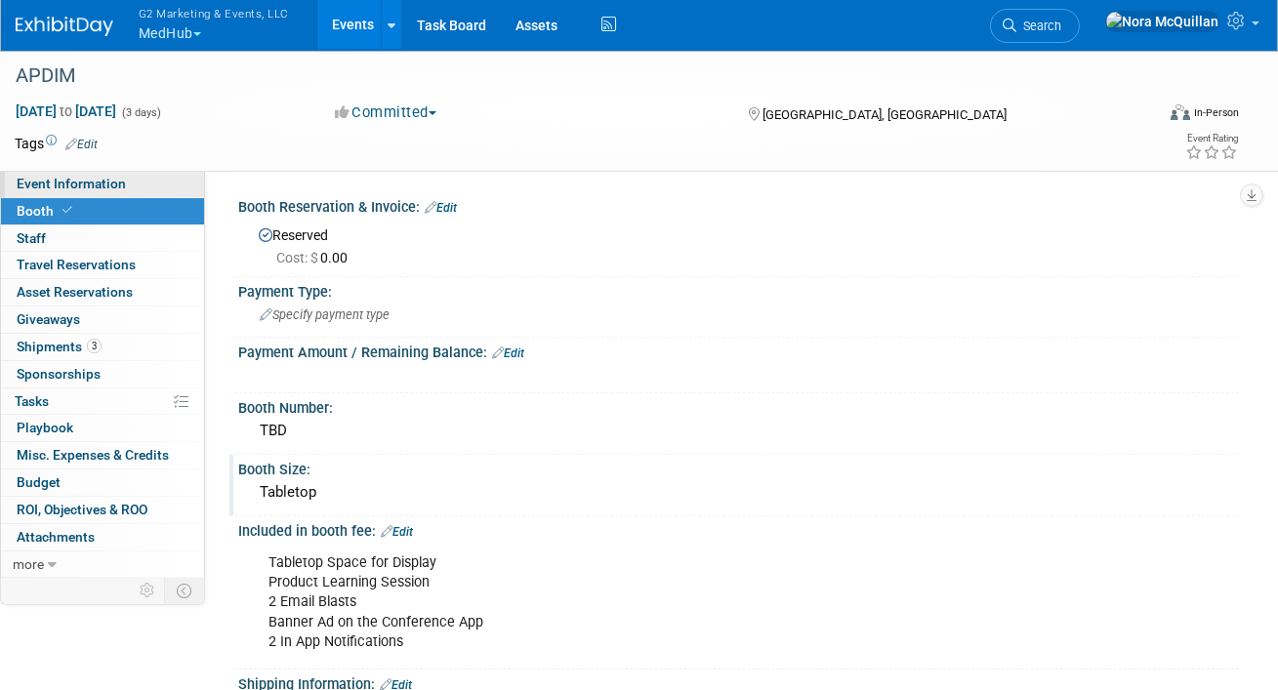
select select "Medhub & BoardVitals"
select select "Tier 2"
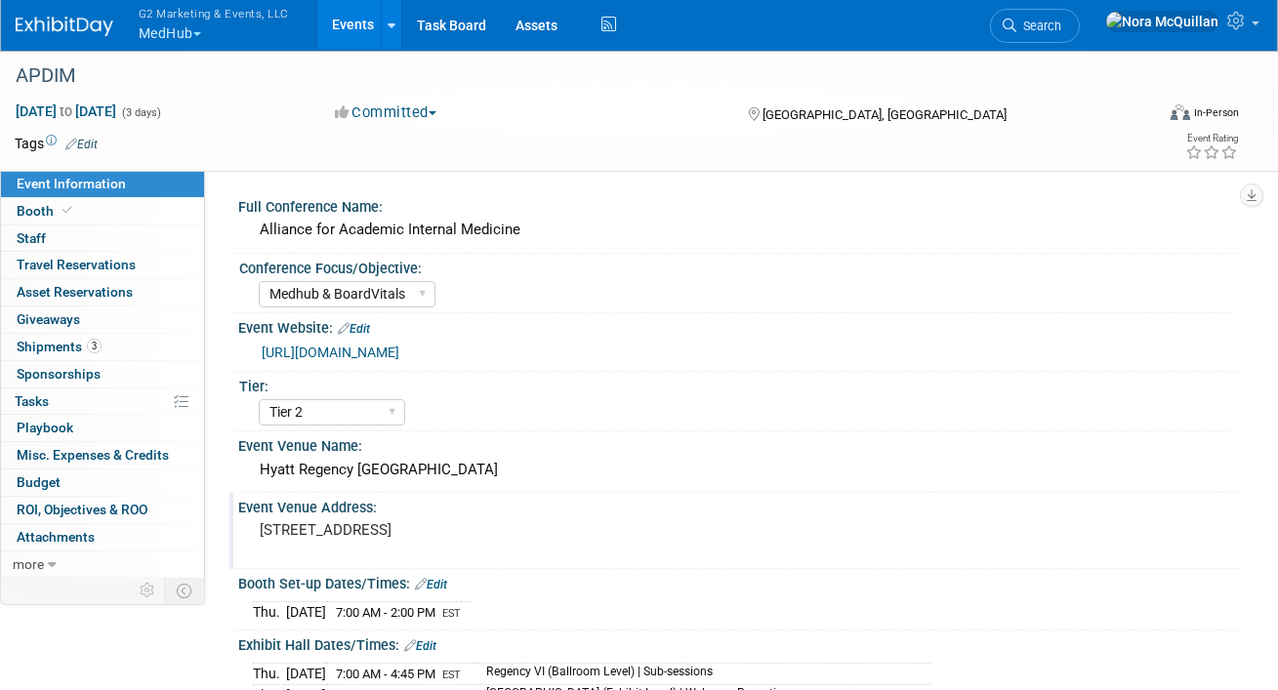
drag, startPoint x: 379, startPoint y: 540, endPoint x: 249, endPoint y: 523, distance: 130.9
click at [249, 523] on div "265 Peachtree Rd NE, Atlanta, GA 30303" at bounding box center [446, 540] width 417 height 47
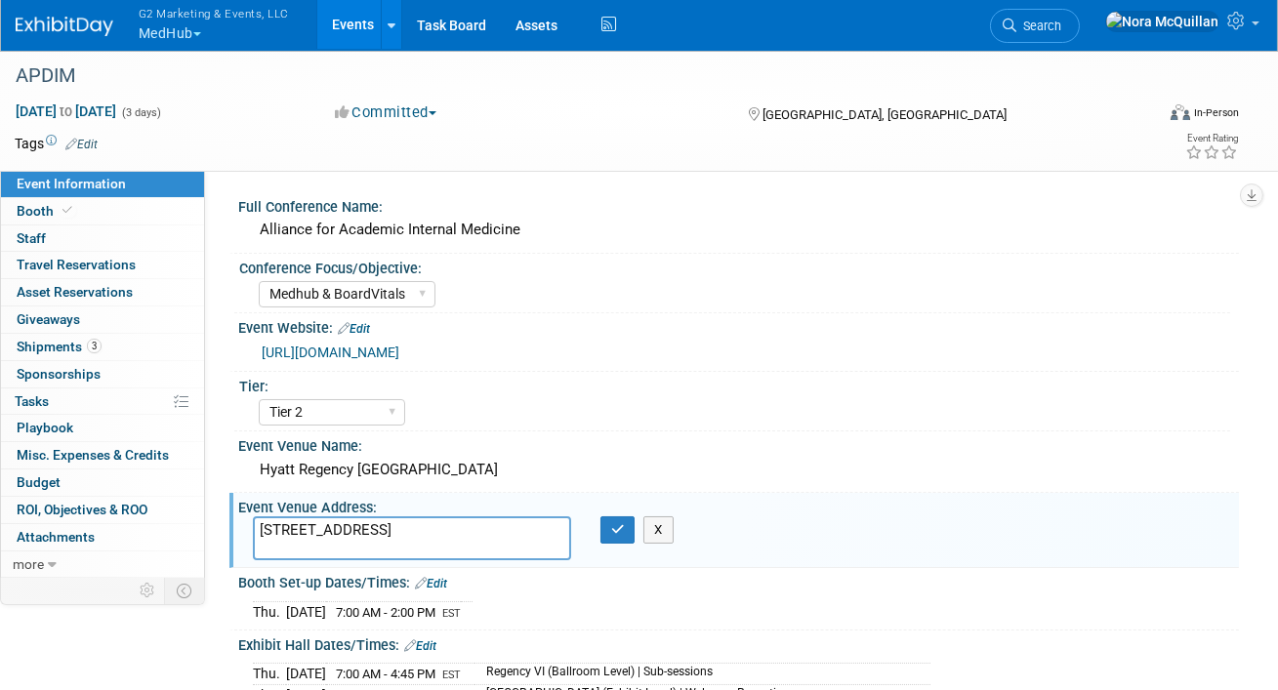
drag, startPoint x: 383, startPoint y: 548, endPoint x: 232, endPoint y: 530, distance: 151.4
click at [232, 530] on div "Event Venue Address: 265 Peachtree Rd NE, Atlanta, GA 30303 265 Peachtree Rd NE…" at bounding box center [734, 530] width 1010 height 75
click at [604, 529] on button "button" at bounding box center [618, 530] width 35 height 27
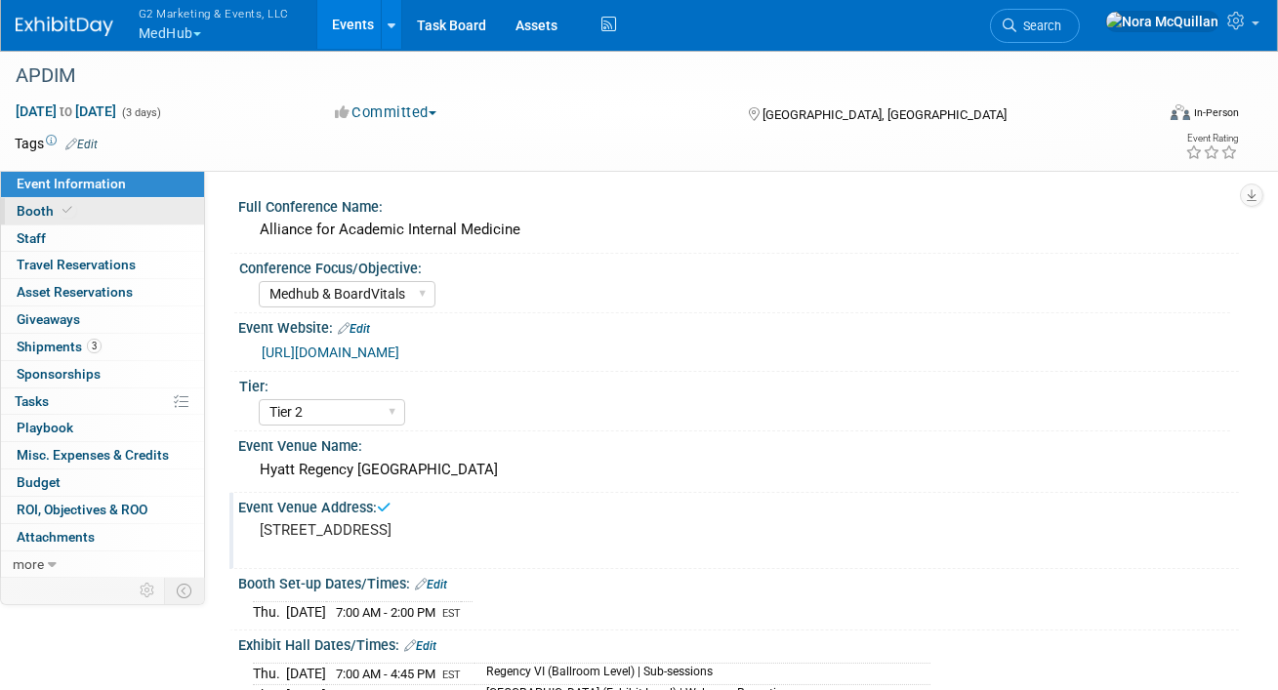
click at [130, 215] on link "Booth" at bounding box center [102, 211] width 203 height 26
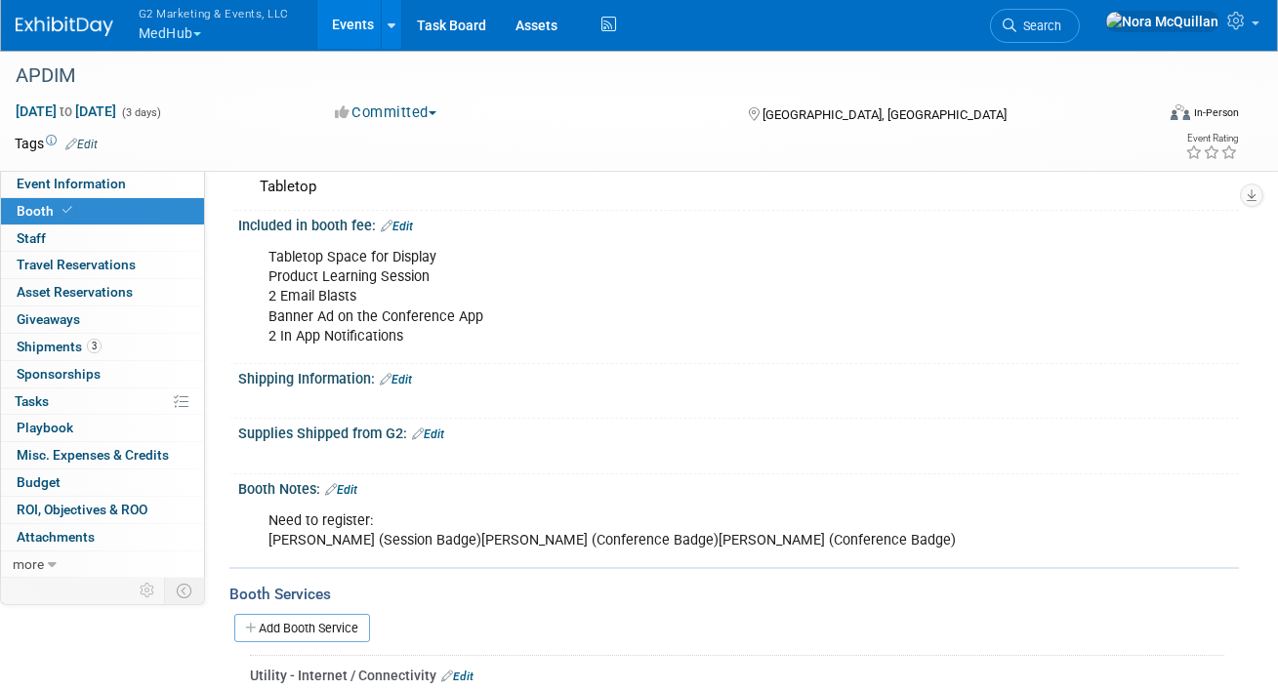
scroll to position [309, 0]
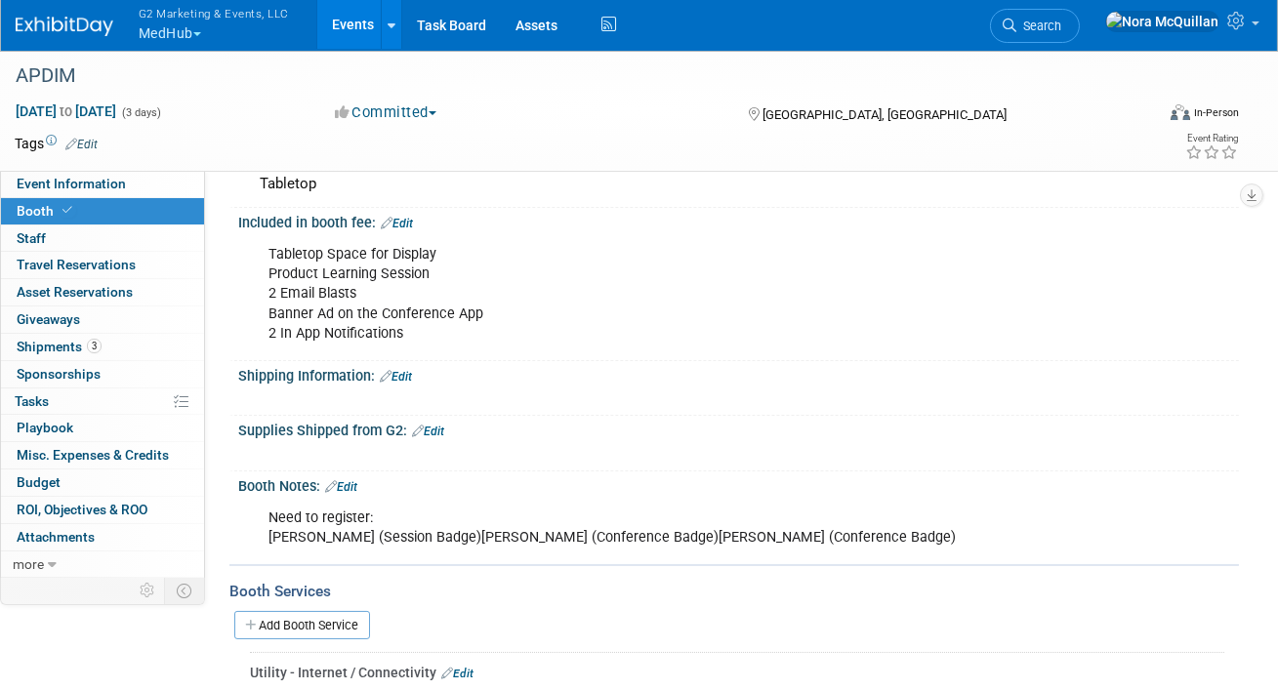
click at [403, 373] on link "Edit" at bounding box center [396, 377] width 32 height 14
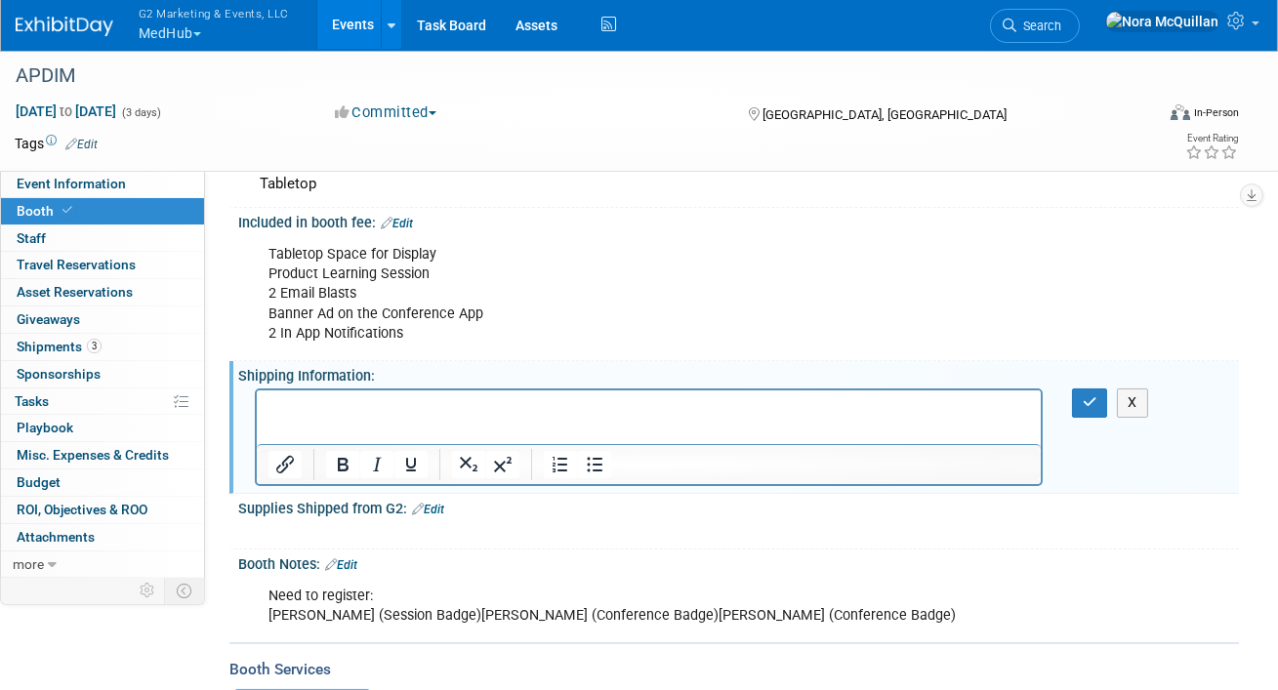
scroll to position [0, 0]
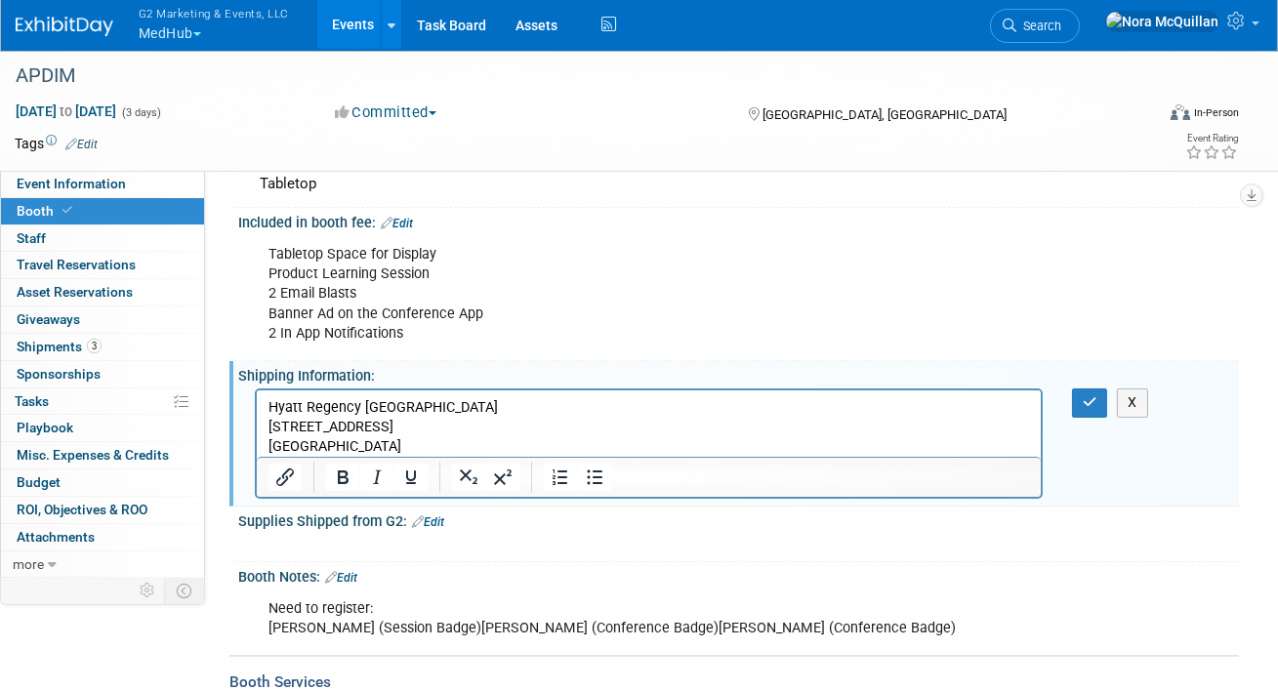
click at [449, 401] on p "Hyatt Regency Atlanta" at bounding box center [649, 408] width 762 height 20
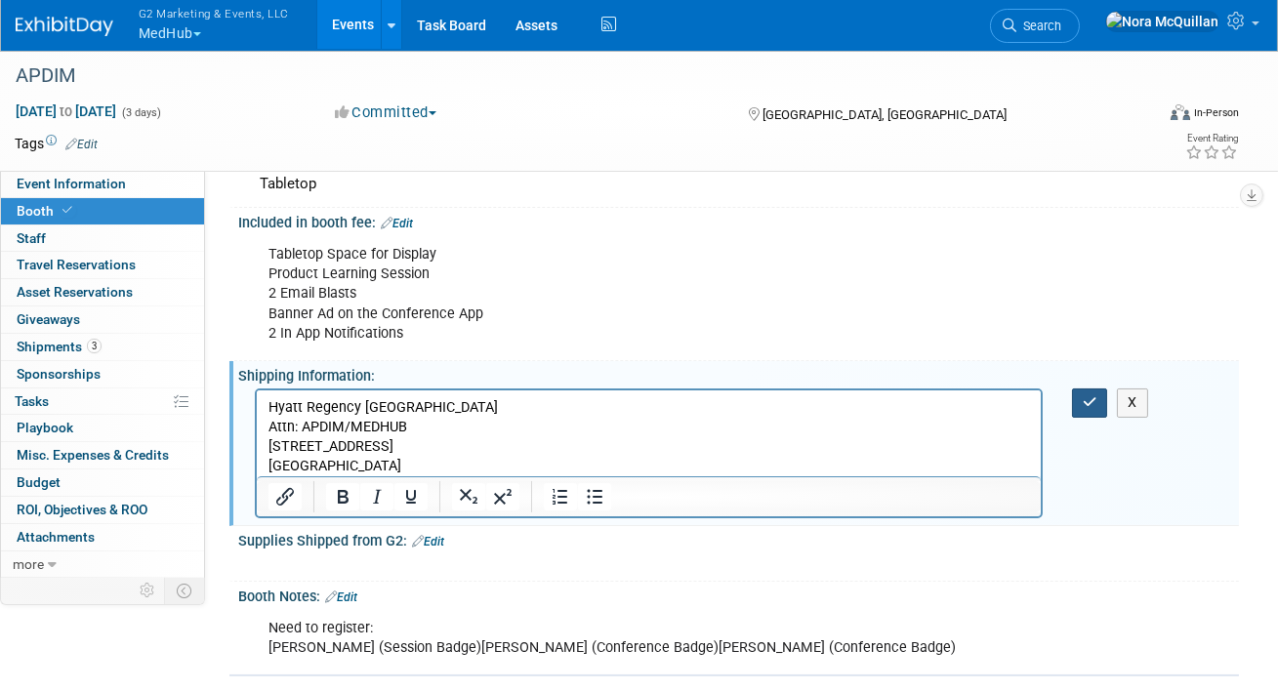
click at [1097, 404] on icon "button" at bounding box center [1090, 403] width 15 height 14
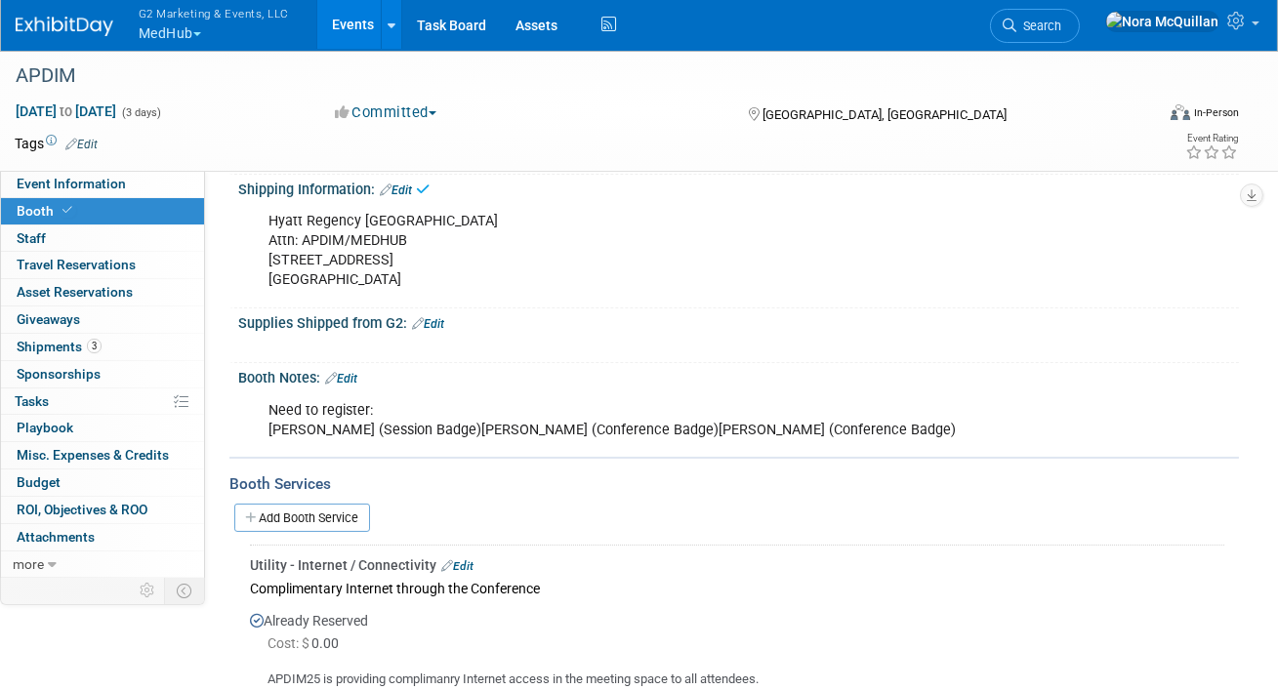
scroll to position [498, 0]
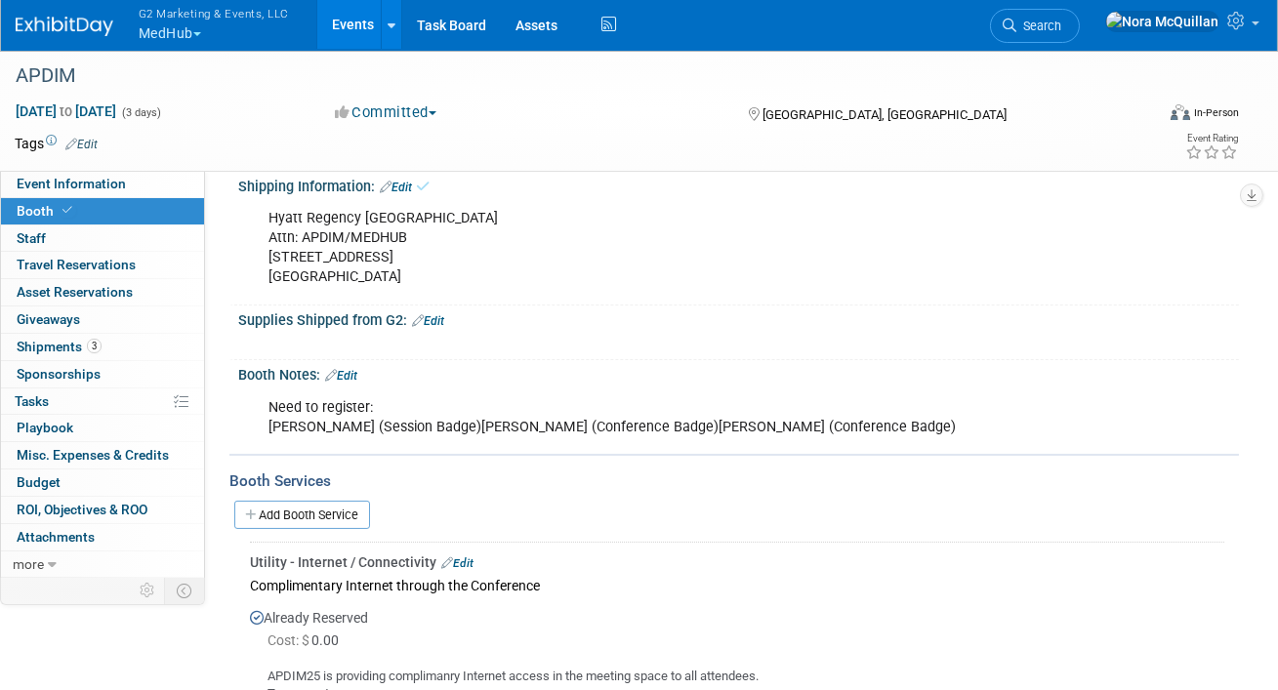
click at [357, 369] on link "Edit" at bounding box center [341, 376] width 32 height 14
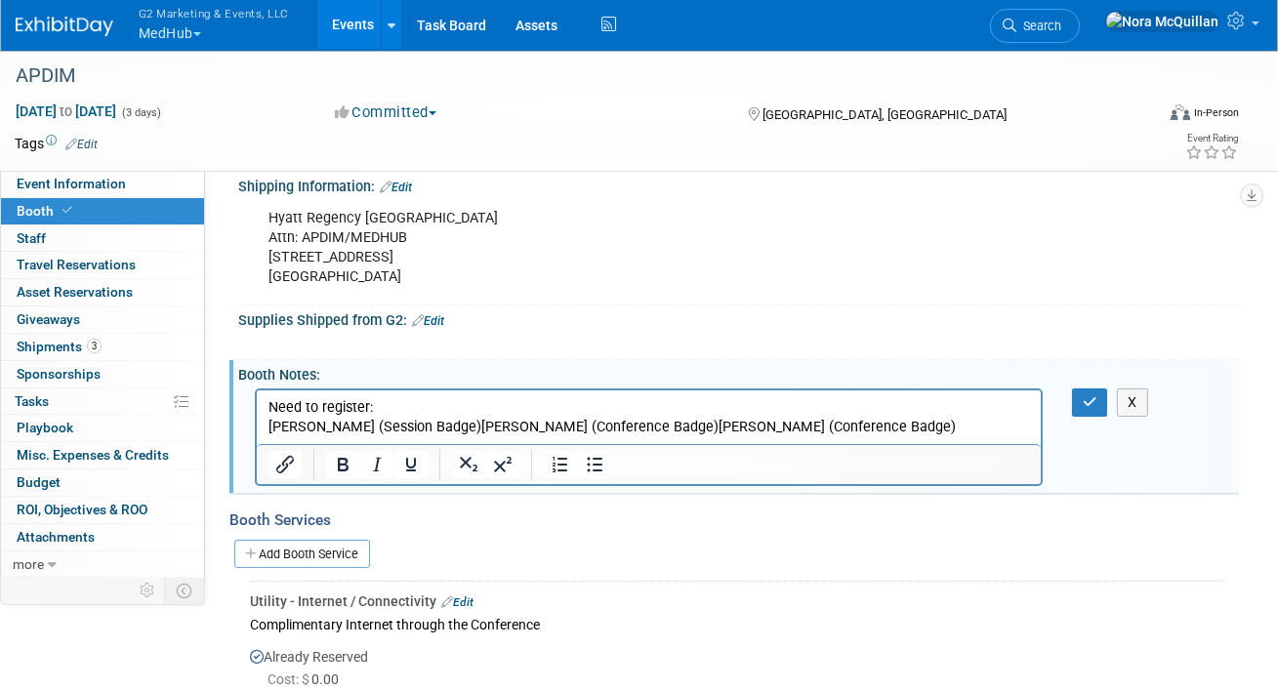
scroll to position [0, 0]
drag, startPoint x: 659, startPoint y: 432, endPoint x: 447, endPoint y: 434, distance: 211.9
click at [447, 434] on p "Need to register: Brian Steele (Session Badge)Lisa Sweeney (Conference Badge)Jo…" at bounding box center [649, 416] width 762 height 39
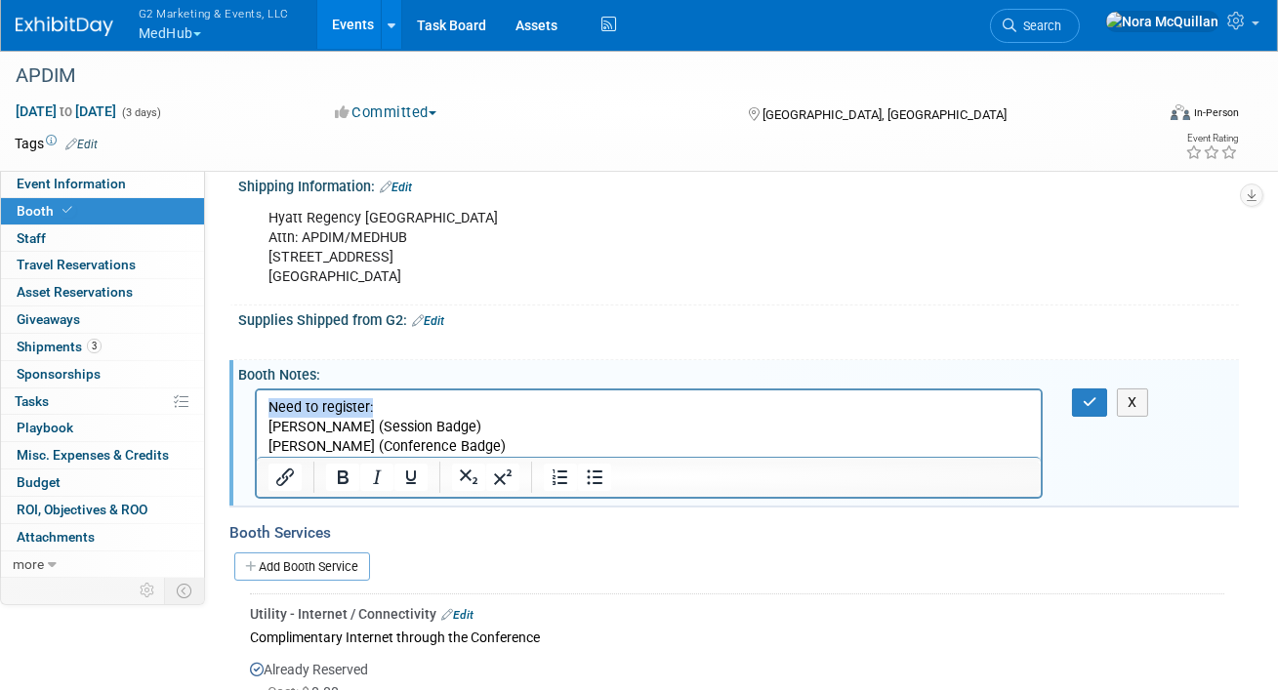
drag, startPoint x: 370, startPoint y: 406, endPoint x: 263, endPoint y: 405, distance: 107.4
click at [263, 405] on html "Need to register: Brian Steele (Session Badge) John Cardi (Conference Badge)" at bounding box center [648, 423] width 784 height 66
click at [1086, 397] on icon "button" at bounding box center [1090, 403] width 15 height 14
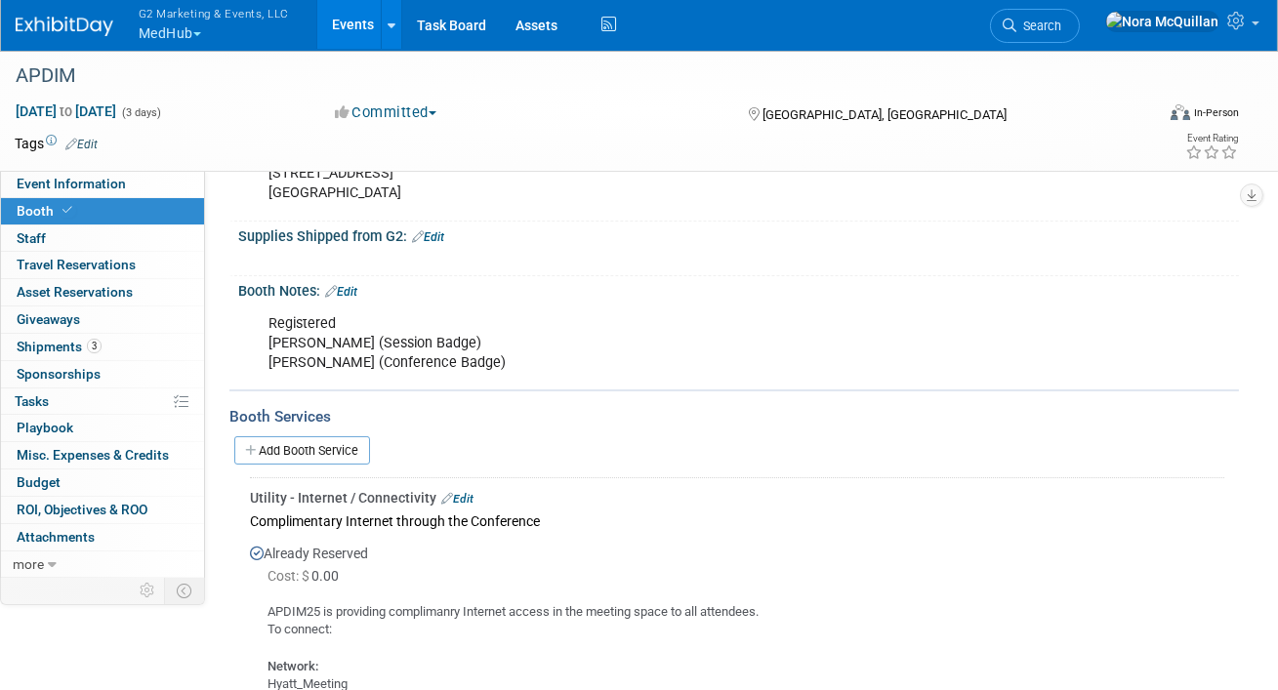
scroll to position [551, 0]
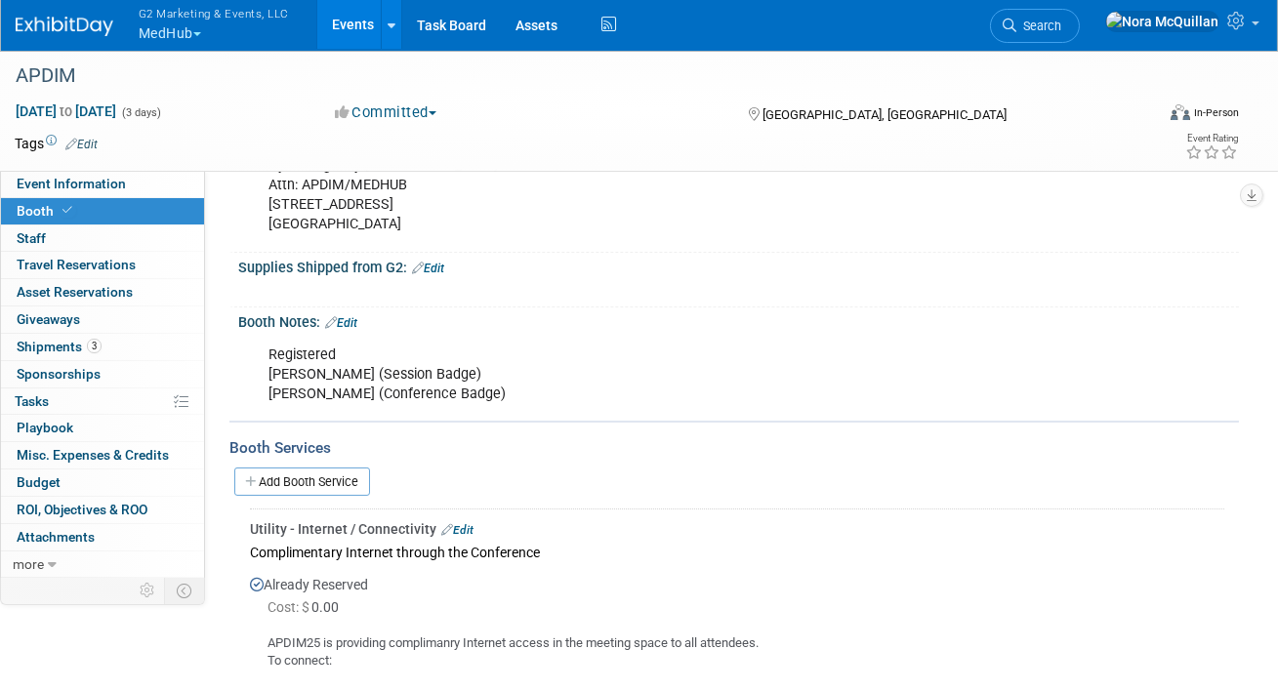
click at [441, 262] on link "Edit" at bounding box center [428, 269] width 32 height 14
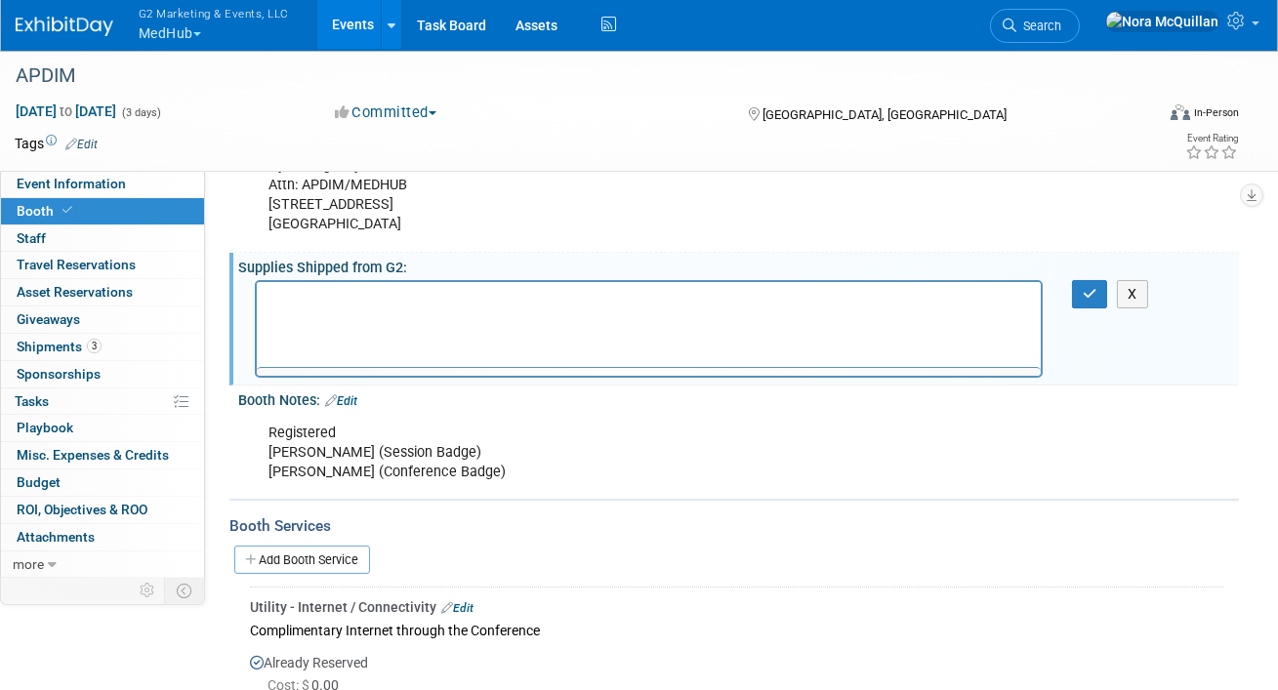
scroll to position [0, 0]
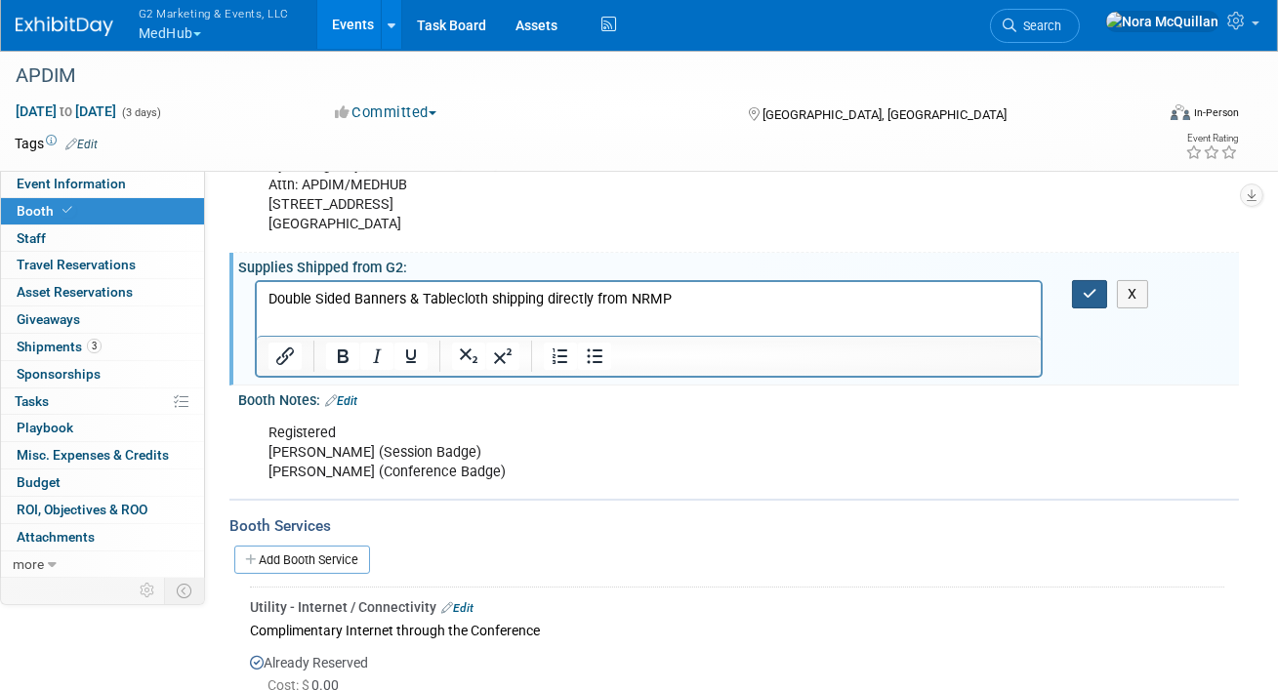
click at [1086, 291] on icon "button" at bounding box center [1090, 294] width 15 height 14
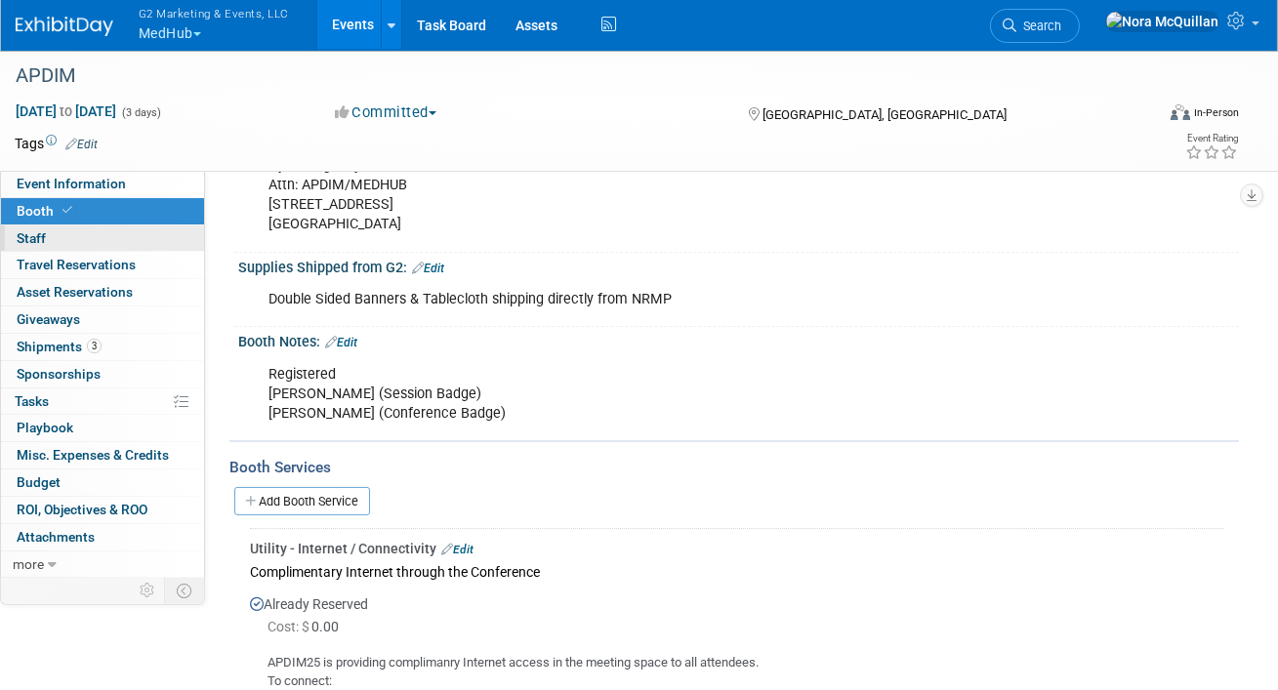
click at [77, 243] on link "0 Staff 0" at bounding box center [102, 239] width 203 height 26
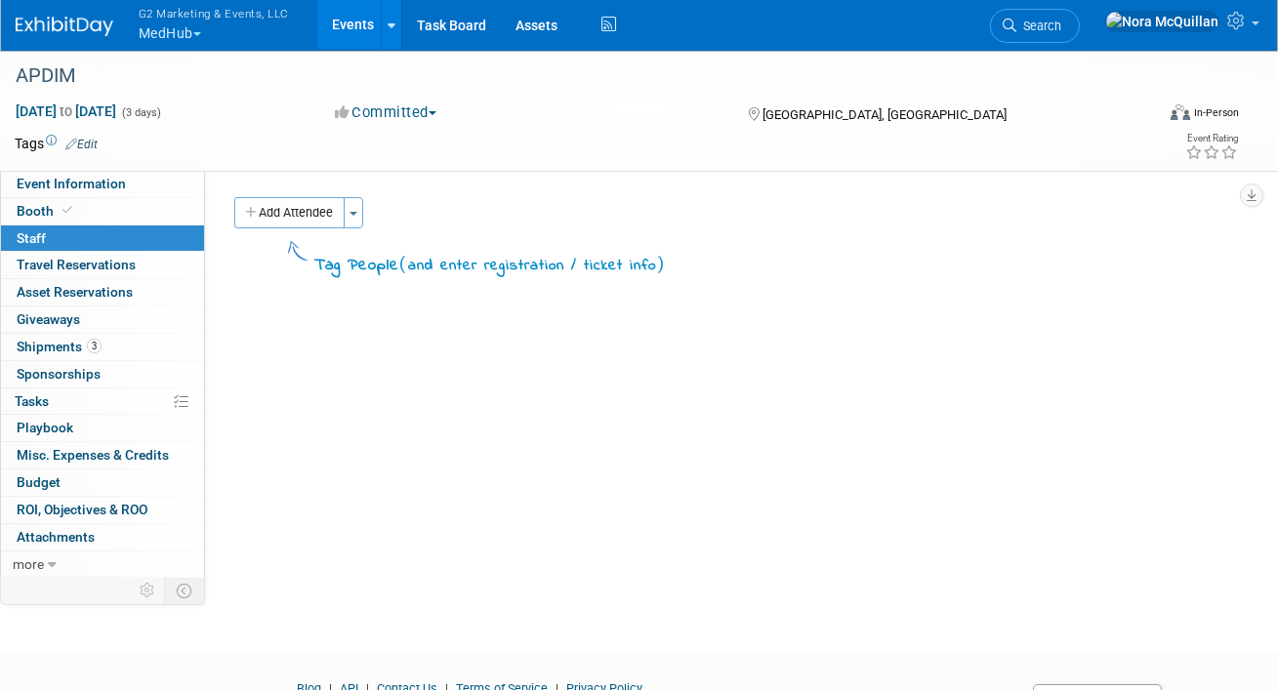
click at [275, 218] on button "Add Attendee" at bounding box center [289, 212] width 110 height 31
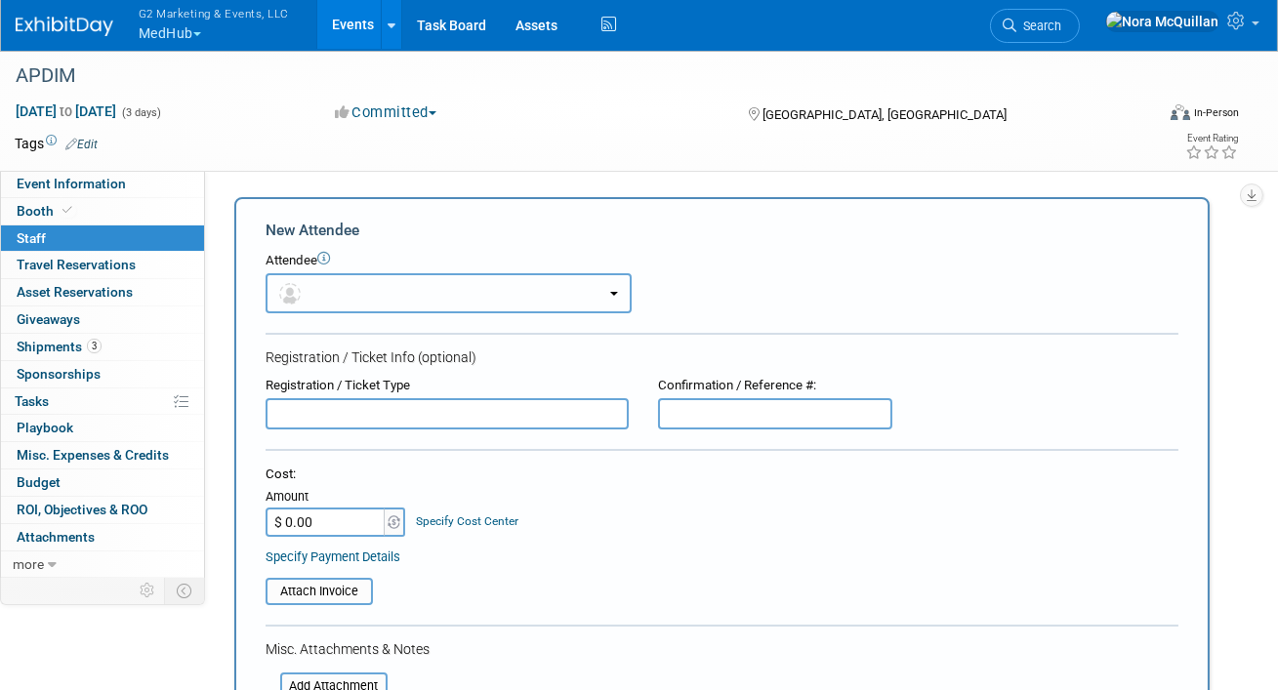
click at [310, 295] on button "button" at bounding box center [449, 293] width 366 height 40
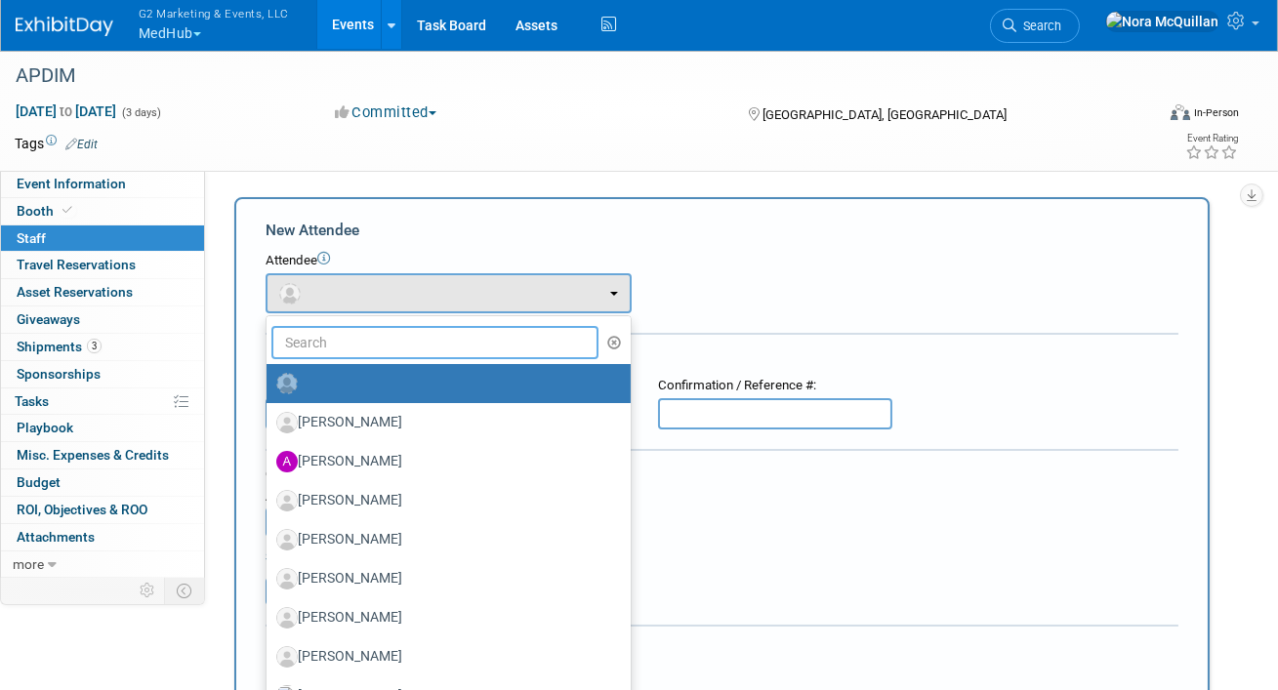
click at [354, 351] on input "text" at bounding box center [434, 342] width 327 height 33
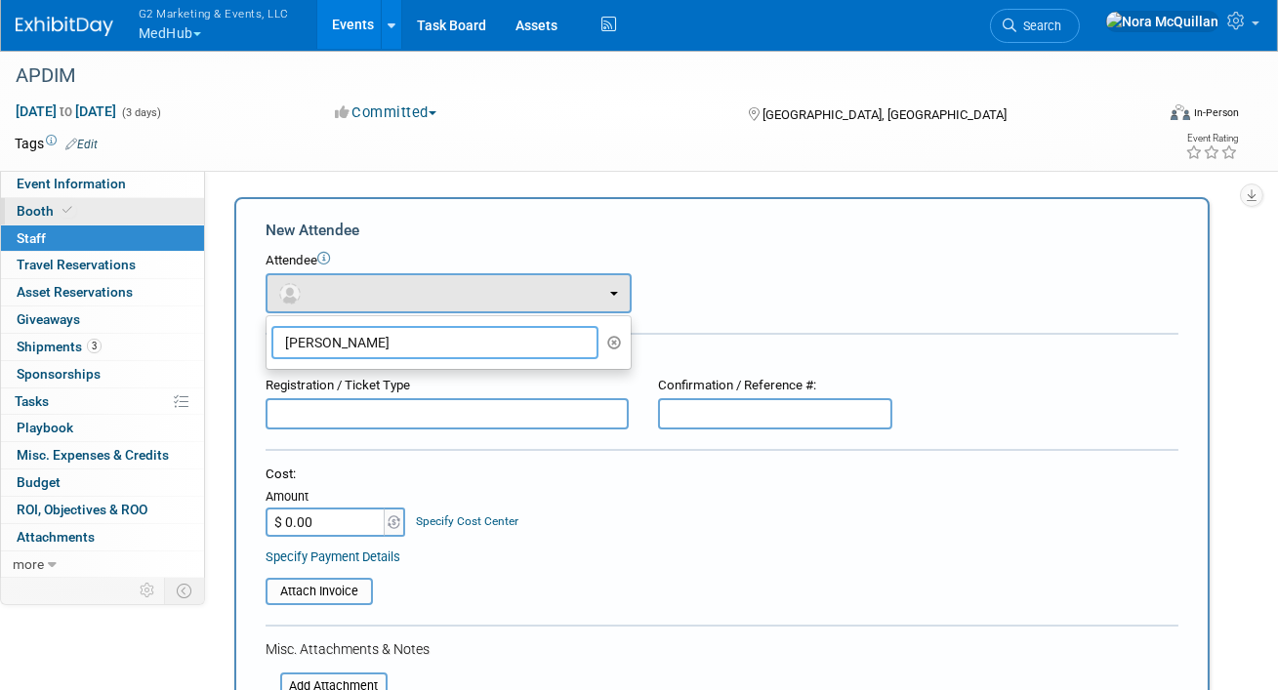
type input "brian"
click at [38, 211] on span "Booth" at bounding box center [47, 211] width 60 height 16
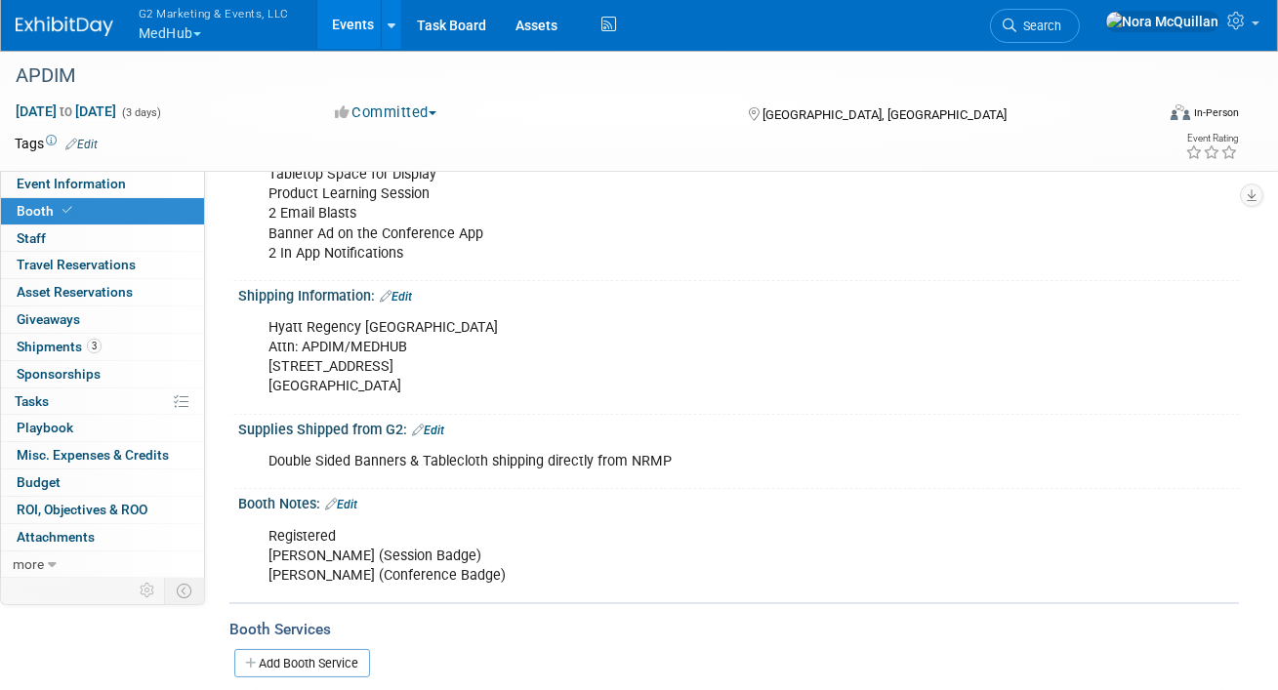
scroll to position [390, 0]
click at [1249, 25] on icon at bounding box center [1239, 21] width 22 height 18
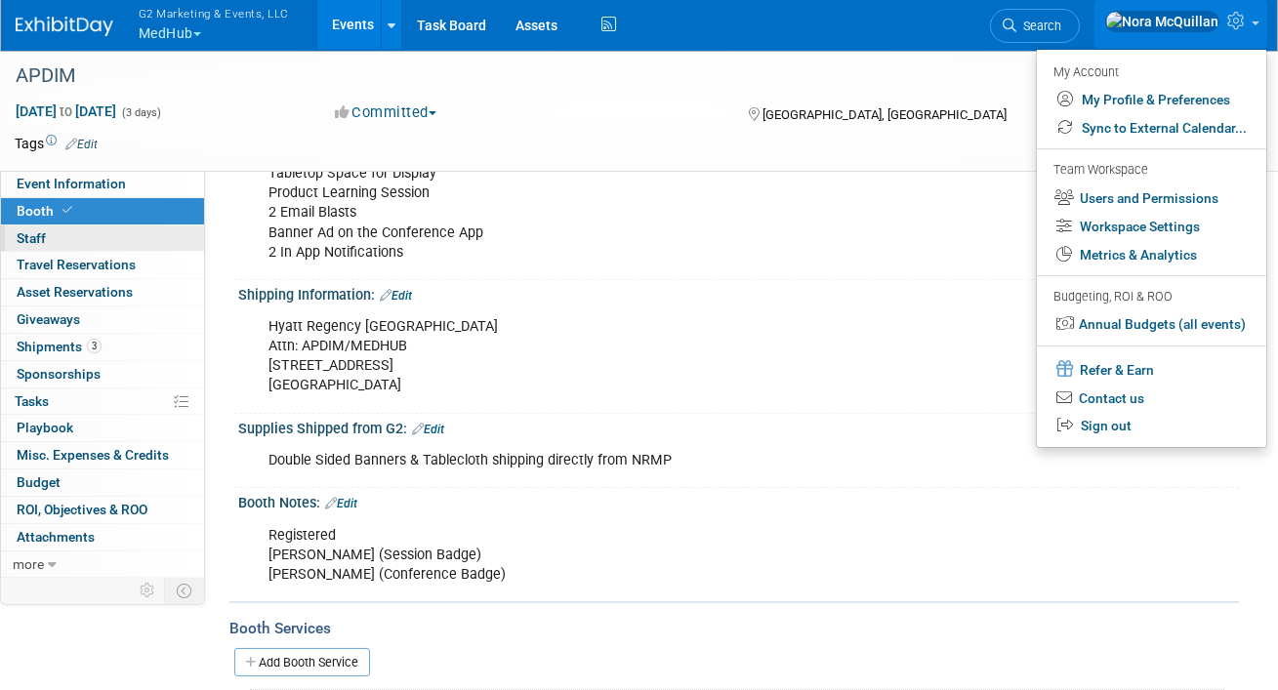
click at [66, 244] on link "0 Staff 0" at bounding box center [102, 239] width 203 height 26
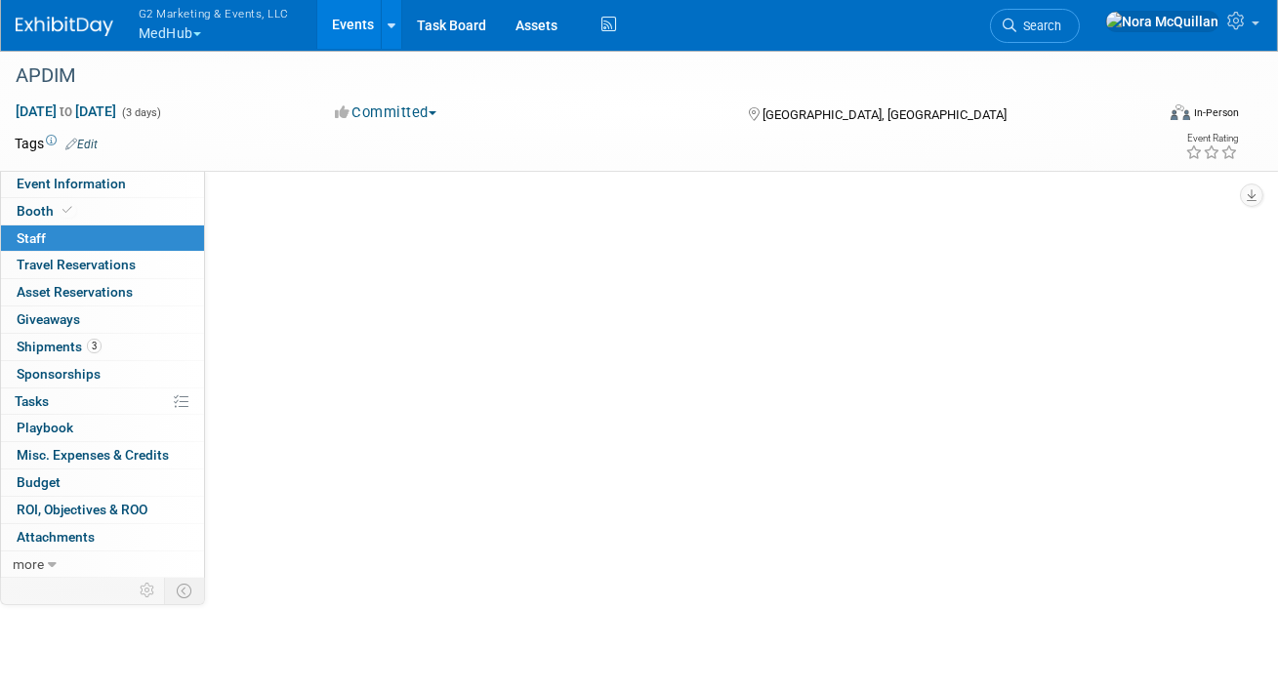
scroll to position [0, 0]
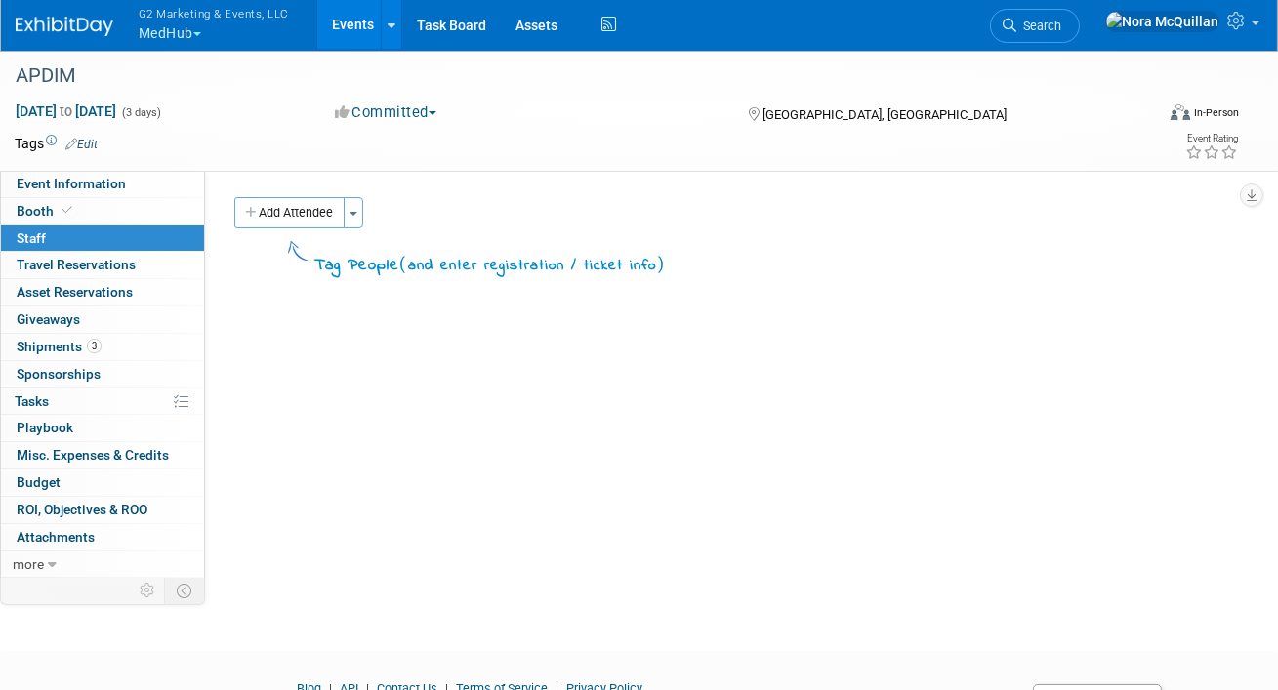
click at [277, 214] on button "Add Attendee" at bounding box center [289, 212] width 110 height 31
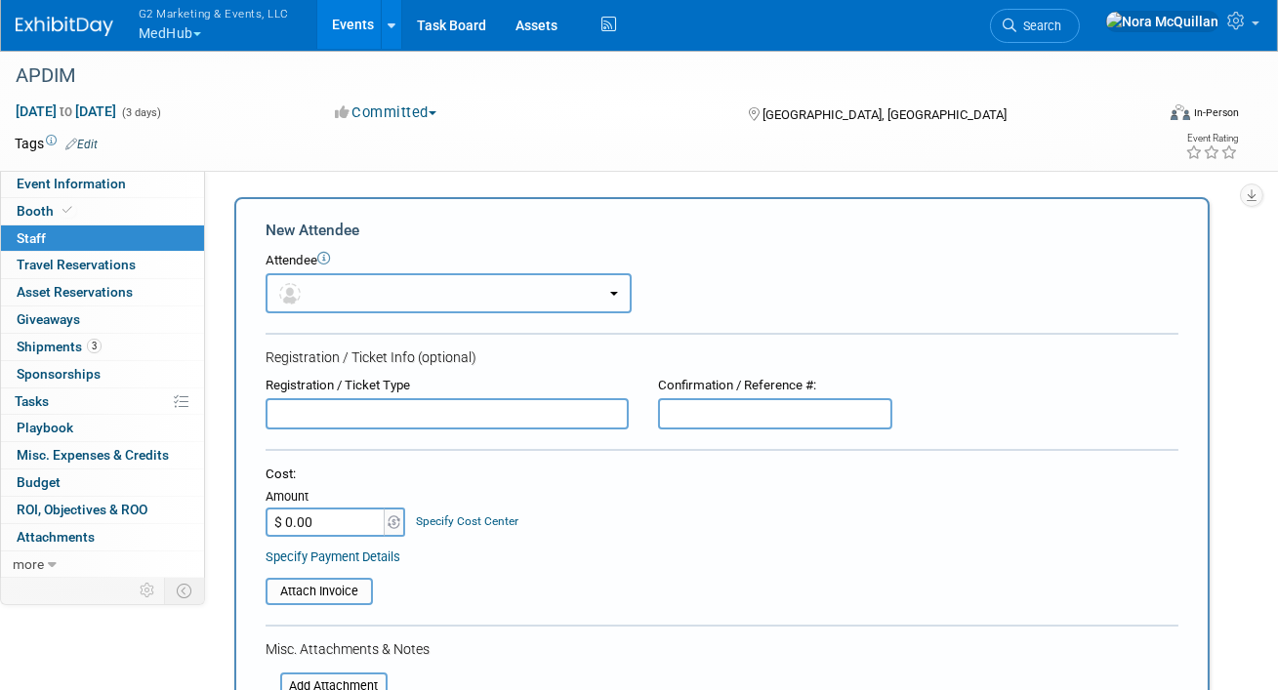
click at [325, 292] on button "button" at bounding box center [449, 293] width 366 height 40
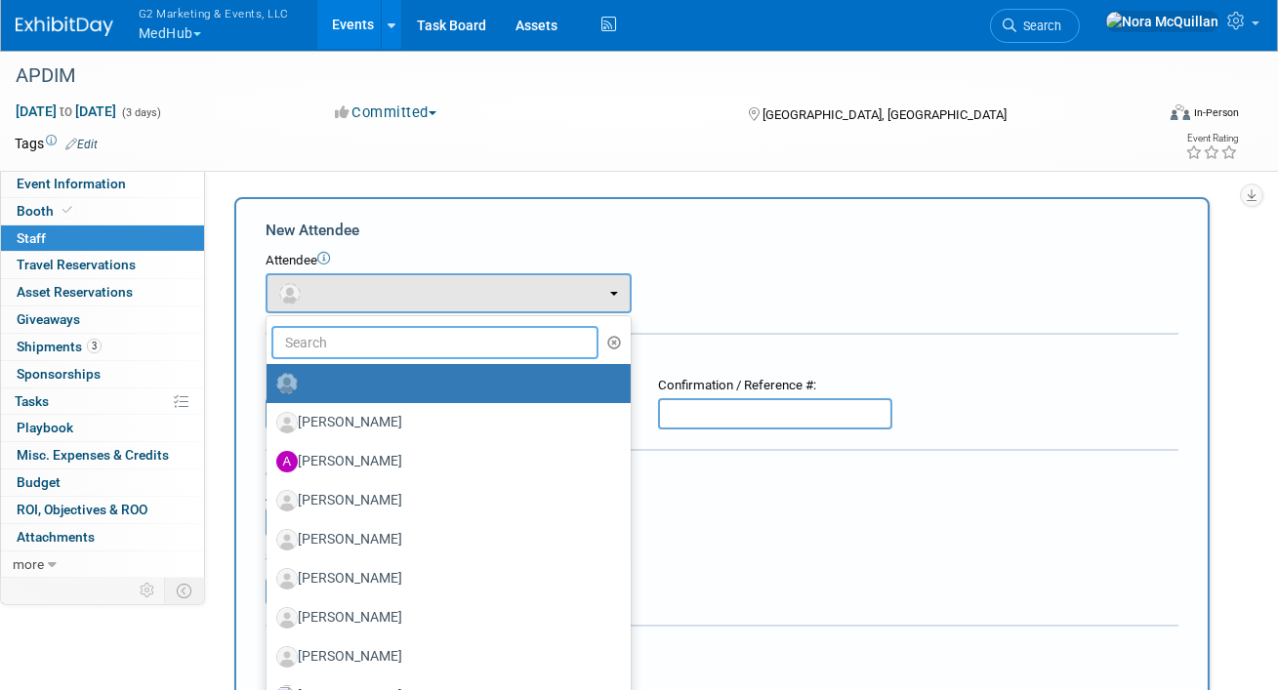
click at [332, 351] on input "text" at bounding box center [434, 342] width 327 height 33
type input "o"
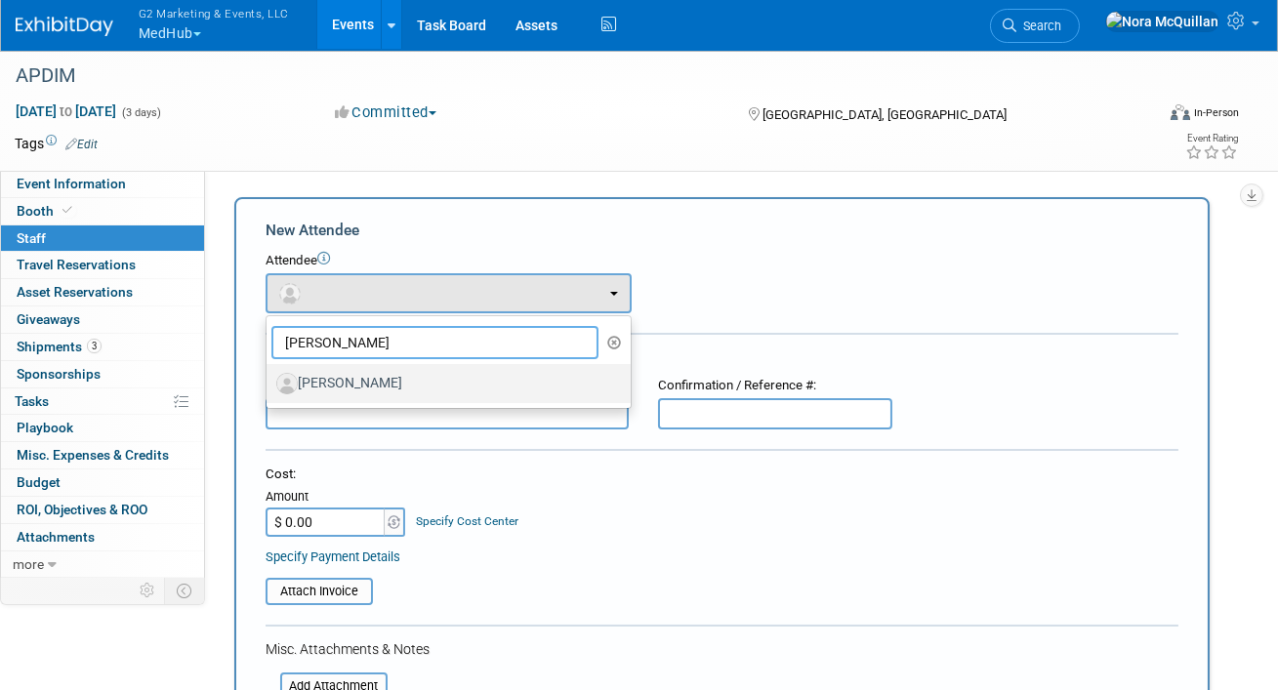
type input "john"
click at [343, 386] on label "John Cardi" at bounding box center [443, 383] width 335 height 31
click at [270, 386] on input "John Cardi" at bounding box center [263, 381] width 13 height 13
select select "ffc444fa-f5c7-453b-8eed-f1b9068f1eba"
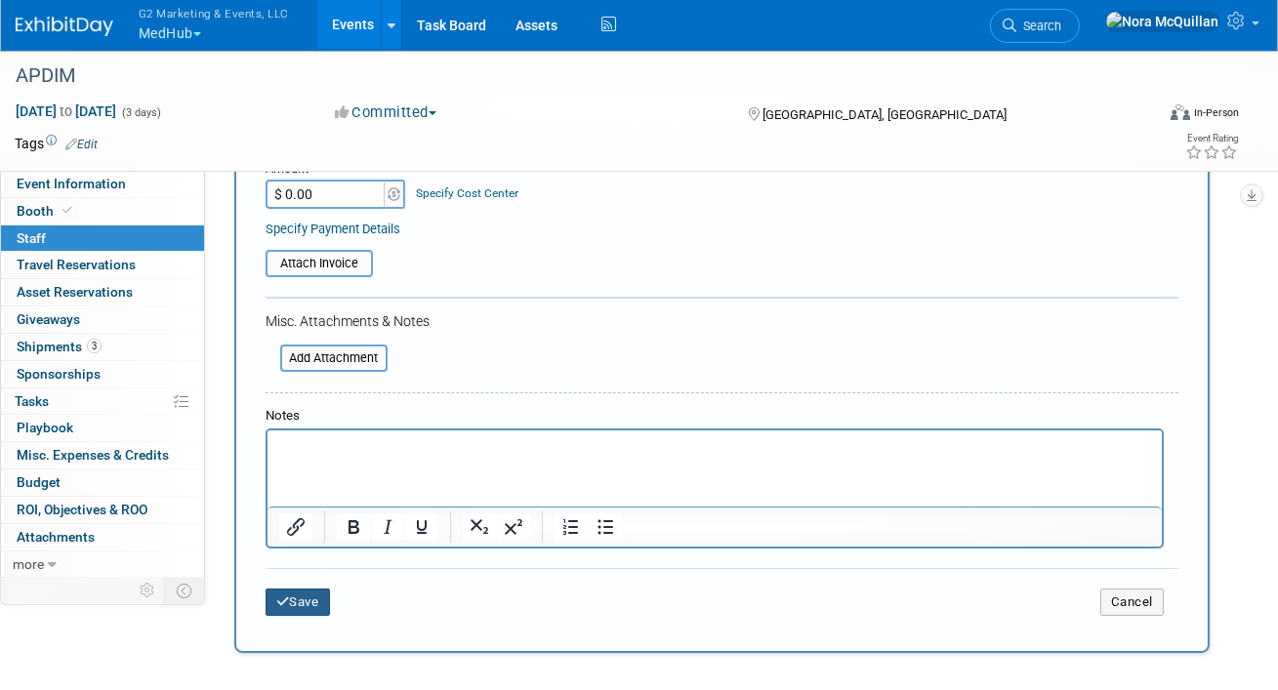
click at [305, 609] on button "Save" at bounding box center [298, 602] width 64 height 27
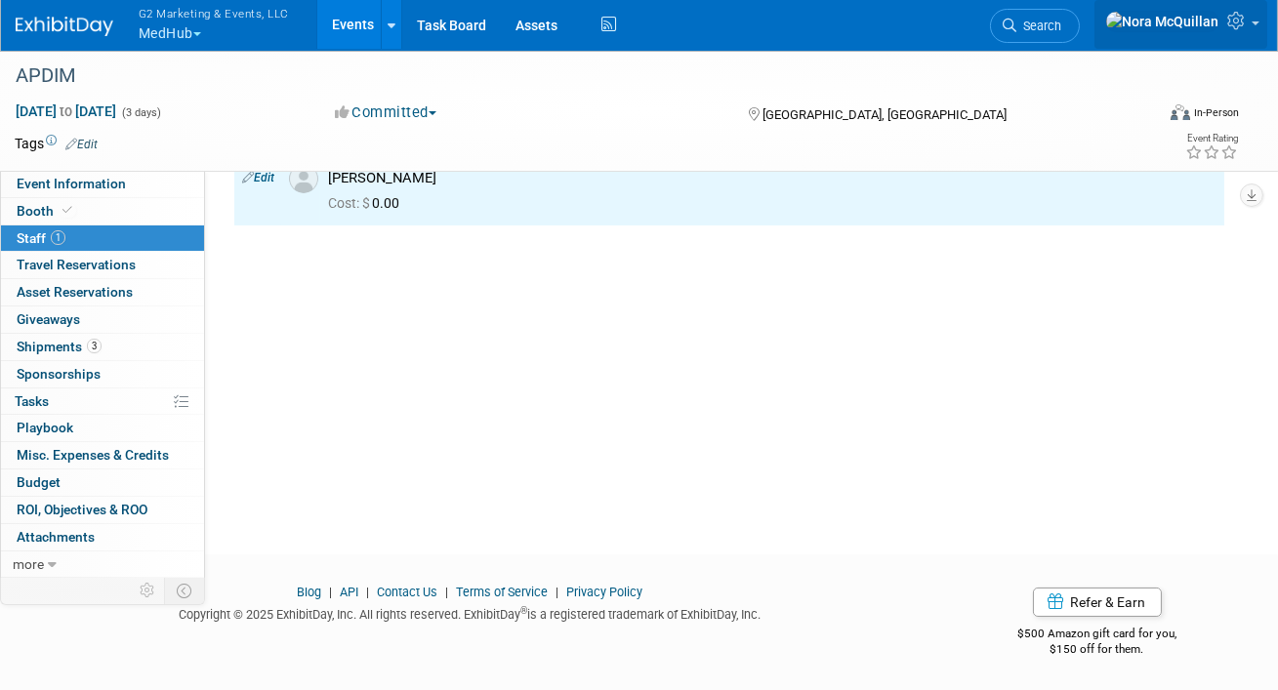
click at [1254, 25] on span at bounding box center [1256, 23] width 8 height 4
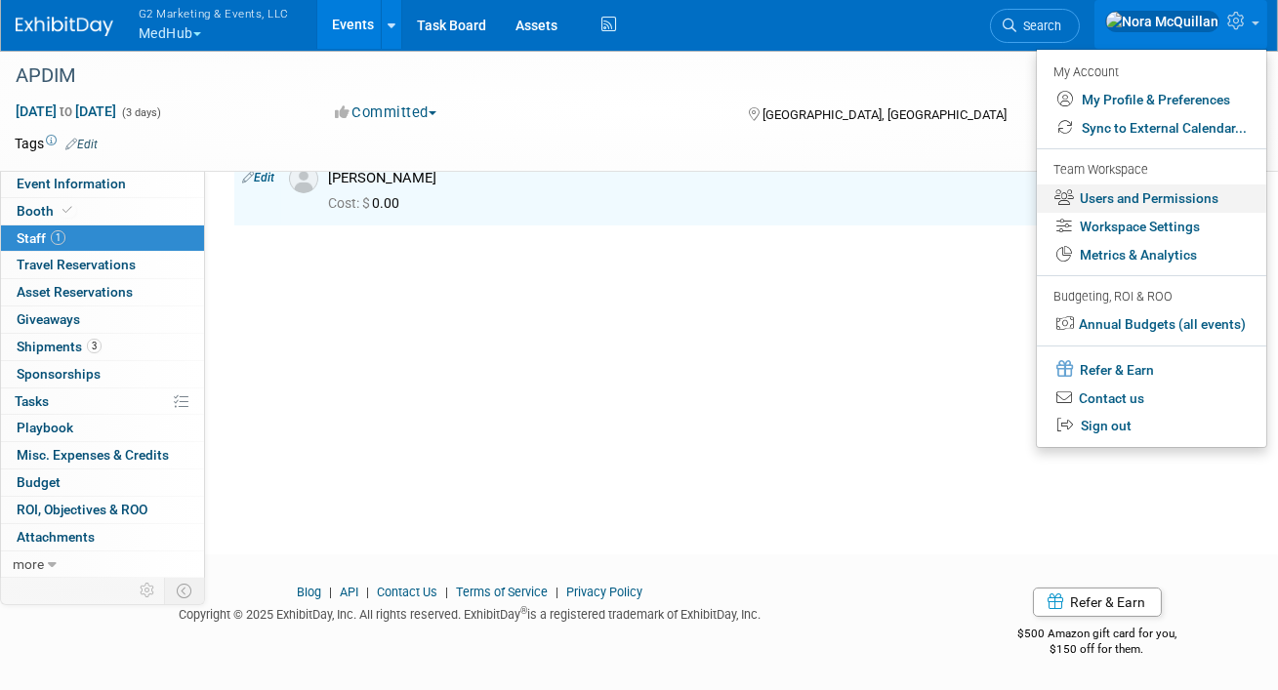
click at [1114, 204] on link "Users and Permissions" at bounding box center [1151, 199] width 229 height 28
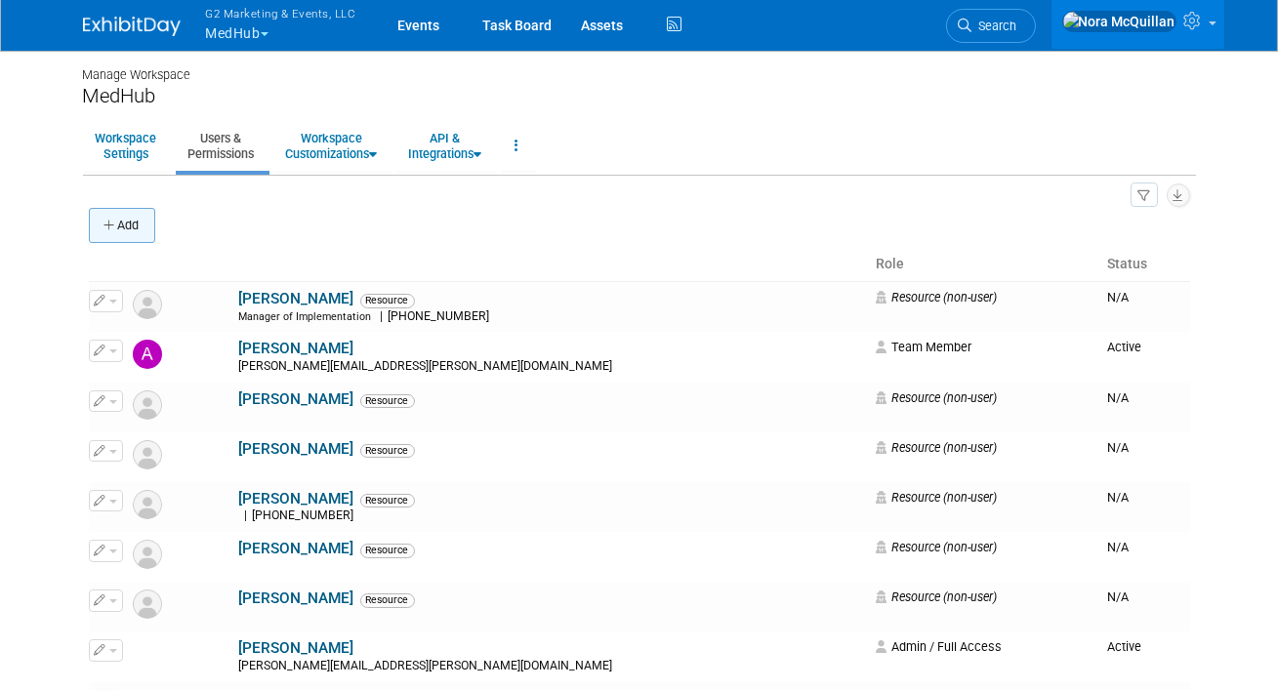
click at [123, 232] on button "Add" at bounding box center [122, 225] width 66 height 35
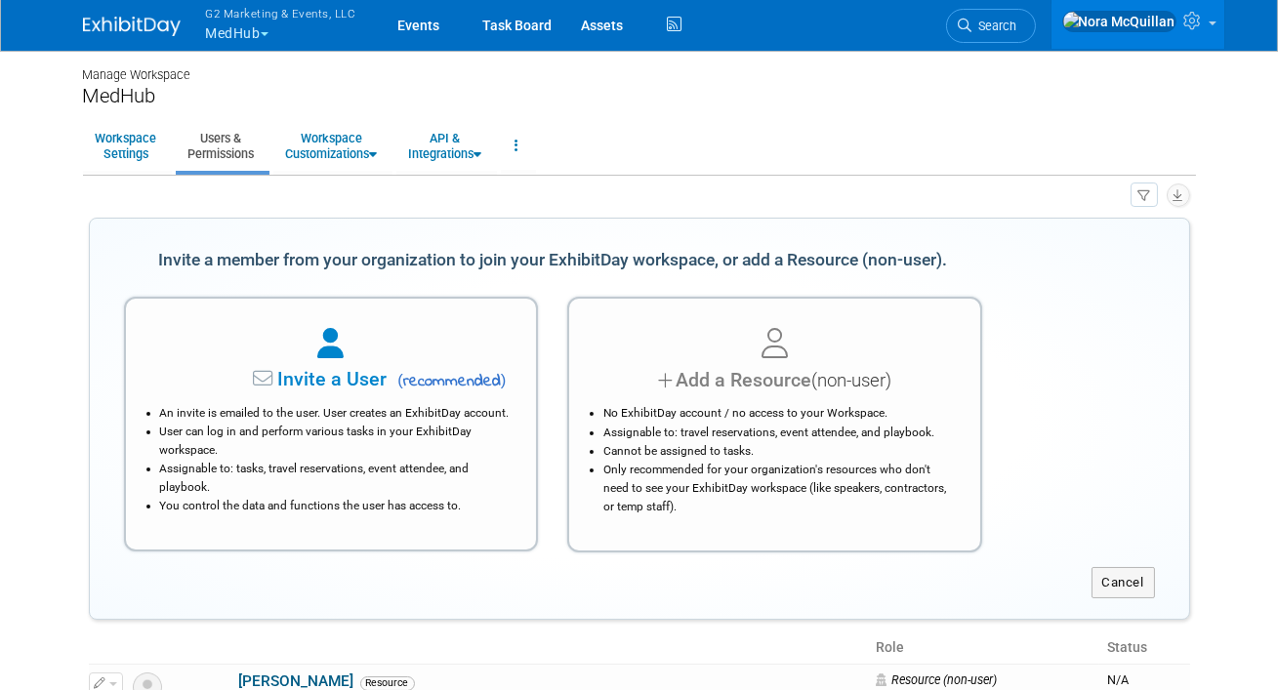
click at [729, 391] on div "Add a Resource (non-user)" at bounding box center [775, 380] width 362 height 28
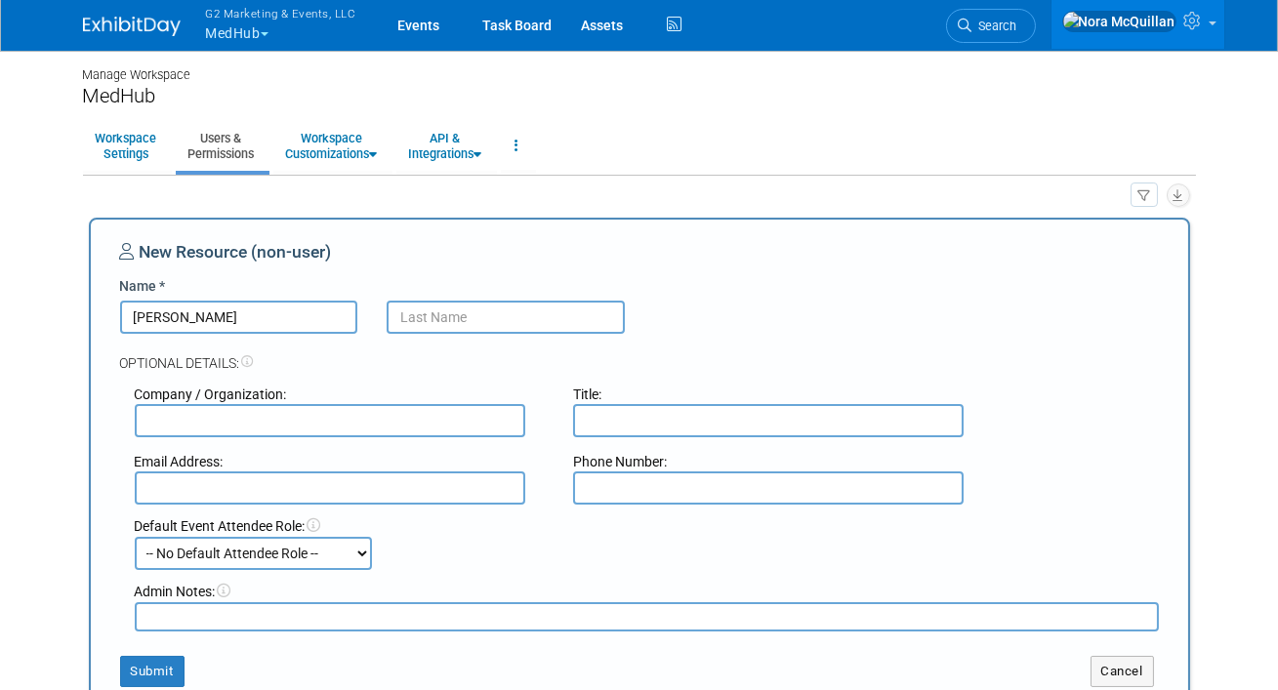
type input "Brian"
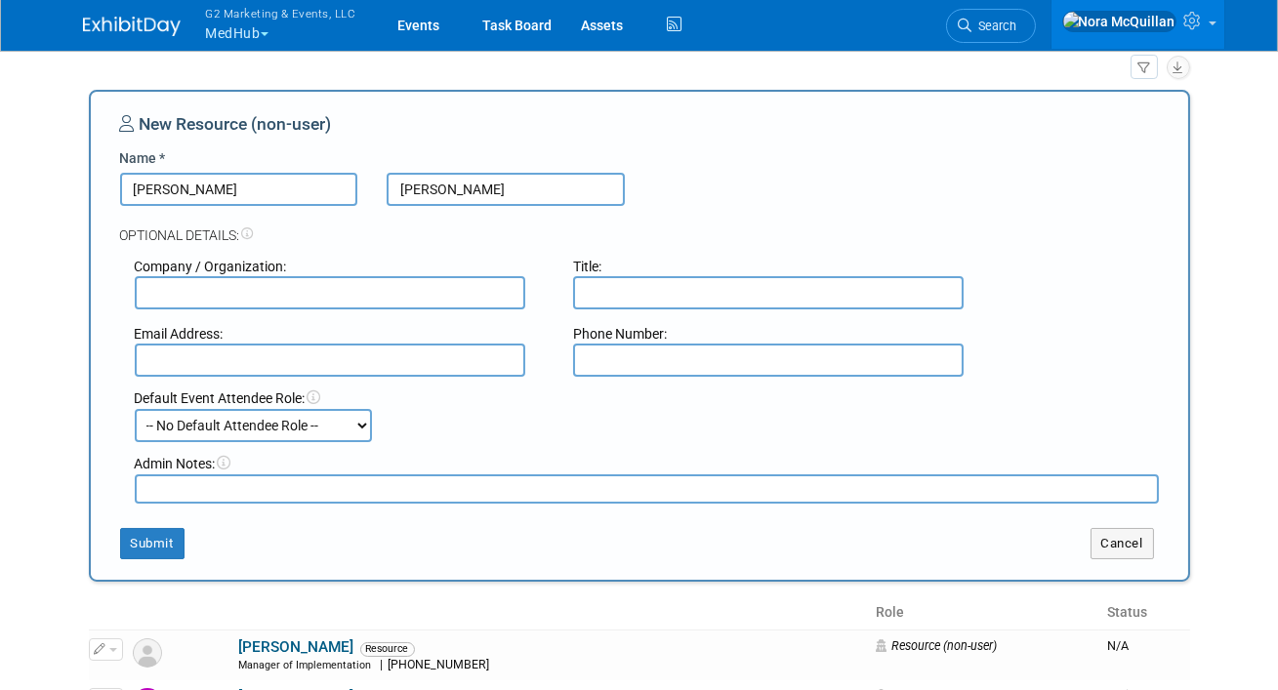
scroll to position [135, 0]
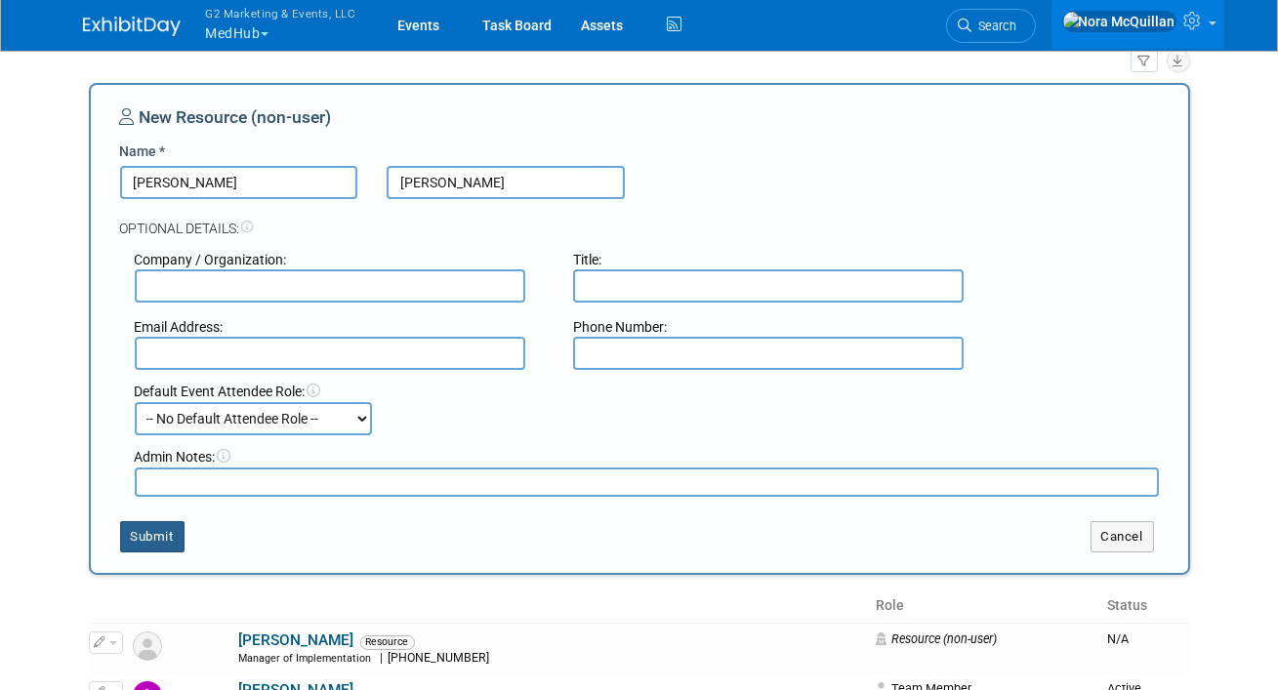
type input "Steele"
click at [162, 537] on button "Submit" at bounding box center [152, 536] width 64 height 31
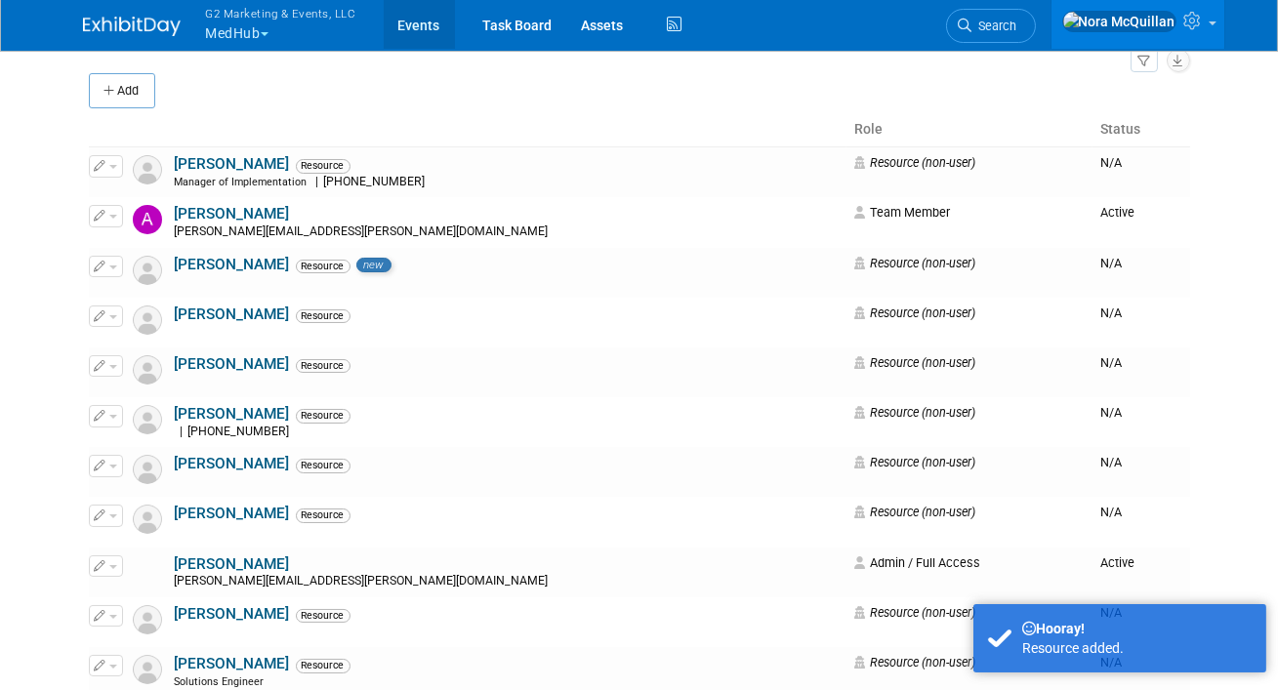
click at [408, 26] on link "Events" at bounding box center [419, 24] width 71 height 49
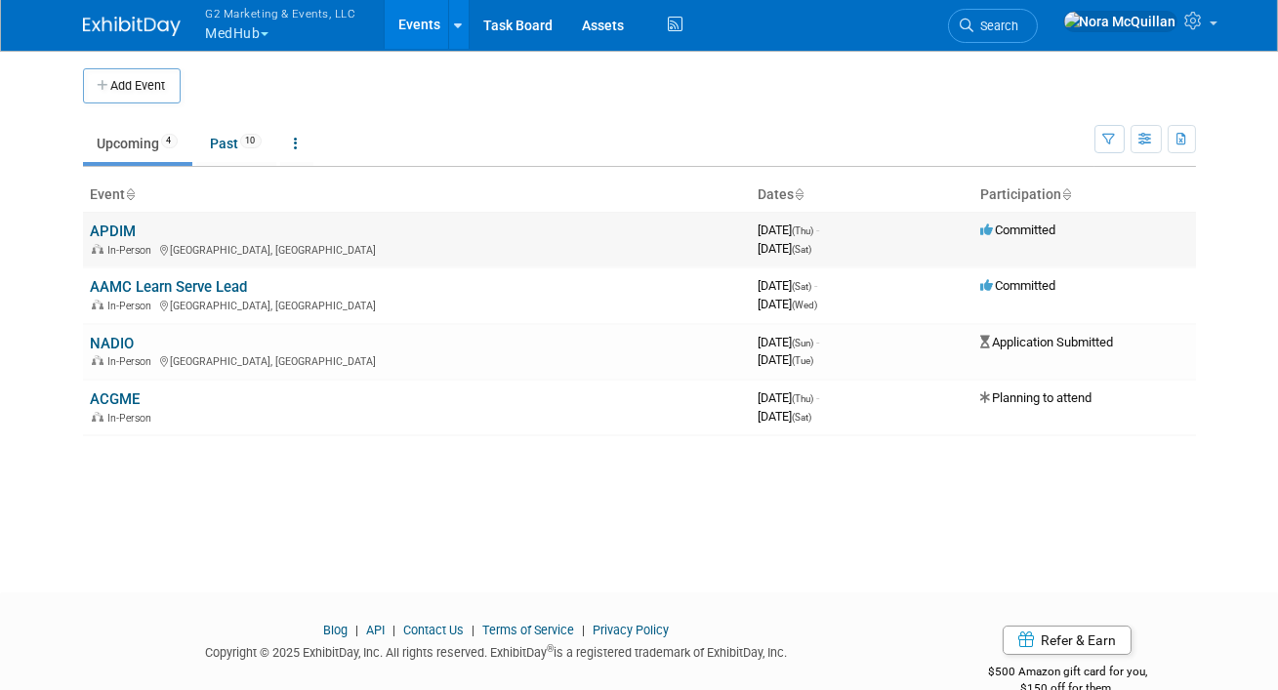
click at [109, 237] on link "APDIM" at bounding box center [114, 232] width 46 height 18
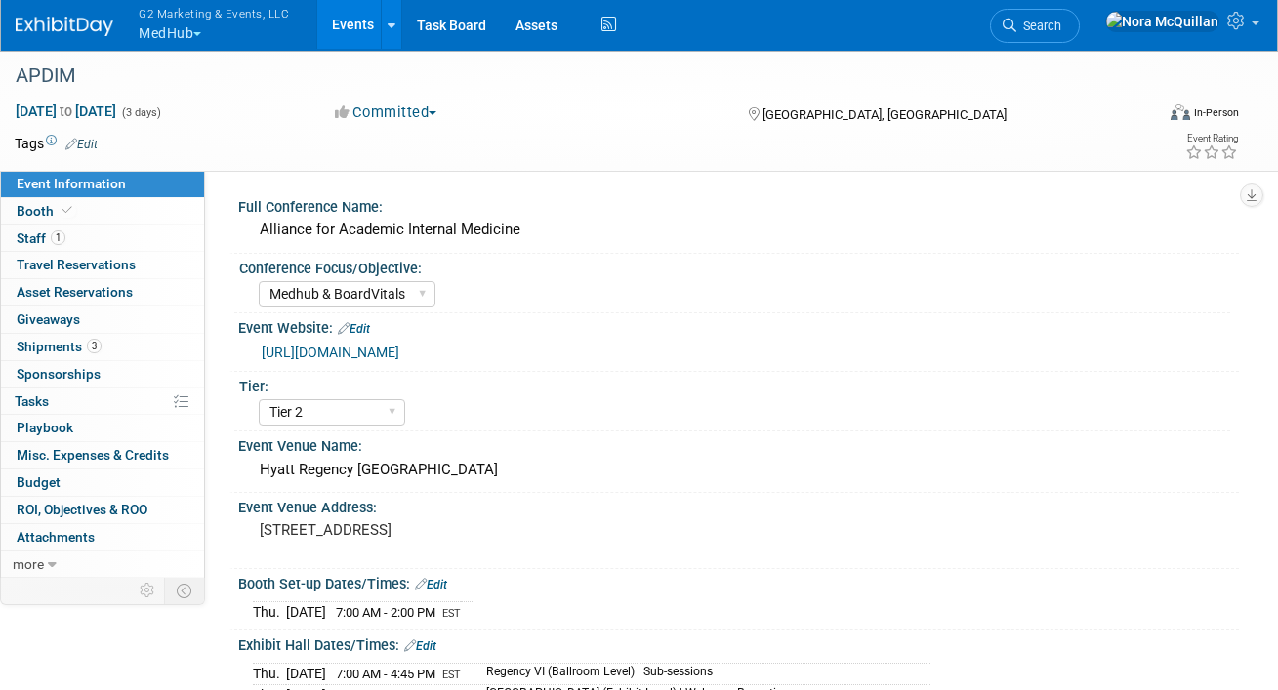
select select "Medhub & BoardVitals"
select select "Tier 2"
click at [39, 241] on span "Staff 1" at bounding box center [41, 238] width 49 height 16
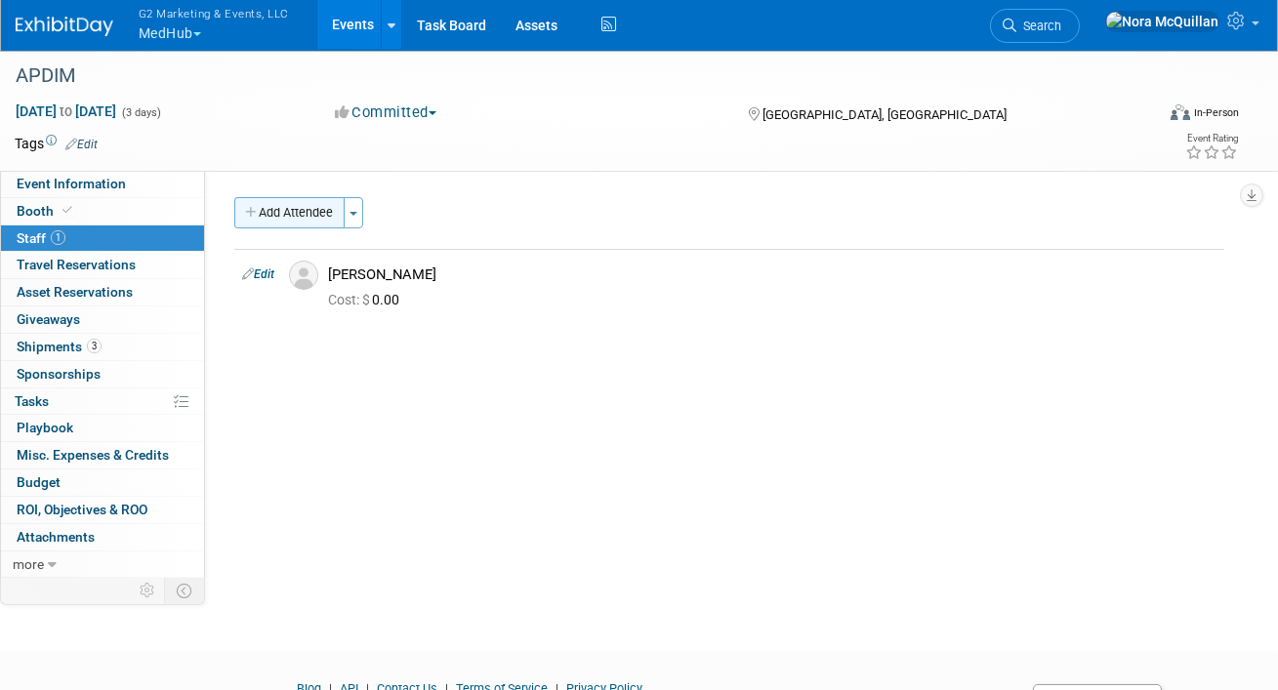
click at [273, 214] on button "Add Attendee" at bounding box center [289, 212] width 110 height 31
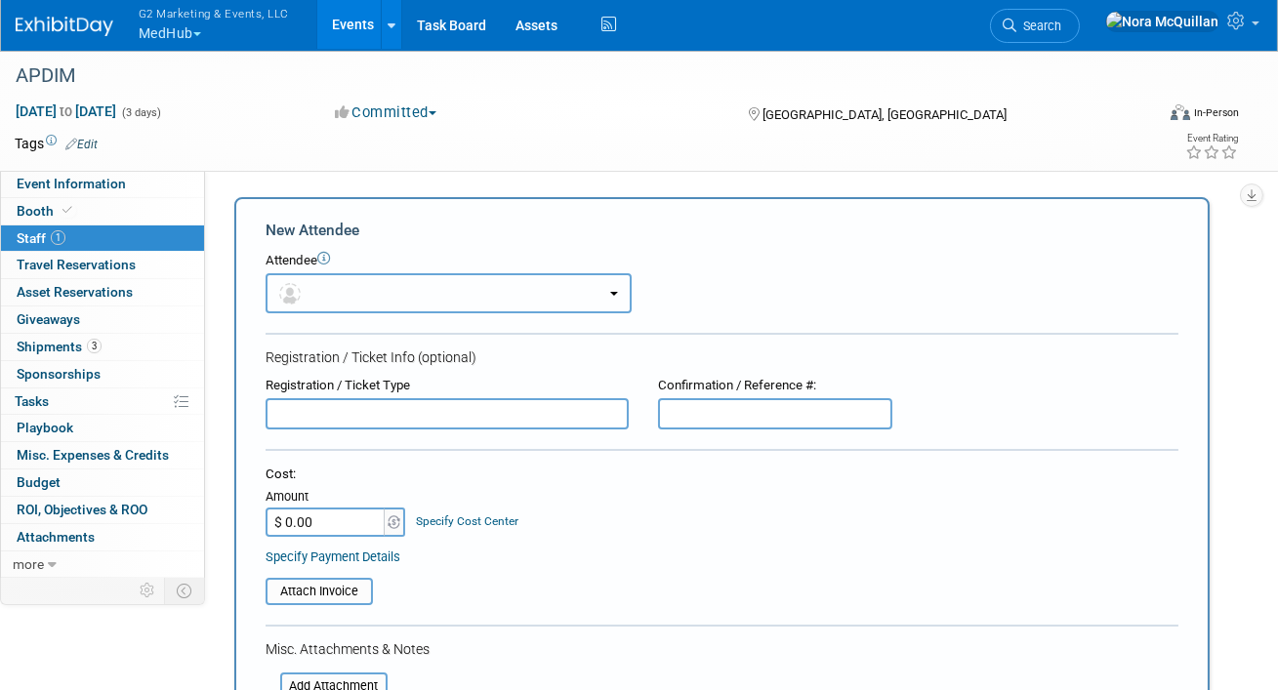
click at [329, 285] on button "button" at bounding box center [449, 293] width 366 height 40
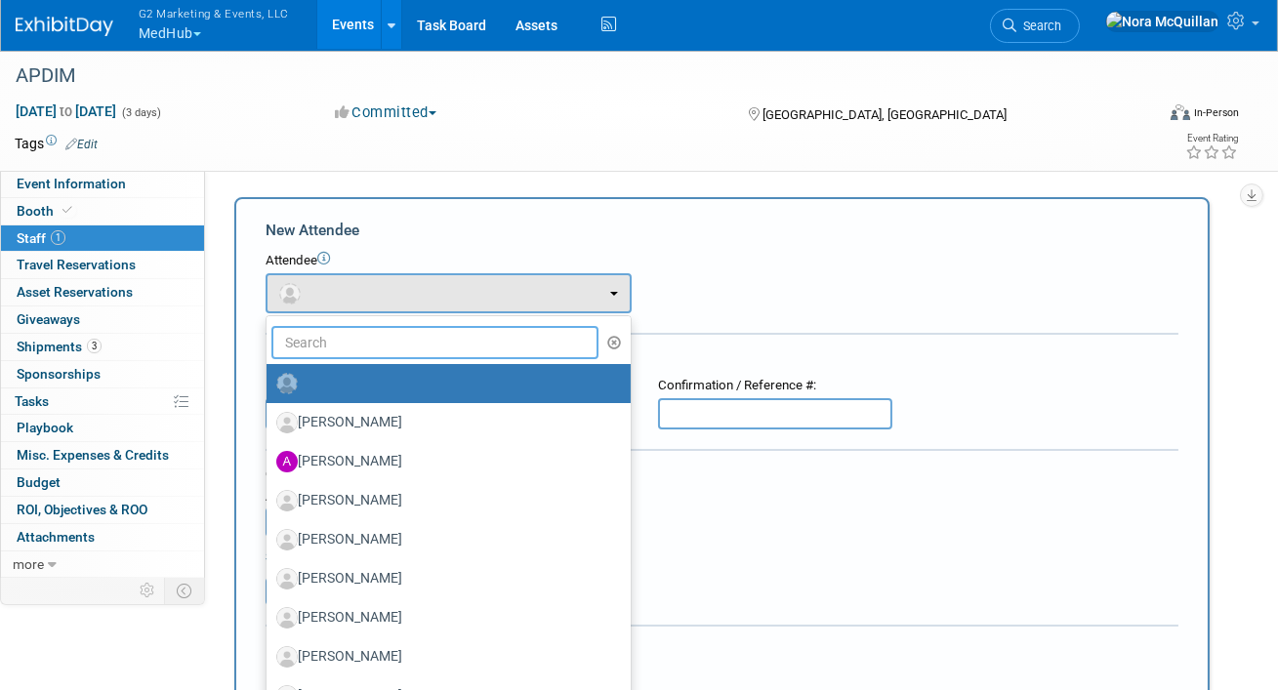
click at [340, 343] on input "text" at bounding box center [434, 342] width 327 height 33
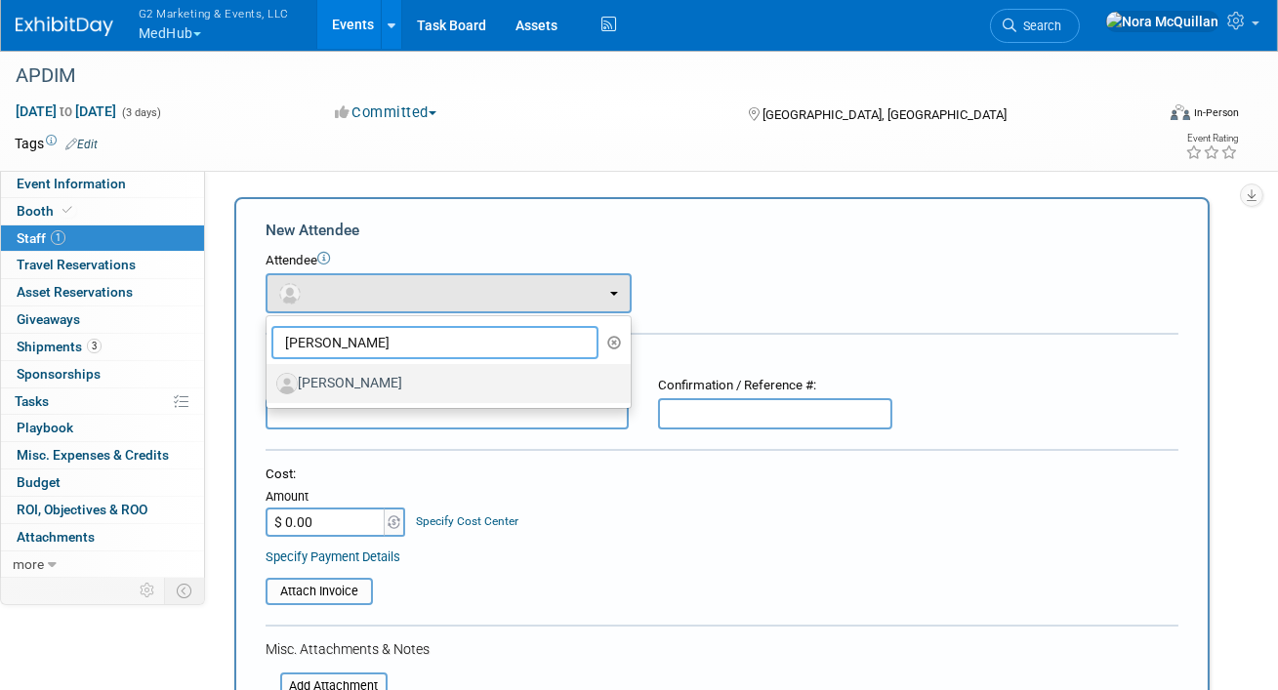
type input "brian"
click at [362, 383] on label "Brian Steele" at bounding box center [443, 383] width 335 height 31
click at [270, 383] on input "Brian Steele" at bounding box center [263, 381] width 13 height 13
select select "79d26c38-1e55-44d5-bcd6-4d6ee276e215"
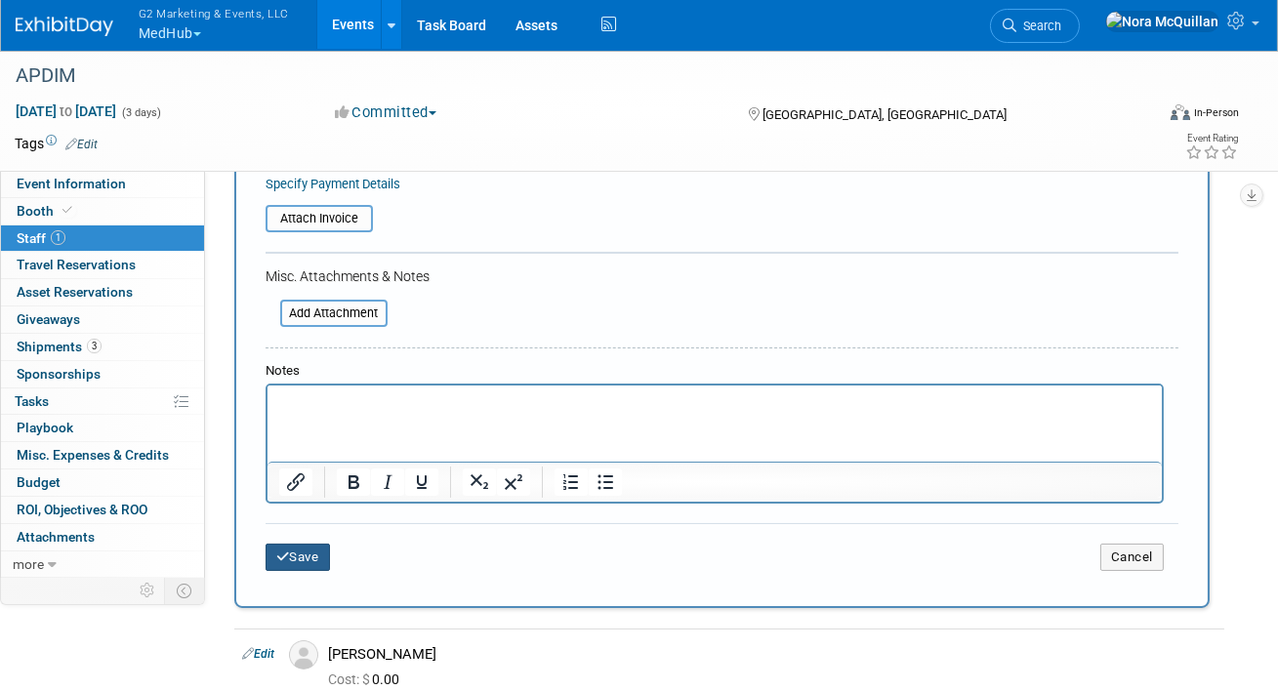
click at [320, 550] on button "Save" at bounding box center [298, 557] width 64 height 27
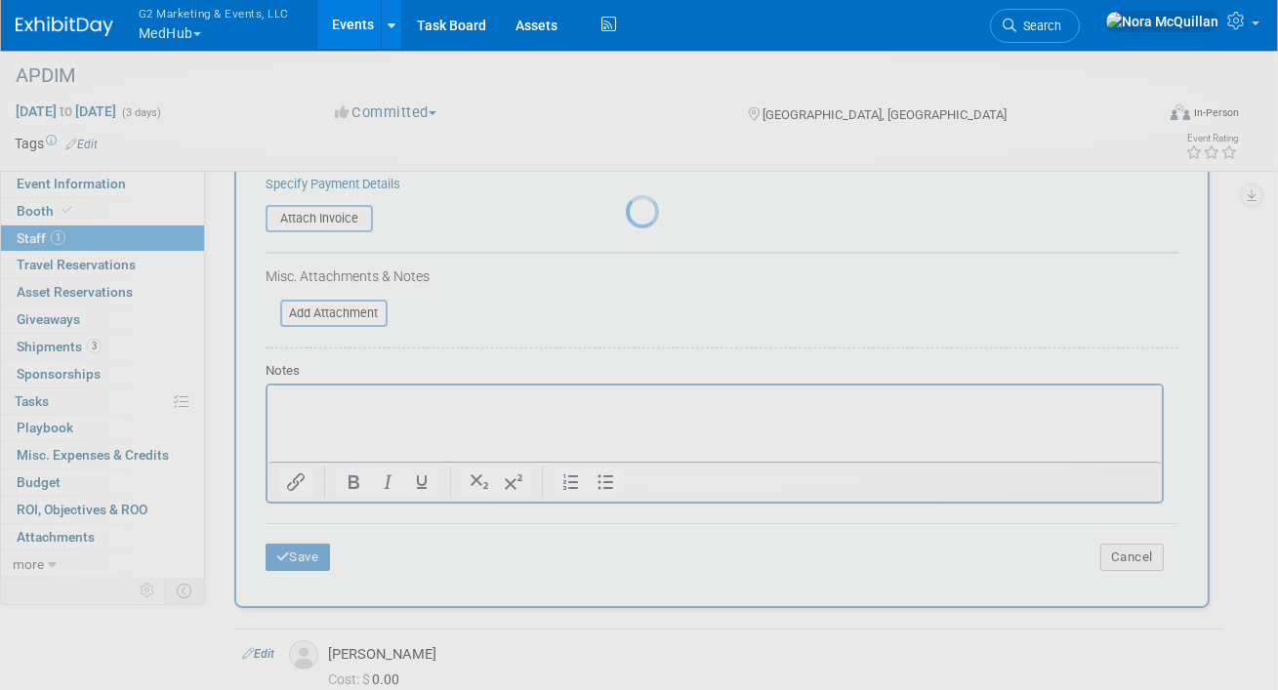
scroll to position [97, 0]
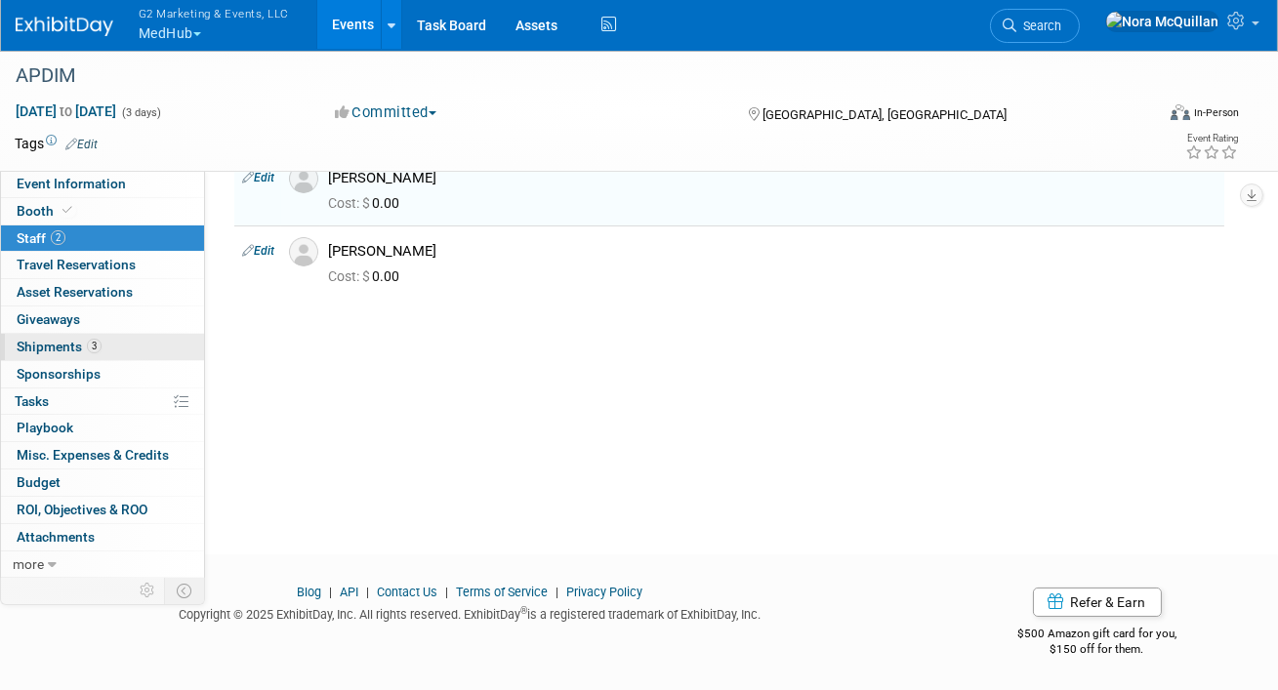
click at [60, 350] on span "Shipments 3" at bounding box center [59, 347] width 85 height 16
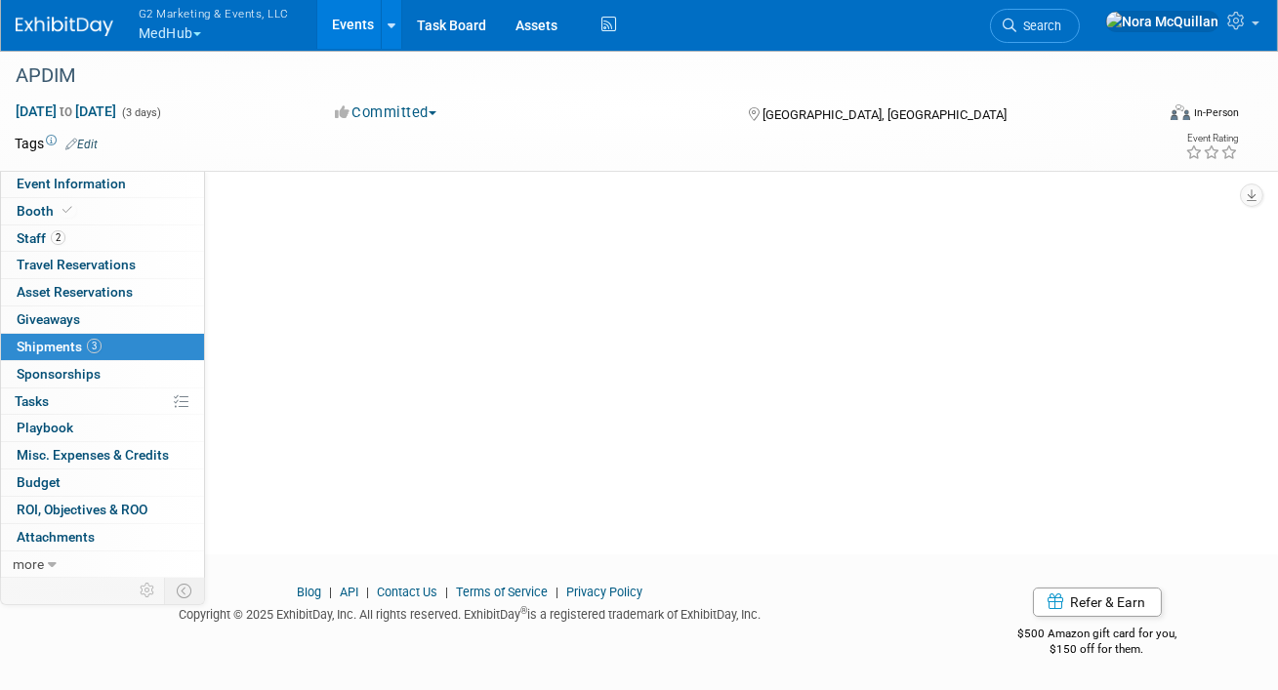
scroll to position [0, 0]
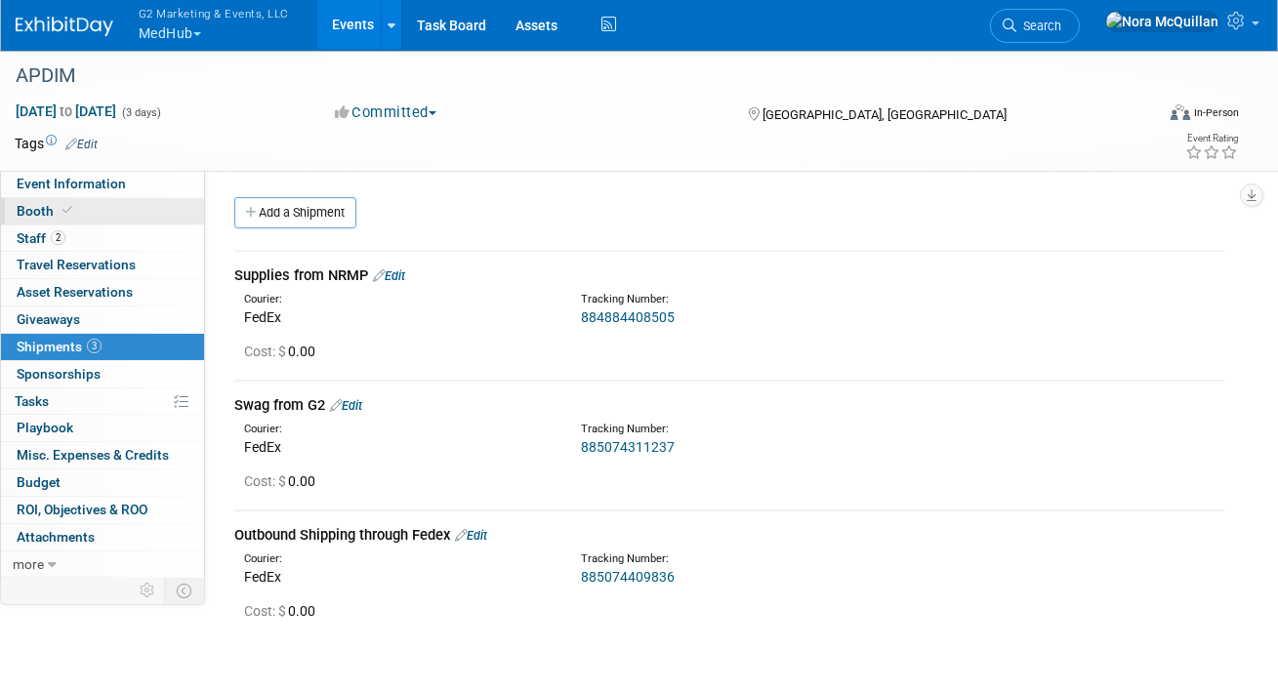
click at [47, 198] on link "Booth" at bounding box center [102, 211] width 203 height 26
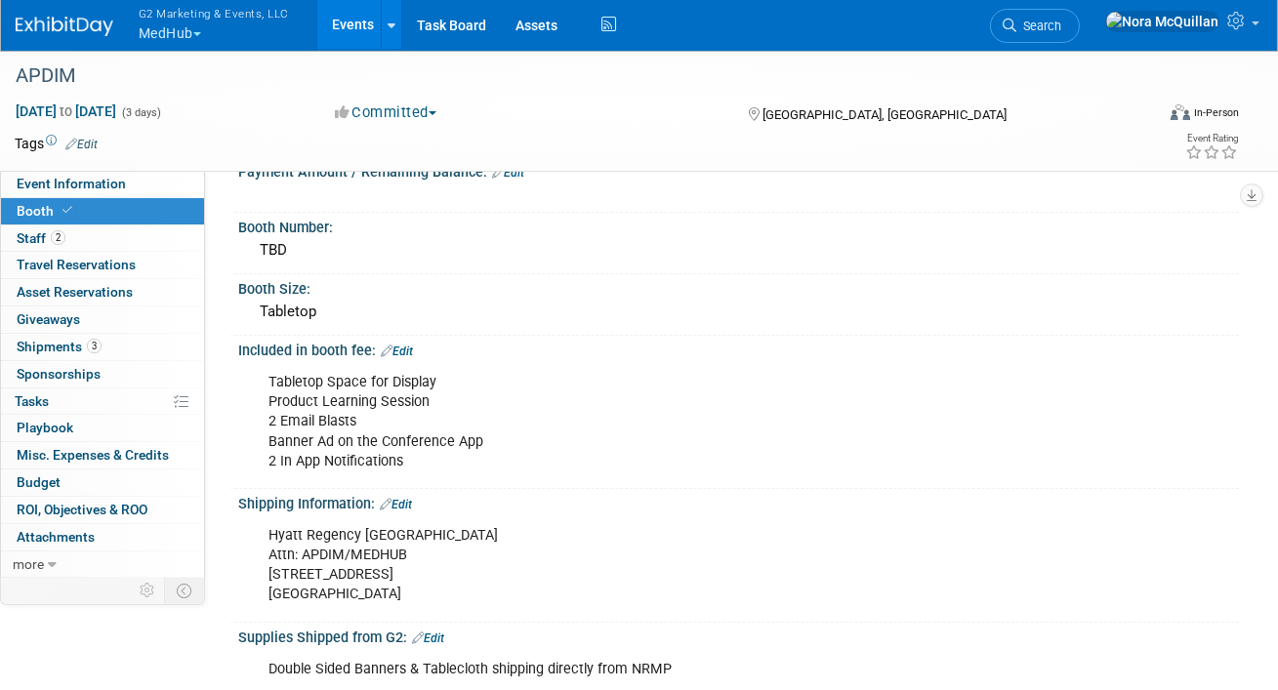
scroll to position [193, 0]
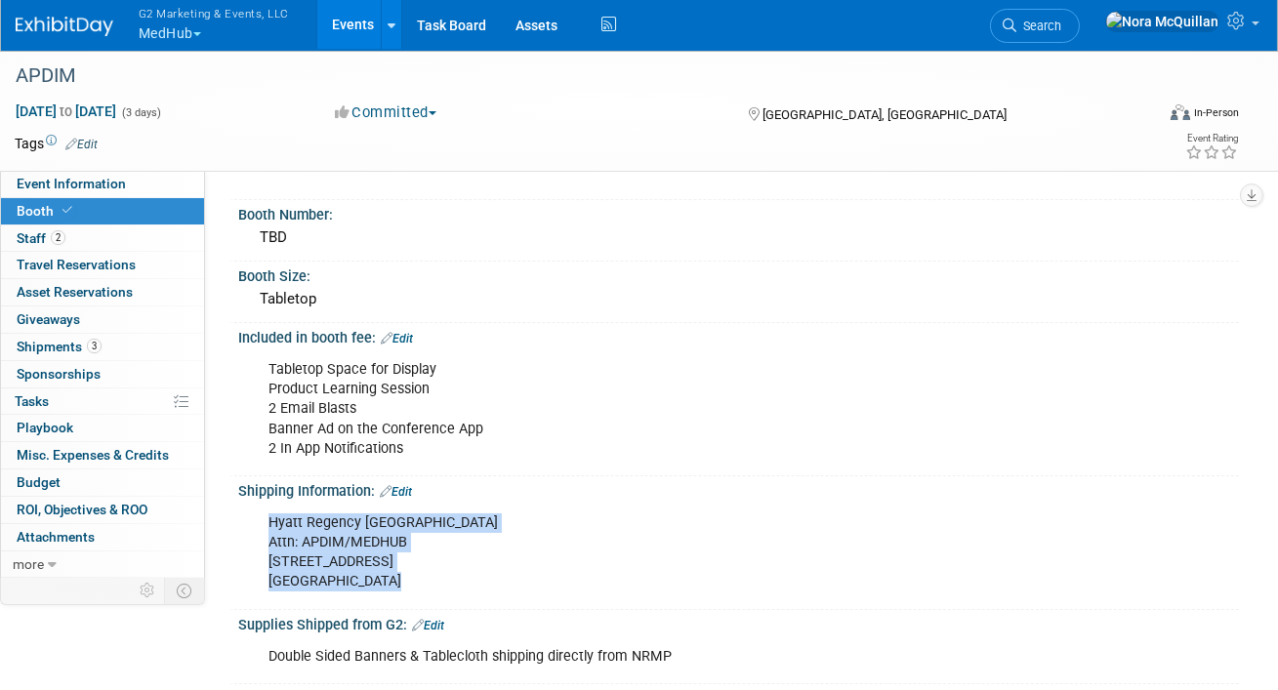
drag, startPoint x: 391, startPoint y: 583, endPoint x: 247, endPoint y: 532, distance: 152.3
click at [247, 532] on div "Hyatt Regency Atlanta Attn: APDIM/MEDHUB 265 Peachtree Rd NE, Atlanta, GA 30303…" at bounding box center [738, 551] width 1001 height 104
copy div "Hyatt Regency Atlanta Attn: APDIM/MEDHUB 265 Peachtree Rd NE, Atlanta, GA 30303"
click at [52, 349] on span "Shipments 3" at bounding box center [59, 347] width 85 height 16
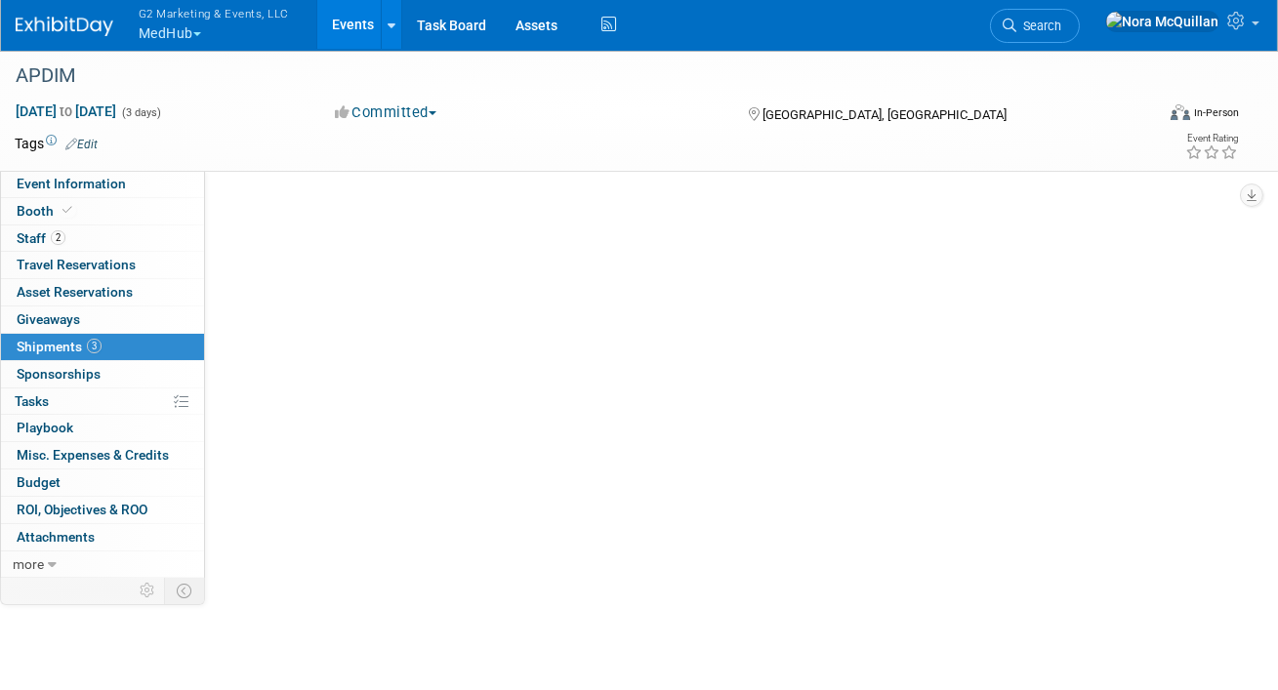
scroll to position [0, 0]
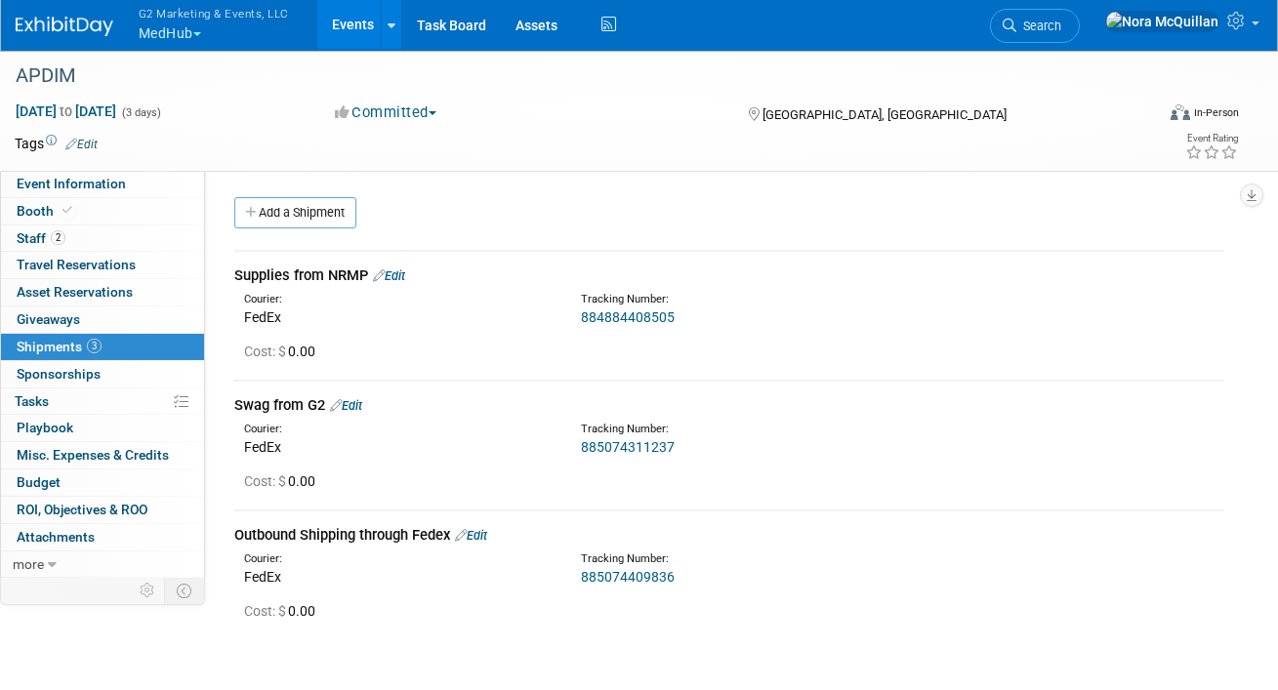
click at [402, 278] on link "Edit" at bounding box center [389, 276] width 32 height 15
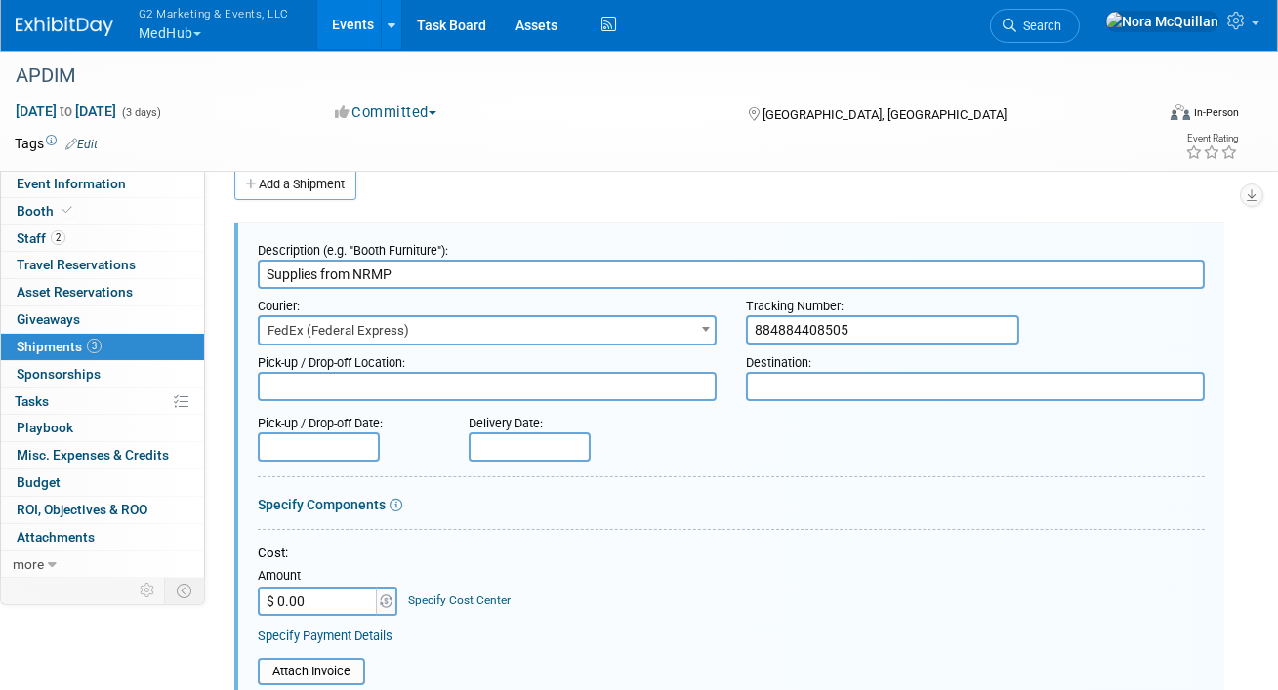
click at [792, 386] on textarea at bounding box center [975, 386] width 459 height 29
paste textarea "Hyatt Regency Atlanta Attn: APDIM/MEDHUB 265 Peachtree Rd NE, Atlanta, GA 30303"
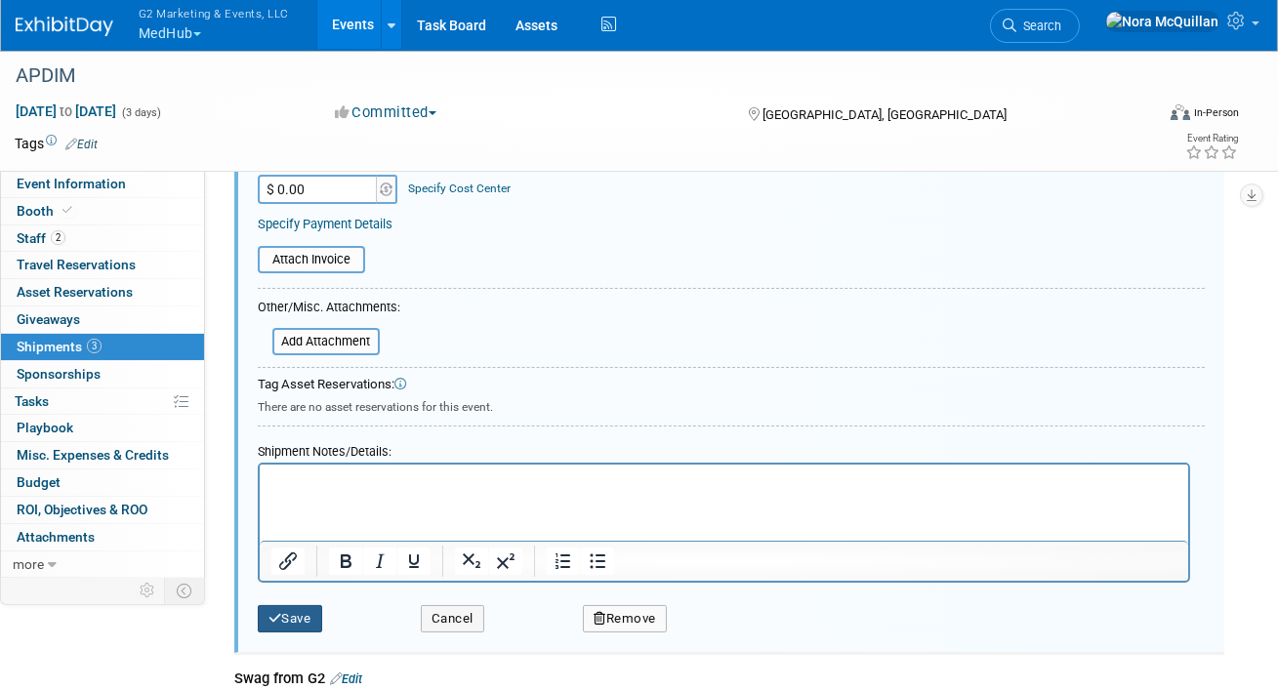
type textarea "Hyatt Regency Atlanta Attn: APDIM/MEDHUB 265 Peachtree Rd NE, Atlanta, GA 30303"
click at [287, 621] on button "Save" at bounding box center [290, 618] width 64 height 27
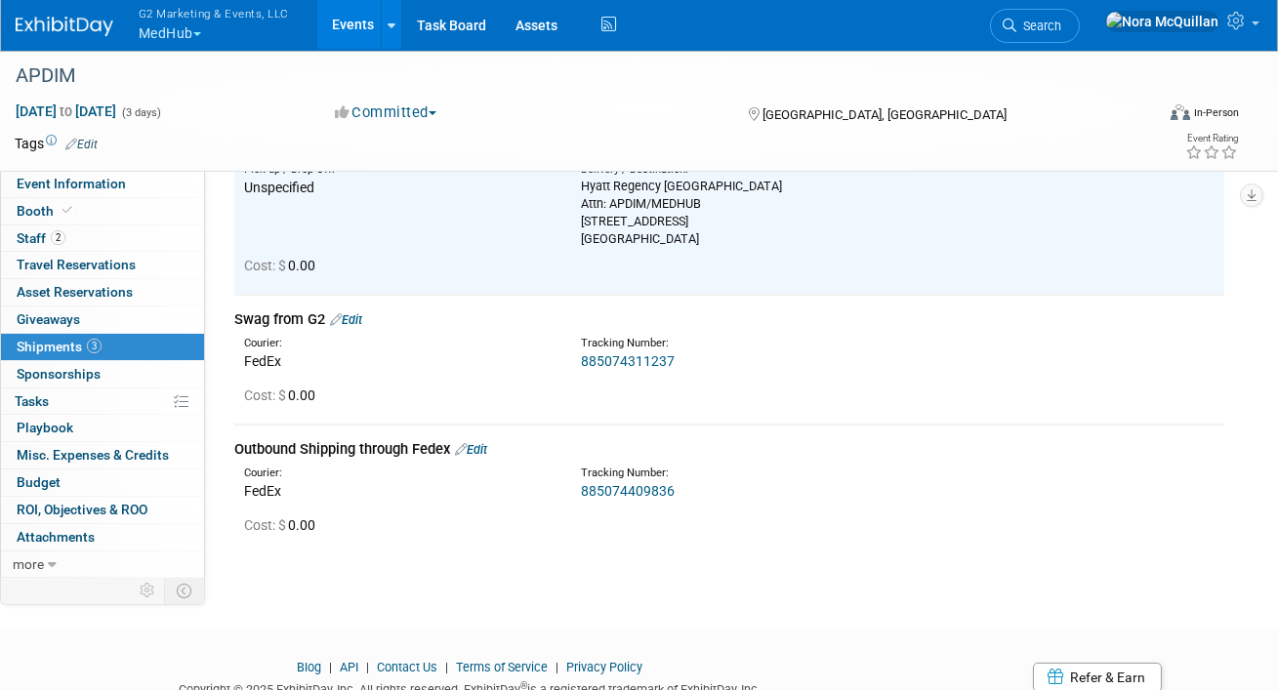
scroll to position [162, 0]
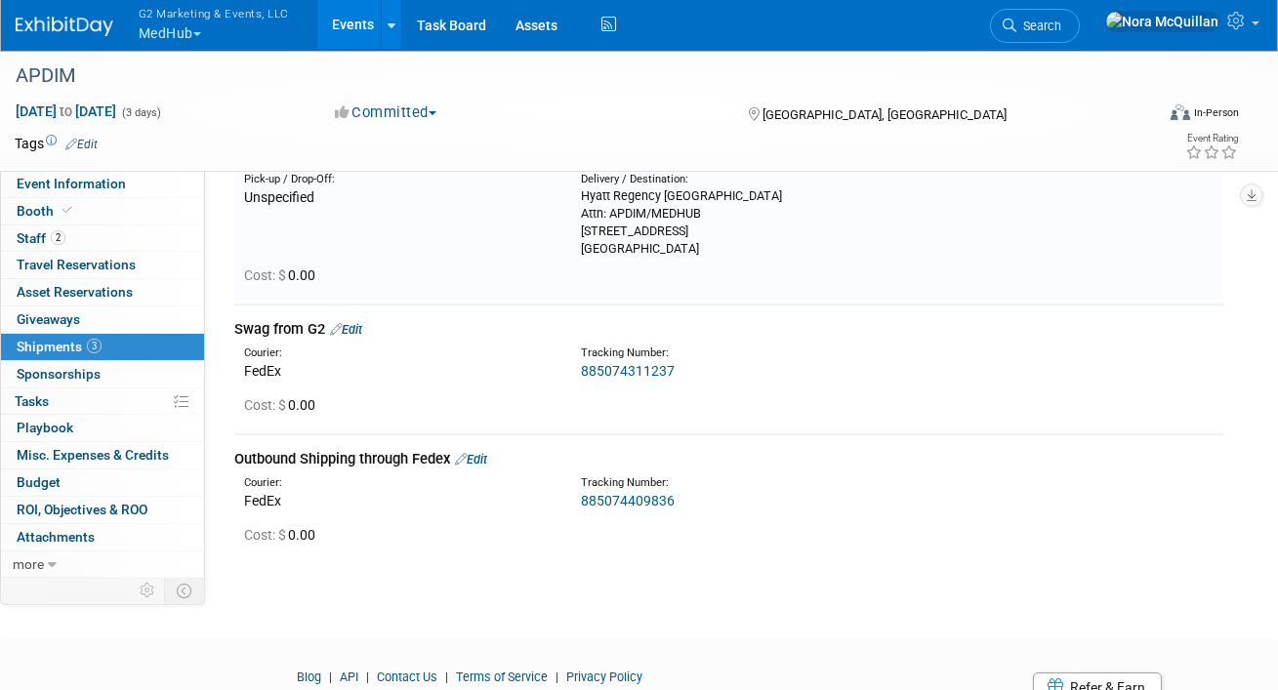
click at [354, 334] on link "Edit" at bounding box center [346, 329] width 32 height 15
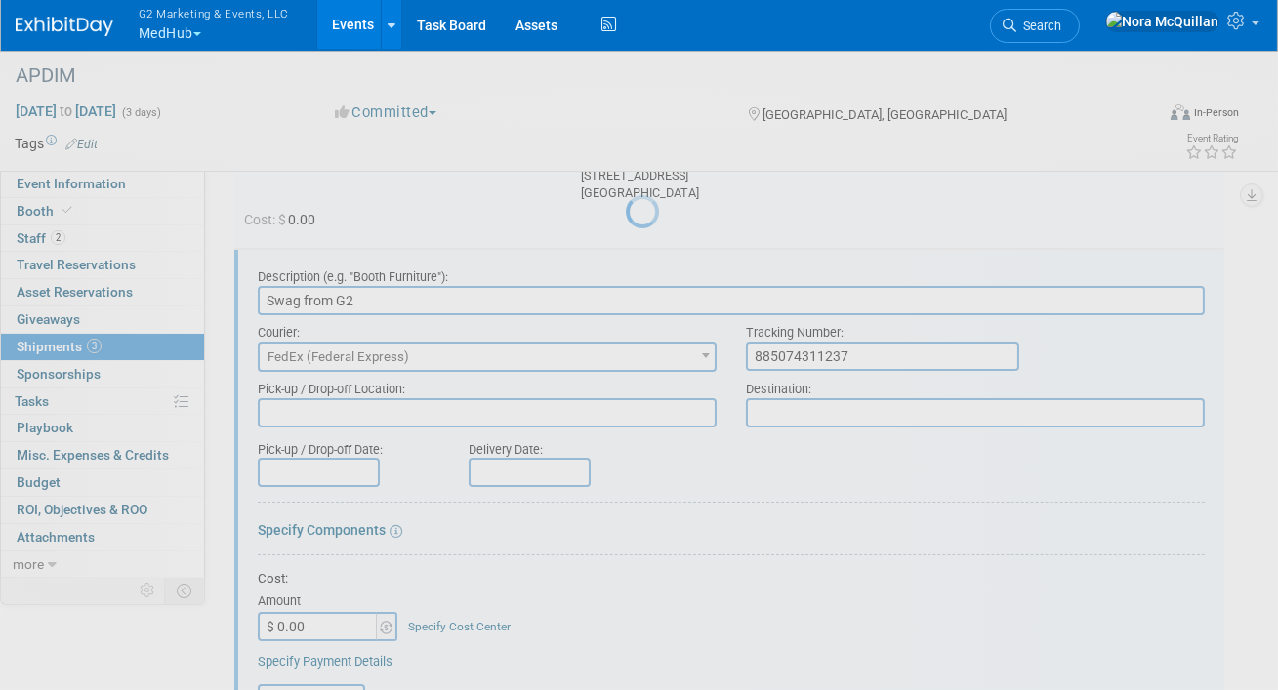
scroll to position [244, 0]
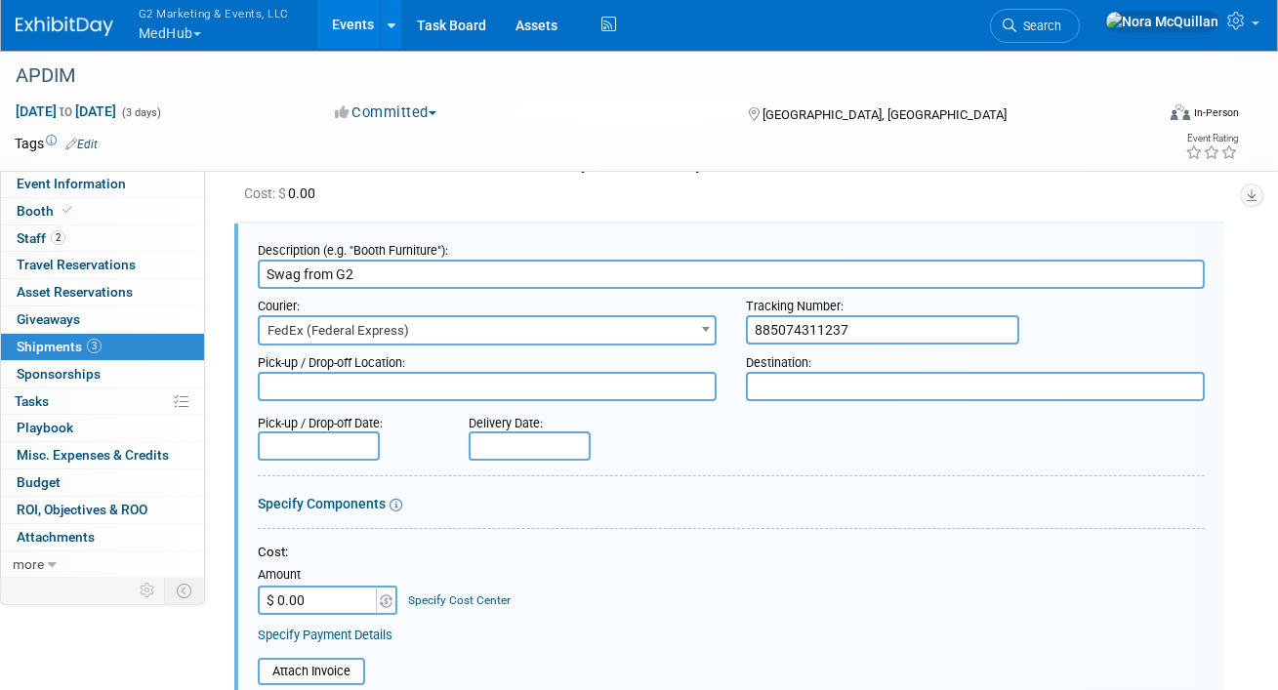
click at [772, 390] on textarea at bounding box center [975, 386] width 459 height 29
paste textarea "Hyatt Regency Atlanta Attn: APDIM/MEDHUB 265 Peachtree Rd NE, Atlanta, GA 30303"
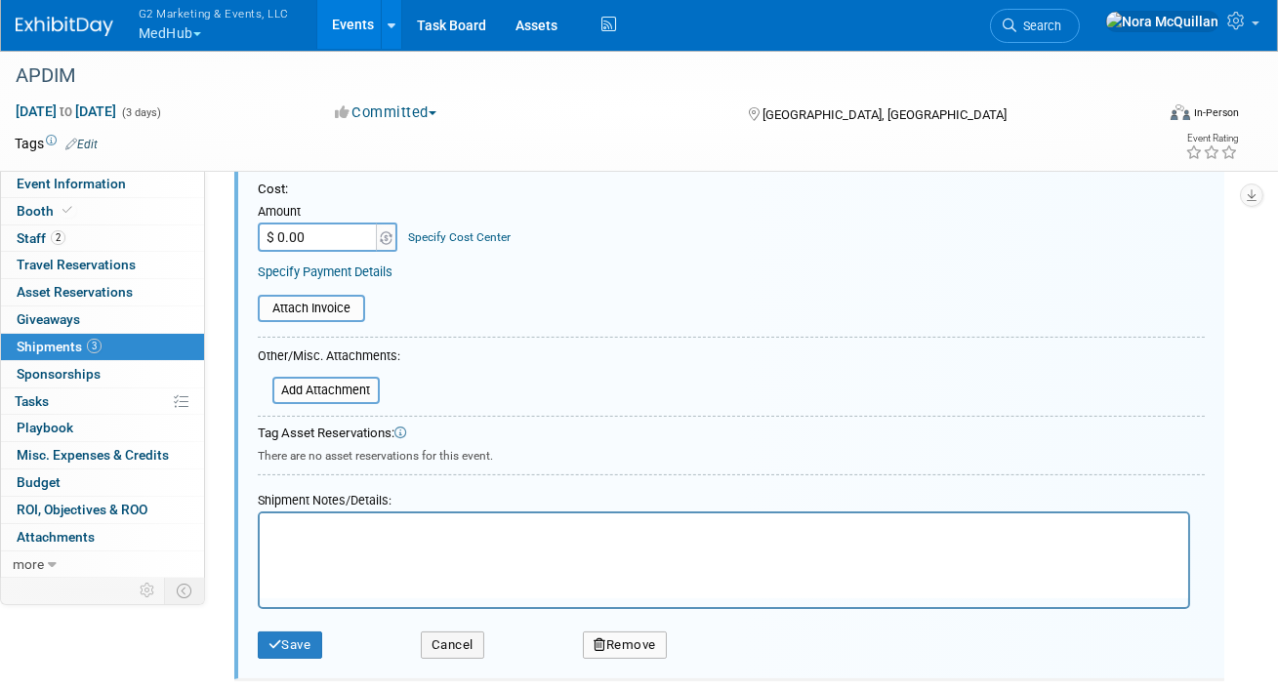
scroll to position [668, 0]
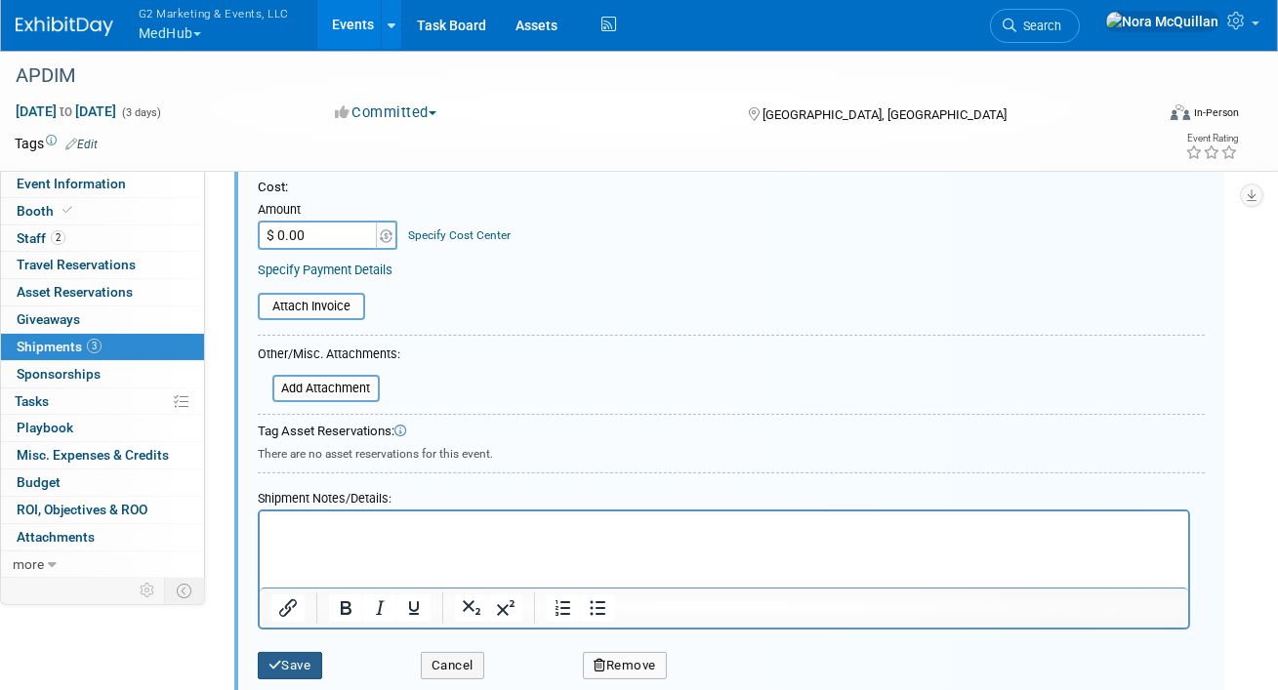
type textarea "Hyatt Regency Atlanta Attn: APDIM/MEDHUB 265 Peachtree Rd NE, Atlanta, GA 30303"
click at [310, 654] on button "Save" at bounding box center [290, 665] width 64 height 27
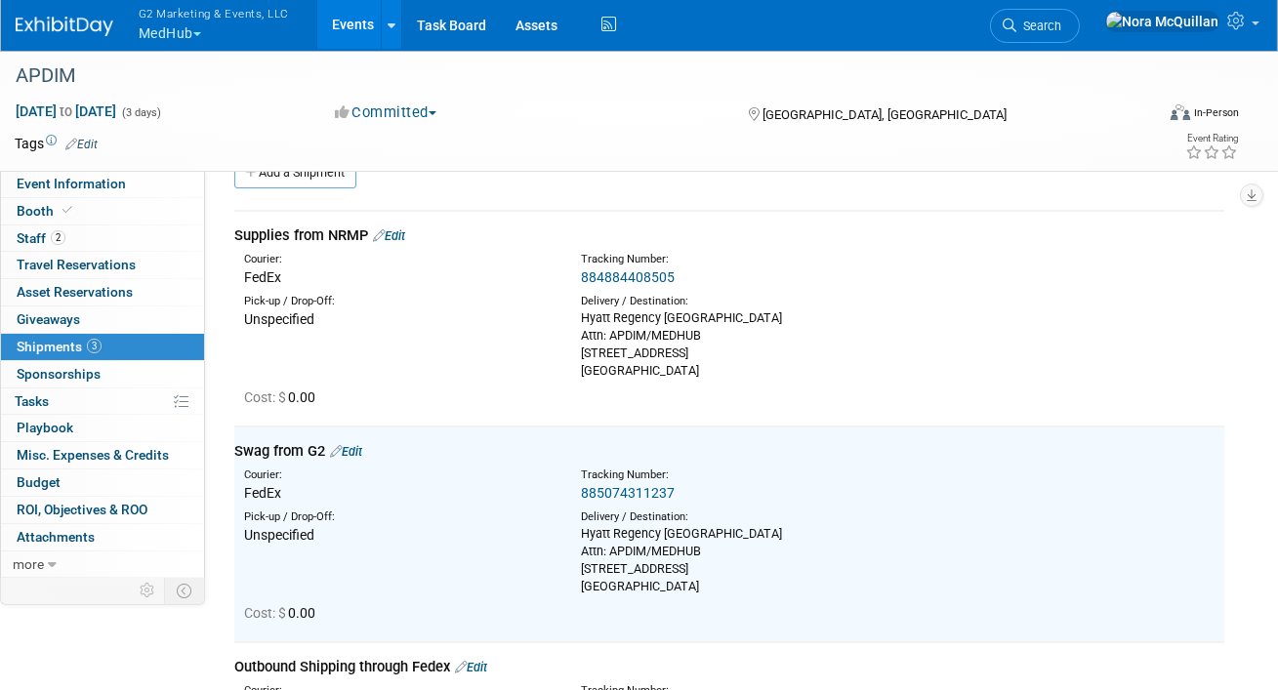
scroll to position [38, 0]
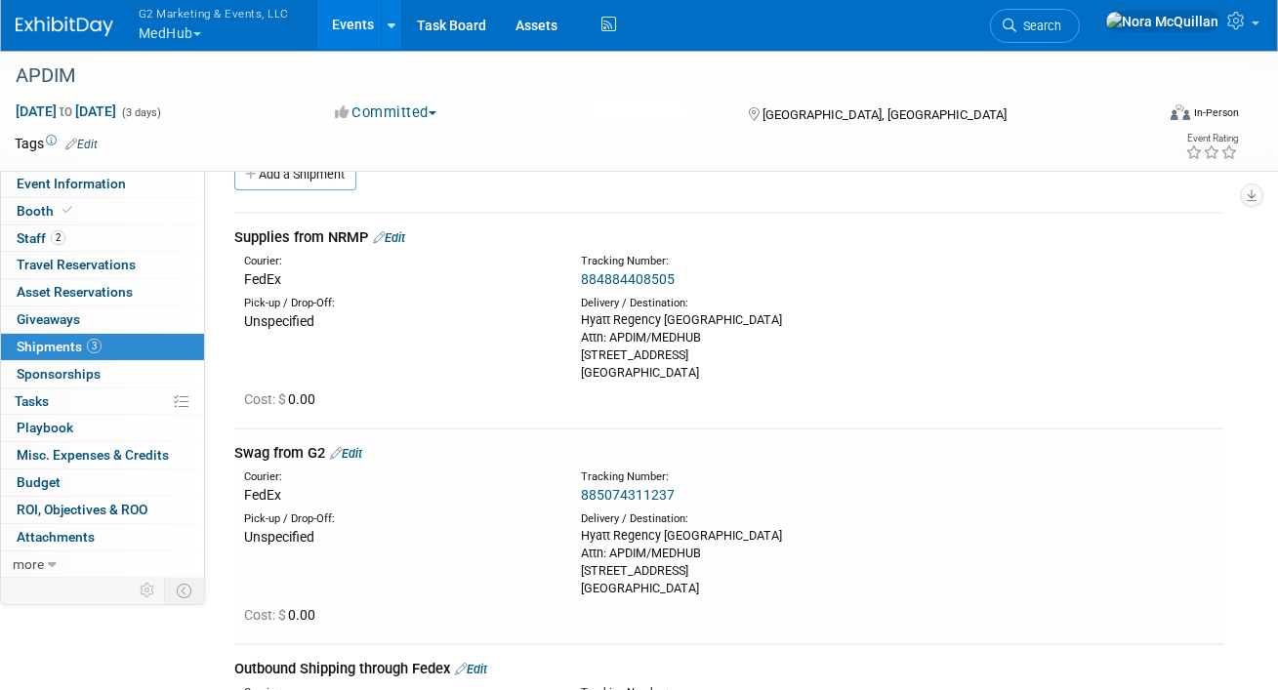
click at [614, 491] on link "885074311237" at bounding box center [628, 495] width 94 height 16
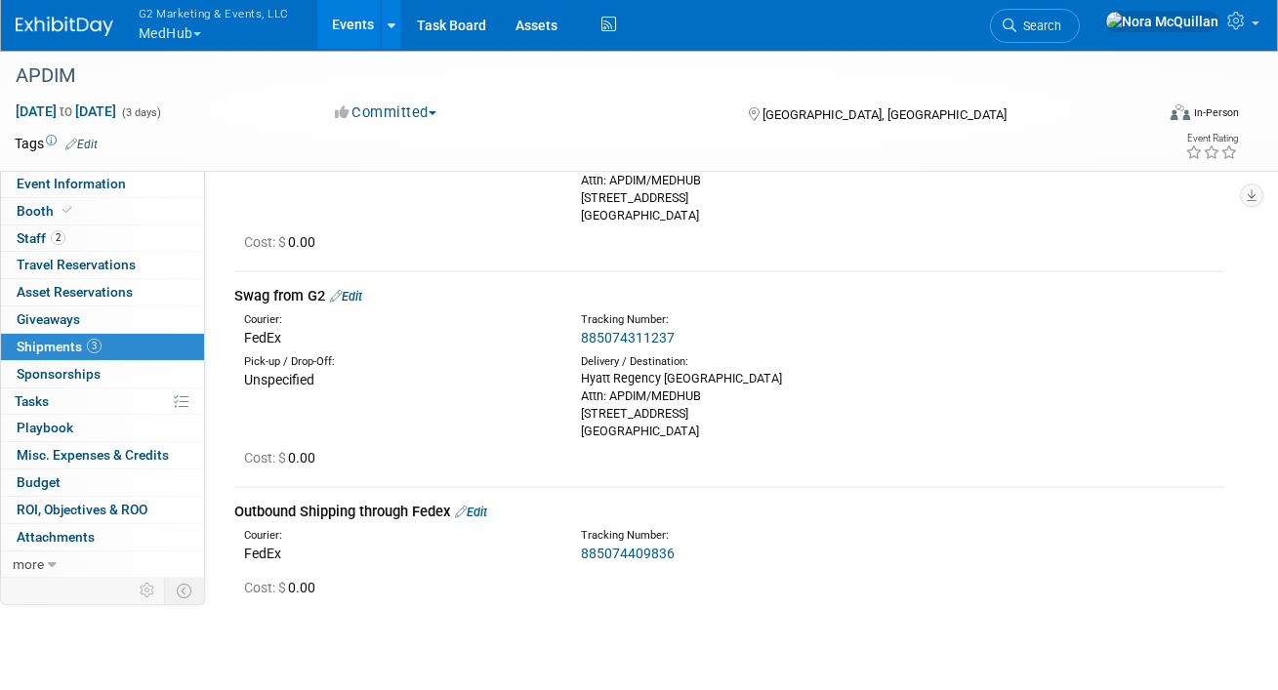
click at [360, 292] on link "Edit" at bounding box center [346, 296] width 32 height 15
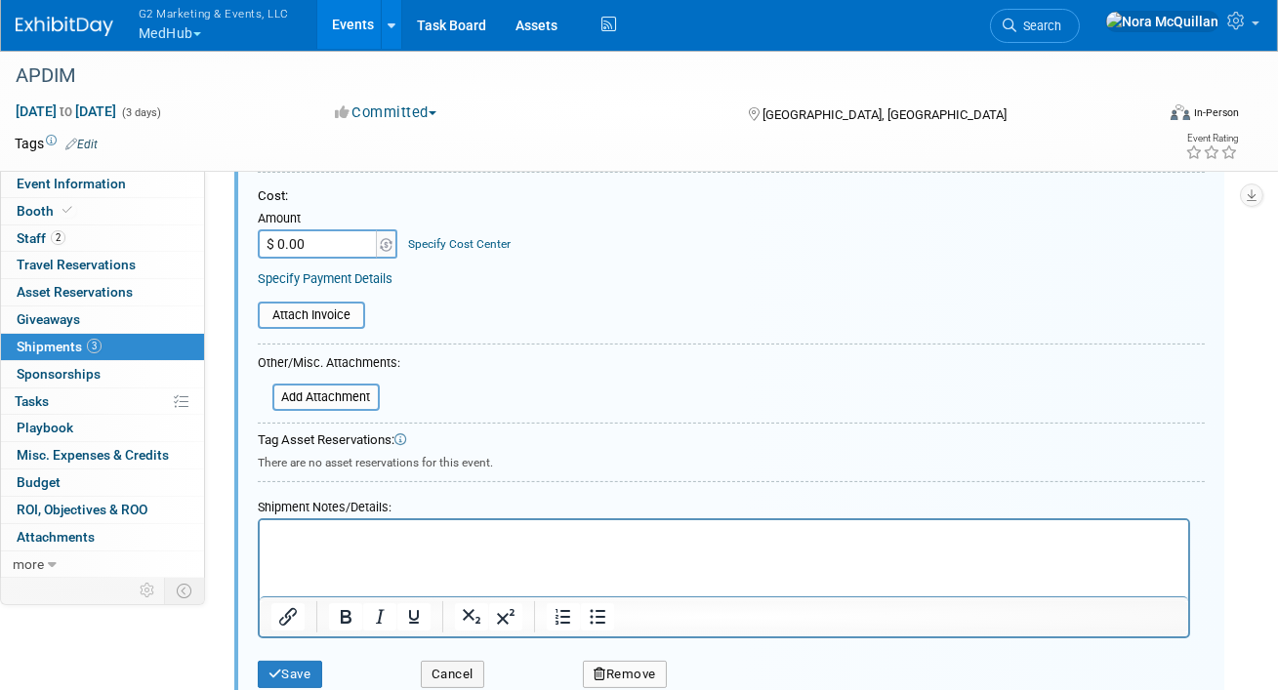
scroll to position [685, 0]
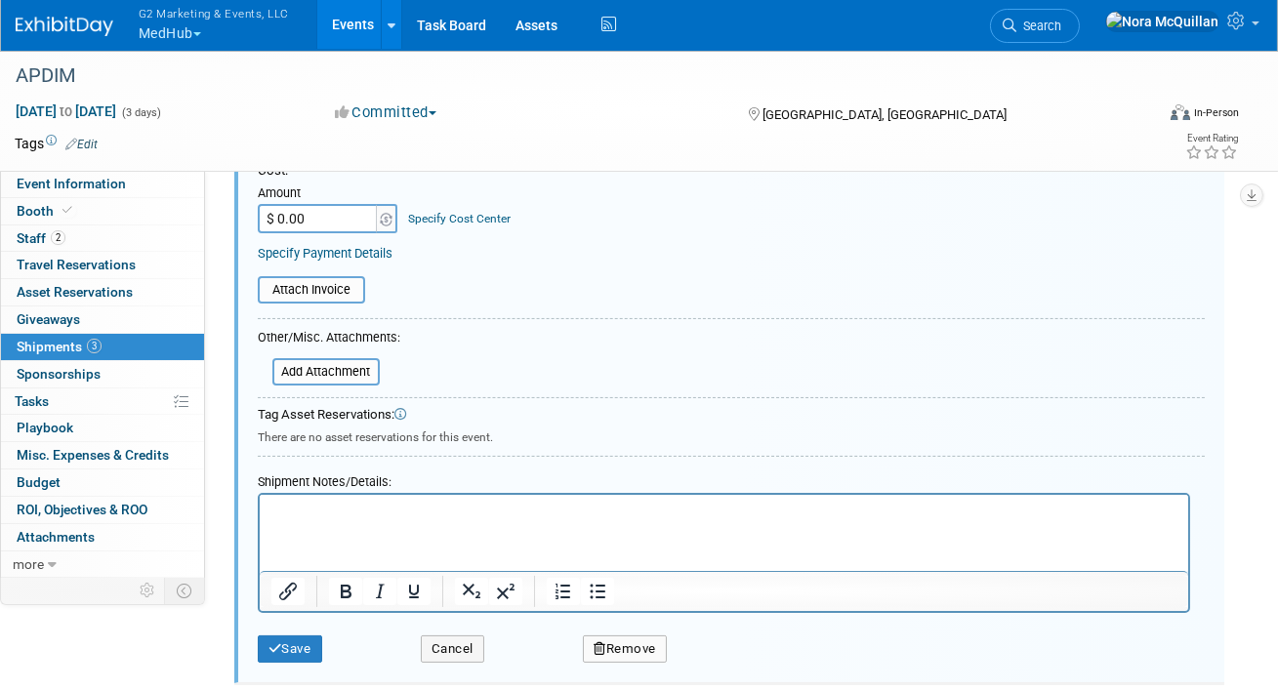
click at [381, 521] on html at bounding box center [723, 507] width 929 height 27
click at [300, 643] on button "Save" at bounding box center [290, 649] width 64 height 27
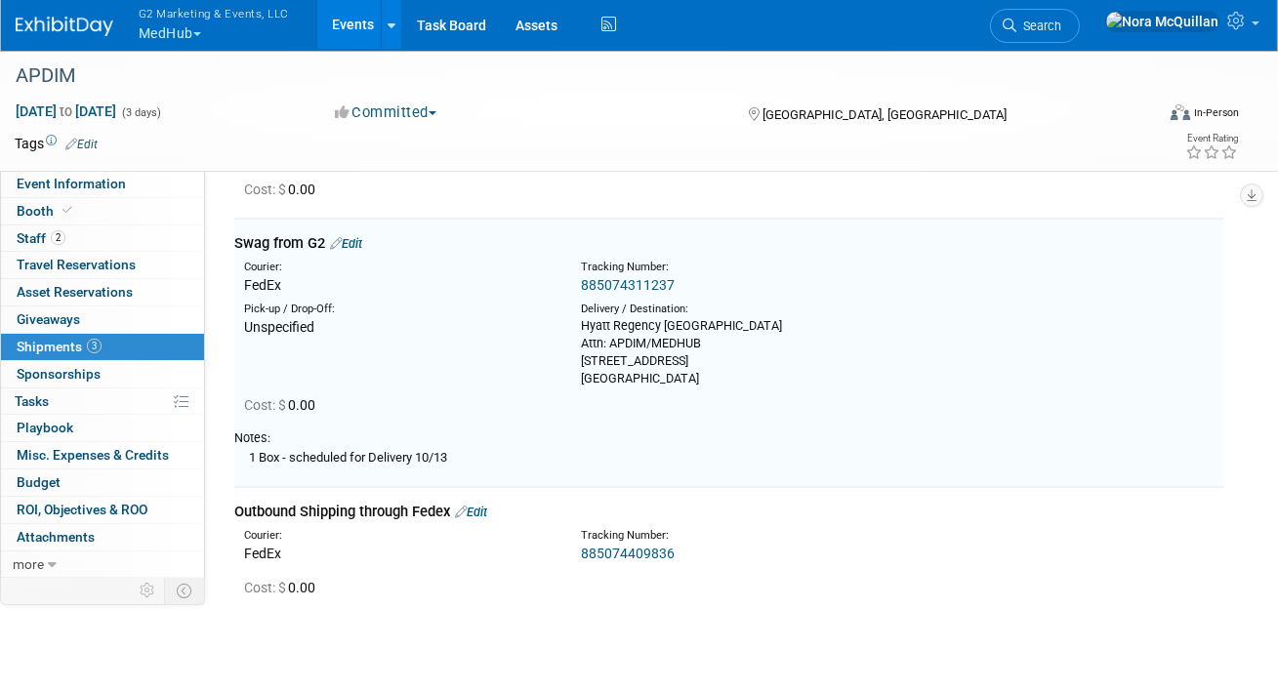
scroll to position [244, 0]
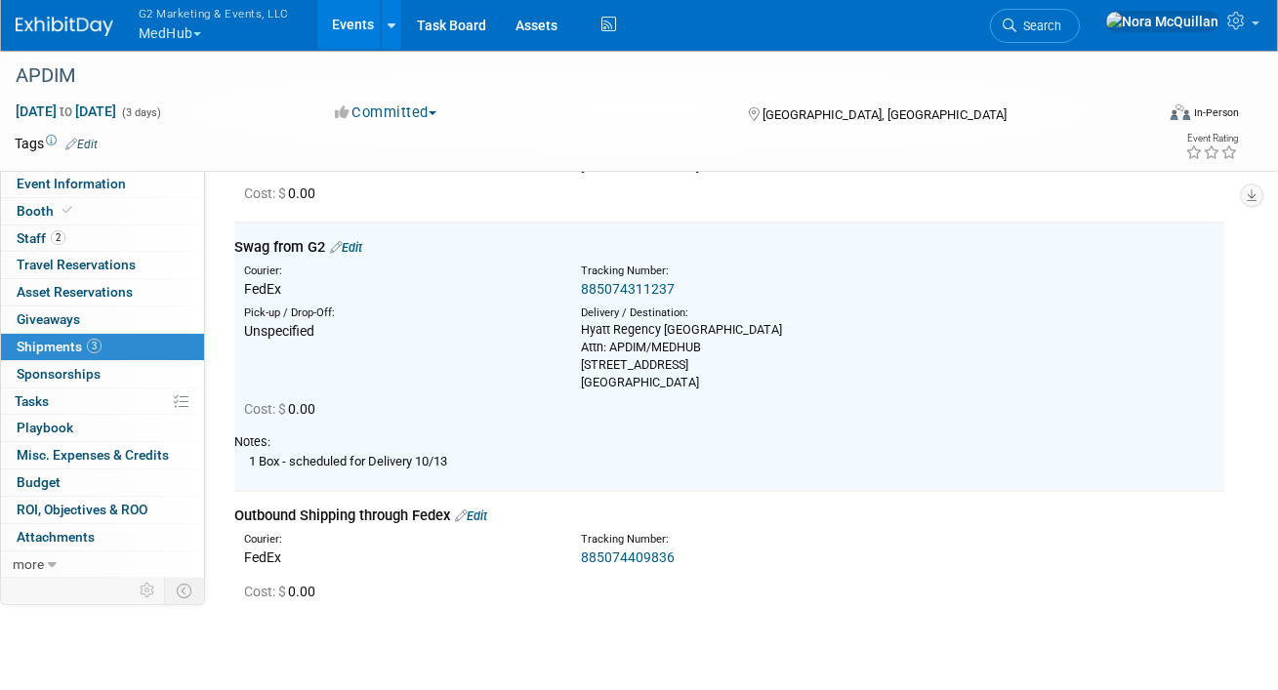
click at [347, 23] on link "Events" at bounding box center [352, 24] width 71 height 49
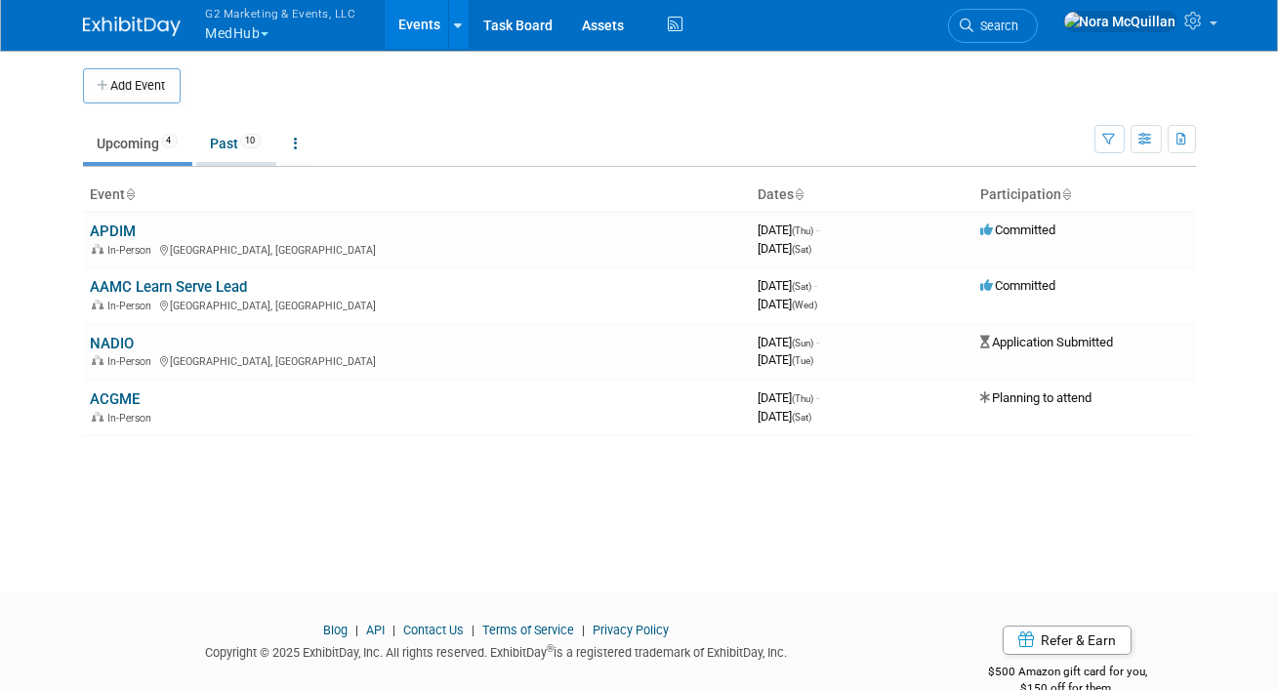
click at [227, 136] on link "Past 10" at bounding box center [236, 143] width 80 height 37
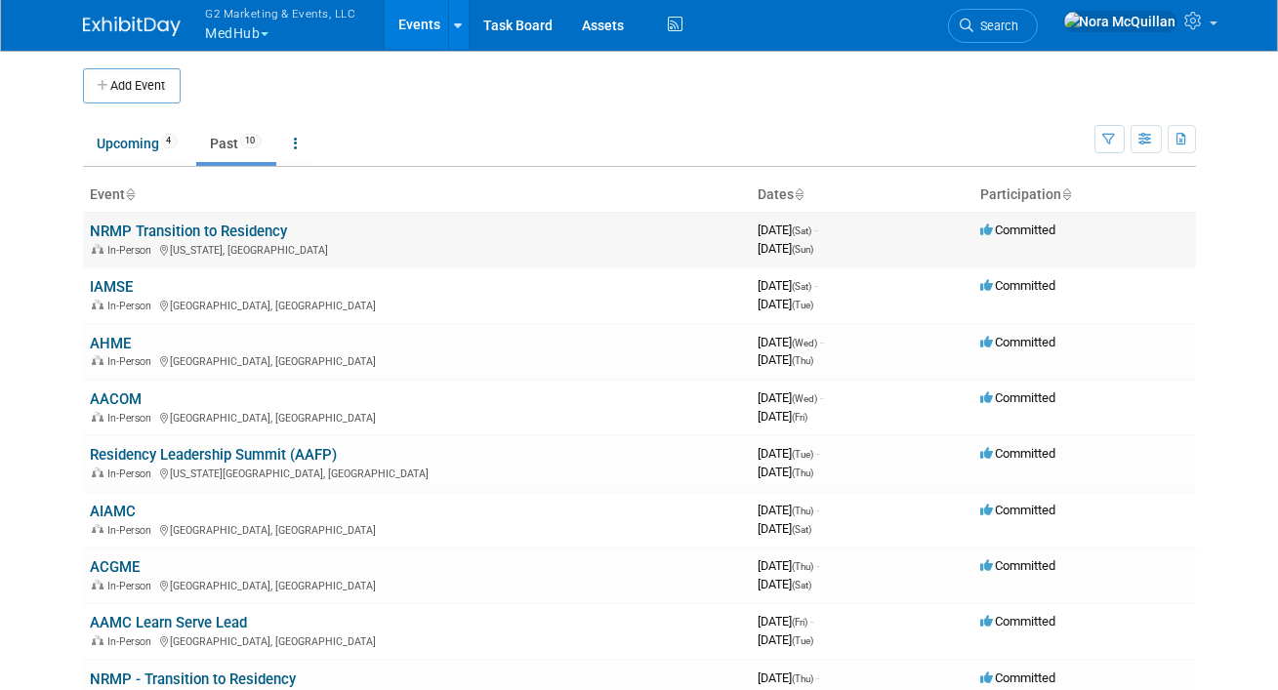
click at [150, 231] on link "NRMP Transition to Residency" at bounding box center [189, 232] width 197 height 18
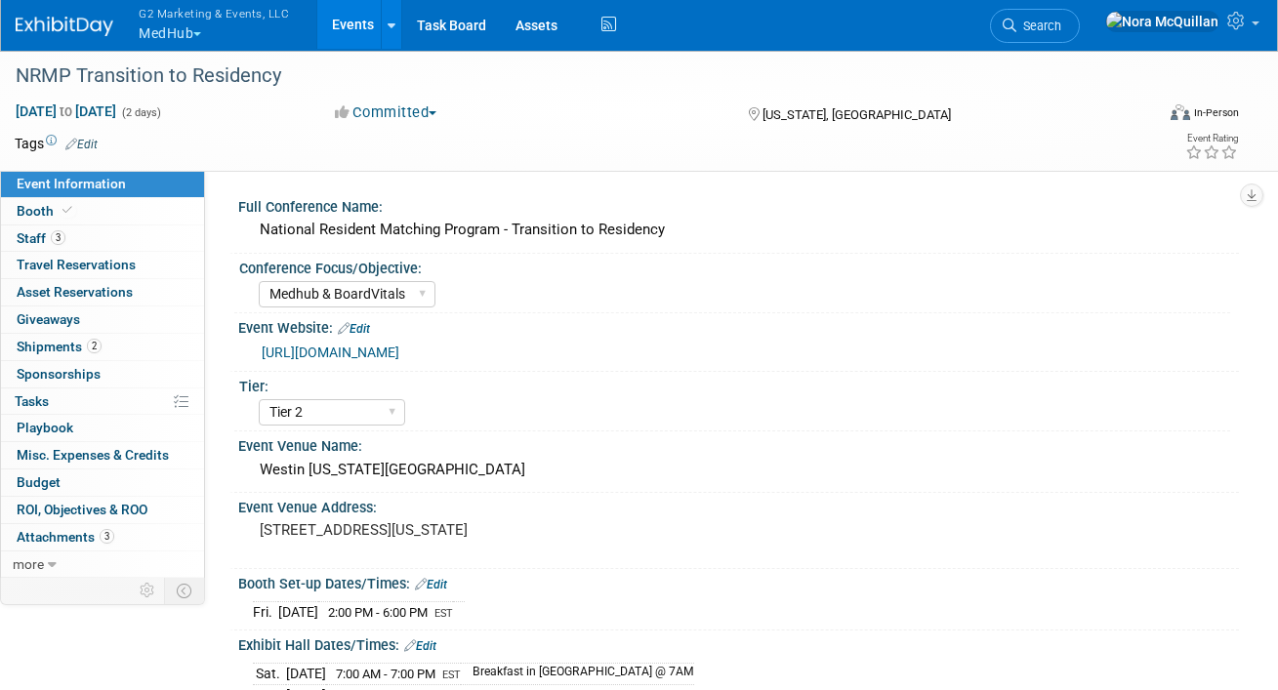
select select "Medhub & BoardVitals"
select select "Tier 2"
click at [68, 207] on icon at bounding box center [67, 210] width 10 height 11
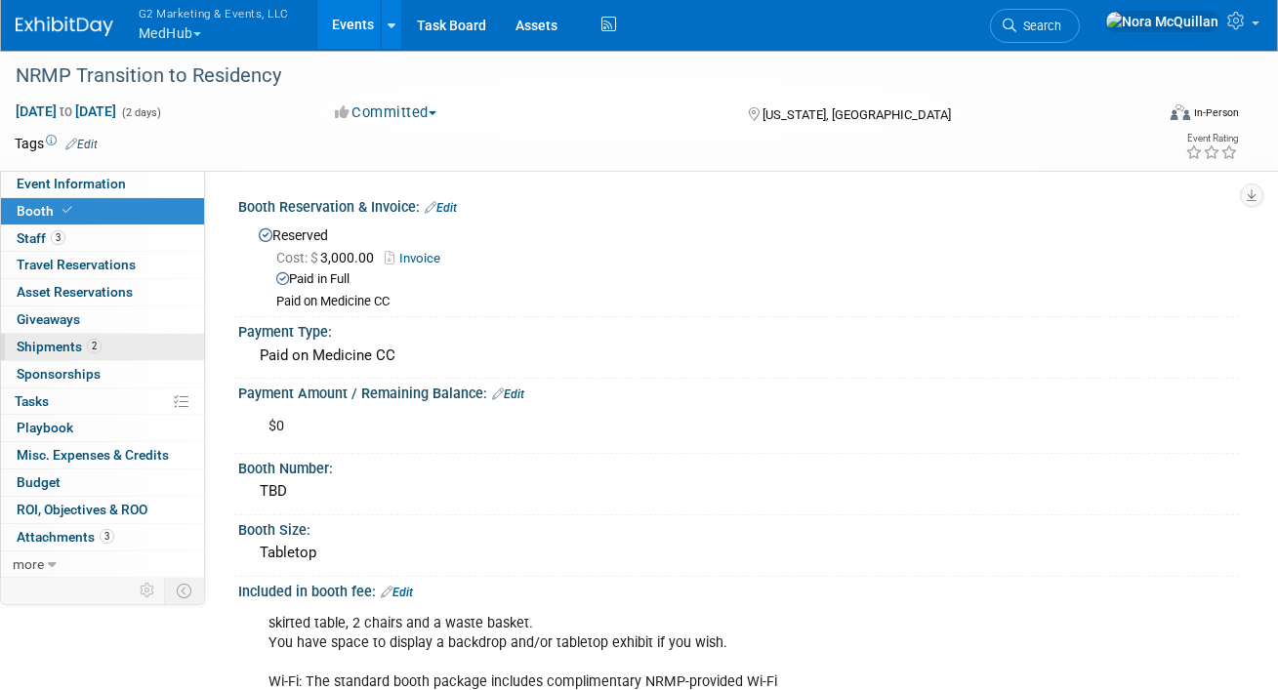
click at [47, 343] on span "Shipments 2" at bounding box center [59, 347] width 85 height 16
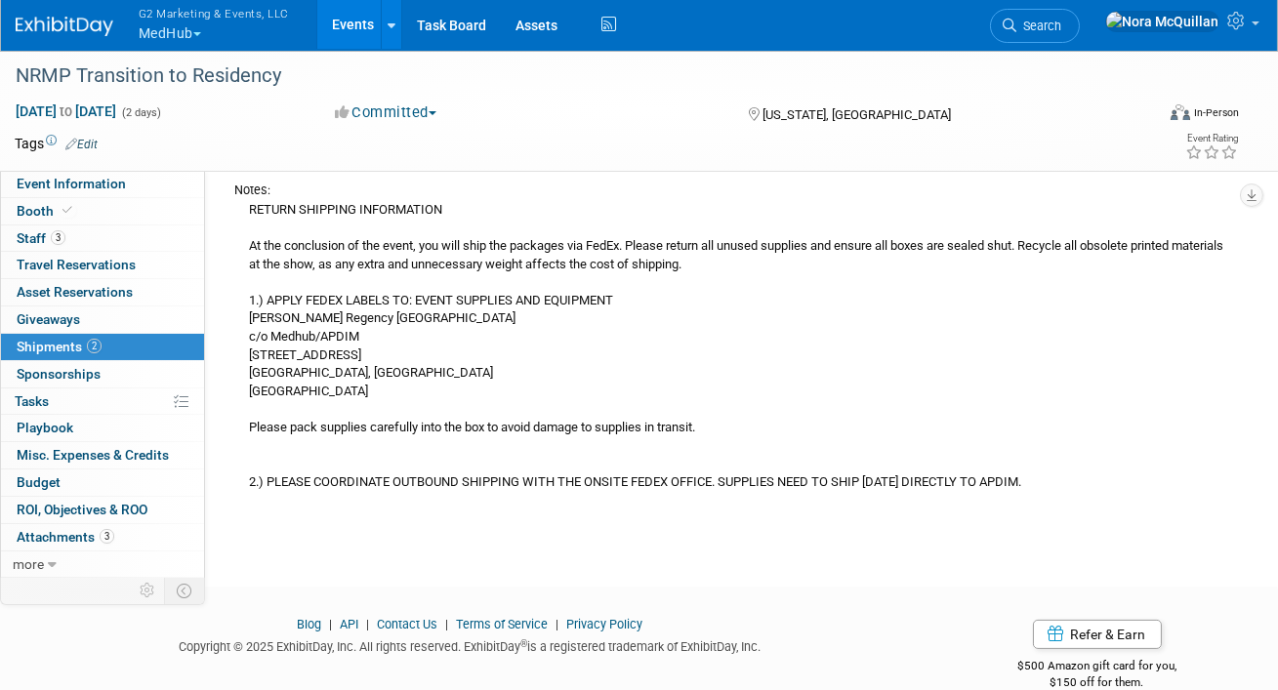
scroll to position [775, 0]
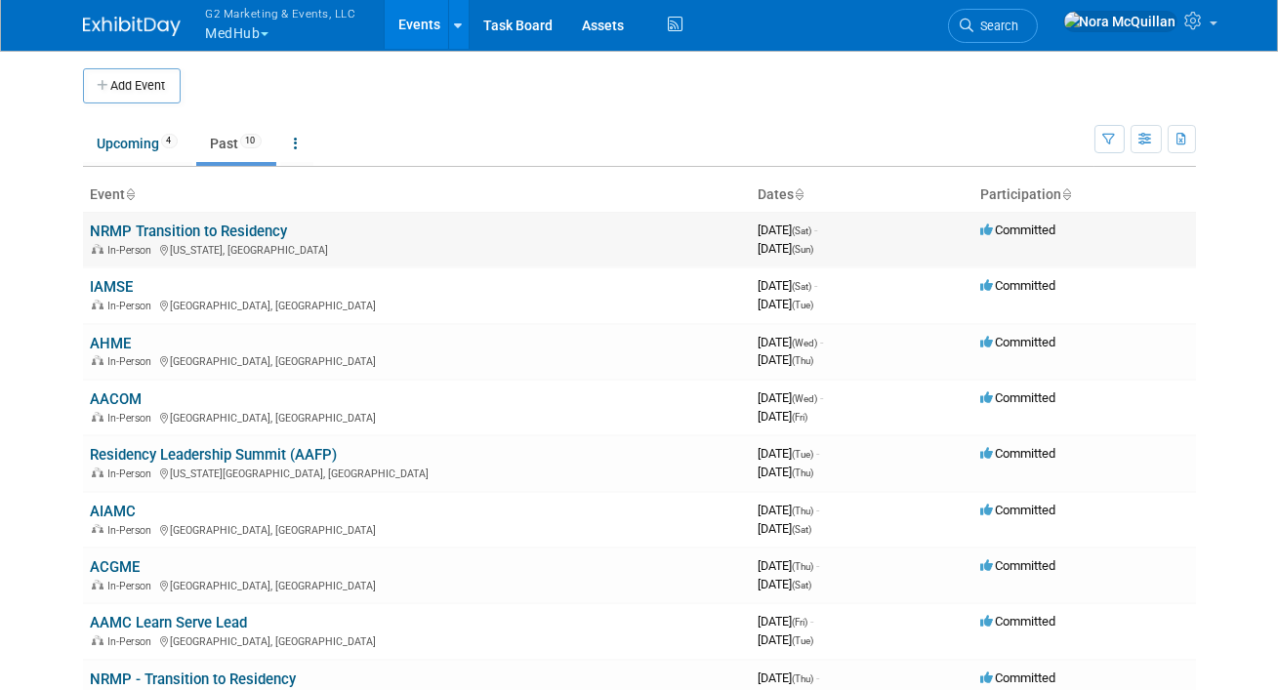
click at [136, 230] on link "NRMP Transition to Residency" at bounding box center [189, 232] width 197 height 18
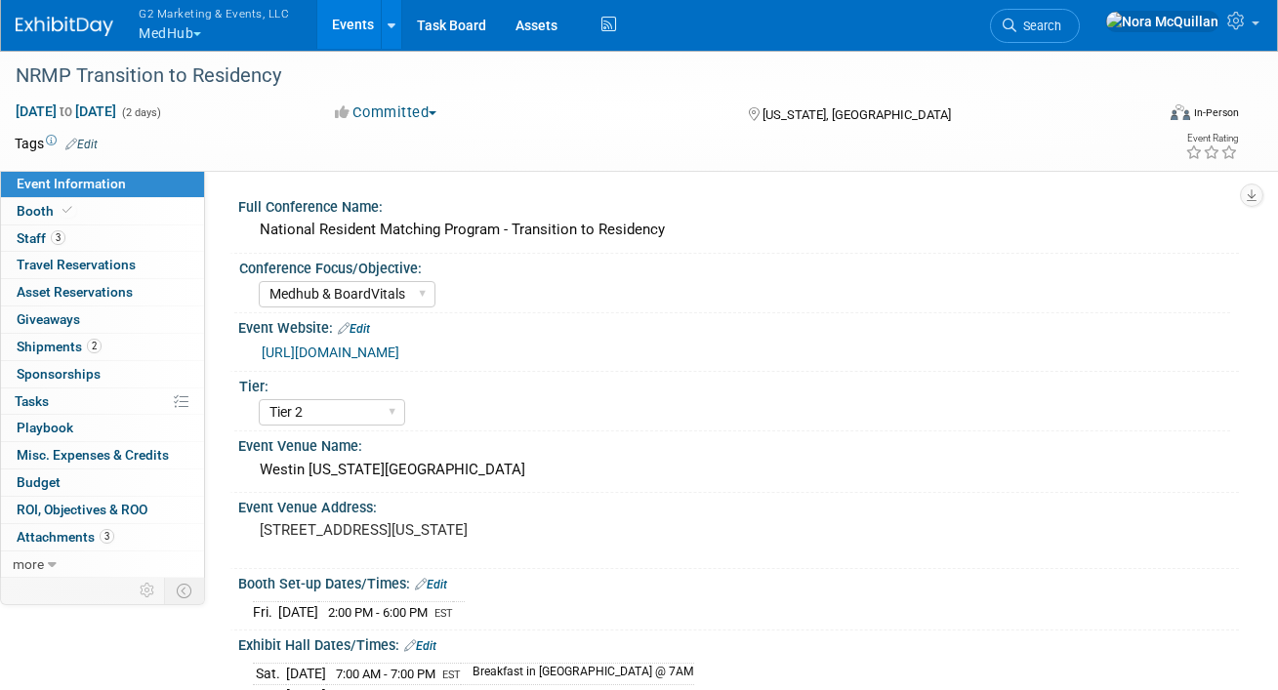
select select "Medhub & BoardVitals"
select select "Tier 2"
click at [46, 346] on span "Shipments 2" at bounding box center [59, 347] width 85 height 16
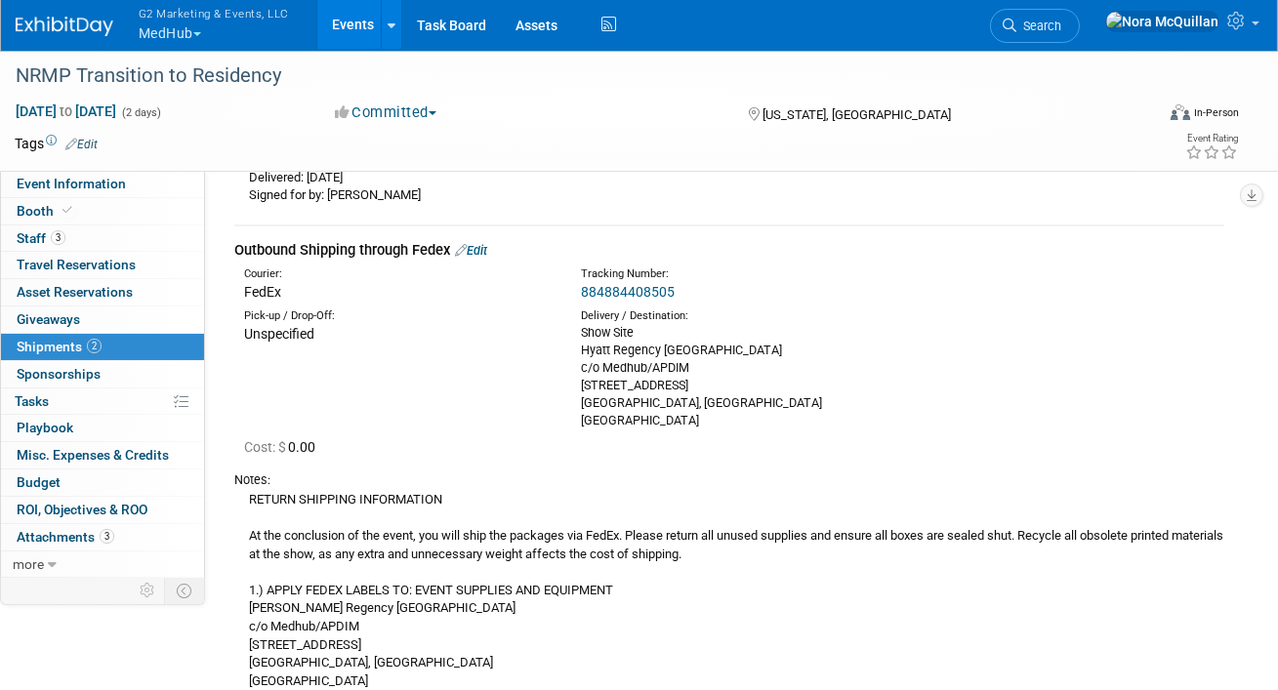
scroll to position [815, 0]
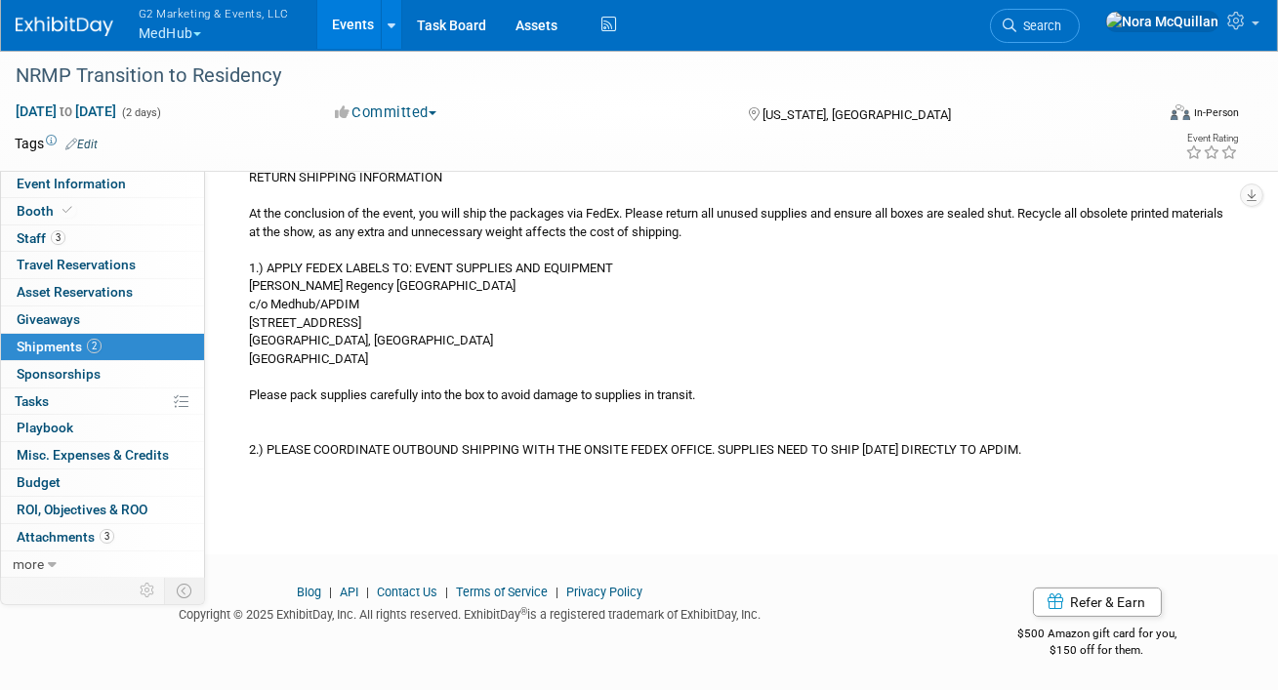
drag, startPoint x: 1084, startPoint y: 451, endPoint x: 231, endPoint y: 181, distance: 894.4
copy div "Outbound Shipping through Fedex Edit Courier: FedEx Tracking Number: 8848844085…"
click at [334, 26] on link "Events" at bounding box center [352, 24] width 71 height 49
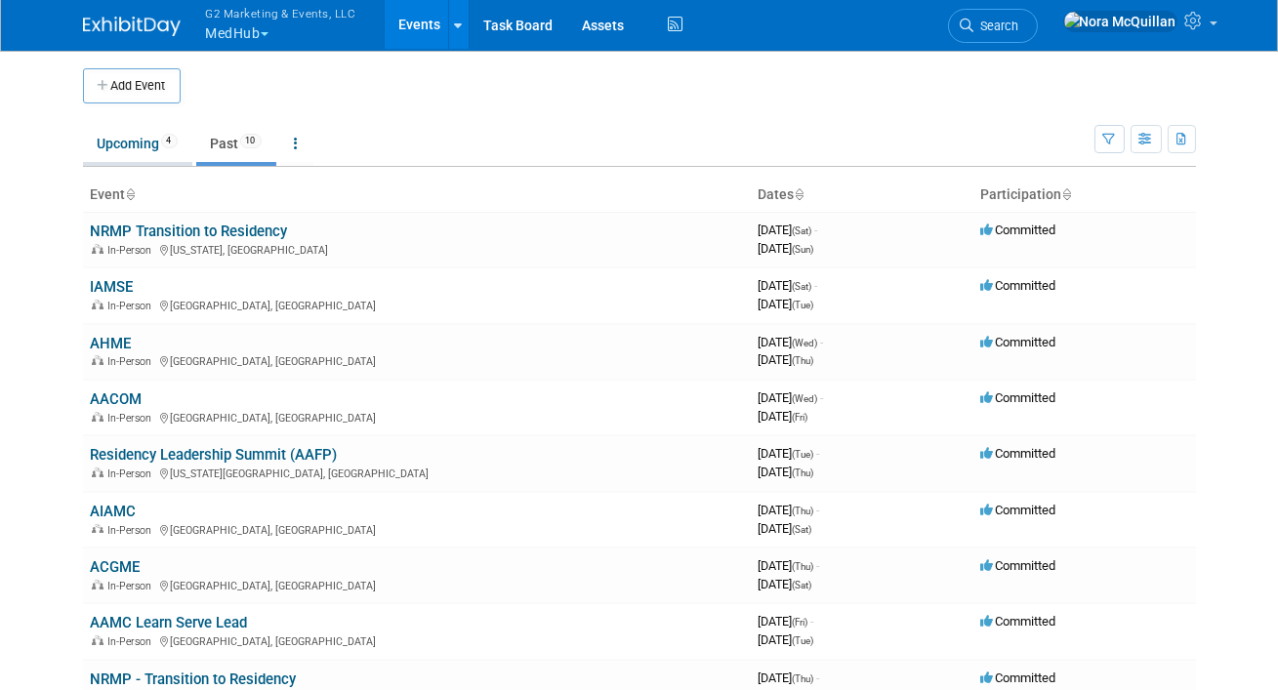
click at [126, 146] on link "Upcoming 4" at bounding box center [137, 143] width 109 height 37
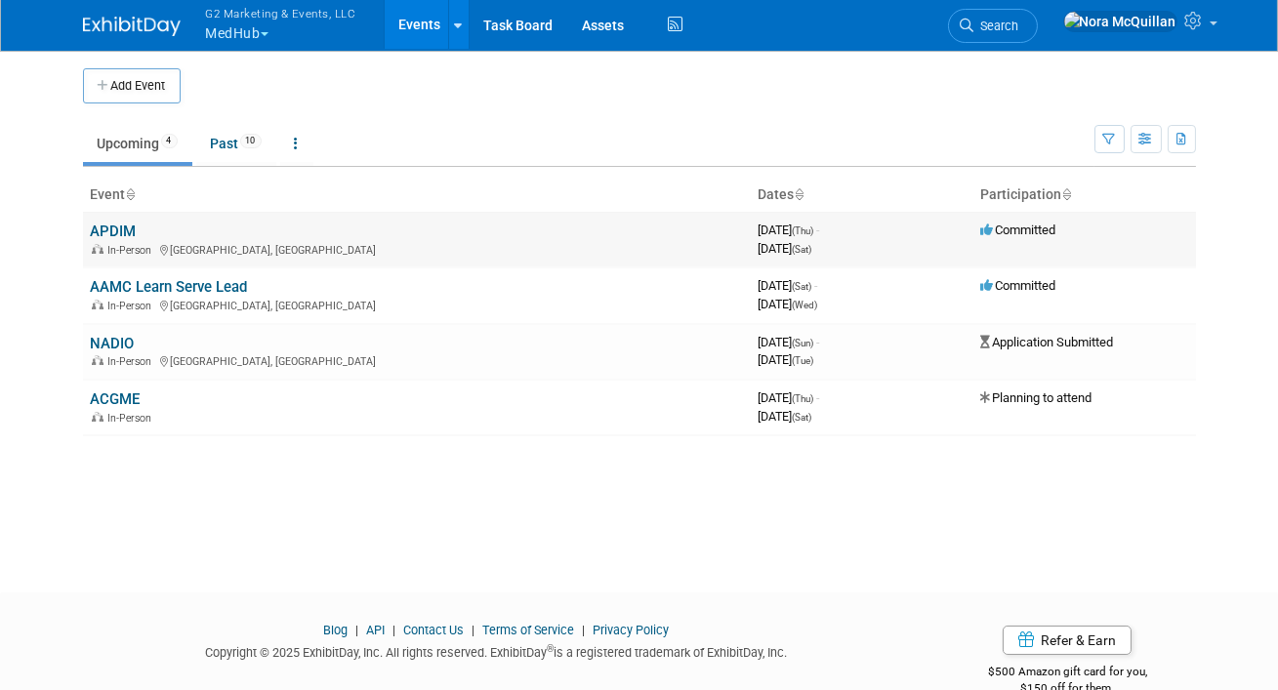
click at [119, 228] on link "APDIM" at bounding box center [114, 232] width 46 height 18
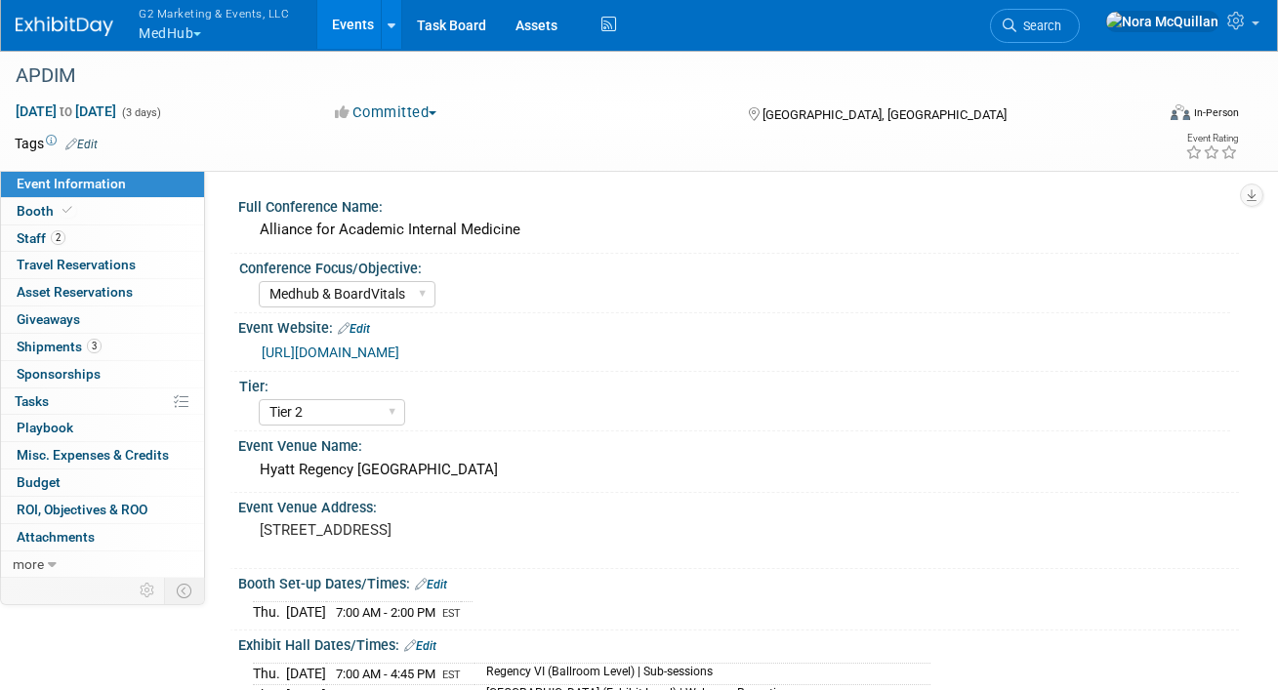
select select "Medhub & BoardVitals"
select select "Tier 2"
click at [48, 351] on span "Shipments 3" at bounding box center [59, 347] width 85 height 16
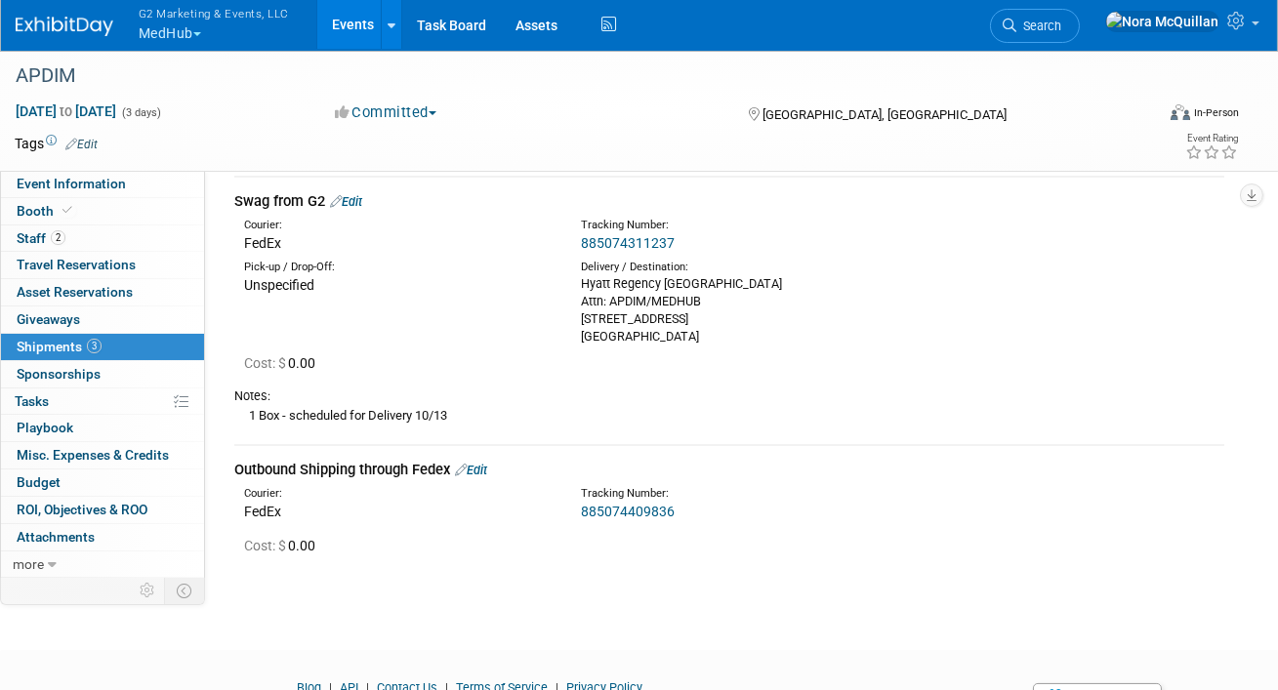
scroll to position [386, 0]
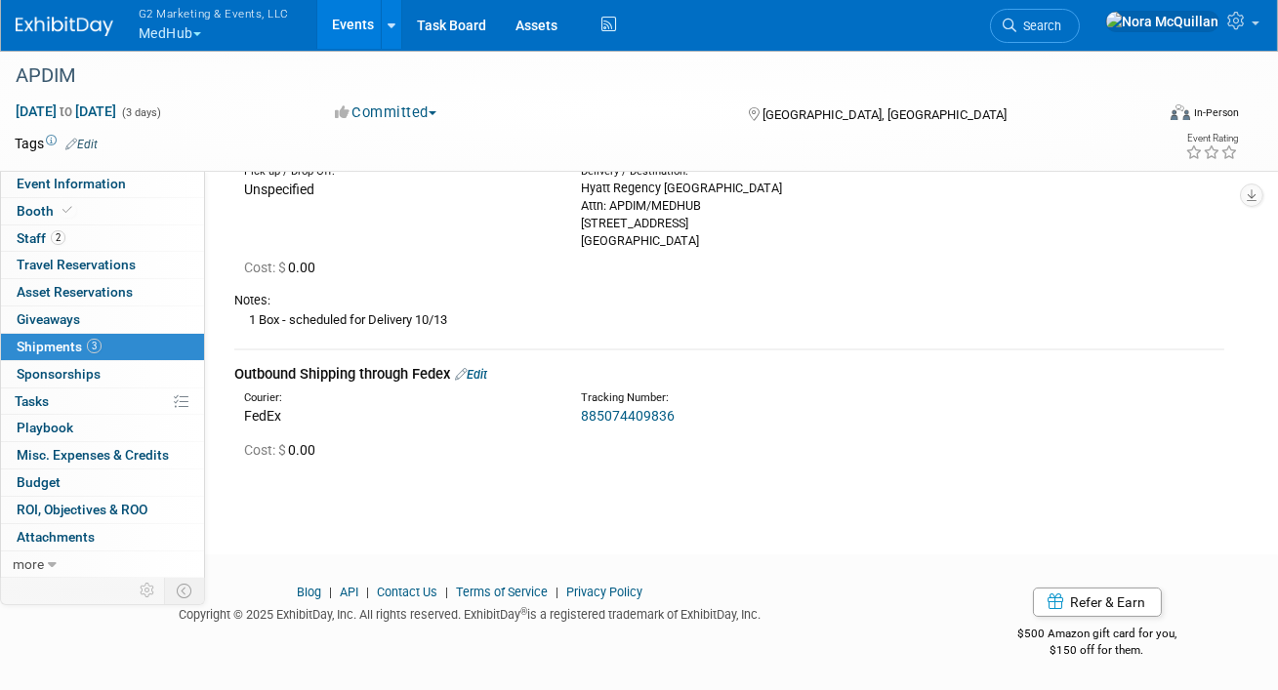
click at [487, 376] on link "Edit" at bounding box center [471, 374] width 32 height 15
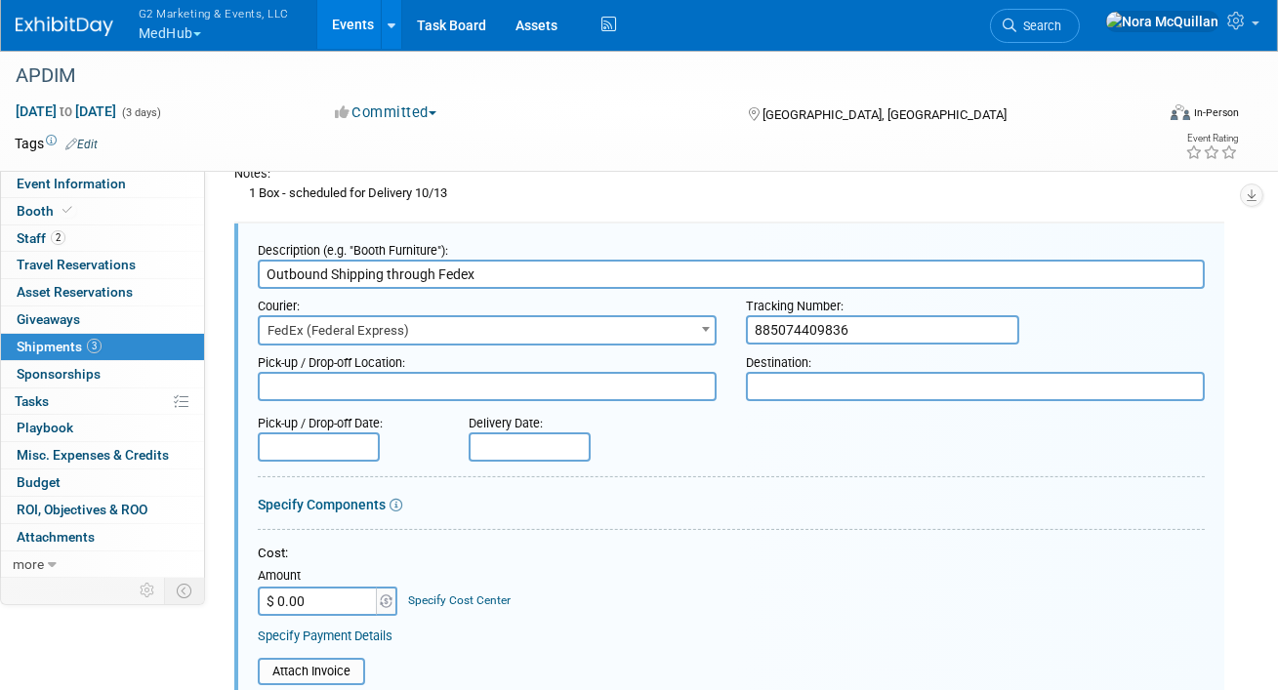
scroll to position [0, 0]
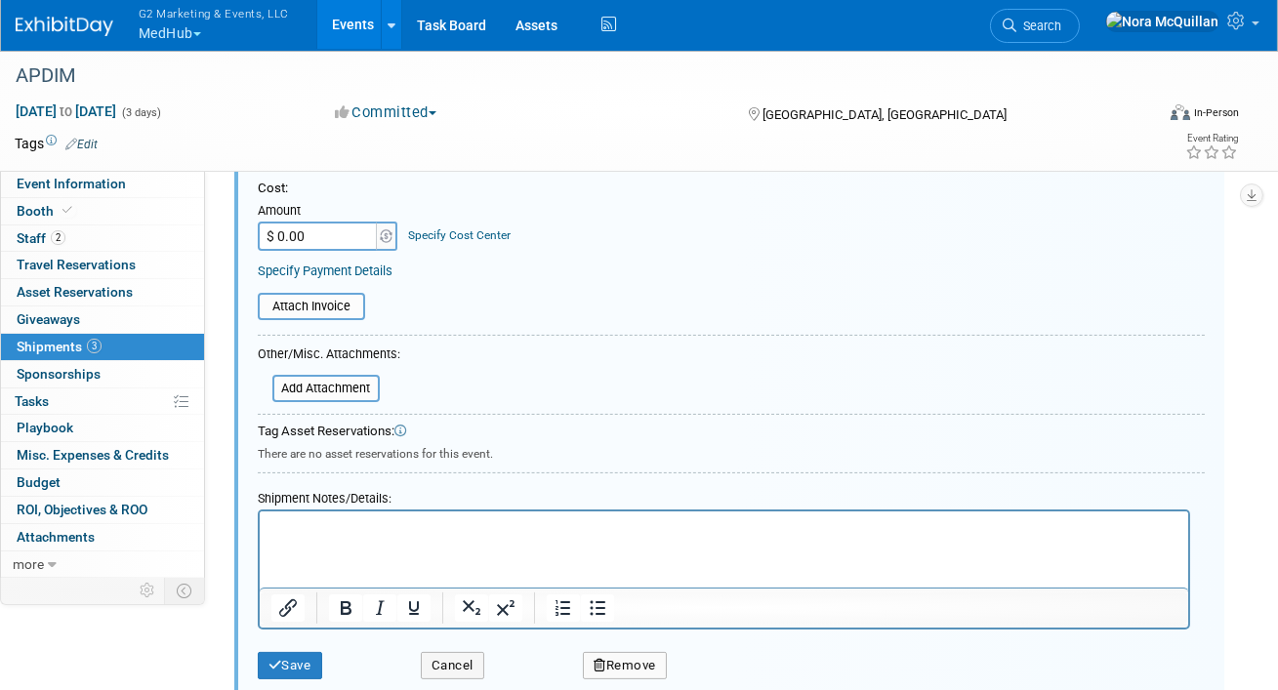
click at [395, 539] on html at bounding box center [723, 525] width 929 height 27
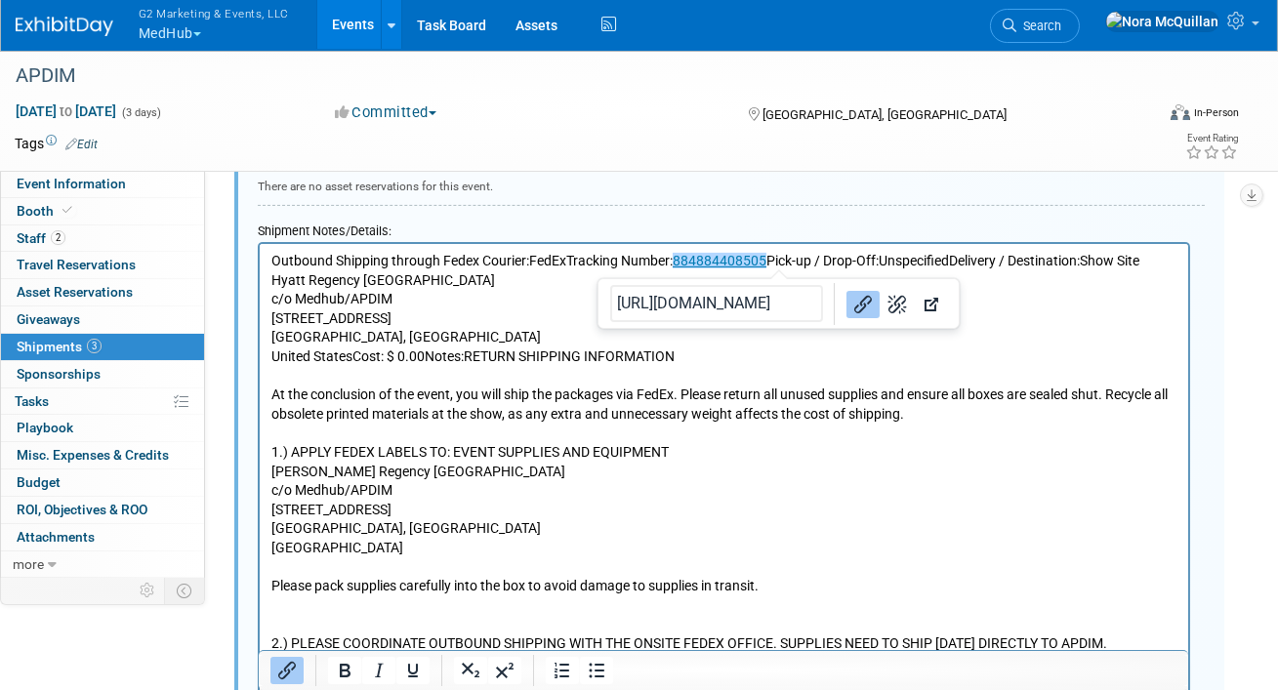
click at [766, 260] on p "Outbound Shipping through Fedex Courier:FedExTracking Number: 884884408505﻿ Pic…" at bounding box center [724, 452] width 906 height 401
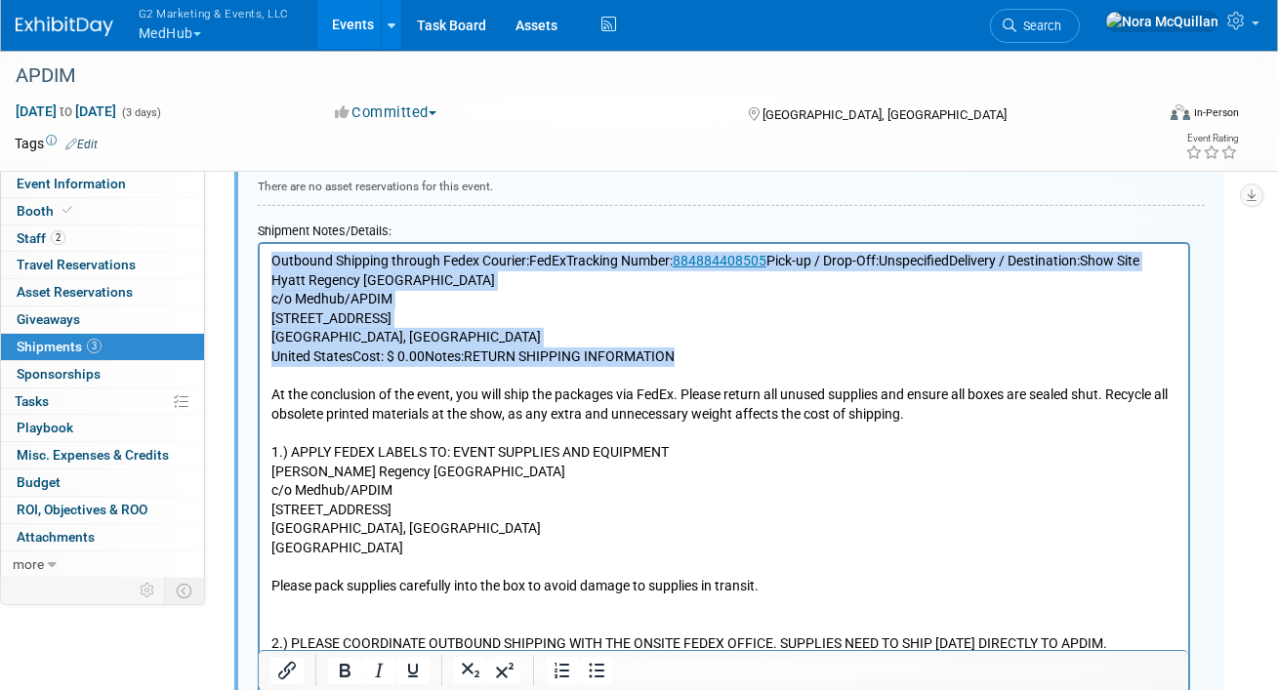
drag, startPoint x: 683, startPoint y: 356, endPoint x: 465, endPoint y: 505, distance: 263.5
click at [259, 266] on html "Outbound Shipping through Fedex Courier:FedExTracking Number: 884884408505 Pick…" at bounding box center [723, 448] width 929 height 409
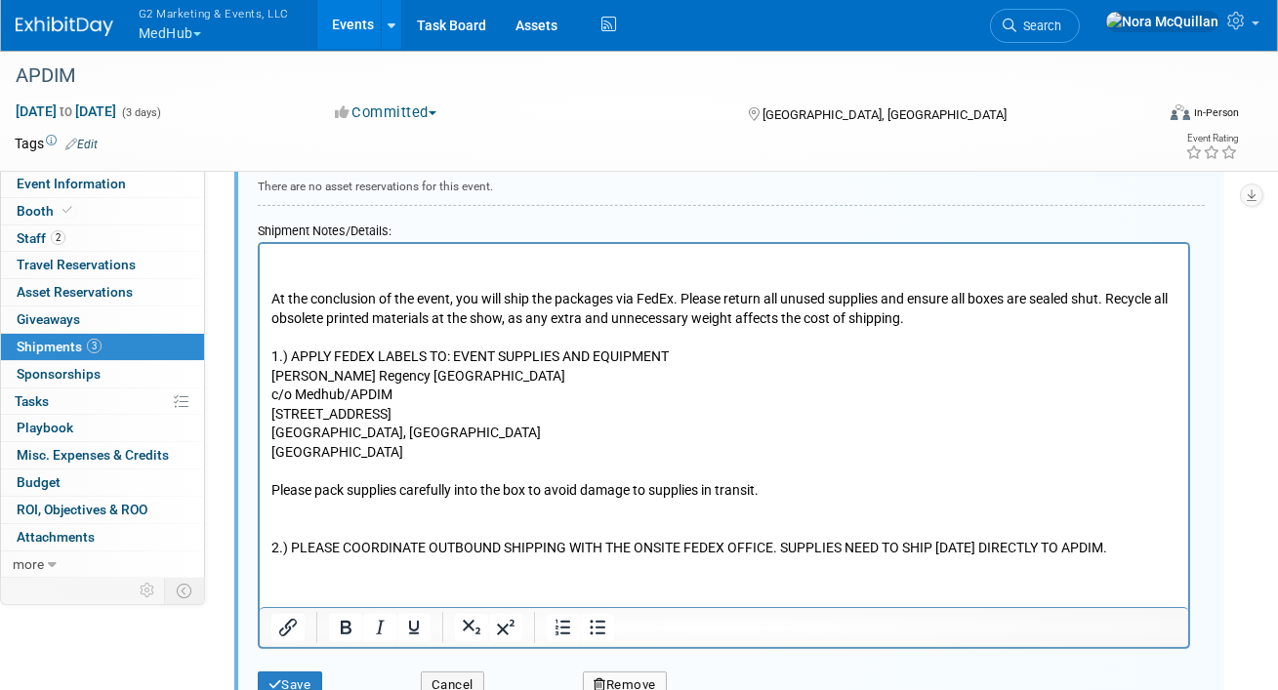
click at [271, 305] on p "At the conclusion of the event, you will ship the packages via FedEx. Please re…" at bounding box center [724, 405] width 906 height 307
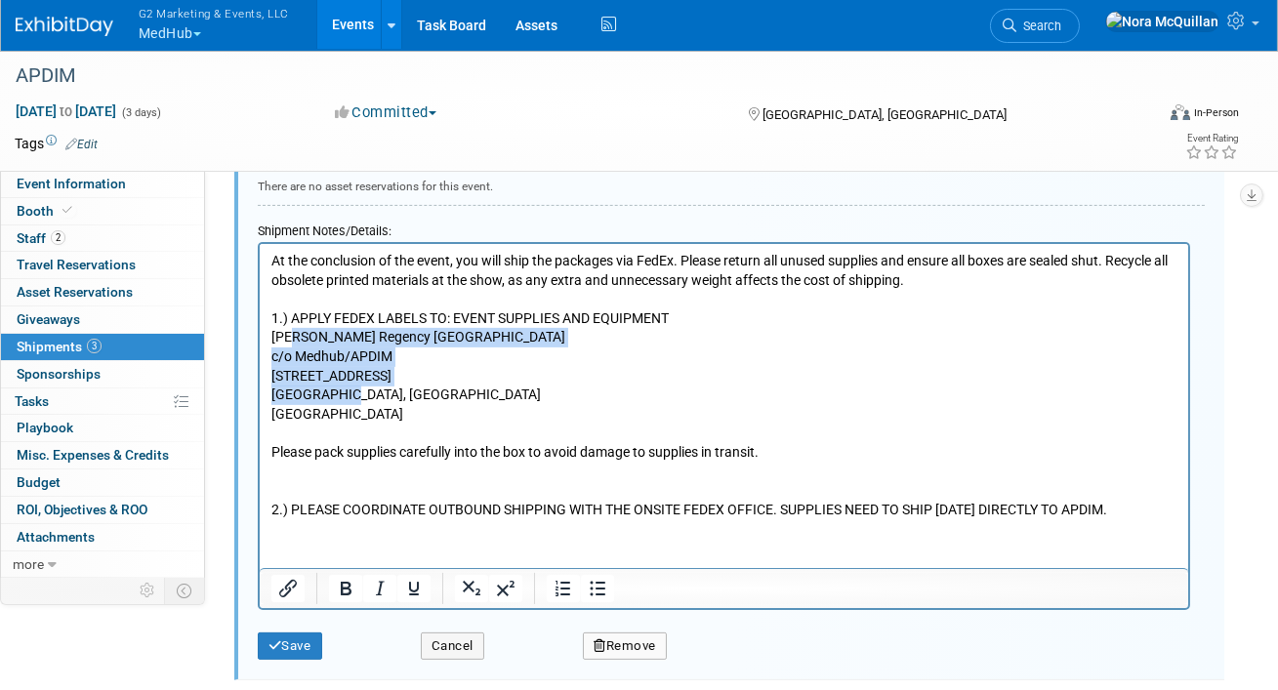
drag, startPoint x: 337, startPoint y: 395, endPoint x: 288, endPoint y: 338, distance: 74.8
click at [288, 338] on p "At the conclusion of the event, you will ship the packages via FedEx. Please re…" at bounding box center [724, 386] width 906 height 268
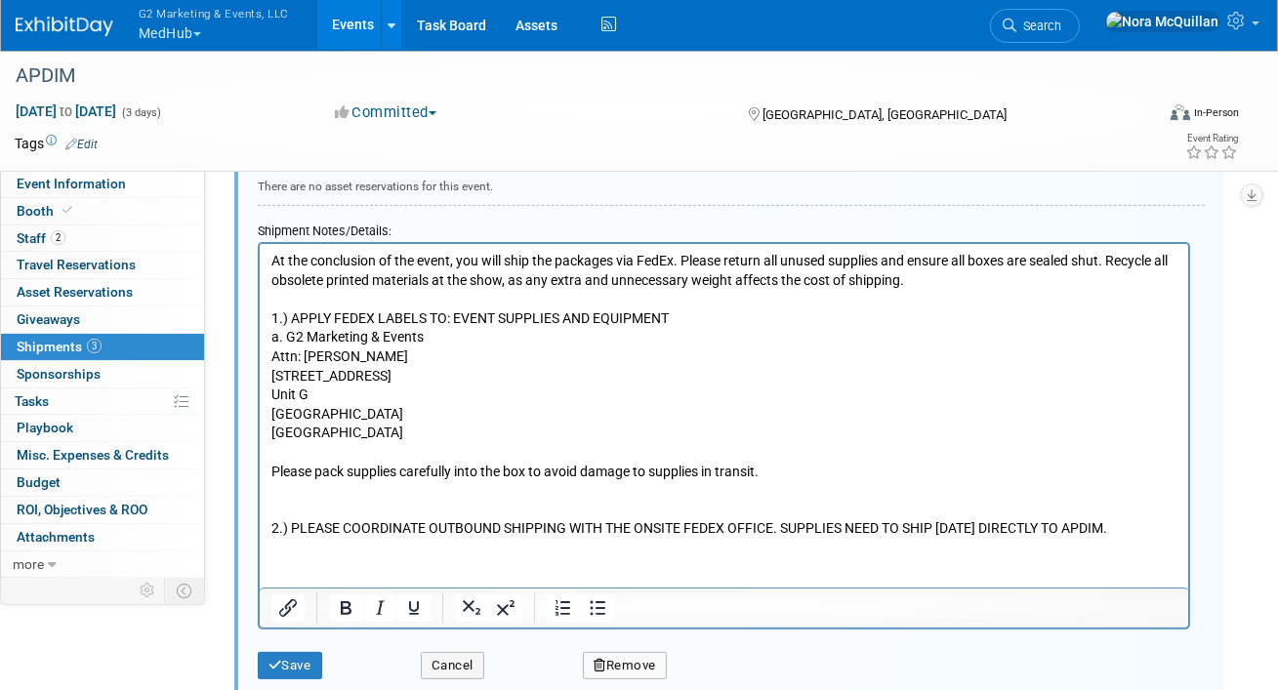
drag, startPoint x: 1151, startPoint y: 526, endPoint x: 642, endPoint y: 536, distance: 509.9
click at [642, 536] on p "Deer Park, NY 11729 United States Please pack supplies carefully into the box t…" at bounding box center [724, 472] width 906 height 134
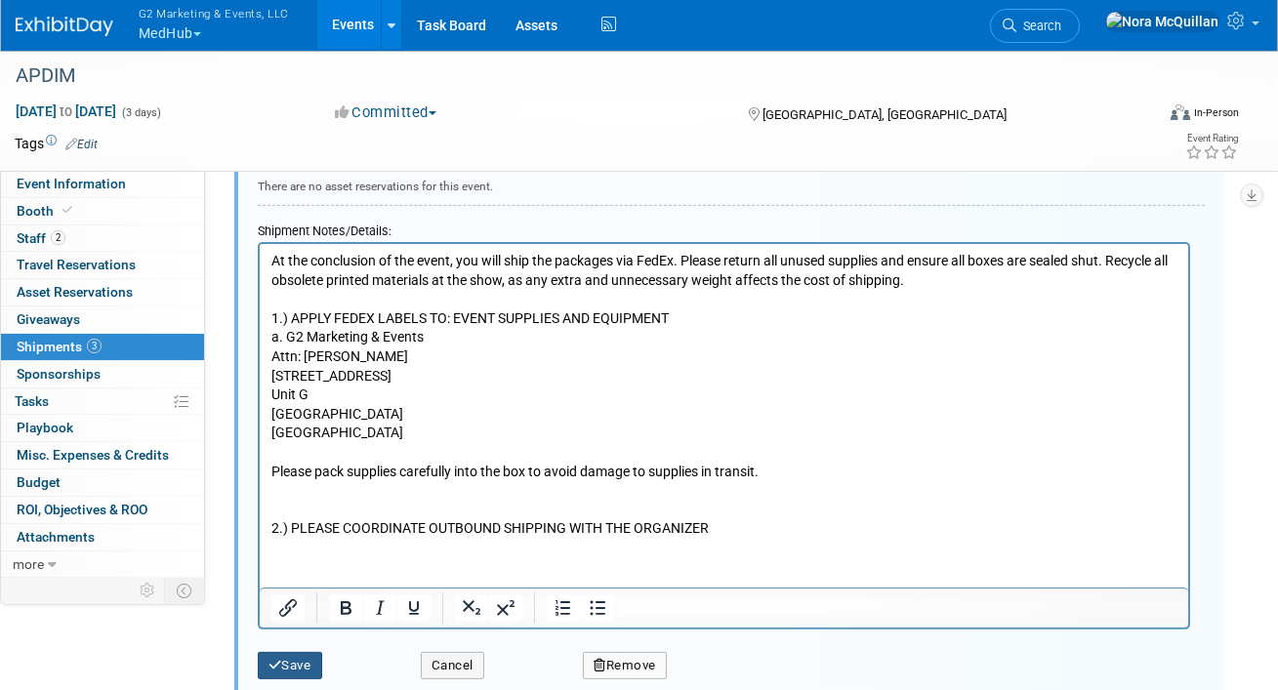
click at [312, 662] on button "Save" at bounding box center [290, 665] width 64 height 27
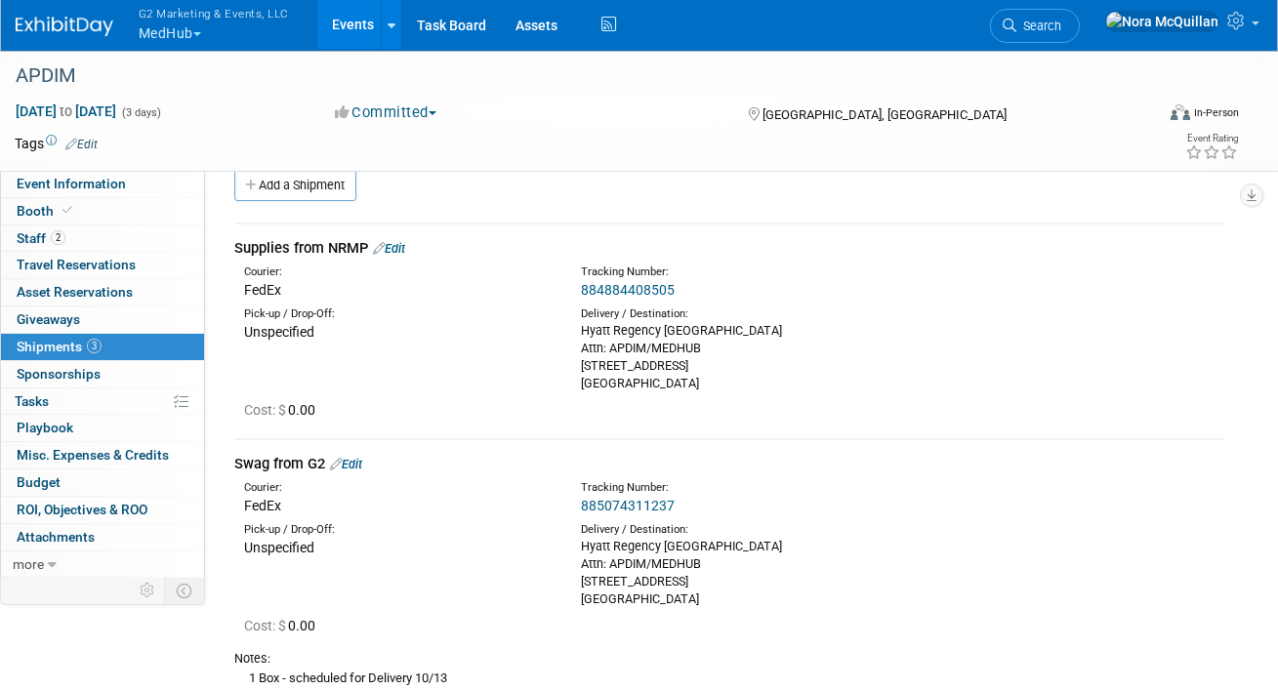
scroll to position [0, 0]
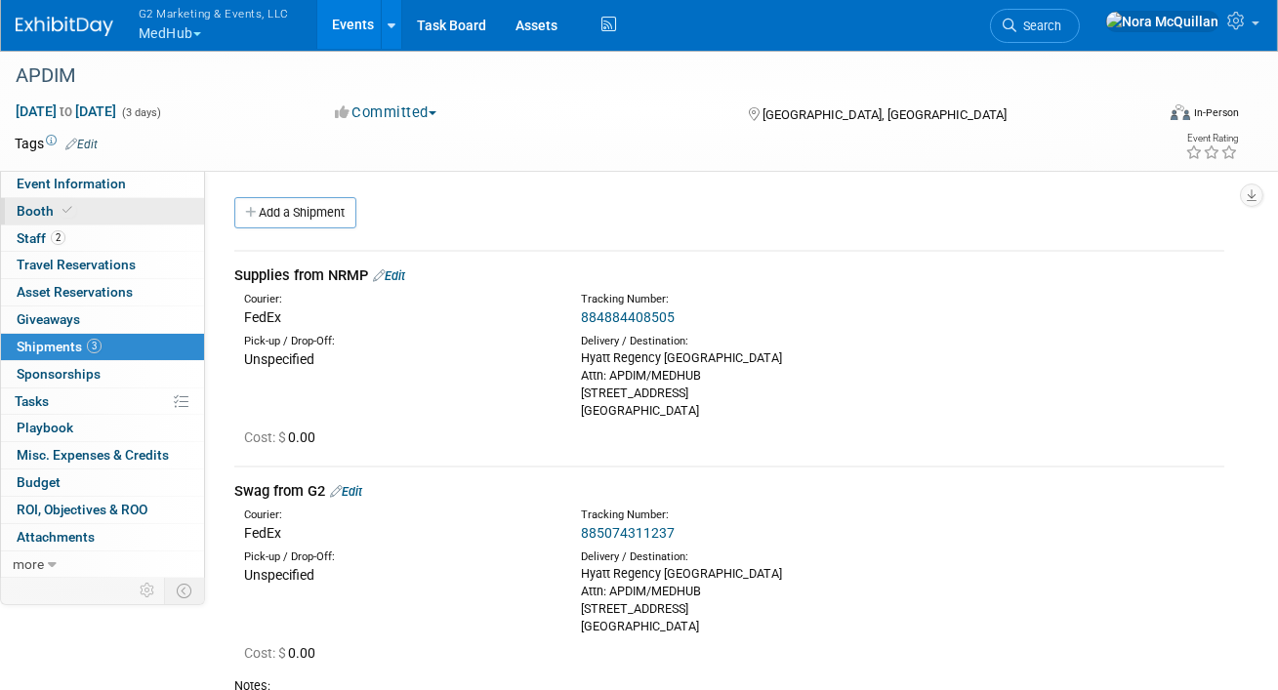
click at [62, 206] on icon at bounding box center [67, 210] width 10 height 11
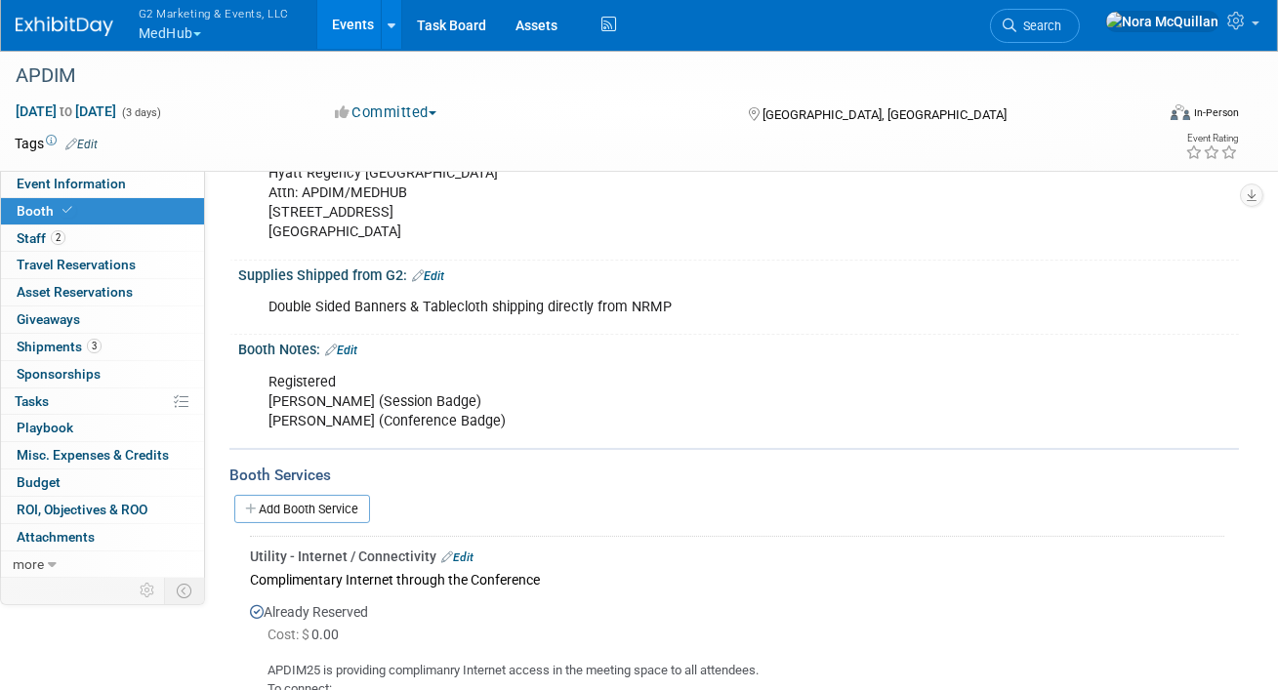
scroll to position [542, 0]
click at [437, 271] on link "Edit" at bounding box center [428, 278] width 32 height 14
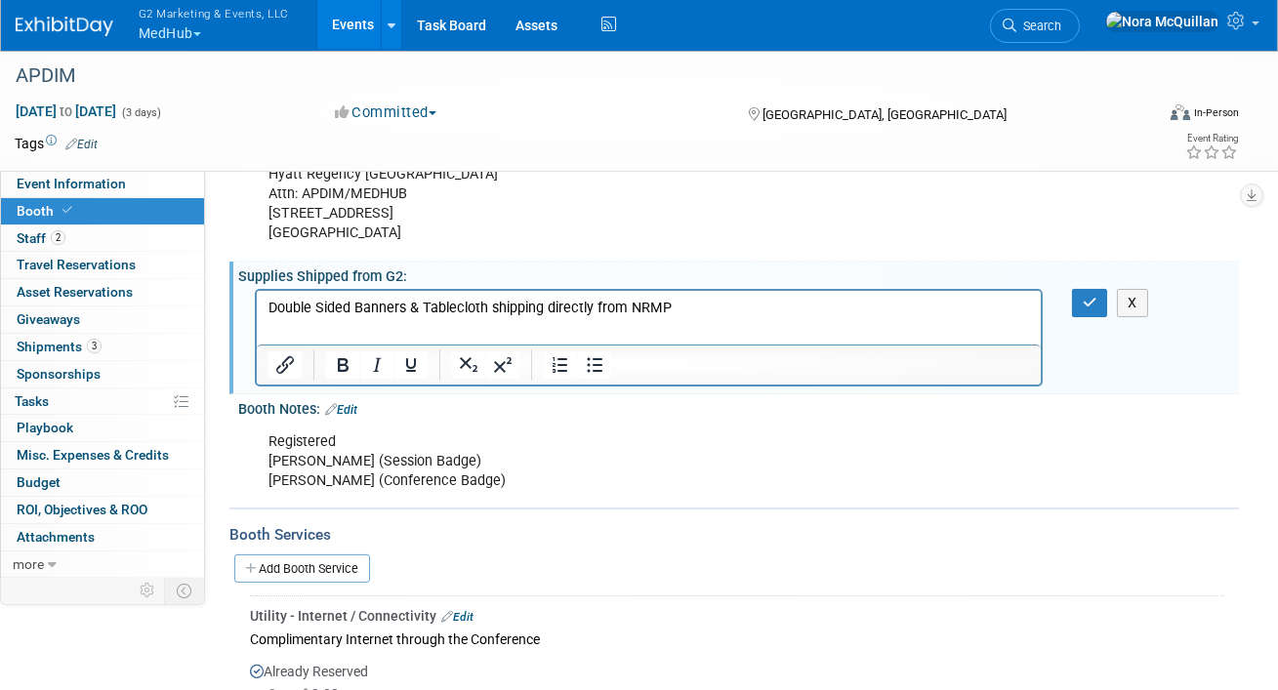
scroll to position [0, 0]
click at [400, 312] on p "Double Sided Banners & Tablecloth shipping directly from NRMP" at bounding box center [649, 309] width 762 height 20
click at [423, 312] on p "Double Sided Banners & Tablecloth shipping directly from NRMP" at bounding box center [649, 309] width 762 height 20
click at [475, 312] on p "Double Sided Banners, Tablecloth shipping directly from NRMP" at bounding box center [649, 309] width 762 height 20
click at [821, 306] on p "Double Sided Banners, Tablecloth, and additional supplies shipping directly fro…" at bounding box center [649, 309] width 762 height 20
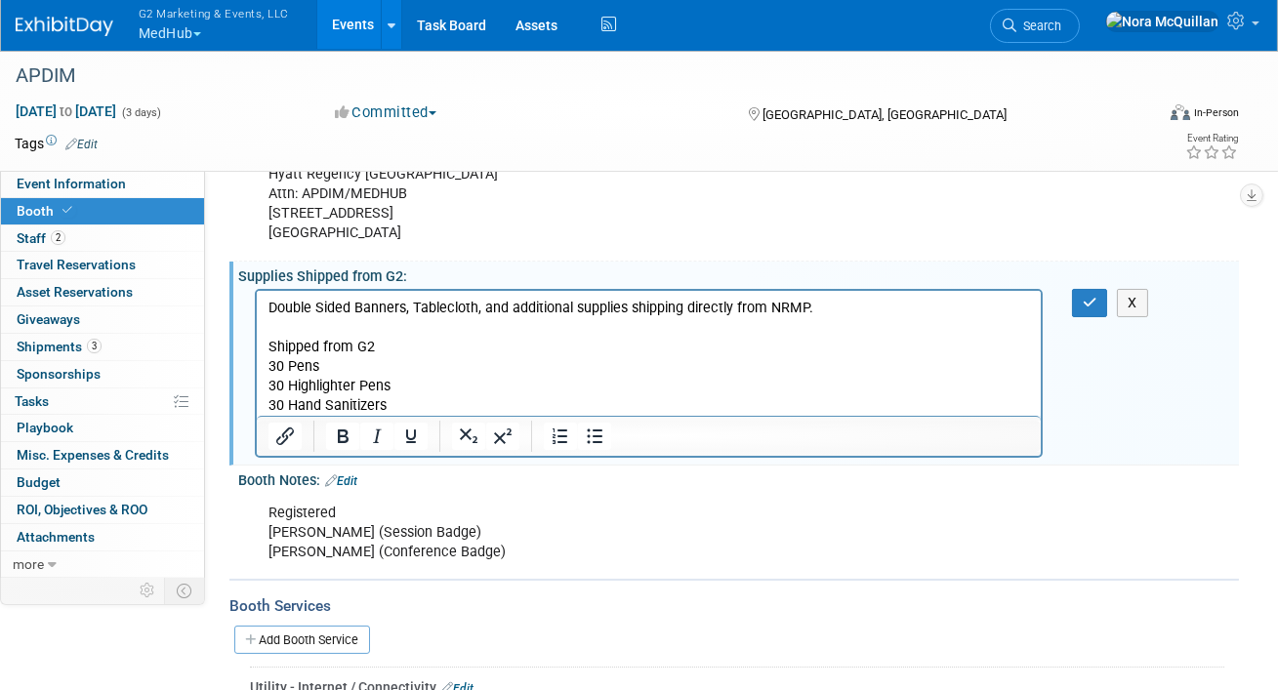
click at [826, 307] on p "Double Sided Banners, Tablecloth, and additional supplies shipping directly fro…" at bounding box center [649, 309] width 762 height 20
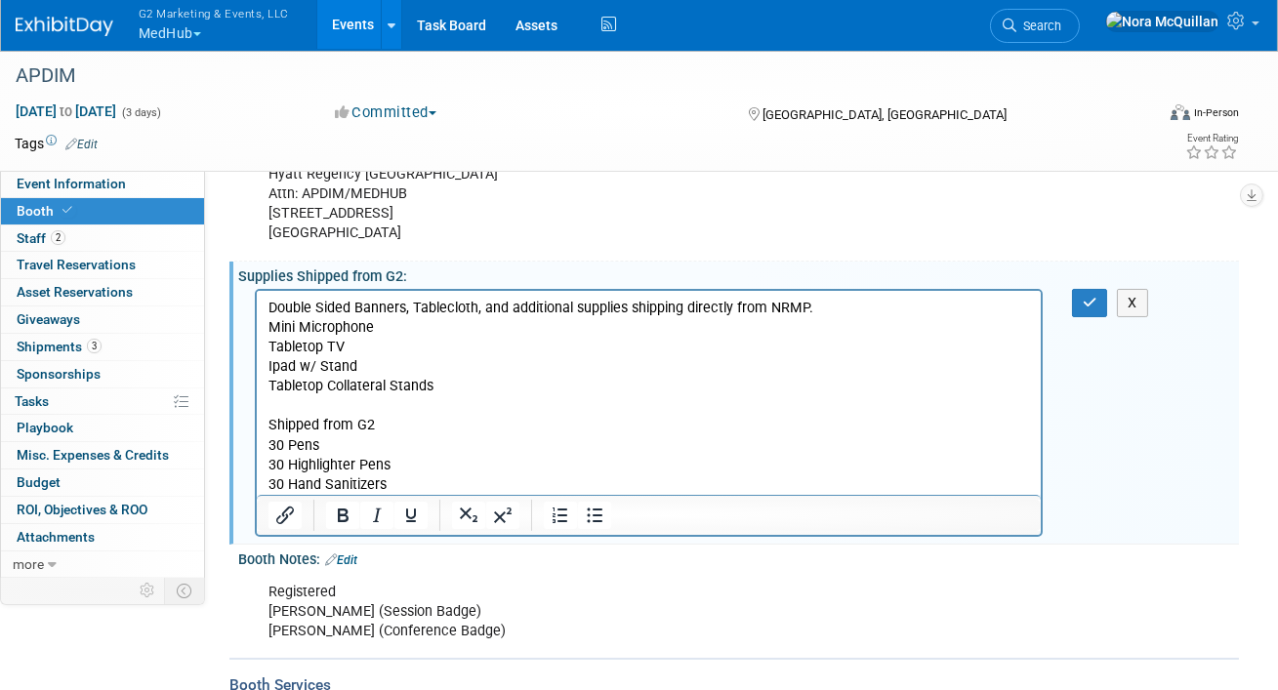
click at [412, 309] on p "Double Sided Banners, Tablecloth, and additional supplies shipping directly fro…" at bounding box center [649, 309] width 762 height 20
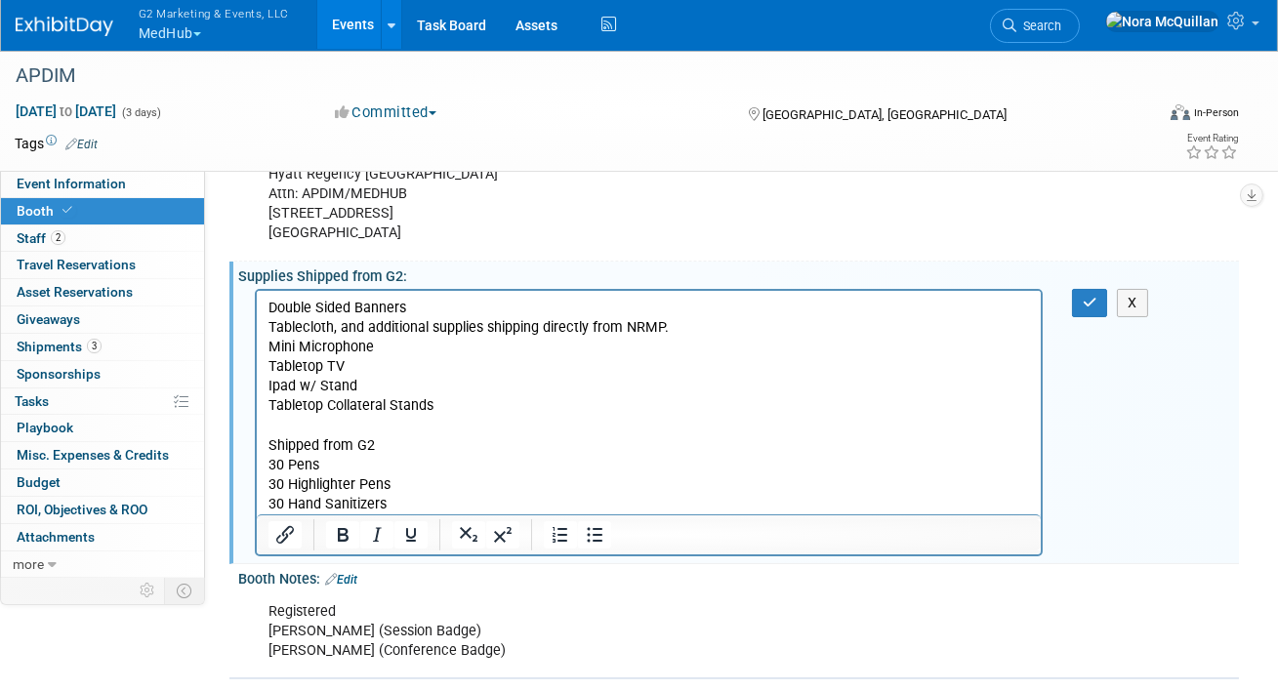
drag, startPoint x: 675, startPoint y: 328, endPoint x: 333, endPoint y: 322, distance: 341.8
click at [333, 322] on p "Tablecloth, and additional supplies shipping directly from NRMP." at bounding box center [649, 328] width 762 height 20
click at [454, 403] on p "Tabletop Collateral Stands" at bounding box center [649, 406] width 762 height 20
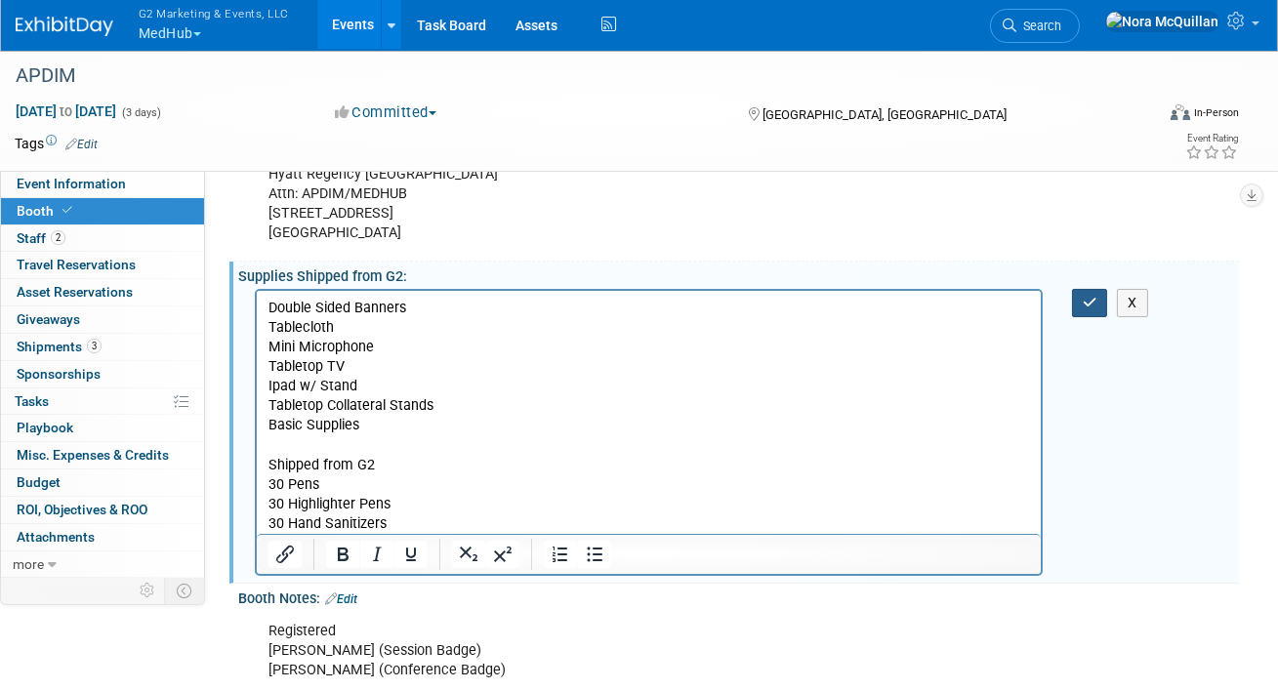
click at [1087, 303] on icon "button" at bounding box center [1090, 303] width 15 height 14
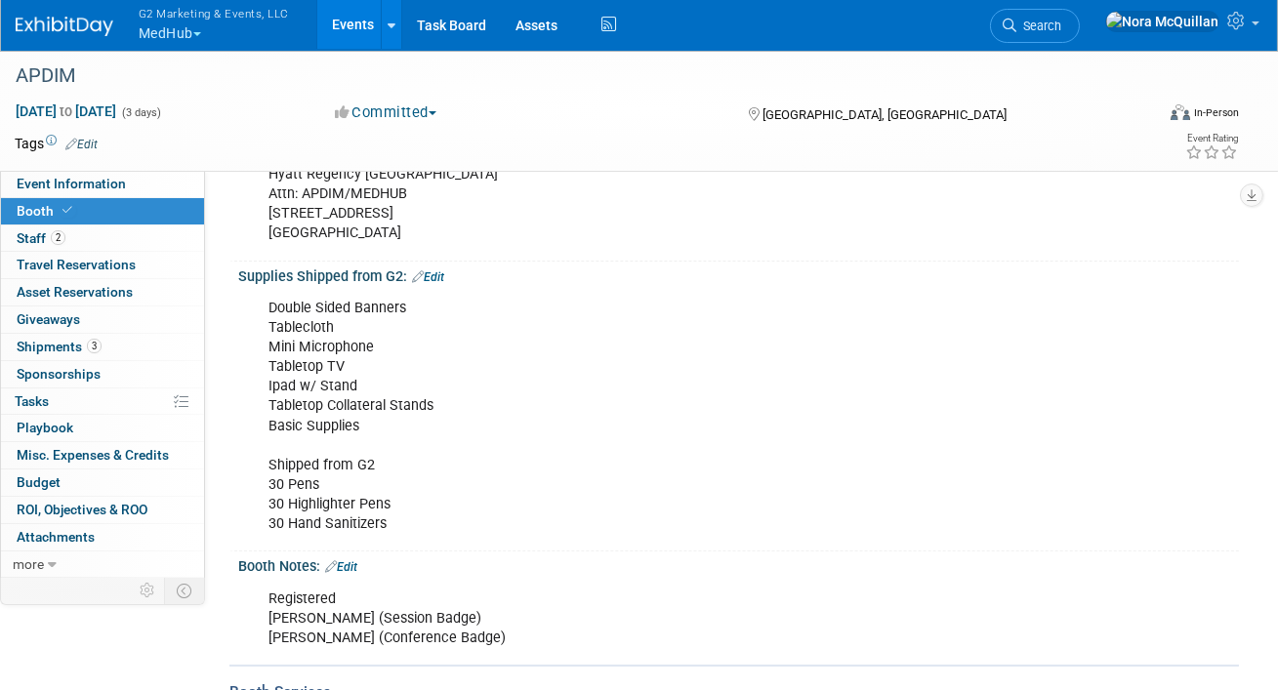
click at [436, 276] on link "Edit" at bounding box center [428, 278] width 32 height 14
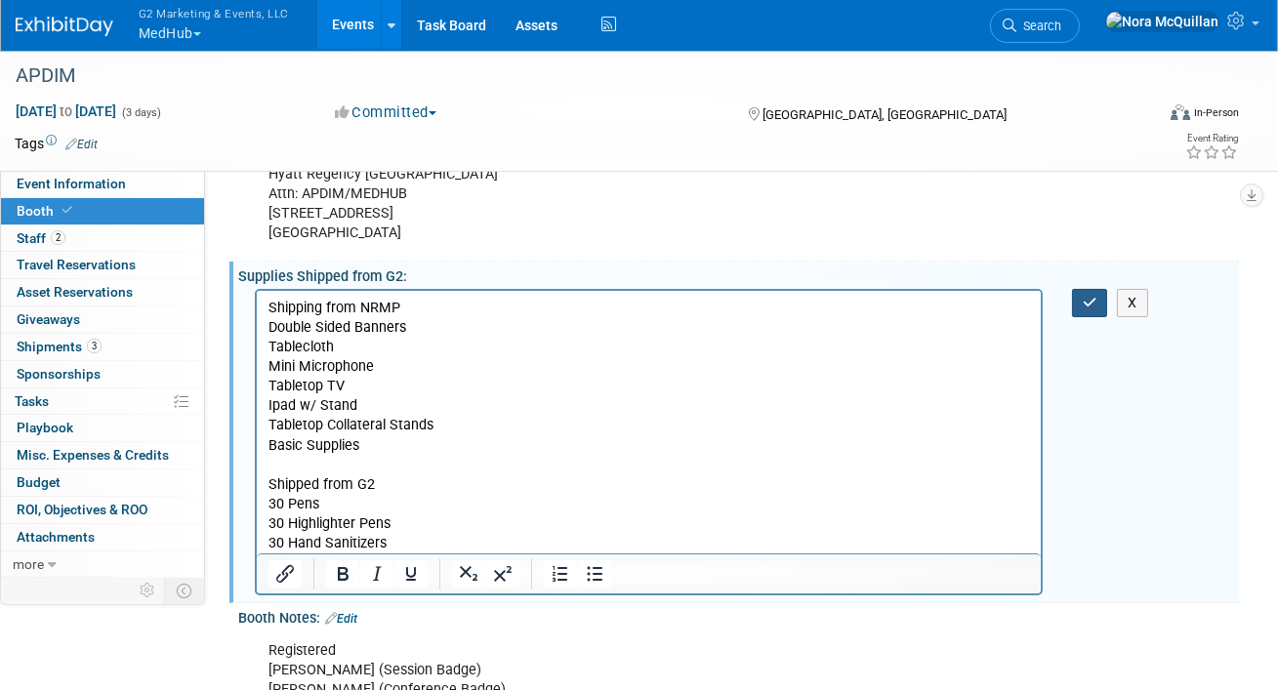
click at [1091, 297] on icon "button" at bounding box center [1090, 303] width 15 height 14
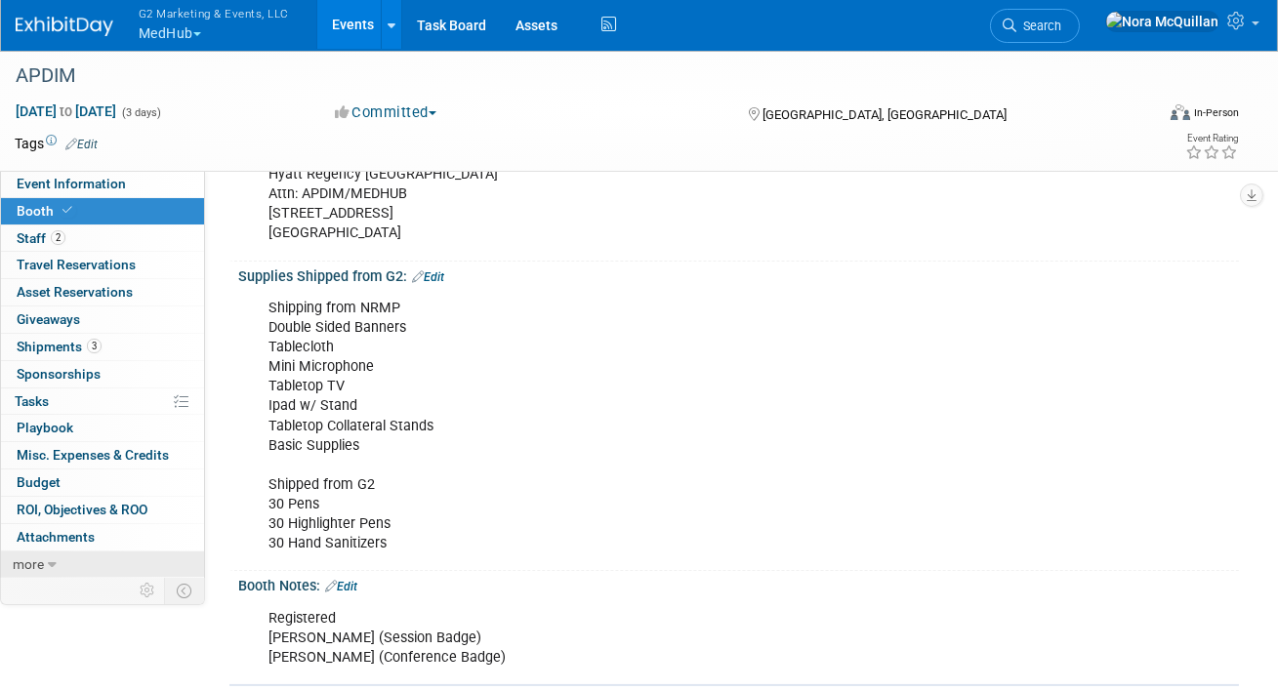
click at [60, 557] on link "more" at bounding box center [102, 565] width 203 height 26
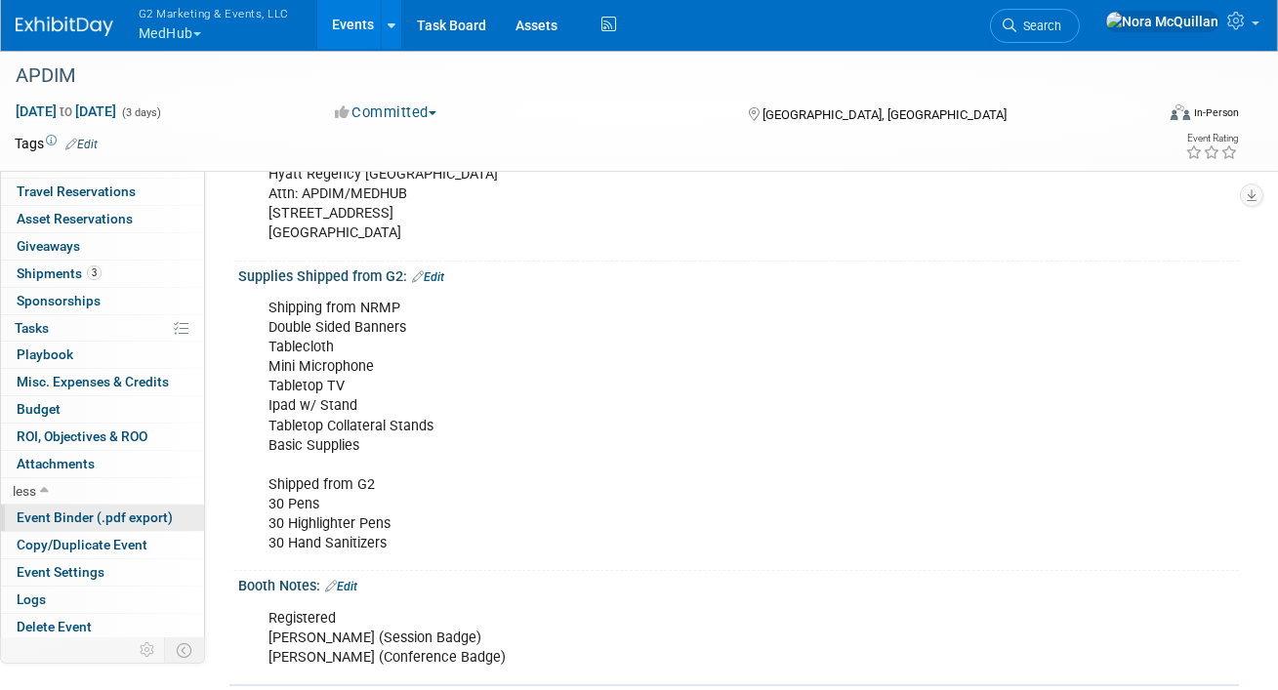
scroll to position [74, 0]
click at [77, 517] on span "Event Binder (.pdf export)" at bounding box center [95, 517] width 156 height 16
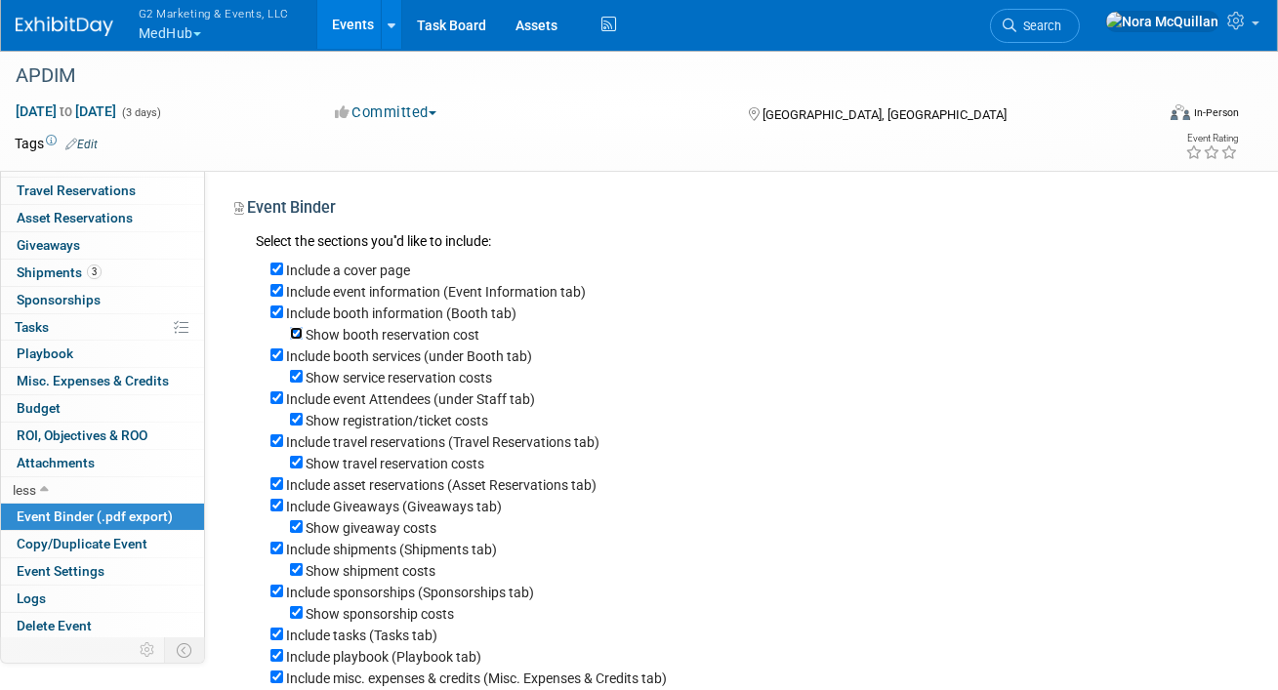
click at [295, 335] on input "Show booth reservation cost" at bounding box center [296, 333] width 13 height 13
checkbox input "false"
click at [296, 374] on input "Show service reservation costs" at bounding box center [296, 376] width 13 height 13
checkbox input "false"
click at [293, 420] on input "Show registration/ticket costs" at bounding box center [296, 419] width 13 height 13
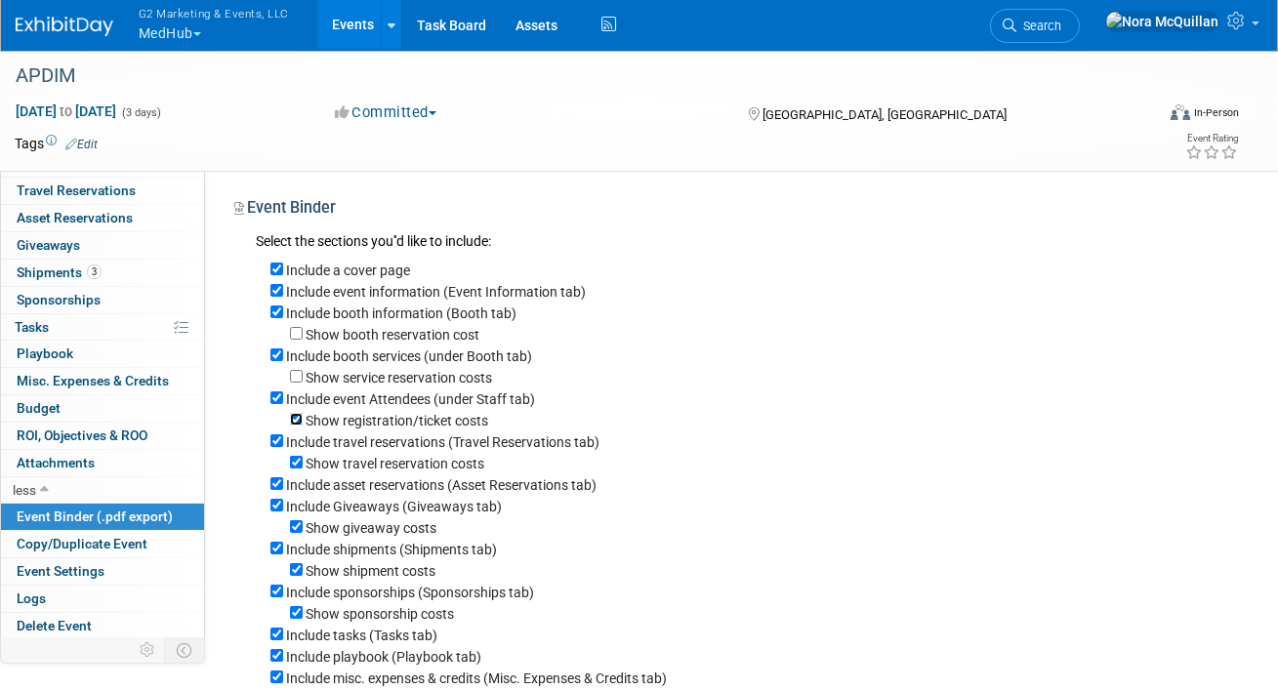
checkbox input "false"
click at [273, 441] on input "Include travel reservations (Travel Reservations tab)" at bounding box center [277, 441] width 13 height 13
checkbox input "false"
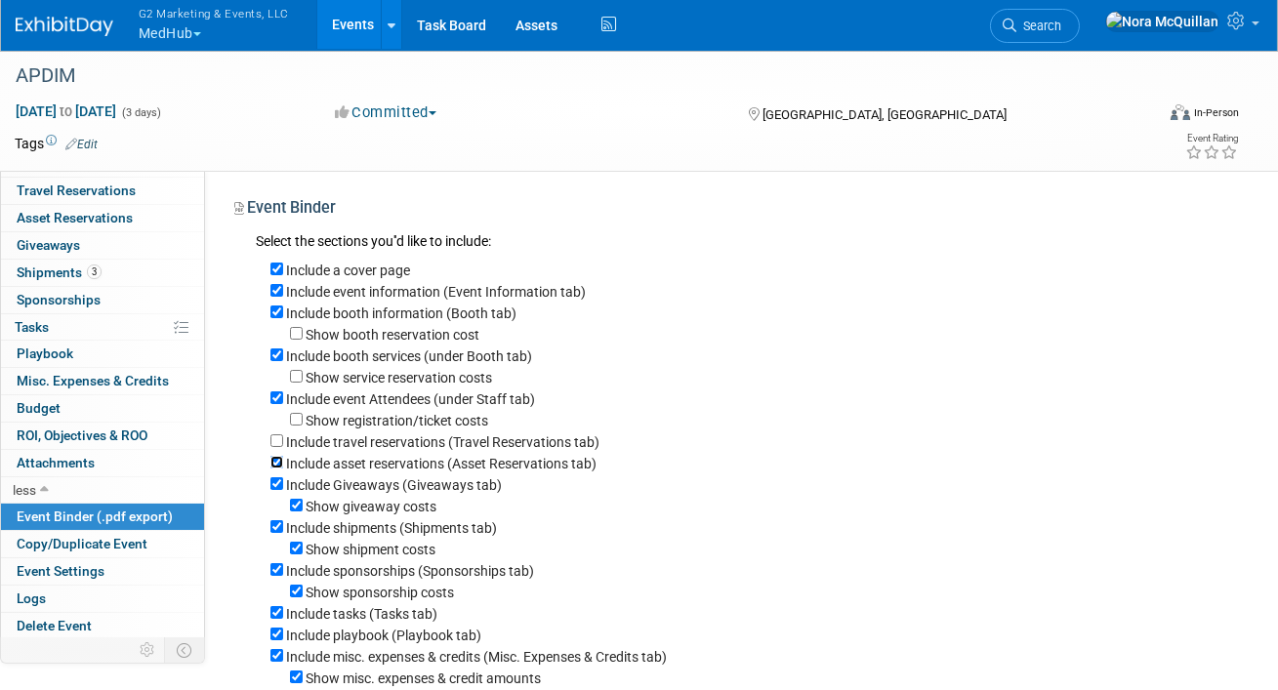
click at [273, 464] on input "Include asset reservations (Asset Reservations tab)" at bounding box center [277, 462] width 13 height 13
checkbox input "false"
click at [275, 484] on input "Include Giveaways (Giveaways tab)" at bounding box center [277, 484] width 13 height 13
checkbox input "false"
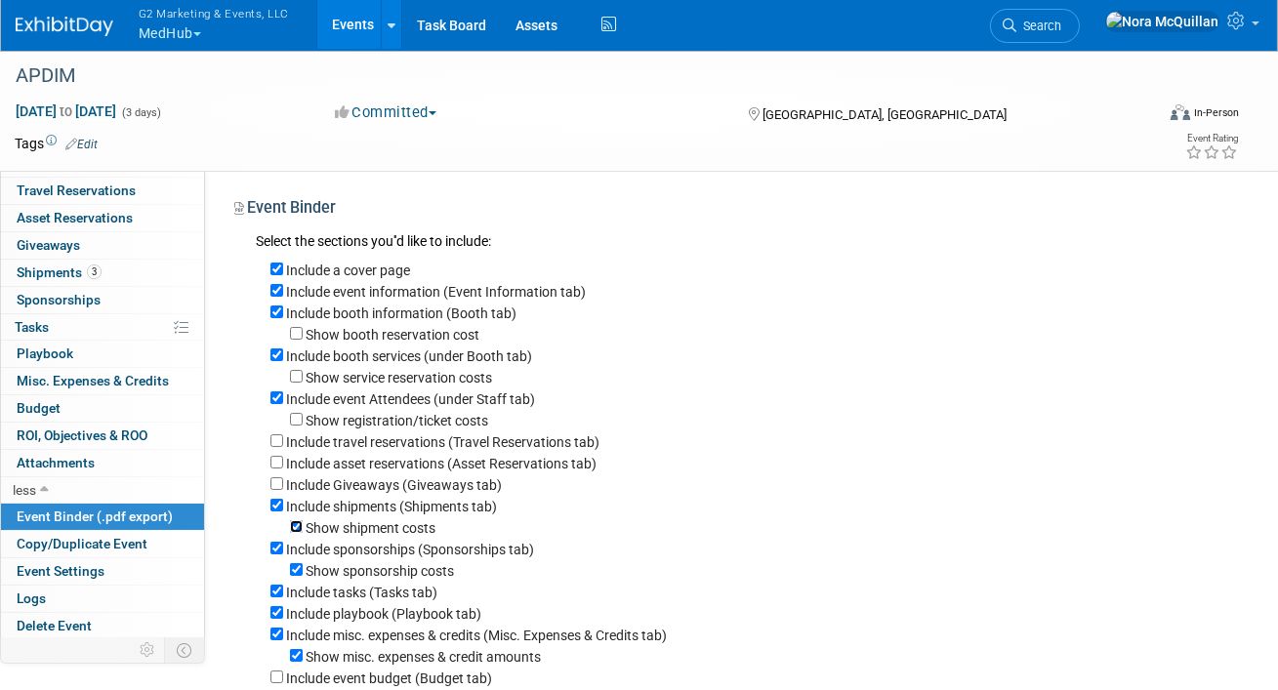
click at [297, 533] on input "Show shipment costs" at bounding box center [296, 527] width 13 height 13
checkbox input "false"
click at [283, 548] on div "Include sponsorships (Sponsorships tab)" at bounding box center [748, 548] width 954 height 21
click at [275, 555] on input "Include sponsorships (Sponsorships tab)" at bounding box center [277, 548] width 13 height 13
checkbox input "false"
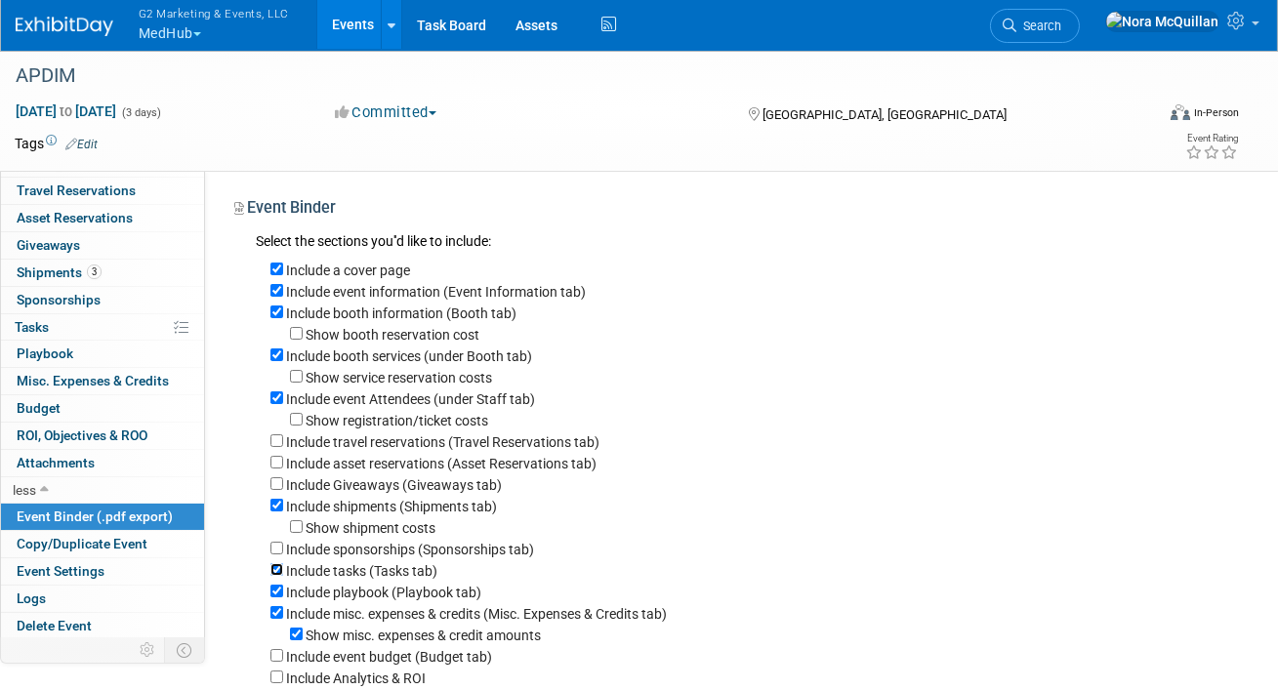
click at [275, 573] on input "Include tasks (Tasks tab)" at bounding box center [277, 569] width 13 height 13
checkbox input "false"
click at [275, 591] on input "Include playbook (Playbook tab)" at bounding box center [277, 591] width 13 height 13
checkbox input "false"
click at [274, 618] on input "Include misc. expenses & credits (Misc. Expenses & Credits tab)" at bounding box center [277, 612] width 13 height 13
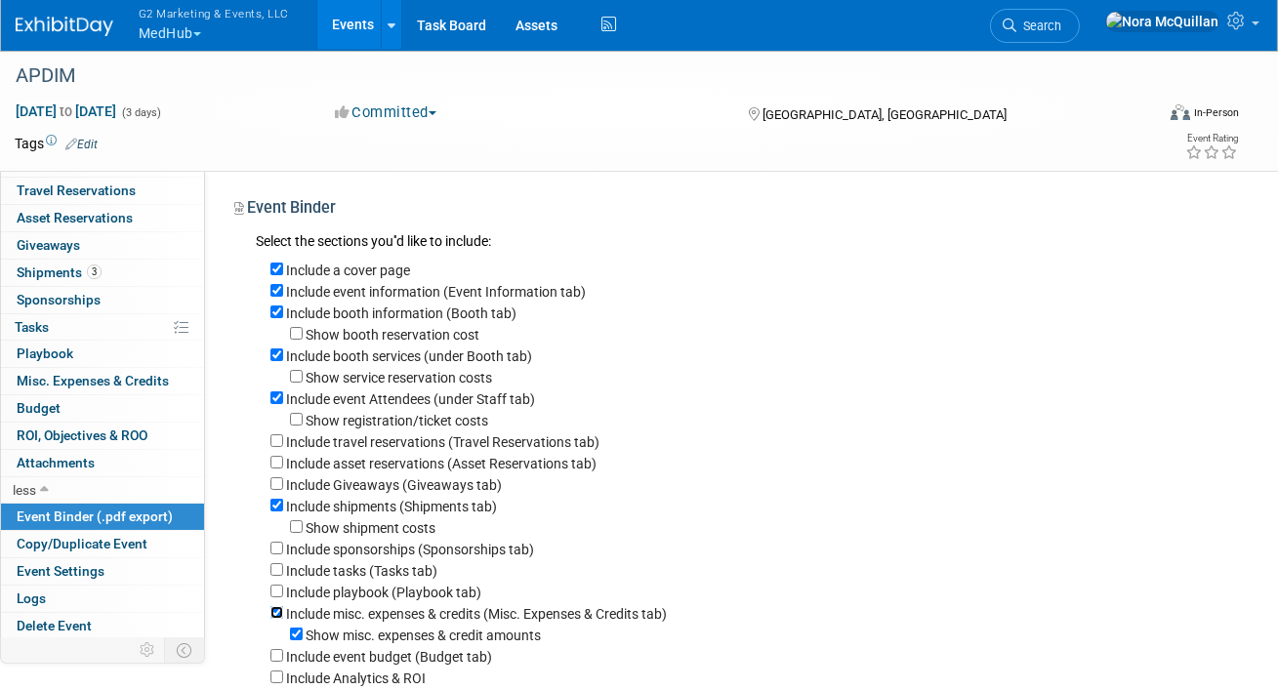
checkbox input "false"
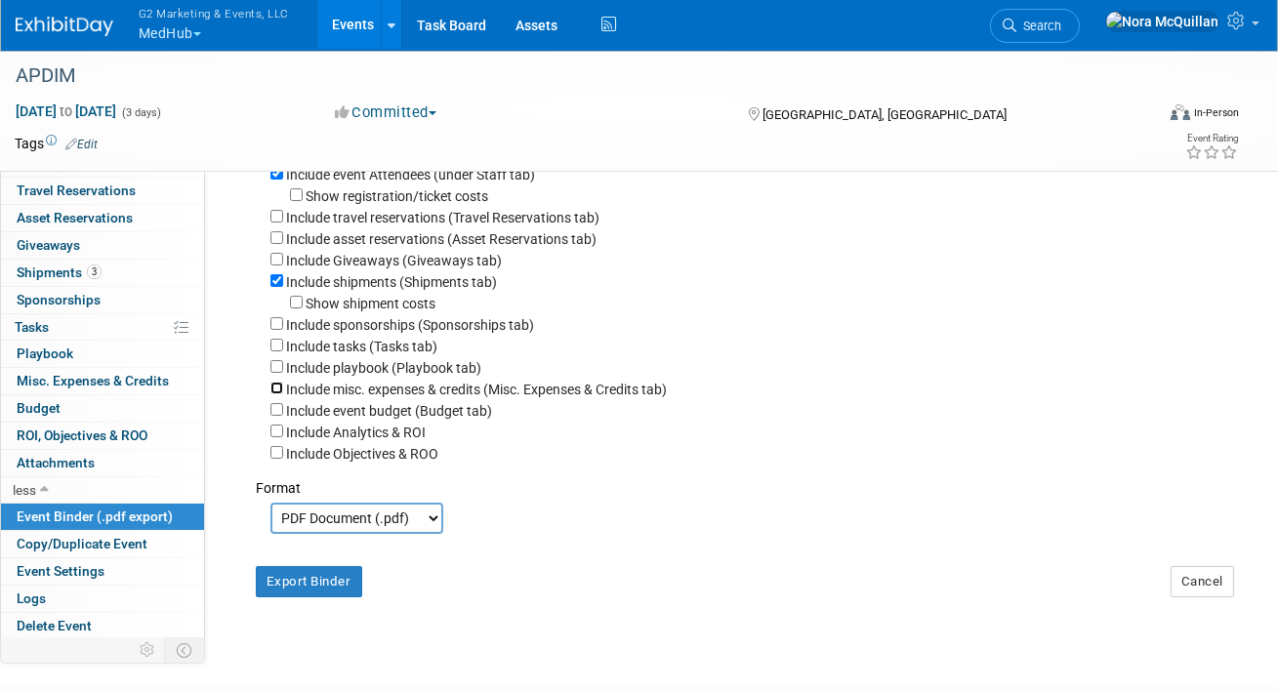
scroll to position [304, 0]
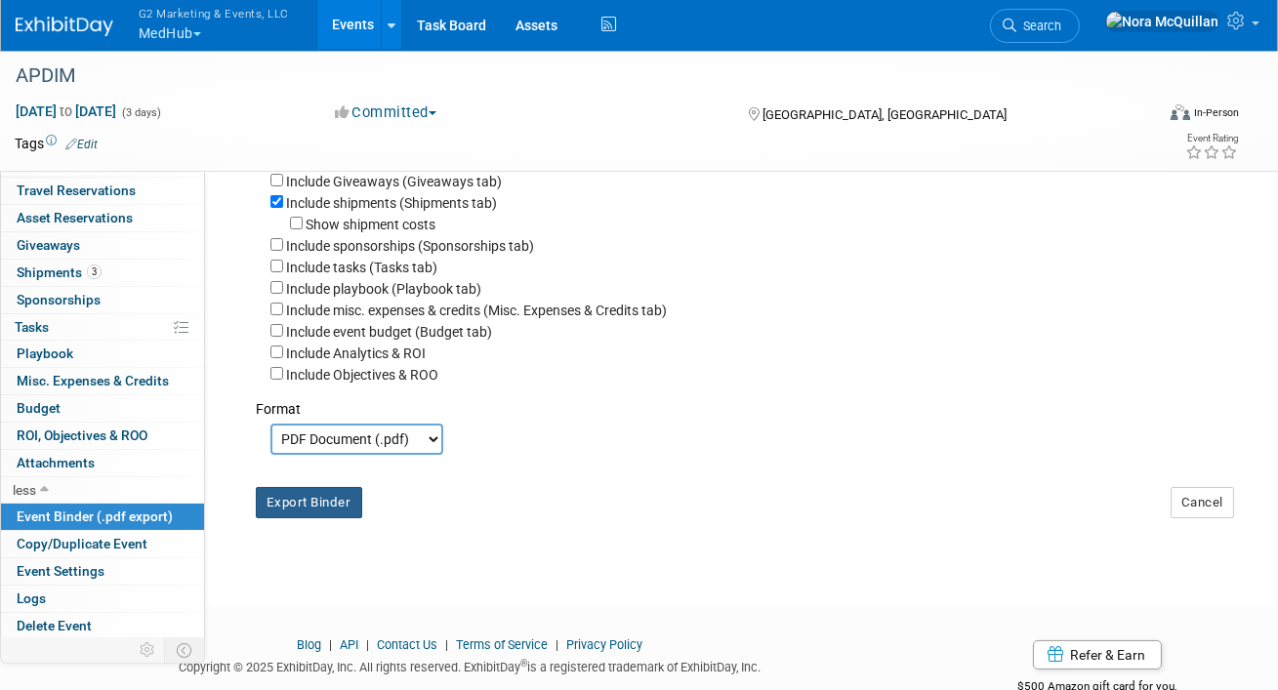
click at [292, 515] on button "Export Binder" at bounding box center [309, 502] width 106 height 31
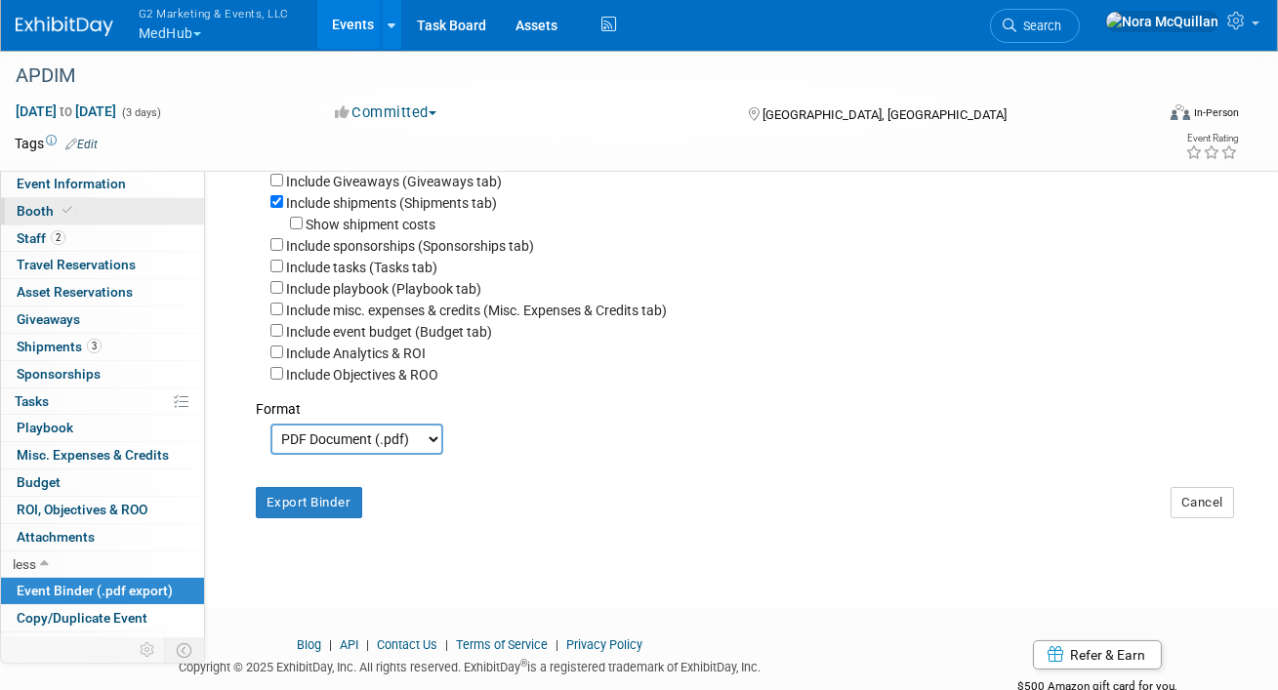
click at [85, 208] on link "Booth" at bounding box center [102, 211] width 203 height 26
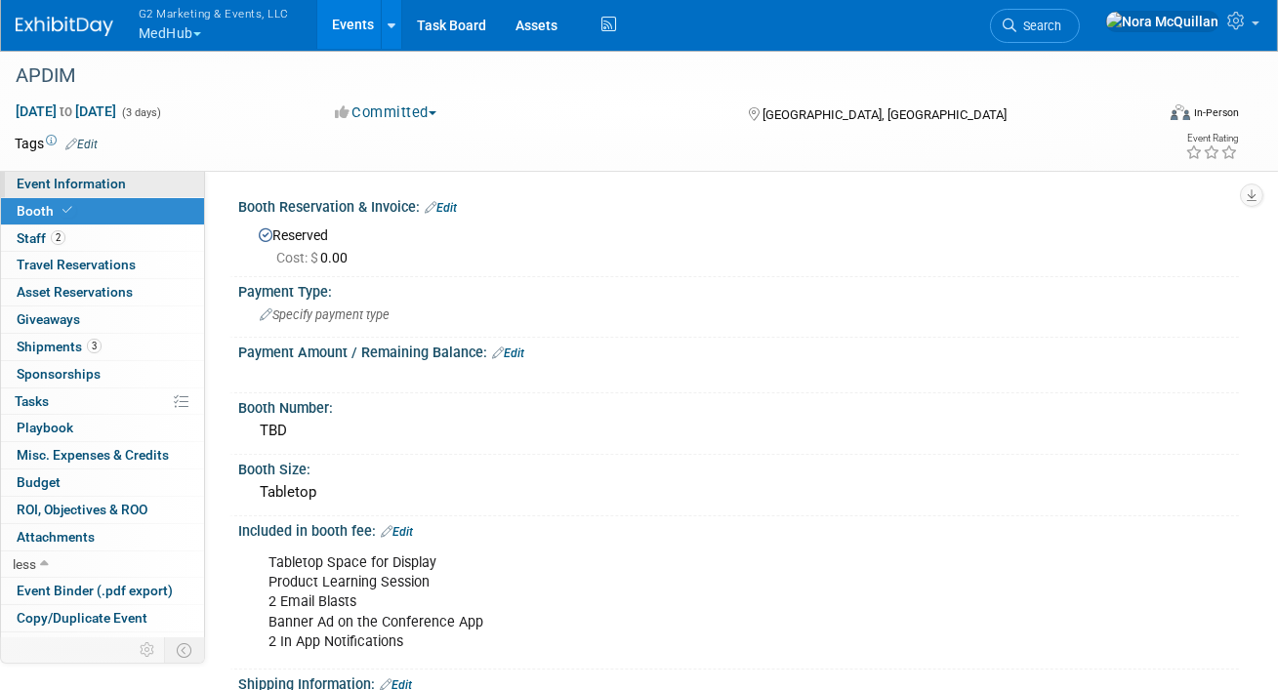
click at [146, 187] on link "Event Information" at bounding box center [102, 184] width 203 height 26
select select "Medhub & BoardVitals"
select select "Tier 2"
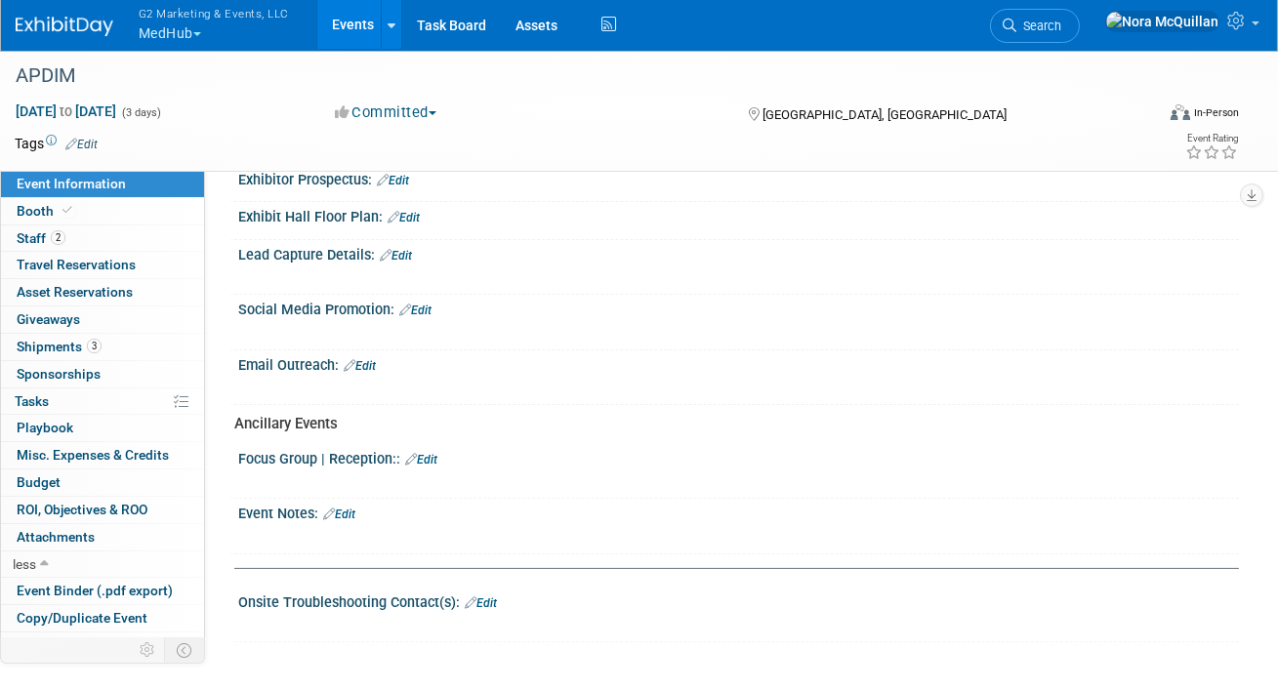
scroll to position [1157, 0]
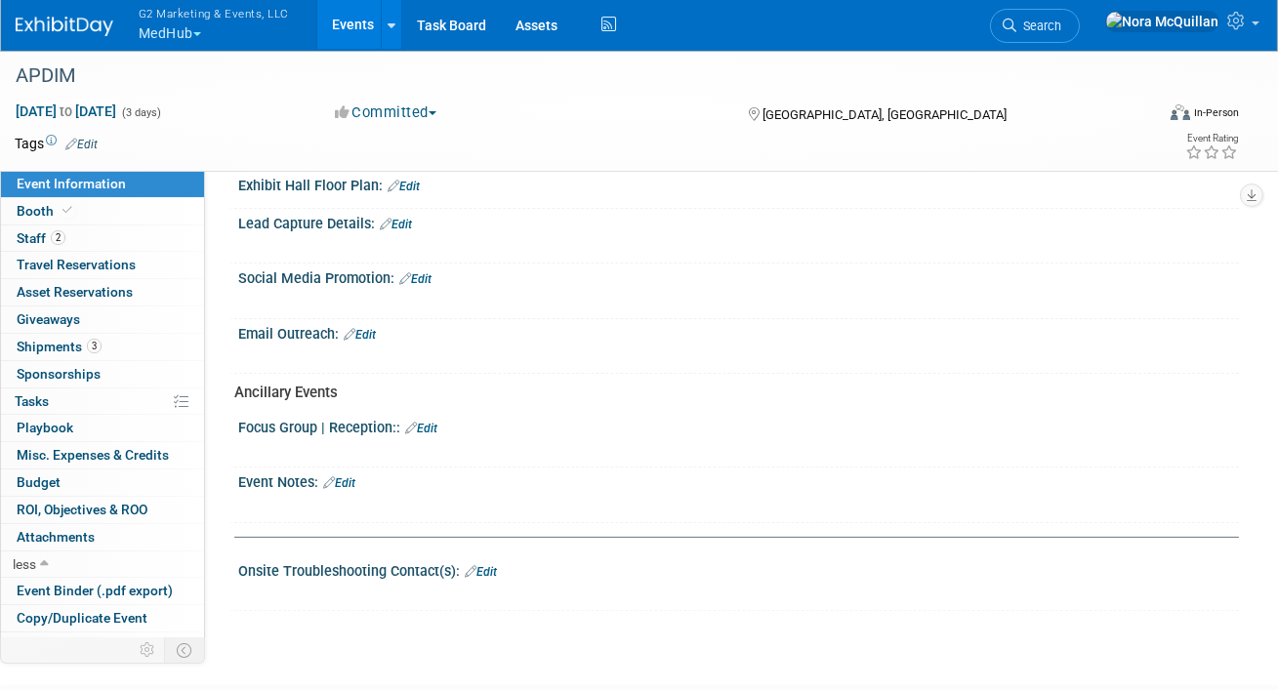
click at [404, 218] on link "Edit" at bounding box center [396, 225] width 32 height 14
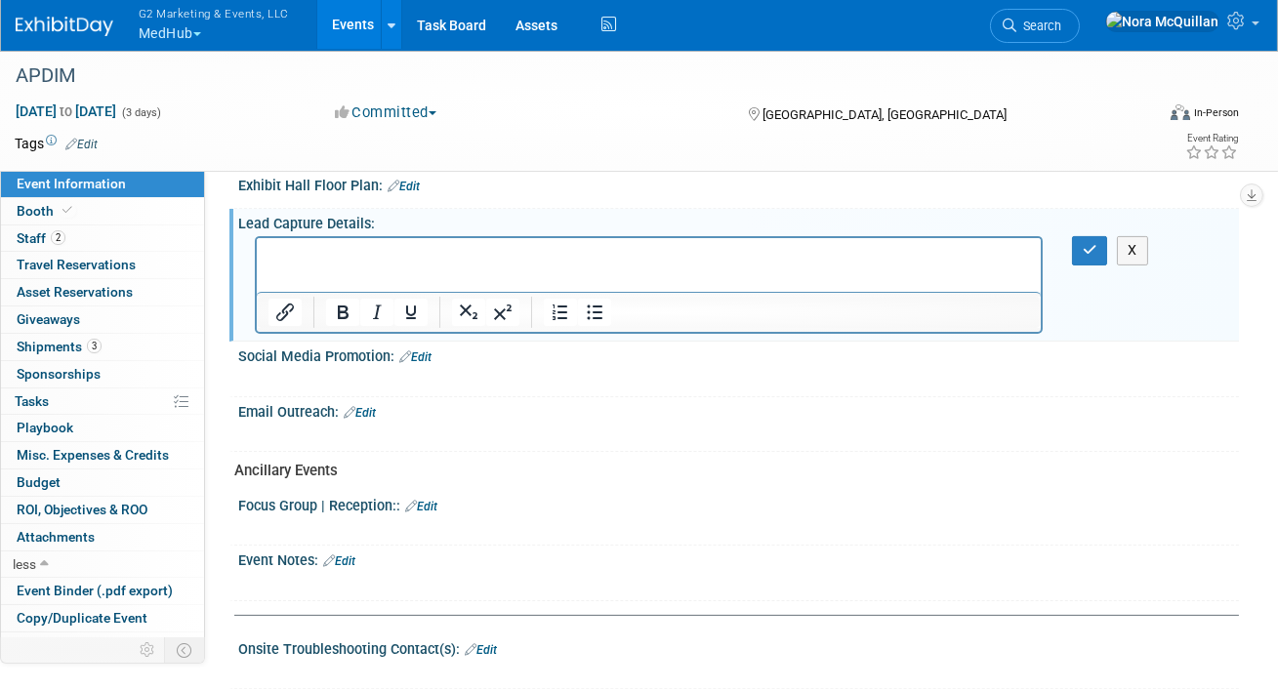
scroll to position [0, 0]
click at [1088, 243] on icon "button" at bounding box center [1090, 250] width 15 height 14
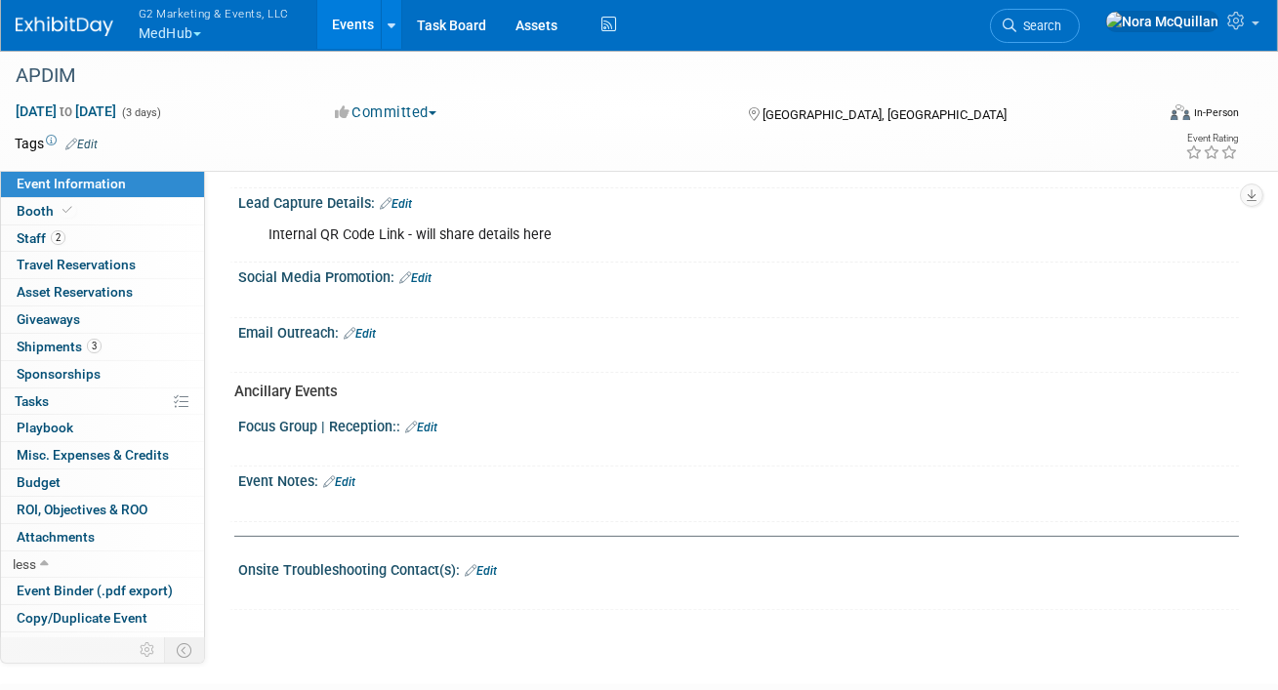
scroll to position [1229, 0]
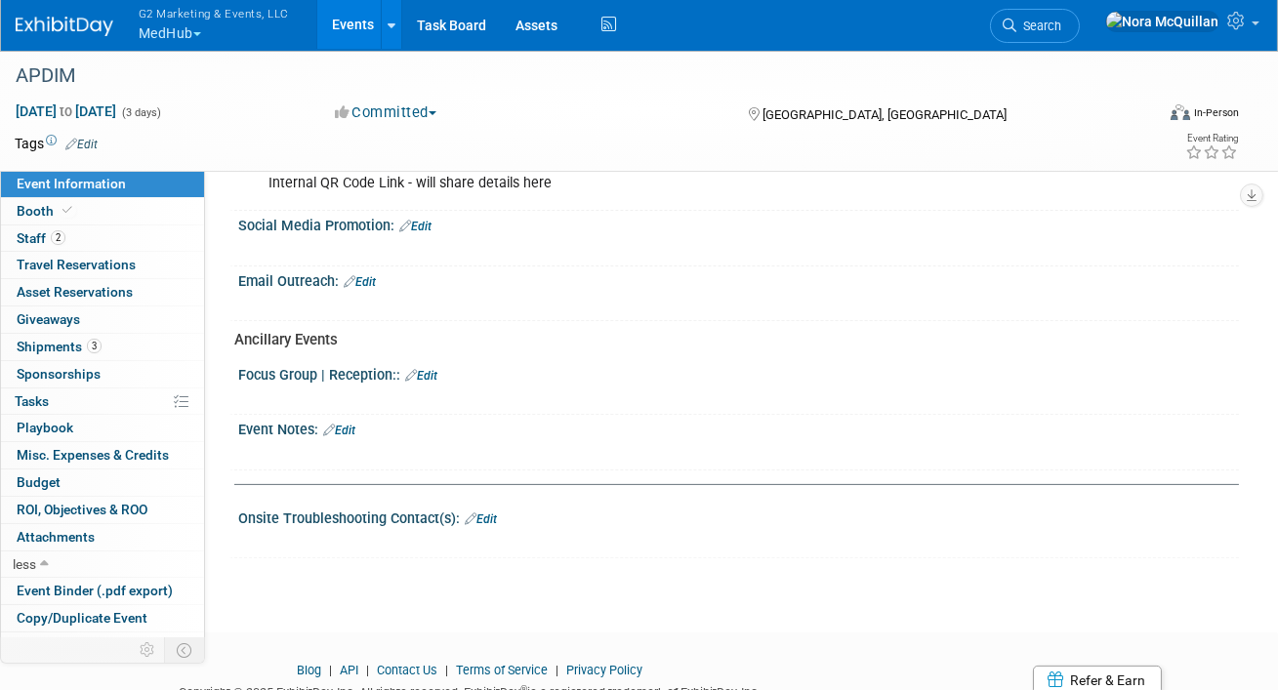
click at [355, 424] on link "Edit" at bounding box center [339, 431] width 32 height 14
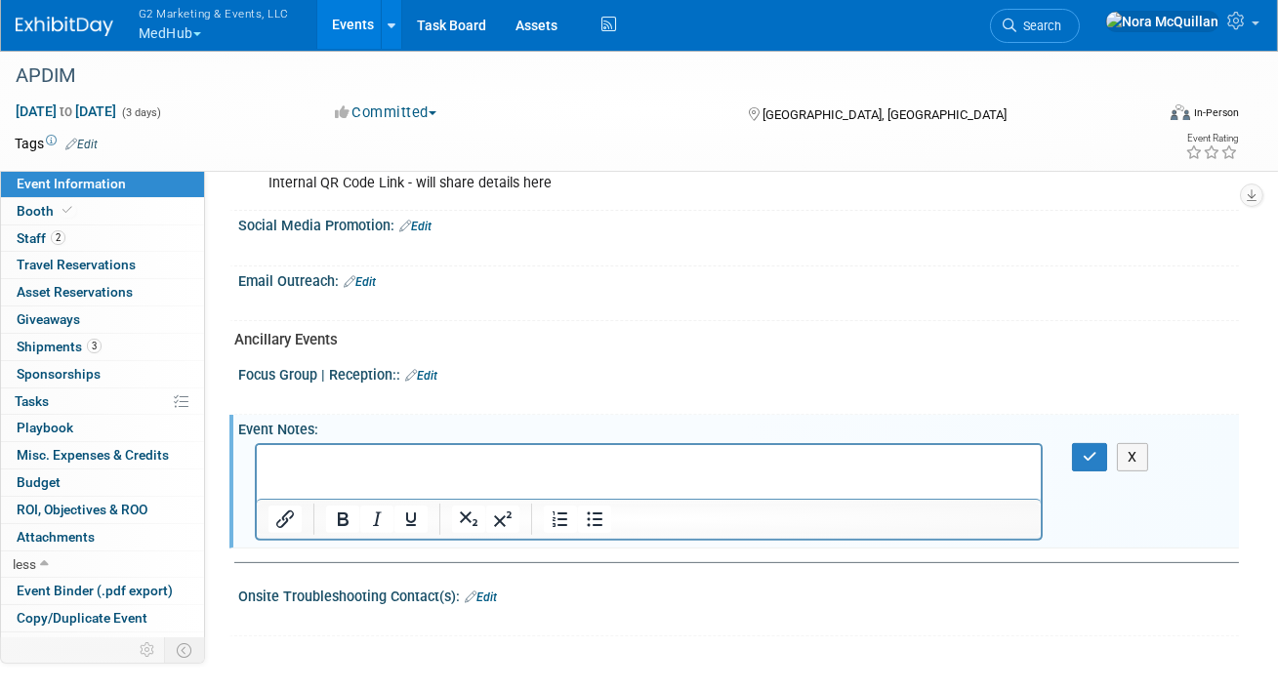
scroll to position [0, 0]
click at [1123, 443] on button "X" at bounding box center [1132, 457] width 31 height 28
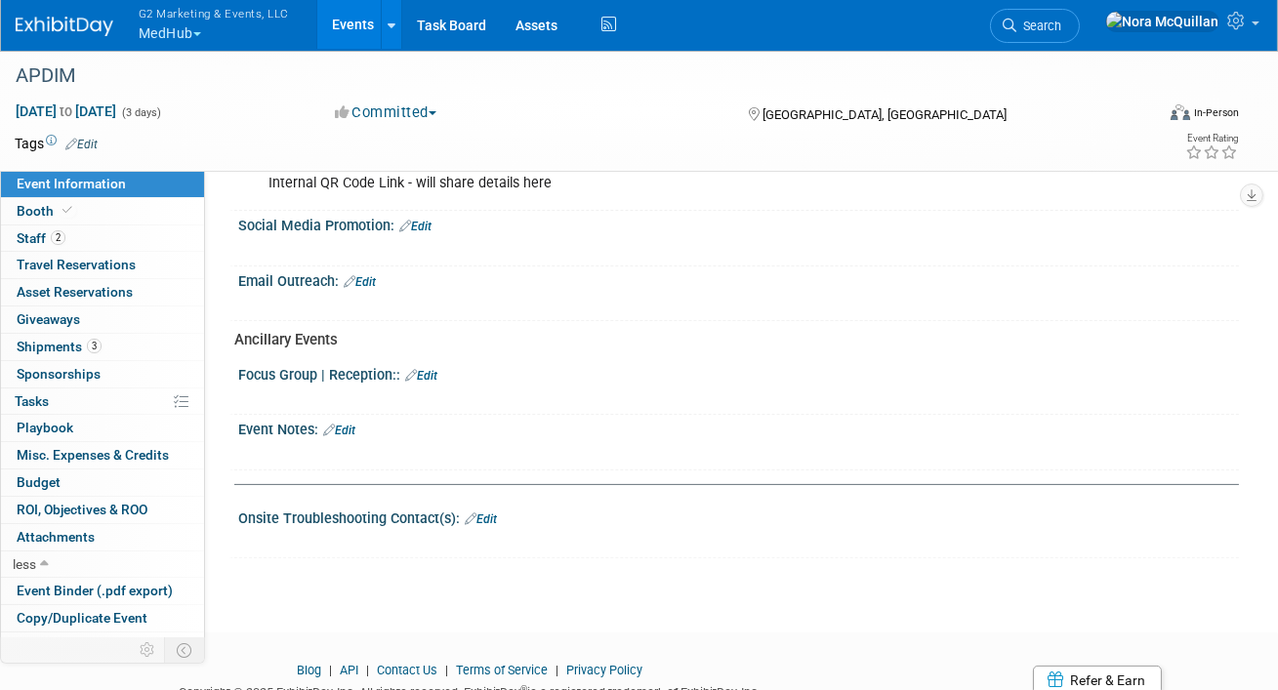
click at [492, 513] on link "Edit" at bounding box center [481, 520] width 32 height 14
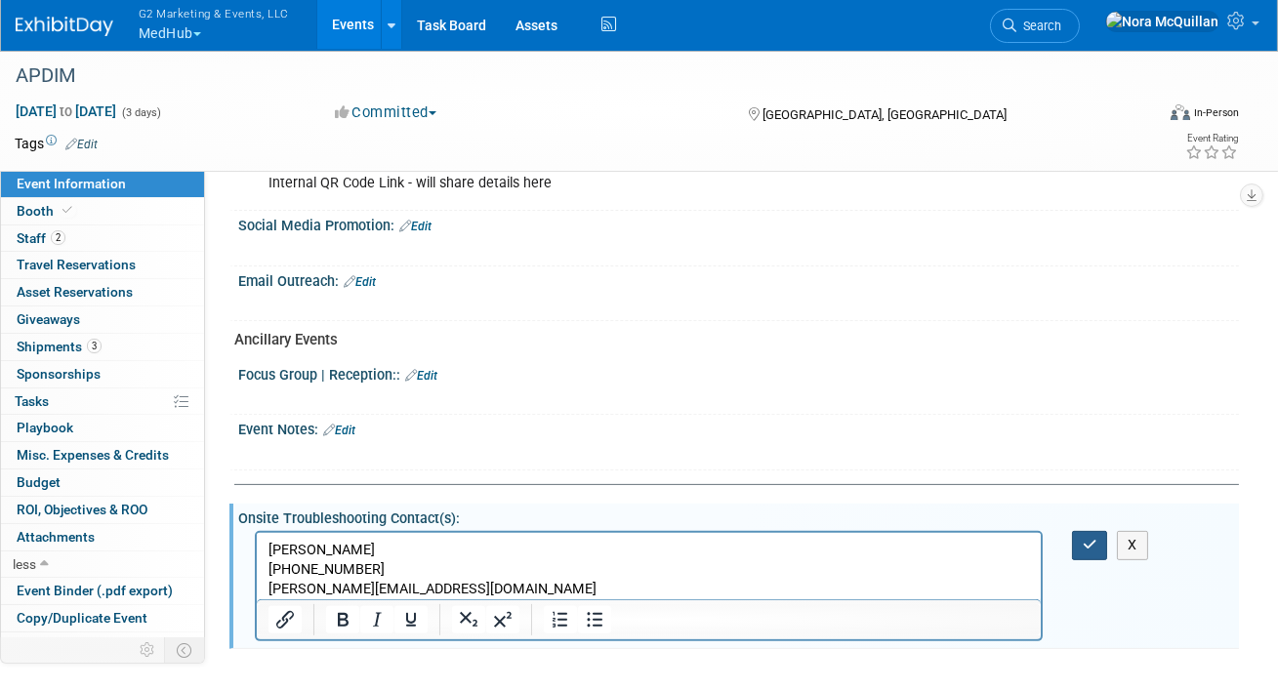
click at [1092, 533] on button "button" at bounding box center [1090, 545] width 36 height 28
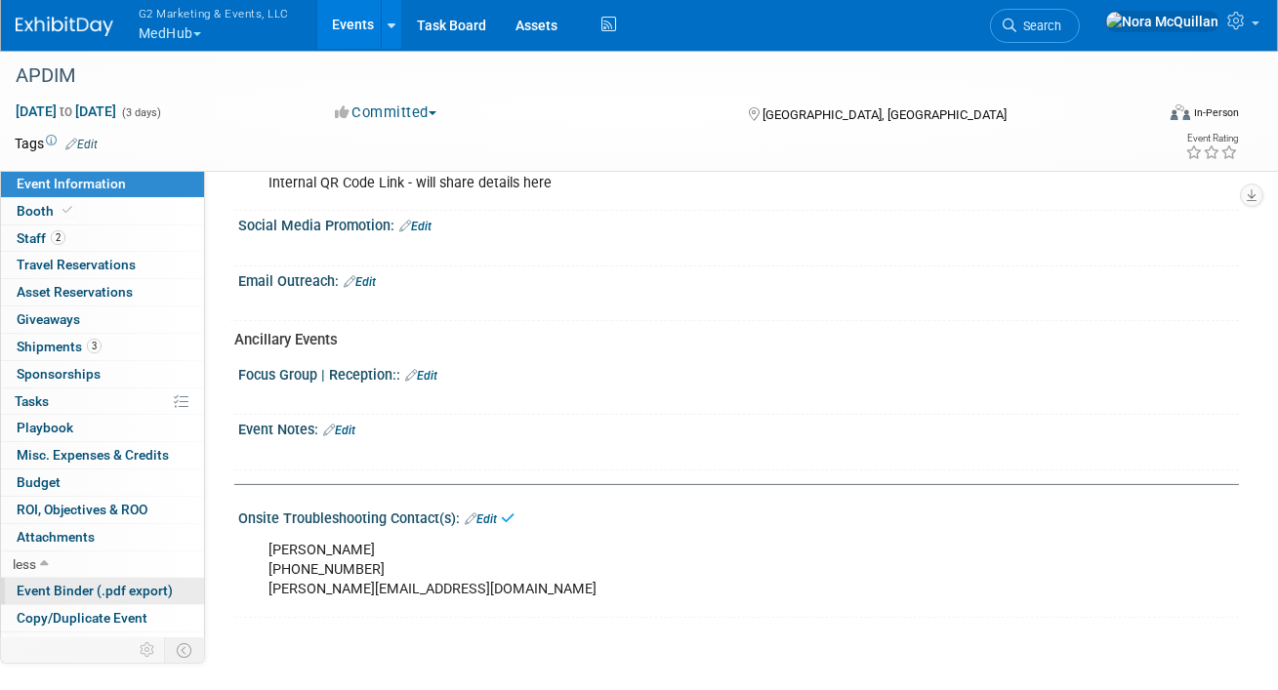
click at [67, 583] on span "Event Binder (.pdf export)" at bounding box center [95, 591] width 156 height 16
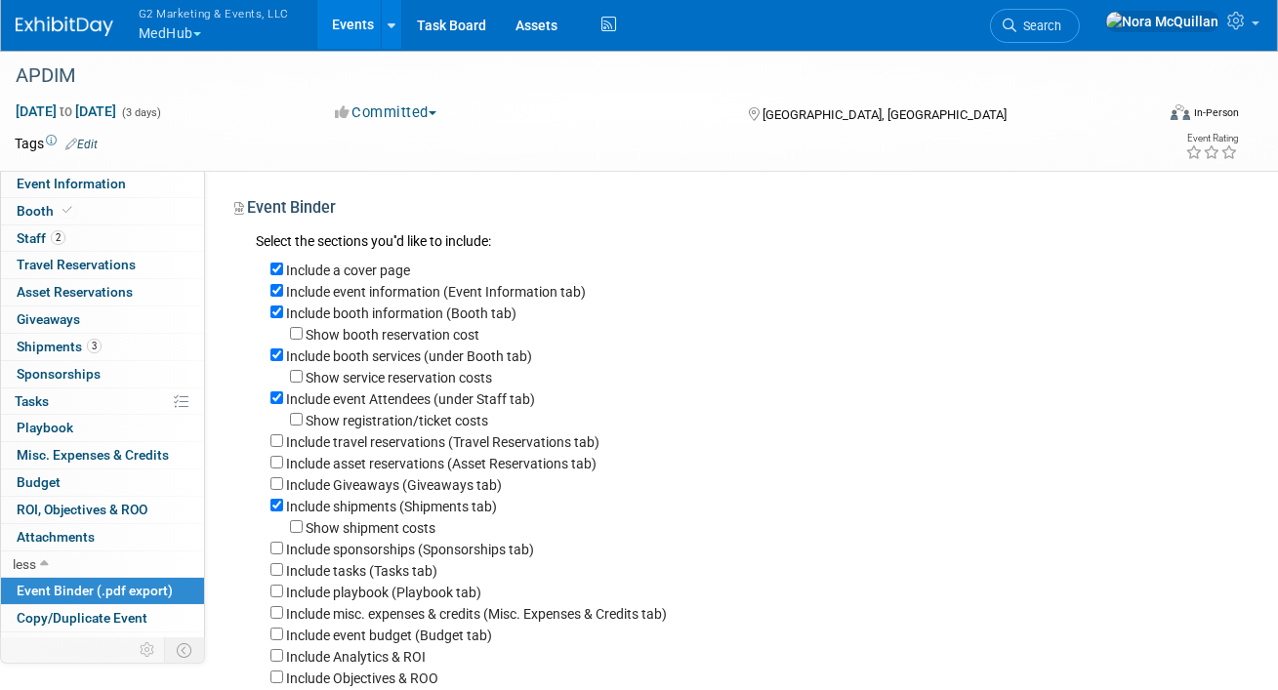
scroll to position [365, 0]
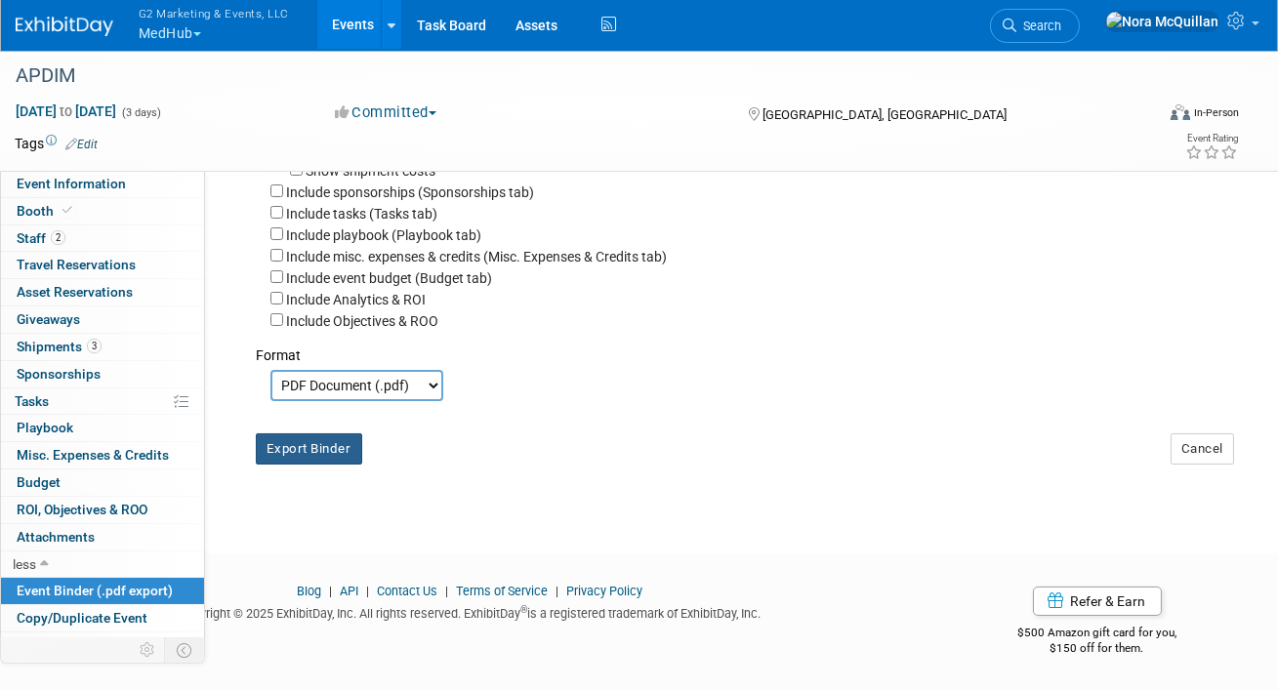
click at [322, 442] on button "Export Binder" at bounding box center [309, 449] width 106 height 31
